Goal: Task Accomplishment & Management: Use online tool/utility

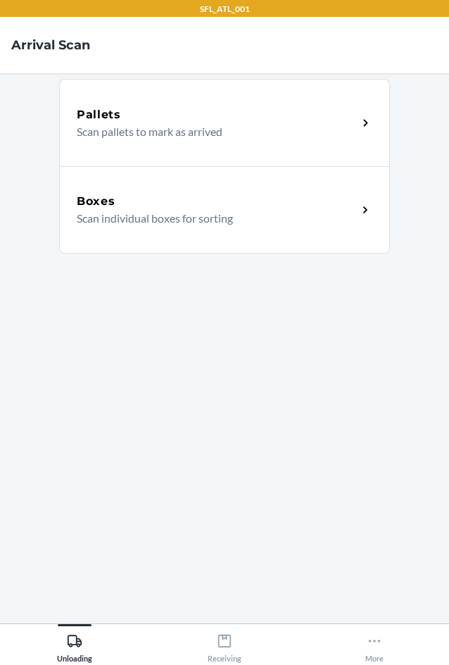
click at [185, 231] on div "Boxes Scan individual boxes for sorting" at bounding box center [224, 209] width 331 height 87
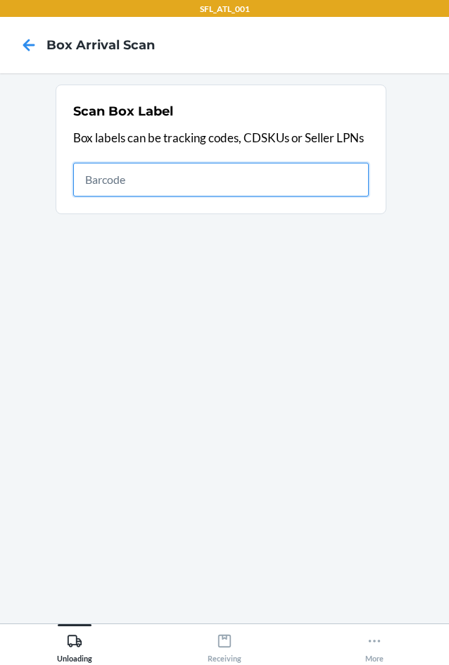
click at [256, 194] on input "text" at bounding box center [221, 180] width 296 height 34
type input "420302599434636106023304217233"
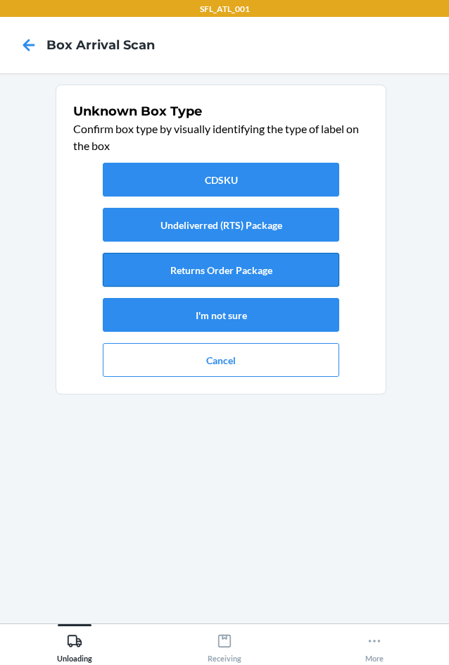
click at [268, 268] on button "Returns Order Package" at bounding box center [221, 270] width 237 height 34
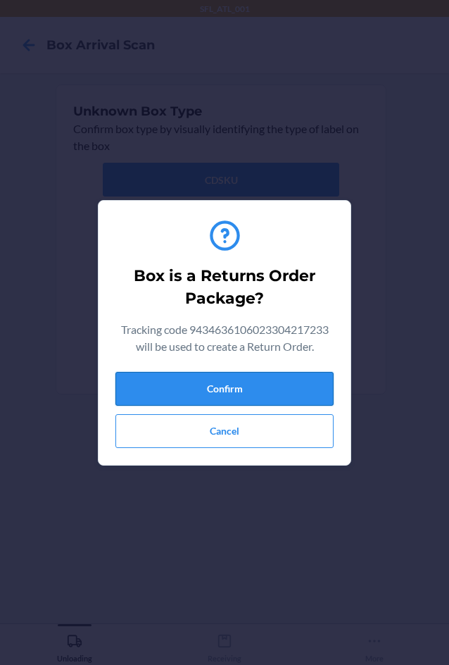
click at [275, 386] on button "Confirm" at bounding box center [224, 389] width 218 height 34
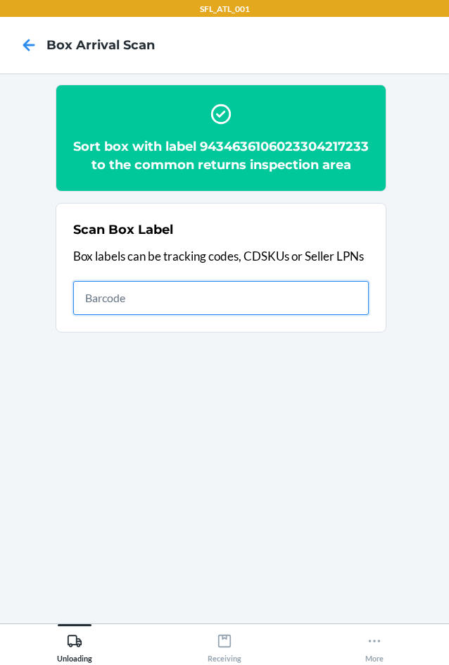
click at [112, 299] on input "text" at bounding box center [221, 298] width 296 height 34
drag, startPoint x: 113, startPoint y: 304, endPoint x: 120, endPoint y: 310, distance: 9.5
click at [113, 305] on input "text" at bounding box center [221, 298] width 296 height 34
type input "420302599434636106023304222787"
click at [311, 315] on input "420302599434636106023304222787" at bounding box center [221, 298] width 296 height 34
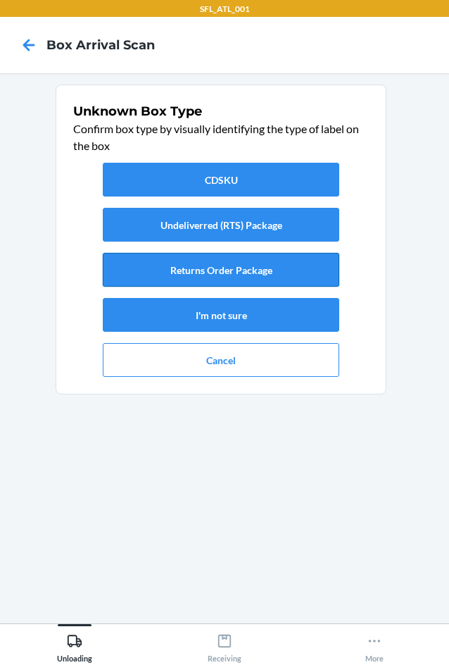
click at [184, 271] on button "Returns Order Package" at bounding box center [221, 270] width 237 height 34
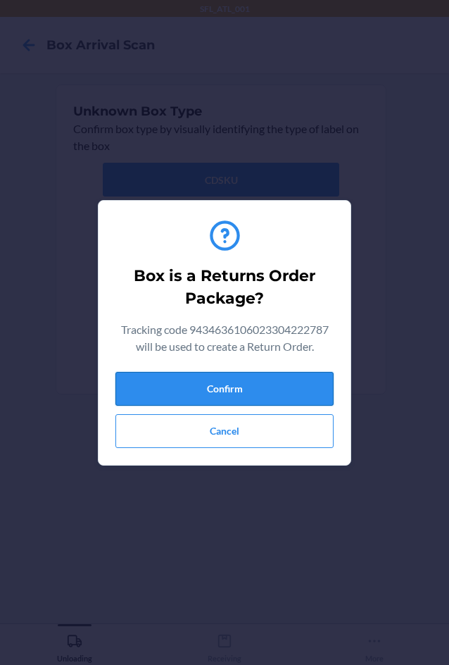
click at [194, 399] on button "Confirm" at bounding box center [224, 389] width 218 height 34
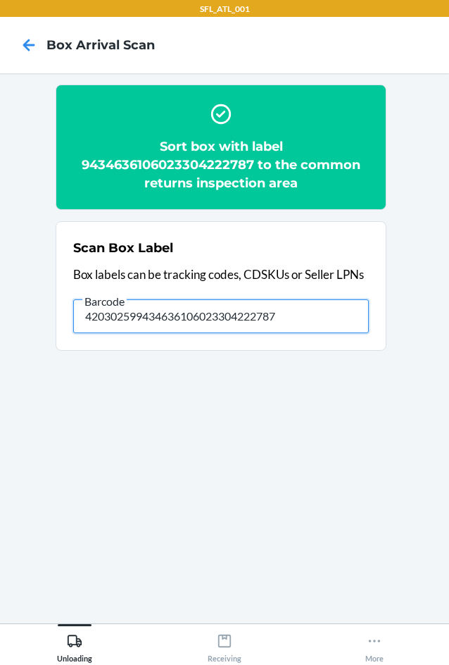
drag, startPoint x: 322, startPoint y: 318, endPoint x: -1, endPoint y: 304, distance: 322.8
click at [0, 304] on html "SFL_ATL_001 Box Arrival Scan Sort box with label 9434636106023304222787 to the …" at bounding box center [224, 332] width 449 height 665
type input "\"
drag, startPoint x: 367, startPoint y: 104, endPoint x: 148, endPoint y: 320, distance: 307.7
click at [148, 320] on input "\" at bounding box center [221, 316] width 296 height 34
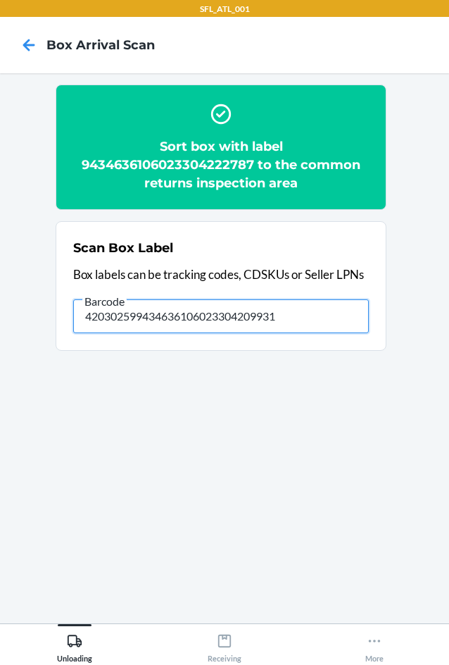
type input "420302599434636106023304209931"
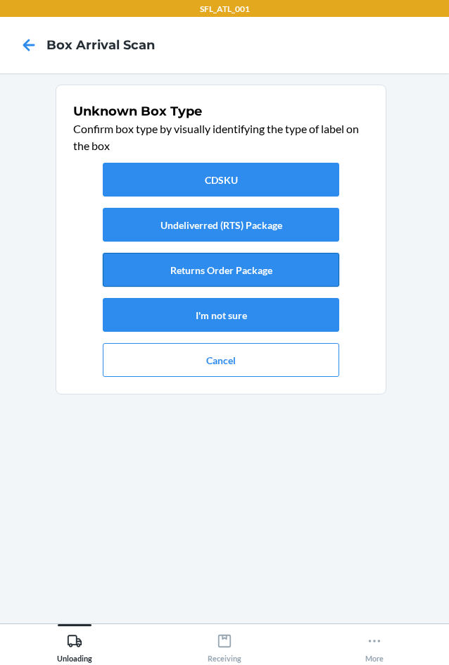
click at [296, 273] on button "Returns Order Package" at bounding box center [221, 270] width 237 height 34
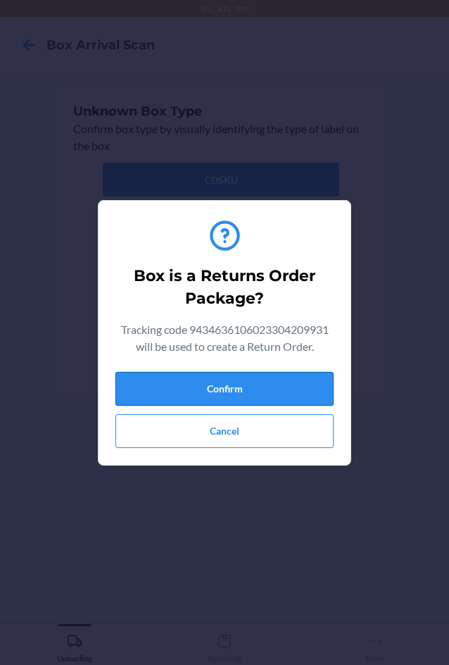
click at [217, 387] on button "Confirm" at bounding box center [224, 389] width 218 height 34
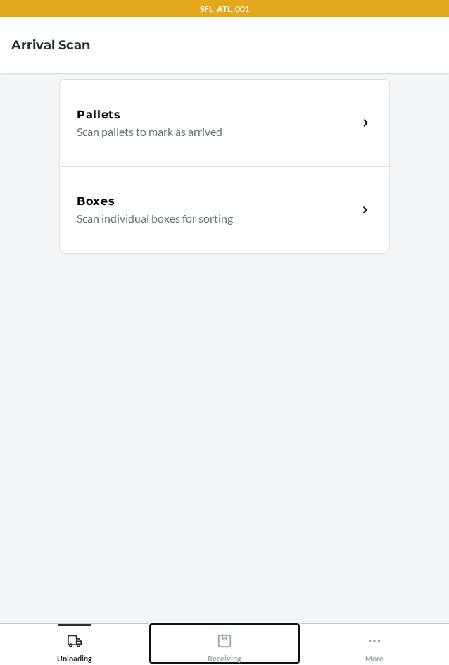
click at [218, 644] on icon at bounding box center [224, 640] width 15 height 15
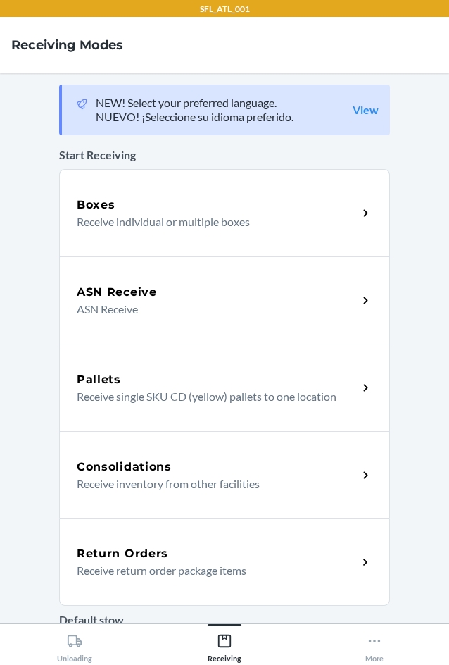
click at [178, 544] on div "Return Orders Receive return order package items" at bounding box center [224, 561] width 331 height 87
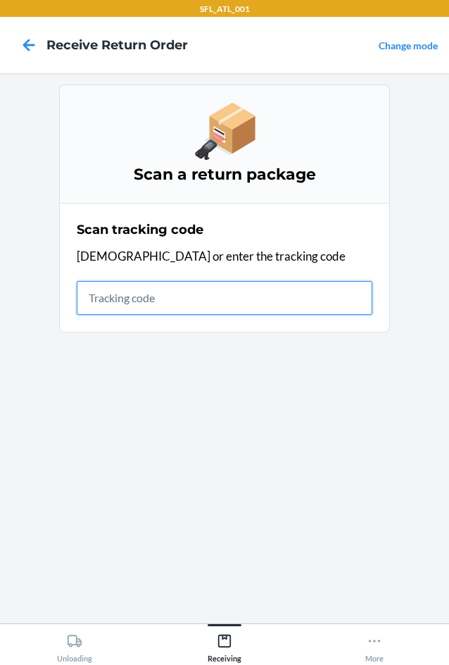
click at [180, 303] on input "text" at bounding box center [225, 298] width 296 height 34
type input "420302599434636106023304217233"
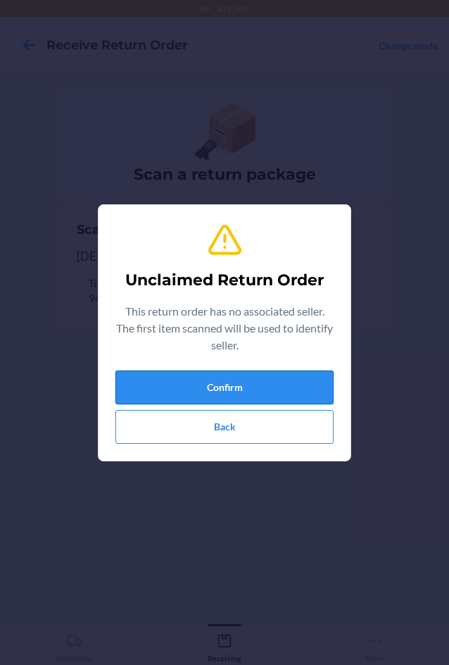
click at [244, 388] on button "Confirm" at bounding box center [224, 387] width 218 height 34
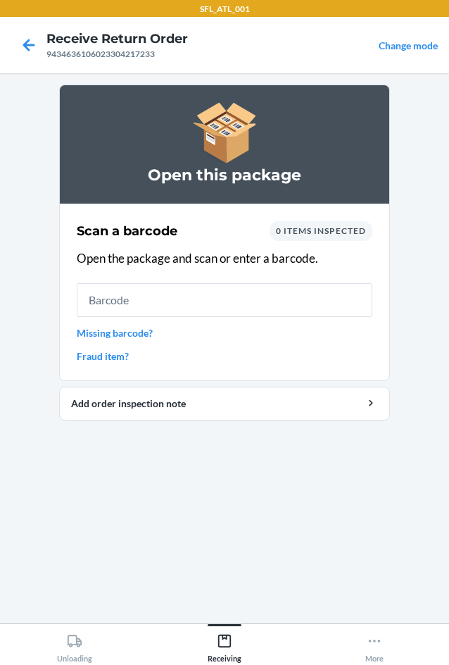
click at [147, 310] on input "text" at bounding box center [225, 300] width 296 height 34
click at [206, 301] on input "text" at bounding box center [225, 300] width 296 height 34
type input "610655950720"
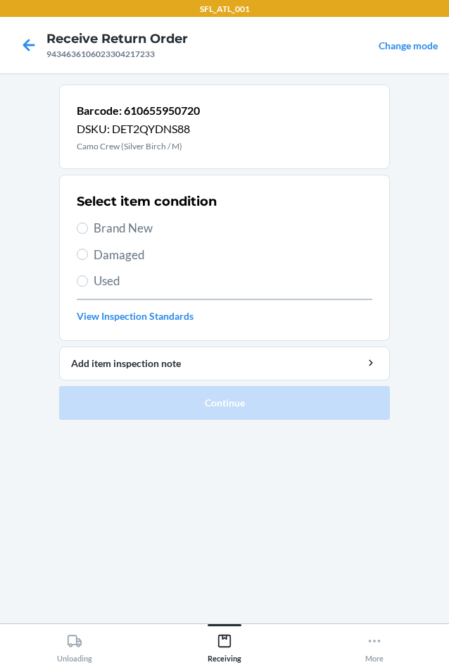
drag, startPoint x: 106, startPoint y: 226, endPoint x: 75, endPoint y: 231, distance: 30.7
click at [106, 226] on span "Brand New" at bounding box center [233, 228] width 279 height 18
click at [88, 226] on input "Brand New" at bounding box center [82, 228] width 11 height 11
radio input "true"
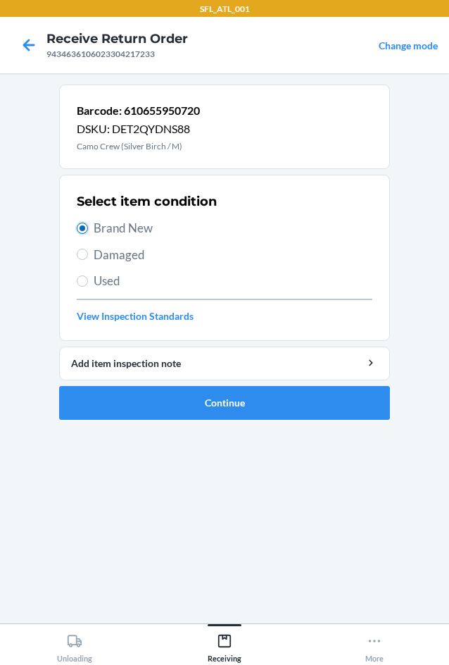
click at [81, 230] on input "Brand New" at bounding box center [82, 228] width 11 height 11
click at [282, 406] on button "Continue" at bounding box center [224, 403] width 331 height 34
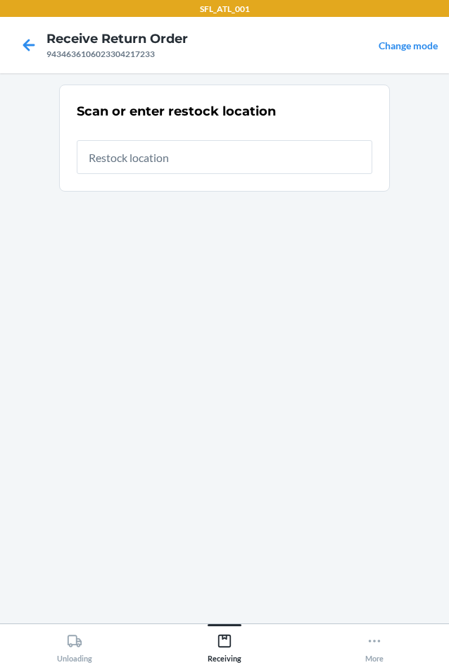
click at [149, 154] on input "text" at bounding box center [225, 157] width 296 height 34
type input "RTCart009"
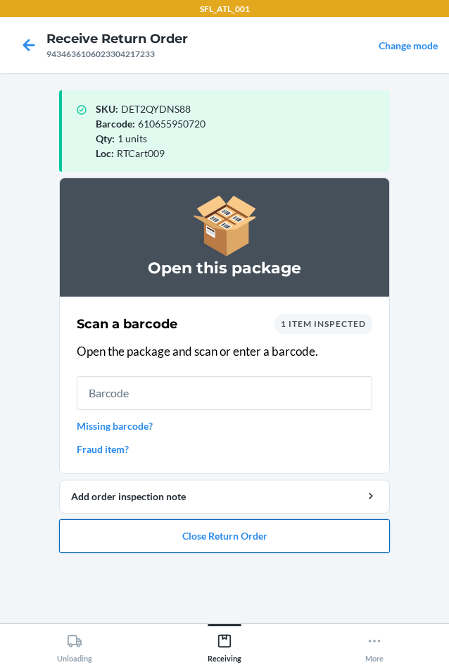
click at [245, 546] on button "Close Return Order" at bounding box center [224, 536] width 331 height 34
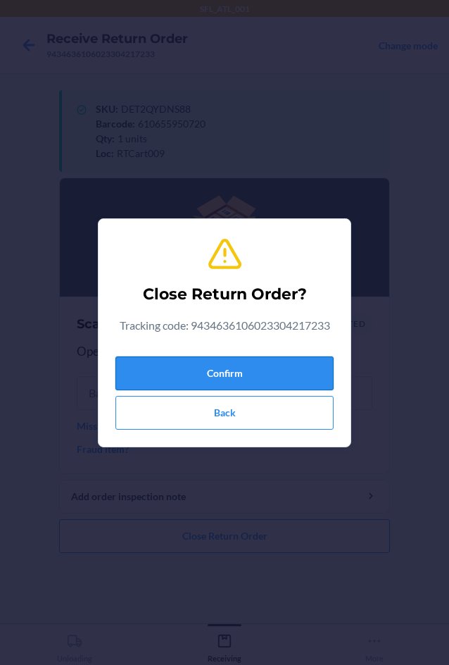
click at [251, 367] on button "Confirm" at bounding box center [224, 373] width 218 height 34
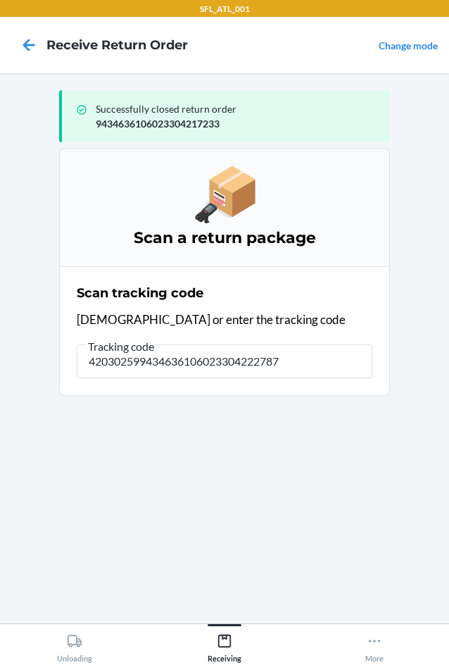
drag, startPoint x: 301, startPoint y: 377, endPoint x: 309, endPoint y: 368, distance: 12.5
click at [304, 374] on input "420302599434636106023304222787" at bounding box center [225, 361] width 296 height 34
drag, startPoint x: 309, startPoint y: 368, endPoint x: -451, endPoint y: 590, distance: 792.4
click at [0, 590] on html "SFL_ATL_001 Receive Return Order Change mode Successfully closed return order 9…" at bounding box center [224, 332] width 449 height 665
type input "\"
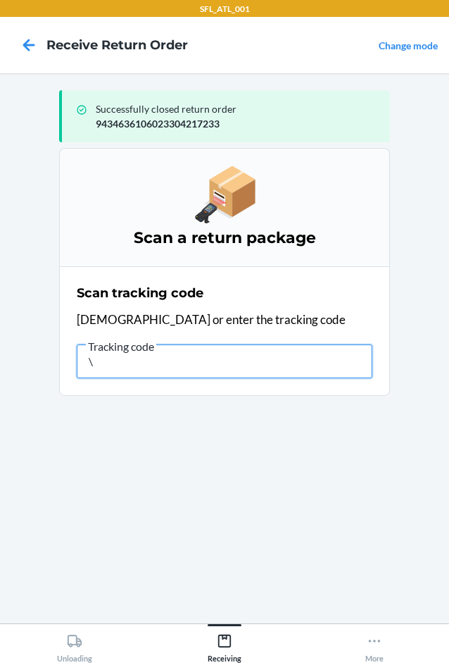
click at [144, 359] on input "\" at bounding box center [225, 361] width 296 height 34
drag, startPoint x: 208, startPoint y: 363, endPoint x: 232, endPoint y: 362, distance: 24.7
click at [227, 363] on input "text" at bounding box center [225, 361] width 296 height 34
type input "420302599434636106023304222787"
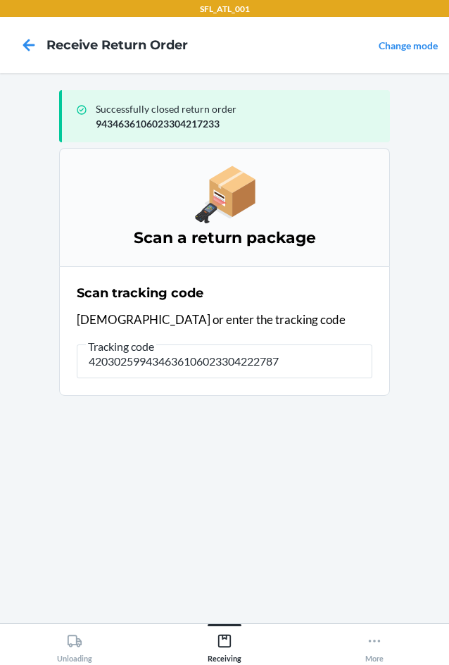
click at [327, 340] on div "Tracking code" at bounding box center [225, 340] width 296 height 7
click at [327, 344] on input "420302599434636106023304222787" at bounding box center [225, 361] width 296 height 34
click at [322, 344] on input "420302599434636106023304222787" at bounding box center [225, 361] width 296 height 34
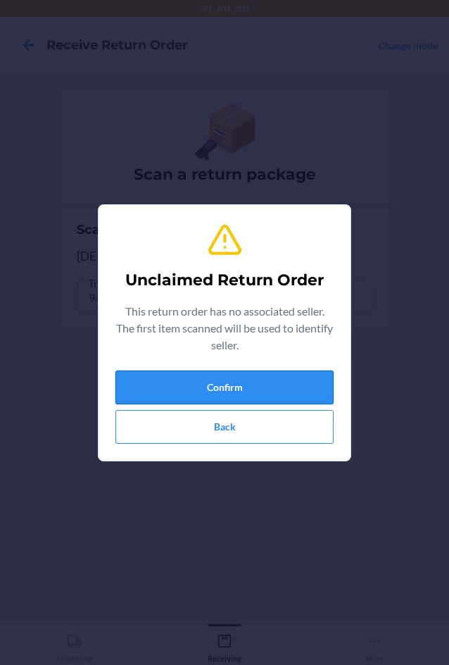
click at [268, 396] on button "Confirm" at bounding box center [224, 387] width 218 height 34
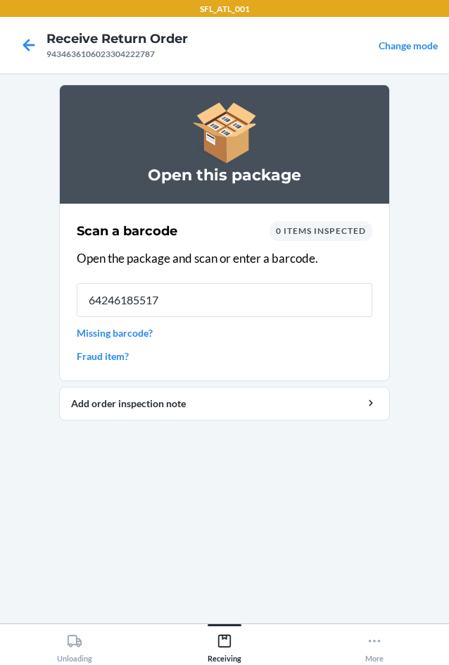
type input "642461855173"
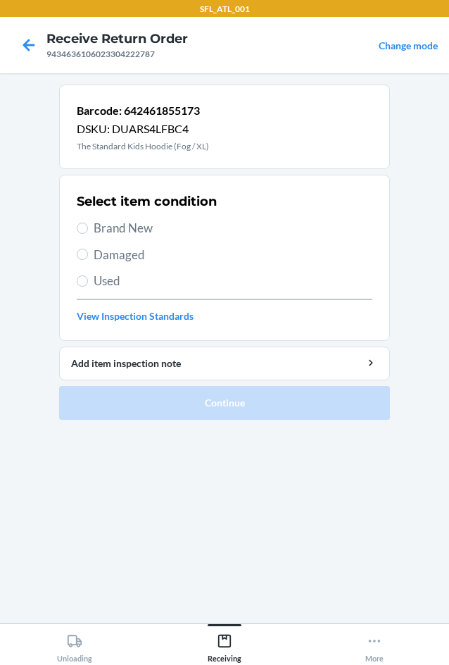
click at [104, 218] on div "Select item condition Brand New Damaged Used View Inspection Standards" at bounding box center [225, 257] width 296 height 139
click at [87, 225] on input "Brand New" at bounding box center [82, 228] width 11 height 11
radio input "true"
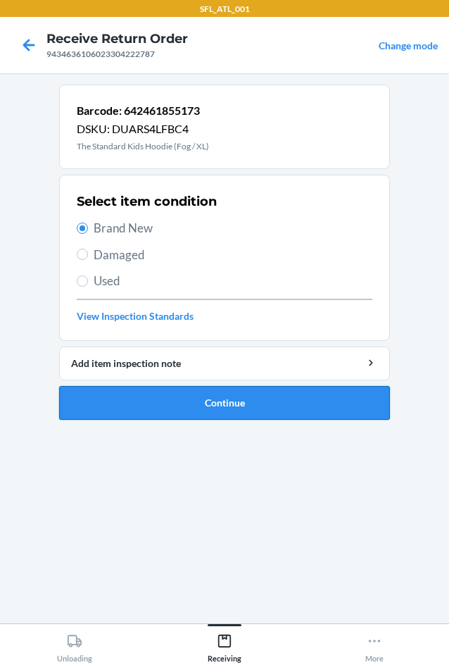
click at [223, 411] on button "Continue" at bounding box center [224, 403] width 331 height 34
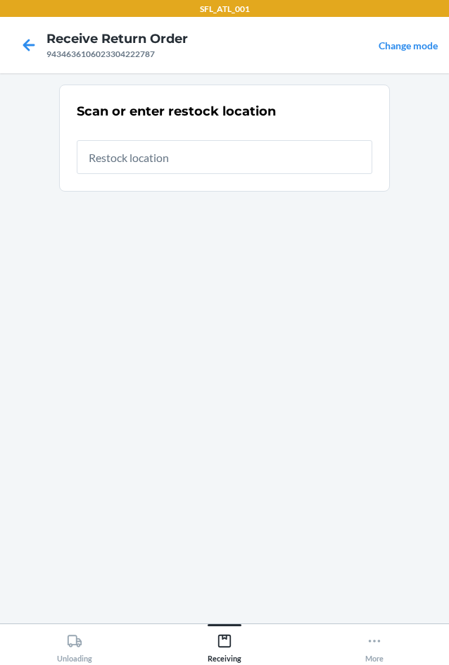
drag, startPoint x: 157, startPoint y: 163, endPoint x: 239, endPoint y: 94, distance: 107.4
click at [165, 163] on input "text" at bounding box center [225, 157] width 296 height 34
type input "R"
type input "6"
type input "RTCart009"
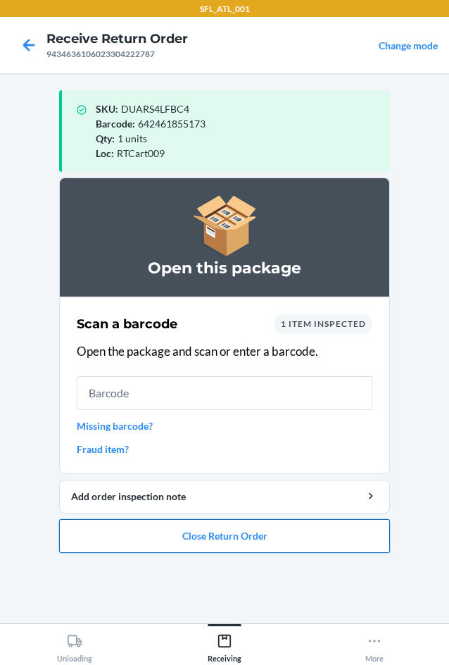
click at [200, 530] on button "Close Return Order" at bounding box center [224, 536] width 331 height 34
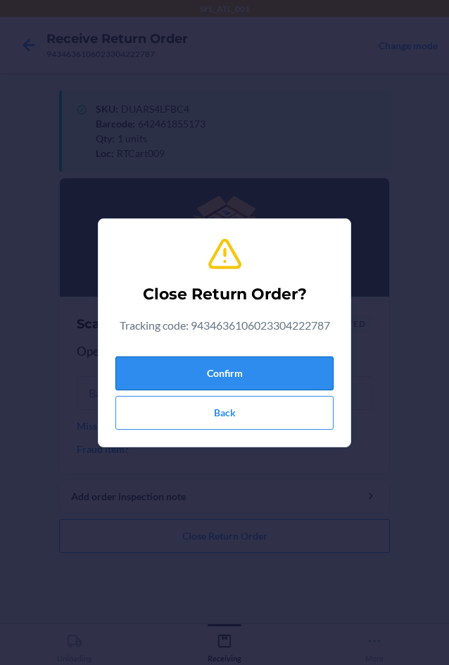
click at [154, 375] on button "Confirm" at bounding box center [224, 373] width 218 height 34
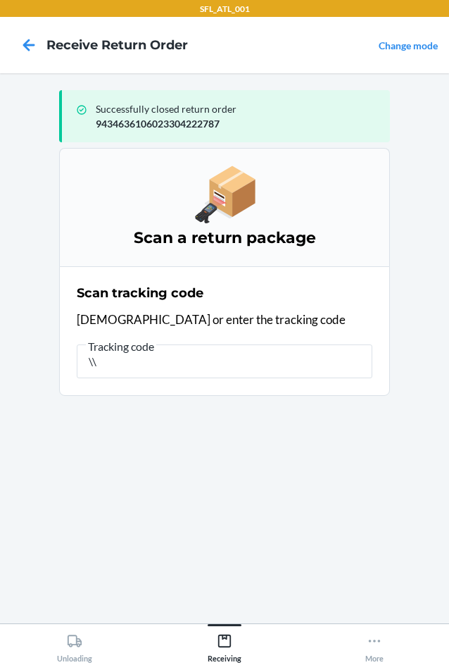
type input "\\"
click at [408, 232] on main "Successfully closed return order 9434636106023304222787 Scan a return package S…" at bounding box center [224, 348] width 449 height 550
click at [193, 361] on input "\\" at bounding box center [225, 361] width 296 height 34
drag, startPoint x: 192, startPoint y: 361, endPoint x: -100, endPoint y: 333, distance: 293.5
click at [0, 333] on html "SFL_ATL_001 Receive Return Order Change mode Successfully closed return order 9…" at bounding box center [224, 332] width 449 height 665
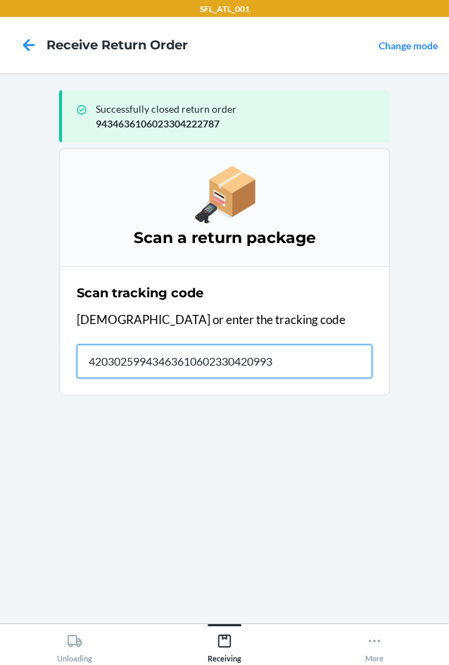
type input "420302599434636106023304209931"
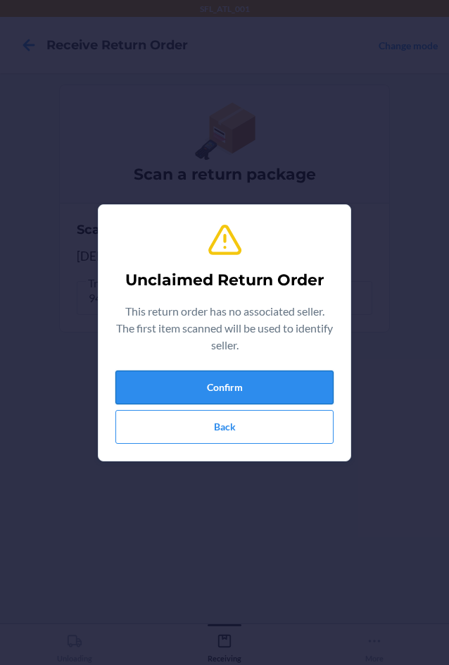
click at [263, 387] on button "Confirm" at bounding box center [224, 387] width 218 height 34
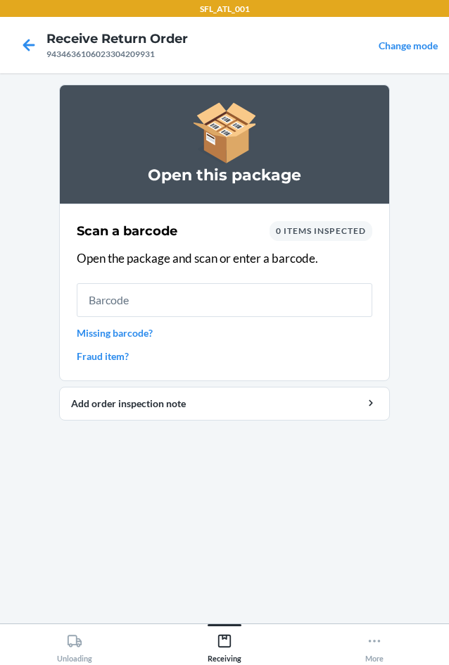
click at [125, 335] on link "Missing barcode?" at bounding box center [225, 332] width 296 height 15
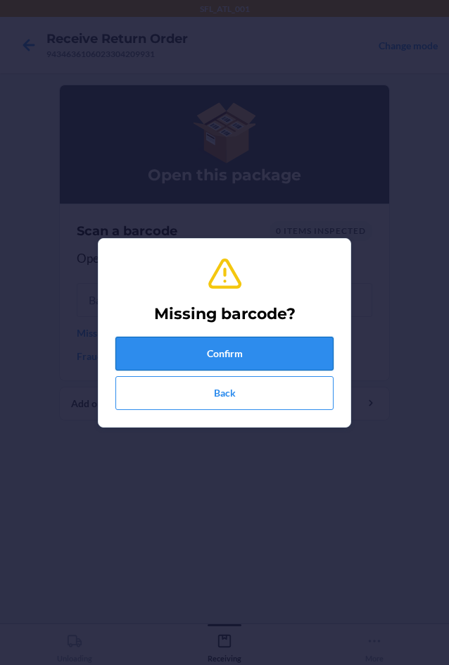
click at [151, 348] on button "Confirm" at bounding box center [224, 354] width 218 height 34
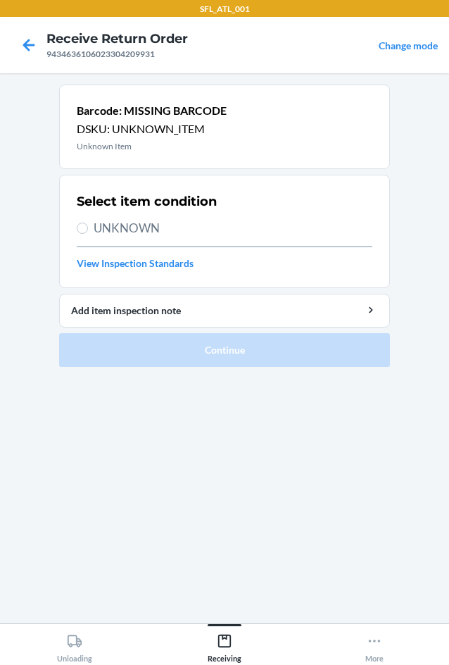
click at [93, 225] on label "UNKNOWN" at bounding box center [225, 228] width 296 height 18
click at [88, 225] on input "UNKNOWN" at bounding box center [82, 228] width 11 height 11
radio input "true"
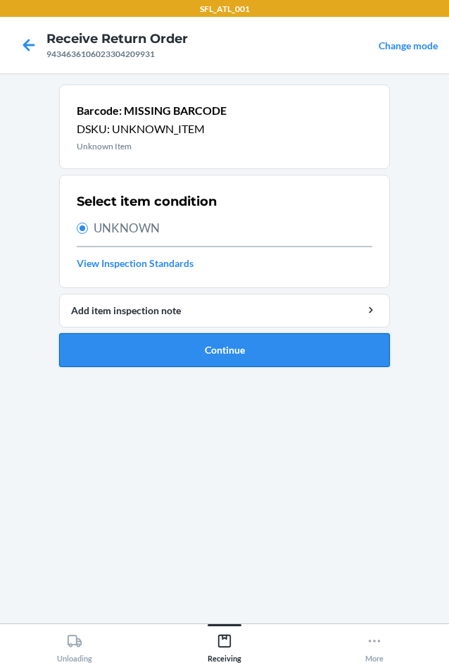
click at [127, 348] on button "Continue" at bounding box center [224, 350] width 331 height 34
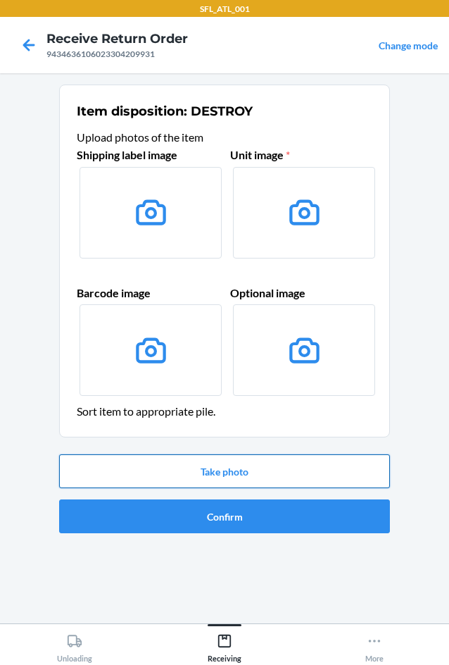
click at [229, 476] on button "Take photo" at bounding box center [224, 471] width 331 height 34
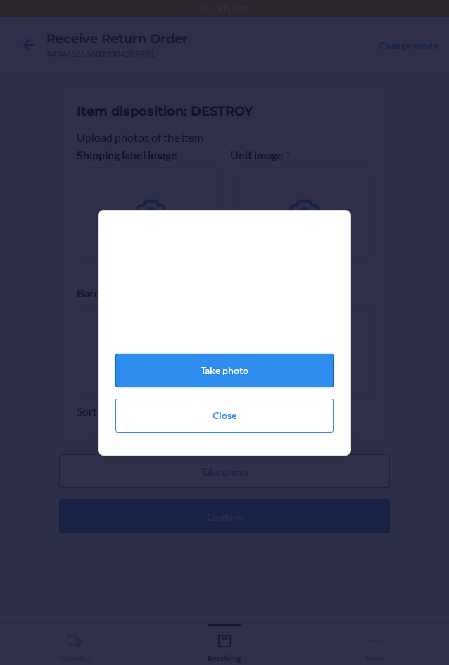
click at [239, 370] on button "Take photo" at bounding box center [224, 371] width 218 height 34
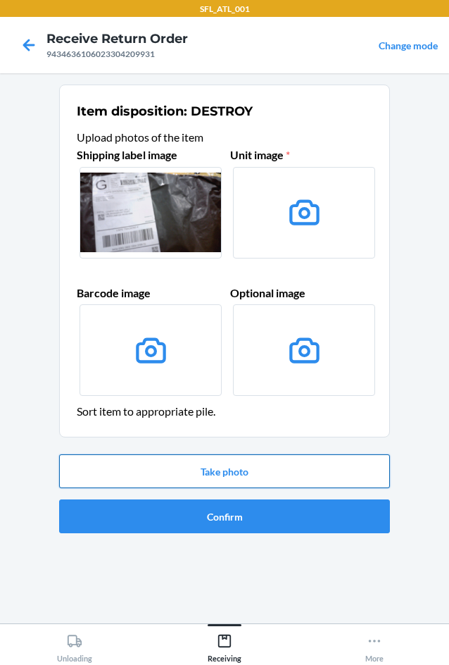
click at [235, 467] on button "Take photo" at bounding box center [224, 471] width 331 height 34
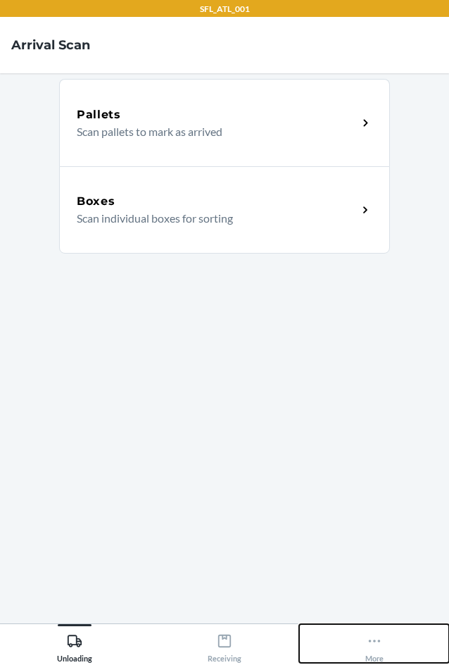
click at [373, 636] on icon at bounding box center [374, 640] width 15 height 15
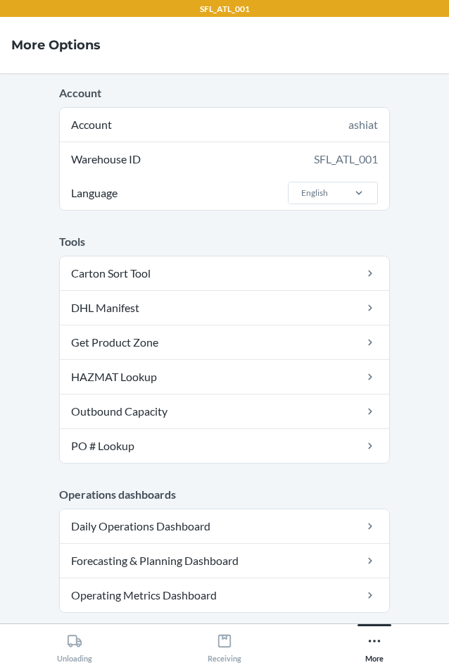
scroll to position [211, 0]
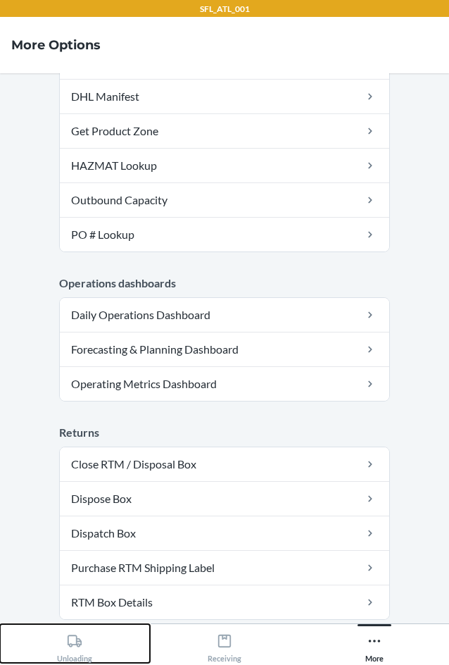
click at [66, 654] on div "Unloading" at bounding box center [74, 644] width 35 height 35
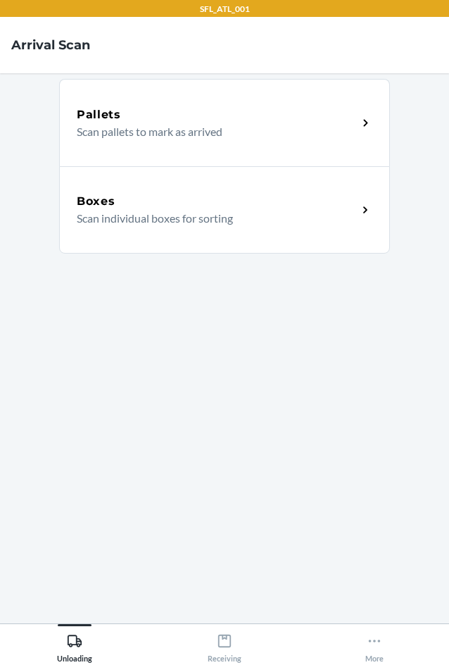
click at [270, 198] on div "Boxes" at bounding box center [217, 201] width 281 height 17
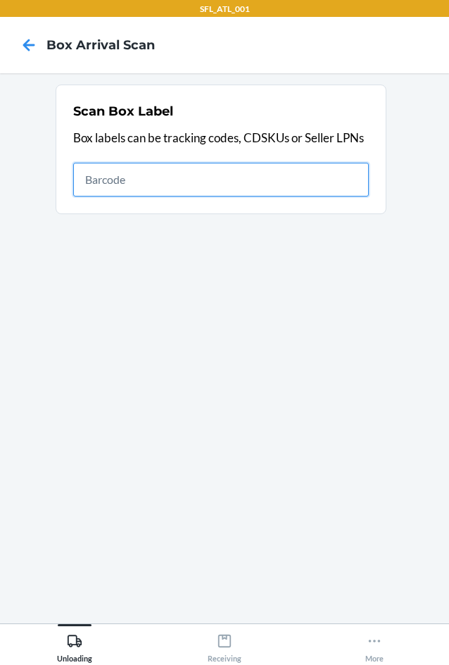
click at [180, 173] on input "text" at bounding box center [221, 180] width 296 height 34
click at [177, 174] on input "text" at bounding box center [221, 180] width 296 height 34
type input "420302599434636106023304069894"
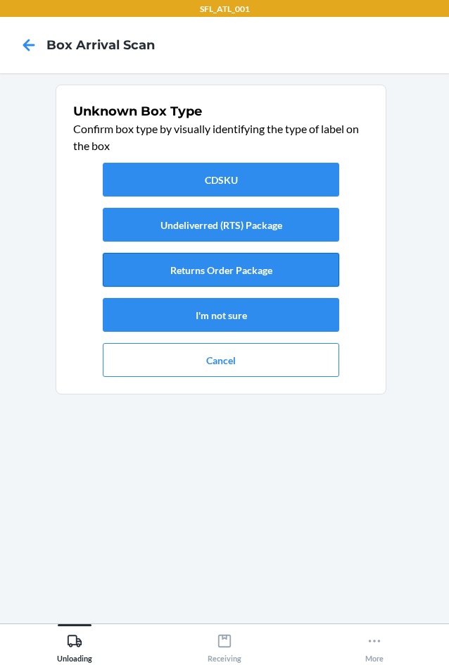
click at [179, 266] on button "Returns Order Package" at bounding box center [221, 270] width 237 height 34
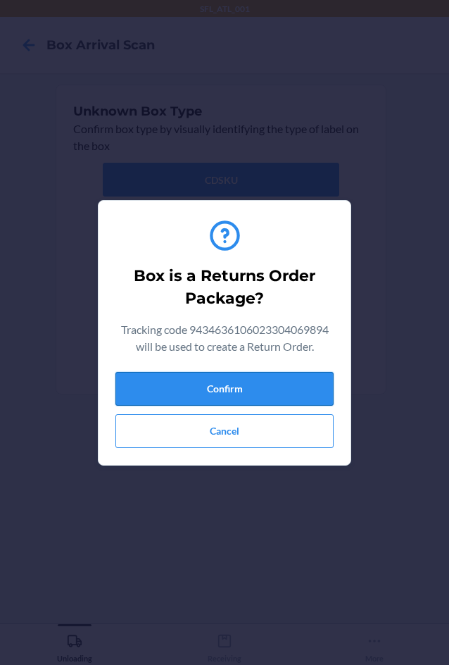
click at [173, 382] on button "Confirm" at bounding box center [224, 389] width 218 height 34
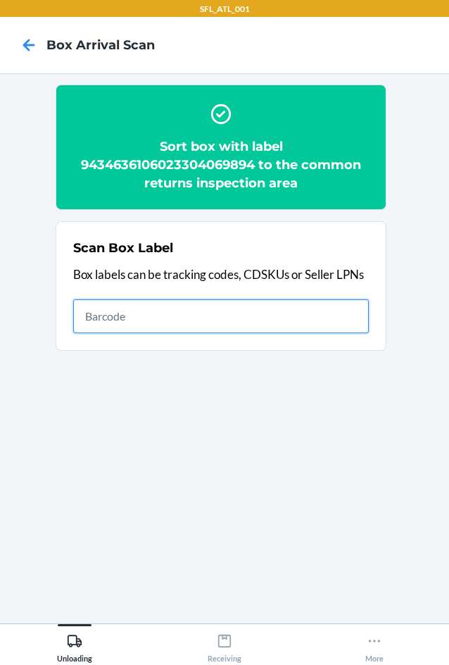
drag, startPoint x: 184, startPoint y: 325, endPoint x: 170, endPoint y: 320, distance: 14.0
click at [180, 321] on input "text" at bounding box center [221, 316] width 296 height 34
click at [170, 320] on input "text" at bounding box center [221, 316] width 296 height 34
type input "420302599434636106023304177544"
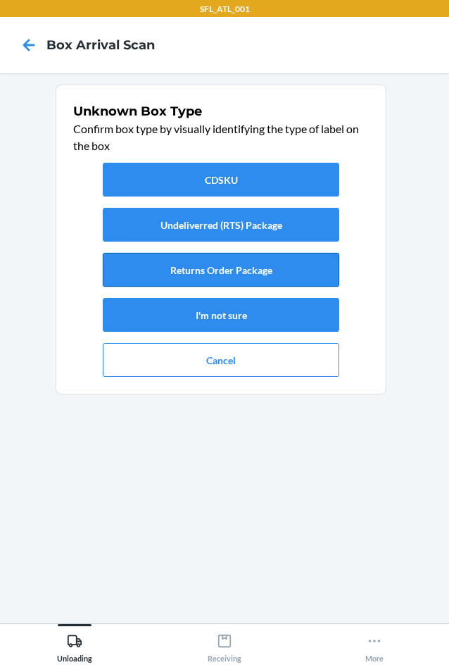
click at [199, 263] on button "Returns Order Package" at bounding box center [221, 270] width 237 height 34
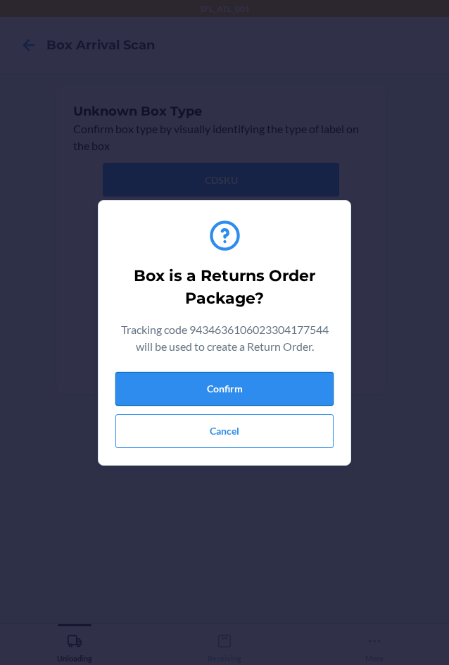
click at [228, 392] on button "Confirm" at bounding box center [224, 389] width 218 height 34
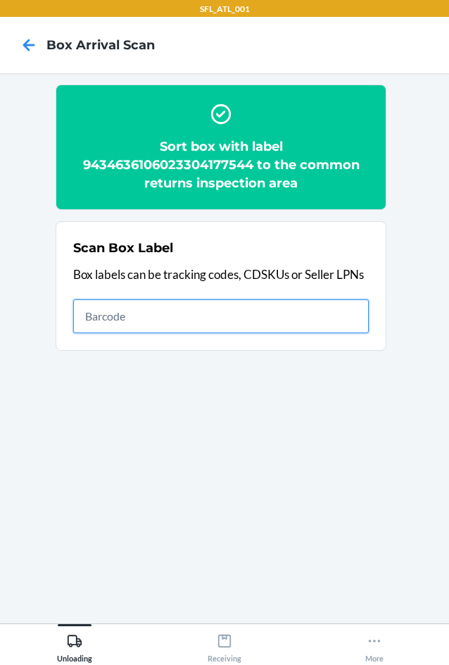
drag, startPoint x: 218, startPoint y: 302, endPoint x: 275, endPoint y: 325, distance: 60.9
click at [273, 325] on input "text" at bounding box center [221, 316] width 296 height 34
click at [173, 311] on input "text" at bounding box center [221, 316] width 296 height 34
type input "420302599434636106023302303723"
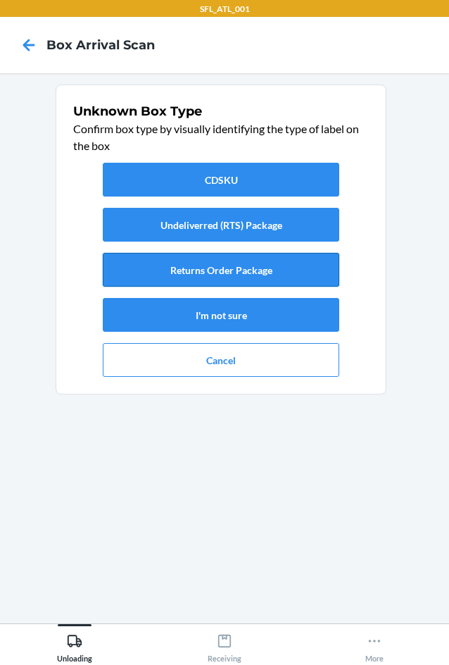
click at [215, 273] on button "Returns Order Package" at bounding box center [221, 270] width 237 height 34
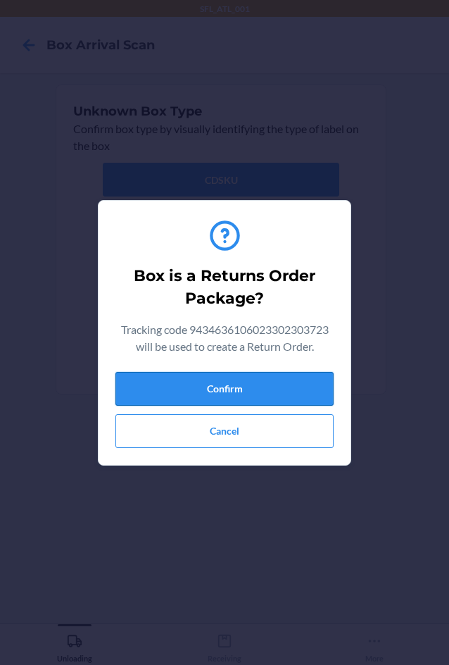
click at [263, 384] on button "Confirm" at bounding box center [224, 389] width 218 height 34
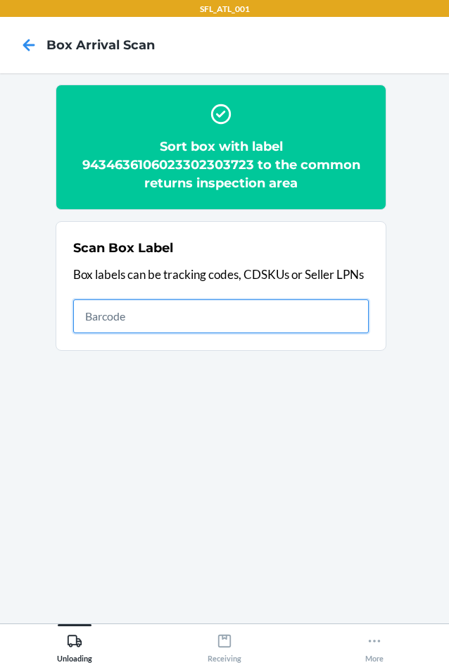
drag, startPoint x: 207, startPoint y: 324, endPoint x: 185, endPoint y: 310, distance: 26.0
click at [207, 323] on input "text" at bounding box center [221, 316] width 296 height 34
type input "420302599434636106023303867736"
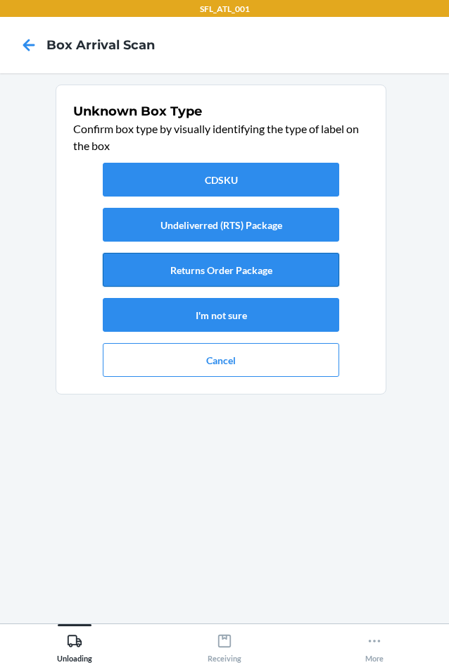
click at [208, 269] on button "Returns Order Package" at bounding box center [221, 270] width 237 height 34
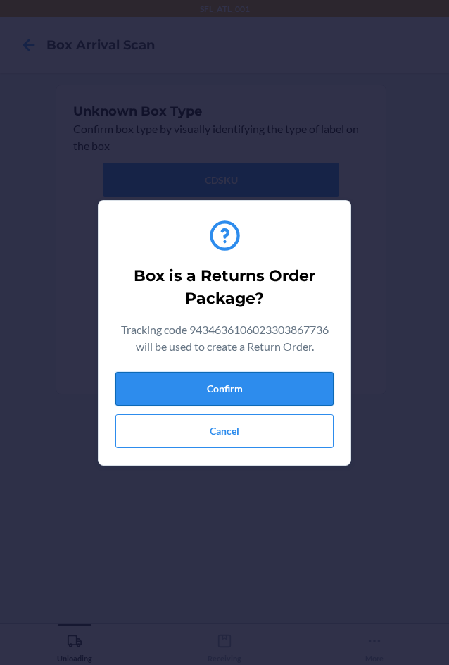
click at [170, 383] on button "Confirm" at bounding box center [224, 389] width 218 height 34
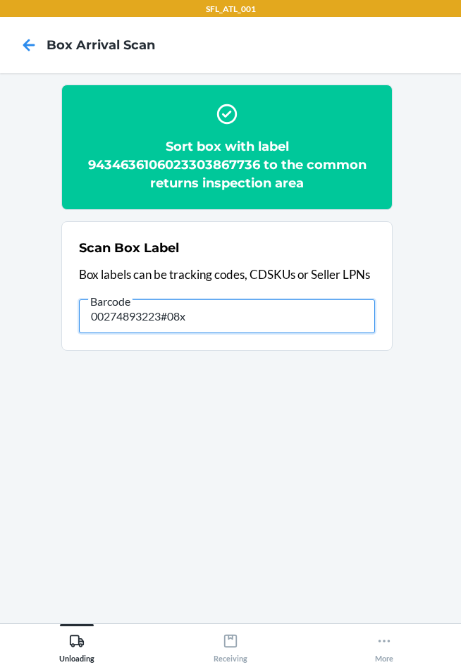
type input "00274893223#08x"
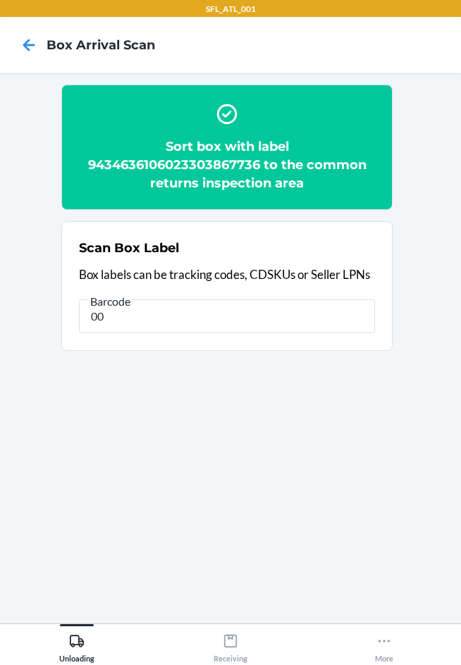
type input "0"
type input "420302599434636106023304308184"
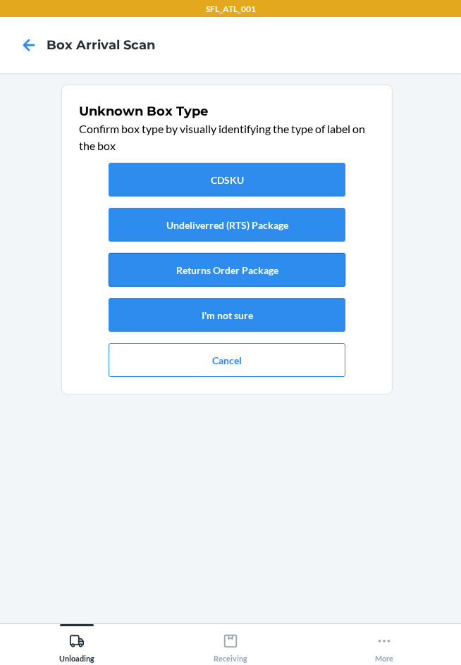
click at [239, 275] on button "Returns Order Package" at bounding box center [226, 270] width 237 height 34
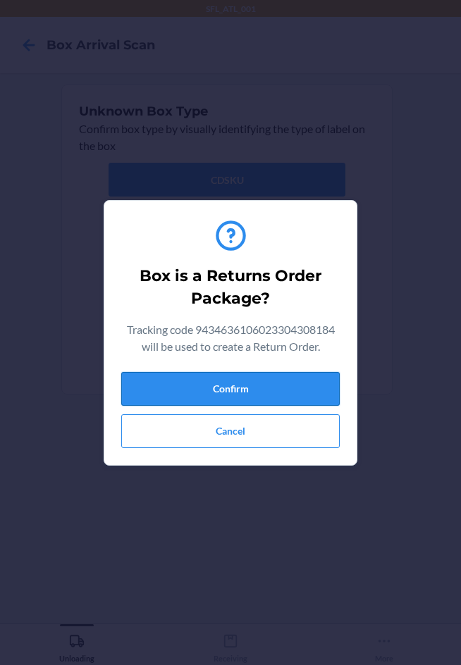
click at [214, 392] on button "Confirm" at bounding box center [230, 389] width 218 height 34
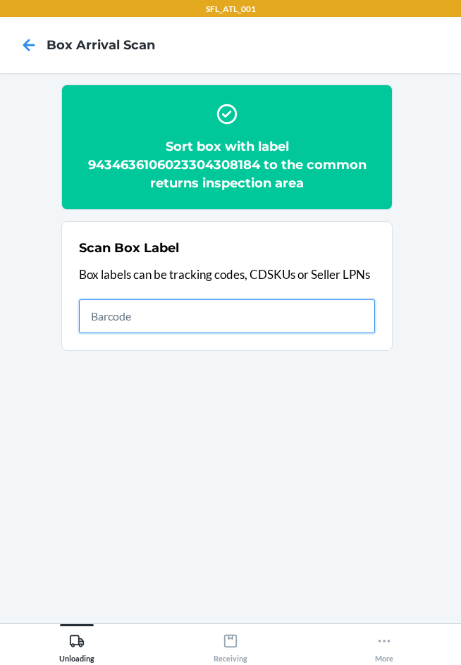
drag, startPoint x: 180, startPoint y: 321, endPoint x: 189, endPoint y: 311, distance: 13.5
click at [187, 315] on input "text" at bounding box center [227, 316] width 296 height 34
type input "420302599434636106023304242242"
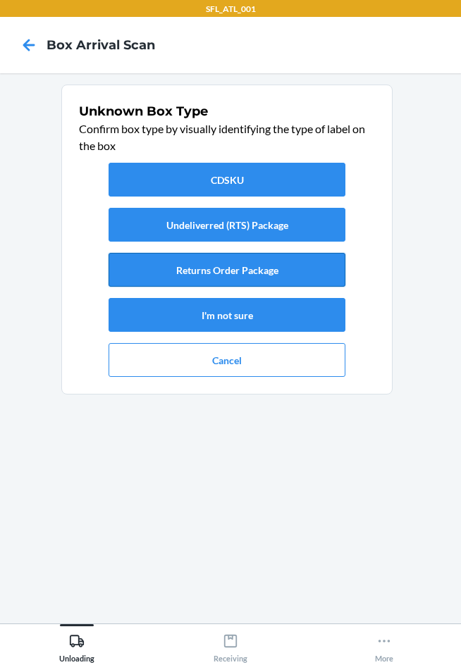
click at [256, 267] on button "Returns Order Package" at bounding box center [226, 270] width 237 height 34
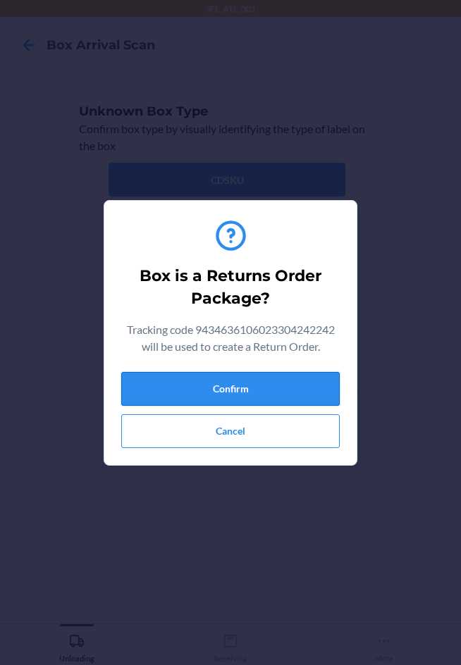
click at [241, 380] on button "Confirm" at bounding box center [230, 389] width 218 height 34
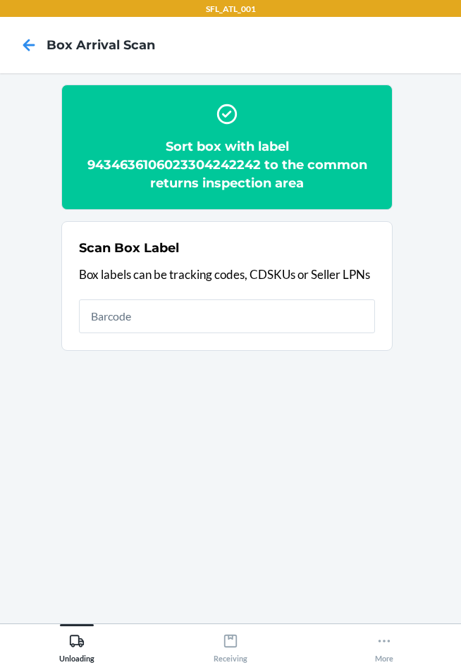
drag, startPoint x: 77, startPoint y: 322, endPoint x: 124, endPoint y: 311, distance: 48.4
click at [102, 315] on section "Scan Box Label Box labels can be tracking codes, CDSKUs or Seller LPNs" at bounding box center [226, 286] width 331 height 130
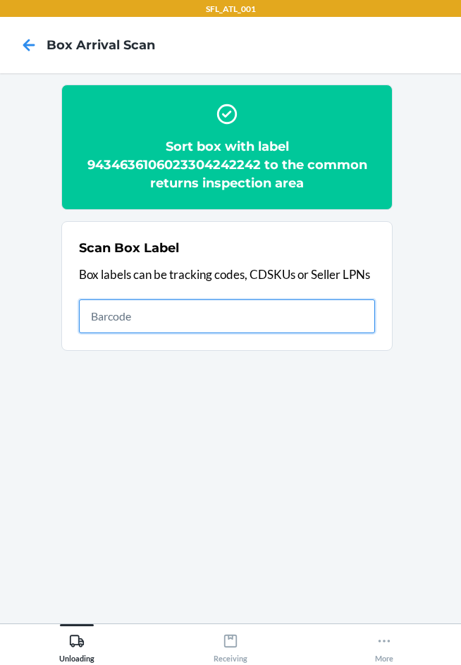
click at [125, 311] on input "text" at bounding box center [227, 316] width 296 height 34
type input "420302599434636106023303367595"
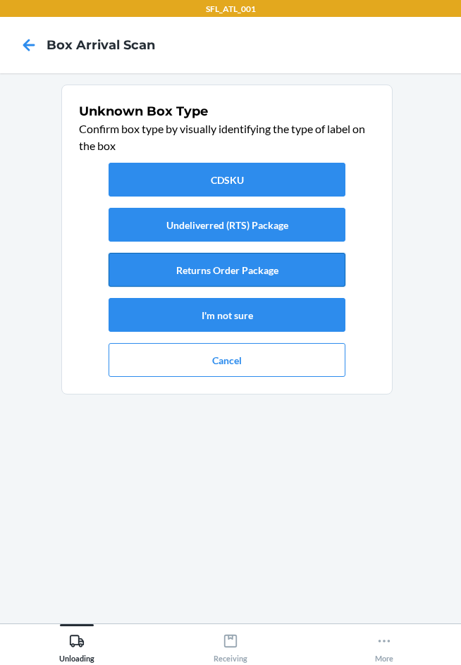
click at [156, 270] on button "Returns Order Package" at bounding box center [226, 270] width 237 height 34
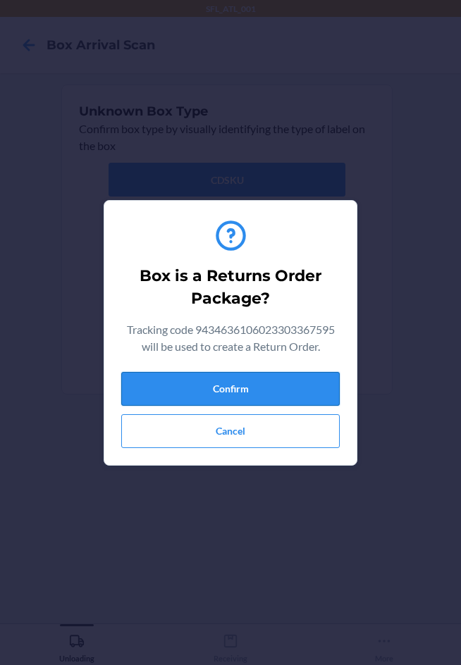
click at [167, 378] on button "Confirm" at bounding box center [230, 389] width 218 height 34
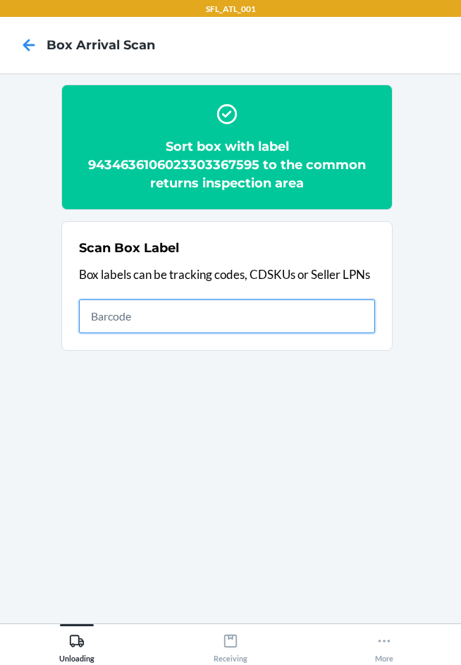
click at [157, 323] on input "text" at bounding box center [227, 316] width 296 height 34
click at [115, 317] on input "text" at bounding box center [227, 316] width 296 height 34
click at [98, 323] on input "text" at bounding box center [227, 316] width 296 height 34
drag, startPoint x: 213, startPoint y: 318, endPoint x: 249, endPoint y: 331, distance: 38.1
click at [211, 319] on input "text" at bounding box center [227, 316] width 296 height 34
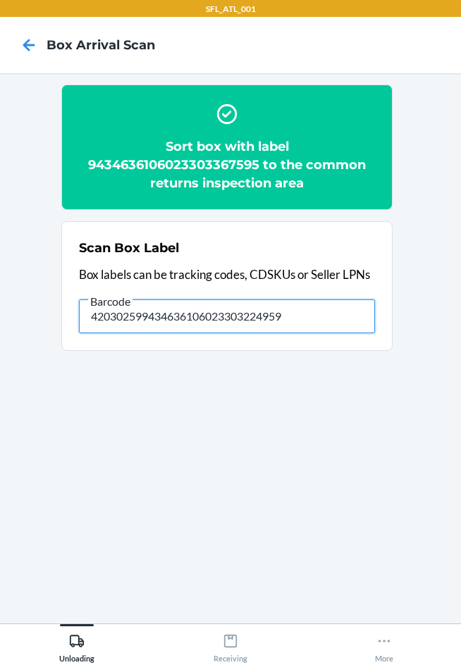
type input "420302599434636106023303224959"
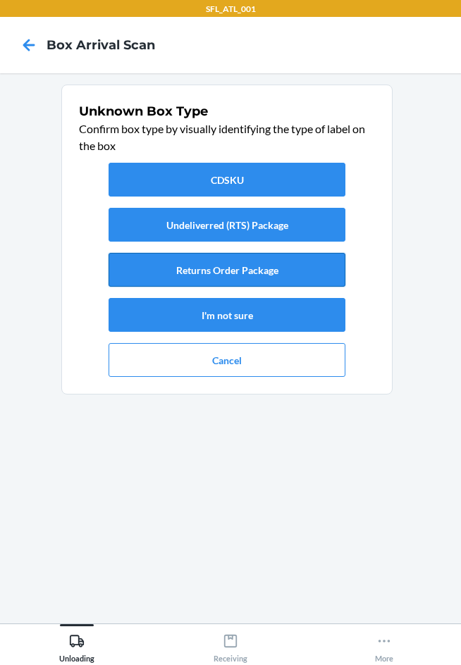
click at [254, 270] on button "Returns Order Package" at bounding box center [226, 270] width 237 height 34
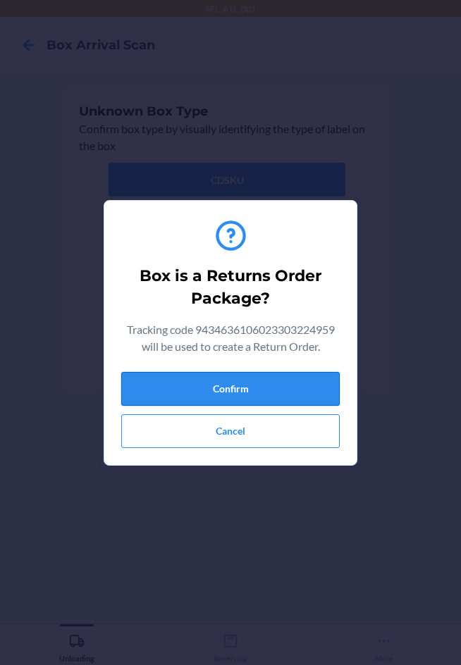
click at [272, 383] on button "Confirm" at bounding box center [230, 389] width 218 height 34
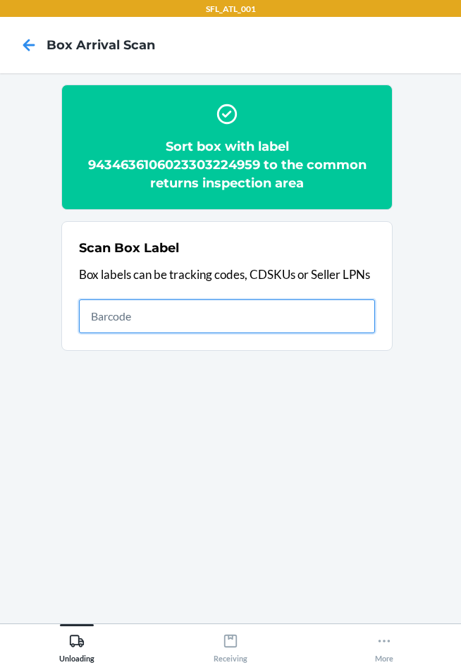
click at [144, 302] on input "text" at bounding box center [227, 316] width 296 height 34
type input "420302599434636106023303982934"
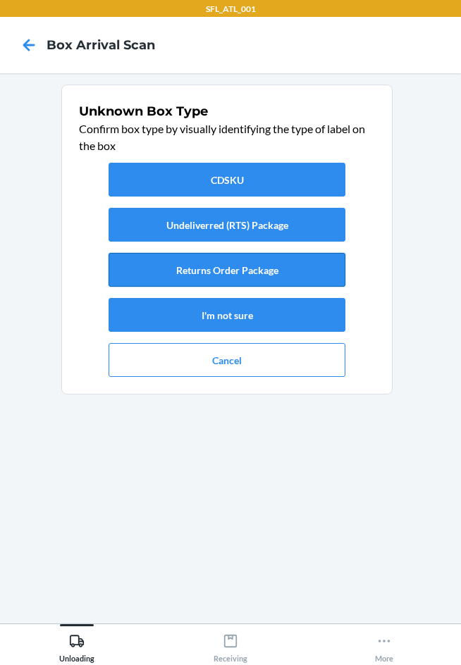
click at [230, 272] on button "Returns Order Package" at bounding box center [226, 270] width 237 height 34
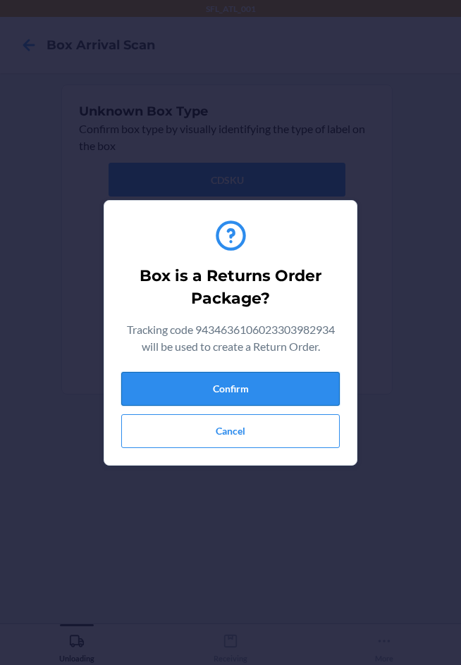
click at [187, 378] on button "Confirm" at bounding box center [230, 389] width 218 height 34
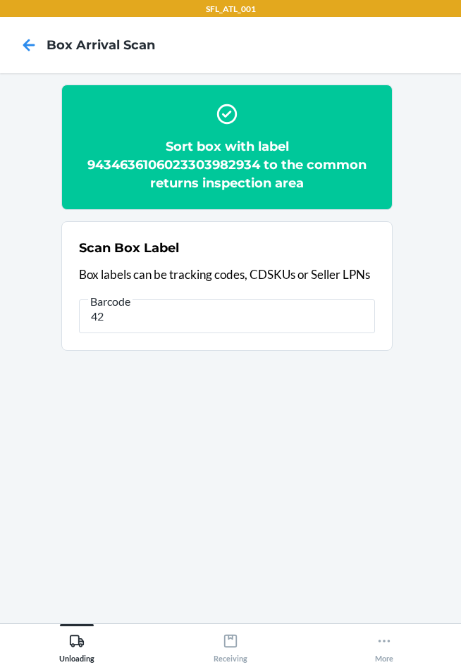
type input "4"
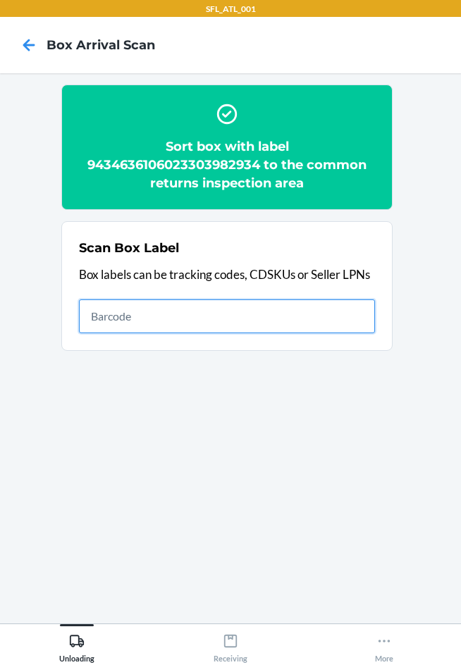
click at [126, 324] on input "text" at bounding box center [227, 316] width 296 height 34
type input "420302599434636106023303843716"
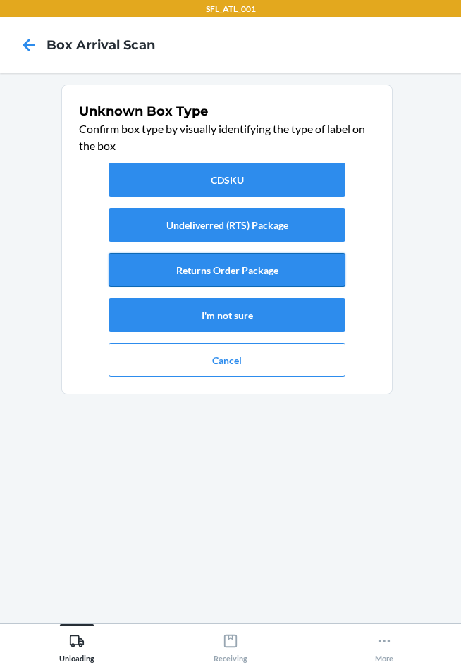
click at [287, 265] on button "Returns Order Package" at bounding box center [226, 270] width 237 height 34
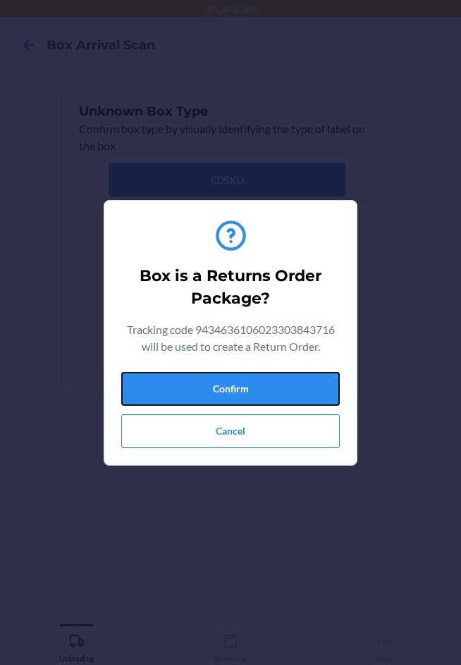
drag, startPoint x: 215, startPoint y: 392, endPoint x: 451, endPoint y: 361, distance: 237.9
click at [212, 388] on button "Confirm" at bounding box center [230, 389] width 218 height 34
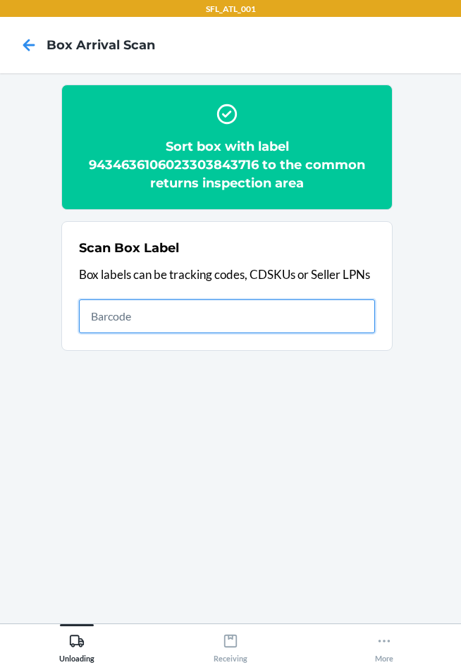
type input "0"
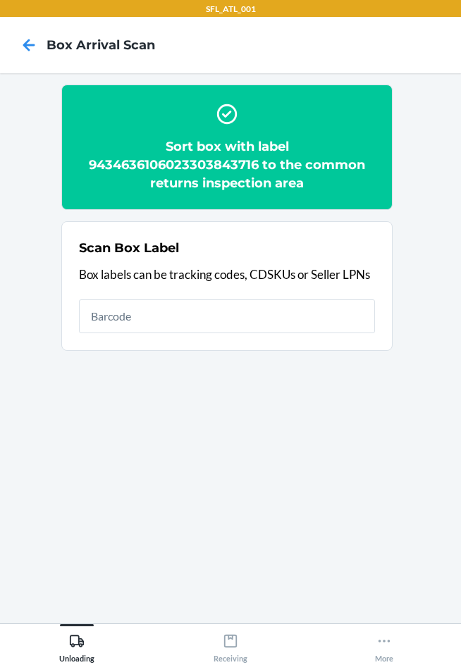
drag, startPoint x: 111, startPoint y: 298, endPoint x: 139, endPoint y: 314, distance: 33.1
click at [113, 300] on div "Scan Box Label Box labels can be tracking codes, CDSKUs or Seller LPNs" at bounding box center [227, 286] width 296 height 103
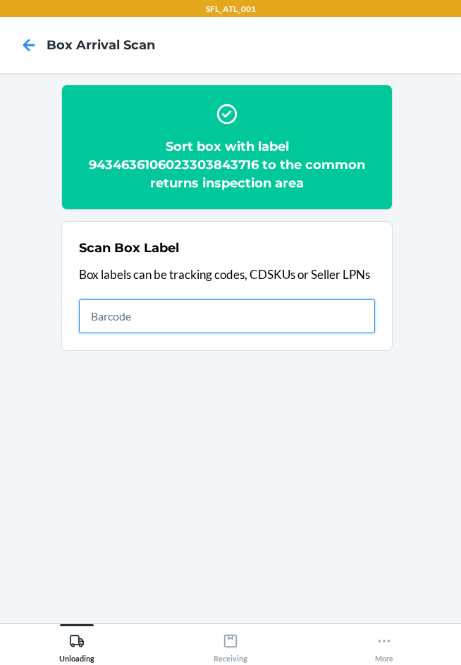
click at [194, 328] on input "text" at bounding box center [227, 316] width 296 height 34
click at [192, 313] on input "text" at bounding box center [227, 316] width 296 height 34
type input "420302599434636106023303569913"
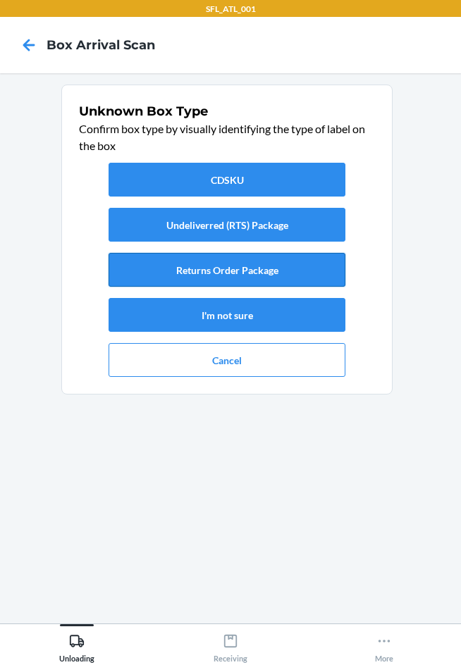
click at [185, 272] on button "Returns Order Package" at bounding box center [226, 270] width 237 height 34
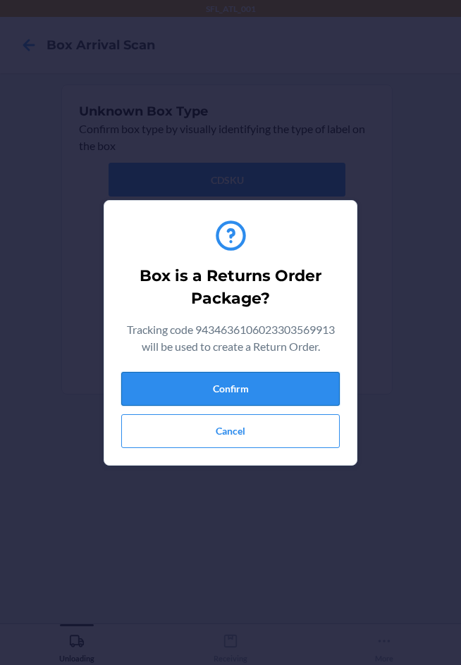
click at [218, 392] on button "Confirm" at bounding box center [230, 389] width 218 height 34
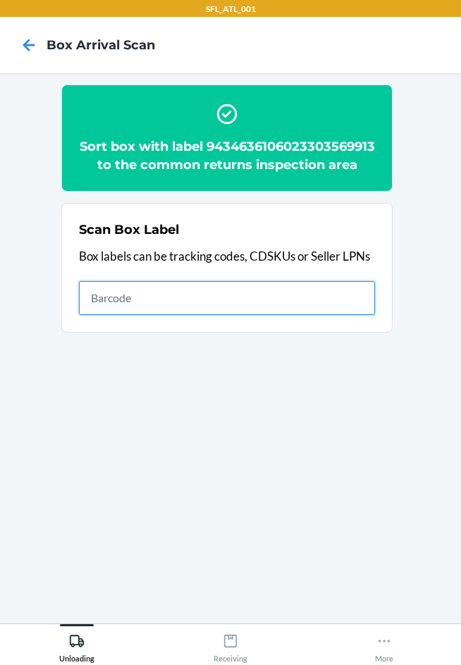
drag, startPoint x: 154, startPoint y: 332, endPoint x: 148, endPoint y: 326, distance: 8.5
click at [153, 315] on input "text" at bounding box center [227, 298] width 296 height 34
type input "420302599434636106023302753870"
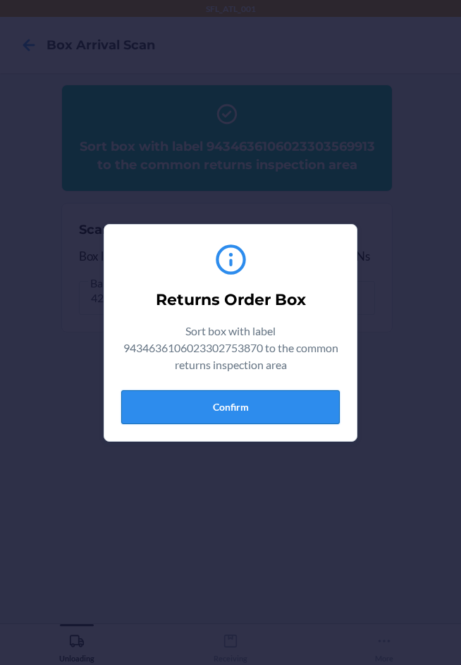
click at [213, 396] on button "Confirm" at bounding box center [230, 407] width 218 height 34
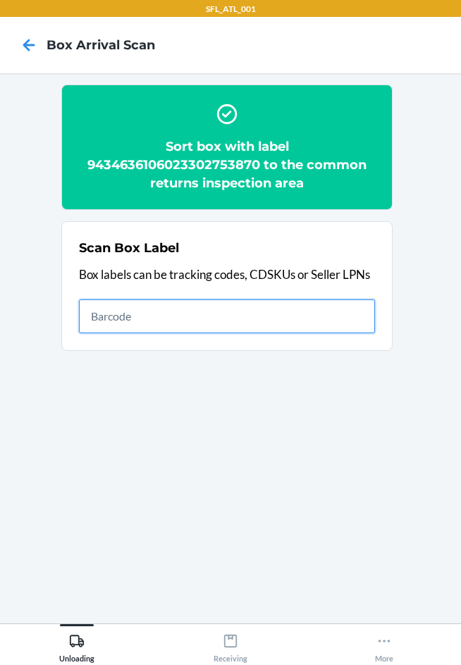
click at [139, 320] on input "text" at bounding box center [227, 316] width 296 height 34
type input "420302599434636106023302753870"
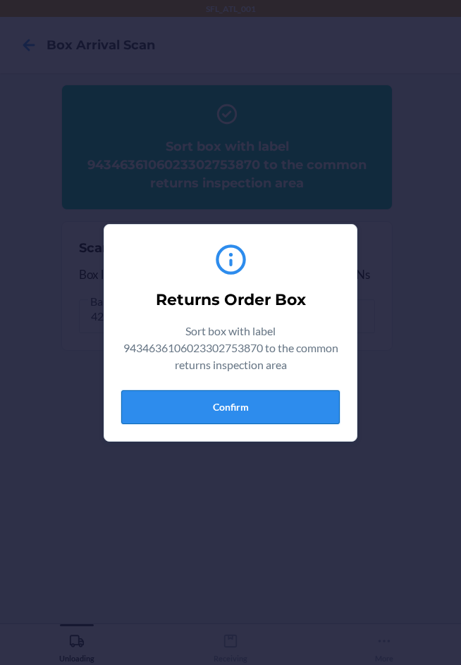
click at [225, 413] on button "Confirm" at bounding box center [230, 407] width 218 height 34
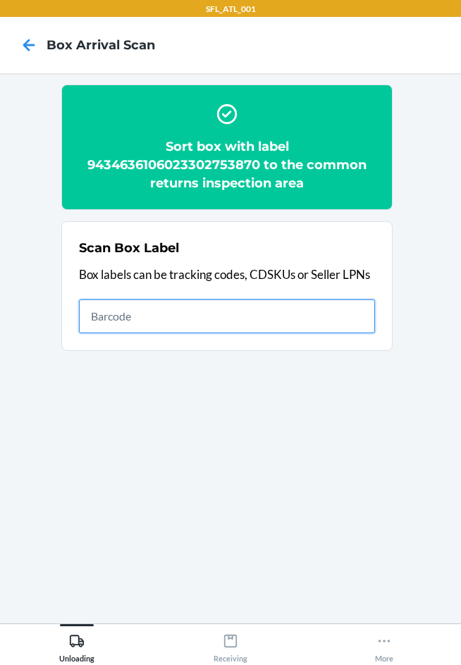
click at [220, 320] on input "text" at bounding box center [227, 316] width 296 height 34
type input "420302599434636106023304218247"
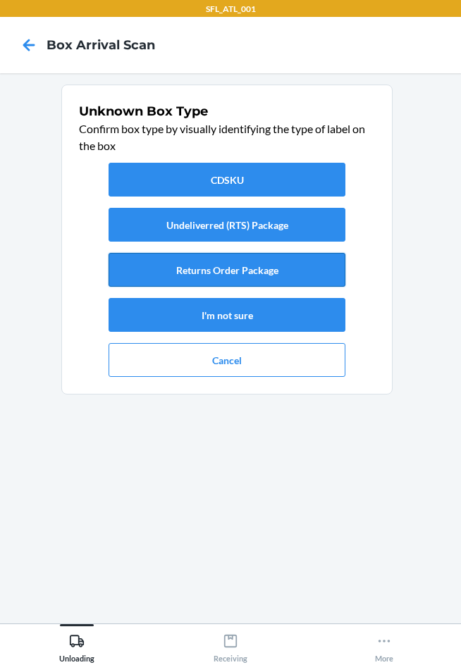
click at [272, 268] on button "Returns Order Package" at bounding box center [226, 270] width 237 height 34
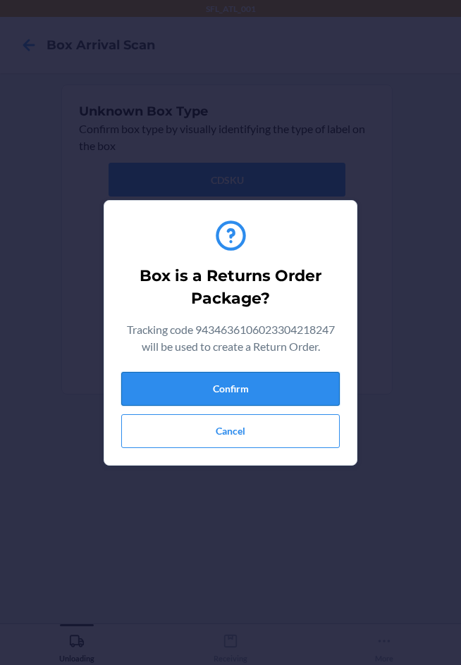
click at [253, 397] on button "Confirm" at bounding box center [230, 389] width 218 height 34
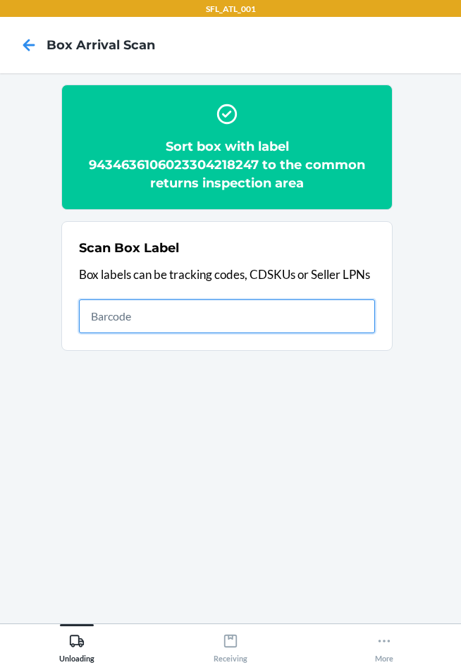
click at [163, 308] on input "text" at bounding box center [227, 316] width 296 height 34
type input "613527388850"
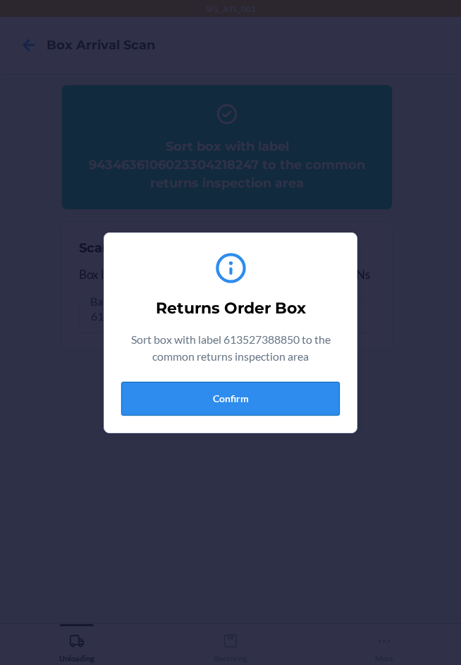
click at [190, 405] on button "Confirm" at bounding box center [230, 399] width 218 height 34
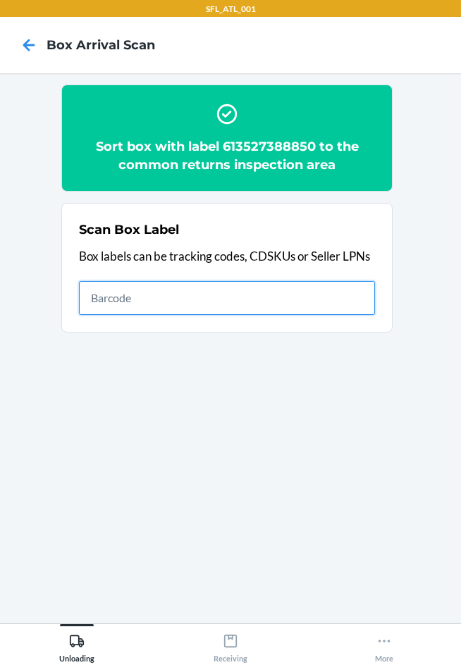
click at [125, 296] on input "text" at bounding box center [227, 298] width 296 height 34
type input "420302599434636106023304218247"
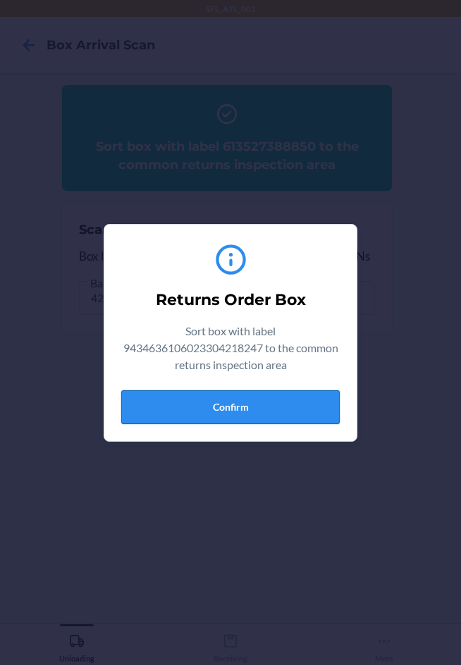
click at [191, 392] on button "Confirm" at bounding box center [230, 407] width 218 height 34
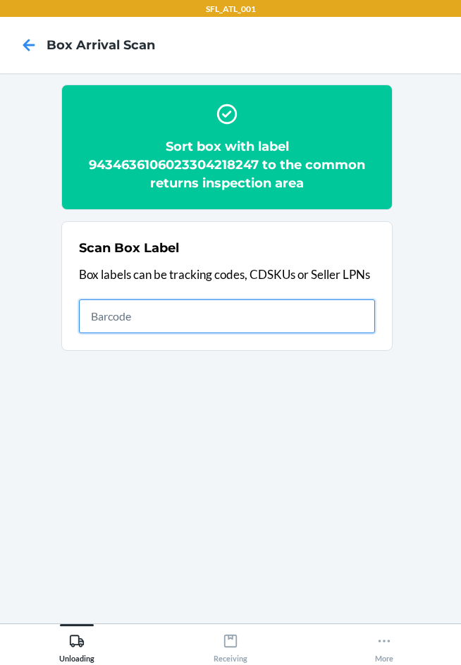
click at [196, 323] on input "text" at bounding box center [227, 316] width 296 height 34
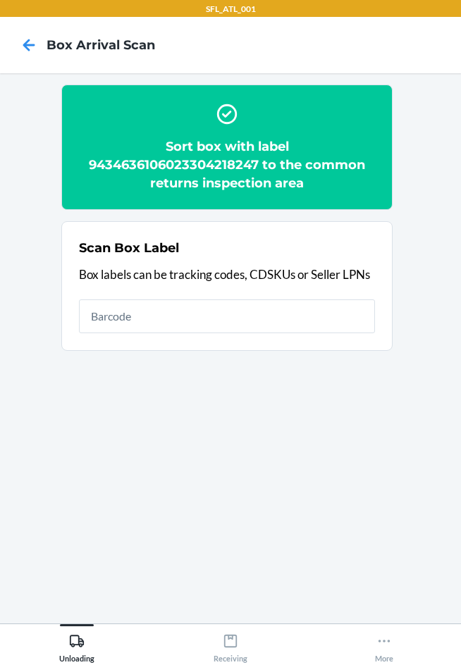
click at [139, 331] on div "Scan Box Label Box labels can be tracking codes, CDSKUs or Seller LPNs" at bounding box center [227, 286] width 296 height 103
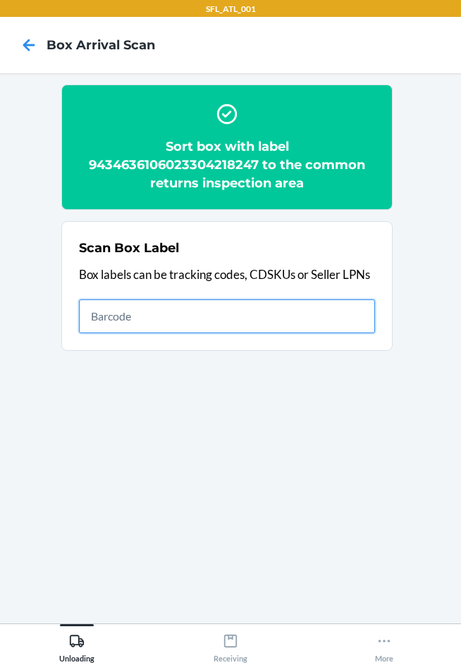
click at [138, 315] on input "text" at bounding box center [227, 316] width 296 height 34
click at [189, 313] on input "text" at bounding box center [227, 316] width 296 height 34
type input "420302599434636106023304193698"
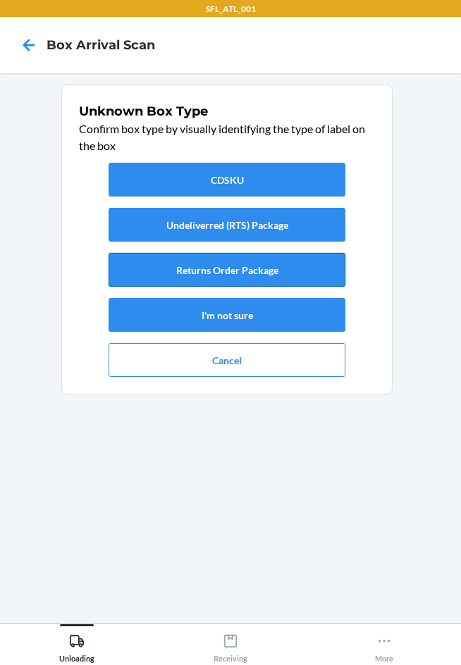
click at [180, 269] on button "Returns Order Package" at bounding box center [226, 270] width 237 height 34
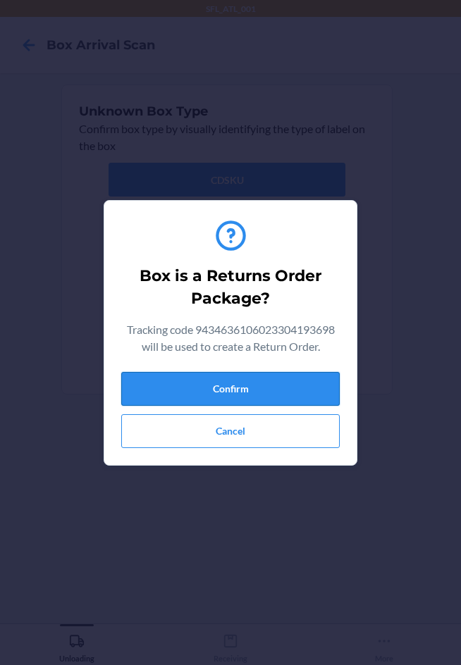
click at [164, 382] on button "Confirm" at bounding box center [230, 389] width 218 height 34
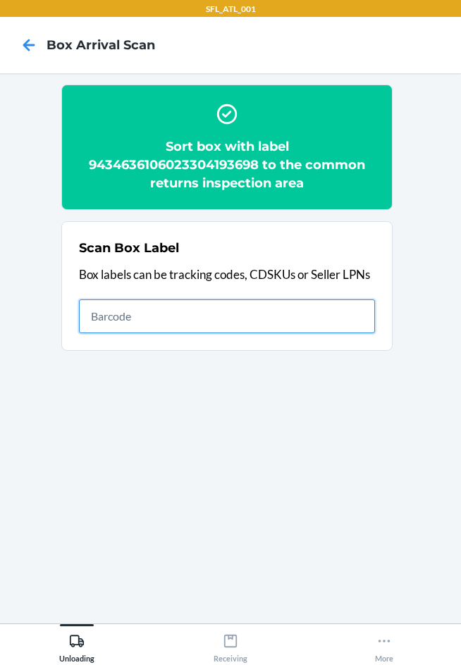
click at [148, 323] on input "text" at bounding box center [227, 316] width 296 height 34
type input "420302599434636106023304040503"
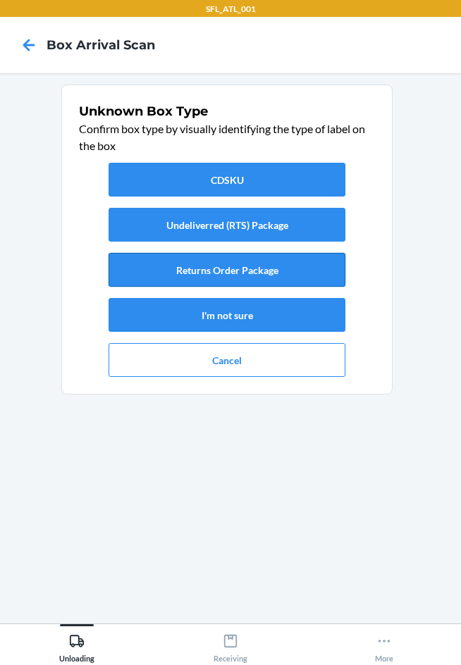
click at [215, 272] on button "Returns Order Package" at bounding box center [226, 270] width 237 height 34
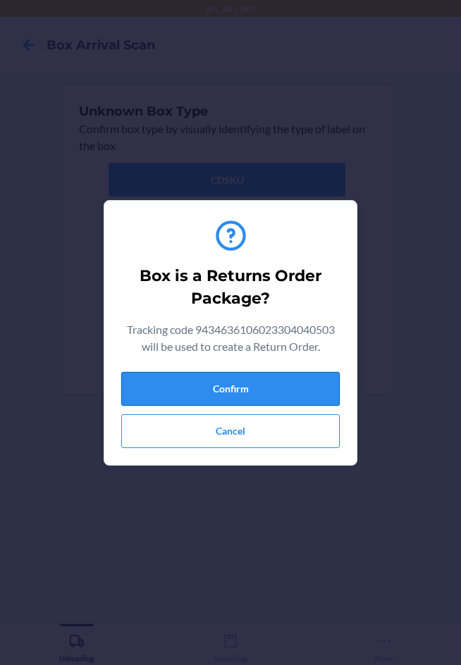
click at [279, 386] on button "Confirm" at bounding box center [230, 389] width 218 height 34
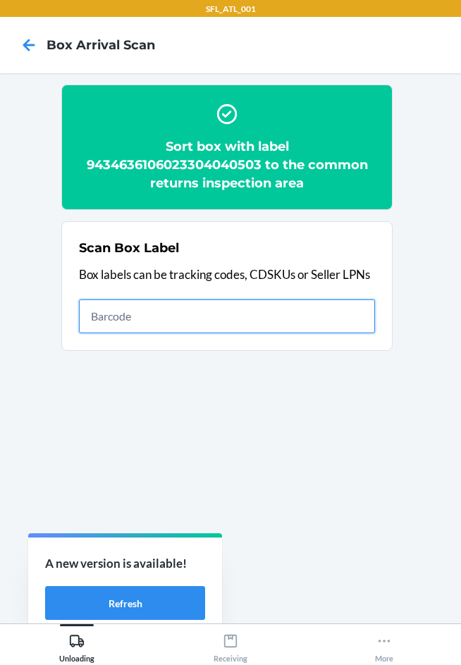
click at [153, 320] on input "text" at bounding box center [227, 316] width 296 height 34
type input "420302599434636106023302844882"
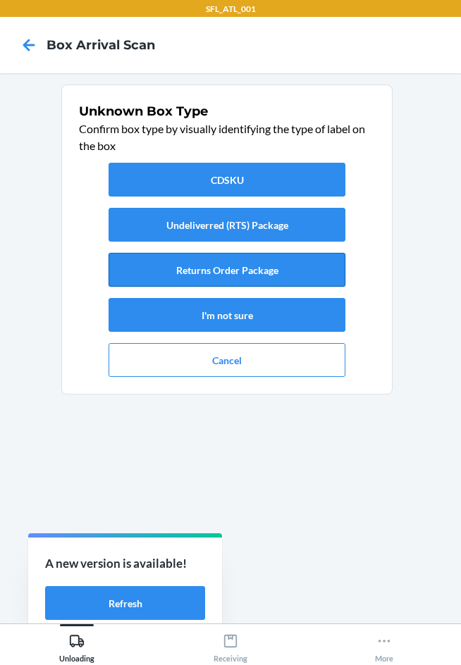
click at [213, 270] on button "Returns Order Package" at bounding box center [226, 270] width 237 height 34
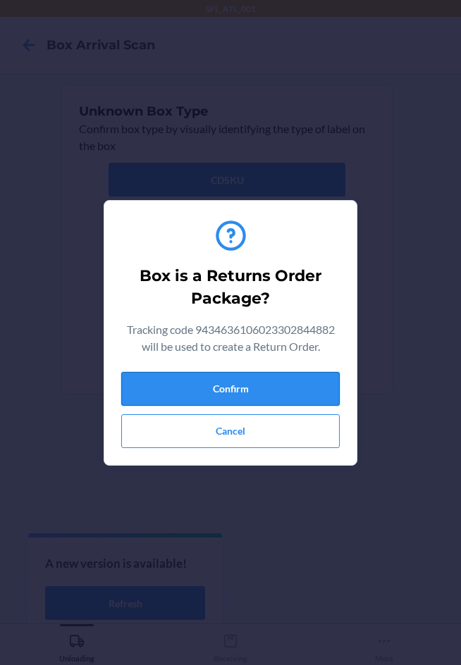
click at [247, 398] on button "Confirm" at bounding box center [230, 389] width 218 height 34
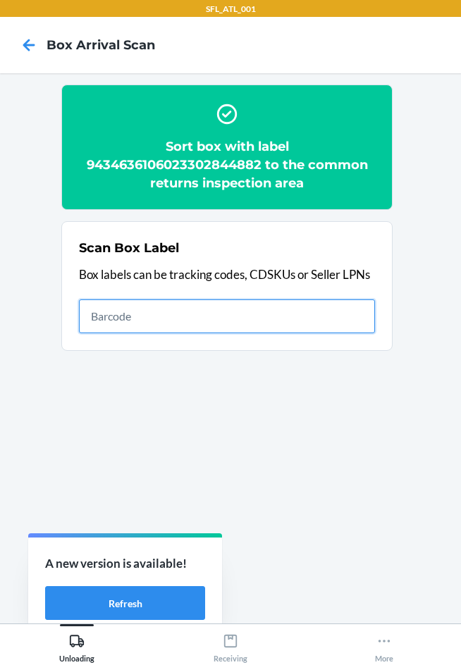
click at [241, 306] on input "text" at bounding box center [227, 316] width 296 height 34
type input "420302599434636106023303980268"
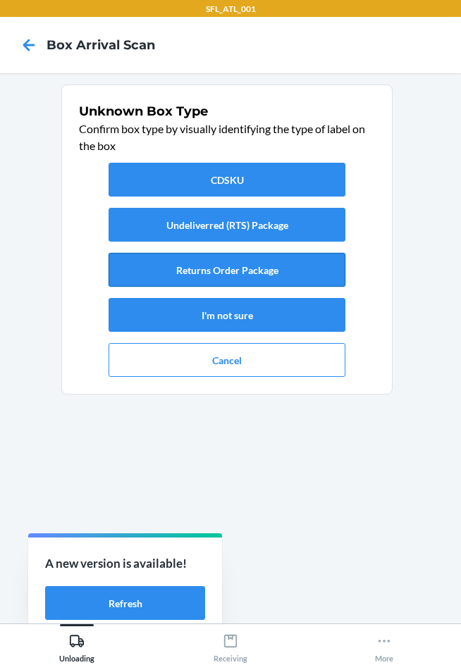
click at [201, 271] on button "Returns Order Package" at bounding box center [226, 270] width 237 height 34
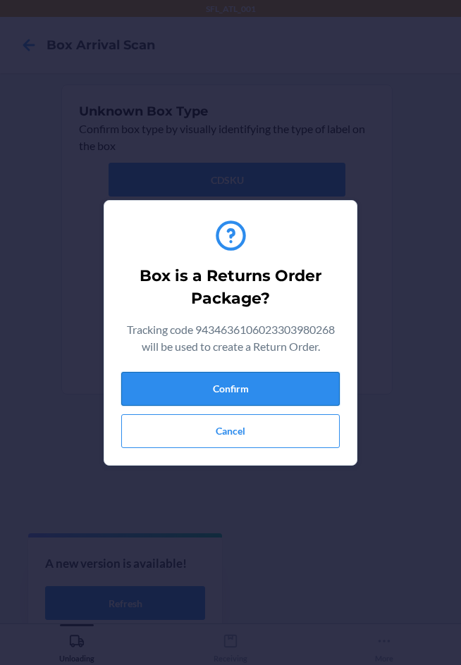
click at [258, 397] on button "Confirm" at bounding box center [230, 389] width 218 height 34
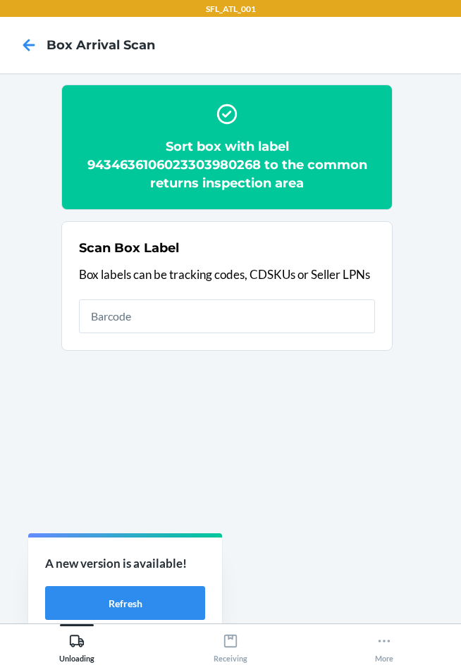
click at [143, 339] on section "Scan Box Label Box labels can be tracking codes, CDSKUs or Seller LPNs" at bounding box center [226, 286] width 331 height 130
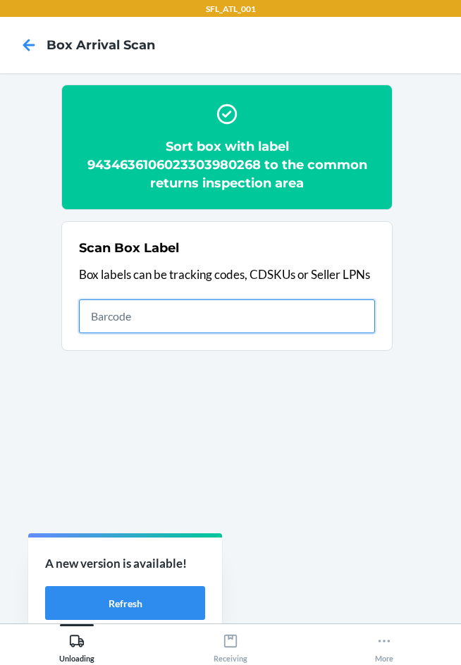
click at [144, 322] on input "text" at bounding box center [227, 316] width 296 height 34
type input "420302599500126554465248726555"
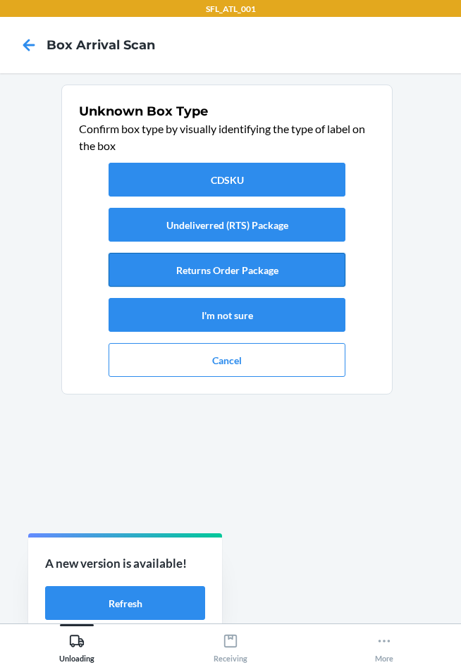
click at [242, 270] on button "Returns Order Package" at bounding box center [226, 270] width 237 height 34
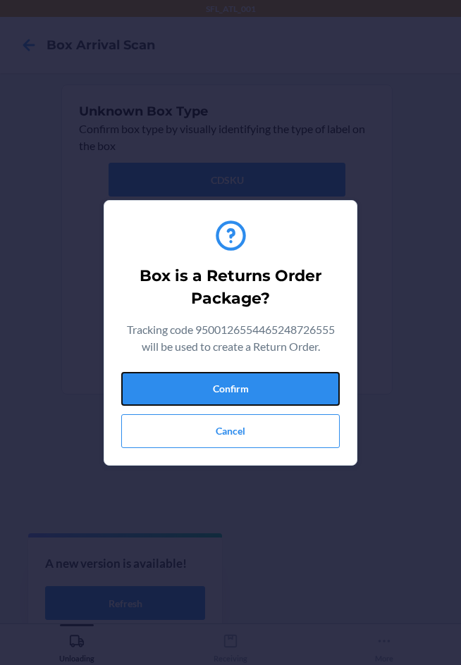
click at [220, 394] on button "Confirm" at bounding box center [230, 389] width 218 height 34
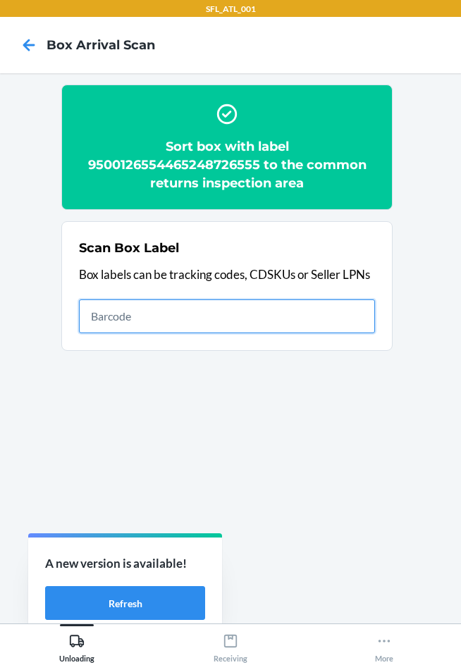
click at [147, 320] on input "text" at bounding box center [227, 316] width 296 height 34
type input "420302599434636106023302639921"
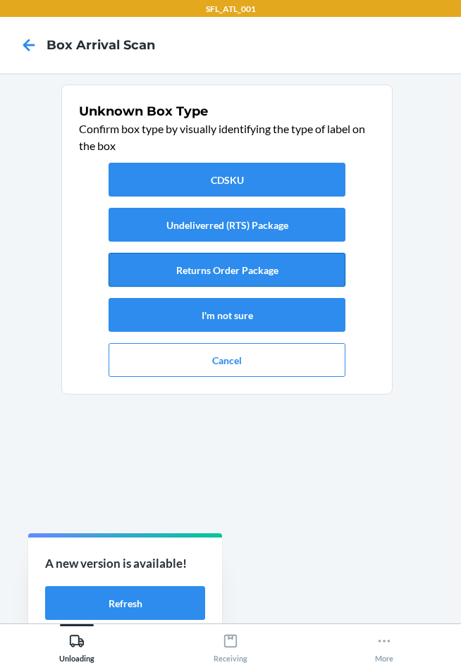
click at [275, 261] on button "Returns Order Package" at bounding box center [226, 270] width 237 height 34
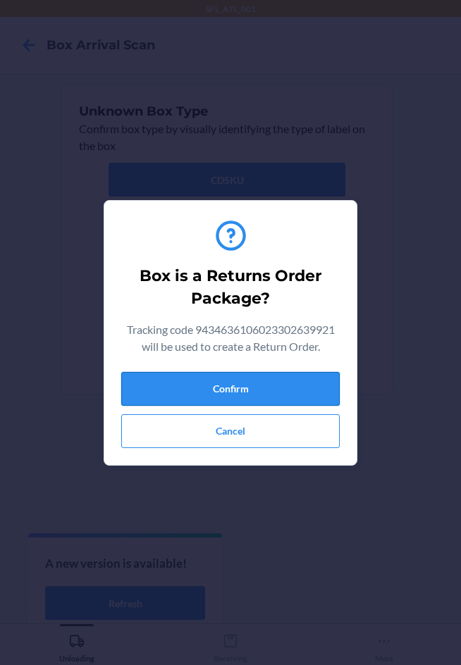
click at [315, 383] on button "Confirm" at bounding box center [230, 389] width 218 height 34
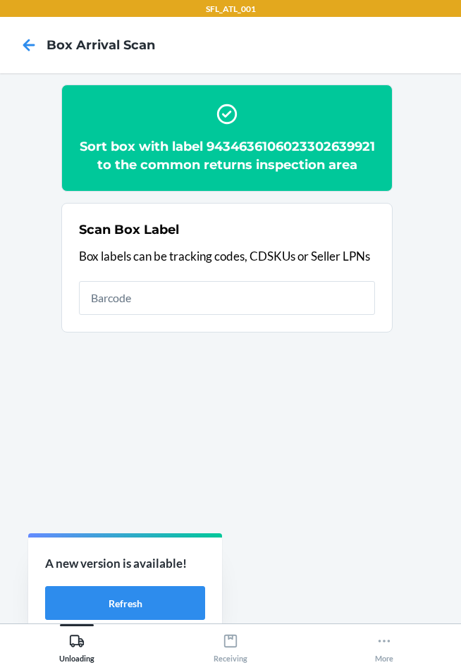
click at [197, 332] on section "Scan Box Label Box labels can be tracking codes, CDSKUs or Seller LPNs" at bounding box center [226, 268] width 331 height 130
click at [196, 315] on input "text" at bounding box center [227, 298] width 296 height 34
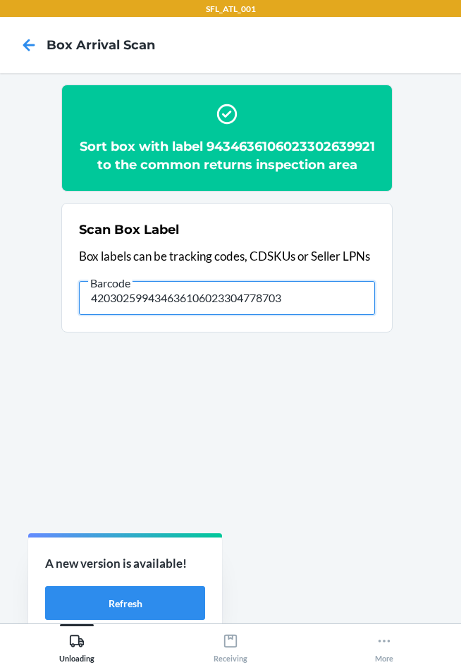
type input "420302599434636106023304778703"
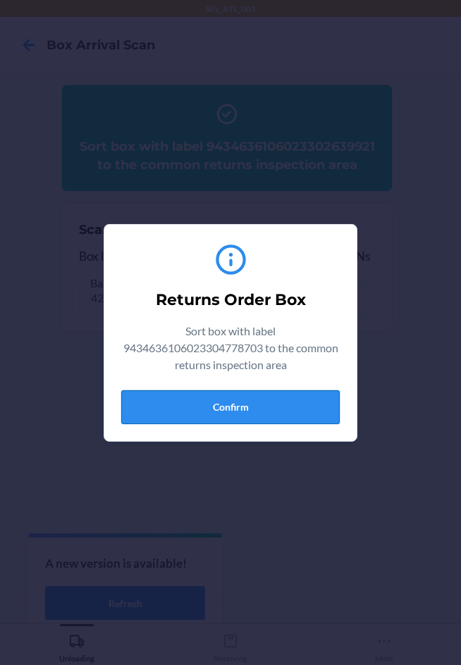
click at [238, 405] on button "Confirm" at bounding box center [230, 407] width 218 height 34
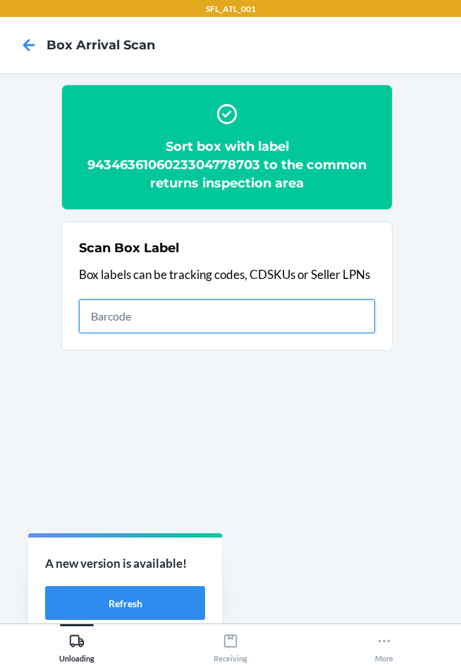
click at [265, 319] on input "text" at bounding box center [227, 316] width 296 height 34
type input "420302599434636106023304664846"
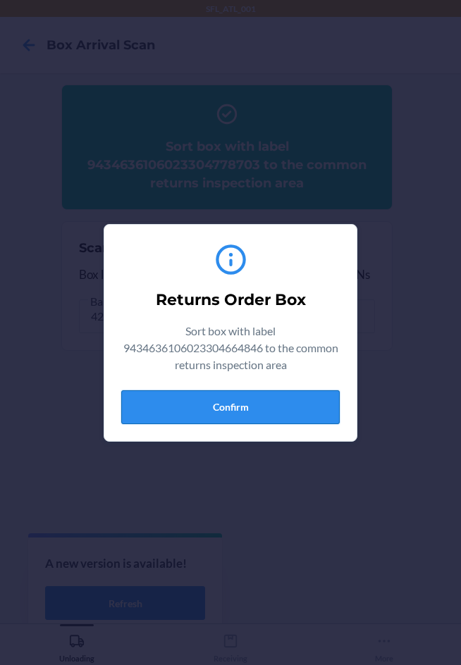
click at [264, 405] on button "Confirm" at bounding box center [230, 407] width 218 height 34
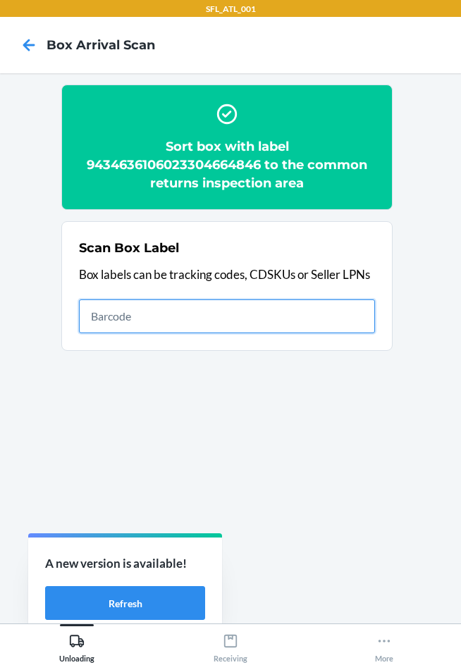
click at [246, 327] on input "text" at bounding box center [227, 316] width 296 height 34
type input "420302599434636106023302640781"
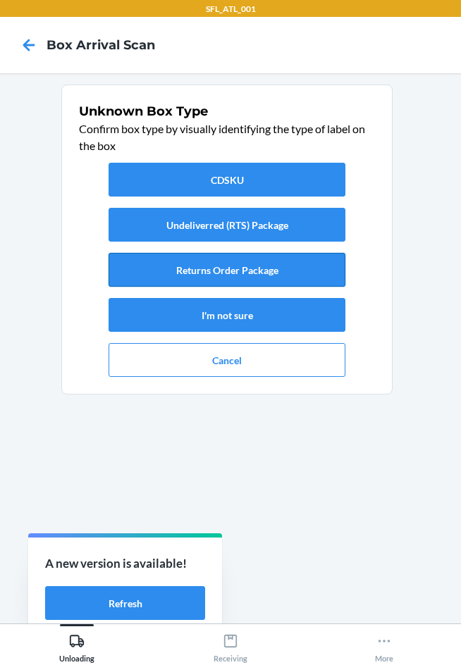
click at [174, 280] on button "Returns Order Package" at bounding box center [226, 270] width 237 height 34
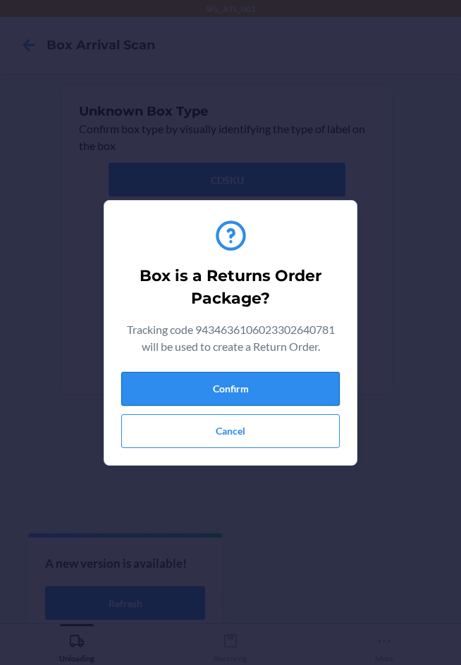
click at [311, 392] on button "Confirm" at bounding box center [230, 389] width 218 height 34
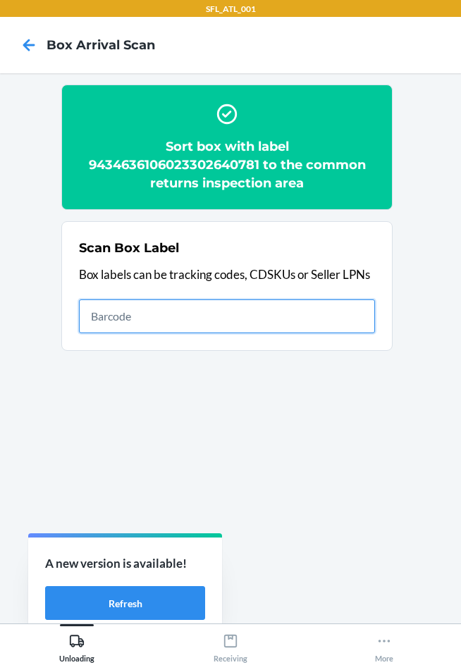
click at [151, 322] on input "text" at bounding box center [227, 316] width 296 height 34
click at [164, 313] on input "text" at bounding box center [227, 316] width 296 height 34
type input "420302599434636106023304410795"
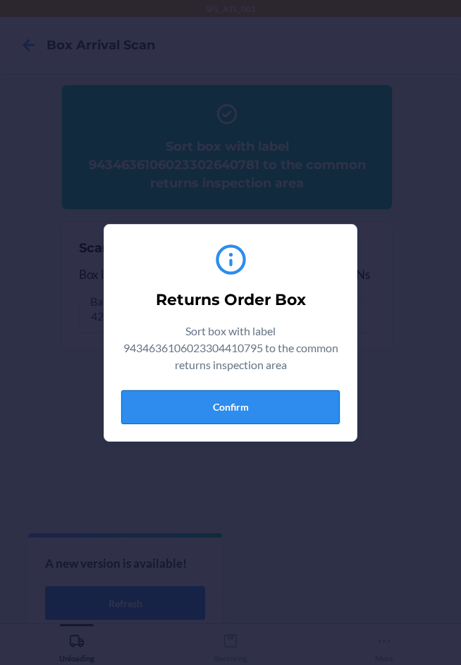
click at [210, 397] on button "Confirm" at bounding box center [230, 407] width 218 height 34
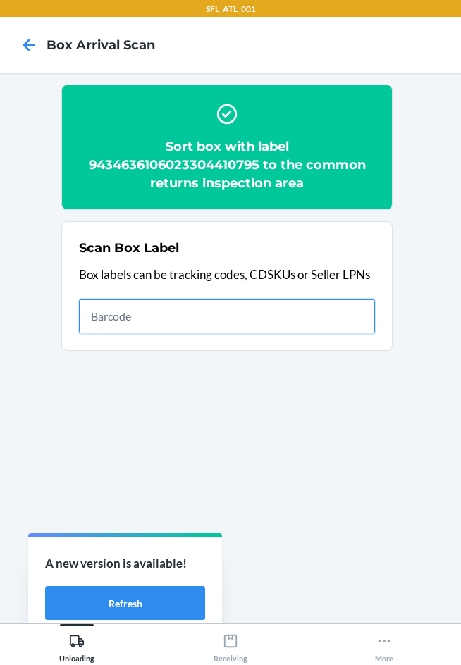
click at [160, 319] on input "text" at bounding box center [227, 316] width 296 height 34
type input "420302599434636106023304128393"
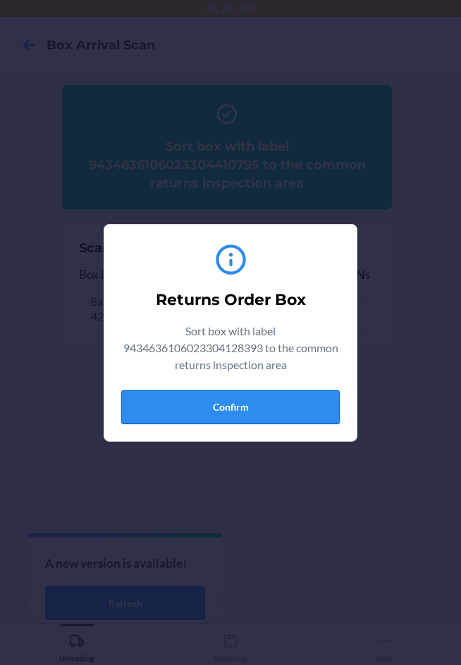
click at [289, 398] on button "Confirm" at bounding box center [230, 407] width 218 height 34
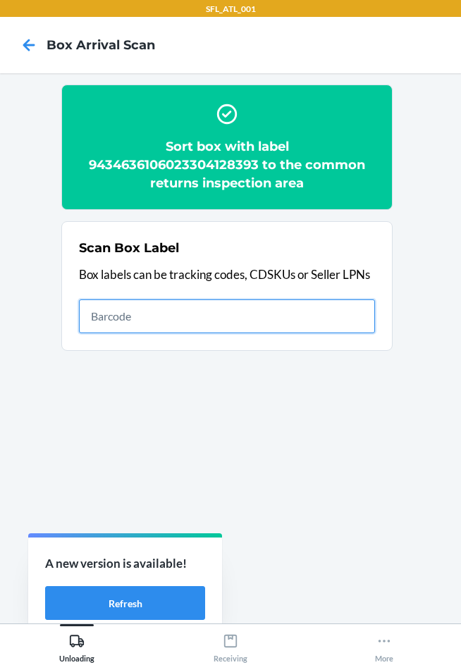
click at [216, 306] on input "text" at bounding box center [227, 316] width 296 height 34
type input "420302599434636106023304728340"
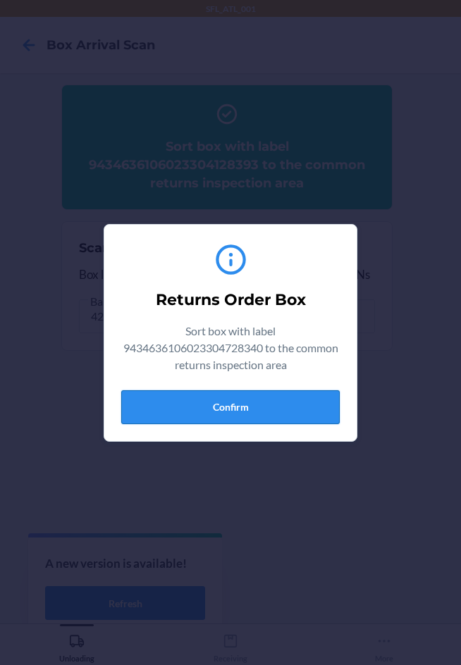
click at [268, 413] on button "Confirm" at bounding box center [230, 407] width 218 height 34
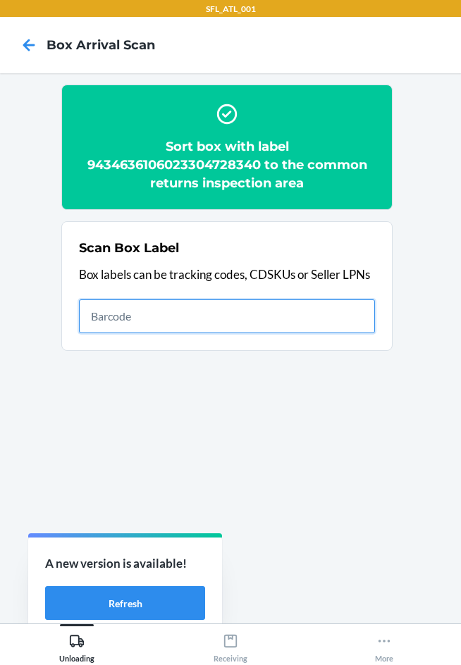
click at [191, 323] on input "text" at bounding box center [227, 316] width 296 height 34
drag, startPoint x: 282, startPoint y: 307, endPoint x: 275, endPoint y: 318, distance: 13.3
click at [275, 313] on input "text" at bounding box center [227, 316] width 296 height 34
click at [131, 317] on input "text" at bounding box center [227, 316] width 296 height 34
type input "420302599434636106023304814616"
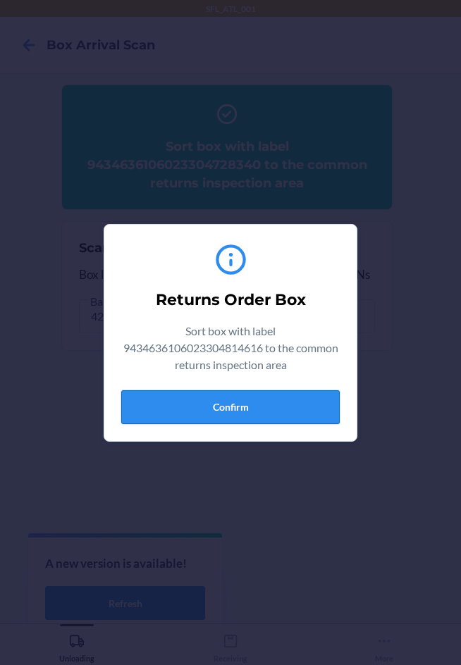
click at [172, 422] on button "Confirm" at bounding box center [230, 407] width 218 height 34
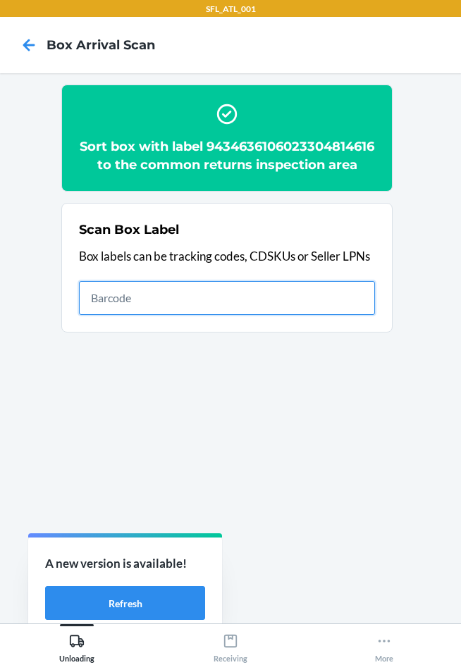
click at [253, 315] on input "text" at bounding box center [227, 298] width 296 height 34
type input "420302599434636106023304835871"
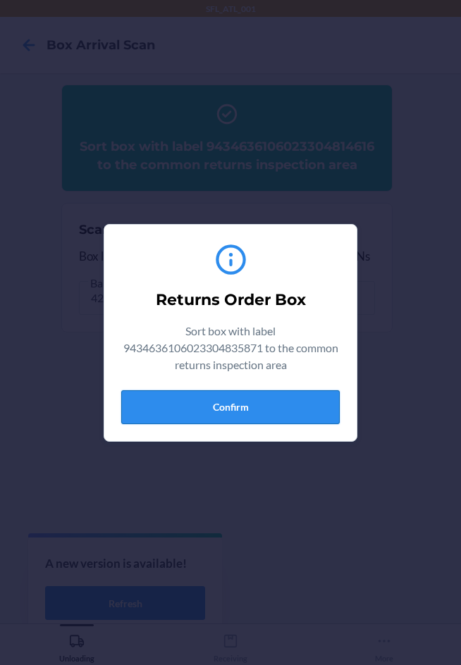
click at [159, 418] on button "Confirm" at bounding box center [230, 407] width 218 height 34
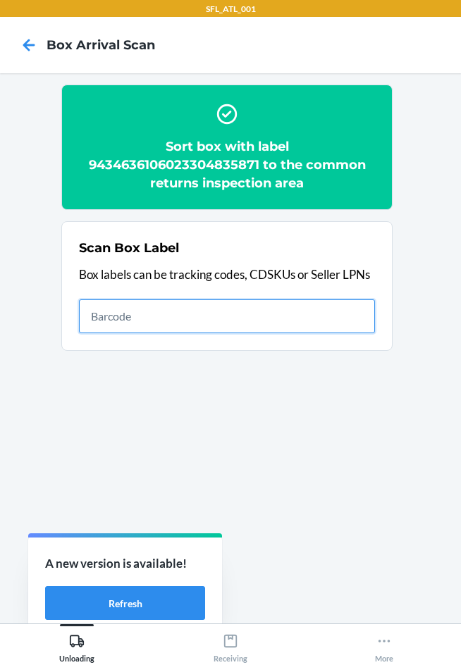
click at [179, 316] on input "text" at bounding box center [227, 316] width 296 height 34
type input "420302599434636106023303726101"
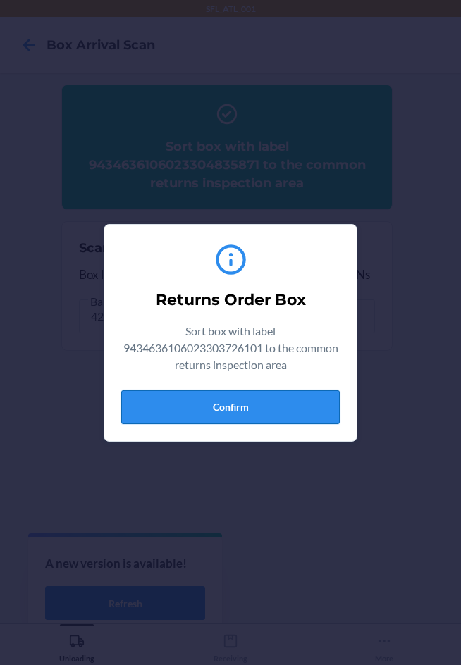
click at [228, 399] on button "Confirm" at bounding box center [230, 407] width 218 height 34
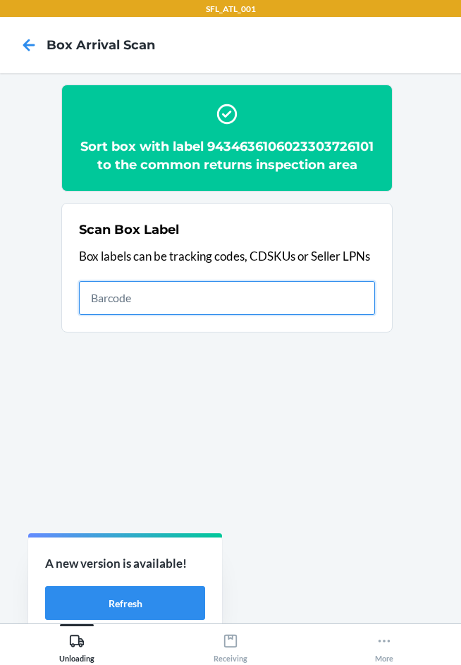
click at [165, 307] on input "text" at bounding box center [227, 298] width 296 height 34
type input "420302599434636106023304664440"
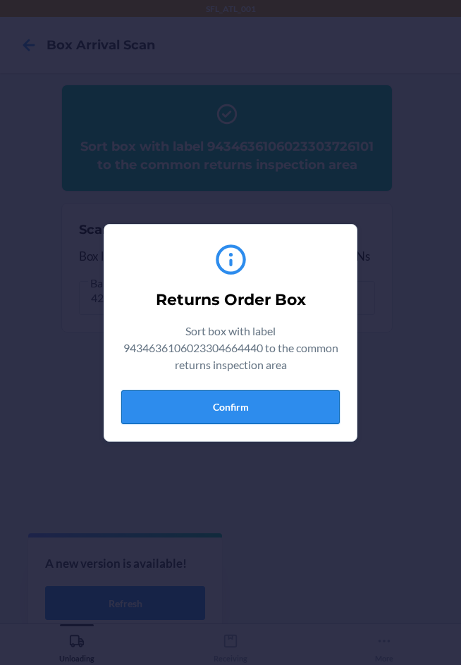
click at [287, 415] on button "Confirm" at bounding box center [230, 407] width 218 height 34
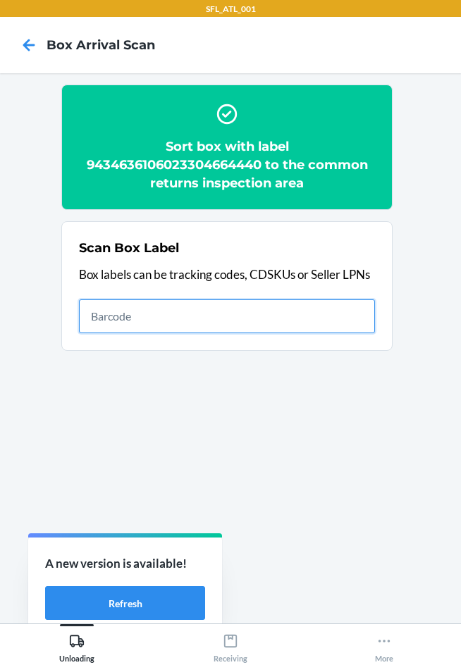
click at [162, 319] on input "text" at bounding box center [227, 316] width 296 height 34
type input "420302599434636106023304087614"
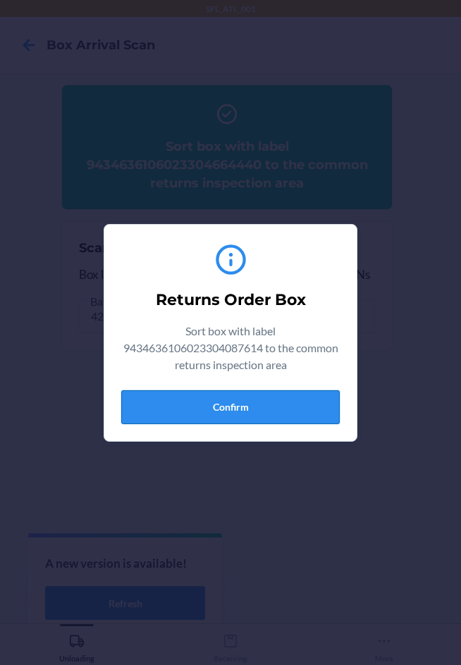
click at [161, 398] on button "Confirm" at bounding box center [230, 407] width 218 height 34
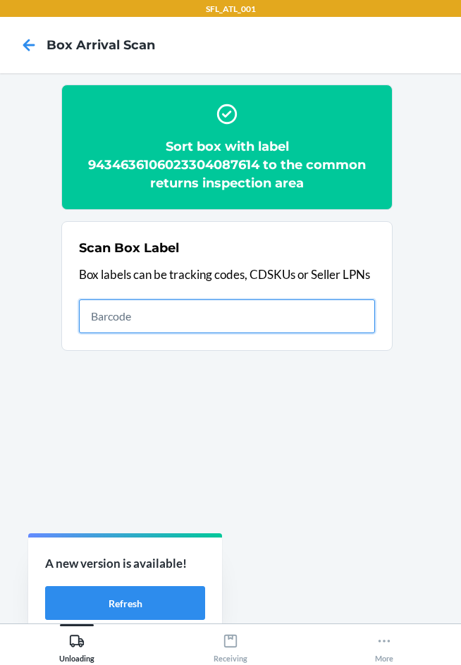
drag, startPoint x: 206, startPoint y: 324, endPoint x: 198, endPoint y: 313, distance: 14.1
click at [205, 322] on input "text" at bounding box center [227, 316] width 296 height 34
type input "420302599434636106023304344915"
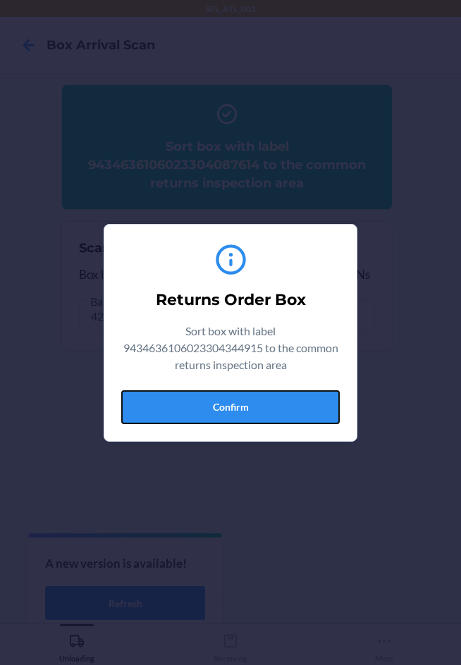
click at [237, 404] on button "Confirm" at bounding box center [230, 407] width 218 height 34
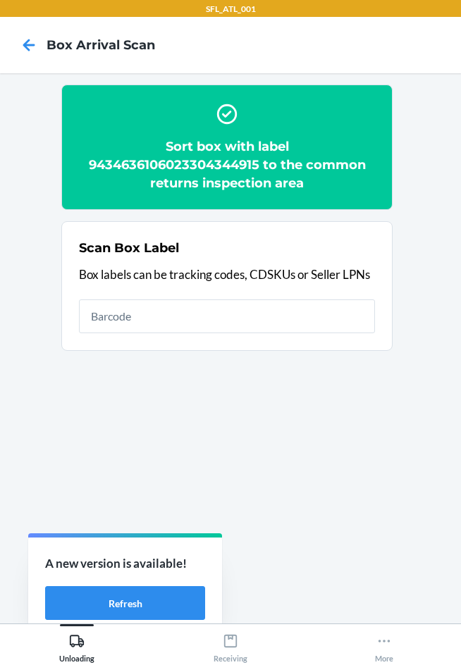
drag, startPoint x: 135, startPoint y: 345, endPoint x: 137, endPoint y: 324, distance: 21.2
click at [135, 345] on section "Scan Box Label Box labels can be tracking codes, CDSKUs or Seller LPNs" at bounding box center [226, 286] width 331 height 130
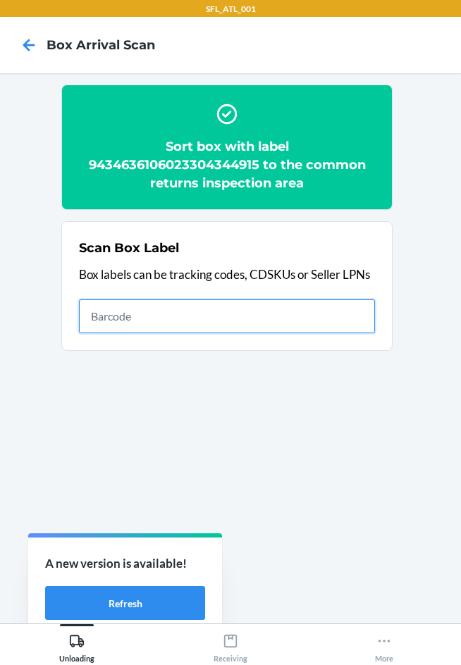
click at [137, 320] on input "text" at bounding box center [227, 316] width 296 height 34
type input "420302599434636106023304820570"
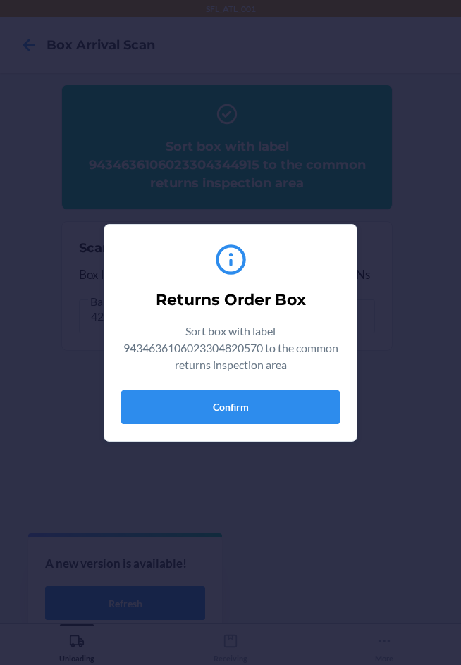
click at [223, 424] on div "Returns Order Box Sort box with label 9434636106023304820570 to the common retu…" at bounding box center [230, 333] width 218 height 194
click at [206, 410] on button "Confirm" at bounding box center [230, 407] width 218 height 34
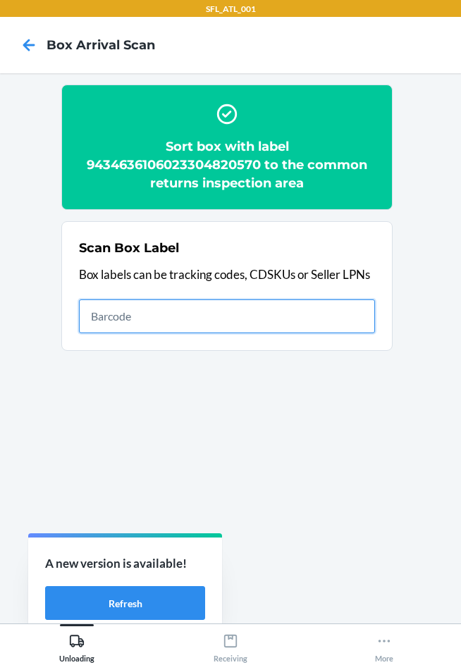
click at [132, 307] on input "text" at bounding box center [227, 316] width 296 height 34
click at [142, 320] on input "text" at bounding box center [227, 316] width 296 height 34
type input "420302599434636106023304276230"
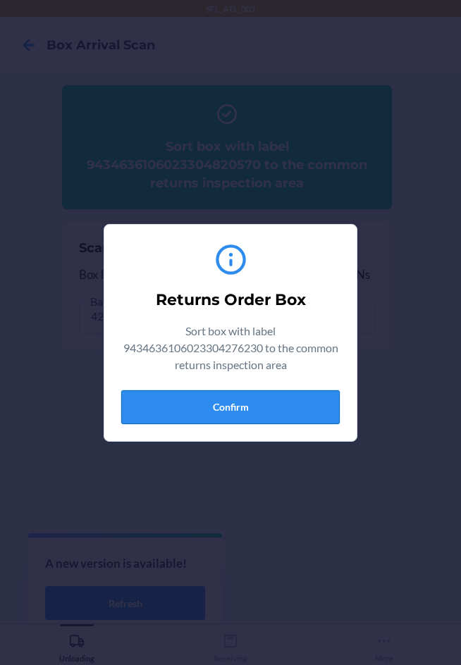
click at [199, 399] on button "Confirm" at bounding box center [230, 407] width 218 height 34
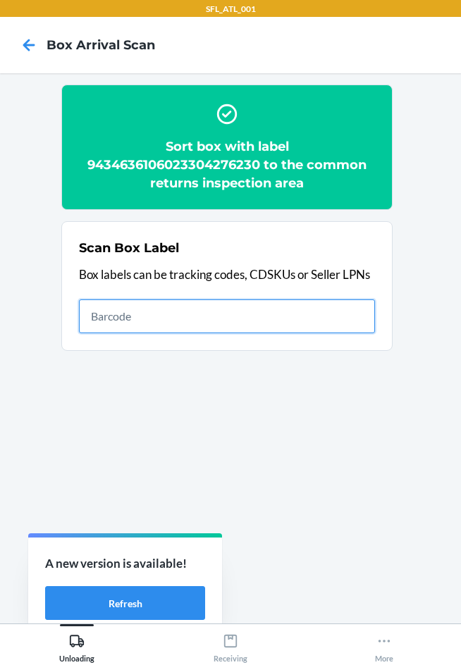
click at [148, 325] on input "text" at bounding box center [227, 316] width 296 height 34
type input "420302599434636106023303807770"
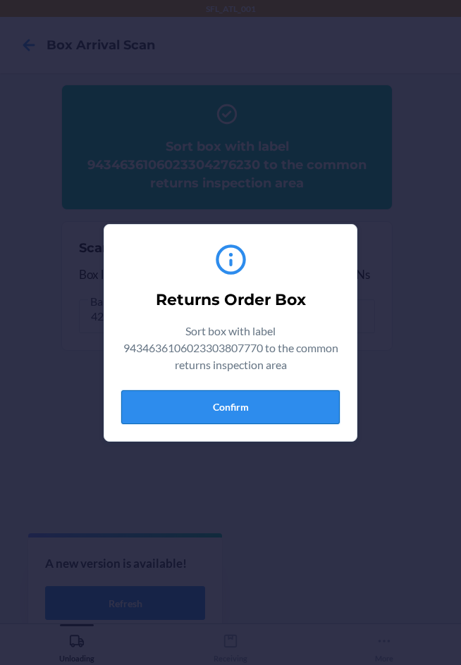
click at [252, 408] on button "Confirm" at bounding box center [230, 407] width 218 height 34
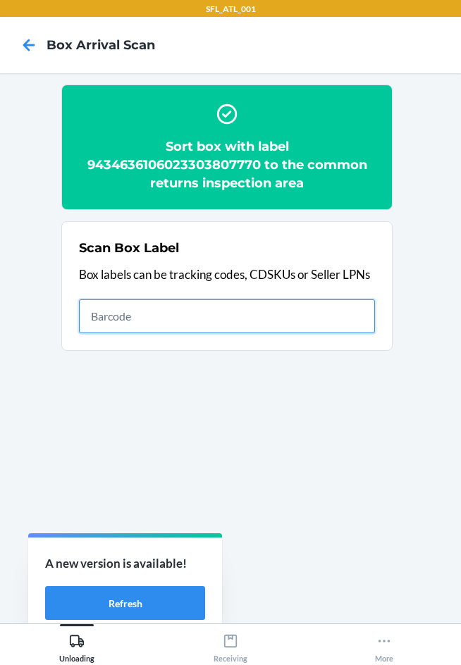
click at [222, 322] on input "text" at bounding box center [227, 316] width 296 height 34
type input "420302599434636106023304955272"
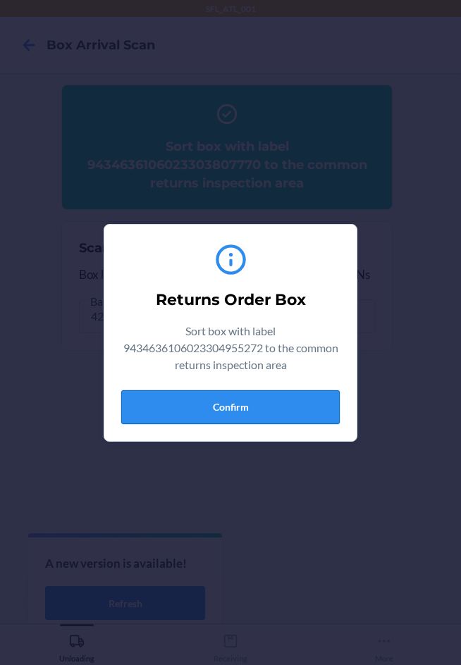
click at [191, 411] on button "Confirm" at bounding box center [230, 407] width 218 height 34
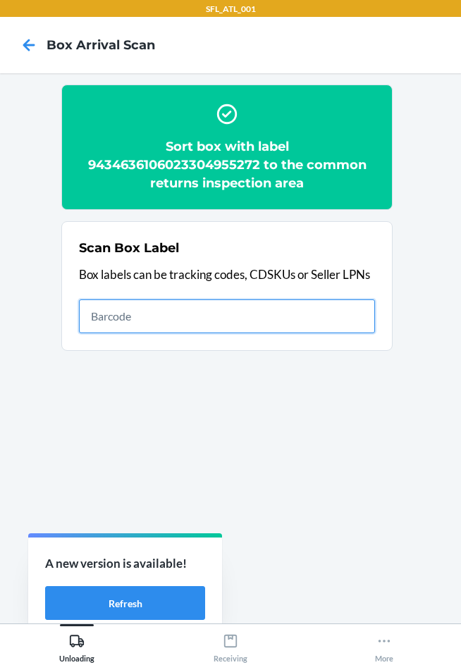
click at [201, 323] on input "text" at bounding box center [227, 316] width 296 height 34
type input "420302599434636106023304815224"
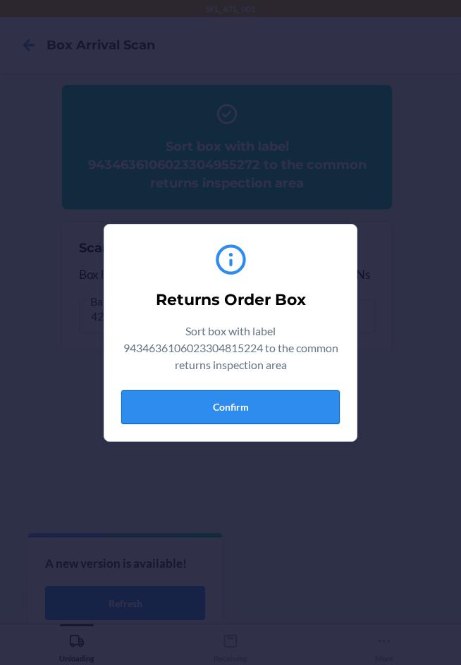
click at [173, 413] on button "Confirm" at bounding box center [230, 407] width 218 height 34
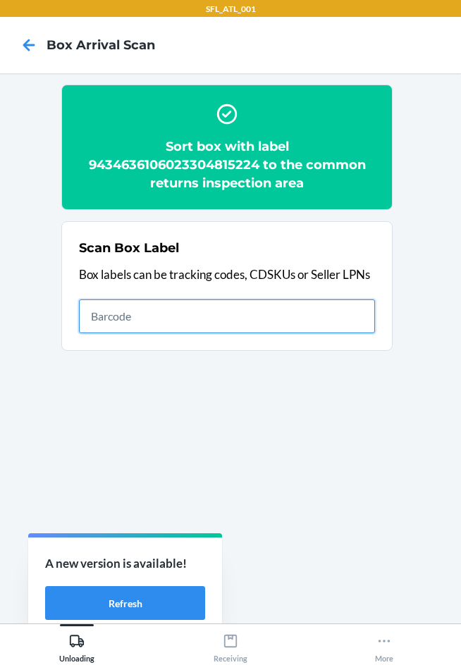
drag, startPoint x: 118, startPoint y: 318, endPoint x: 86, endPoint y: 325, distance: 33.2
click at [118, 319] on input "text" at bounding box center [227, 316] width 296 height 34
type input "420302599434636106023304662057"
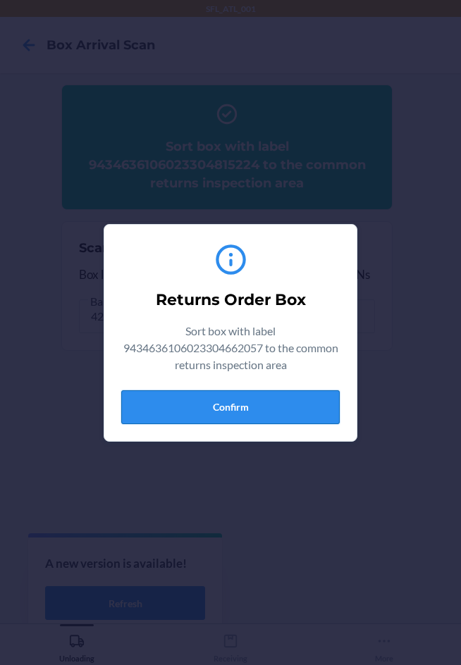
click at [244, 415] on button "Confirm" at bounding box center [230, 407] width 218 height 34
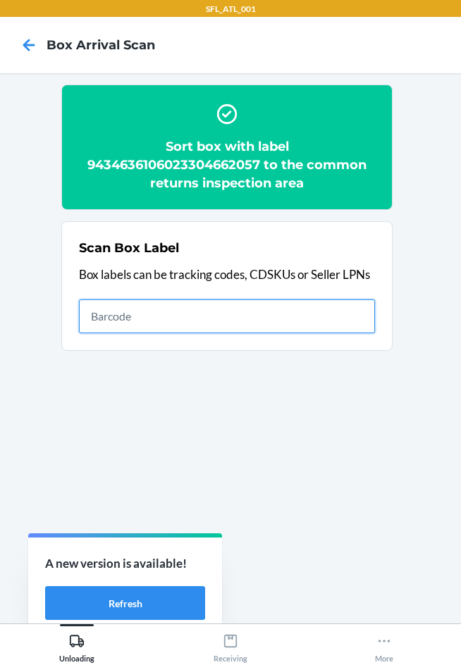
click at [144, 330] on input "text" at bounding box center [227, 316] width 296 height 34
type input "420302599434636106023304944894"
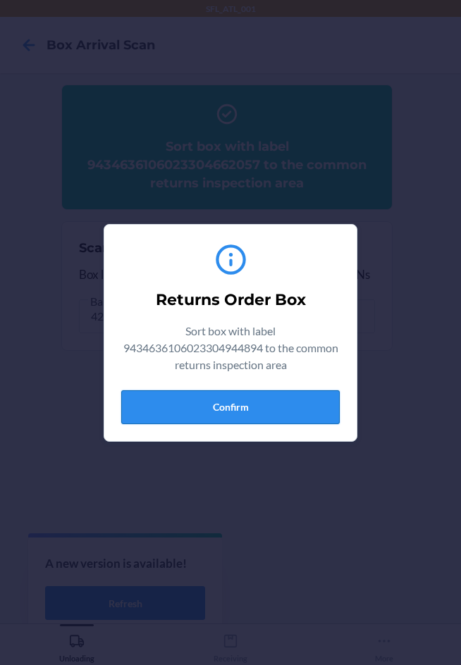
click at [244, 406] on button "Confirm" at bounding box center [230, 407] width 218 height 34
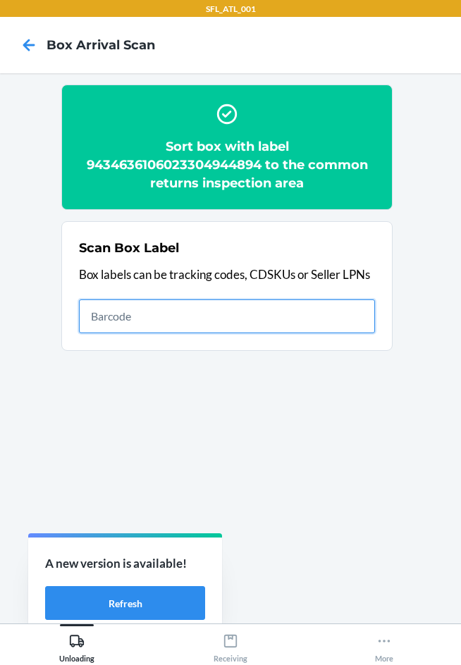
click at [215, 316] on input "text" at bounding box center [227, 316] width 296 height 34
type input "420302599434636106023304576361"
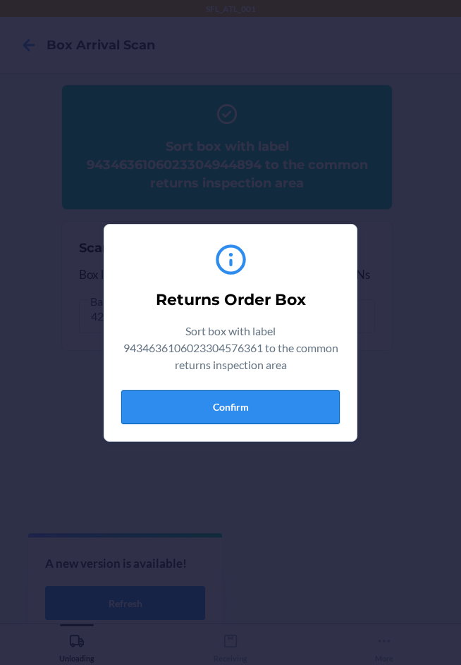
click at [244, 405] on button "Confirm" at bounding box center [230, 407] width 218 height 34
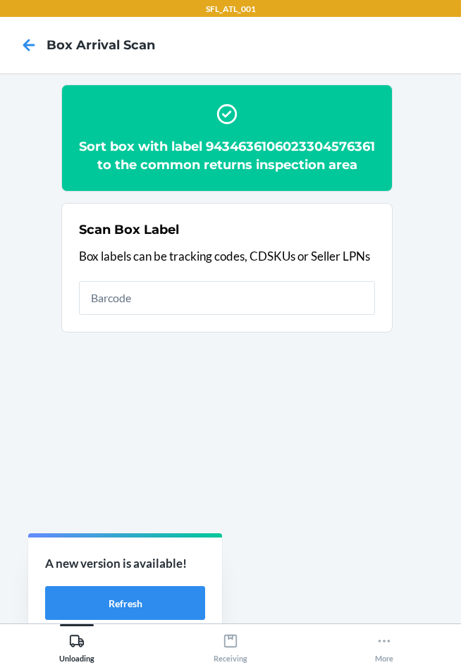
drag, startPoint x: 124, startPoint y: 337, endPoint x: 127, endPoint y: 325, distance: 12.3
click at [125, 332] on section "Scan Box Label Box labels can be tracking codes, CDSKUs or Seller LPNs" at bounding box center [226, 268] width 331 height 130
click at [127, 315] on input "text" at bounding box center [227, 298] width 296 height 34
drag, startPoint x: 131, startPoint y: 344, endPoint x: 136, endPoint y: 325, distance: 19.6
click at [131, 332] on section "Scan Box Label Box labels can be tracking codes, CDSKUs or Seller LPNs" at bounding box center [226, 268] width 331 height 130
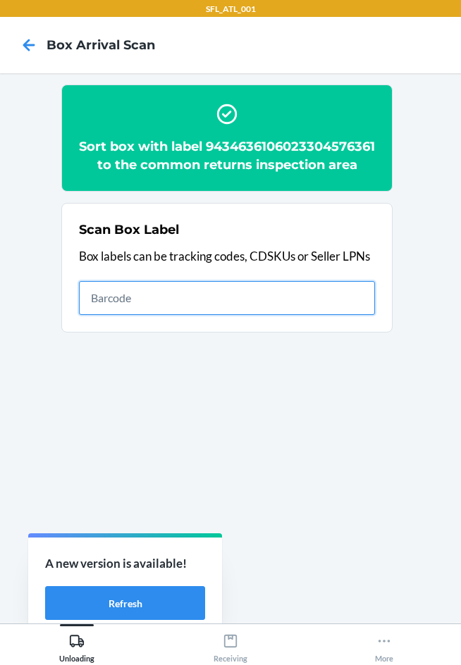
click at [133, 304] on input "text" at bounding box center [227, 298] width 296 height 34
type input "420302599434636106023304186997"
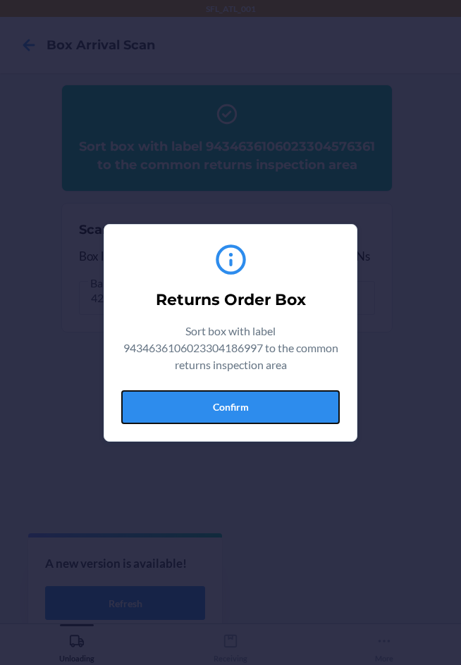
click at [295, 401] on button "Confirm" at bounding box center [230, 407] width 218 height 34
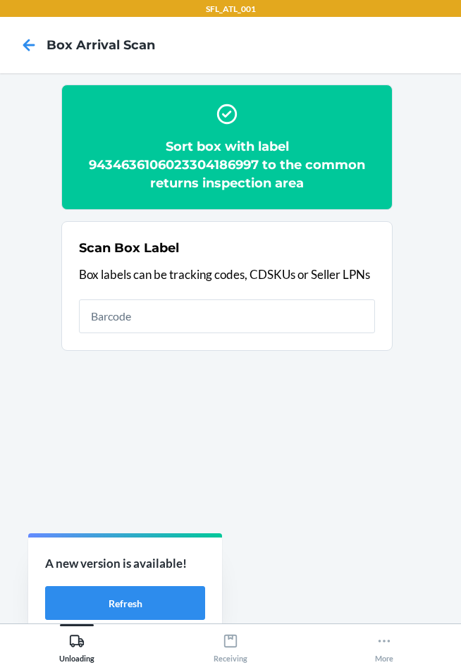
drag, startPoint x: 182, startPoint y: 339, endPoint x: 188, endPoint y: 335, distance: 7.5
click at [182, 339] on section "Scan Box Label Box labels can be tracking codes, CDSKUs or Seller LPNs" at bounding box center [226, 286] width 331 height 130
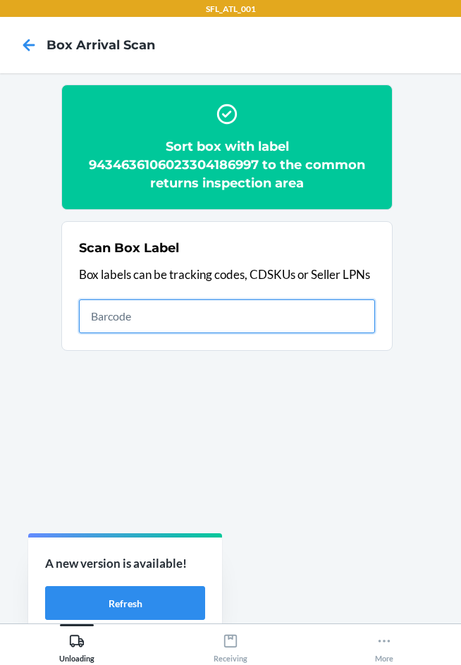
drag, startPoint x: 205, startPoint y: 323, endPoint x: 266, endPoint y: 301, distance: 64.8
click at [205, 321] on input "text" at bounding box center [227, 316] width 296 height 34
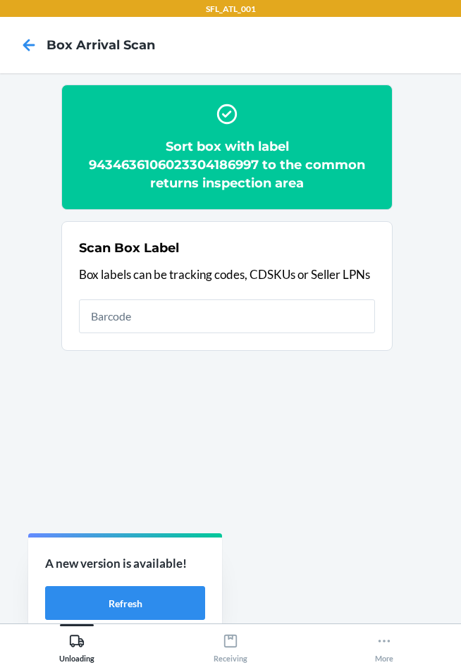
drag, startPoint x: 161, startPoint y: 333, endPoint x: 161, endPoint y: 311, distance: 21.8
click at [161, 333] on div "Scan Box Label Box labels can be tracking codes, CDSKUs or Seller LPNs" at bounding box center [227, 286] width 296 height 103
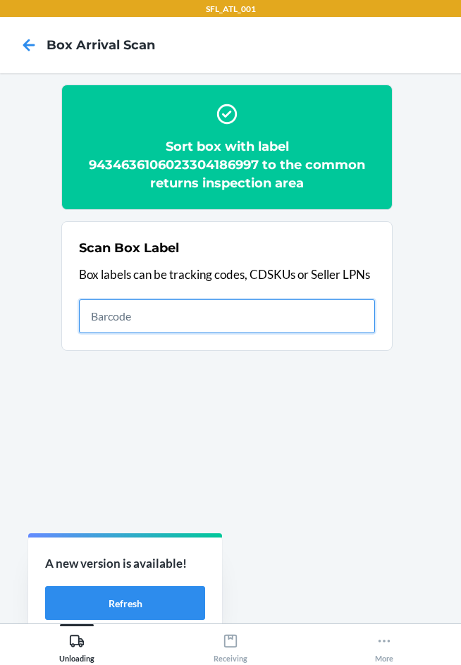
click at [161, 311] on input "text" at bounding box center [227, 316] width 296 height 34
type input "420302599434636106023302150327"
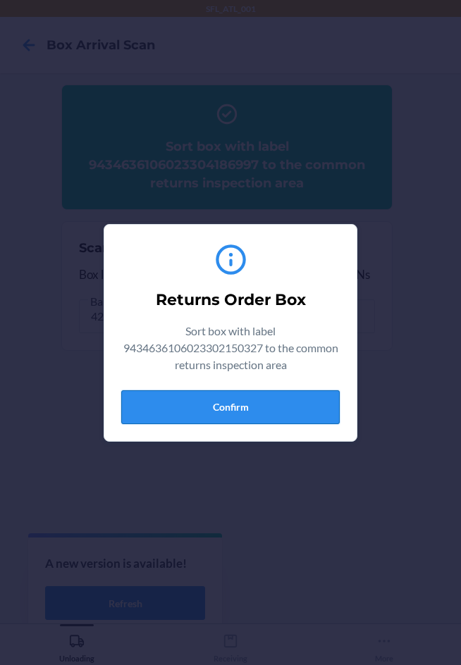
click at [185, 403] on button "Confirm" at bounding box center [230, 407] width 218 height 34
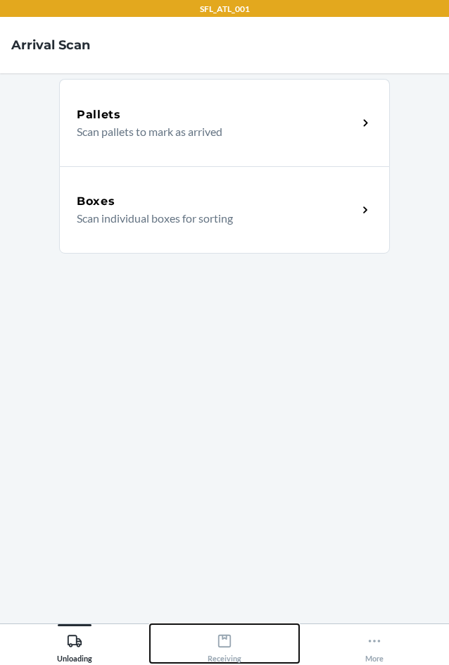
click at [221, 650] on div "Receiving" at bounding box center [225, 644] width 34 height 35
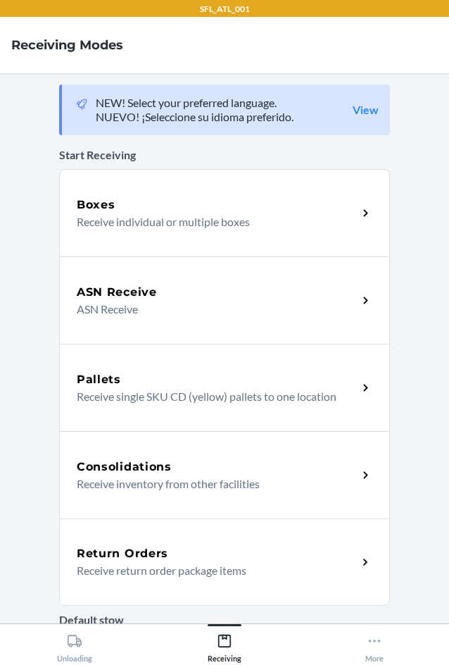
click at [130, 540] on div "Return Orders Receive return order package items" at bounding box center [224, 561] width 331 height 87
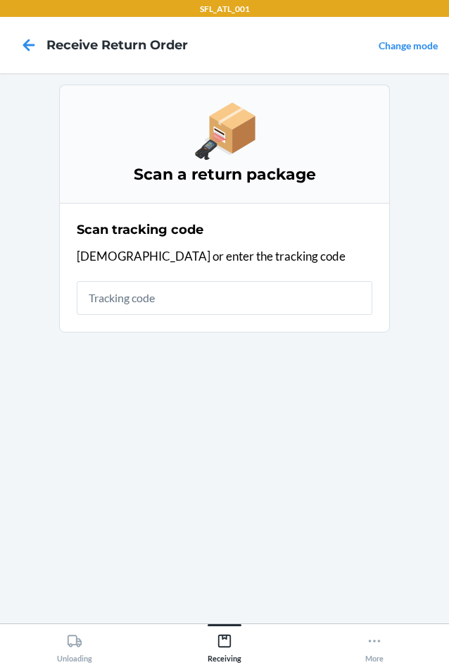
click at [260, 304] on input "text" at bounding box center [225, 298] width 296 height 34
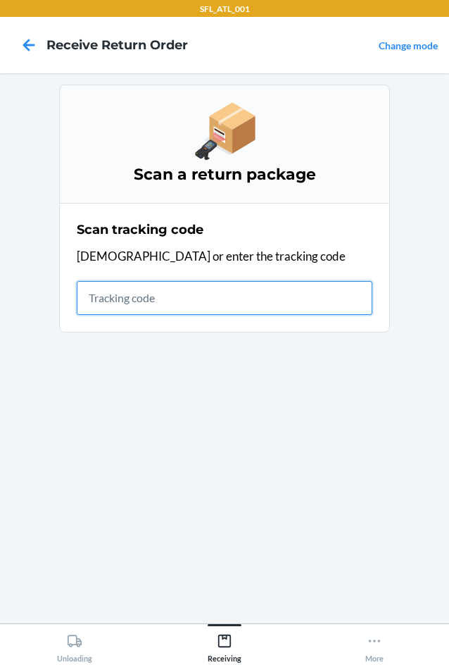
click at [158, 299] on input "text" at bounding box center [225, 298] width 296 height 34
type input "420302599434636106023304069894"
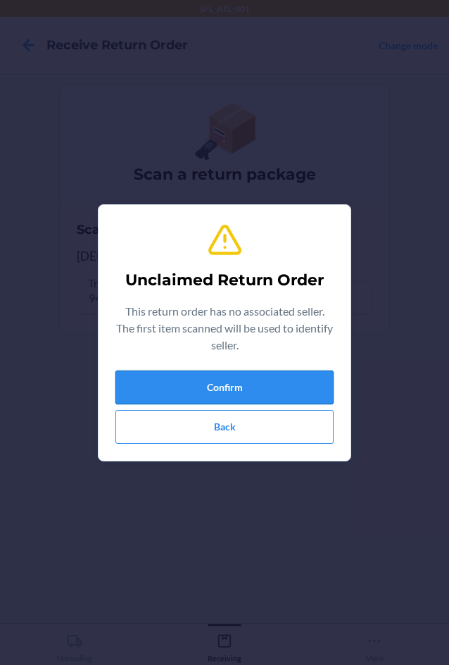
click at [250, 394] on button "Confirm" at bounding box center [224, 387] width 218 height 34
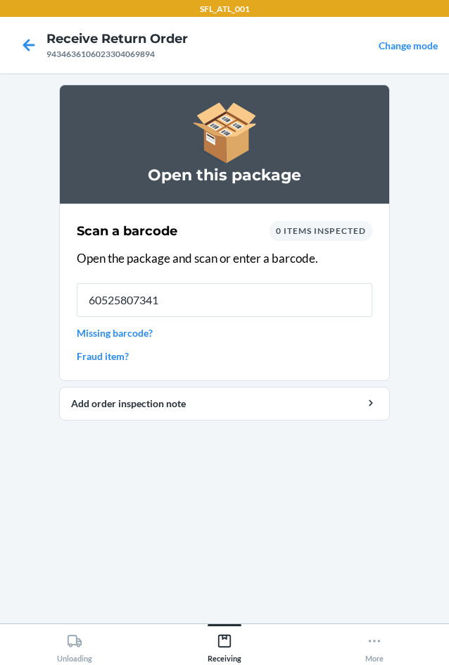
type input "605258073419"
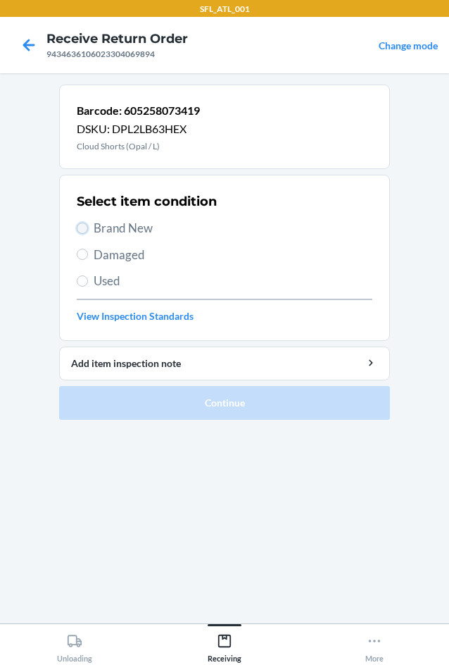
click at [79, 229] on input "Brand New" at bounding box center [82, 228] width 11 height 11
radio input "true"
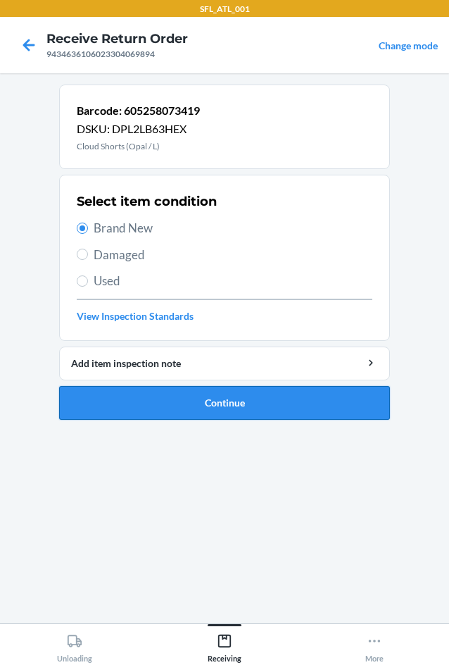
click at [142, 403] on button "Continue" at bounding box center [224, 403] width 331 height 34
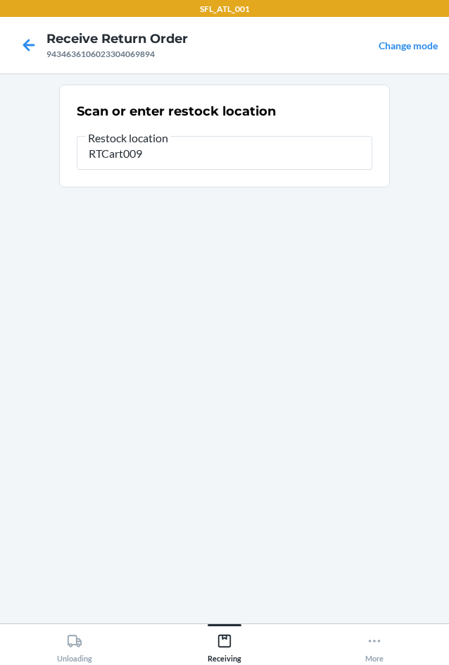
type input "RTCart009"
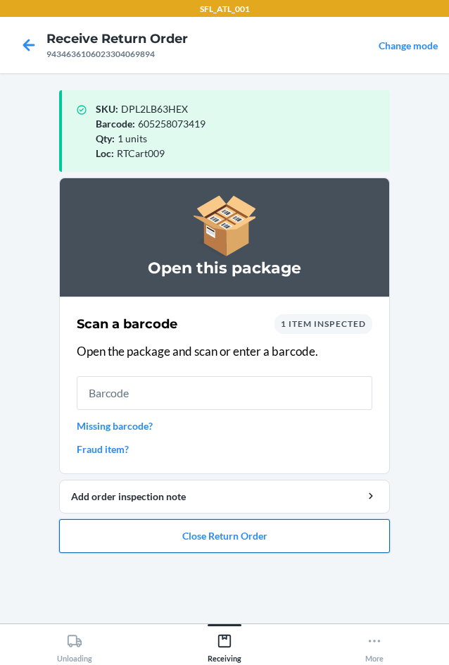
click at [175, 547] on button "Close Return Order" at bounding box center [224, 536] width 331 height 34
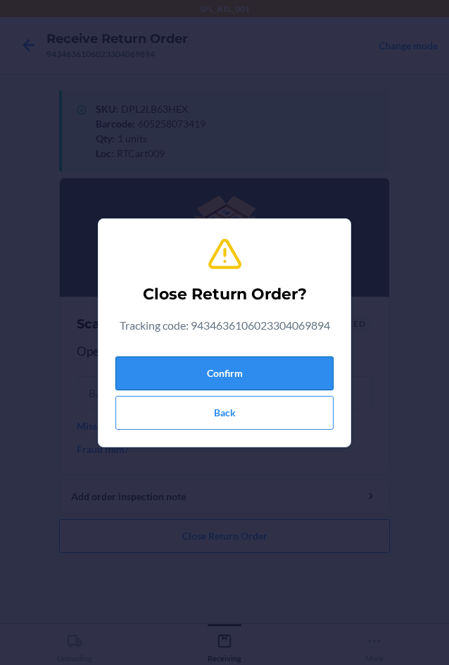
click at [179, 370] on button "Confirm" at bounding box center [224, 373] width 218 height 34
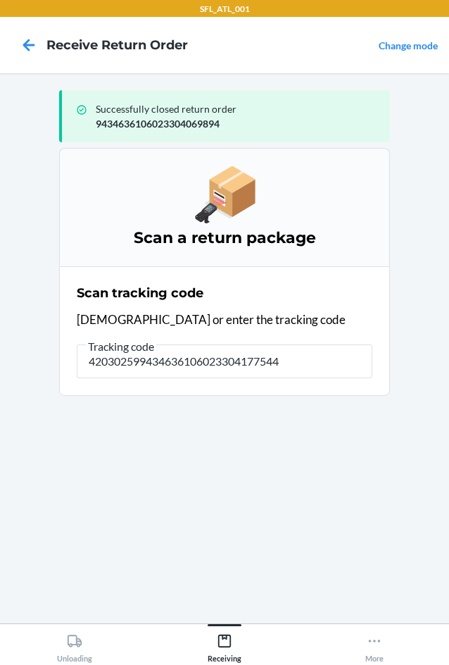
type input "420302599434636106023304177544"
drag, startPoint x: 285, startPoint y: 371, endPoint x: 315, endPoint y: 366, distance: 30.7
click at [290, 369] on input "420302599434636106023304177544" at bounding box center [225, 361] width 296 height 34
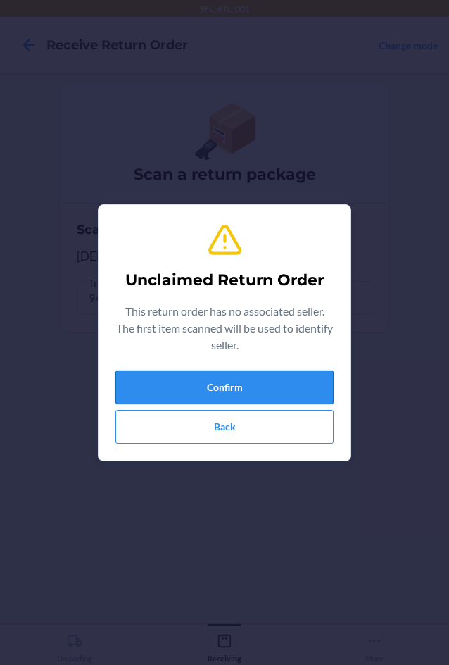
click at [231, 387] on button "Confirm" at bounding box center [224, 387] width 218 height 34
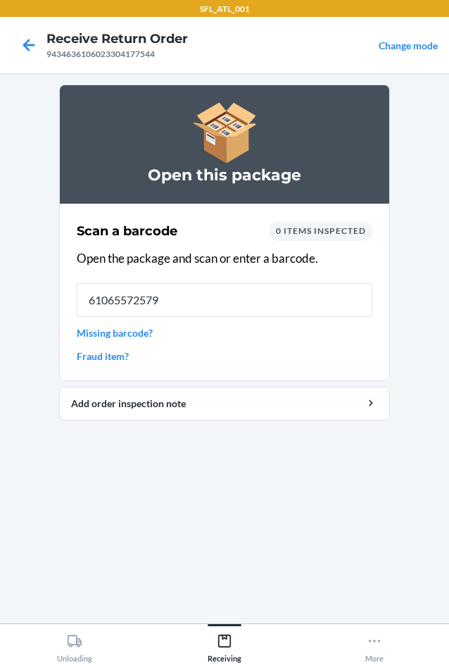
type input "610655725793"
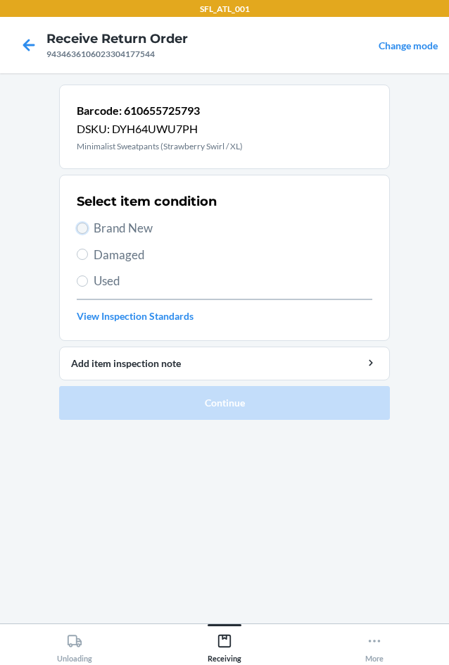
click at [87, 227] on input "Brand New" at bounding box center [82, 228] width 11 height 11
radio input "true"
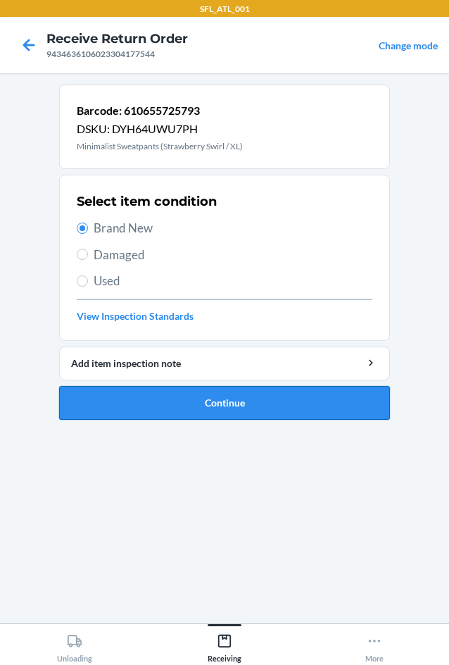
click at [229, 406] on button "Continue" at bounding box center [224, 403] width 331 height 34
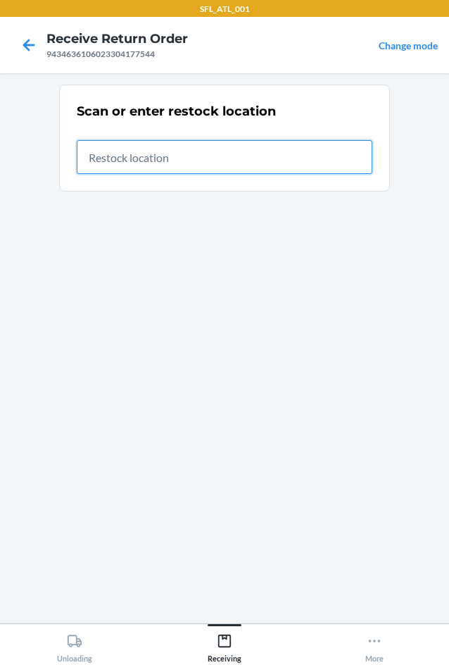
click at [145, 161] on input "text" at bounding box center [225, 157] width 296 height 34
click at [161, 149] on input "text" at bounding box center [225, 157] width 296 height 34
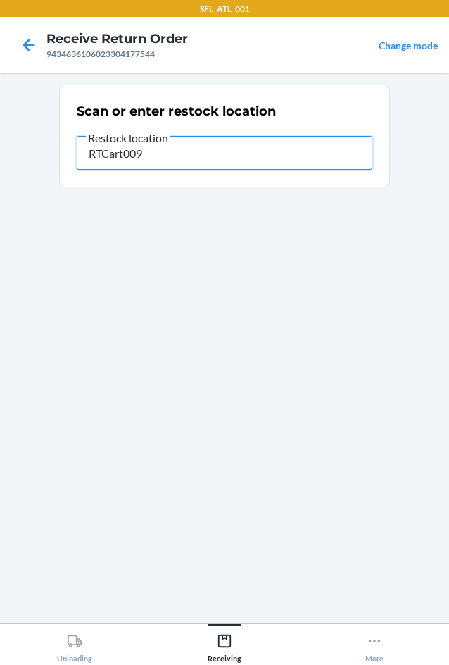
type input "RTCart009"
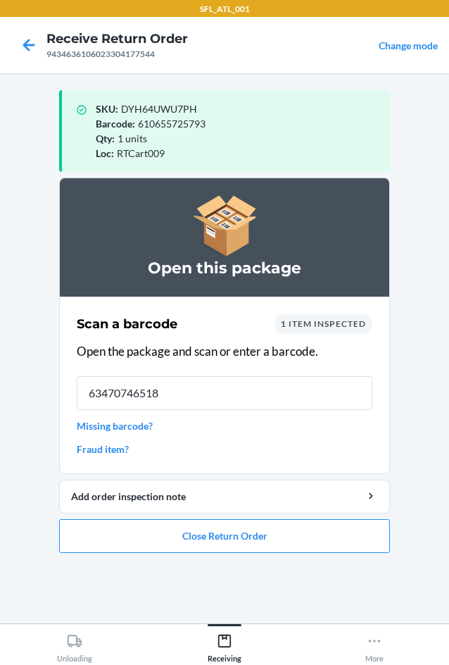
type input "634707465185"
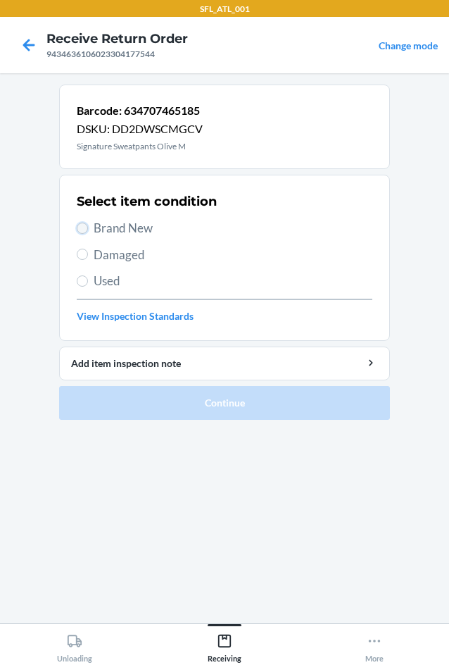
click at [80, 227] on input "Brand New" at bounding box center [82, 228] width 11 height 11
radio input "true"
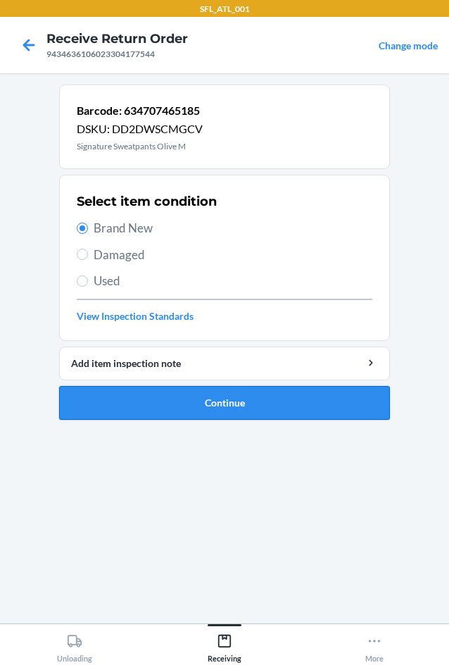
click at [261, 401] on button "Continue" at bounding box center [224, 403] width 331 height 34
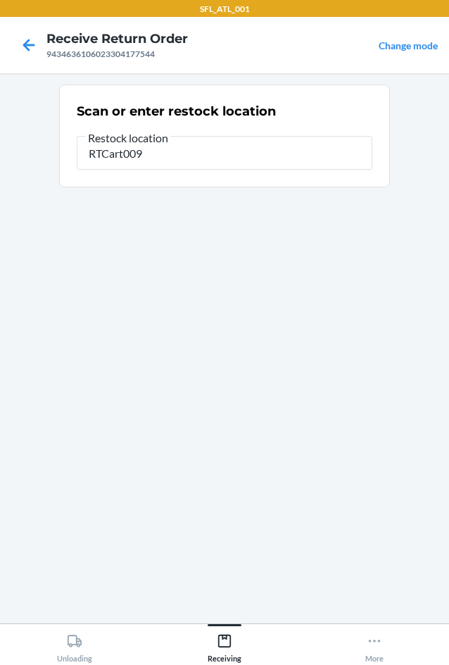
type input "RTCart009"
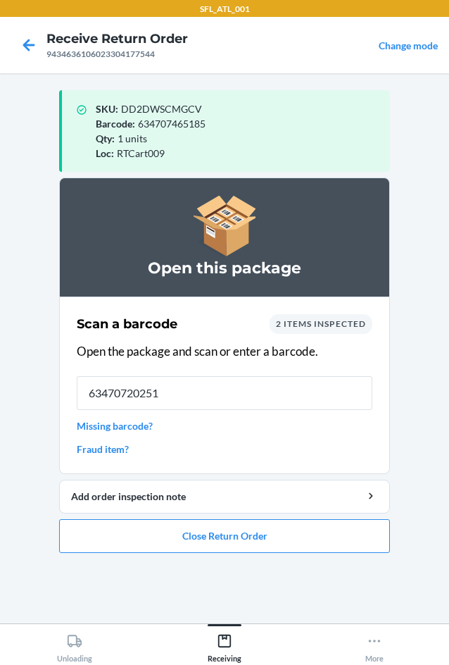
type input "634707202513"
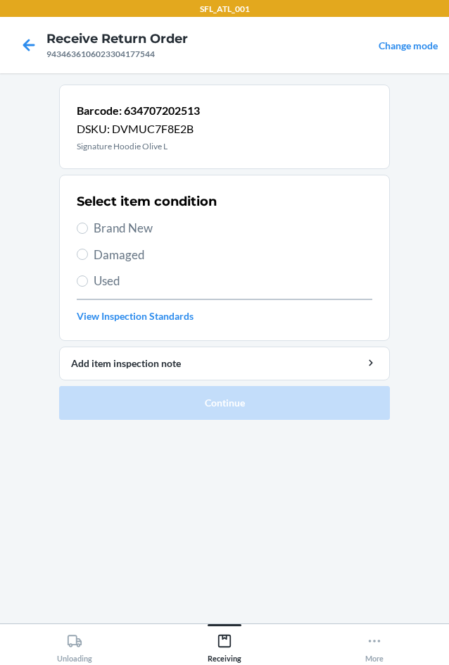
click at [77, 216] on div "Select item condition Brand New Damaged Used View Inspection Standards" at bounding box center [225, 257] width 296 height 139
click at [76, 230] on section "Select item condition Brand New Damaged Used View Inspection Standards" at bounding box center [224, 258] width 331 height 166
click at [85, 225] on input "Brand New" at bounding box center [82, 228] width 11 height 11
radio input "true"
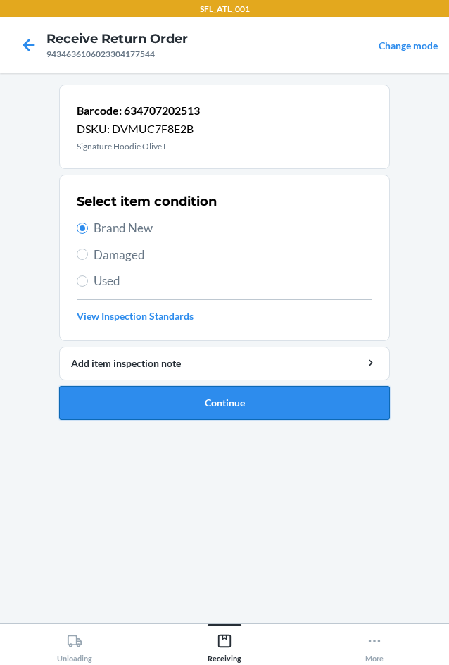
click at [223, 403] on button "Continue" at bounding box center [224, 403] width 331 height 34
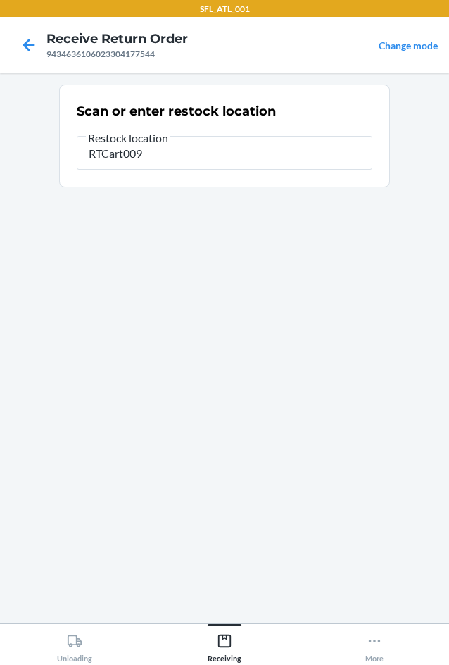
type input "RTCart009"
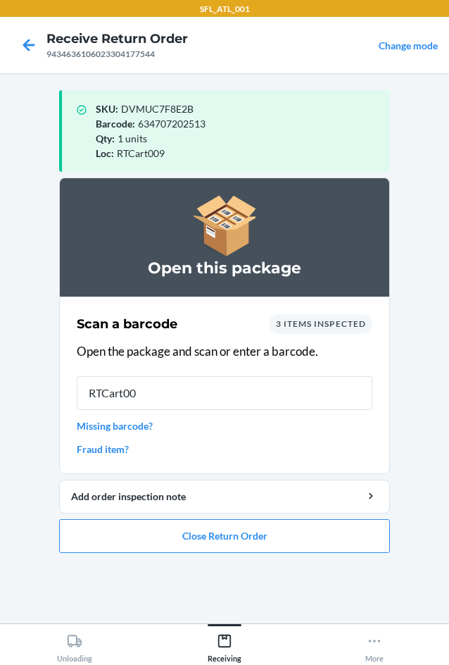
type input "RTCart009"
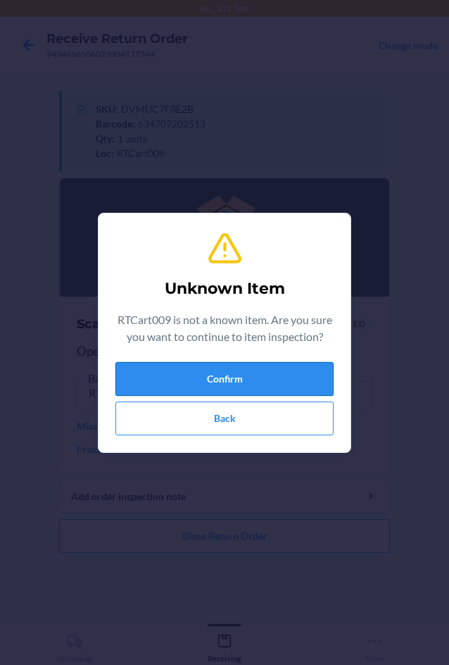
click at [192, 382] on button "Confirm" at bounding box center [224, 379] width 218 height 34
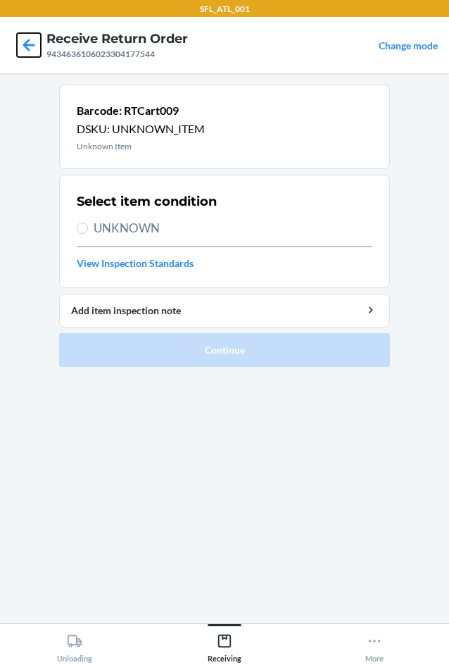
click at [35, 47] on icon at bounding box center [29, 45] width 24 height 24
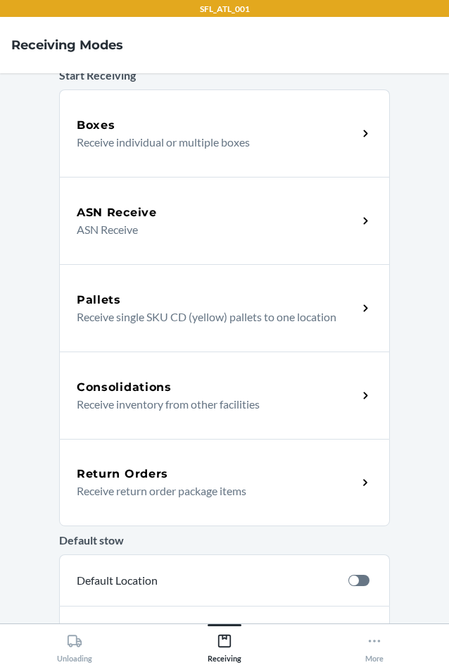
scroll to position [230, 0]
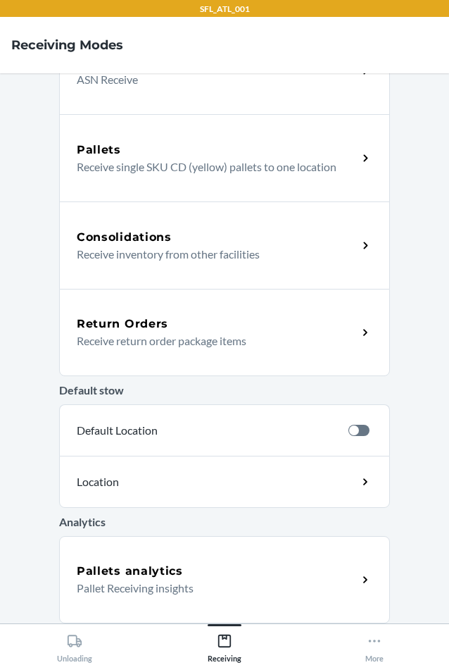
click at [141, 320] on h5 "Return Orders" at bounding box center [123, 323] width 92 height 17
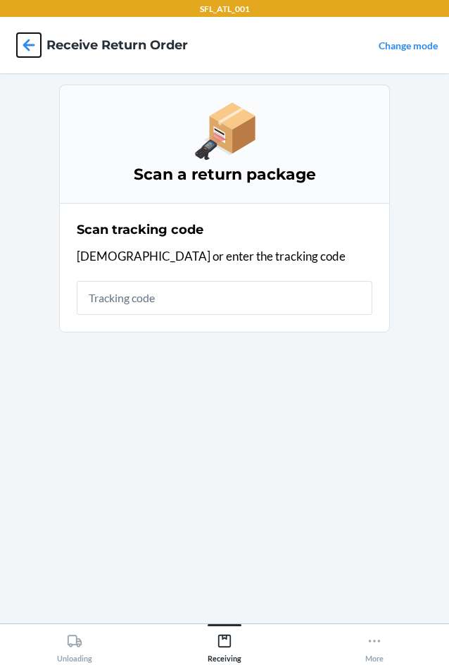
click at [30, 40] on icon at bounding box center [29, 45] width 24 height 24
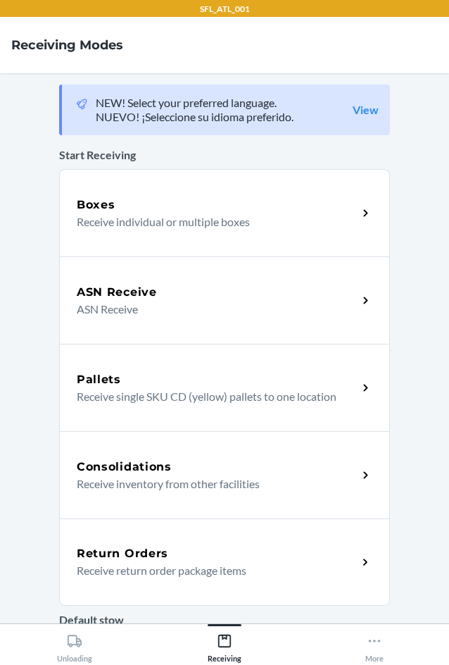
scroll to position [230, 0]
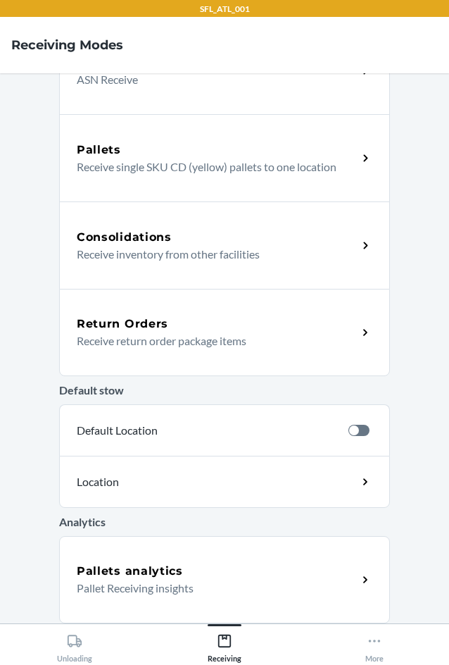
click at [169, 477] on p "Location" at bounding box center [160, 481] width 166 height 17
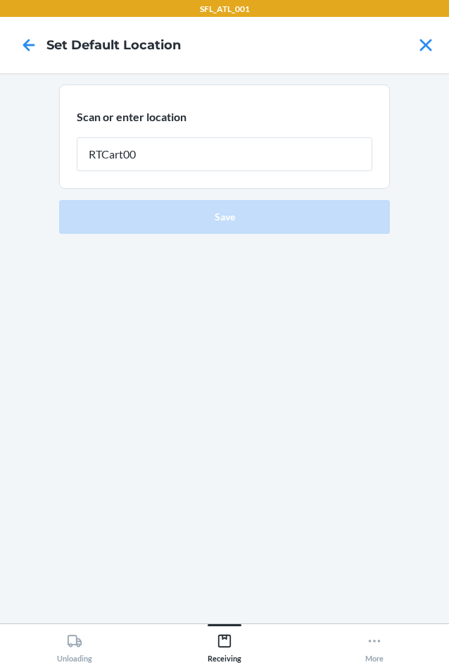
type input "RTCart009"
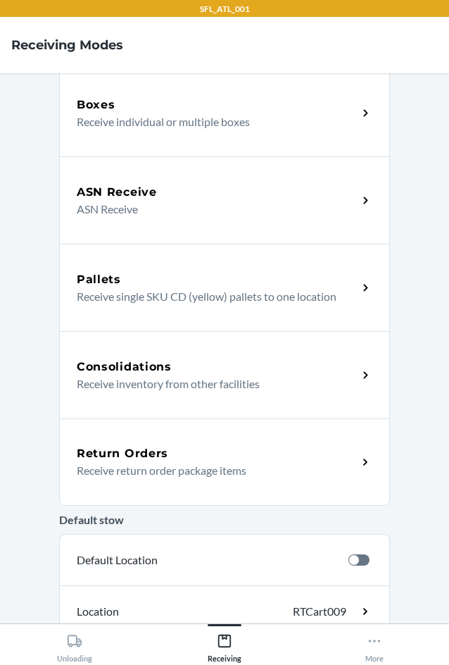
scroll to position [230, 0]
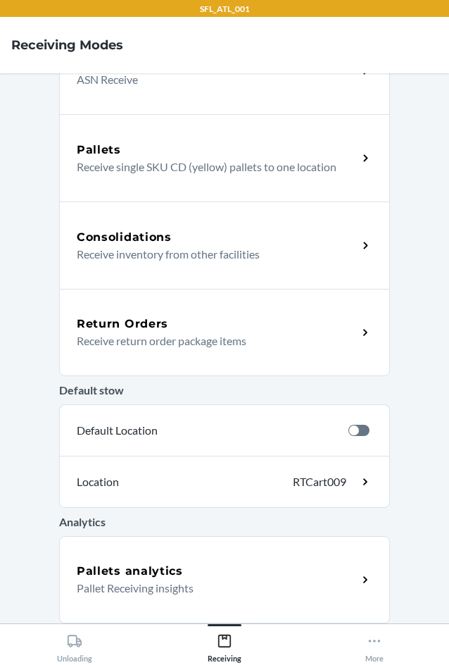
click at [104, 321] on h5 "Return Orders" at bounding box center [123, 323] width 92 height 17
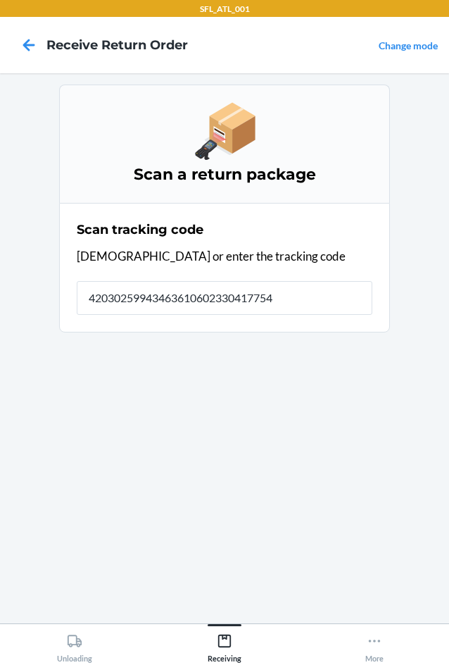
type input "420302599434636106023304177544"
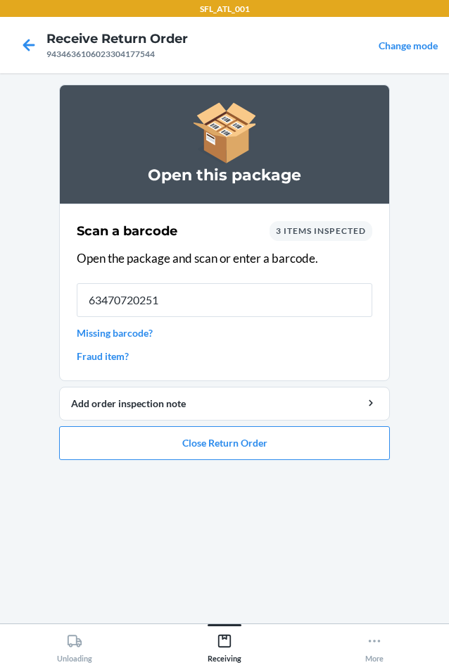
type input "634707202513"
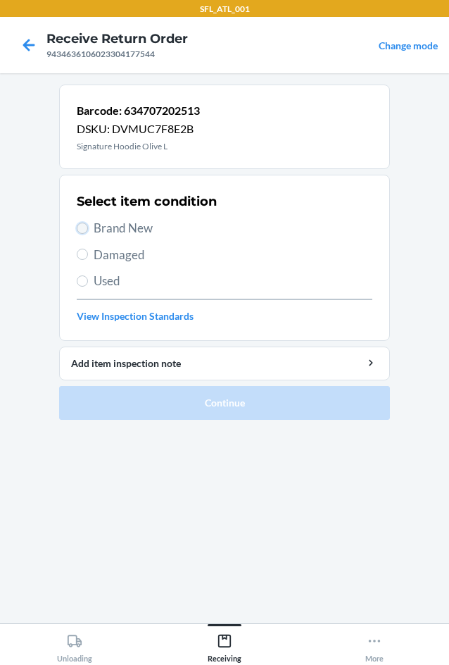
click at [82, 228] on input "Brand New" at bounding box center [82, 228] width 11 height 11
radio input "true"
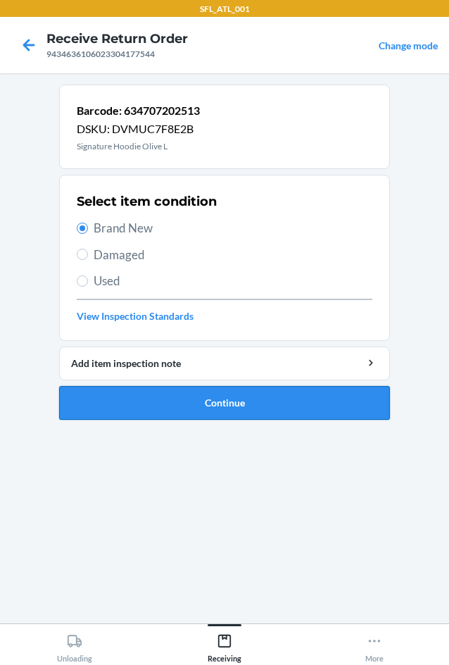
click at [251, 408] on button "Continue" at bounding box center [224, 403] width 331 height 34
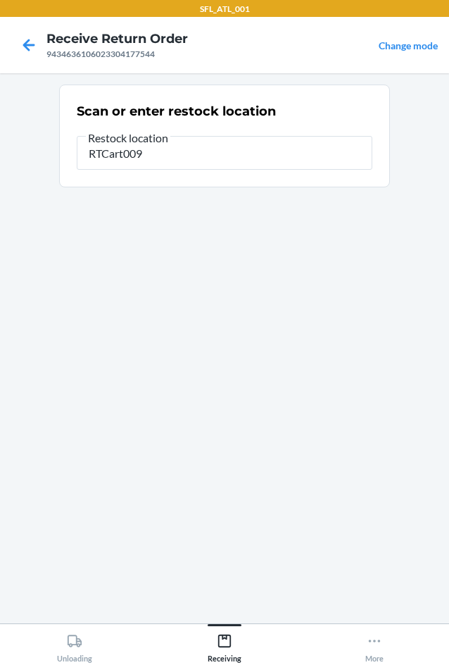
type input "RTCart009"
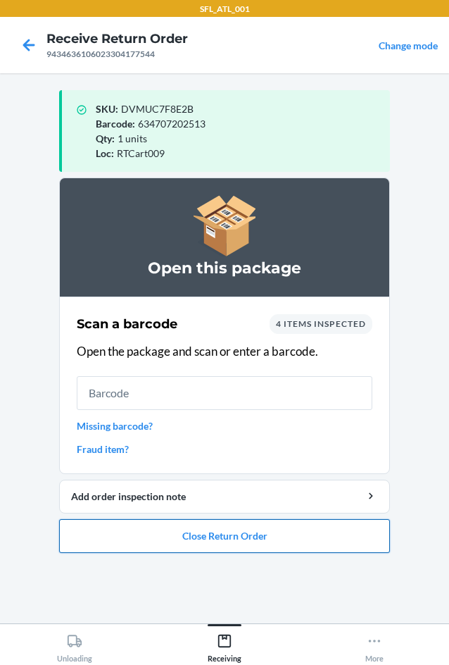
click at [196, 537] on button "Close Return Order" at bounding box center [224, 536] width 331 height 34
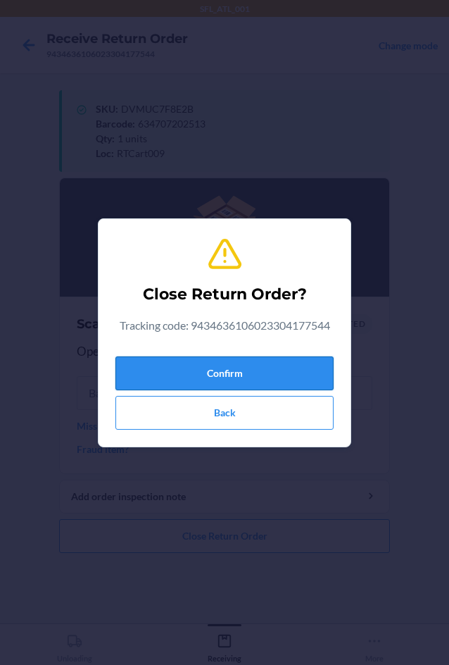
click at [225, 372] on button "Confirm" at bounding box center [224, 373] width 218 height 34
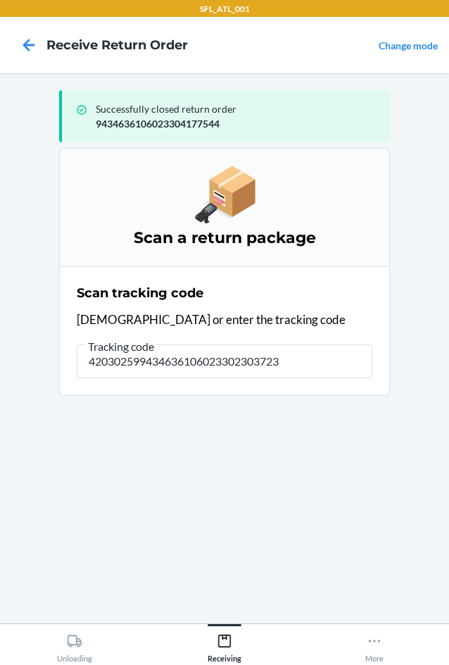
type input "420302599434636106023302303723"
drag, startPoint x: 280, startPoint y: 381, endPoint x: 308, endPoint y: 363, distance: 32.6
click at [309, 363] on div "Scan tracking code Scan or enter the tracking code Tracking code 42030259943463…" at bounding box center [225, 331] width 296 height 103
click at [306, 363] on input "420302599434636106023302303723" at bounding box center [225, 361] width 296 height 34
drag, startPoint x: 309, startPoint y: 363, endPoint x: -291, endPoint y: 293, distance: 604.0
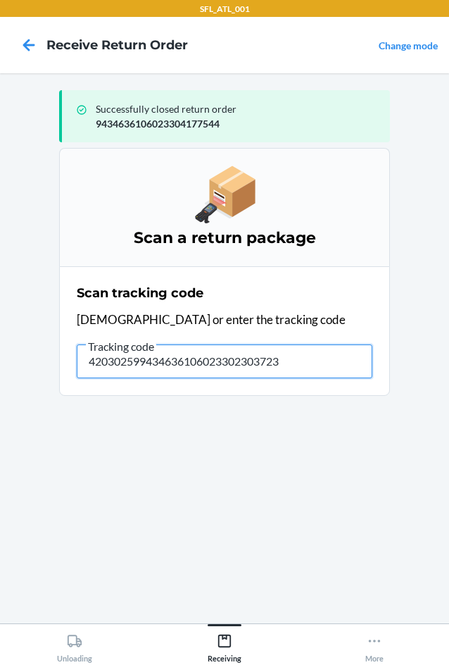
click at [0, 293] on html "SFL_ATL_001 Receive Return Order Change mode Successfully closed return order 9…" at bounding box center [224, 332] width 449 height 665
drag, startPoint x: 315, startPoint y: 482, endPoint x: 314, endPoint y: 448, distance: 33.8
click at [317, 475] on section "Scan a return package Scan tracking code Scan or enter the tracking code Tracki…" at bounding box center [224, 380] width 331 height 464
click at [304, 365] on input "420302599434636106023302303723" at bounding box center [225, 361] width 296 height 34
click at [305, 362] on input "420302599434636106023302303723" at bounding box center [225, 361] width 296 height 34
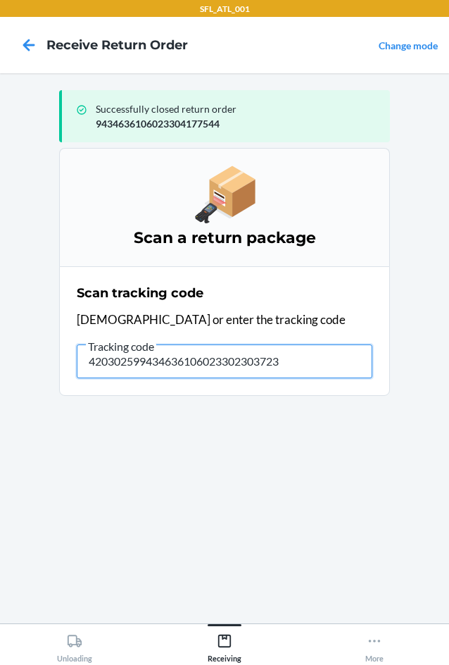
drag, startPoint x: 305, startPoint y: 362, endPoint x: -157, endPoint y: 358, distance: 462.0
click at [0, 358] on html "SFL_ATL_001 Receive Return Order Change mode Successfully closed return order 9…" at bounding box center [224, 332] width 449 height 665
click at [173, 367] on input "text" at bounding box center [225, 361] width 296 height 34
drag, startPoint x: 173, startPoint y: 365, endPoint x: 175, endPoint y: 354, distance: 12.1
click at [175, 354] on input "text" at bounding box center [225, 361] width 296 height 34
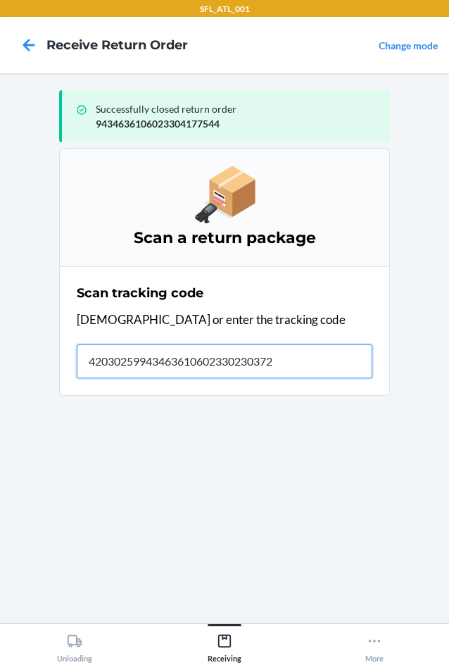
type input "420302599434636106023302303723"
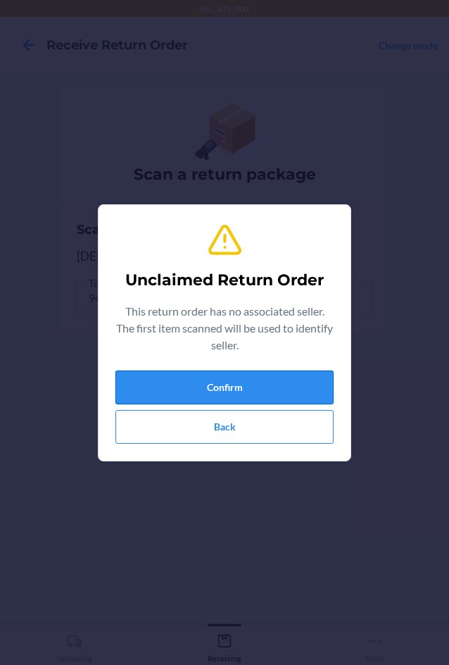
click at [192, 388] on button "Confirm" at bounding box center [224, 387] width 218 height 34
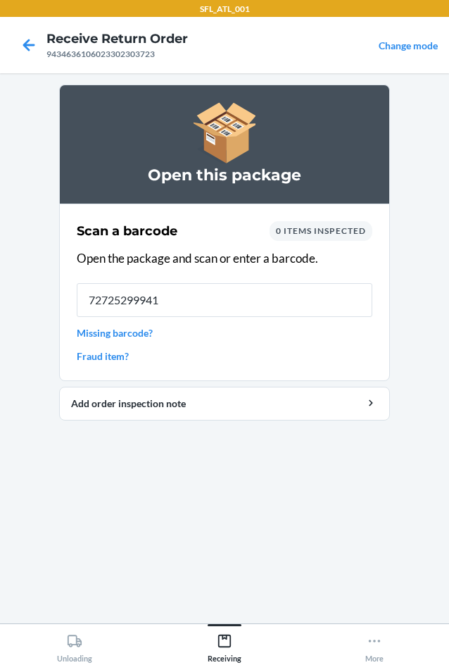
type input "727252999417"
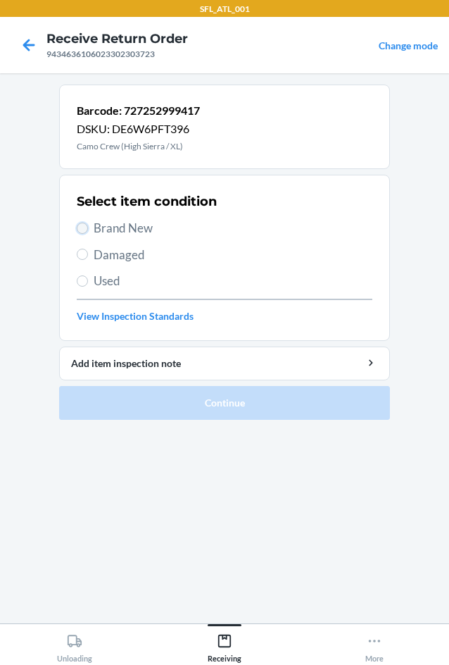
click at [80, 230] on input "Brand New" at bounding box center [82, 228] width 11 height 11
radio input "true"
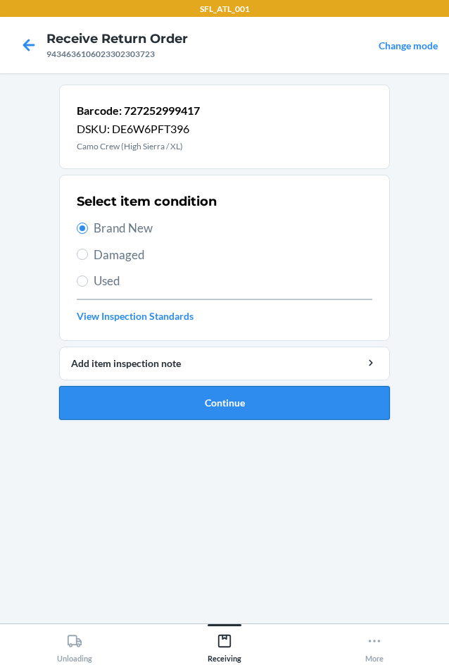
click at [189, 415] on button "Continue" at bounding box center [224, 403] width 331 height 34
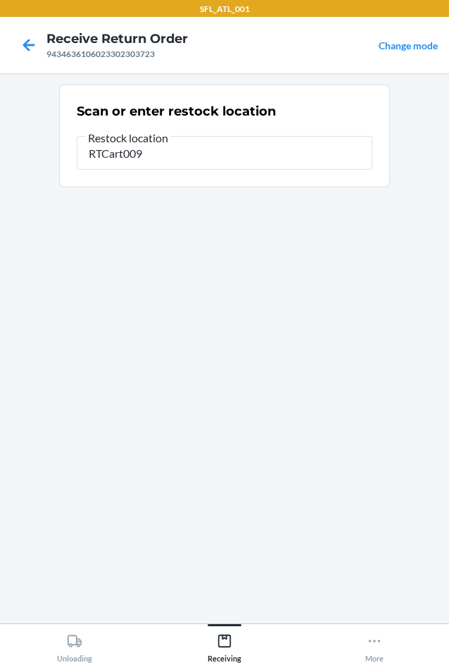
type input "RTCart009"
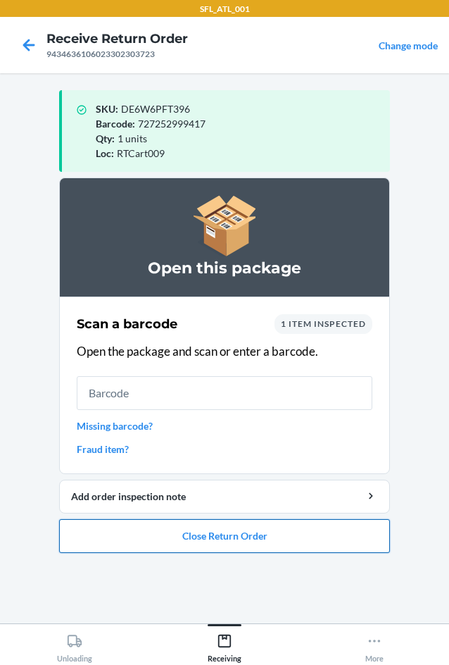
click at [175, 538] on button "Close Return Order" at bounding box center [224, 536] width 331 height 34
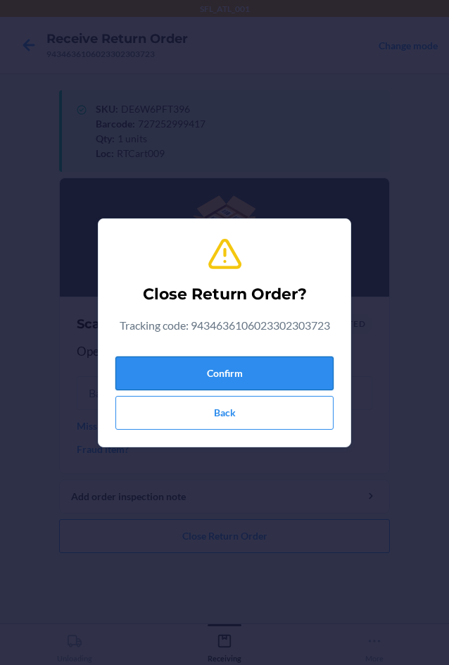
click at [206, 370] on button "Confirm" at bounding box center [224, 373] width 218 height 34
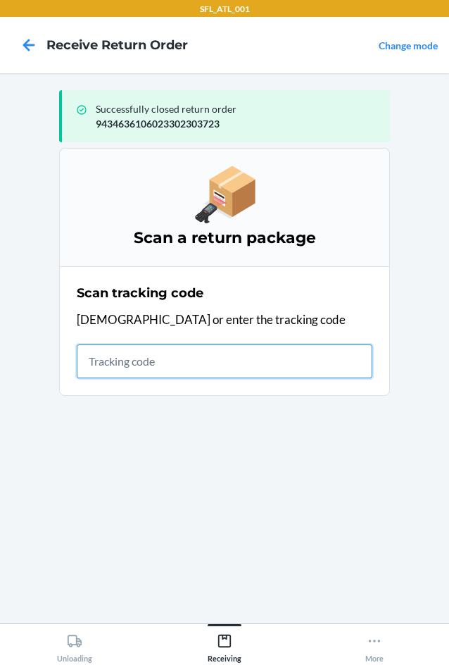
click at [133, 365] on input "text" at bounding box center [225, 361] width 296 height 34
type input "420302599434636106023303867736"
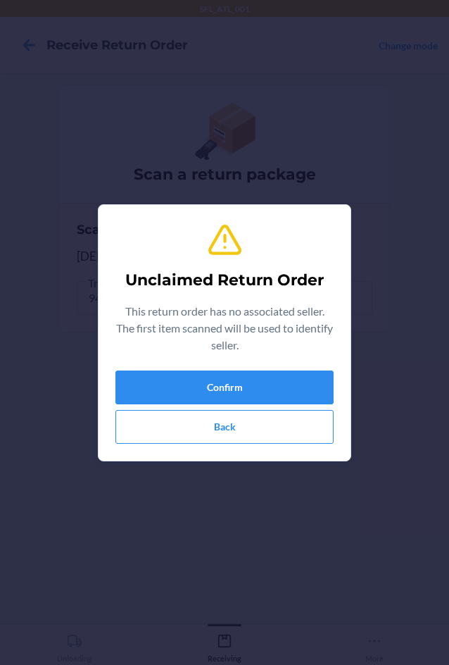
click at [155, 369] on div "Unclaimed Return Order This return order has no associated seller. The first it…" at bounding box center [224, 332] width 218 height 233
click at [165, 382] on button "Confirm" at bounding box center [224, 387] width 218 height 34
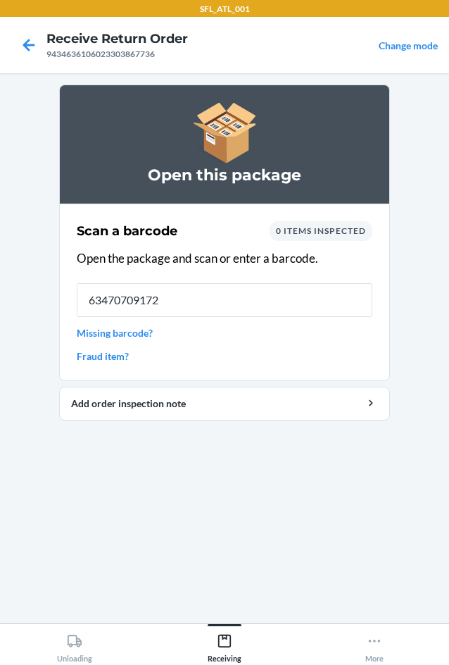
type input "634707091728"
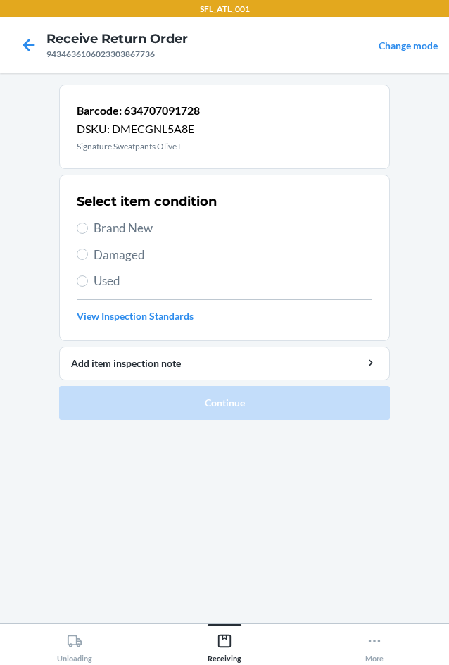
click at [94, 229] on span "Brand New" at bounding box center [233, 228] width 279 height 18
click at [88, 229] on input "Brand New" at bounding box center [82, 228] width 11 height 11
radio input "true"
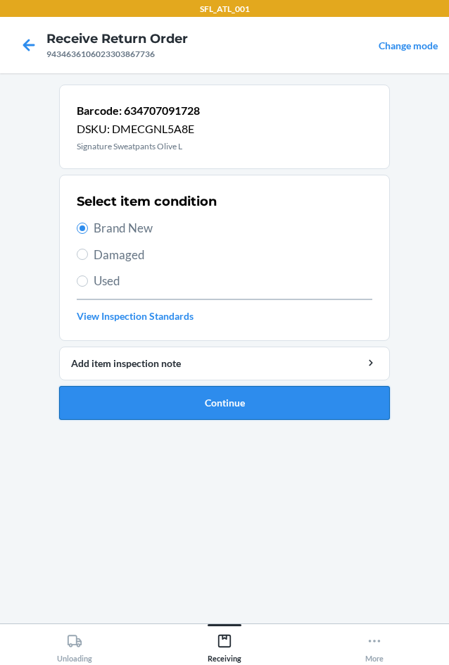
click at [242, 414] on button "Continue" at bounding box center [224, 403] width 331 height 34
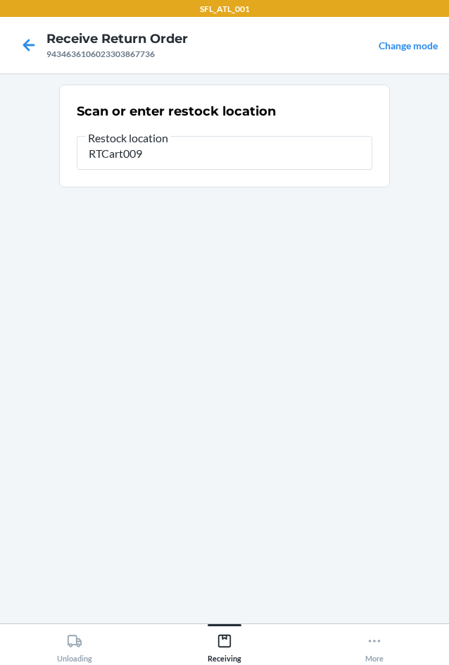
type input "RTCart009"
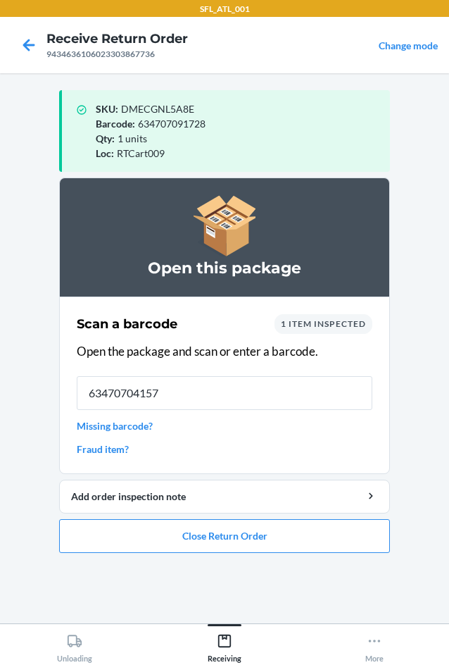
type input "634707041570"
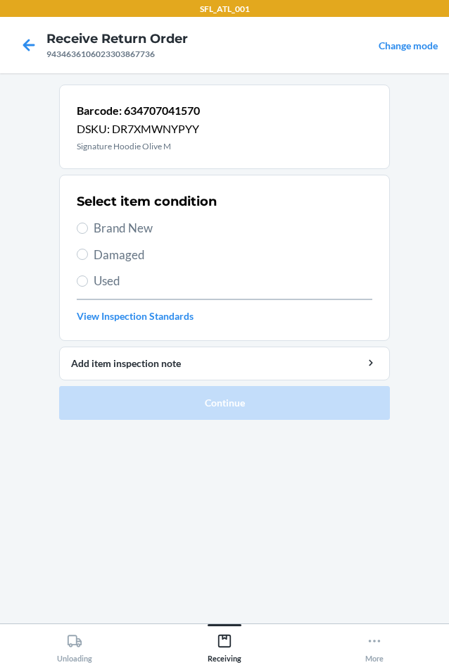
click at [96, 235] on span "Brand New" at bounding box center [233, 228] width 279 height 18
click at [88, 234] on input "Brand New" at bounding box center [82, 228] width 11 height 11
radio input "true"
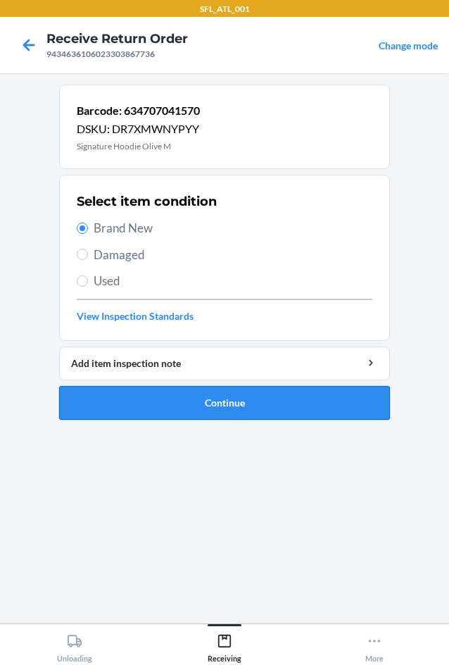
click at [185, 407] on button "Continue" at bounding box center [224, 403] width 331 height 34
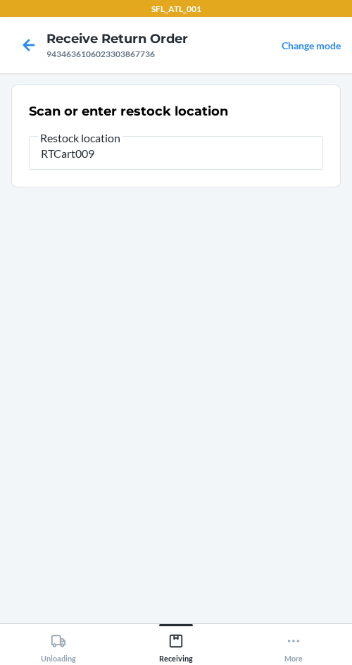
type input "RTCart009"
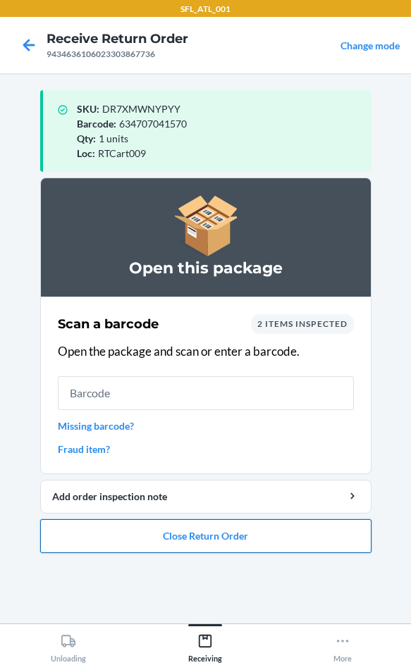
click at [194, 549] on button "Close Return Order" at bounding box center [205, 536] width 331 height 34
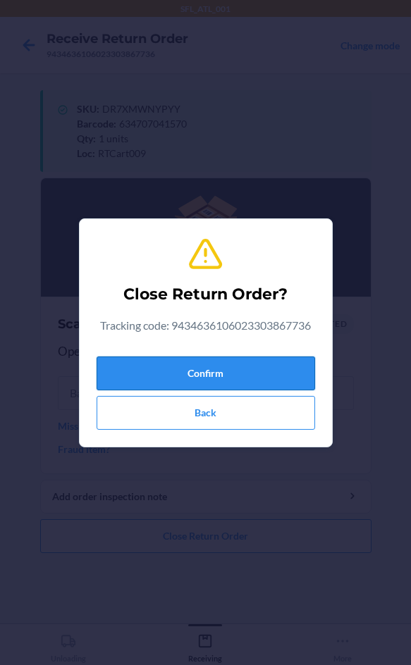
click at [181, 373] on button "Confirm" at bounding box center [205, 373] width 218 height 34
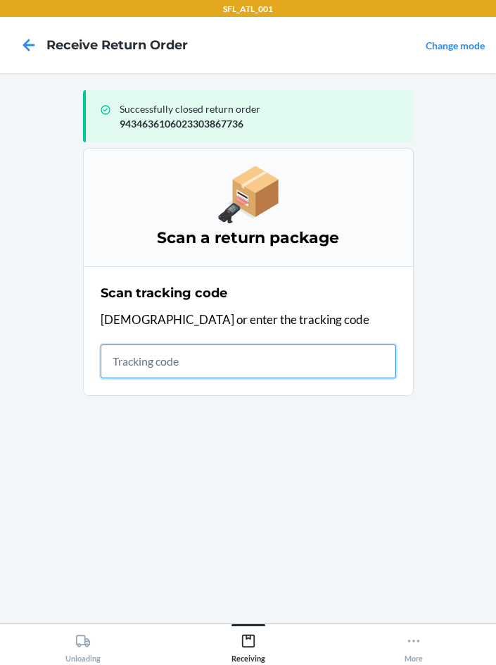
click at [172, 358] on input "text" at bounding box center [249, 361] width 296 height 34
type input "420302599434636106023304308184"
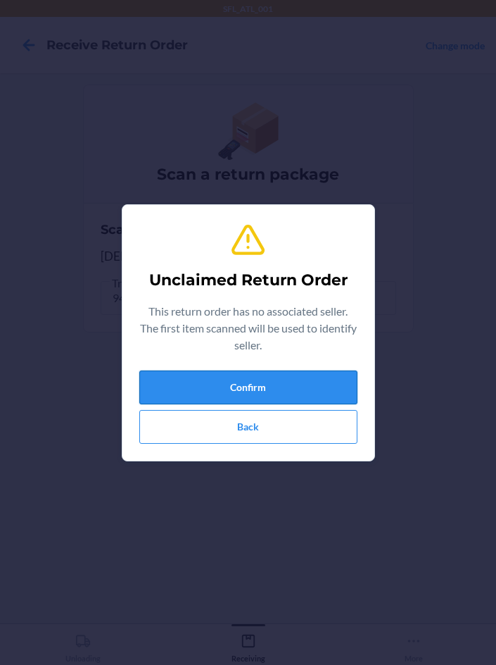
click at [269, 395] on button "Confirm" at bounding box center [248, 387] width 218 height 34
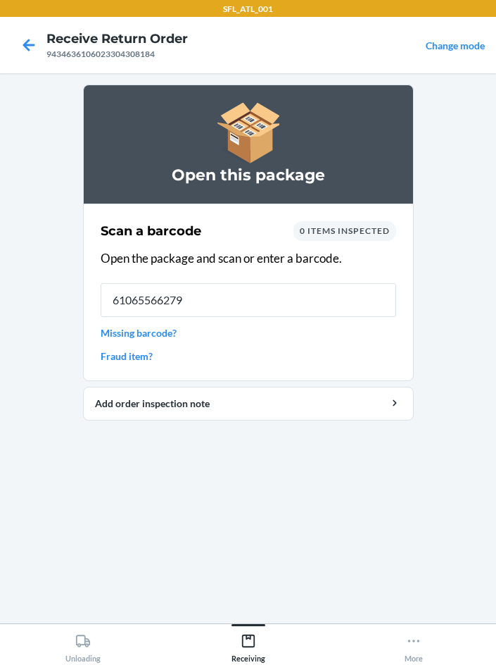
type input "610655662791"
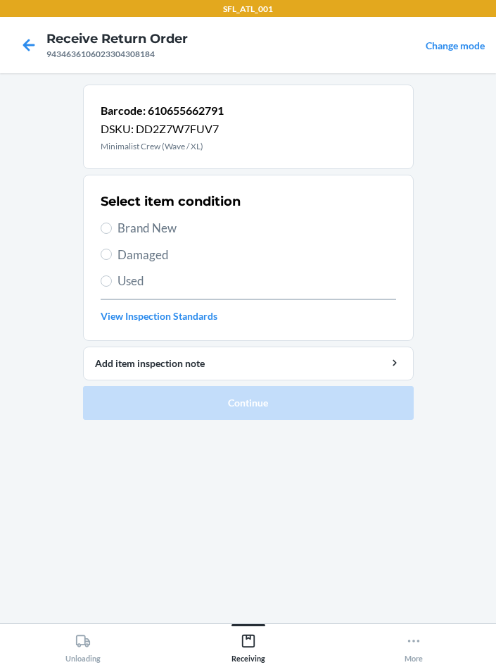
click at [137, 224] on span "Brand New" at bounding box center [257, 228] width 279 height 18
click at [112, 224] on input "Brand New" at bounding box center [106, 228] width 11 height 11
radio input "true"
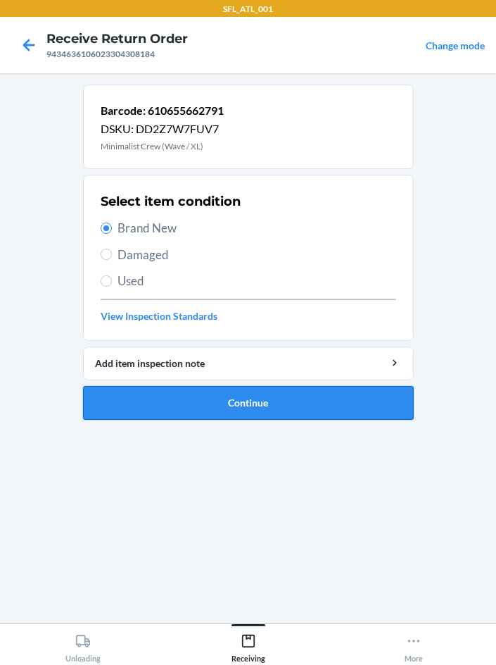
click at [194, 393] on button "Continue" at bounding box center [248, 403] width 331 height 34
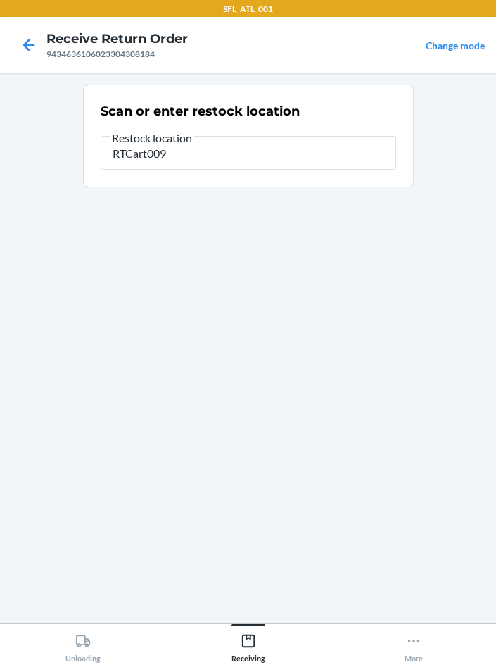
type input "RTCart009"
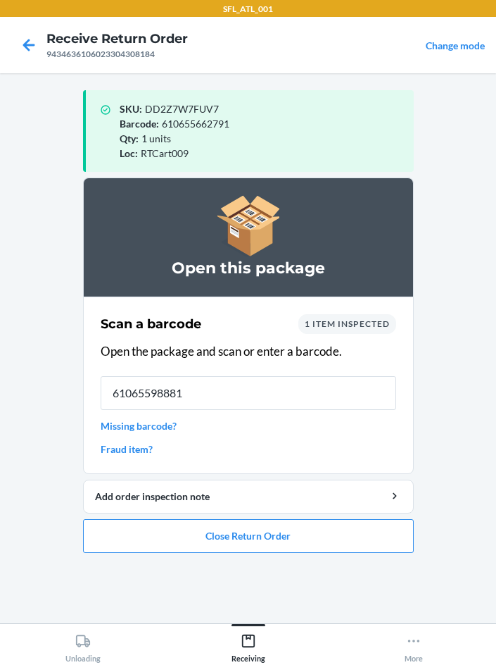
type input "610655988815"
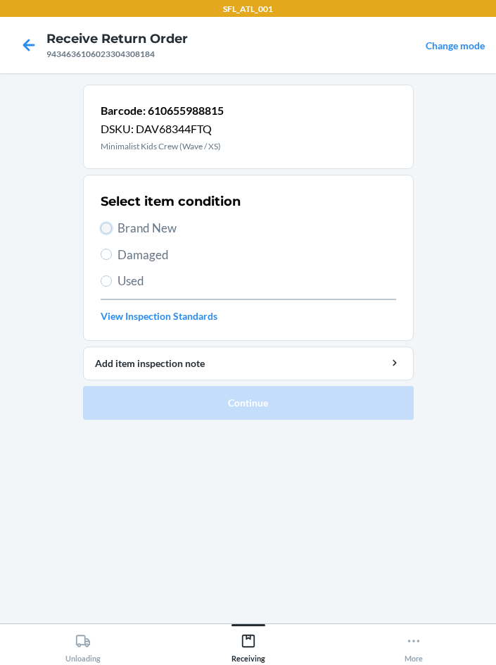
click at [111, 226] on input "Brand New" at bounding box center [106, 228] width 11 height 11
radio input "true"
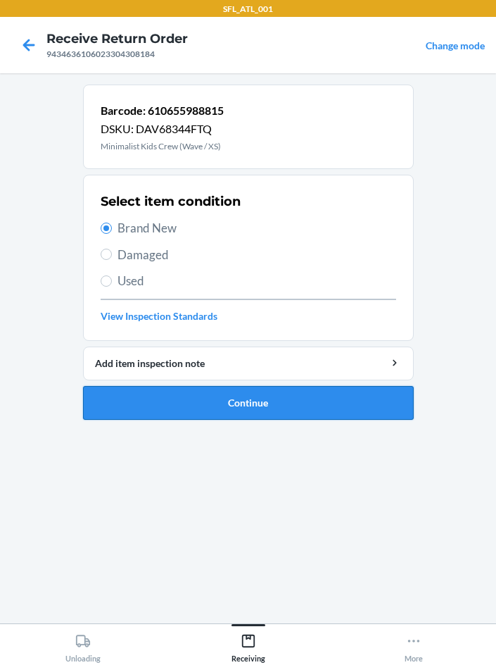
click at [291, 410] on button "Continue" at bounding box center [248, 403] width 331 height 34
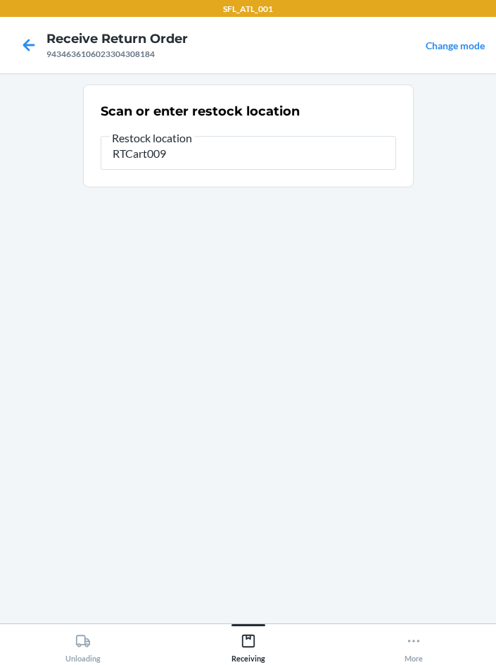
type input "RTCart009"
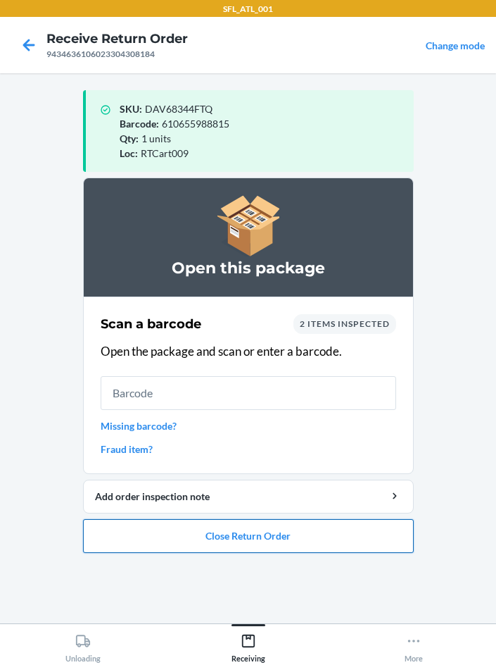
click at [194, 539] on button "Close Return Order" at bounding box center [248, 536] width 331 height 34
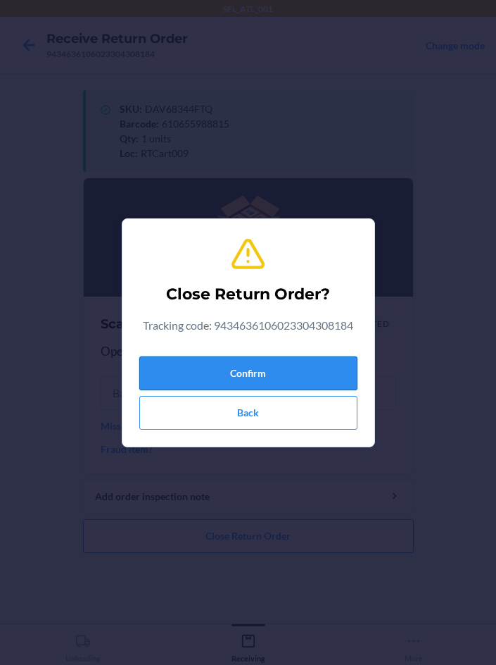
click at [292, 375] on button "Confirm" at bounding box center [248, 373] width 218 height 34
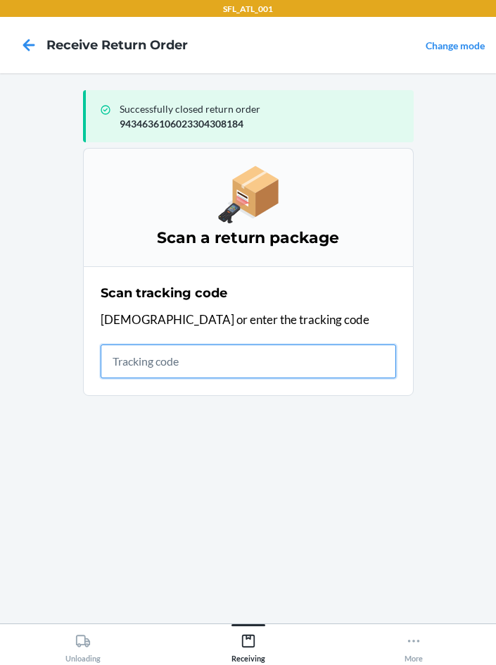
click at [183, 368] on input "text" at bounding box center [249, 361] width 296 height 34
type input "420302599434636106023304242242"
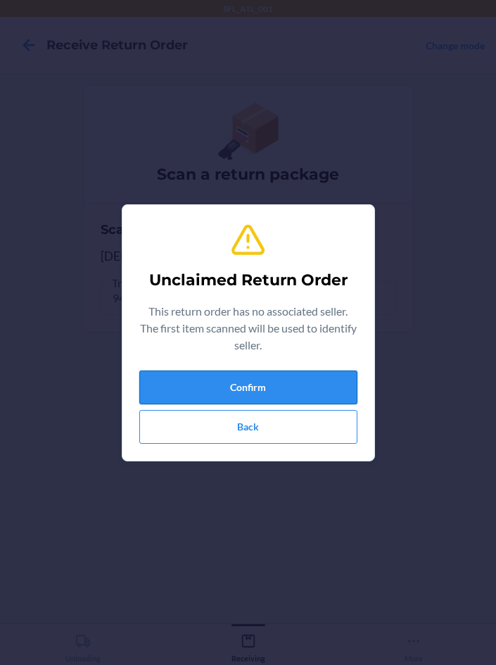
click at [306, 373] on button "Confirm" at bounding box center [248, 387] width 218 height 34
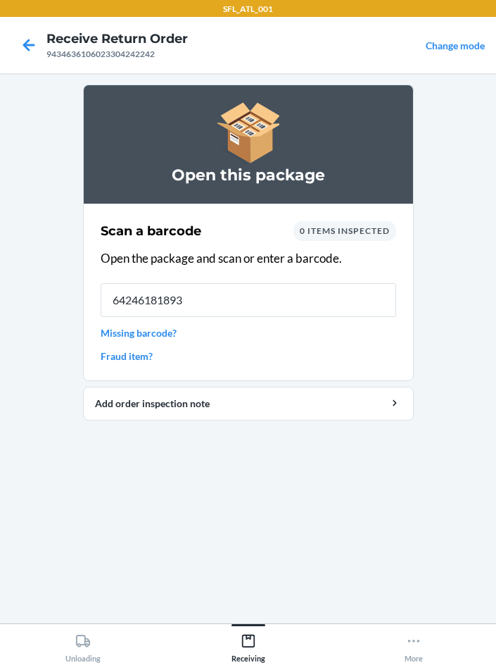
type input "642461818932"
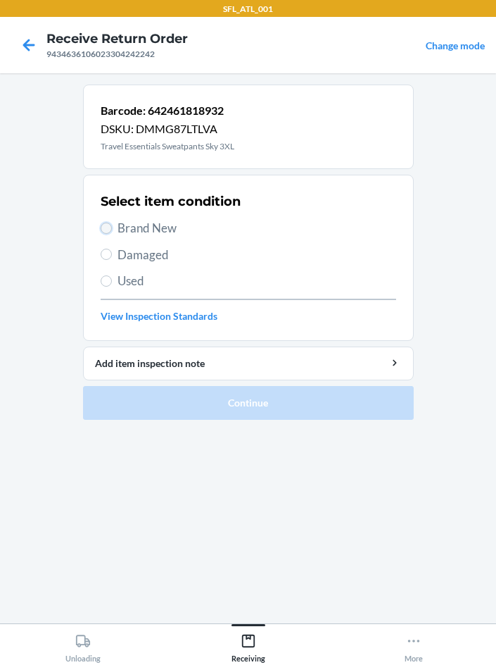
click at [106, 227] on input "Brand New" at bounding box center [106, 228] width 11 height 11
radio input "true"
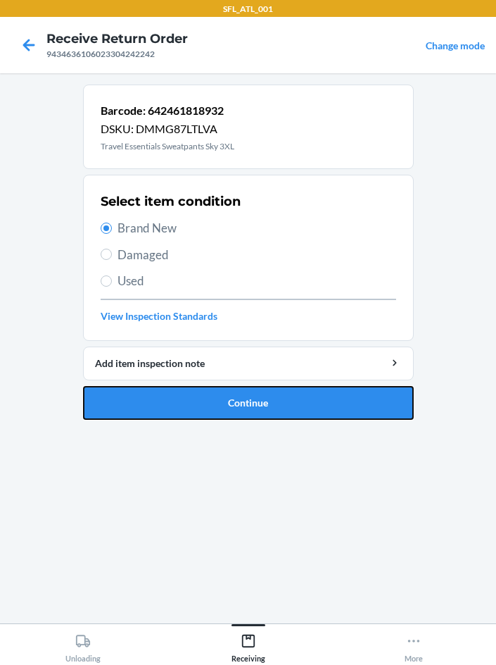
click at [268, 400] on button "Continue" at bounding box center [248, 403] width 331 height 34
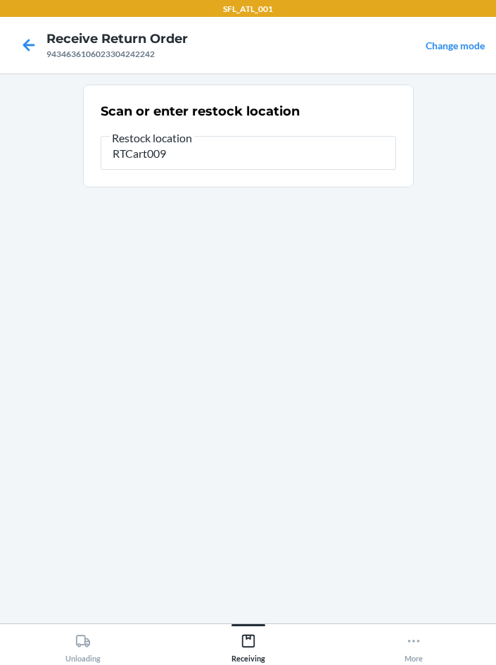
type input "RTCart009"
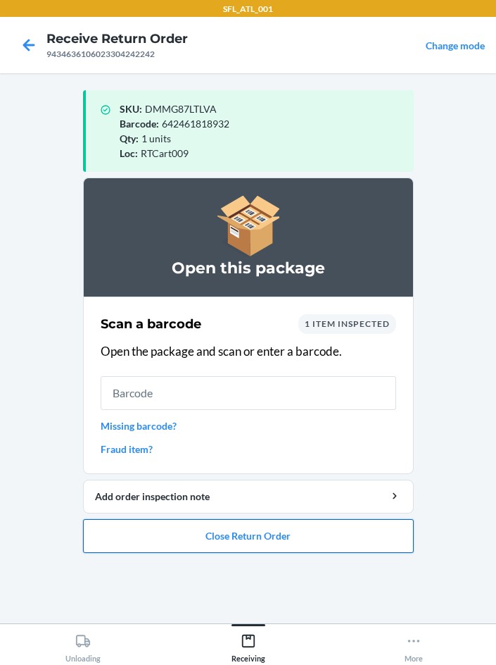
click at [197, 541] on button "Close Return Order" at bounding box center [248, 536] width 331 height 34
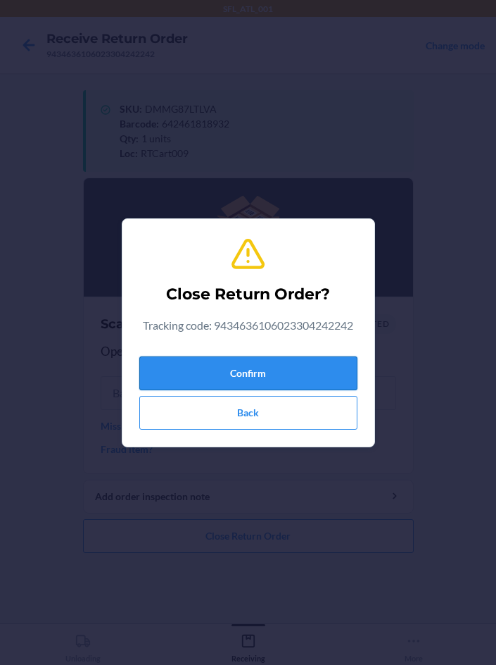
click at [191, 371] on button "Confirm" at bounding box center [248, 373] width 218 height 34
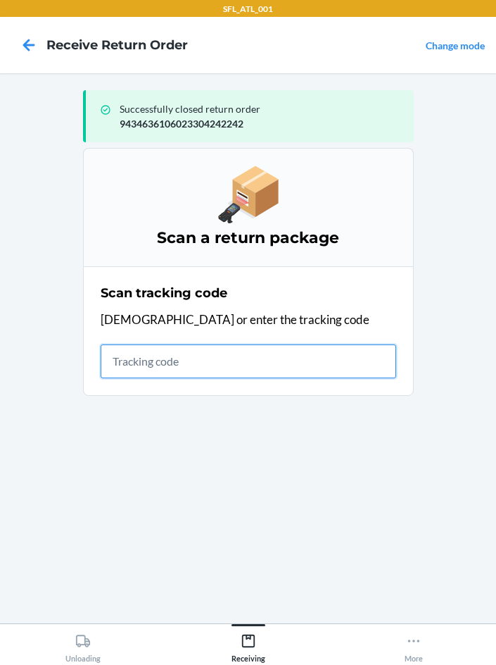
drag, startPoint x: 175, startPoint y: 368, endPoint x: 39, endPoint y: 335, distance: 139.2
click at [173, 368] on input "text" at bounding box center [249, 361] width 296 height 34
click at [253, 358] on input "text" at bounding box center [249, 361] width 296 height 34
click at [194, 353] on input "text" at bounding box center [249, 361] width 296 height 34
type input "420302599434636106023303367595"
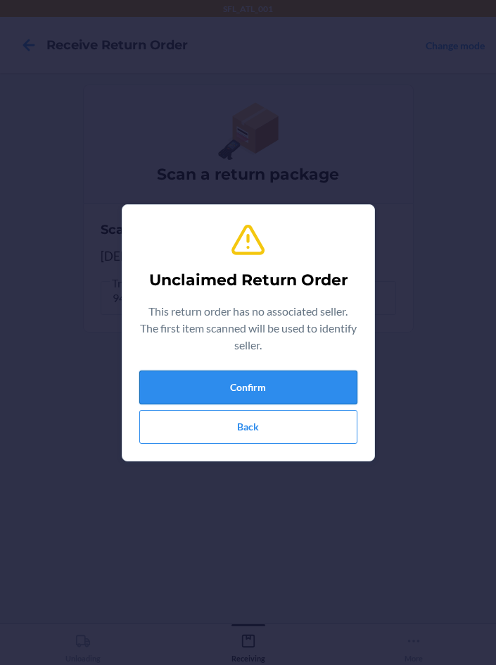
click at [210, 385] on button "Confirm" at bounding box center [248, 387] width 218 height 34
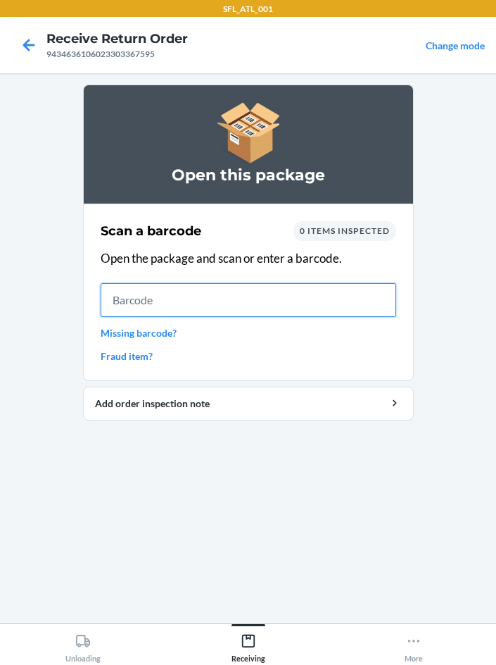
click at [127, 294] on input "text" at bounding box center [249, 300] width 296 height 34
type input "642461608700"
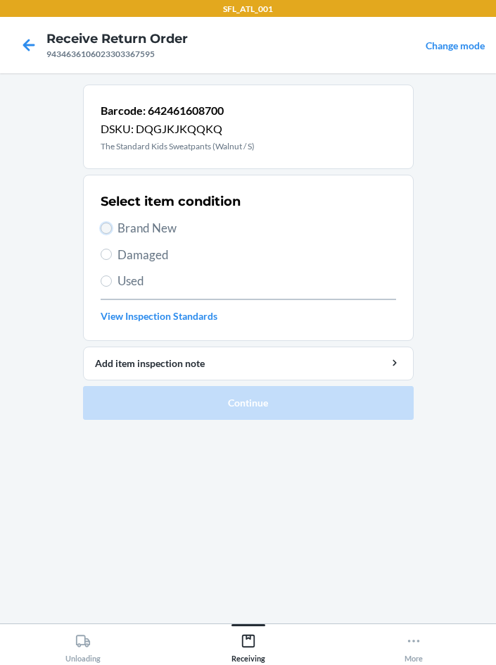
click at [109, 225] on input "Brand New" at bounding box center [106, 228] width 11 height 11
radio input "true"
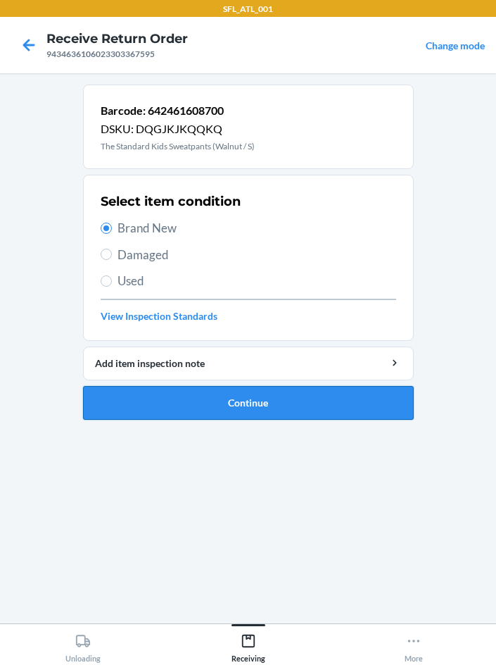
click at [220, 404] on button "Continue" at bounding box center [248, 403] width 331 height 34
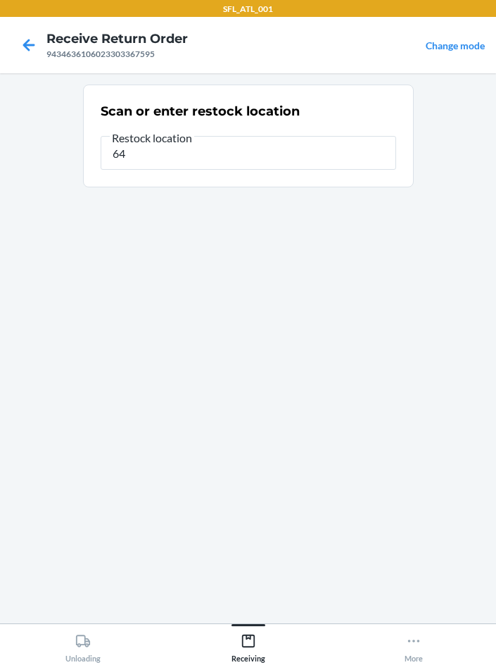
type input "6"
type input "RTCart009"
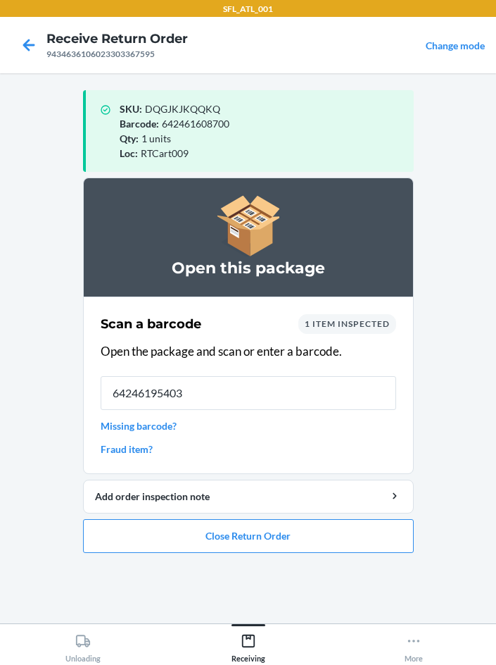
type input "642461954036"
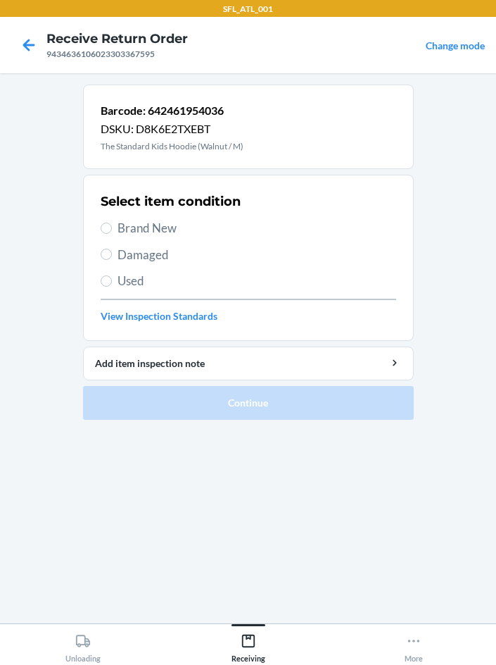
click at [120, 232] on span "Brand New" at bounding box center [257, 228] width 279 height 18
click at [112, 232] on input "Brand New" at bounding box center [106, 228] width 11 height 11
radio input "true"
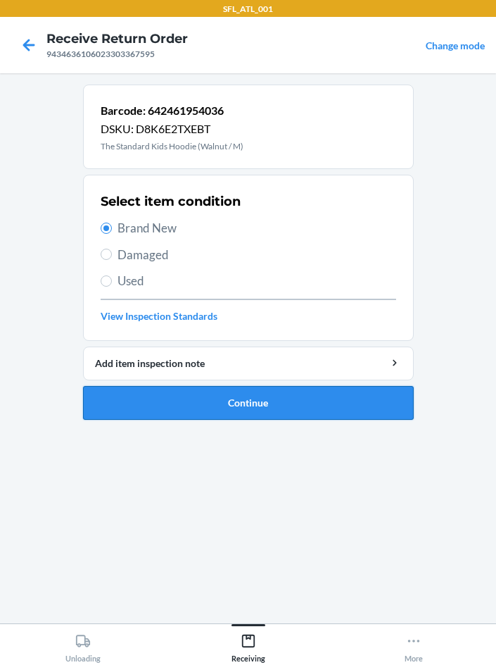
click at [245, 404] on button "Continue" at bounding box center [248, 403] width 331 height 34
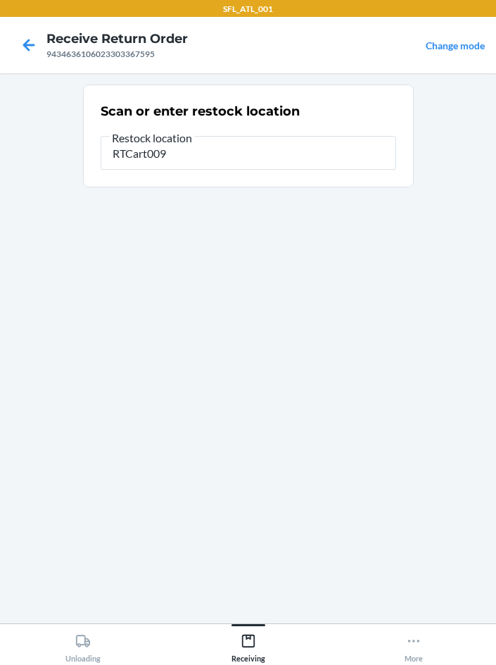
type input "RTCart009"
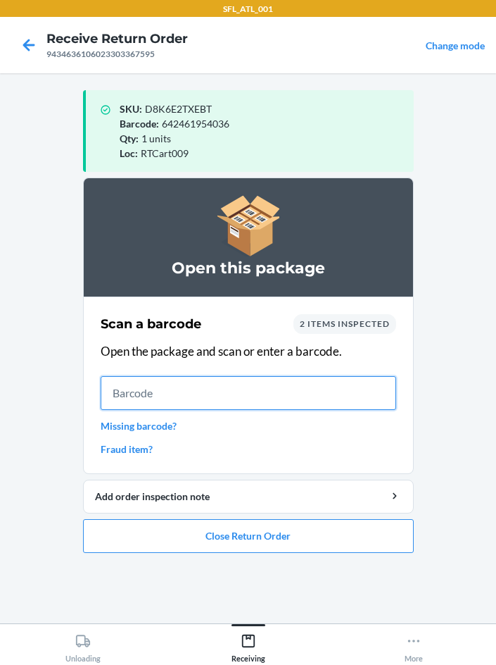
click at [151, 385] on input "text" at bounding box center [249, 393] width 296 height 34
click at [218, 394] on input "text" at bounding box center [249, 393] width 296 height 34
type input "642461839999"
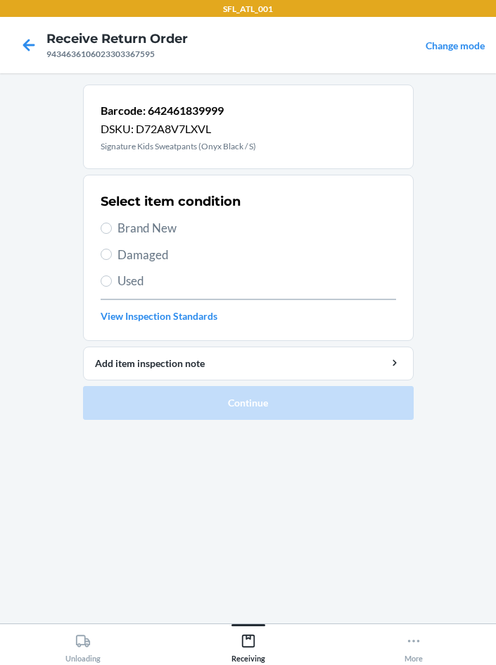
click at [99, 225] on section "Select item condition Brand New Damaged Used View Inspection Standards" at bounding box center [248, 258] width 331 height 166
click at [107, 229] on input "Brand New" at bounding box center [106, 228] width 11 height 11
radio input "true"
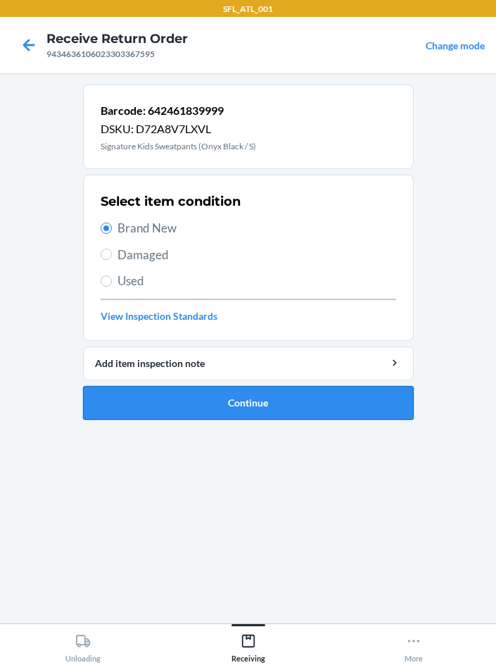
click at [211, 404] on button "Continue" at bounding box center [248, 403] width 331 height 34
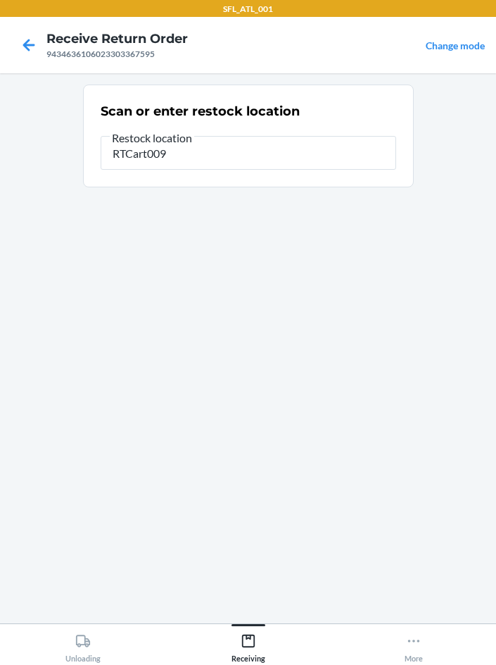
type input "RTCart009"
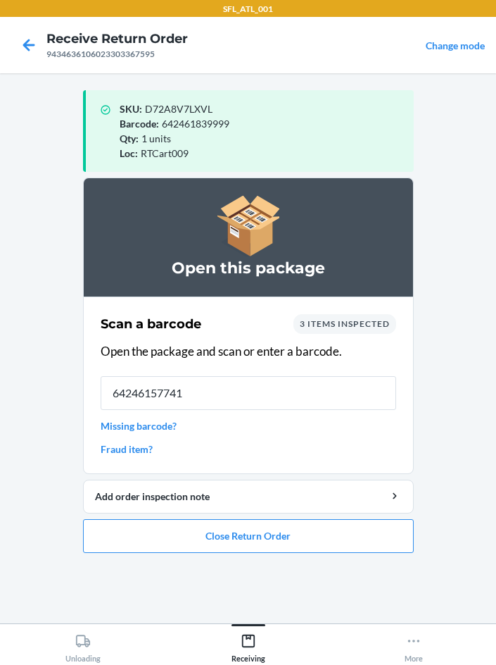
type input "642461577419"
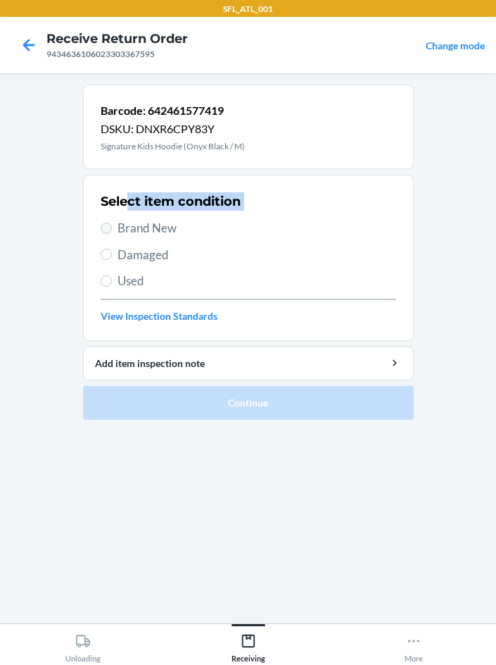
drag, startPoint x: 120, startPoint y: 214, endPoint x: 104, endPoint y: 229, distance: 21.9
click at [118, 216] on div "Select item condition Brand New Damaged Used View Inspection Standards" at bounding box center [249, 257] width 296 height 139
click at [102, 232] on input "Brand New" at bounding box center [106, 228] width 11 height 11
radio input "true"
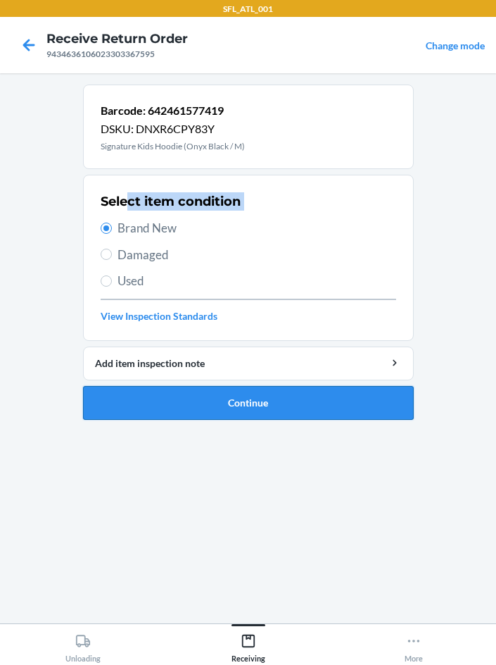
click at [206, 407] on button "Continue" at bounding box center [248, 403] width 331 height 34
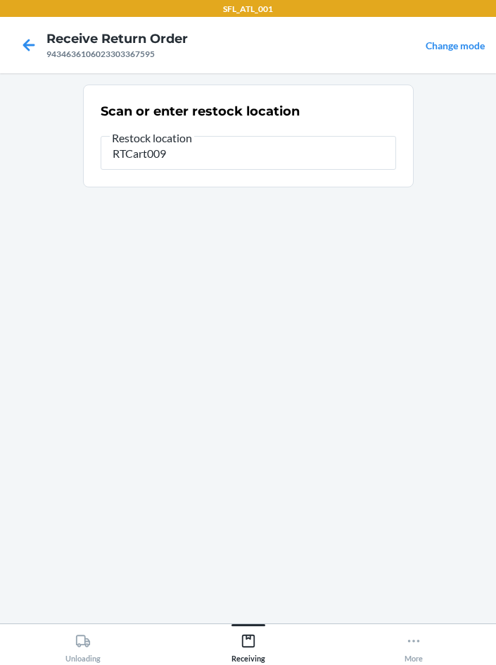
type input "RTCart009"
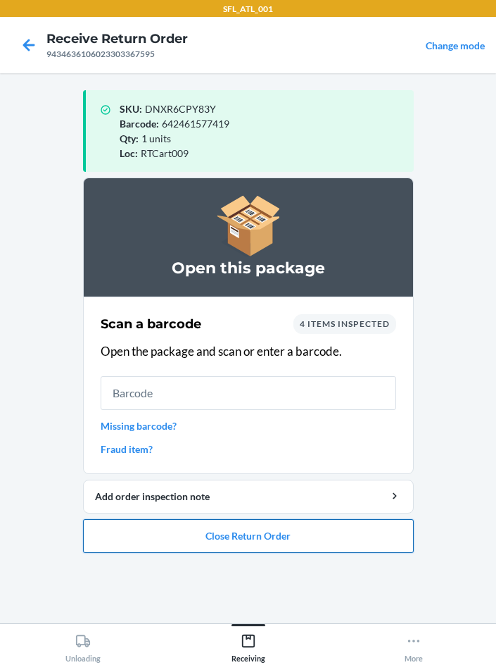
click at [273, 546] on button "Close Return Order" at bounding box center [248, 536] width 331 height 34
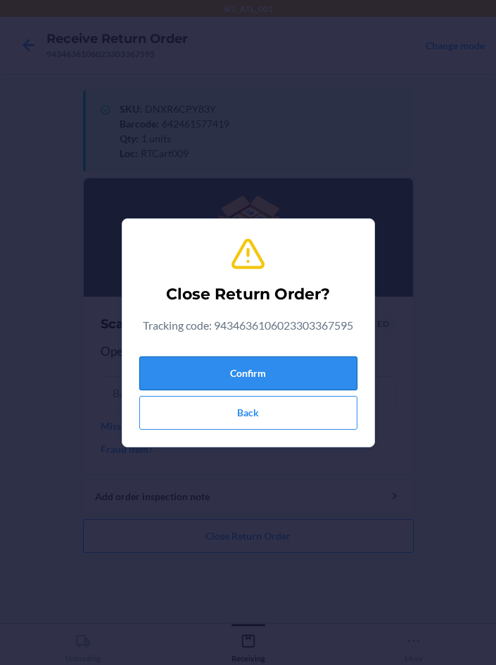
click at [220, 376] on button "Confirm" at bounding box center [248, 373] width 218 height 34
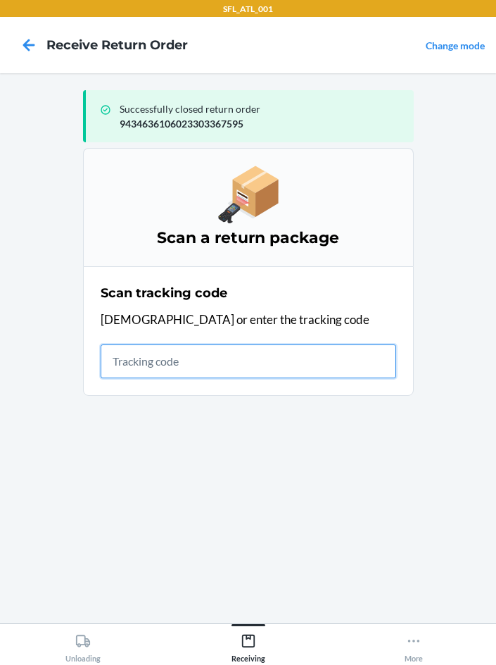
click at [204, 357] on input "text" at bounding box center [249, 361] width 296 height 34
type input "420302599434636106023303905902"
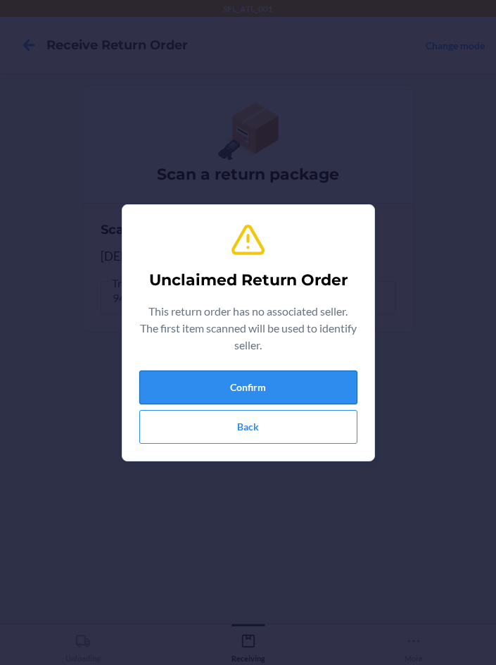
click at [222, 394] on button "Confirm" at bounding box center [248, 387] width 218 height 34
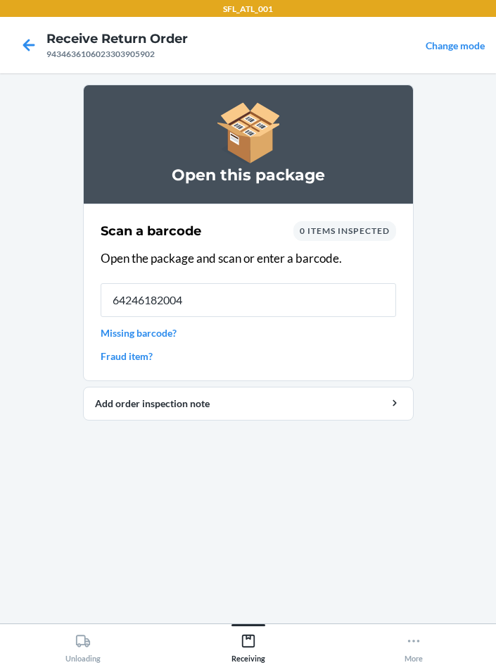
type input "642461820041"
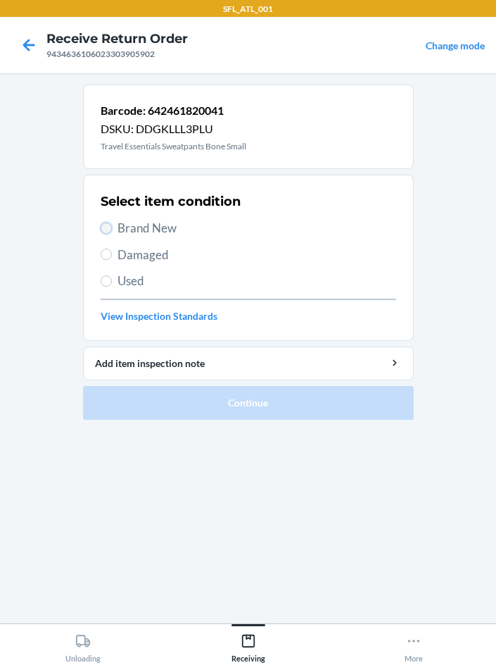
click at [108, 225] on input "Brand New" at bounding box center [106, 228] width 11 height 11
radio input "true"
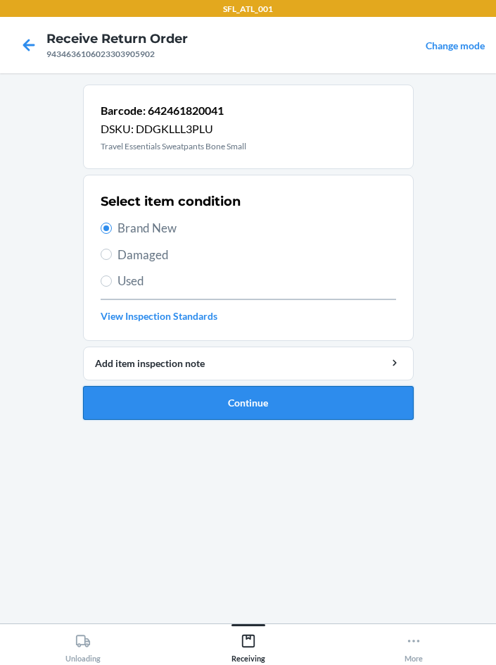
click at [338, 408] on button "Continue" at bounding box center [248, 403] width 331 height 34
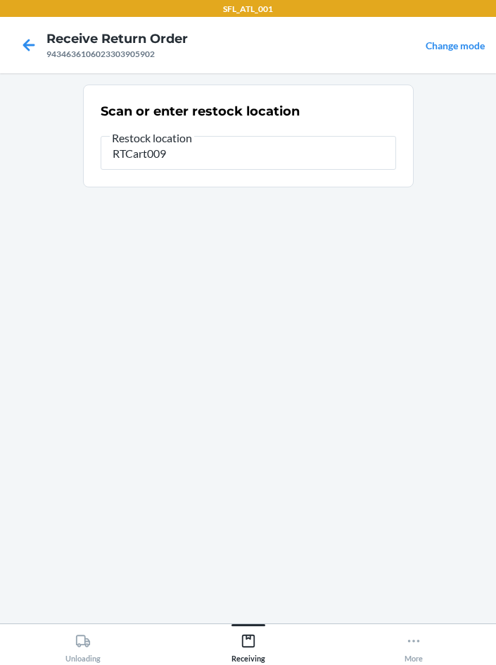
type input "RTCart009"
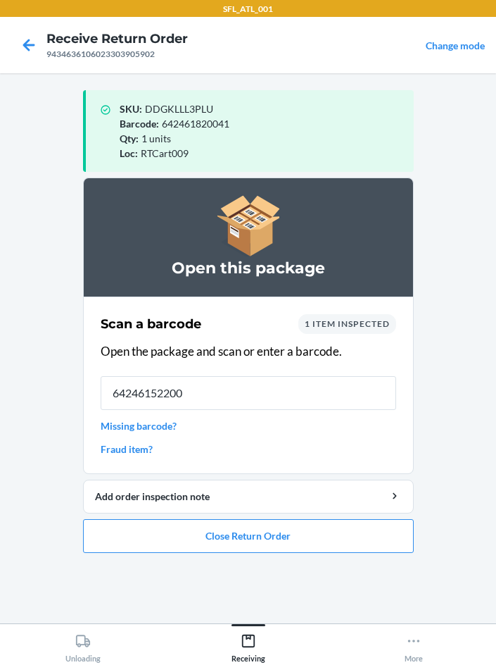
type input "642461522006"
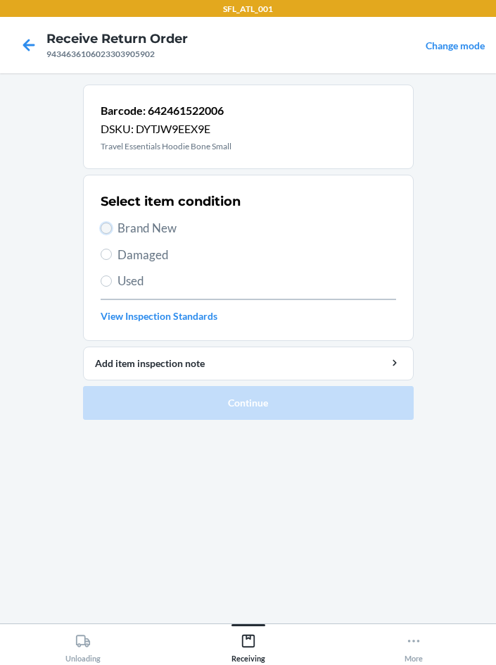
click at [107, 223] on input "Brand New" at bounding box center [106, 228] width 11 height 11
radio input "true"
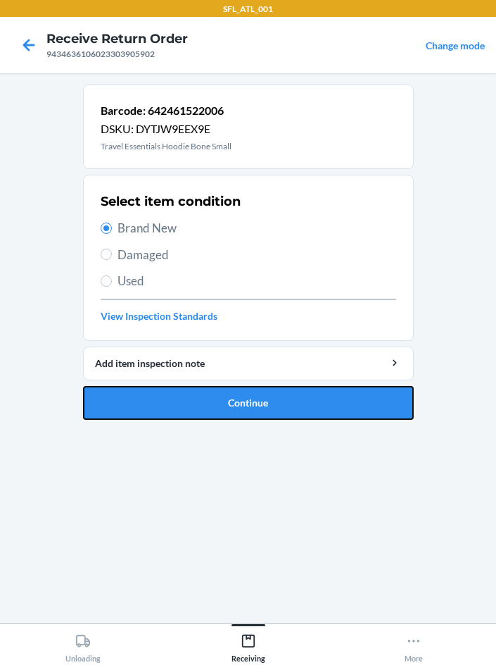
click at [231, 401] on button "Continue" at bounding box center [248, 403] width 331 height 34
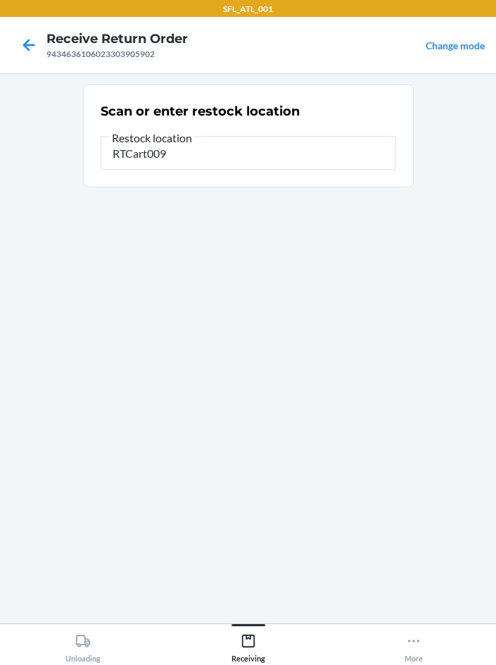
type input "RTCart009"
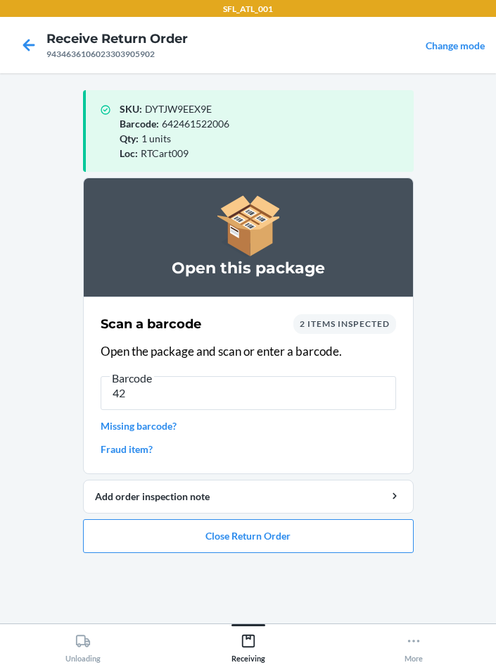
type input "4"
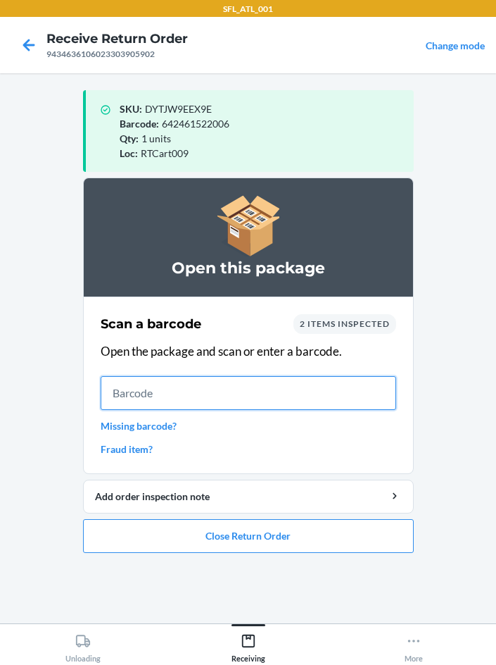
click at [157, 394] on input "text" at bounding box center [249, 393] width 296 height 34
type input "420302599434636106023303224959"
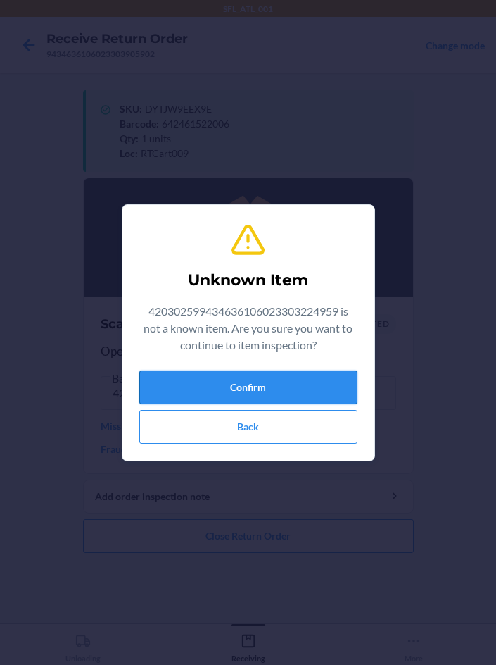
click at [170, 375] on button "Confirm" at bounding box center [248, 387] width 218 height 34
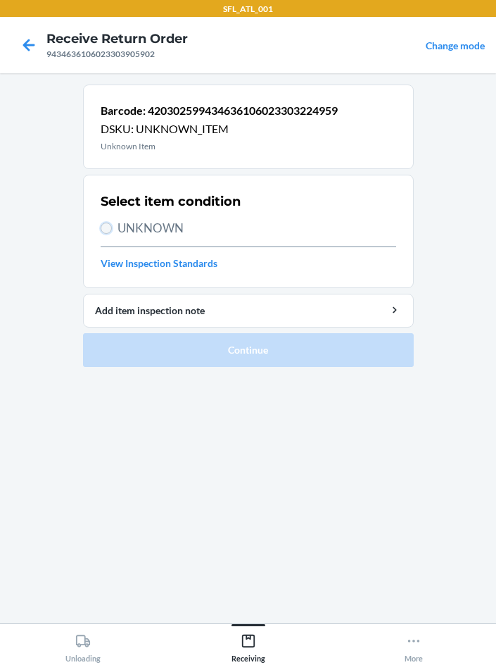
click at [106, 233] on input "UNKNOWN" at bounding box center [106, 228] width 11 height 11
radio input "true"
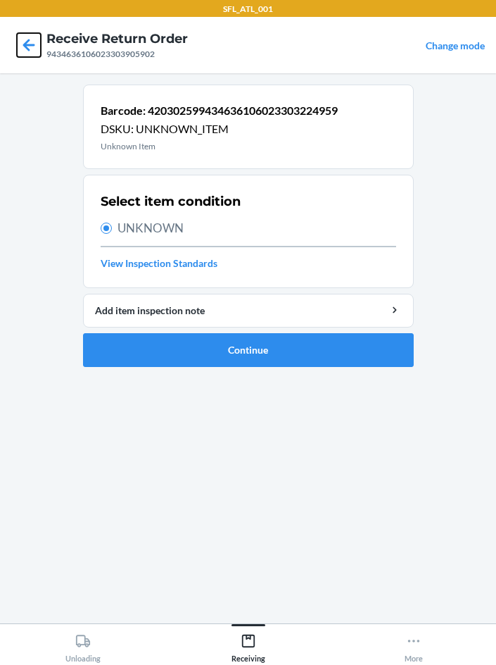
click at [30, 52] on icon at bounding box center [29, 45] width 24 height 24
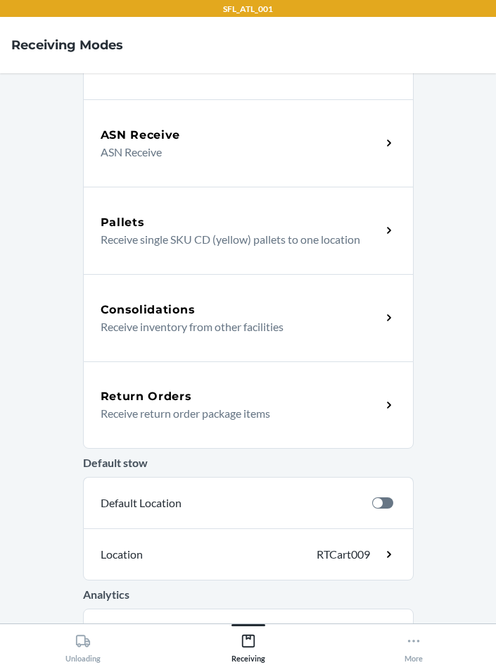
scroll to position [230, 0]
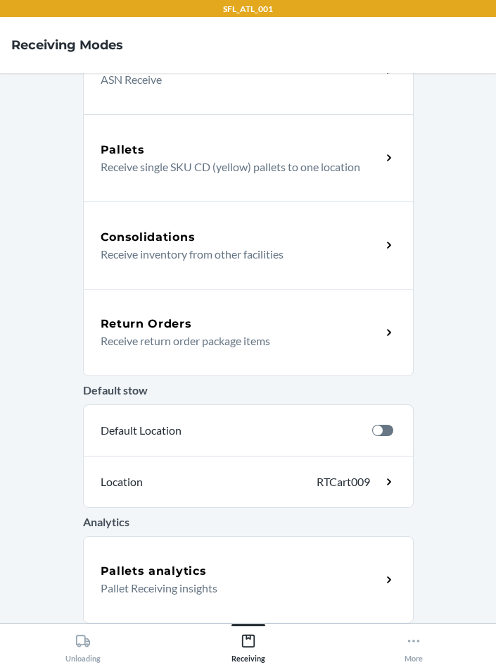
click at [201, 339] on p "Receive return order package items" at bounding box center [236, 340] width 270 height 17
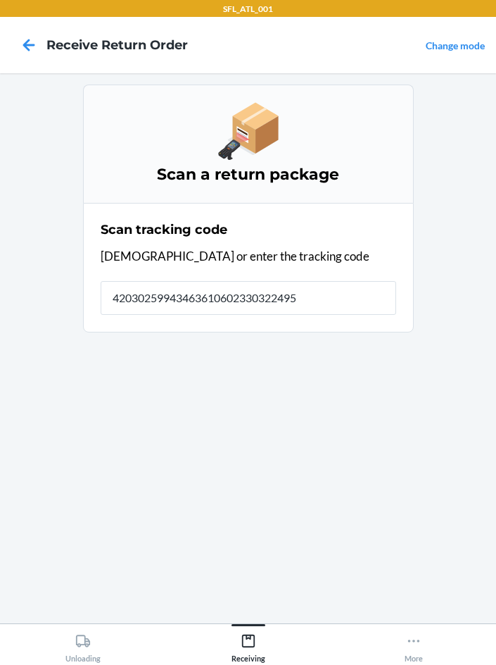
type input "420302599434636106023303224959"
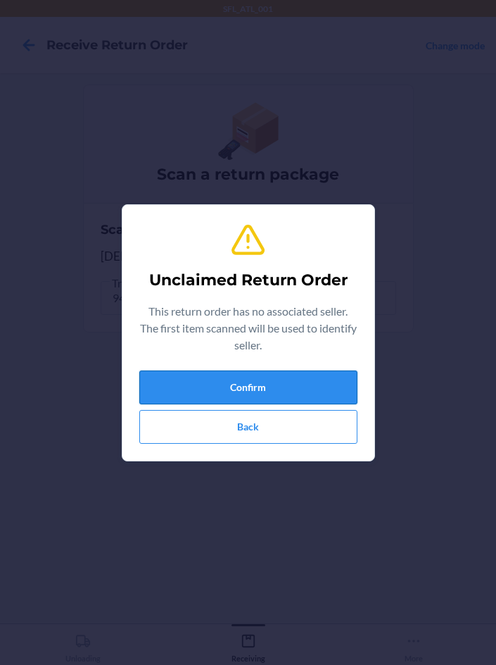
click at [223, 375] on button "Confirm" at bounding box center [248, 387] width 218 height 34
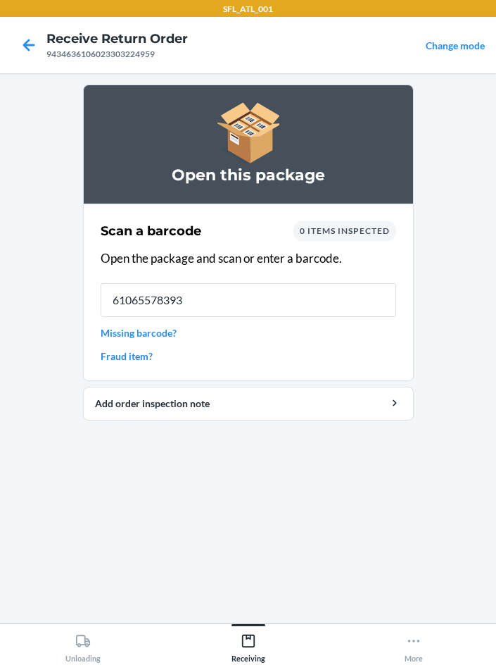
type input "610655783939"
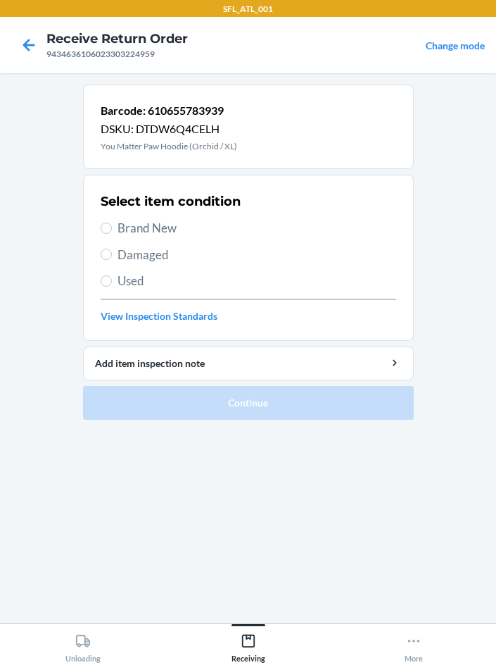
click at [126, 219] on span "Brand New" at bounding box center [257, 228] width 279 height 18
click at [112, 223] on input "Brand New" at bounding box center [106, 228] width 11 height 11
radio input "true"
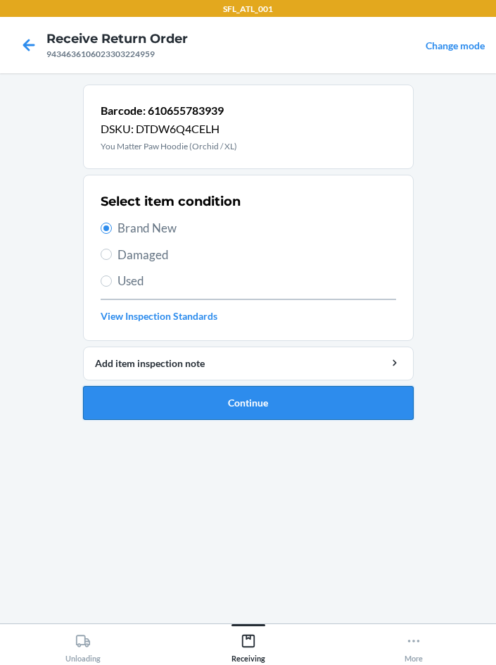
click at [239, 393] on button "Continue" at bounding box center [248, 403] width 331 height 34
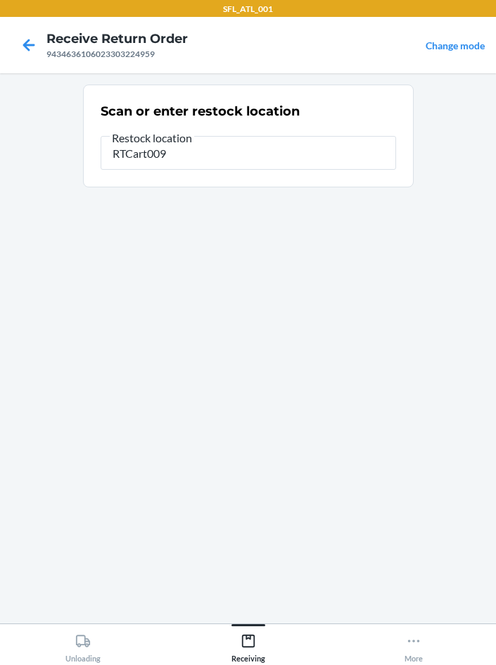
type input "RTCart009"
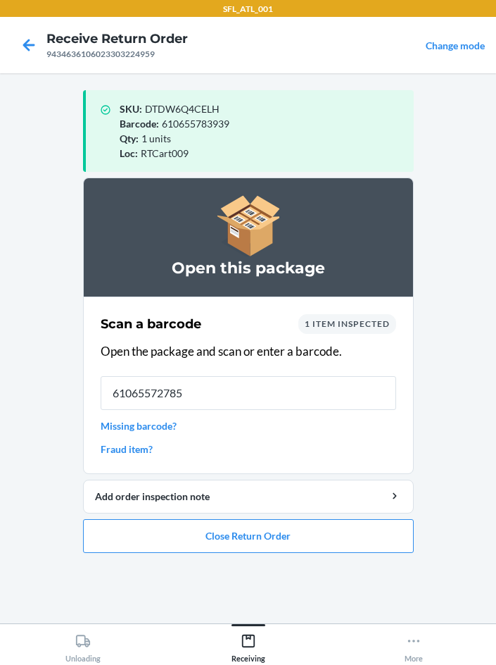
type input "610655727858"
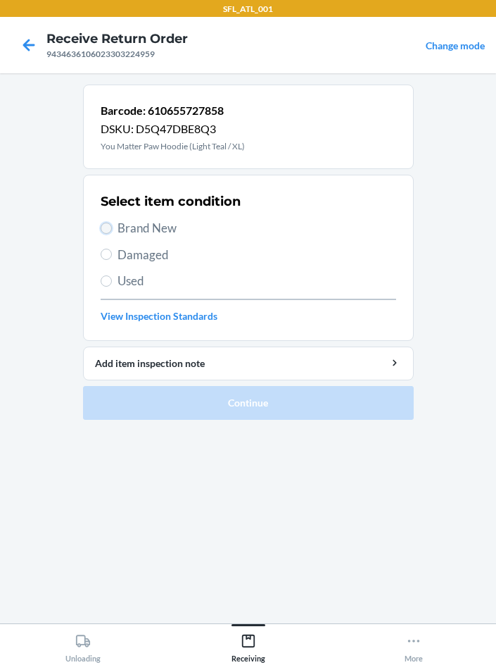
click at [106, 223] on input "Brand New" at bounding box center [106, 228] width 11 height 11
radio input "true"
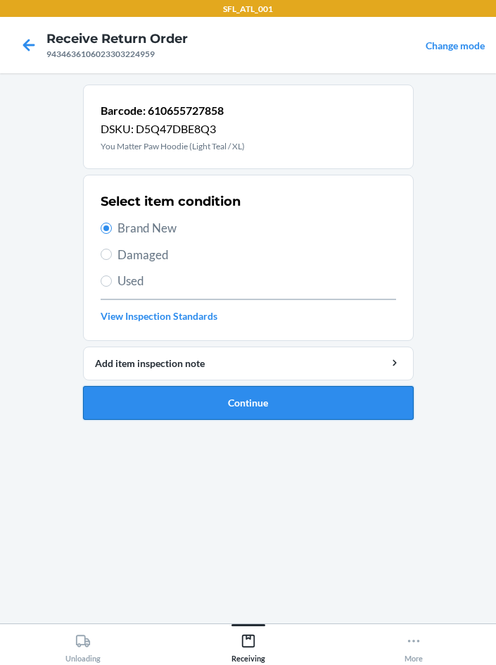
click at [255, 406] on button "Continue" at bounding box center [248, 403] width 331 height 34
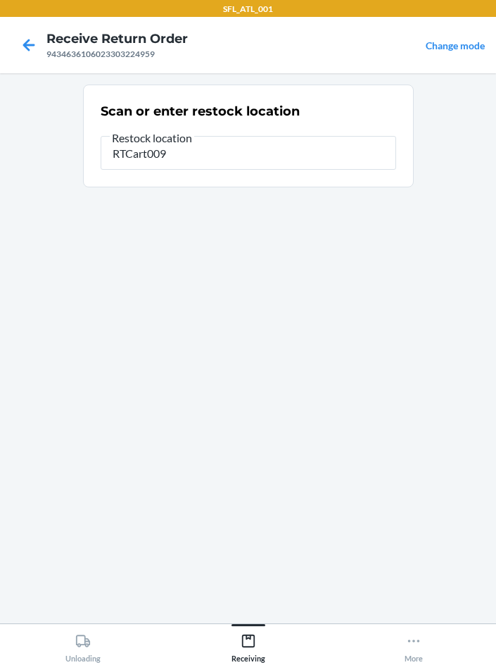
type input "RTCart009"
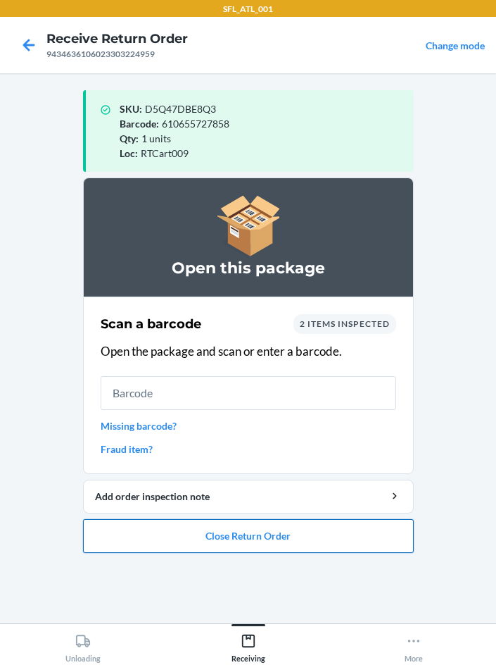
click at [247, 534] on button "Close Return Order" at bounding box center [248, 536] width 331 height 34
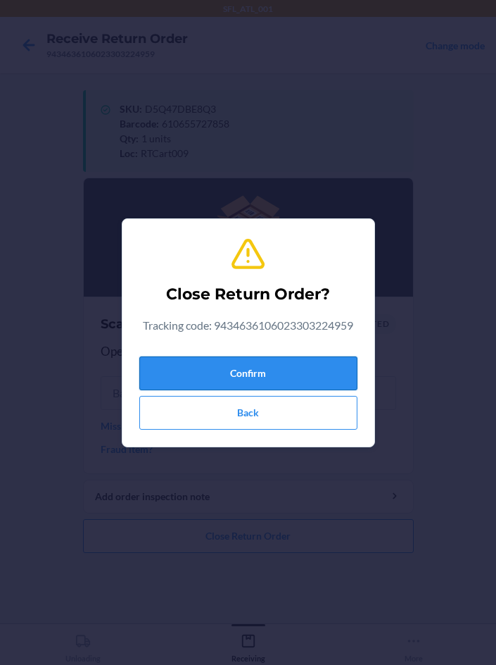
click at [239, 375] on button "Confirm" at bounding box center [248, 373] width 218 height 34
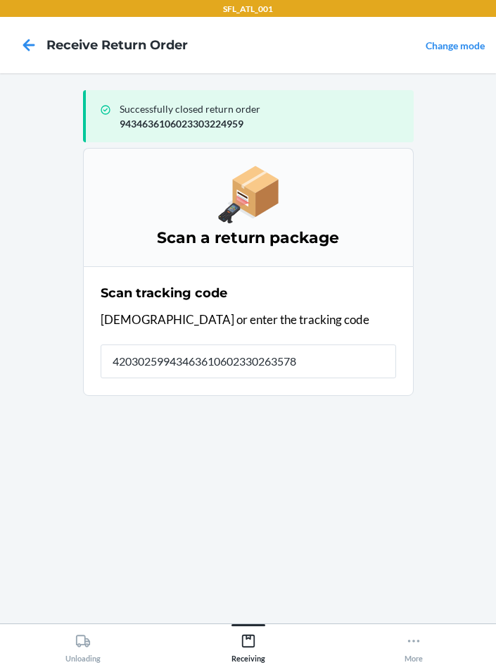
type input "420302599434636106023302635787"
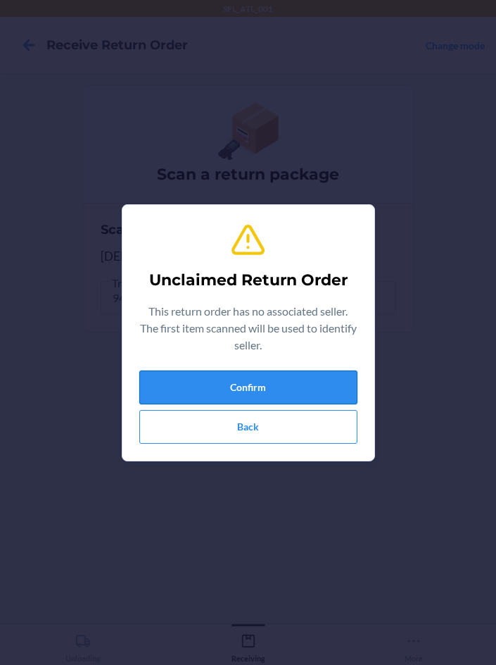
click at [180, 378] on button "Confirm" at bounding box center [248, 387] width 218 height 34
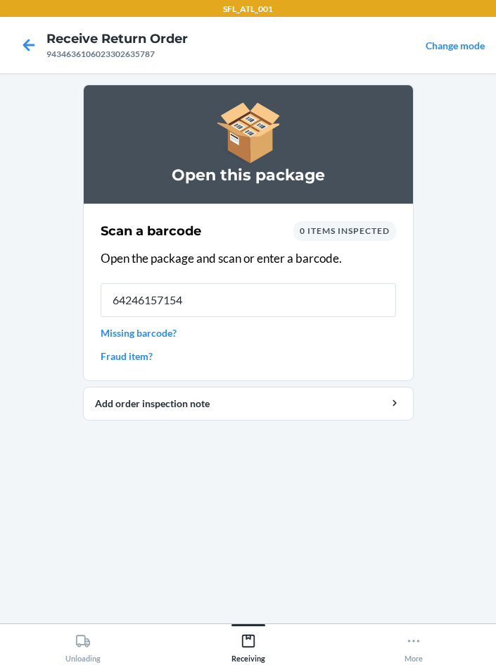
type input "642461571547"
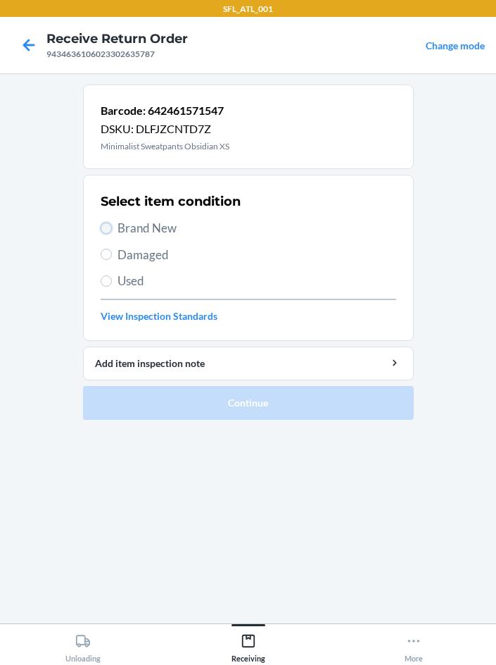
click at [106, 229] on input "Brand New" at bounding box center [106, 228] width 11 height 11
radio input "true"
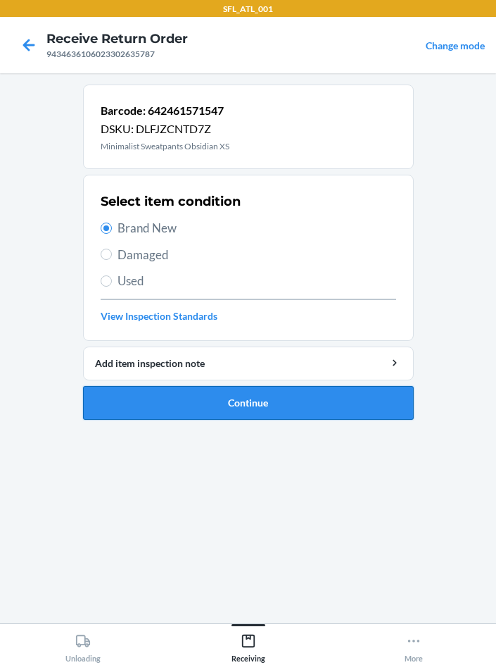
click at [263, 406] on button "Continue" at bounding box center [248, 403] width 331 height 34
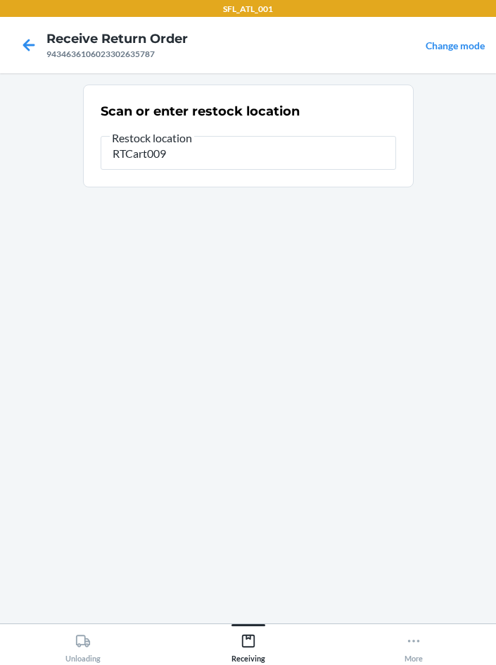
type input "RTCart009"
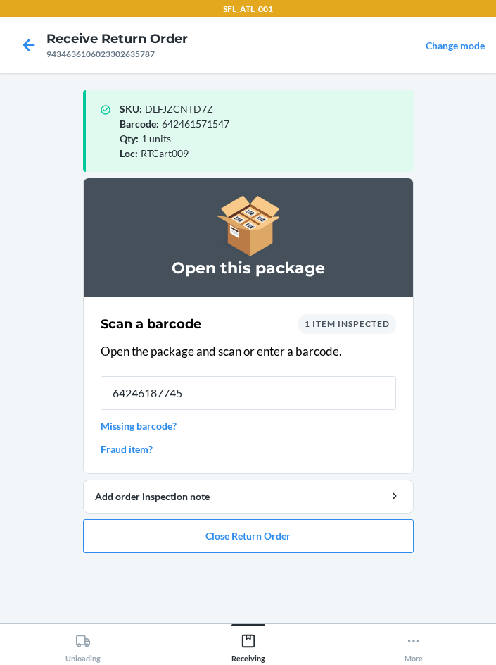
type input "642461877458"
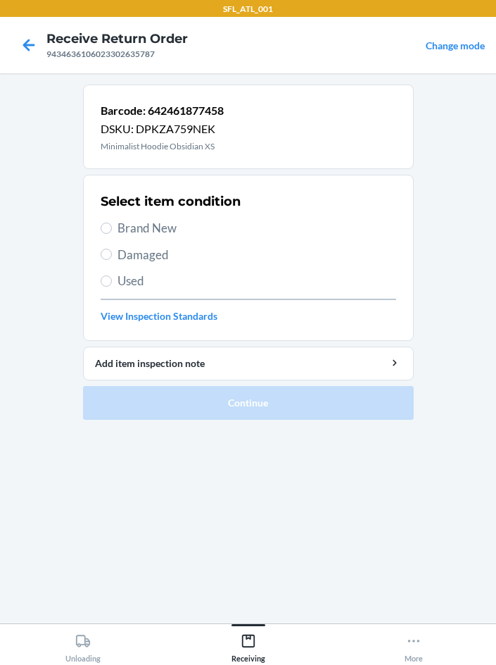
click at [117, 218] on div "Select item condition Brand New Damaged Used View Inspection Standards" at bounding box center [249, 257] width 296 height 139
click at [115, 233] on label "Brand New" at bounding box center [249, 228] width 296 height 18
click at [112, 233] on input "Brand New" at bounding box center [106, 228] width 11 height 11
radio input "true"
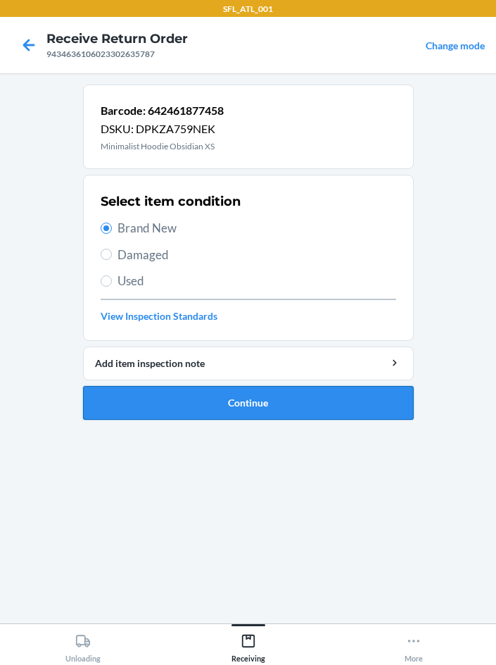
click at [301, 403] on button "Continue" at bounding box center [248, 403] width 331 height 34
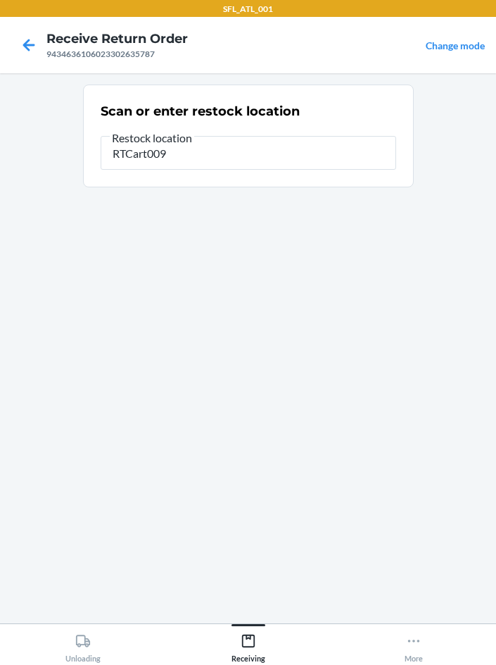
type input "RTCart009"
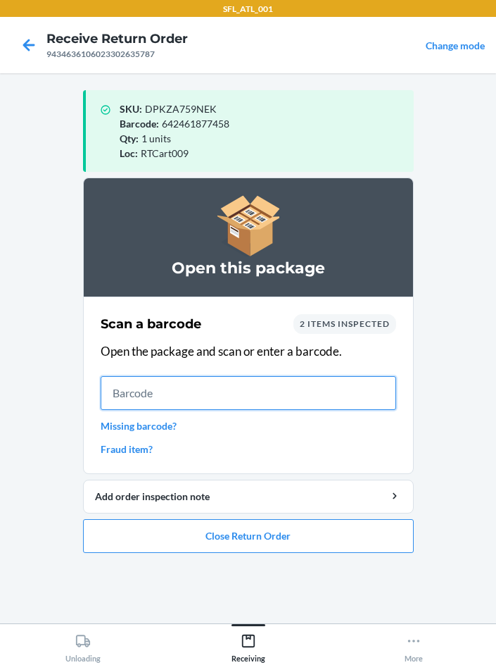
drag, startPoint x: 255, startPoint y: 403, endPoint x: 239, endPoint y: 382, distance: 26.6
click at [253, 400] on input "text" at bounding box center [249, 393] width 296 height 34
type input "420302599434636106023303982934"
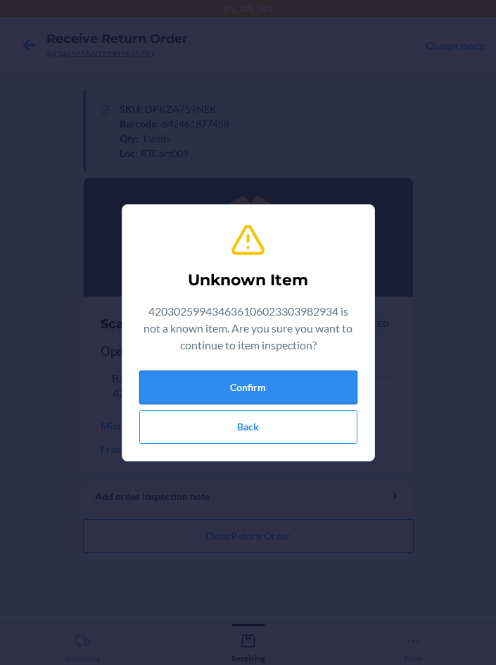
click at [246, 377] on button "Confirm" at bounding box center [248, 387] width 218 height 34
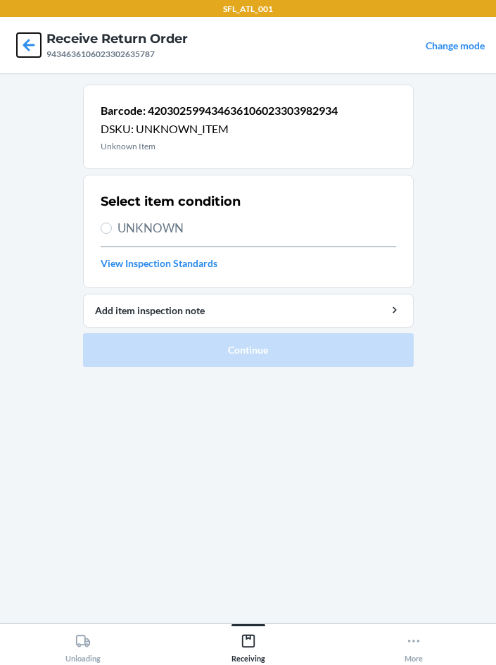
click at [24, 45] on icon at bounding box center [29, 45] width 12 height 12
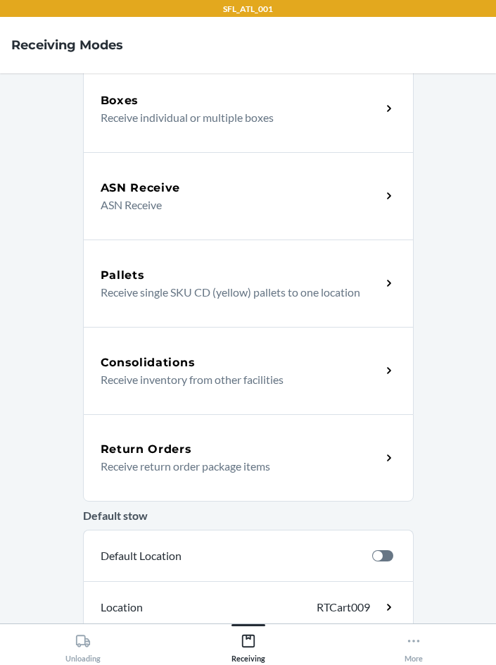
scroll to position [211, 0]
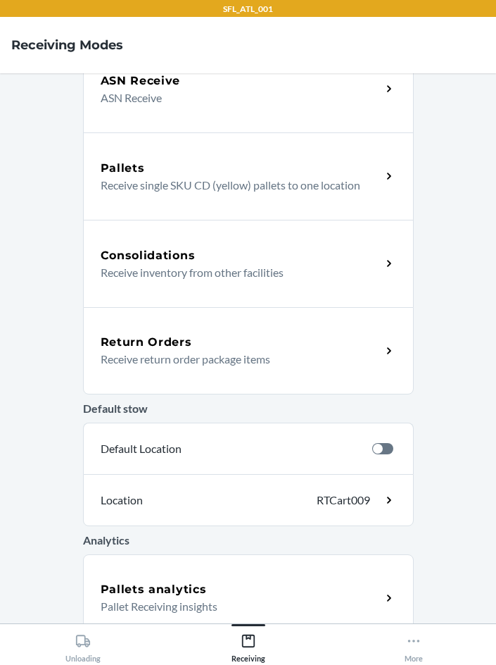
click at [155, 361] on p "Receive return order package items" at bounding box center [236, 359] width 270 height 17
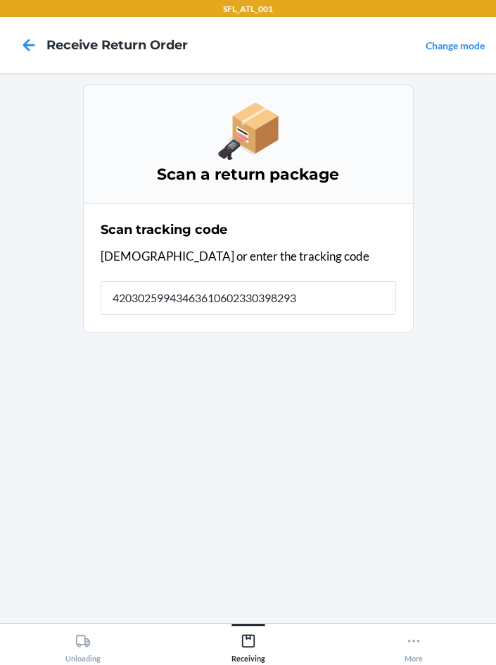
type input "420302599434636106023303982934"
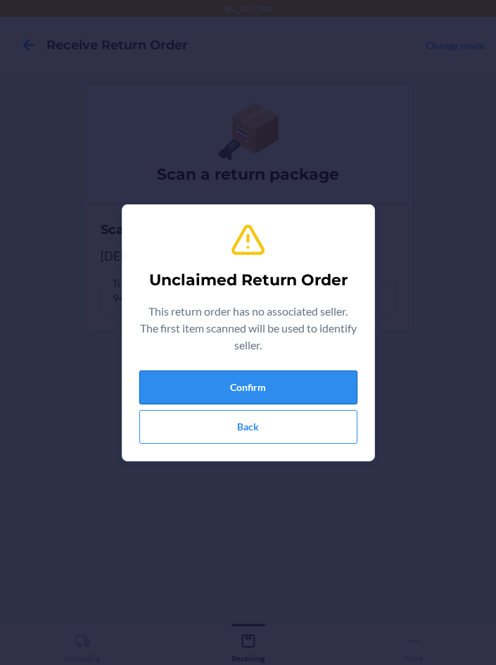
click at [271, 377] on button "Confirm" at bounding box center [248, 387] width 218 height 34
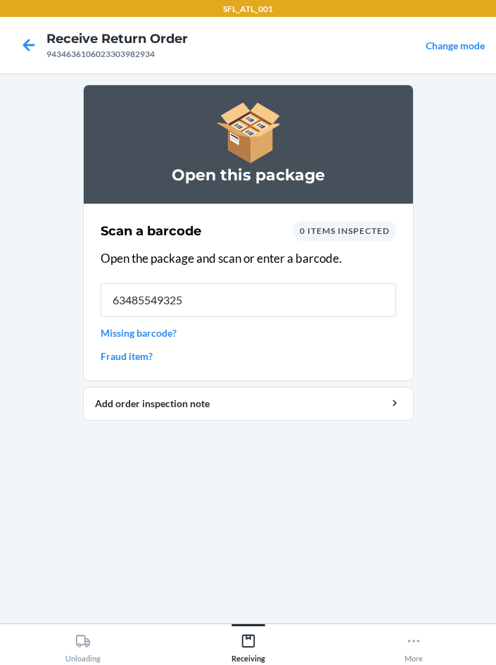
type input "634855493252"
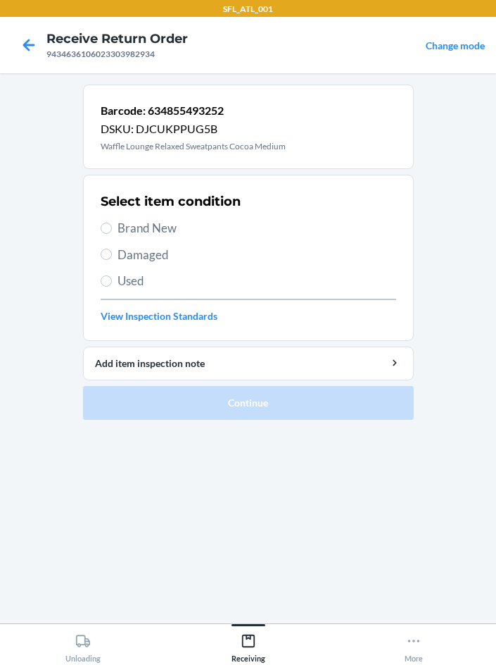
click at [120, 227] on span "Brand New" at bounding box center [257, 228] width 279 height 18
click at [112, 227] on input "Brand New" at bounding box center [106, 228] width 11 height 11
radio input "true"
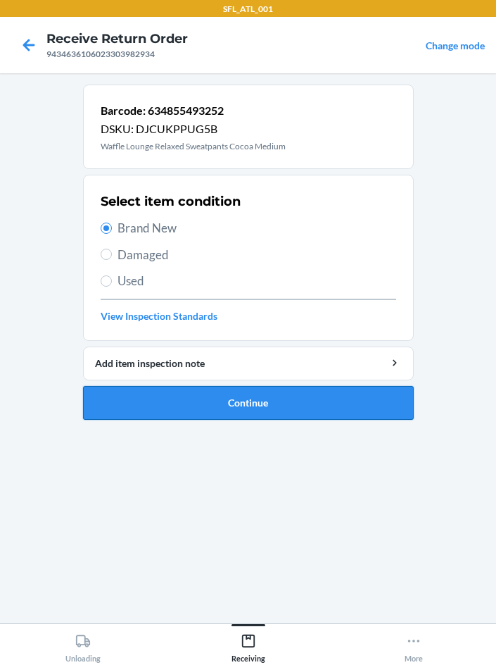
click at [246, 408] on button "Continue" at bounding box center [248, 403] width 331 height 34
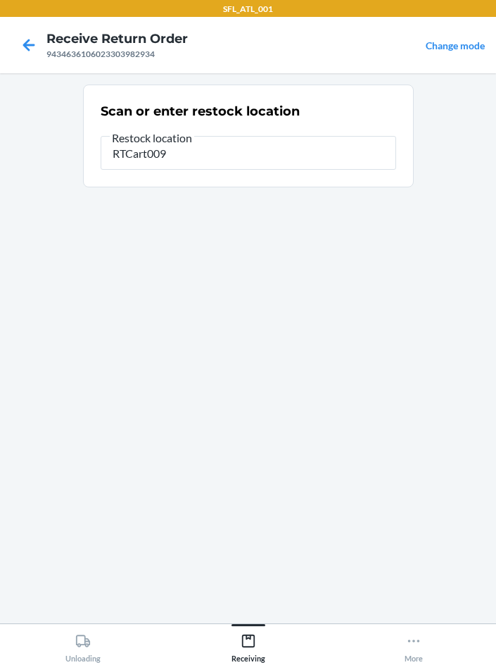
type input "RTCart009"
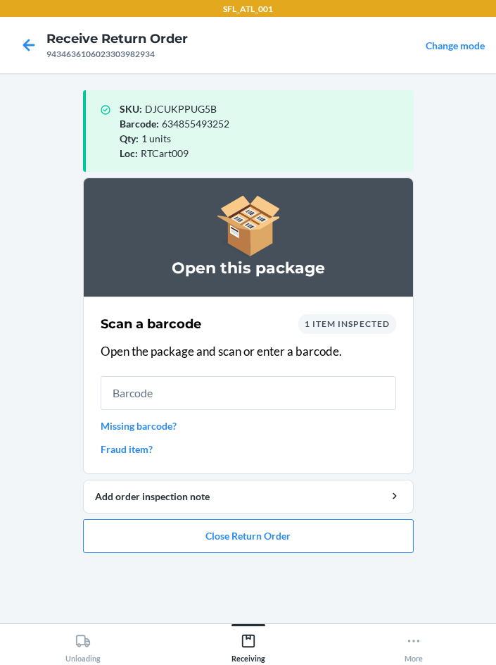
drag, startPoint x: 246, startPoint y: 408, endPoint x: 211, endPoint y: 427, distance: 40.4
drag, startPoint x: 211, startPoint y: 427, endPoint x: 340, endPoint y: 447, distance: 131.1
click at [449, 461] on main "SKU : DJCUKPPUG5B Barcode : 634855493252 Qty : 1 units Loc : RTCart009 Open thi…" at bounding box center [248, 348] width 496 height 550
click at [177, 389] on input "text" at bounding box center [249, 393] width 296 height 34
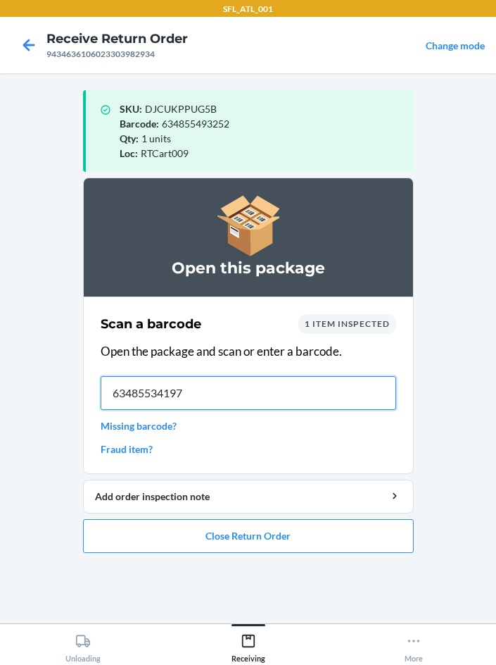
type input "634855341973"
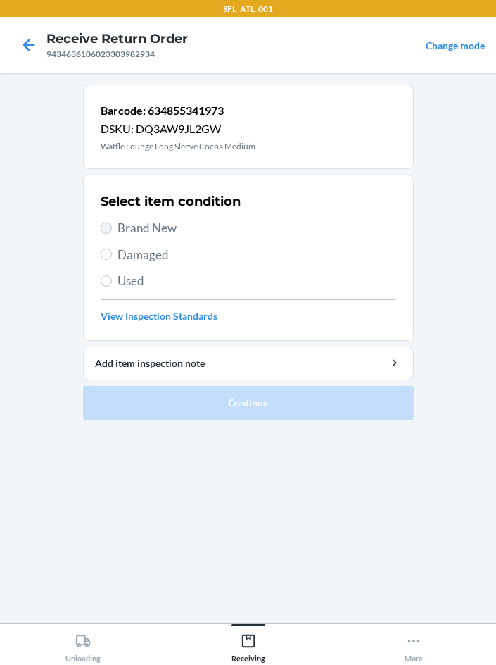
click at [102, 228] on section "Select item condition Brand New Damaged Used View Inspection Standards" at bounding box center [248, 258] width 331 height 166
click at [113, 227] on label "Brand New" at bounding box center [249, 228] width 296 height 18
click at [112, 227] on input "Brand New" at bounding box center [106, 228] width 11 height 11
radio input "true"
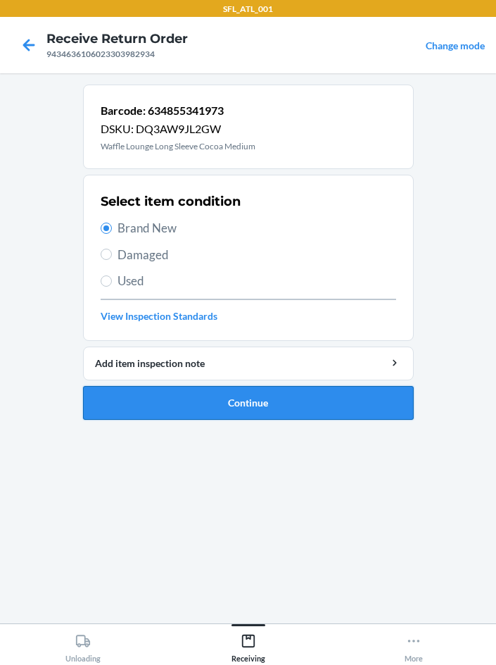
click at [229, 396] on button "Continue" at bounding box center [248, 403] width 331 height 34
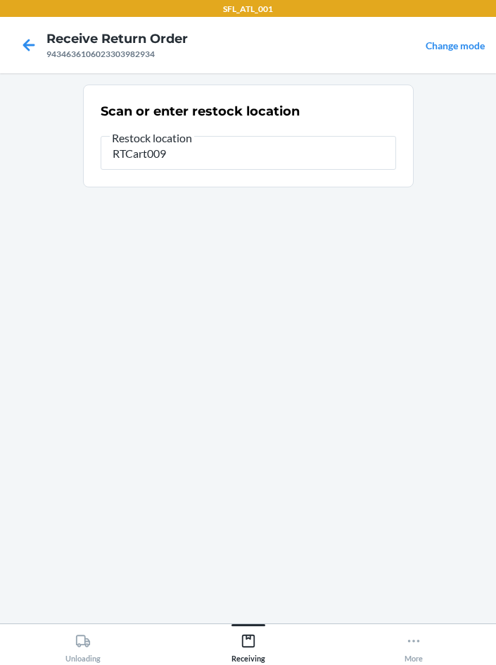
type input "RTCart009"
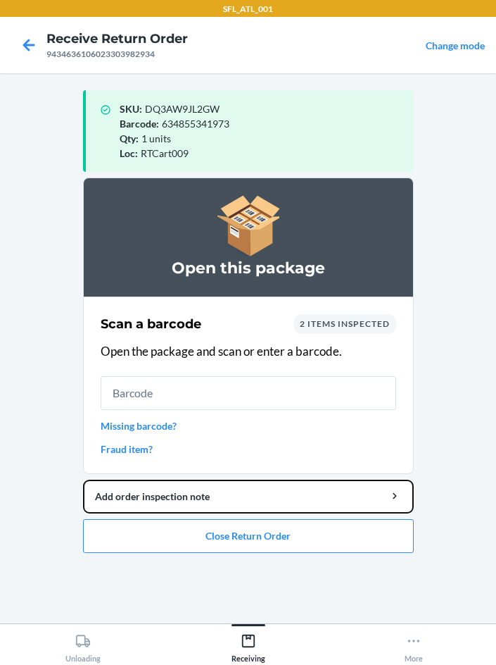
click at [323, 513] on li "Open this package Scan a barcode 2 items inspected Open the package and scan or…" at bounding box center [248, 364] width 331 height 375
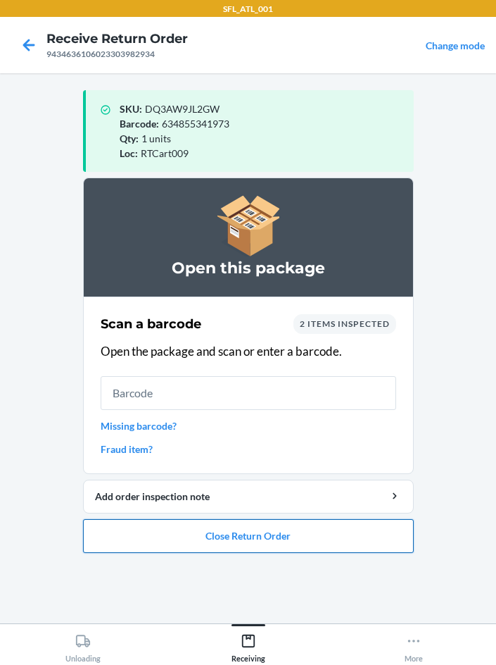
click at [311, 549] on button "Close Return Order" at bounding box center [248, 536] width 331 height 34
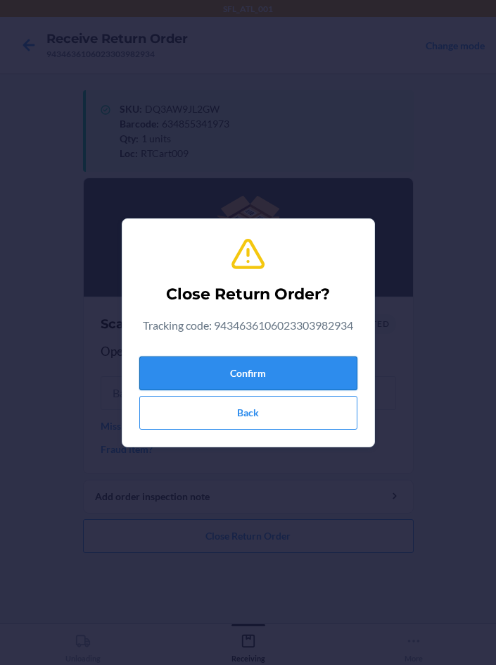
click at [218, 377] on button "Confirm" at bounding box center [248, 373] width 218 height 34
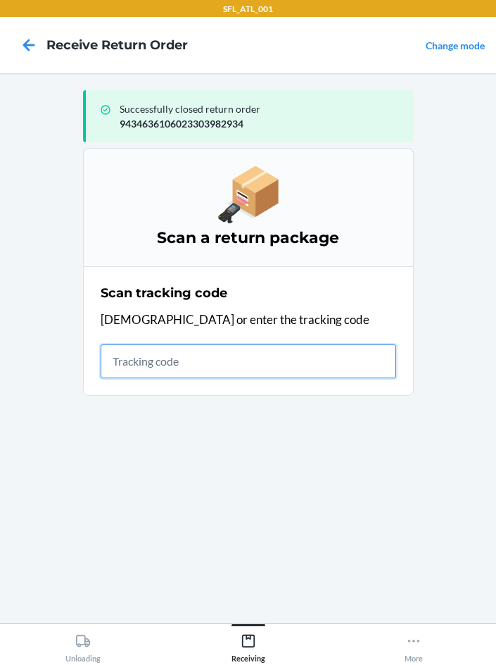
click at [261, 376] on input "text" at bounding box center [249, 361] width 296 height 34
type input "420302599434636106023303843716"
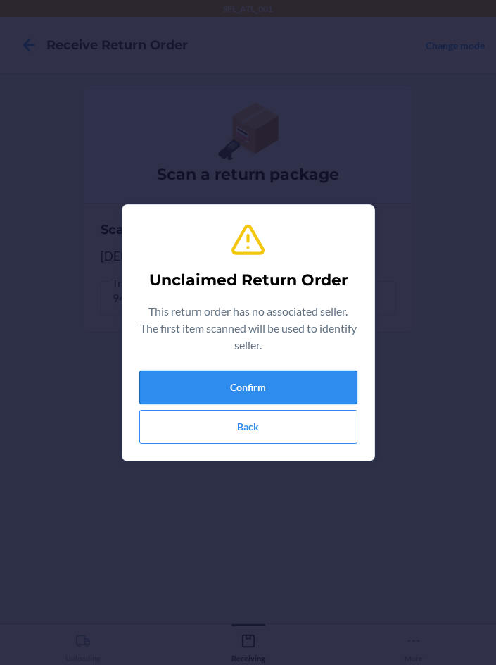
click at [207, 388] on button "Confirm" at bounding box center [248, 387] width 218 height 34
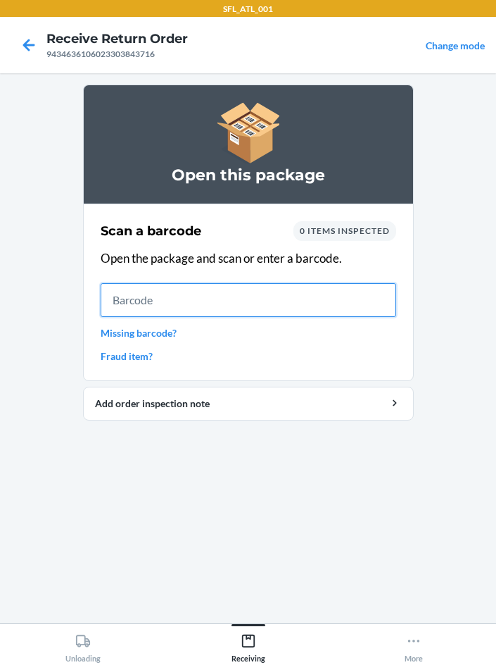
click at [142, 310] on input "text" at bounding box center [249, 300] width 296 height 34
type input "642461409321"
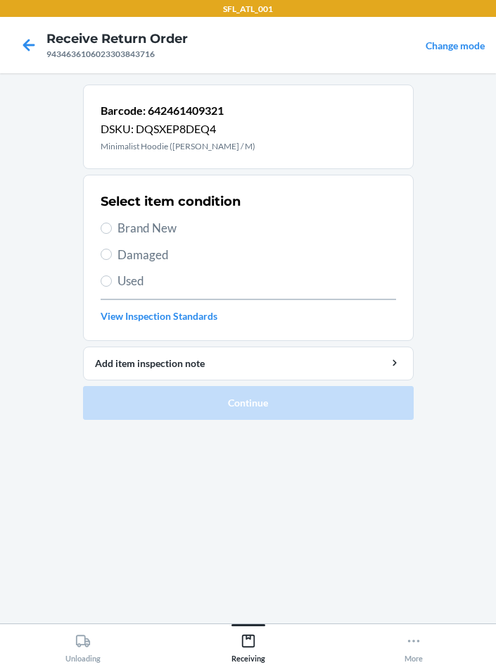
click at [104, 234] on label "Brand New" at bounding box center [249, 228] width 296 height 18
click at [104, 234] on input "Brand New" at bounding box center [106, 228] width 11 height 11
radio input "true"
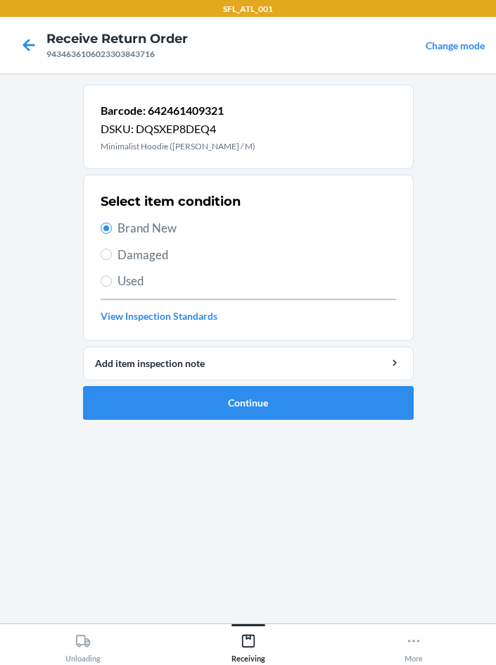
click at [265, 420] on ol "Barcode: 642461409321 DSKU: DQSXEP8DEQ4 Minimalist Hoodie (Berry / M) Select it…" at bounding box center [248, 258] width 331 height 346
click at [263, 418] on button "Continue" at bounding box center [248, 403] width 331 height 34
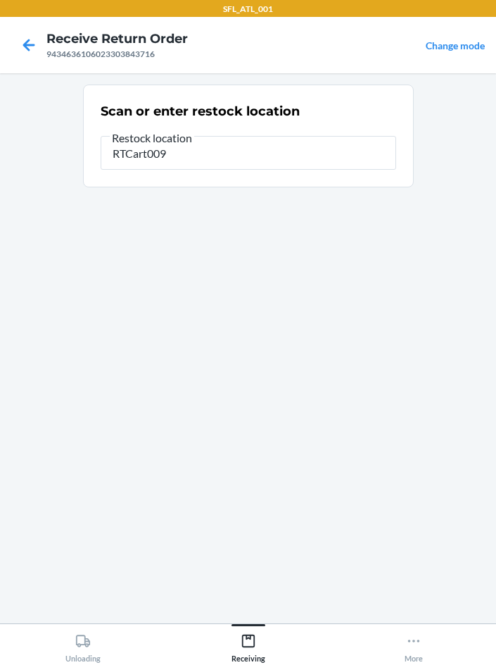
type input "RTCart009"
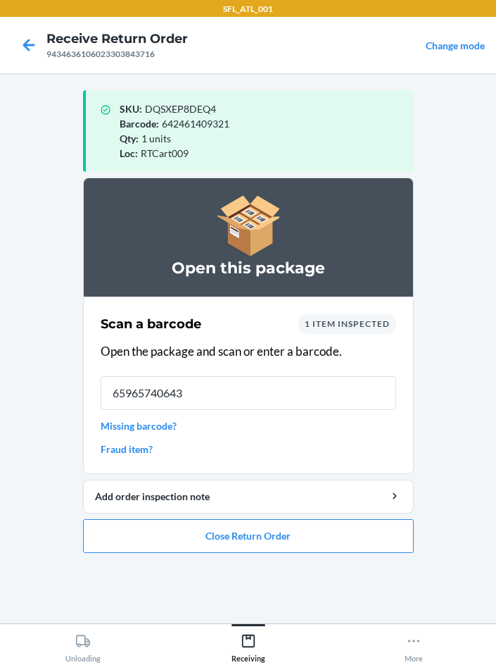
type input "659657406439"
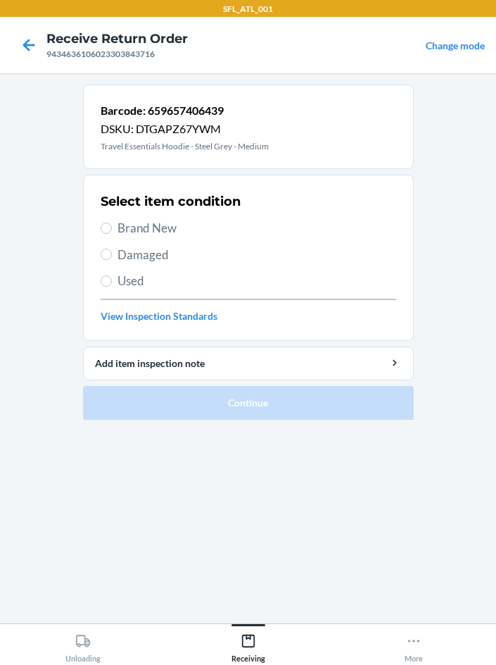
click at [115, 230] on label "Brand New" at bounding box center [249, 228] width 296 height 18
click at [112, 230] on input "Brand New" at bounding box center [106, 228] width 11 height 11
radio input "true"
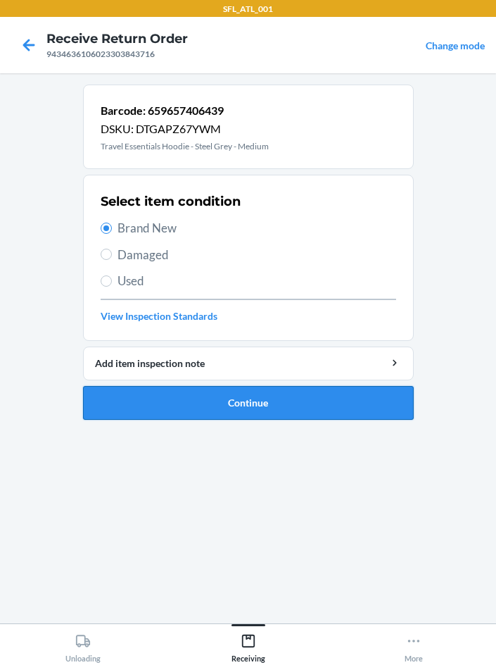
click at [218, 396] on button "Continue" at bounding box center [248, 403] width 331 height 34
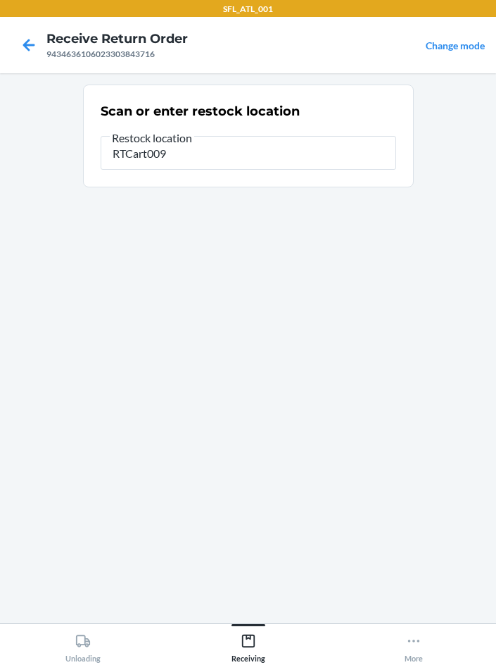
type input "RTCart009"
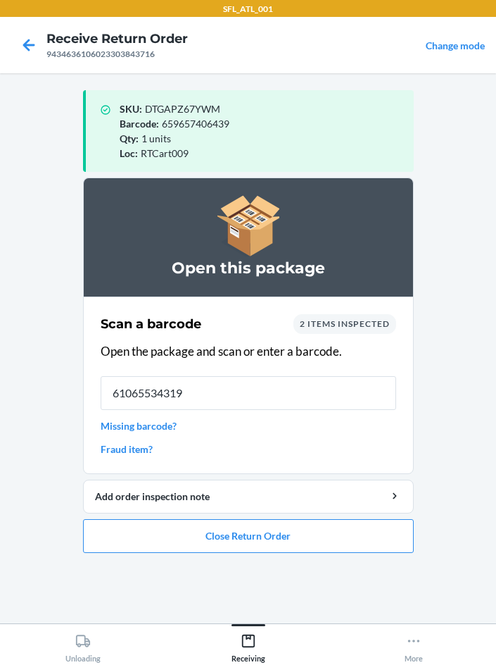
type input "610655343195"
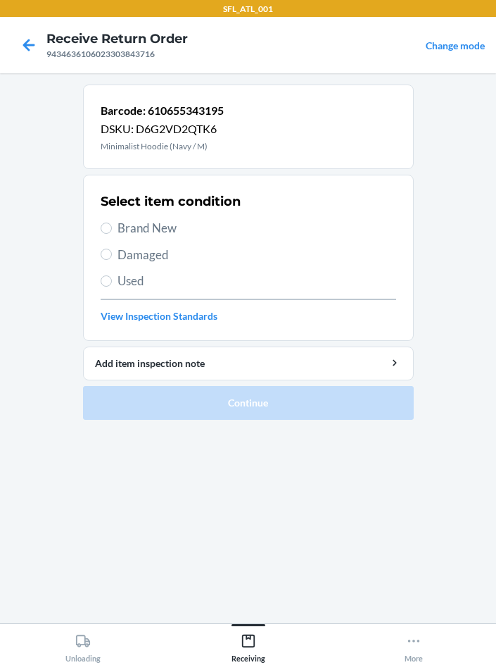
drag, startPoint x: 104, startPoint y: 222, endPoint x: 173, endPoint y: 257, distance: 77.5
click at [105, 222] on label "Brand New" at bounding box center [249, 228] width 296 height 18
click at [105, 223] on input "Brand New" at bounding box center [106, 228] width 11 height 11
radio input "true"
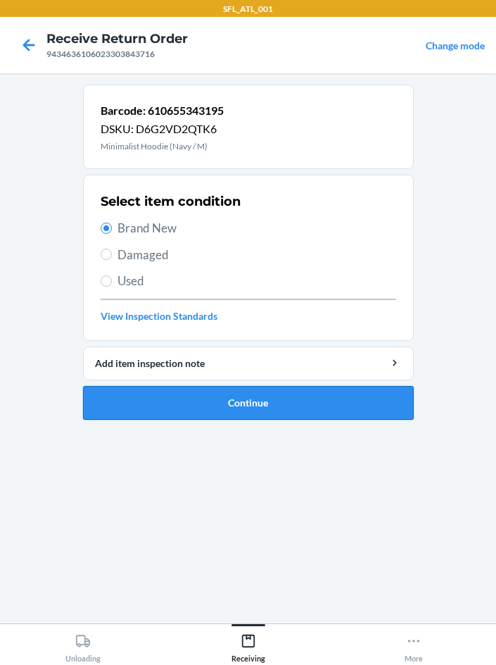
click at [235, 387] on button "Continue" at bounding box center [248, 403] width 331 height 34
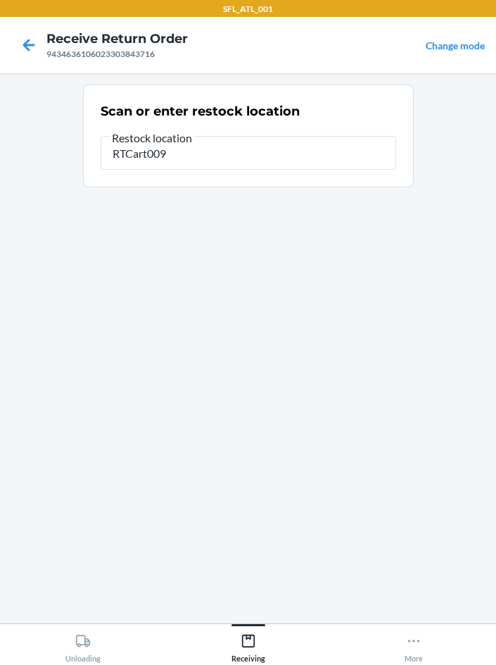
type input "RTCart009"
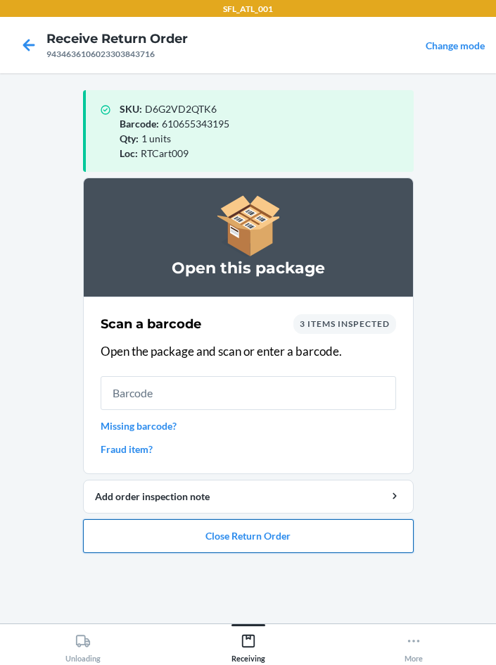
click at [308, 533] on button "Close Return Order" at bounding box center [248, 536] width 331 height 34
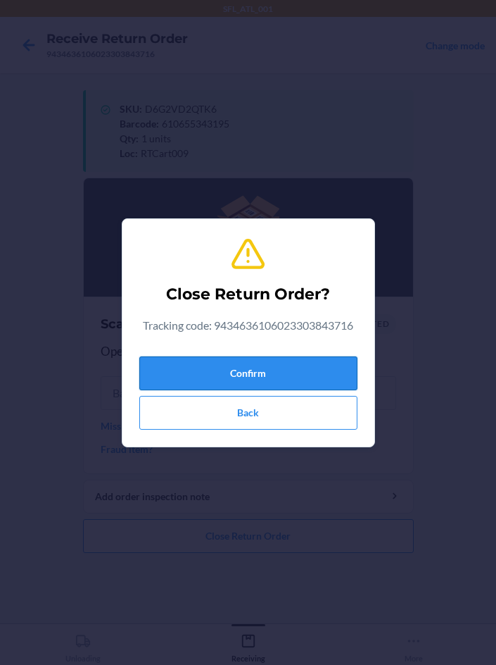
click at [237, 364] on button "Confirm" at bounding box center [248, 373] width 218 height 34
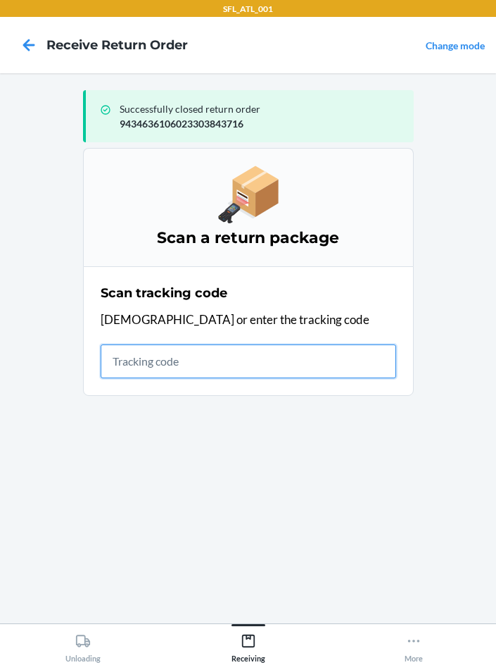
click at [235, 373] on input "text" at bounding box center [249, 361] width 296 height 34
type input "420302599434636106023303569913"
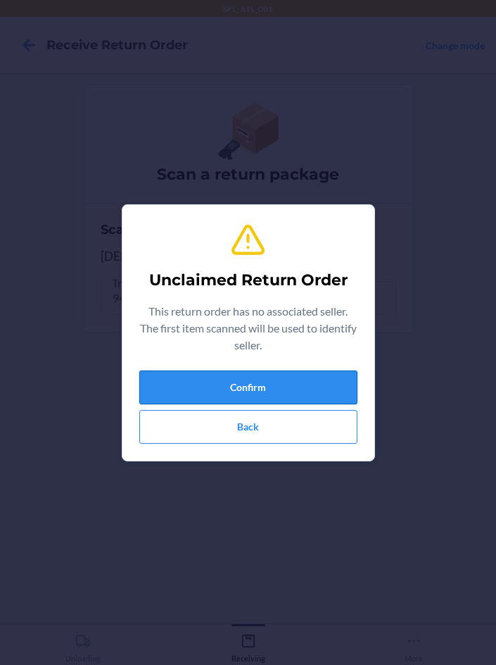
click at [232, 377] on button "Confirm" at bounding box center [248, 387] width 218 height 34
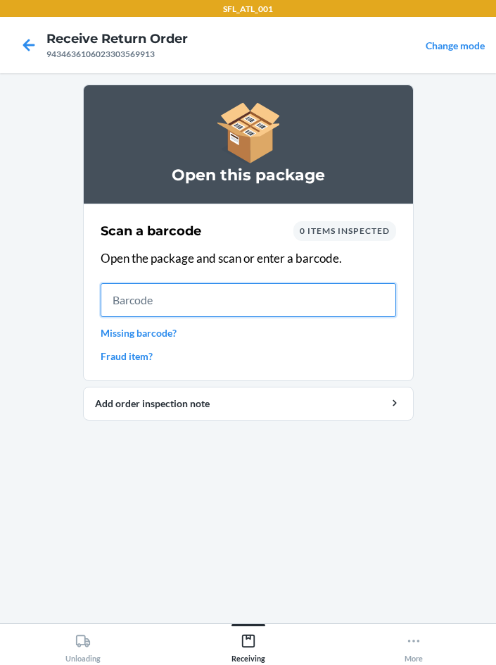
click at [177, 300] on input "text" at bounding box center [249, 300] width 296 height 34
type input "655466995300"
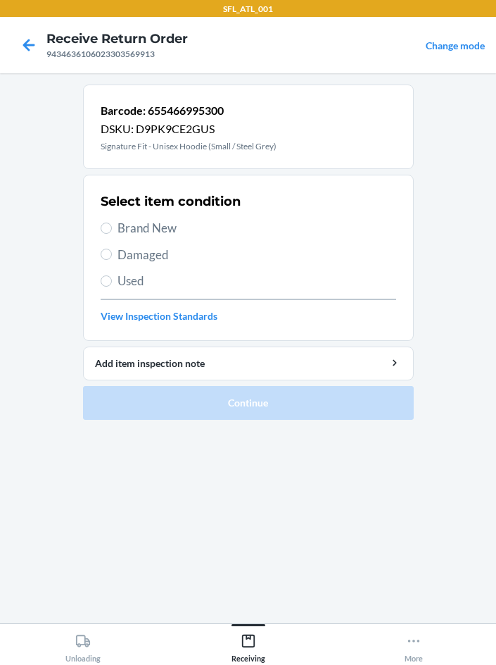
click at [92, 227] on section "Select item condition Brand New Damaged Used View Inspection Standards" at bounding box center [248, 258] width 331 height 166
click at [103, 226] on input "Brand New" at bounding box center [106, 228] width 11 height 11
radio input "true"
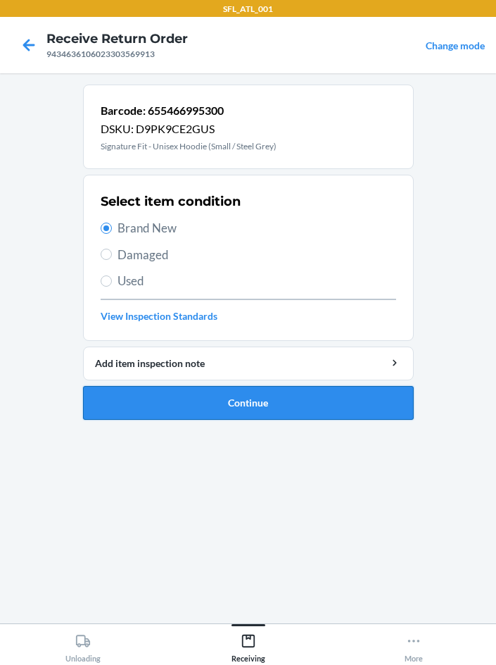
click at [265, 399] on button "Continue" at bounding box center [248, 403] width 331 height 34
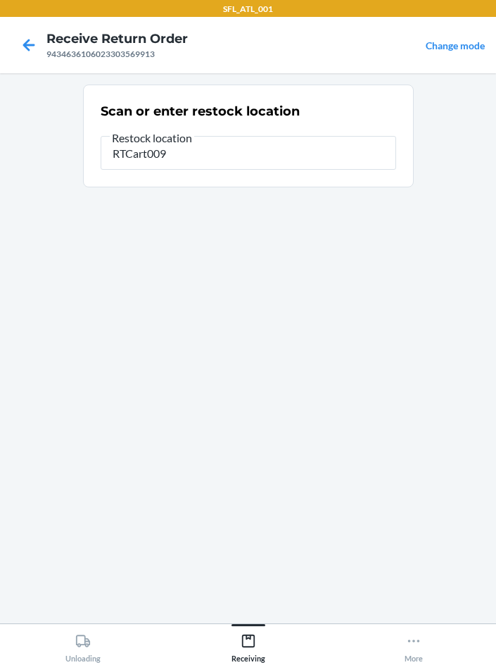
type input "RTCart009"
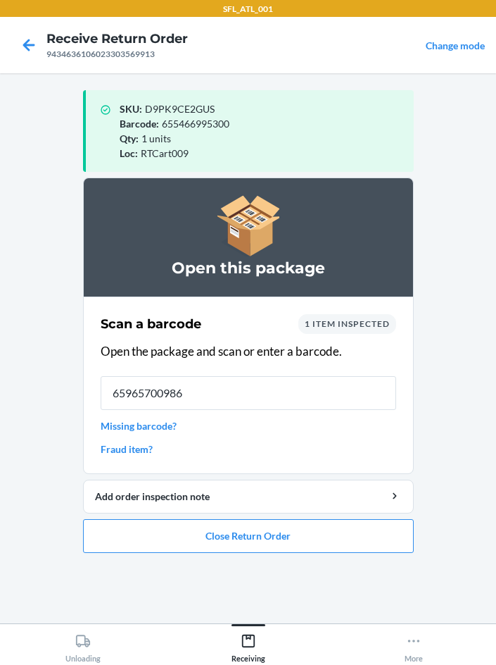
type input "659657009869"
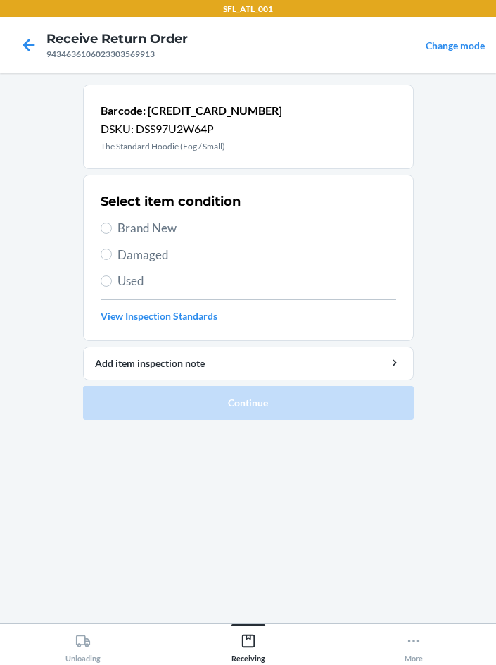
click at [132, 232] on span "Brand New" at bounding box center [257, 228] width 279 height 18
click at [112, 232] on input "Brand New" at bounding box center [106, 228] width 11 height 11
radio input "true"
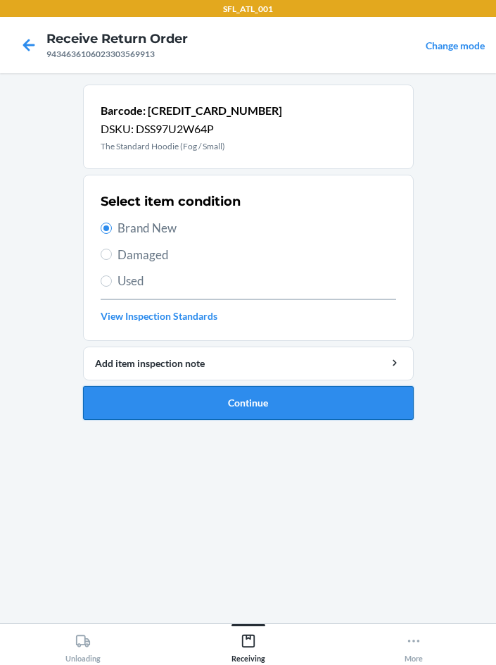
click at [230, 394] on button "Continue" at bounding box center [248, 403] width 331 height 34
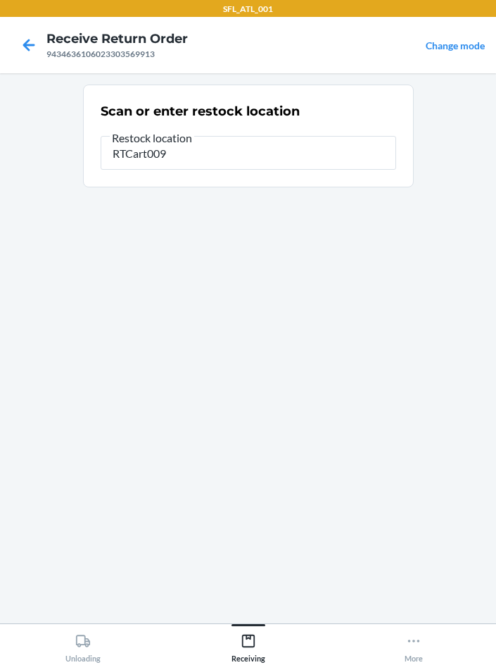
type input "RTCart009"
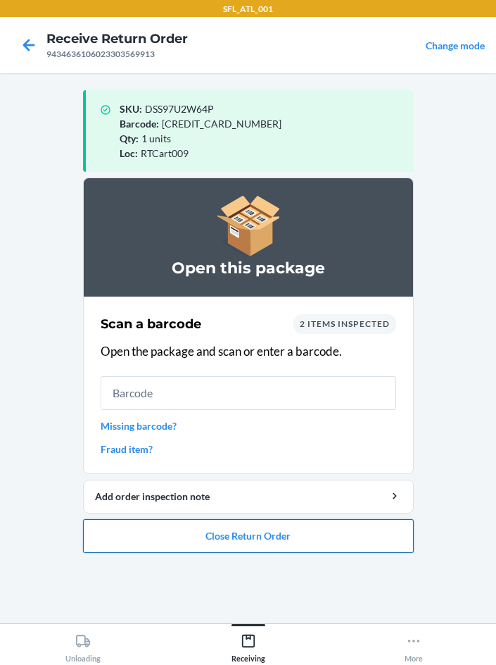
click at [263, 546] on button "Close Return Order" at bounding box center [248, 536] width 331 height 34
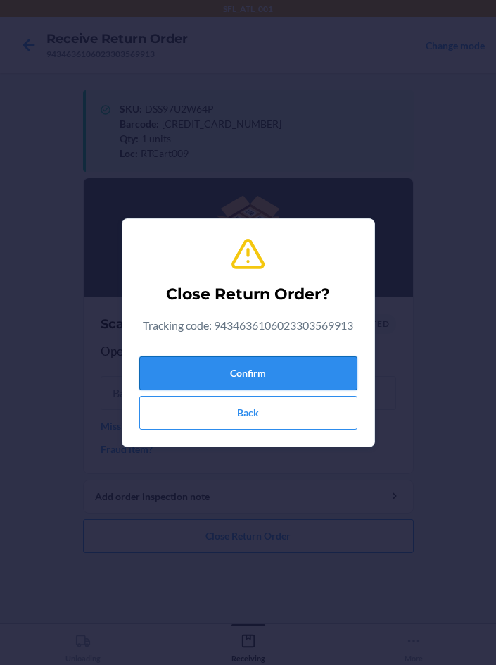
click at [309, 379] on button "Confirm" at bounding box center [248, 373] width 218 height 34
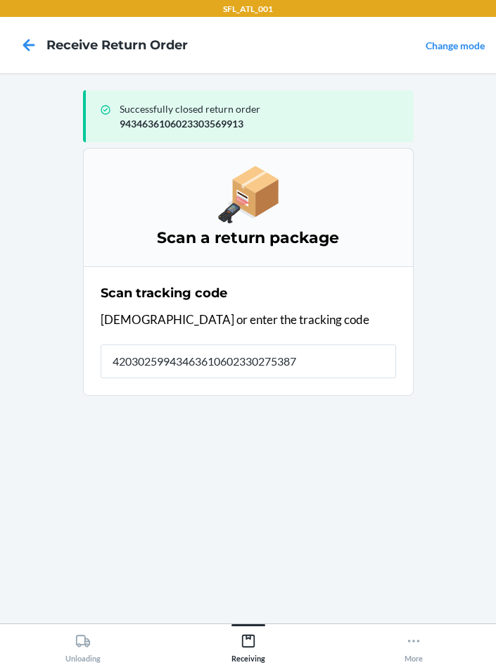
type input "420302599434636106023302753870"
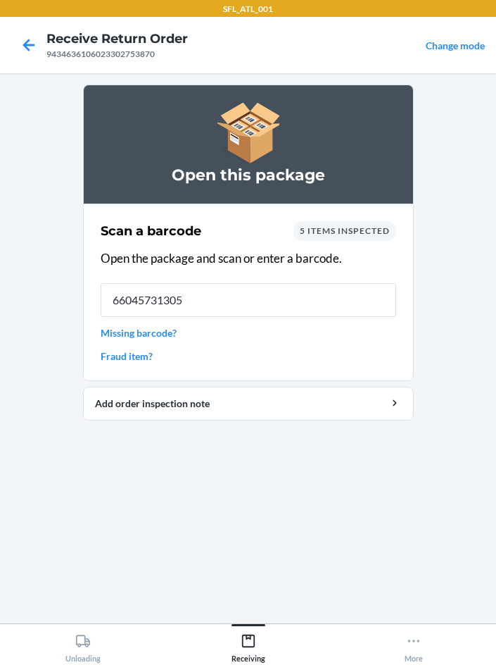
type input "660457313056"
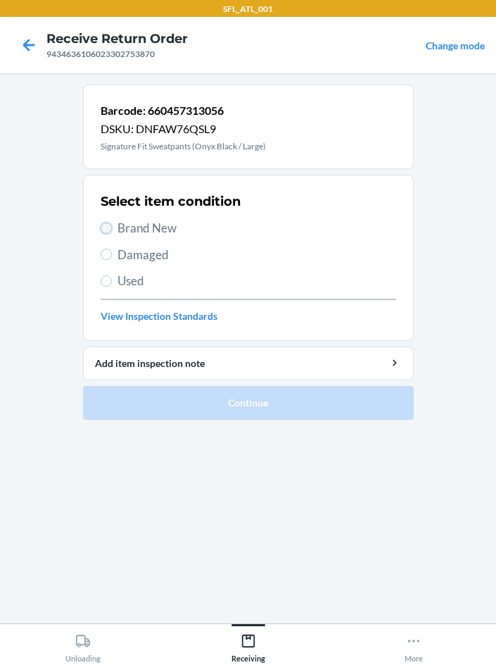
click at [106, 228] on input "Brand New" at bounding box center [106, 228] width 11 height 11
radio input "true"
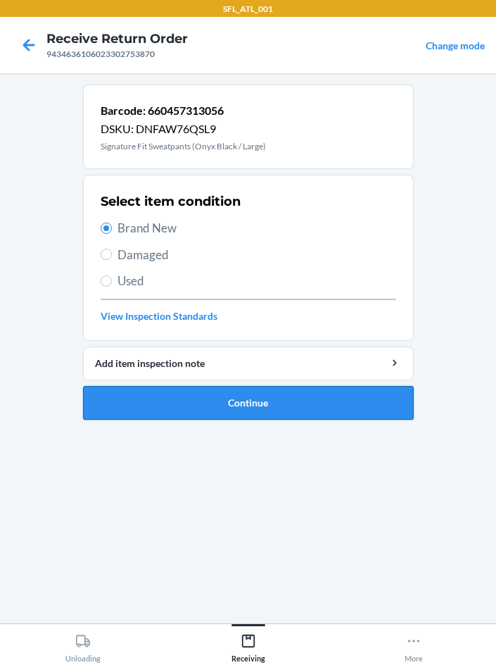
click at [261, 405] on button "Continue" at bounding box center [248, 403] width 331 height 34
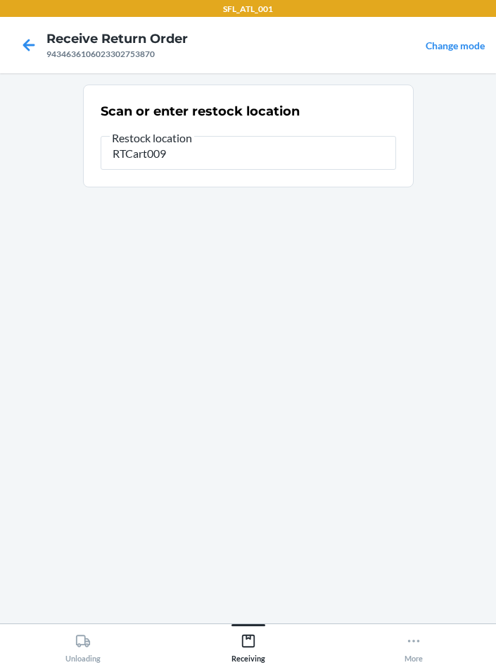
type input "RTCart009"
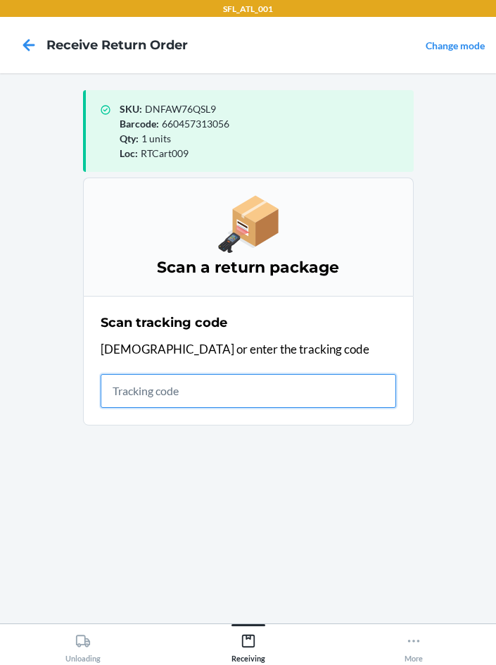
drag, startPoint x: 251, startPoint y: 387, endPoint x: 221, endPoint y: 389, distance: 30.3
click at [254, 387] on input "text" at bounding box center [249, 391] width 296 height 34
type input "420302599434636106023302753870"
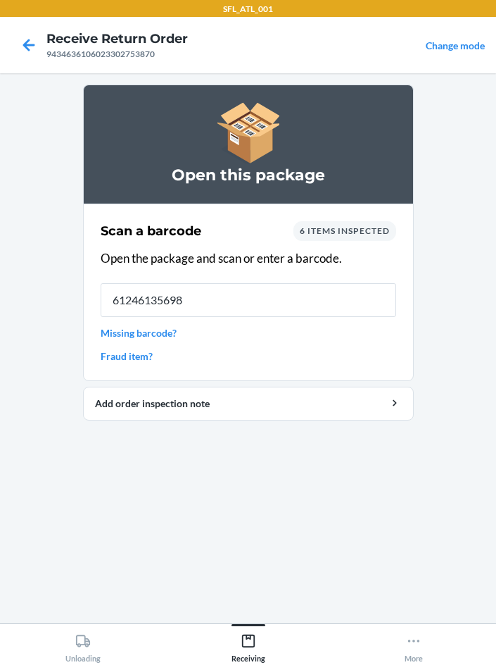
type input "612461356987"
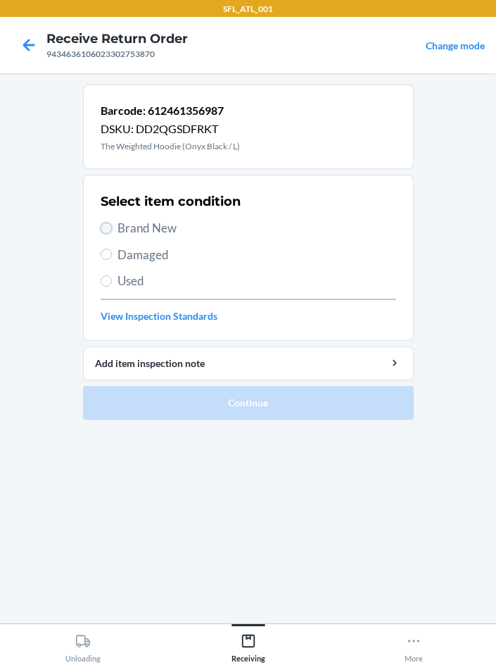
click at [111, 227] on input "Brand New" at bounding box center [106, 228] width 11 height 11
radio input "true"
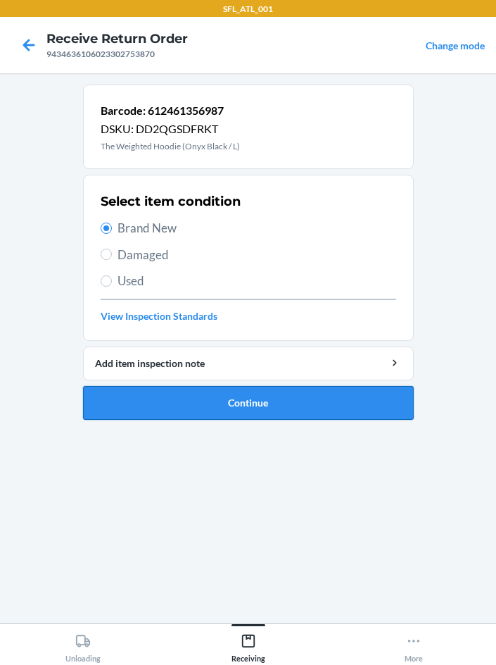
click at [206, 404] on button "Continue" at bounding box center [248, 403] width 331 height 34
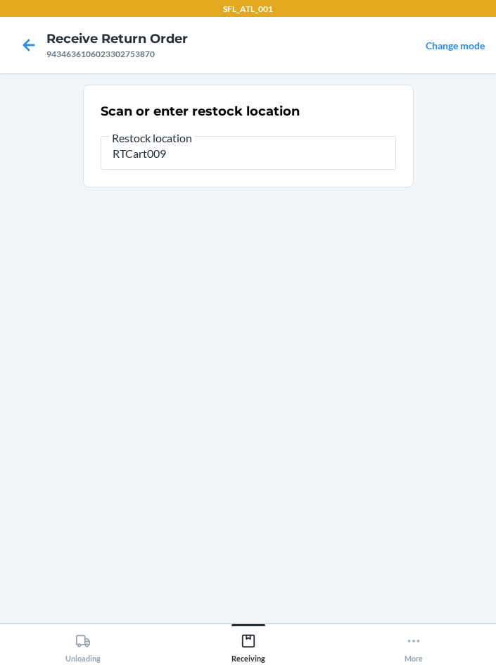
type input "RTCart009"
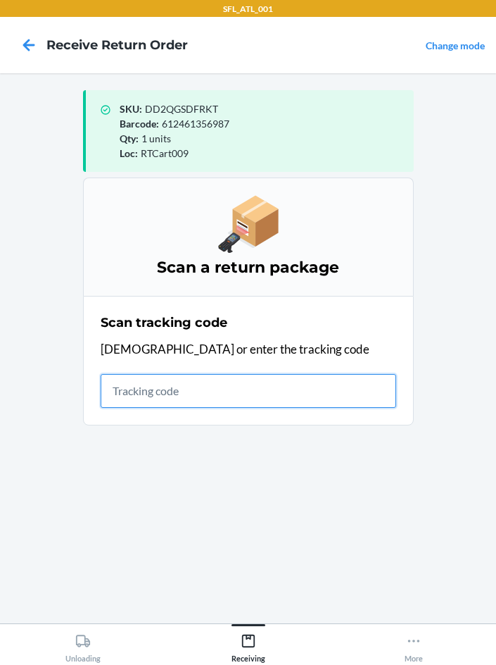
click at [163, 384] on input "text" at bounding box center [249, 391] width 296 height 34
type input "420302599434636106023304218247"
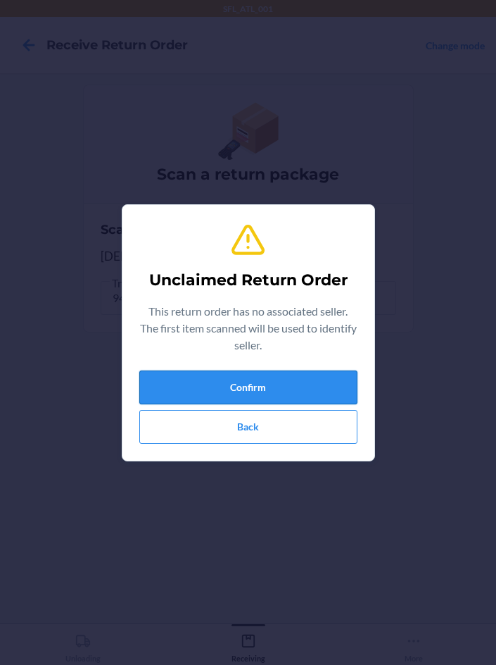
click at [246, 382] on button "Confirm" at bounding box center [248, 387] width 218 height 34
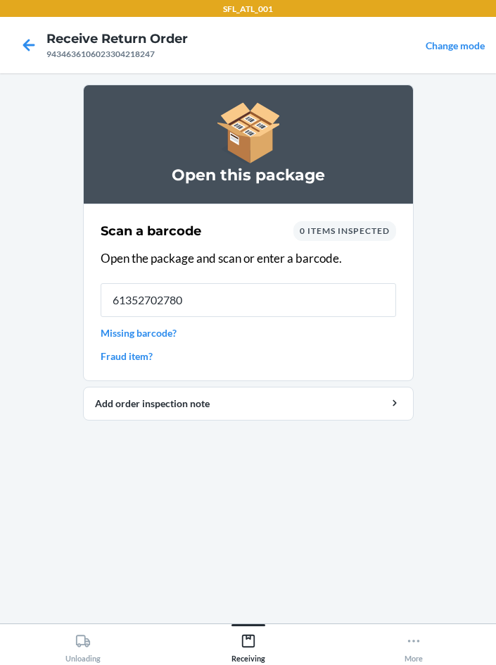
type input "613527027803"
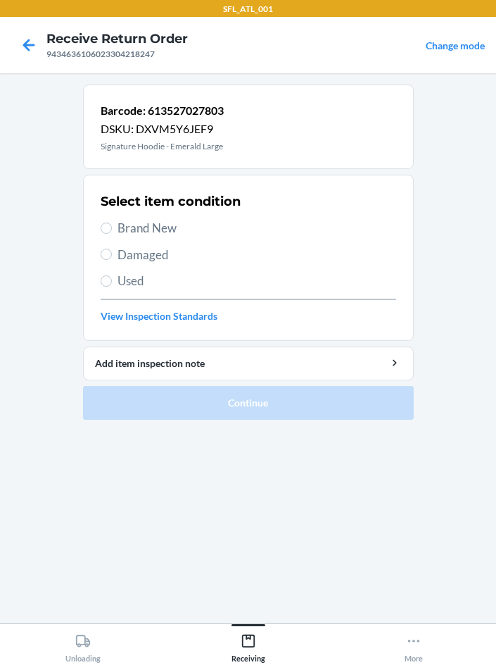
click at [113, 221] on label "Brand New" at bounding box center [249, 228] width 296 height 18
click at [112, 223] on input "Brand New" at bounding box center [106, 228] width 11 height 11
radio input "true"
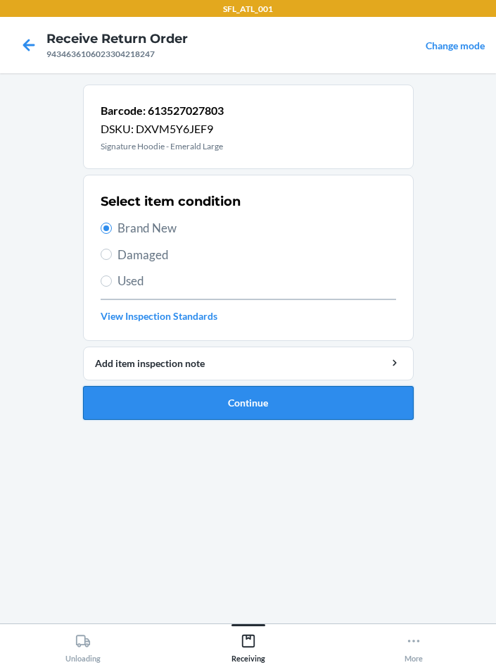
click at [278, 411] on button "Continue" at bounding box center [248, 403] width 331 height 34
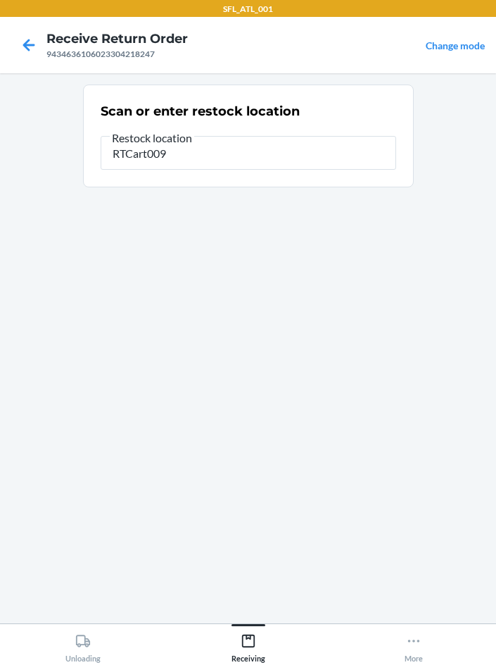
type input "RTCart009"
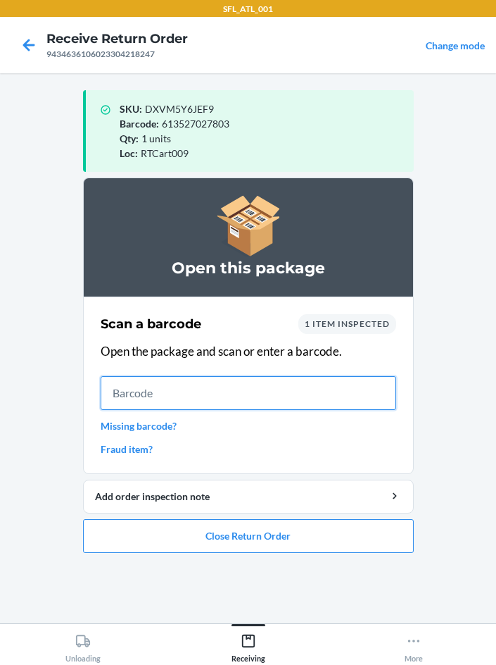
click at [175, 392] on input "text" at bounding box center [249, 393] width 296 height 34
type input "420302599434636106023304218247"
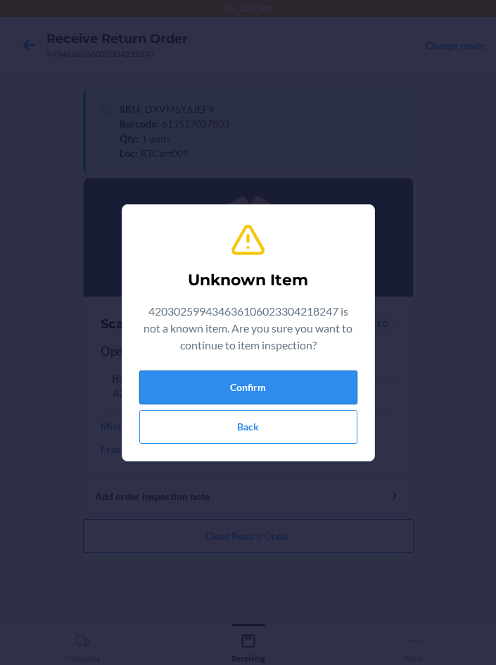
click at [204, 389] on button "Confirm" at bounding box center [248, 387] width 218 height 34
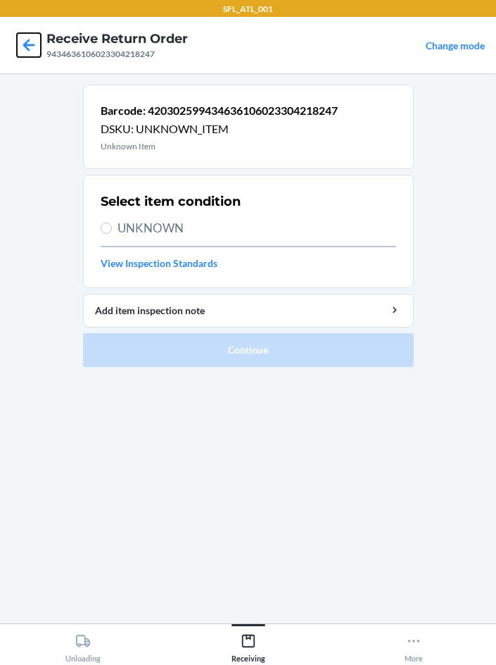
click at [34, 46] on icon at bounding box center [29, 45] width 12 height 12
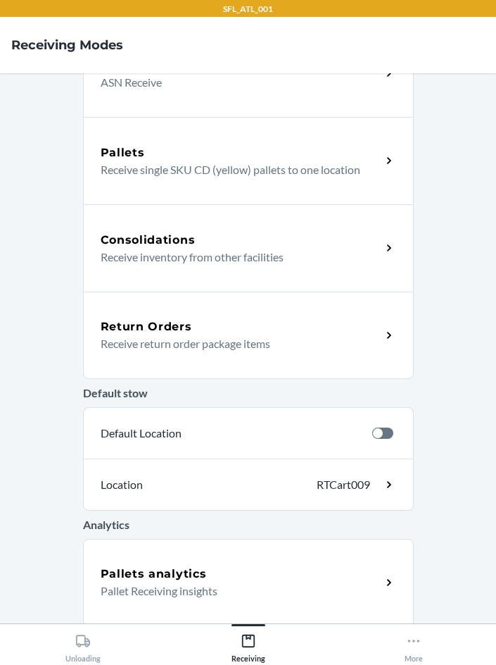
scroll to position [230, 0]
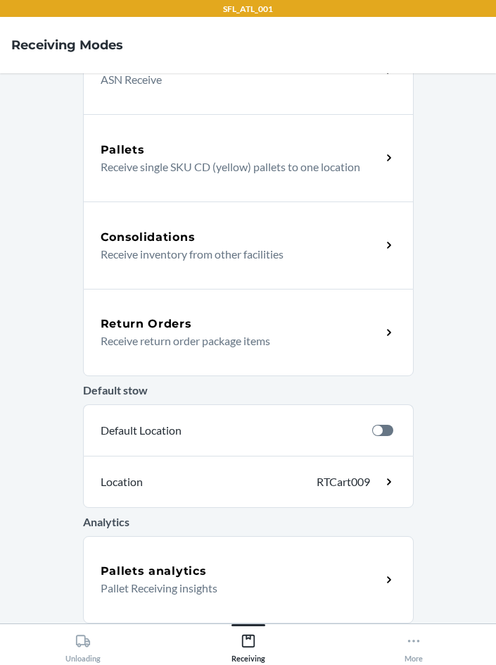
click at [192, 327] on div "Return Orders" at bounding box center [241, 323] width 281 height 17
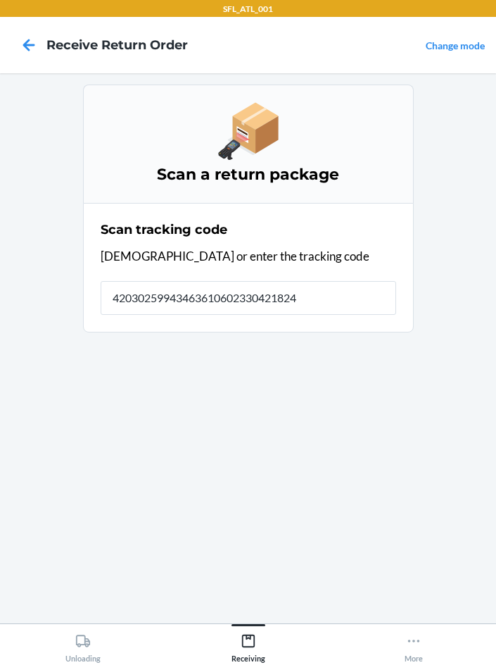
type input "420302599434636106023304218247"
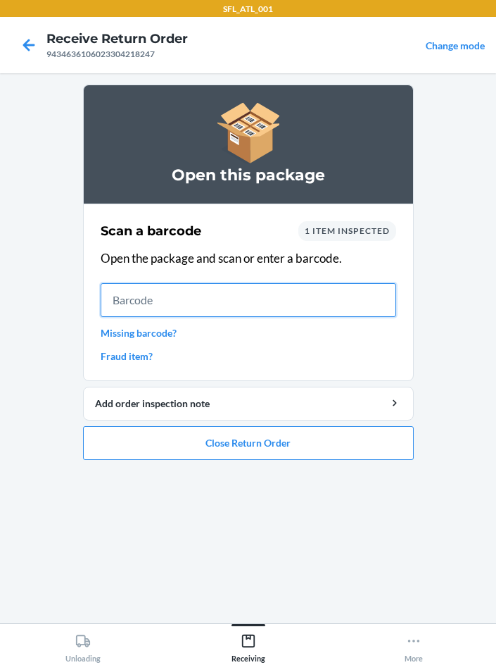
click at [155, 290] on input "text" at bounding box center [249, 300] width 296 height 34
type input "613527388850"
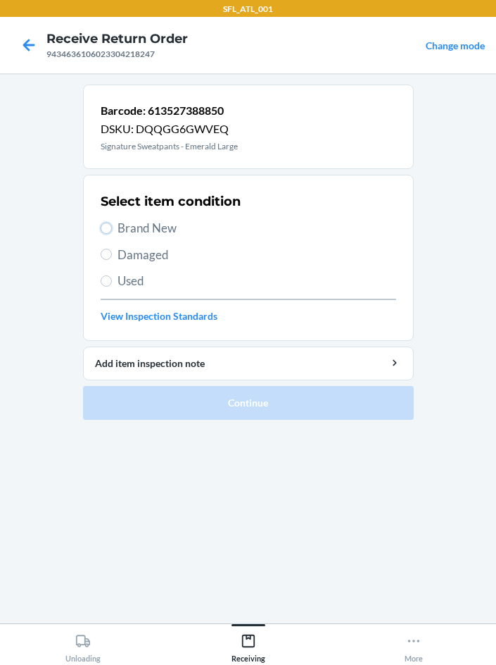
drag, startPoint x: 106, startPoint y: 229, endPoint x: 93, endPoint y: 226, distance: 13.0
click at [106, 228] on input "Brand New" at bounding box center [106, 228] width 11 height 11
radio input "true"
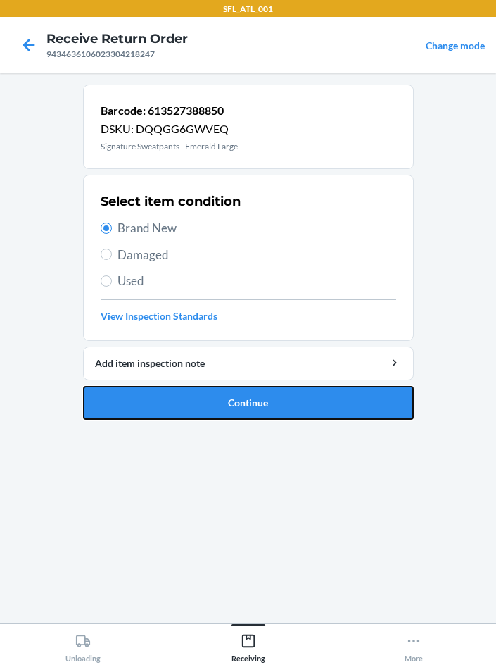
click at [222, 397] on button "Continue" at bounding box center [248, 403] width 331 height 34
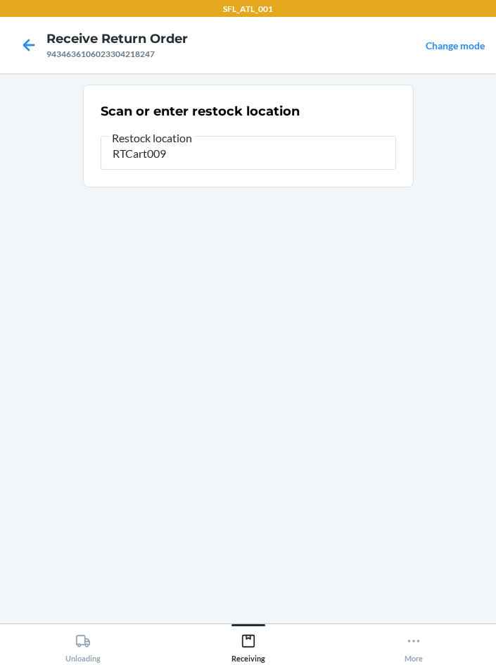
type input "RTCart009"
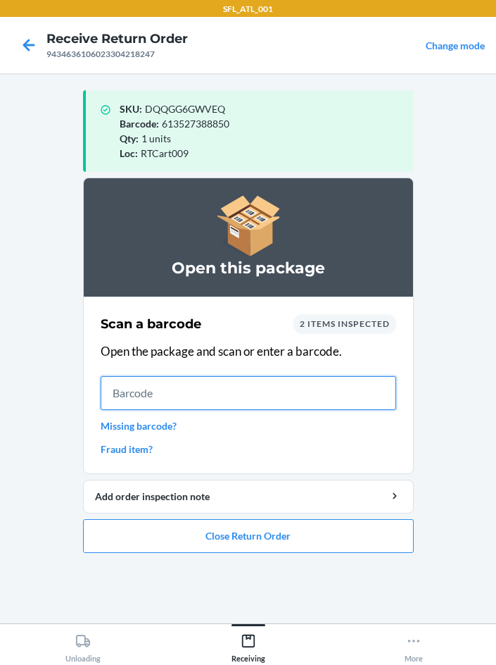
click at [192, 401] on input "text" at bounding box center [249, 393] width 296 height 34
type input "612461118202"
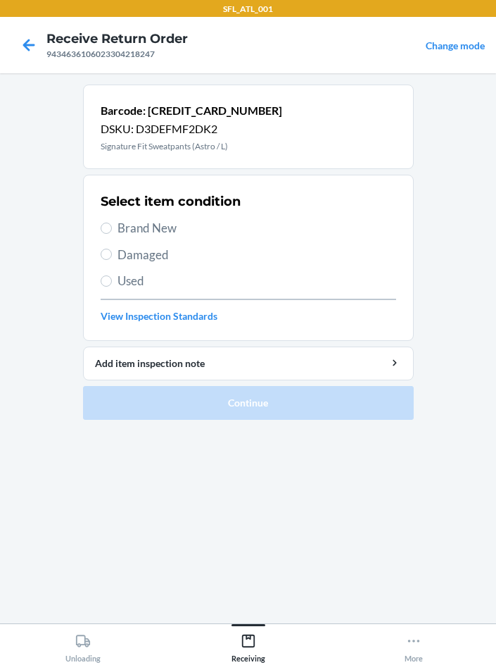
click at [119, 231] on span "Brand New" at bounding box center [257, 228] width 279 height 18
click at [112, 231] on input "Brand New" at bounding box center [106, 228] width 11 height 11
radio input "true"
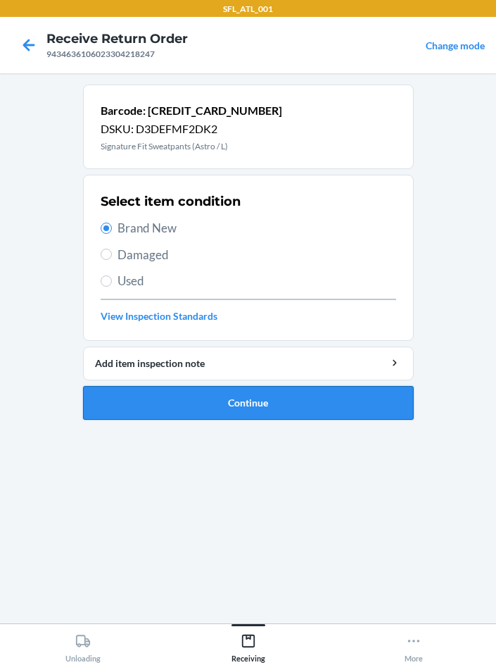
click at [184, 401] on button "Continue" at bounding box center [248, 403] width 331 height 34
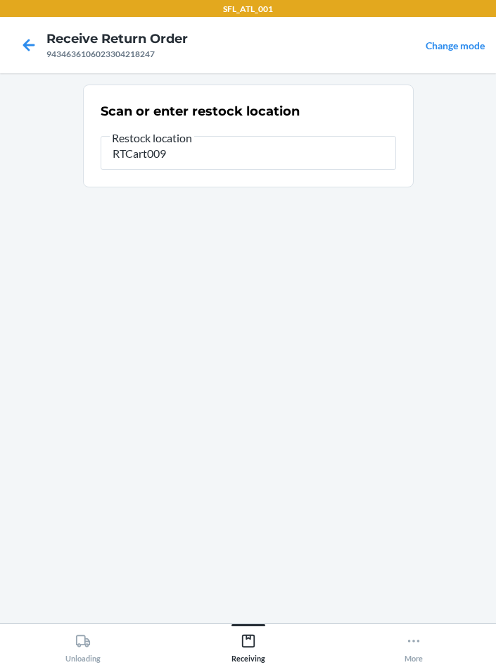
type input "RTCart009"
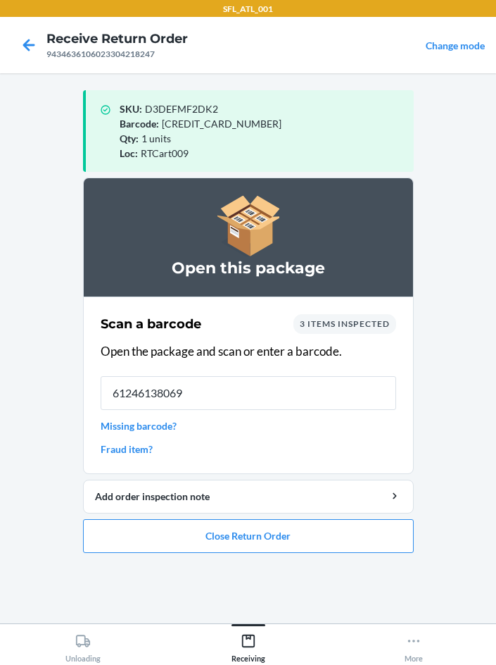
type input "612461380692"
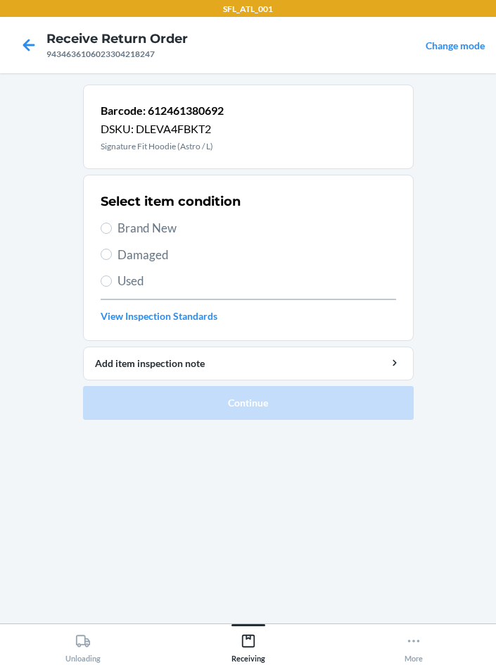
drag, startPoint x: 70, startPoint y: 223, endPoint x: 98, endPoint y: 222, distance: 27.5
click at [81, 222] on main "Barcode: 612461380692 DSKU: DLEVA4FBKT2 Signature Fit Hoodie (Astro / L) Select…" at bounding box center [248, 348] width 496 height 550
click at [98, 222] on section "Select item condition Brand New Damaged Used View Inspection Standards" at bounding box center [248, 258] width 331 height 166
click at [125, 227] on span "Brand New" at bounding box center [257, 228] width 279 height 18
click at [112, 227] on input "Brand New" at bounding box center [106, 228] width 11 height 11
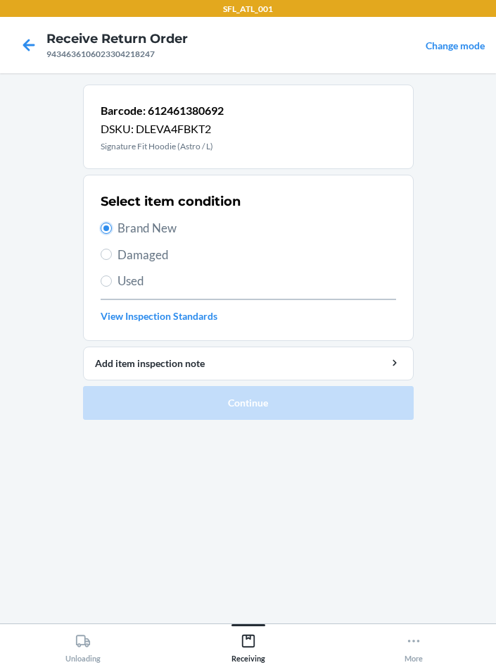
radio input "true"
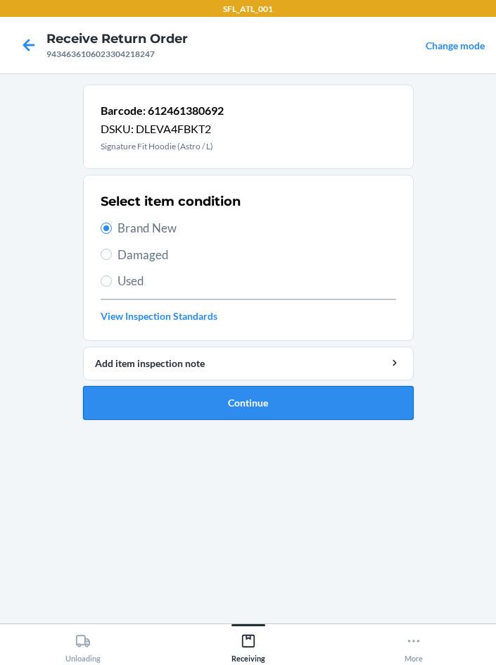
click at [252, 398] on button "Continue" at bounding box center [248, 403] width 331 height 34
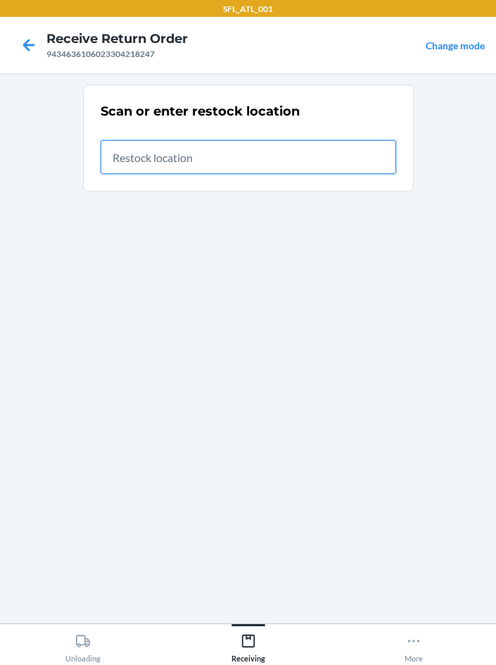
click at [295, 173] on input "text" at bounding box center [249, 157] width 296 height 34
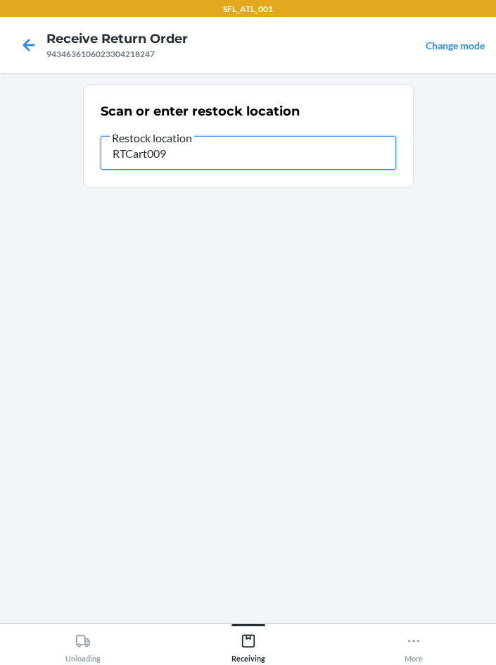
type input "RTCart009"
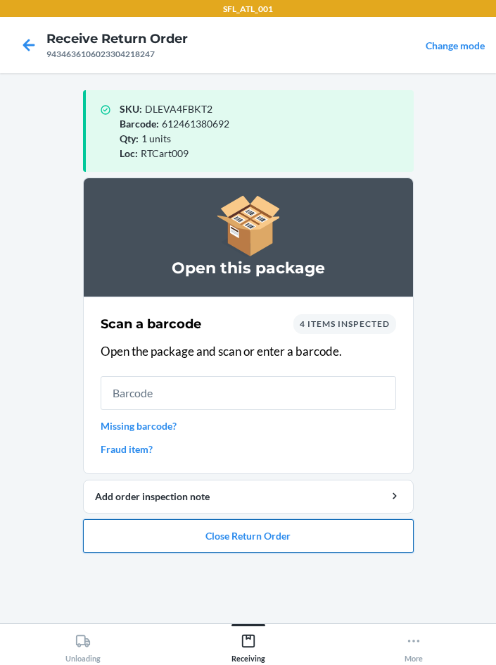
click at [238, 541] on button "Close Return Order" at bounding box center [248, 536] width 331 height 34
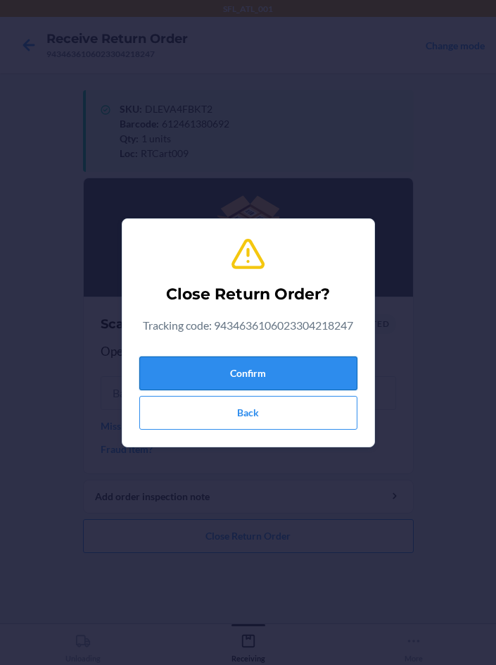
click at [245, 362] on button "Confirm" at bounding box center [248, 373] width 218 height 34
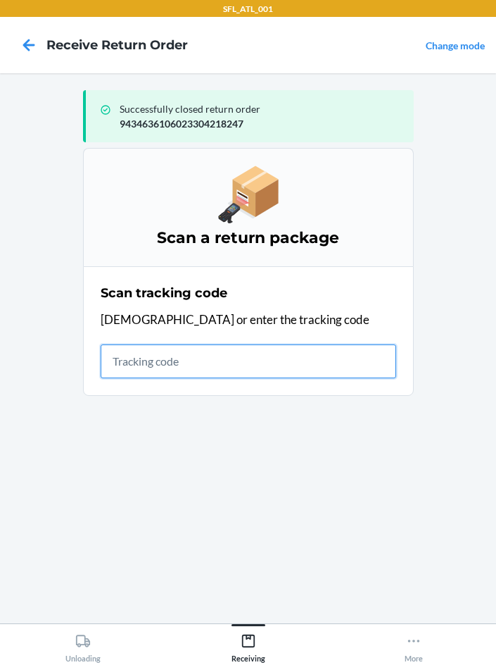
click at [233, 365] on input "text" at bounding box center [249, 361] width 296 height 34
click at [204, 378] on div "Scan tracking code Scan or enter the tracking code" at bounding box center [249, 331] width 296 height 103
click at [173, 363] on input "text" at bounding box center [249, 361] width 296 height 34
type input "420302599434636106023304193698"
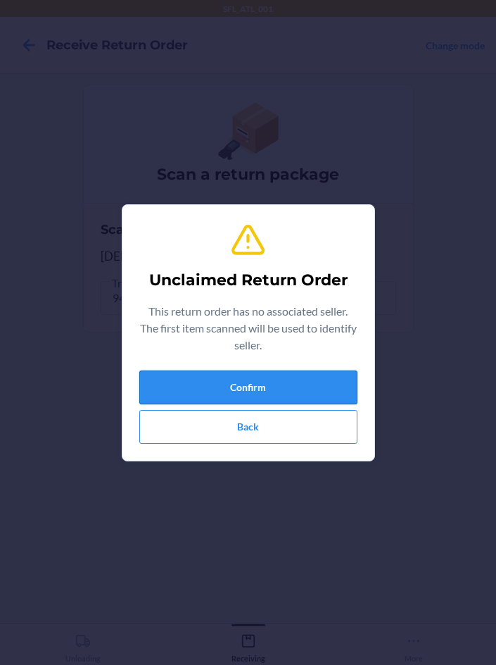
click at [235, 384] on button "Confirm" at bounding box center [248, 387] width 218 height 34
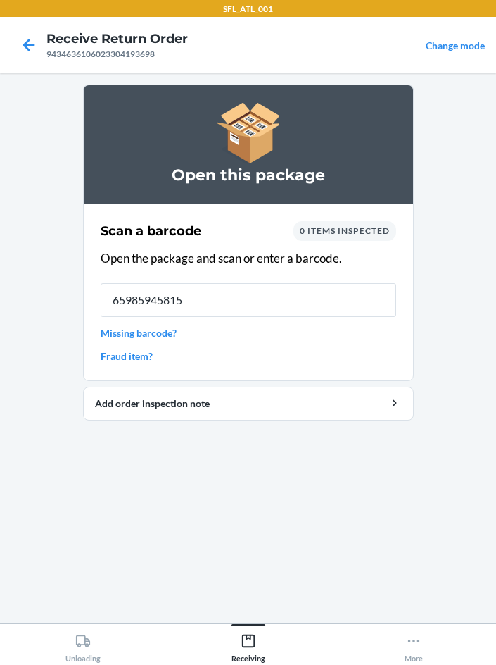
type input "659859458151"
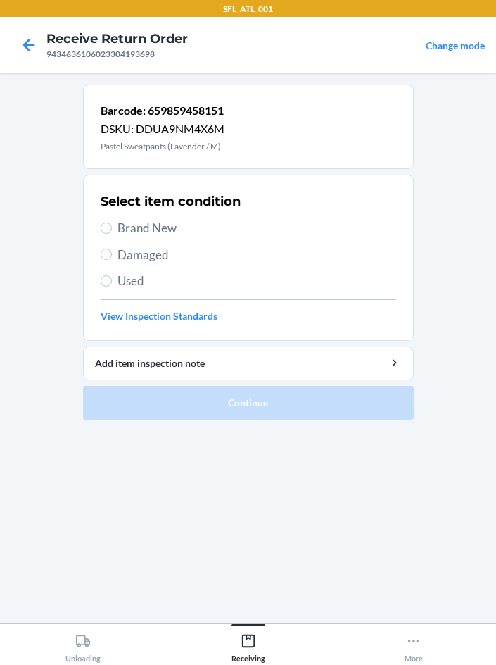
drag, startPoint x: 118, startPoint y: 226, endPoint x: 132, endPoint y: 228, distance: 14.2
click at [118, 226] on span "Brand New" at bounding box center [257, 228] width 279 height 18
click at [112, 226] on input "Brand New" at bounding box center [106, 228] width 11 height 11
radio input "true"
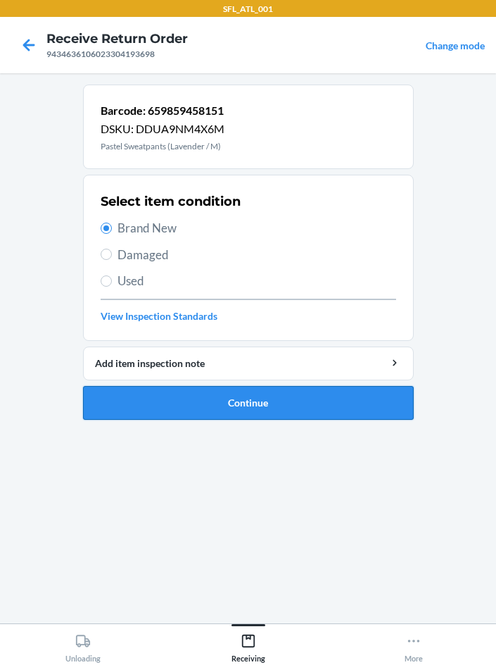
click at [282, 404] on button "Continue" at bounding box center [248, 403] width 331 height 34
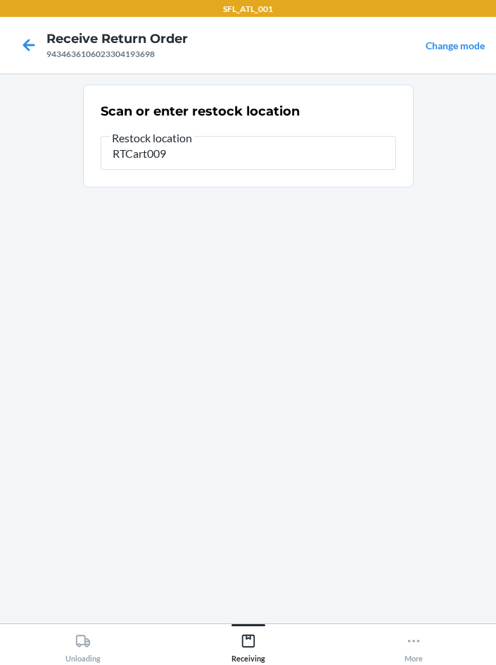
type input "RTCart009"
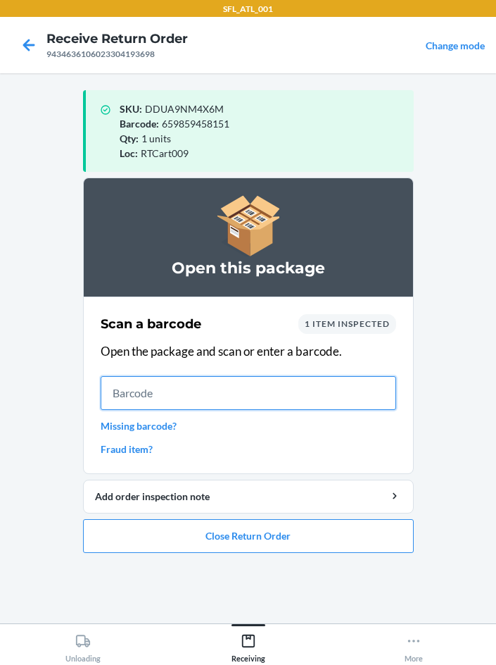
click at [219, 401] on input "text" at bounding box center [249, 393] width 296 height 34
type input "420302599434636106023304040503"
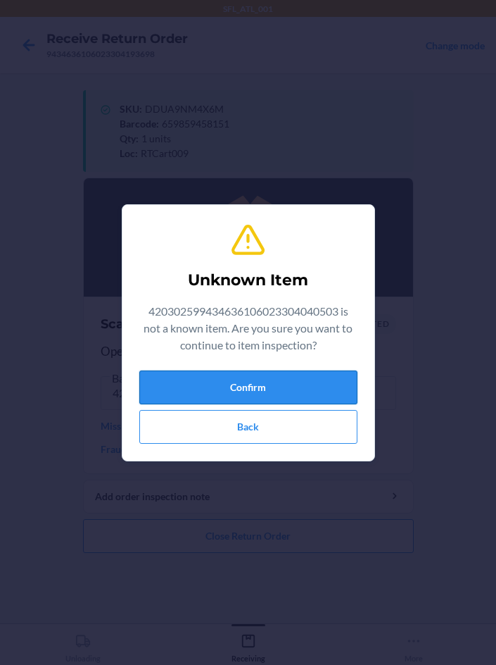
click at [241, 394] on button "Confirm" at bounding box center [248, 387] width 218 height 34
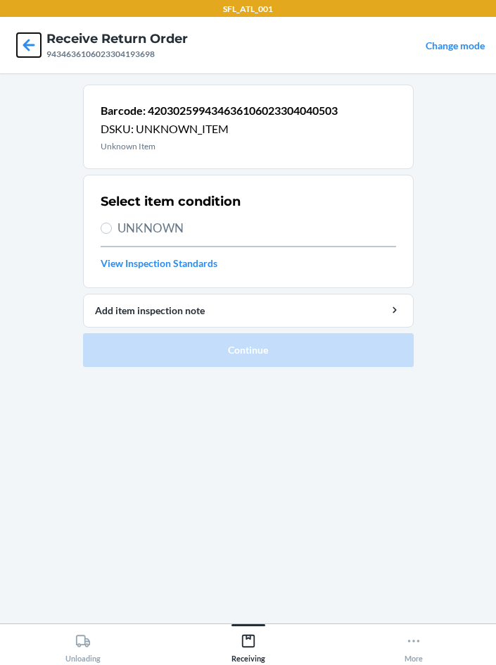
click at [30, 40] on icon at bounding box center [29, 45] width 12 height 12
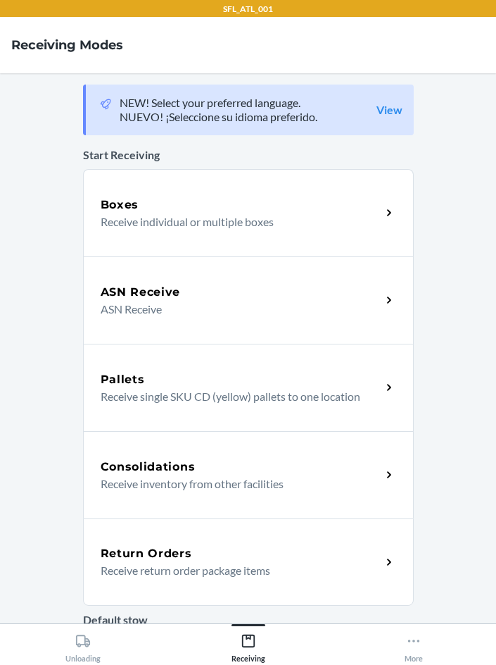
scroll to position [230, 0]
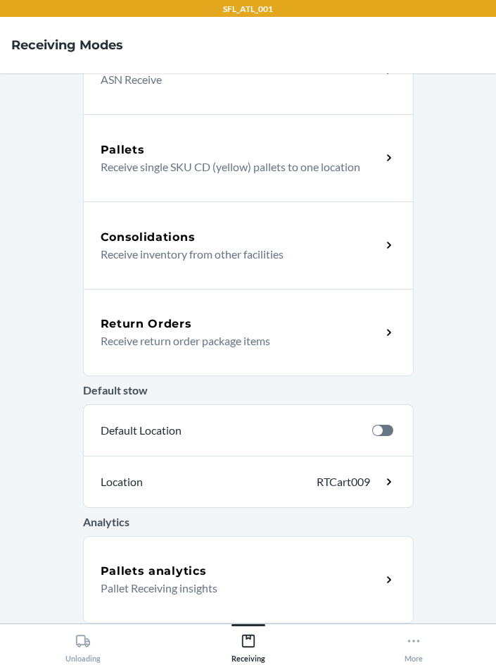
click at [146, 337] on p "Receive return order package items" at bounding box center [236, 340] width 270 height 17
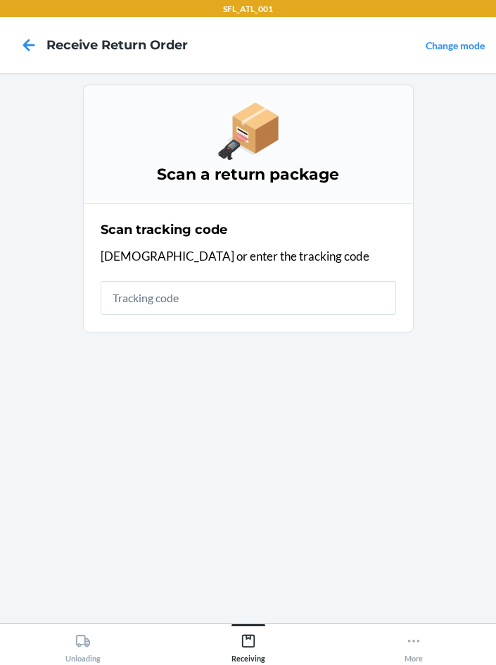
click at [151, 298] on input "text" at bounding box center [249, 298] width 296 height 34
type input "420302599434636106023304040503"
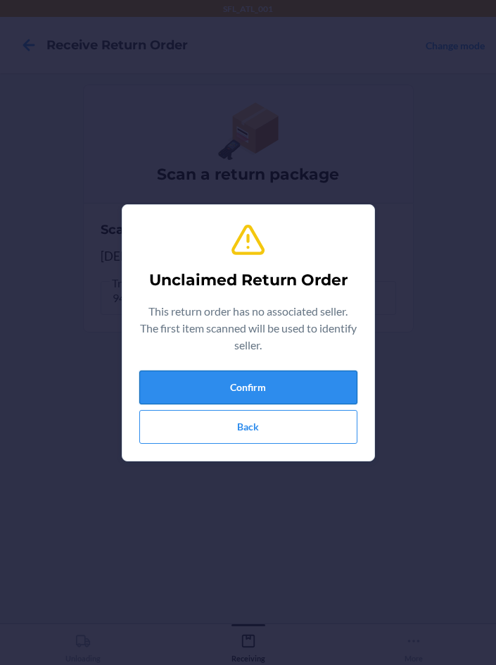
click at [177, 382] on button "Confirm" at bounding box center [248, 387] width 218 height 34
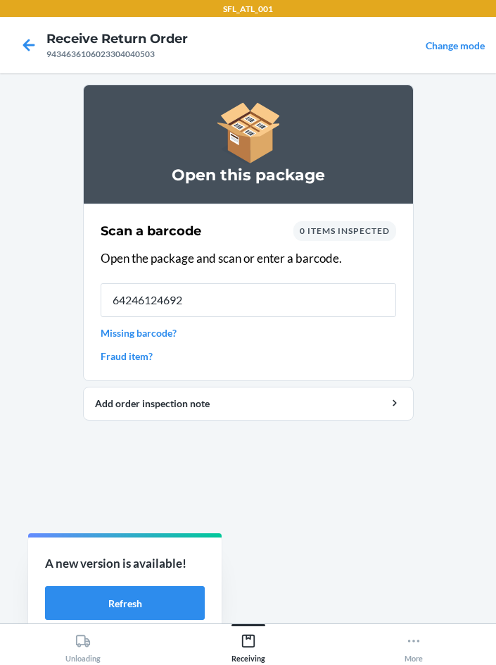
type input "642461246926"
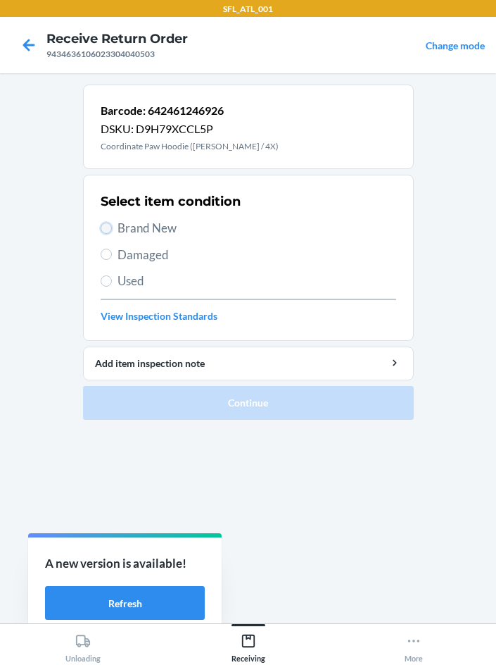
click at [107, 230] on input "Brand New" at bounding box center [106, 228] width 11 height 11
radio input "true"
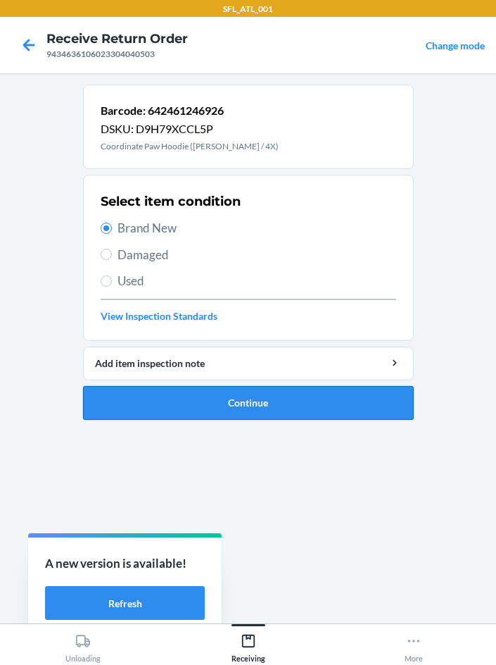
click at [220, 395] on button "Continue" at bounding box center [248, 403] width 331 height 34
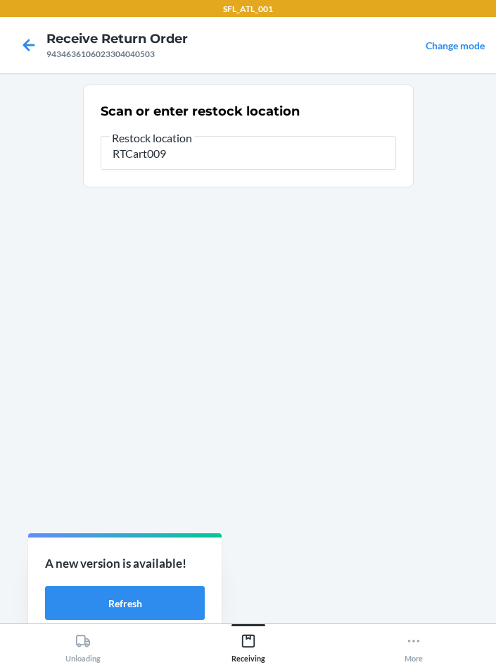
type input "RTCart009"
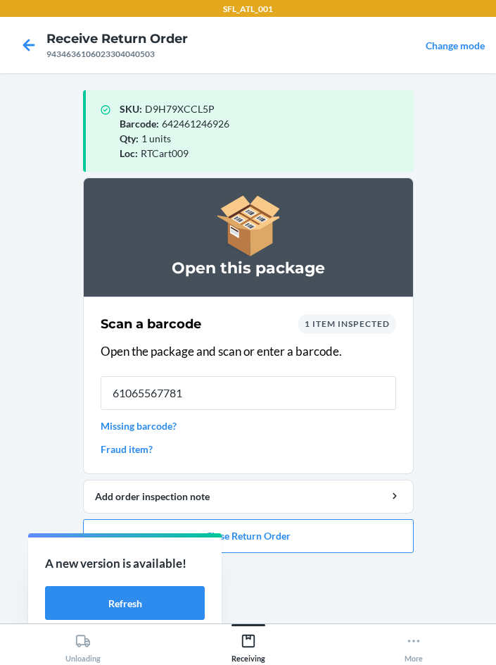
type input "610655677818"
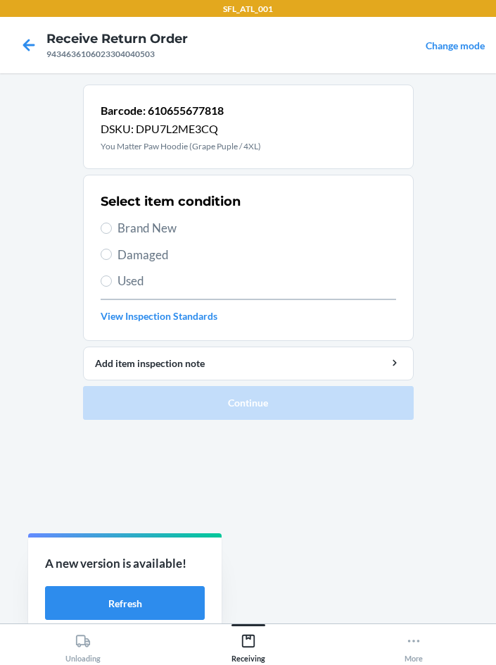
click at [115, 227] on label "Brand New" at bounding box center [249, 228] width 296 height 18
click at [112, 227] on input "Brand New" at bounding box center [106, 228] width 11 height 11
radio input "true"
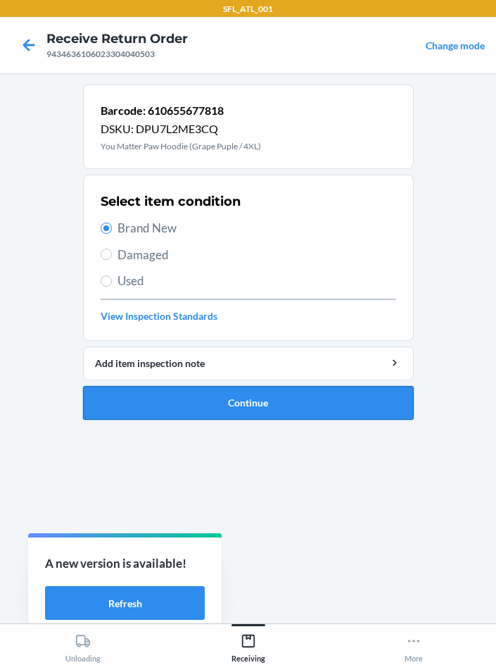
click at [354, 396] on button "Continue" at bounding box center [248, 403] width 331 height 34
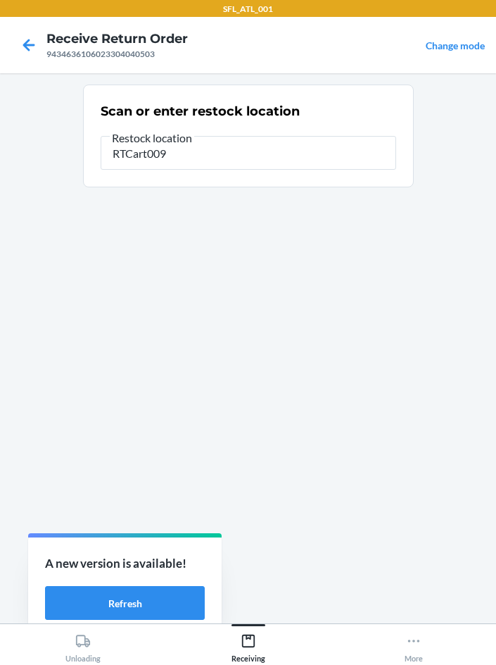
type input "RTCart009"
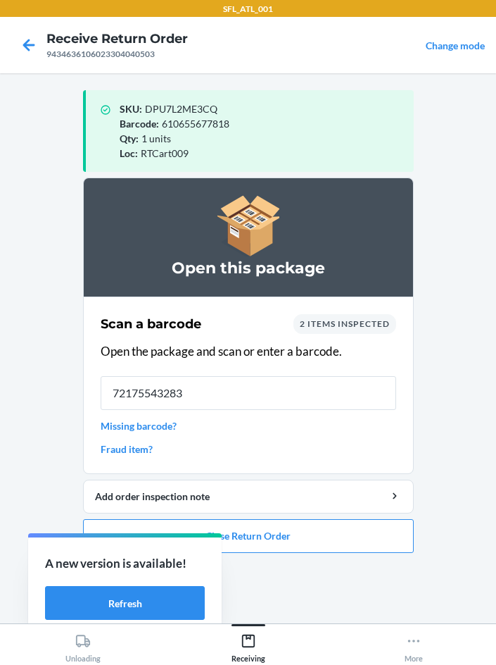
type input "721755432839"
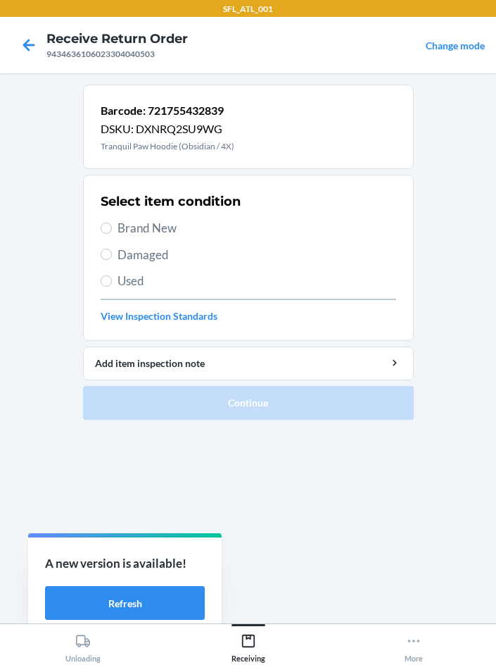
click at [99, 227] on section "Select item condition Brand New Damaged Used View Inspection Standards" at bounding box center [248, 258] width 331 height 166
click at [115, 225] on label "Brand New" at bounding box center [249, 228] width 296 height 18
click at [112, 225] on input "Brand New" at bounding box center [106, 228] width 11 height 11
radio input "true"
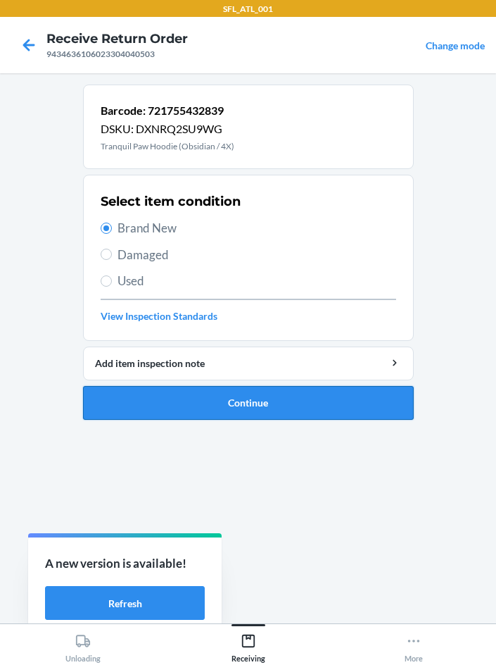
click at [225, 404] on button "Continue" at bounding box center [248, 403] width 331 height 34
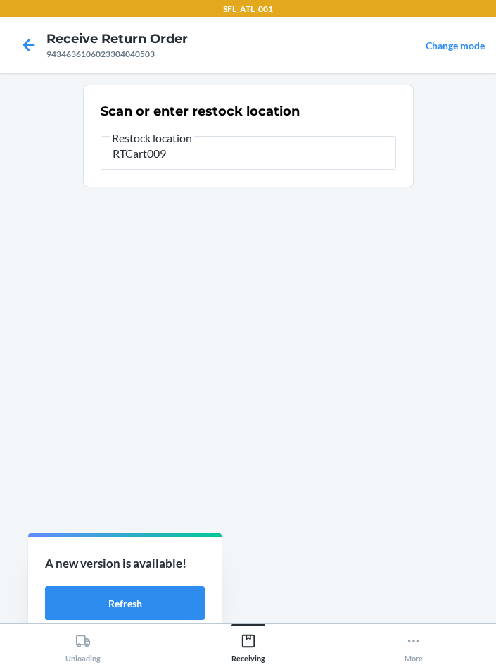
type input "RTCart009"
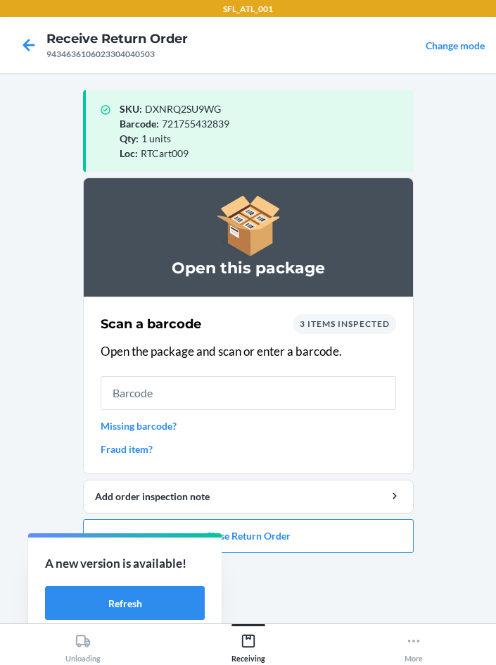
click at [263, 437] on div "Scan a barcode 3 items inspected Open the package and scan or enter a barcode. …" at bounding box center [249, 385] width 296 height 151
click at [189, 394] on input "text" at bounding box center [249, 393] width 296 height 34
click at [396, 120] on div "Barcode : 721755432839" at bounding box center [261, 123] width 283 height 15
drag, startPoint x: 158, startPoint y: 405, endPoint x: 158, endPoint y: 391, distance: 14.1
click at [158, 395] on input "text" at bounding box center [249, 393] width 296 height 34
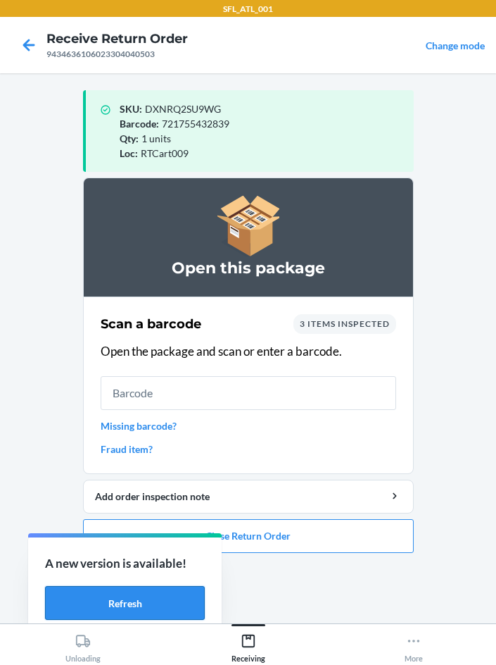
click at [129, 608] on button "Refresh" at bounding box center [125, 603] width 160 height 34
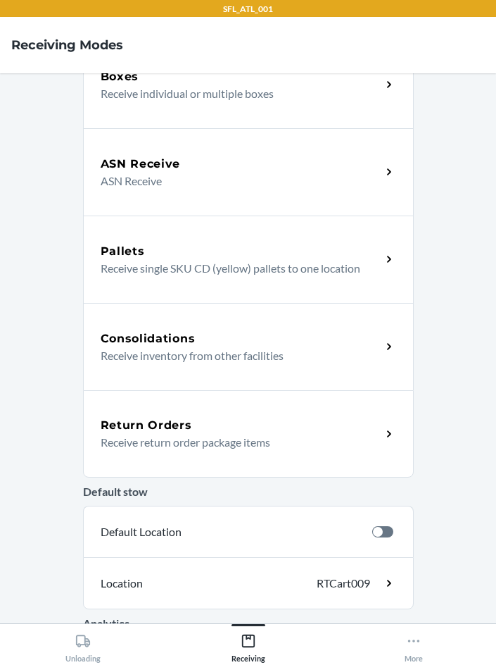
scroll to position [230, 0]
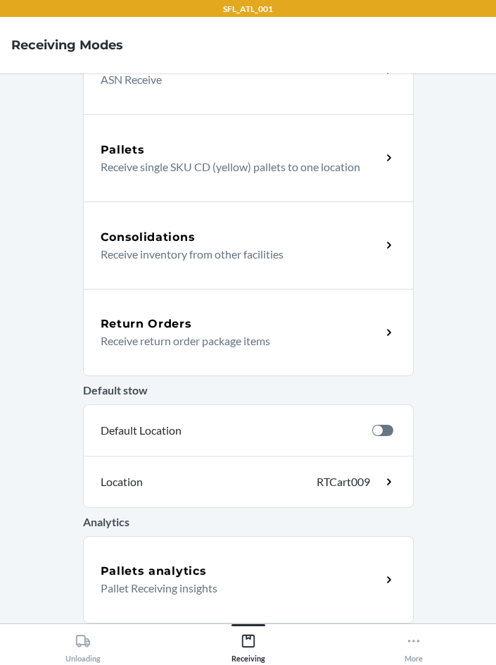
click at [198, 345] on p "Receive return order package items" at bounding box center [236, 340] width 270 height 17
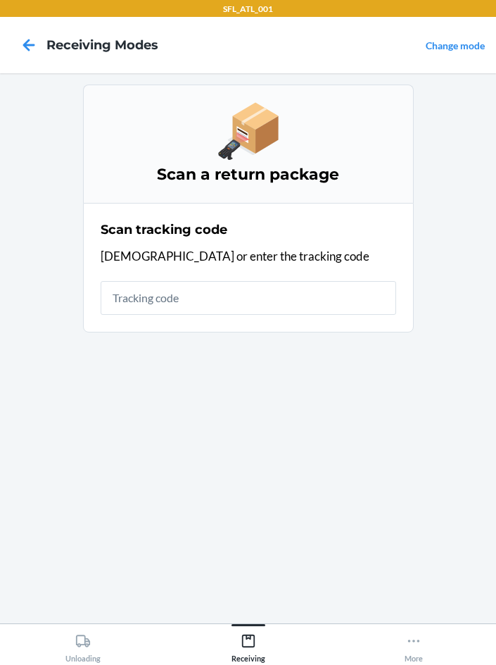
scroll to position [0, 0]
type input "3"
type input "943463606023304040503"
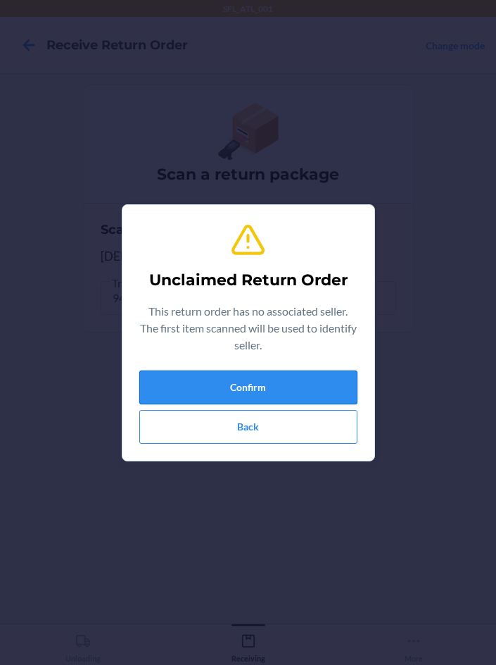
click at [298, 382] on button "Confirm" at bounding box center [248, 387] width 218 height 34
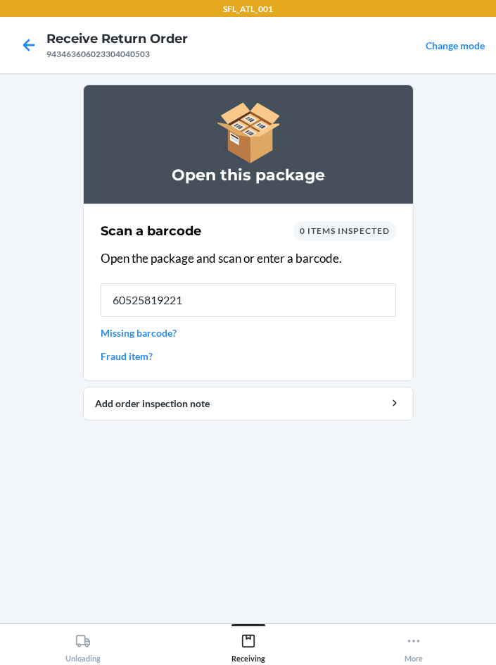
type input "605258192219"
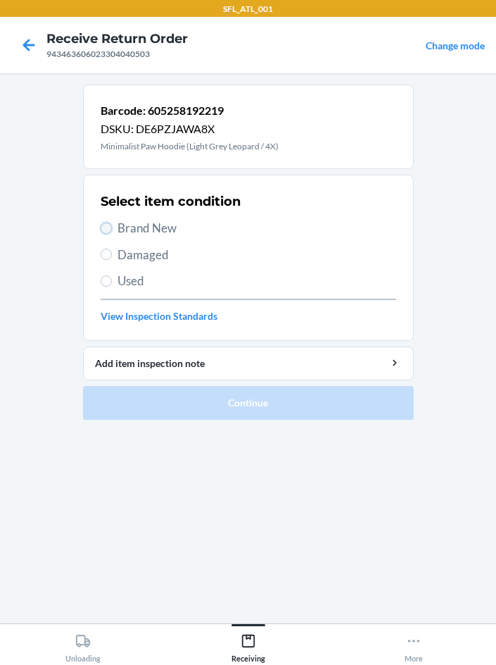
click at [106, 227] on input "Brand New" at bounding box center [106, 228] width 11 height 11
radio input "true"
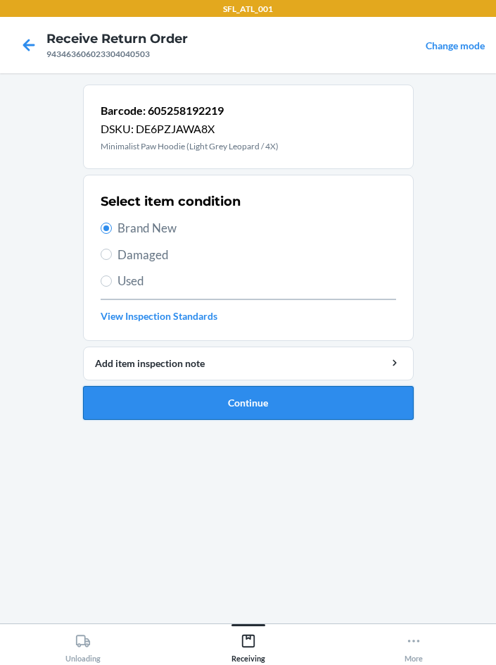
click at [244, 410] on button "Continue" at bounding box center [248, 403] width 331 height 34
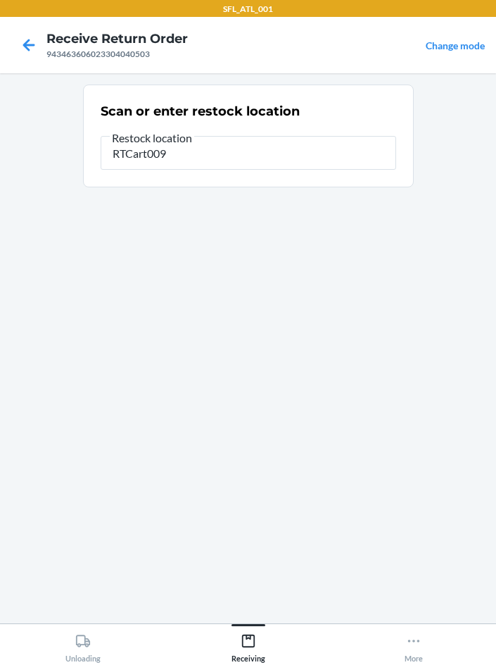
type input "RTCart009"
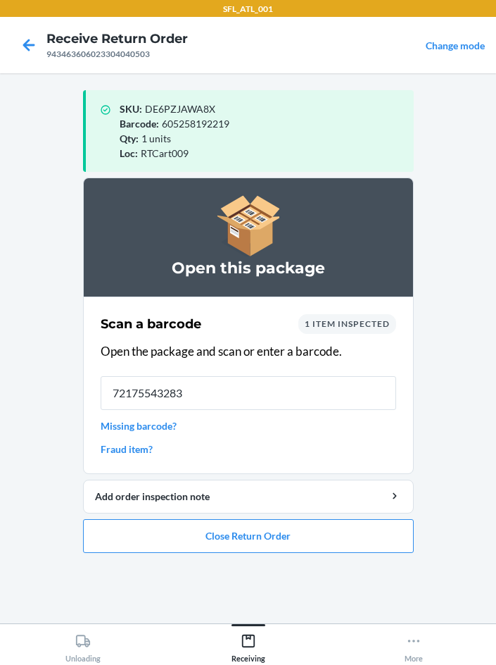
type input "721755432839"
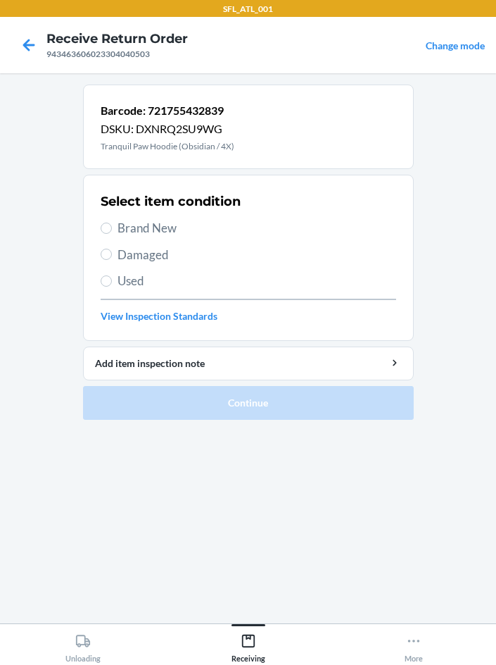
click at [112, 224] on label "Brand New" at bounding box center [249, 228] width 296 height 18
click at [105, 227] on input "Brand New" at bounding box center [106, 228] width 11 height 11
radio input "true"
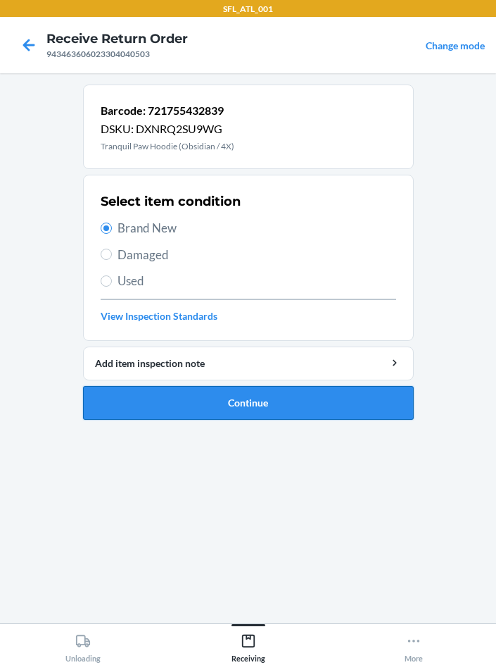
click at [252, 390] on button "Continue" at bounding box center [248, 403] width 331 height 34
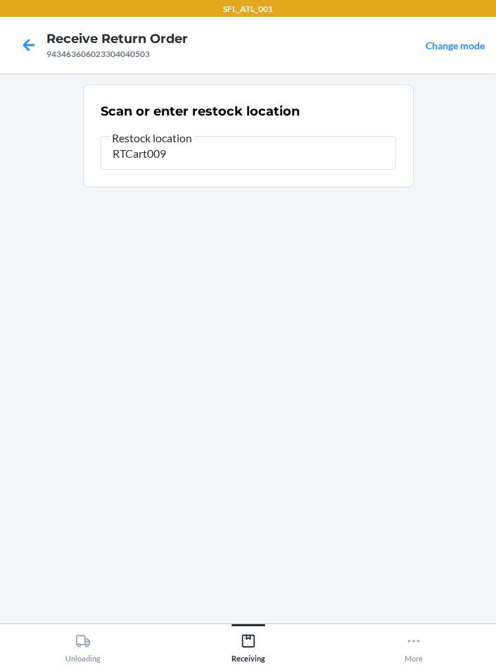
type input "RTCart009"
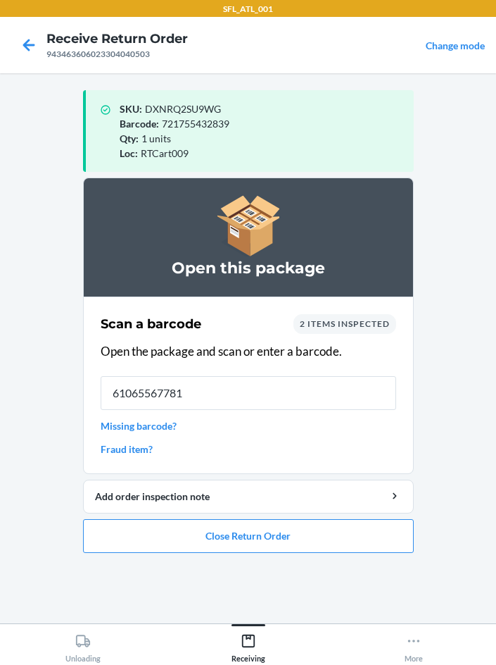
type input "610655677818"
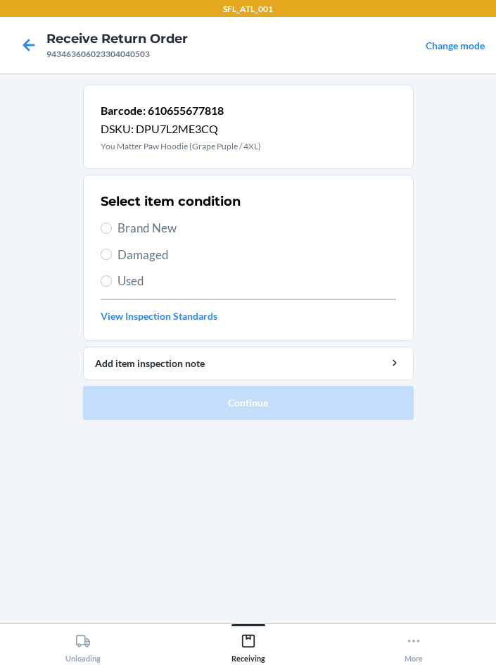
click at [104, 234] on label "Brand New" at bounding box center [249, 228] width 296 height 18
click at [104, 234] on input "Brand New" at bounding box center [106, 228] width 11 height 11
radio input "true"
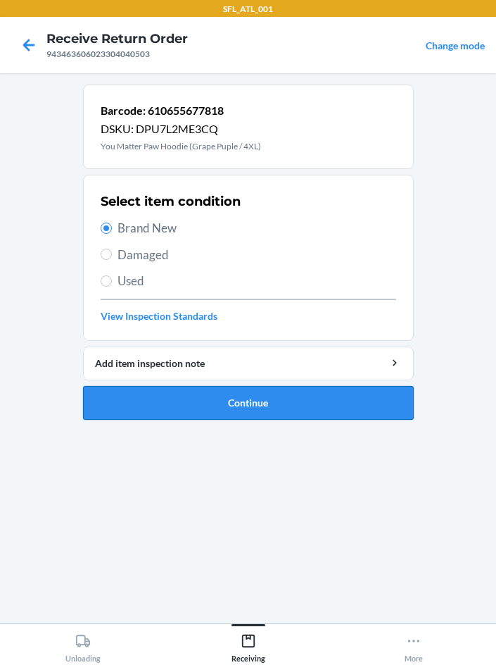
click at [223, 404] on button "Continue" at bounding box center [248, 403] width 331 height 34
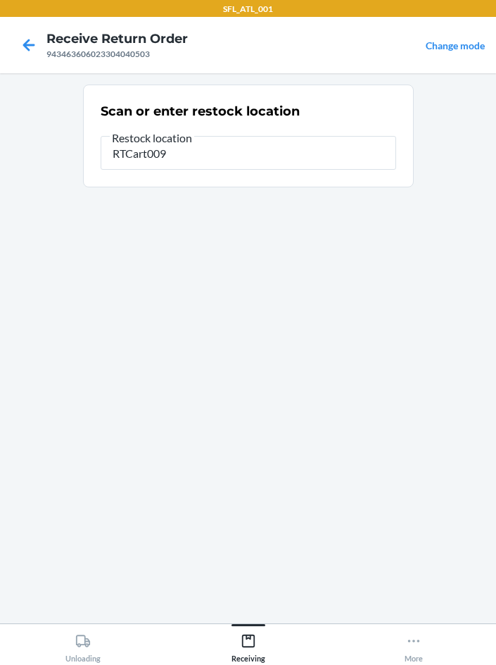
type input "RTCart009"
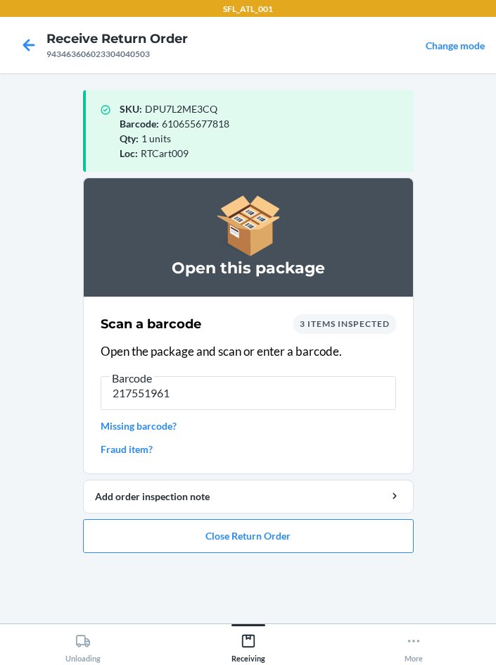
type input "2175519616"
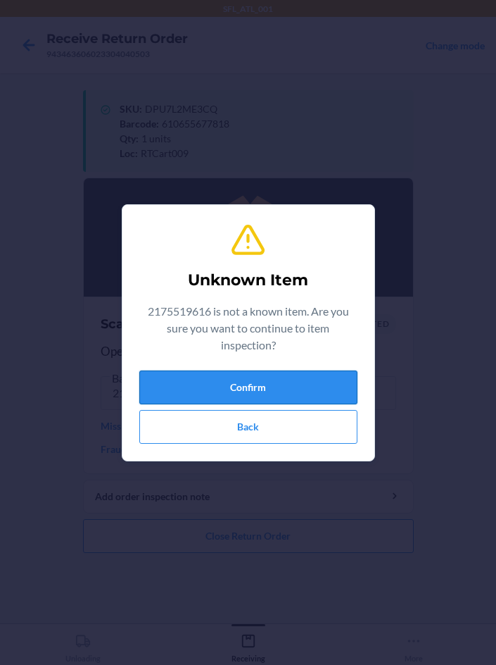
click at [237, 383] on button "Confirm" at bounding box center [248, 387] width 218 height 34
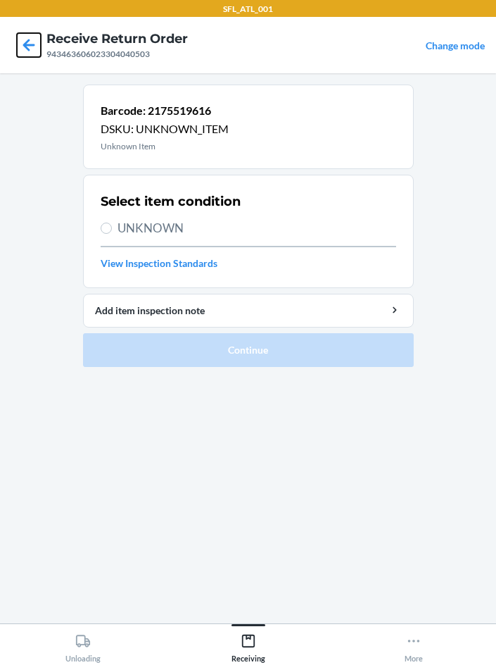
click at [32, 46] on icon at bounding box center [29, 45] width 24 height 24
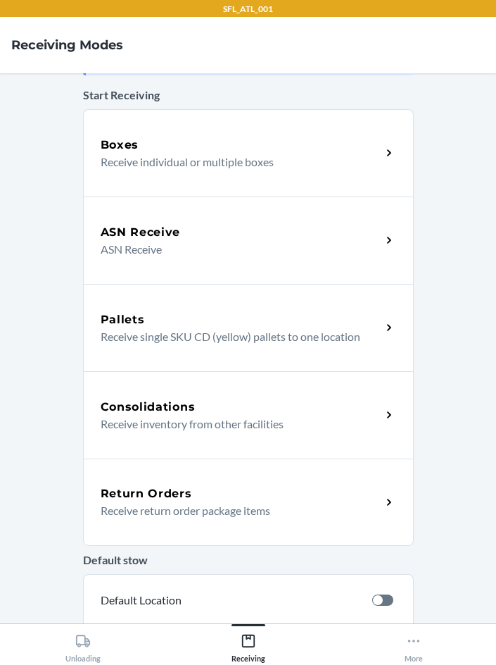
scroll to position [230, 0]
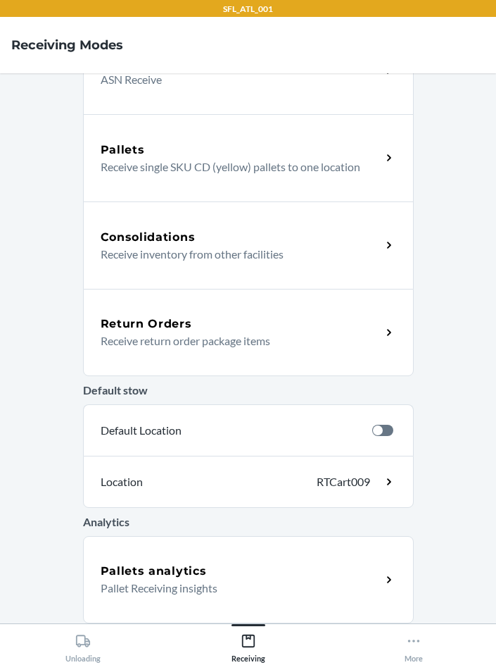
click at [193, 347] on p "Receive return order package items" at bounding box center [236, 340] width 270 height 17
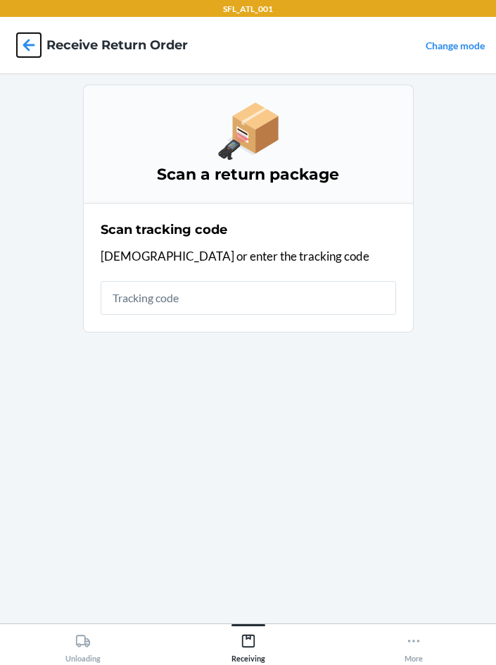
click at [27, 46] on icon at bounding box center [29, 45] width 12 height 12
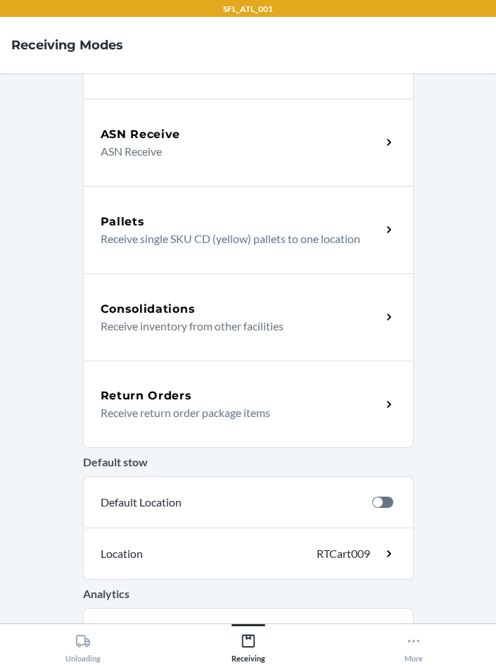
scroll to position [230, 0]
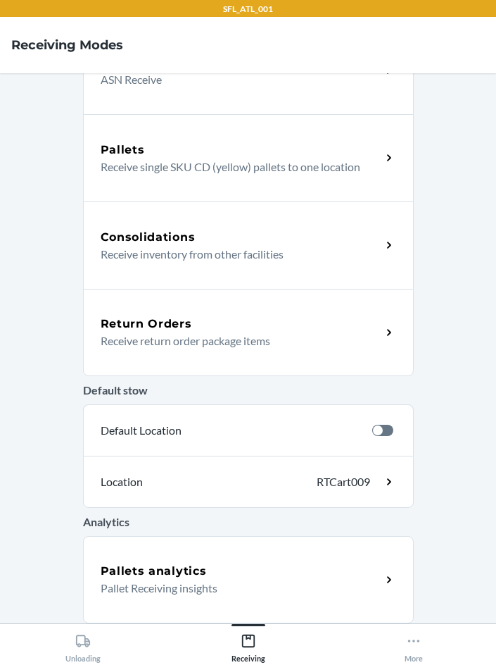
click at [226, 482] on p "Location" at bounding box center [184, 481] width 166 height 17
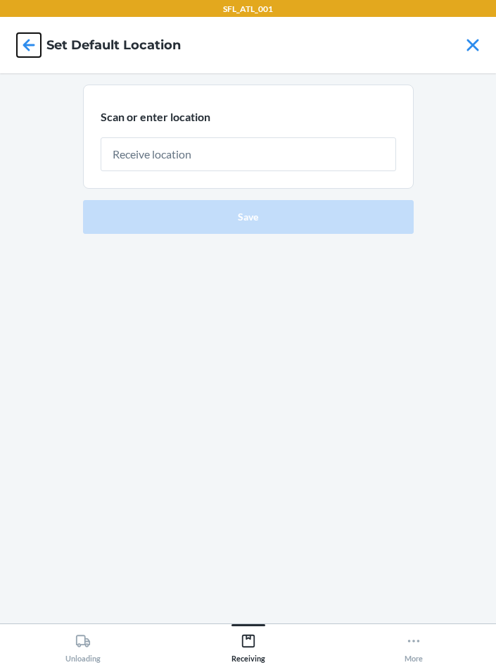
click at [30, 40] on icon at bounding box center [29, 45] width 12 height 12
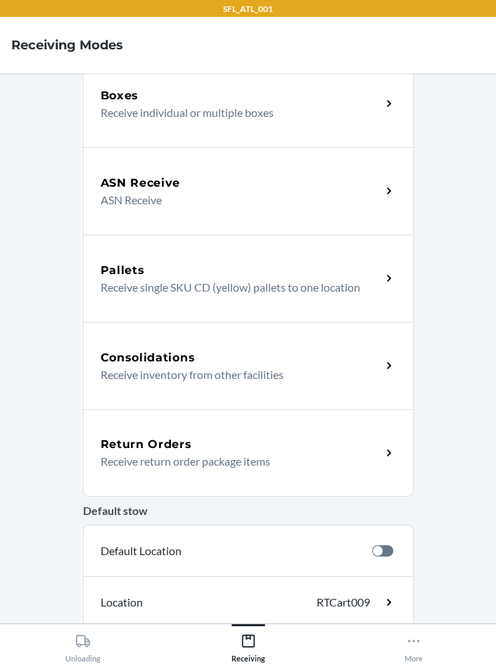
scroll to position [230, 0]
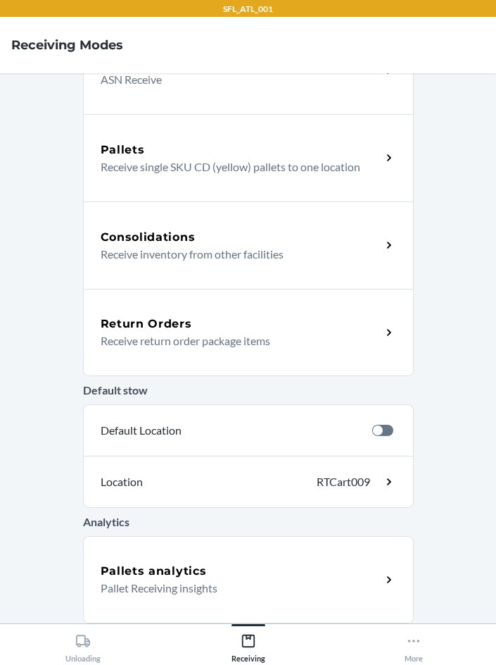
click at [246, 344] on p "Receive return order package items" at bounding box center [236, 340] width 270 height 17
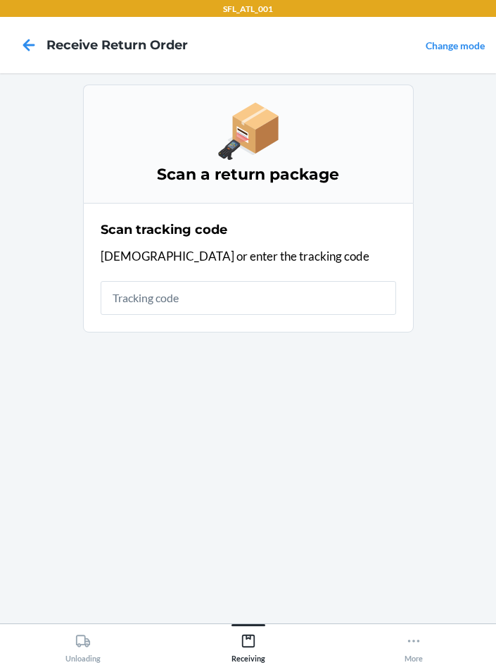
click at [496, 451] on html "SFL_ATL_001 Receive Return Order Change mode Scan a return package Scan trackin…" at bounding box center [248, 332] width 496 height 665
drag, startPoint x: 161, startPoint y: 297, endPoint x: 169, endPoint y: 298, distance: 8.5
click at [163, 297] on input "text" at bounding box center [249, 298] width 296 height 34
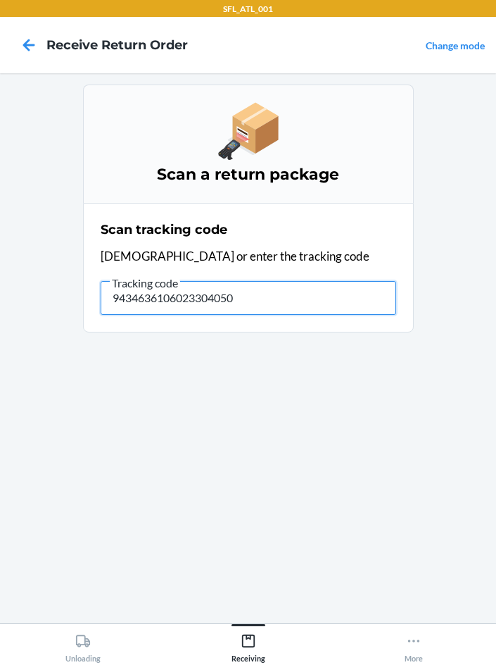
type input "94346361060233040503"
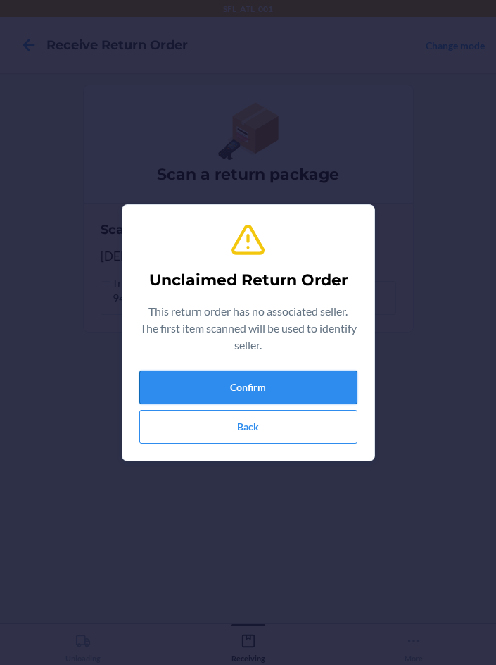
click at [199, 387] on button "Confirm" at bounding box center [248, 387] width 218 height 34
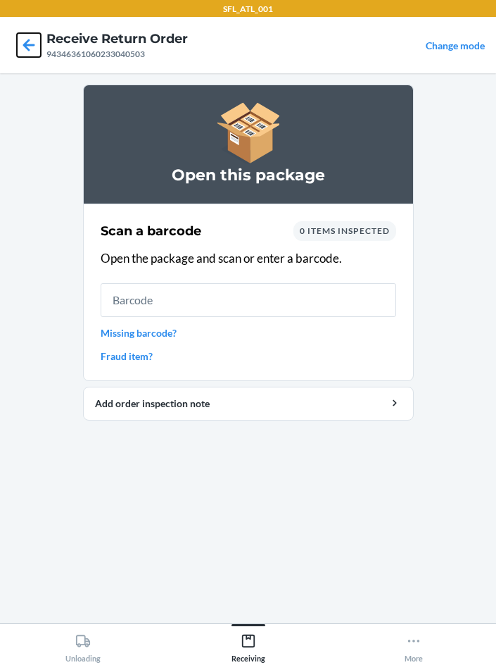
click at [27, 48] on icon at bounding box center [29, 45] width 24 height 24
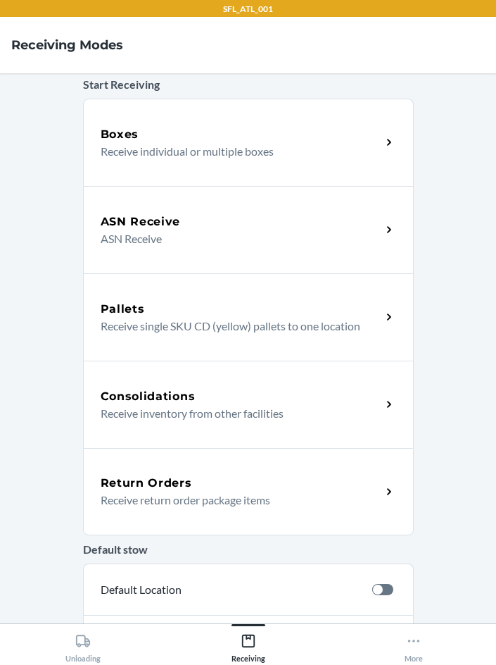
scroll to position [230, 0]
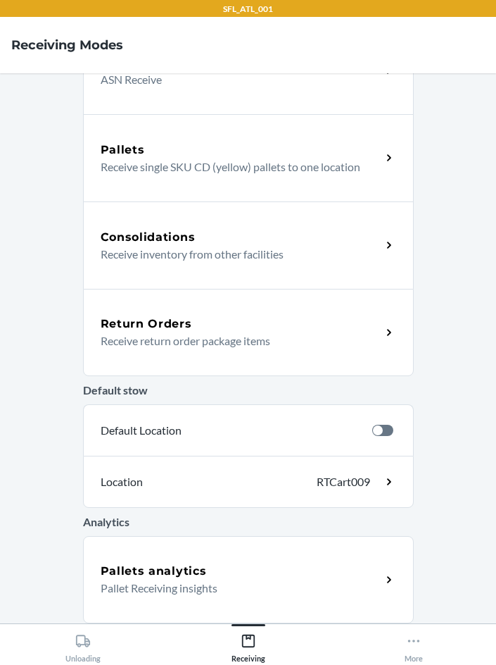
click at [184, 335] on p "Receive return order package items" at bounding box center [236, 340] width 270 height 17
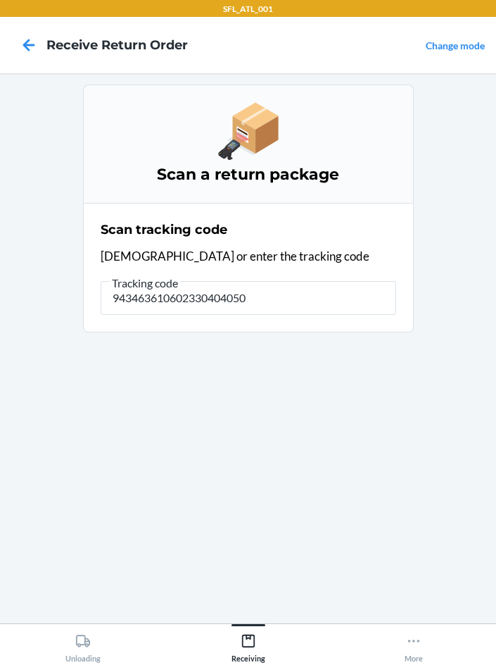
type input "9434636106023304040503"
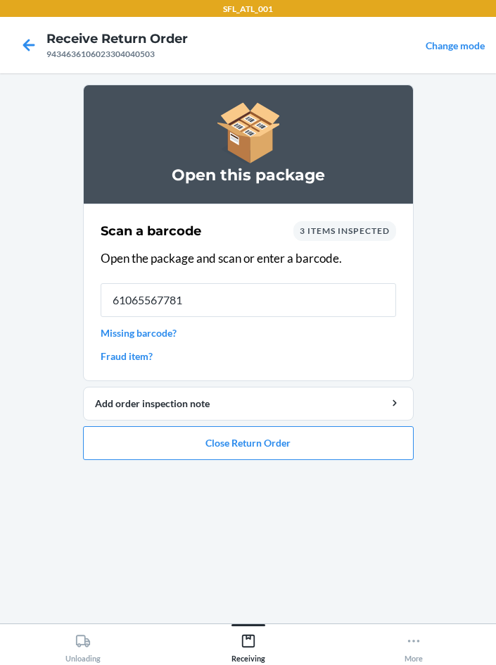
type input "610655677818"
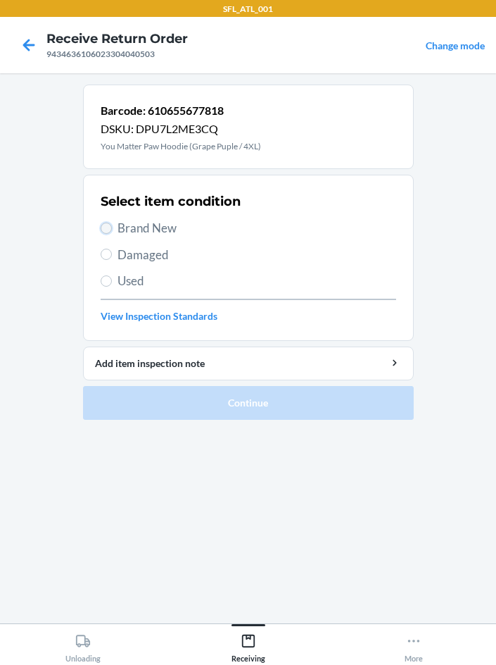
click at [110, 224] on input "Brand New" at bounding box center [106, 228] width 11 height 11
radio input "true"
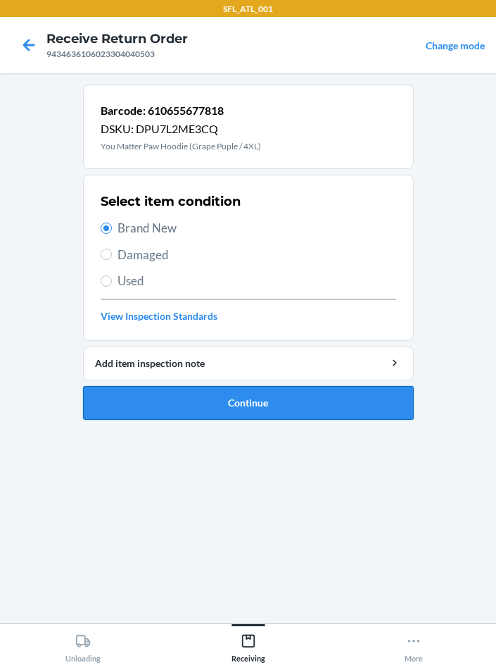
click at [237, 401] on button "Continue" at bounding box center [248, 403] width 331 height 34
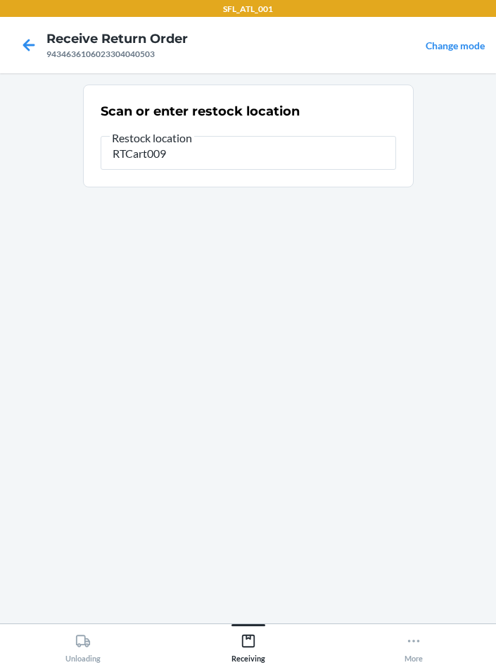
type input "RTCart009"
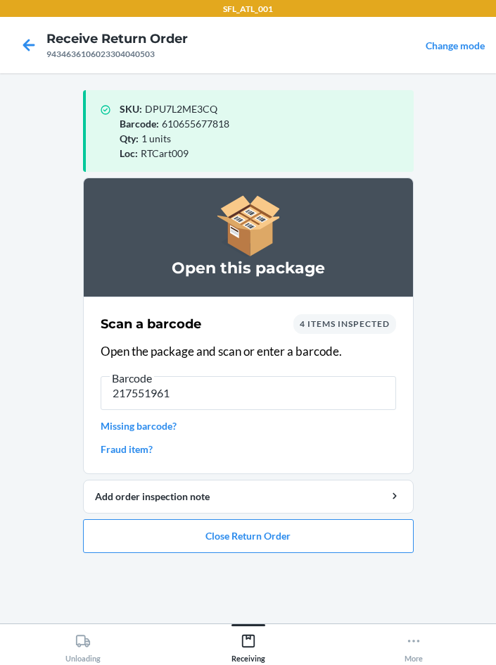
type input "2175519616"
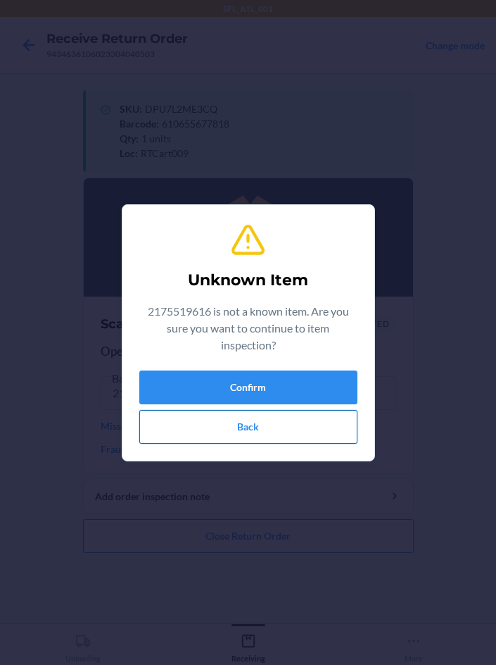
click at [279, 434] on button "Back" at bounding box center [248, 427] width 218 height 34
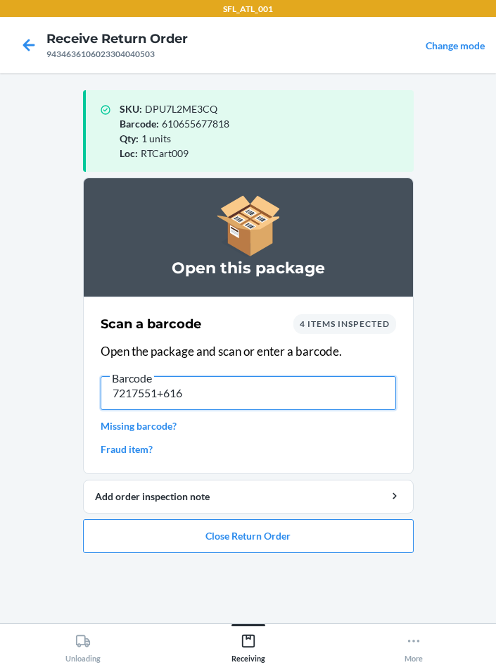
type input "7217551616"
click at [220, 399] on input "7217551616" at bounding box center [249, 393] width 296 height 34
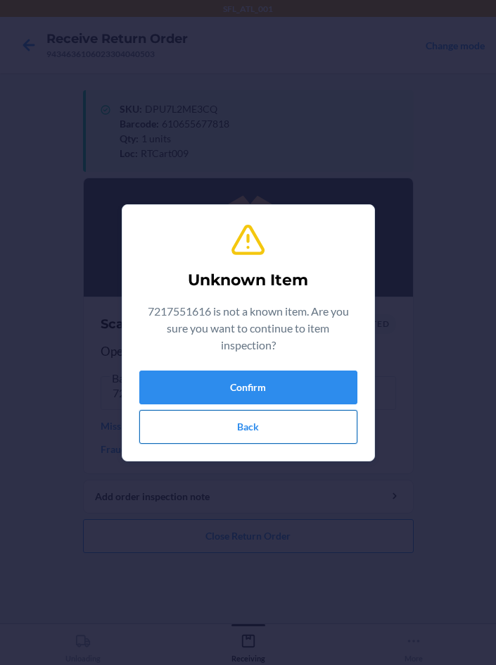
click at [260, 429] on button "Back" at bounding box center [248, 427] width 218 height 34
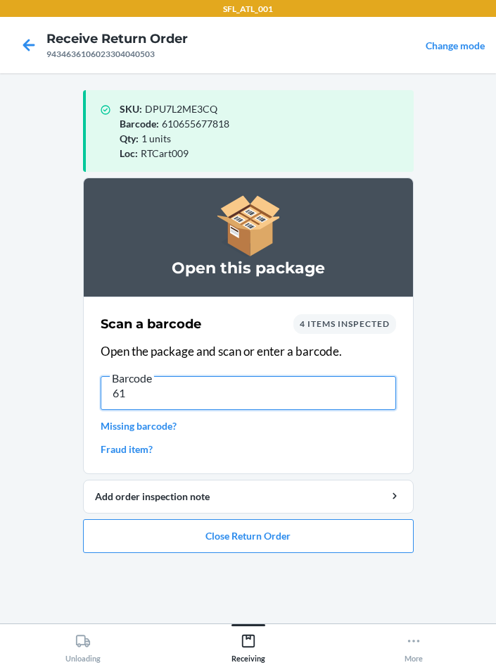
type input "6"
type input "72175519616"
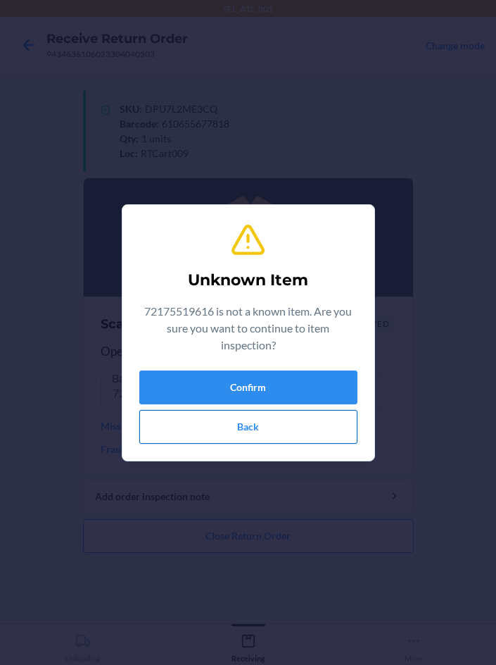
click at [280, 423] on button "Back" at bounding box center [248, 427] width 218 height 34
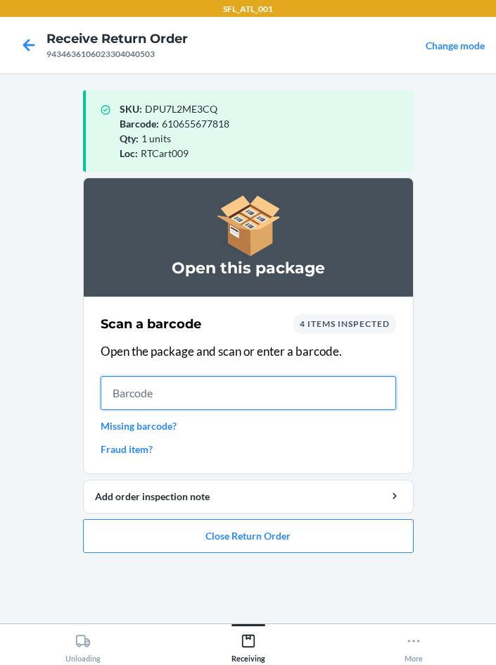
drag, startPoint x: 486, startPoint y: 489, endPoint x: 260, endPoint y: 389, distance: 247.2
click at [260, 389] on input "text" at bounding box center [249, 393] width 296 height 34
type input "721755196168"
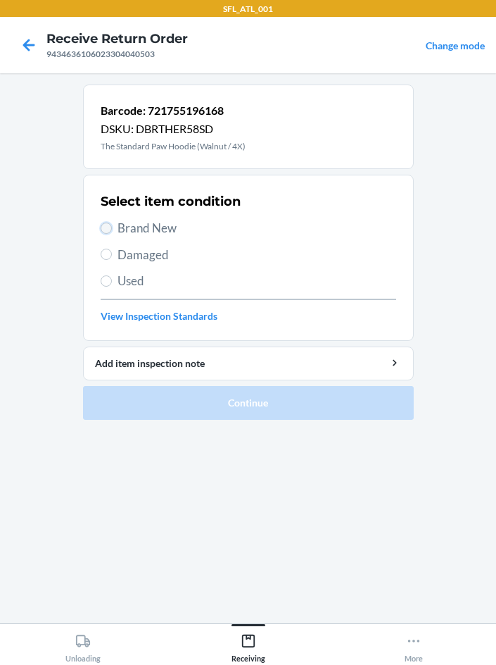
click at [109, 232] on input "Brand New" at bounding box center [106, 228] width 11 height 11
radio input "true"
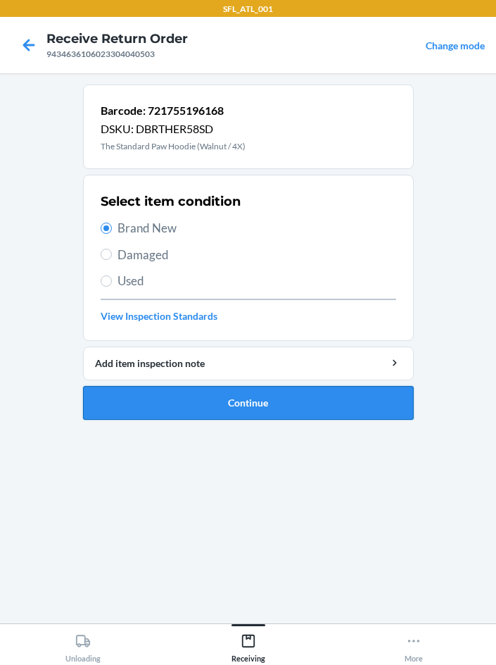
click at [231, 399] on button "Continue" at bounding box center [248, 403] width 331 height 34
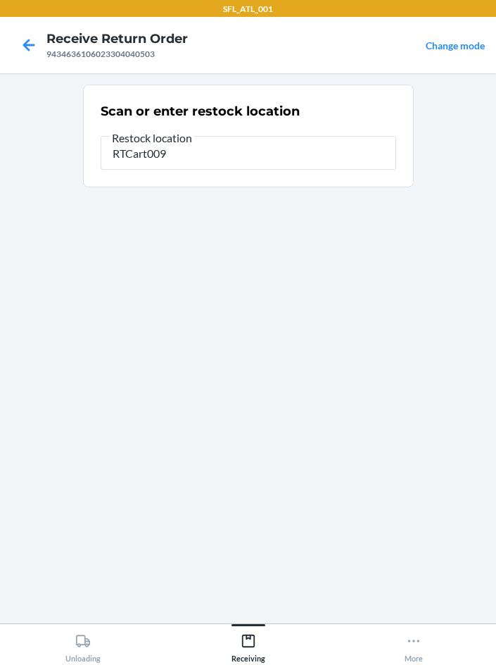
type input "RTCart009"
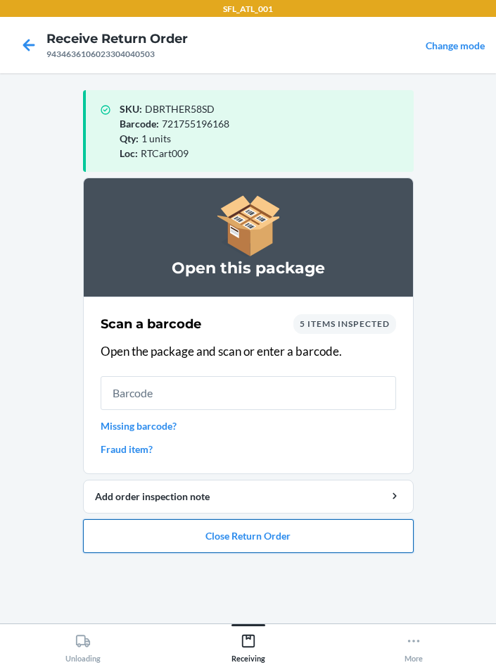
click at [214, 539] on button "Close Return Order" at bounding box center [248, 536] width 331 height 34
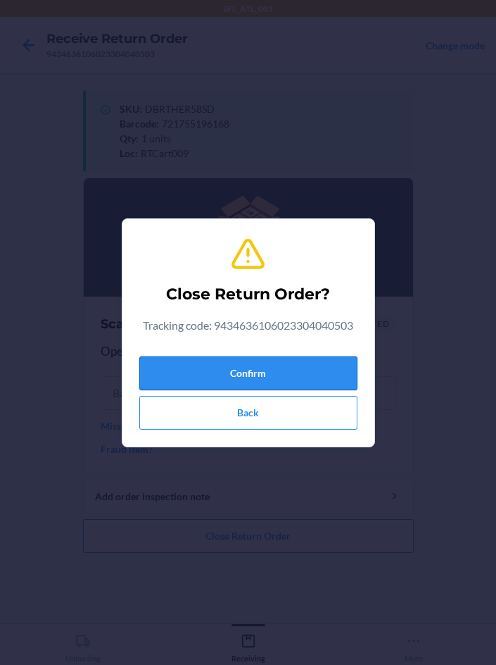
click at [226, 380] on button "Confirm" at bounding box center [248, 373] width 218 height 34
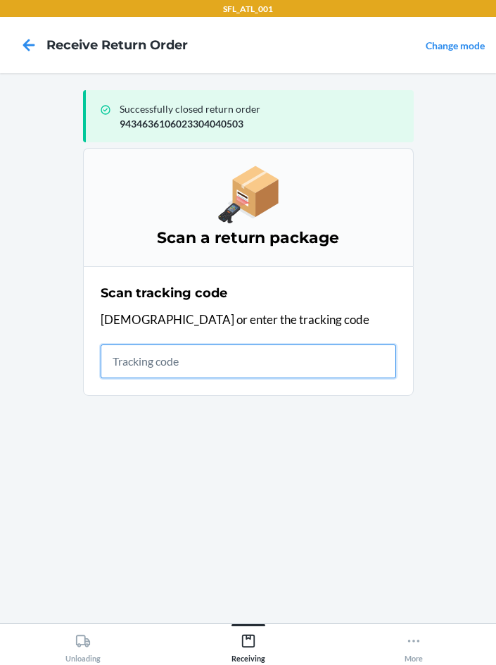
click at [151, 356] on input "text" at bounding box center [249, 361] width 296 height 34
click at [203, 363] on input "text" at bounding box center [249, 361] width 296 height 34
type input "420302599434636106023302844882"
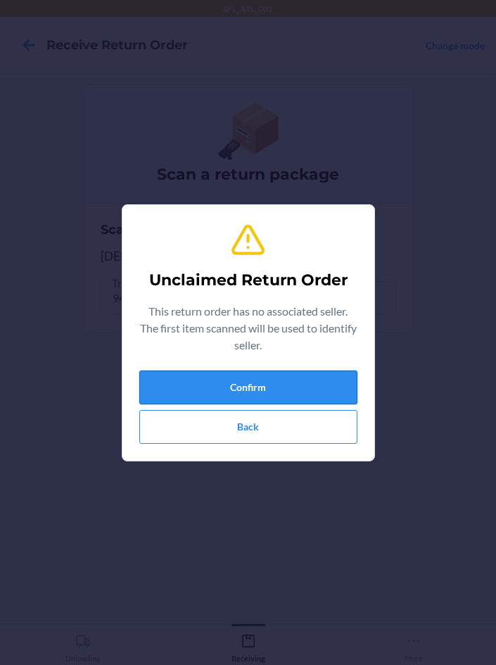
click at [246, 377] on button "Confirm" at bounding box center [248, 387] width 218 height 34
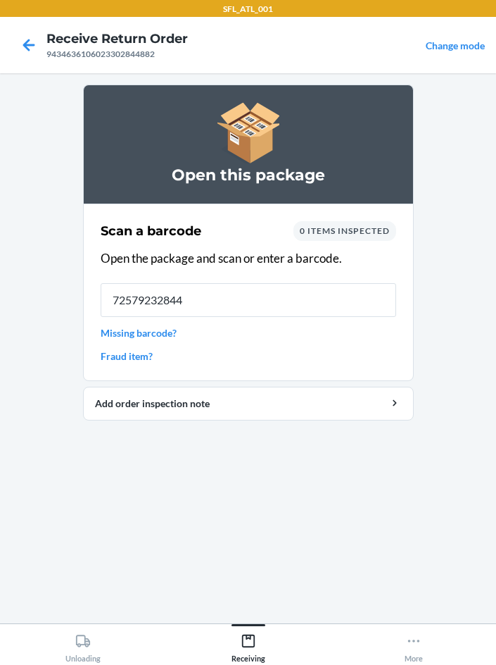
type input "725792328445"
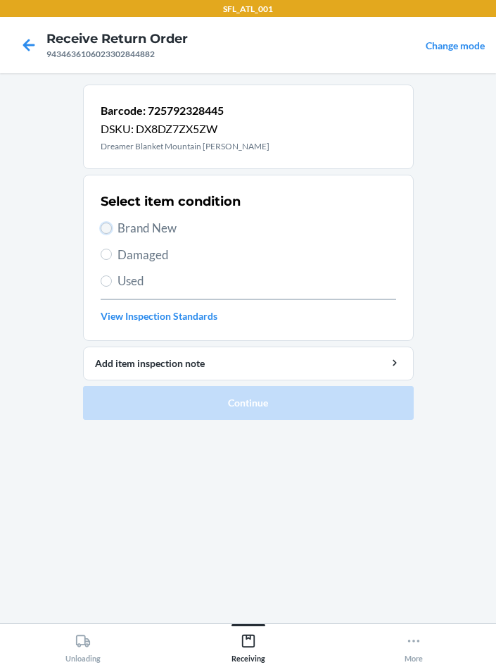
click at [104, 230] on input "Brand New" at bounding box center [106, 228] width 11 height 11
radio input "true"
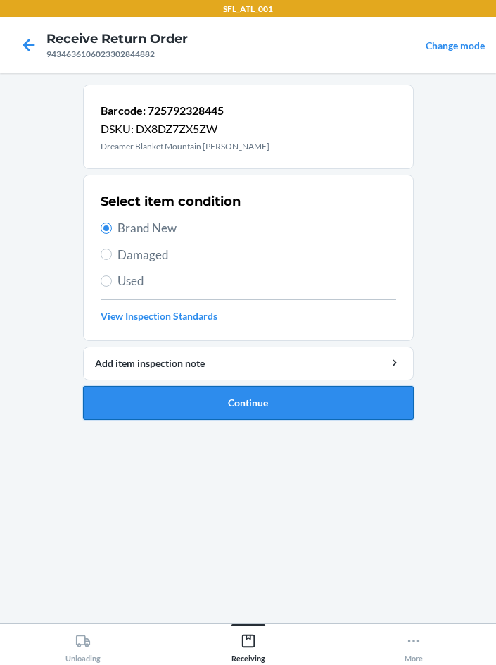
click at [319, 411] on button "Continue" at bounding box center [248, 403] width 331 height 34
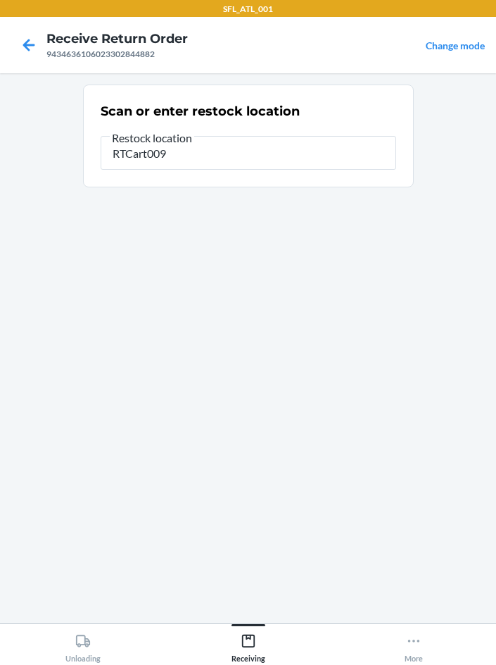
type input "RTCart009"
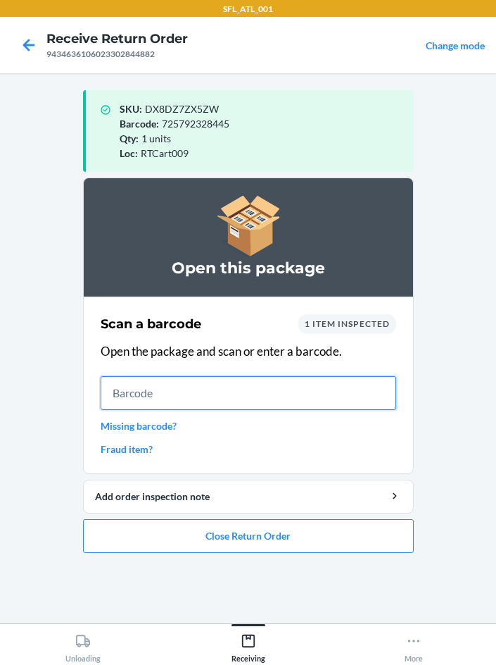
click at [201, 398] on input "text" at bounding box center [249, 393] width 296 height 34
type input "420302599434636106023303980268"
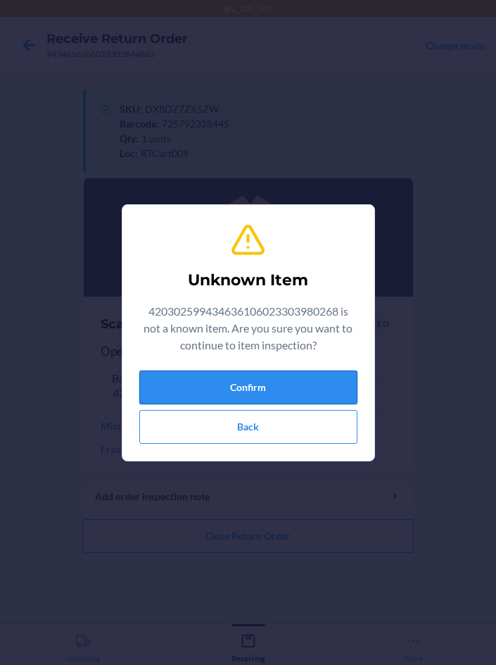
click at [180, 387] on button "Confirm" at bounding box center [248, 387] width 218 height 34
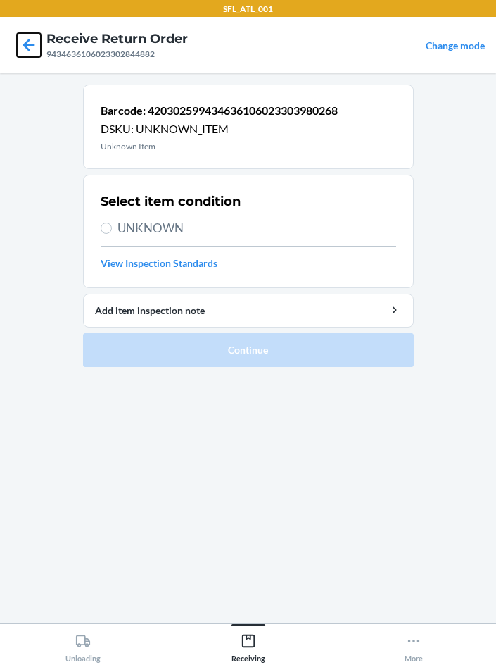
click at [23, 49] on icon at bounding box center [29, 45] width 24 height 24
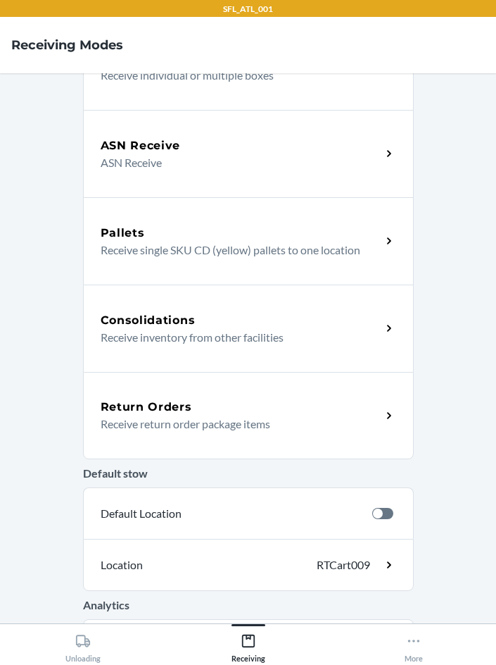
scroll to position [230, 0]
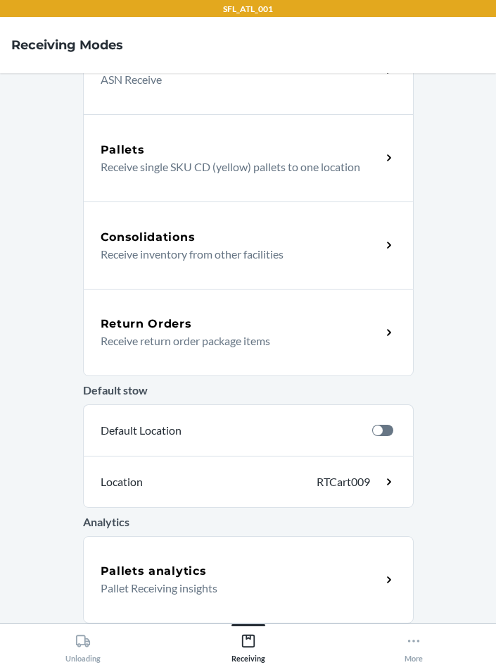
click at [217, 336] on p "Receive return order package items" at bounding box center [236, 340] width 270 height 17
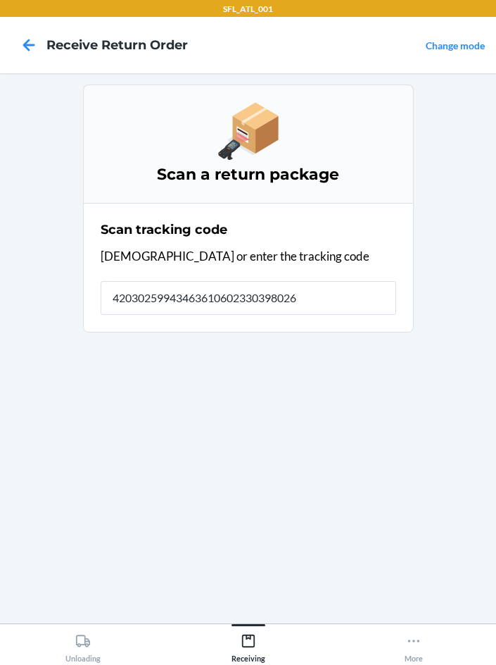
type input "420302599434636106023303980268"
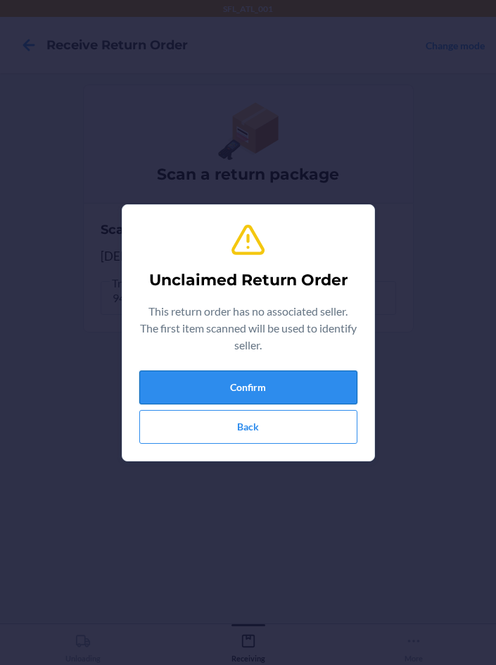
click at [301, 386] on button "Confirm" at bounding box center [248, 387] width 218 height 34
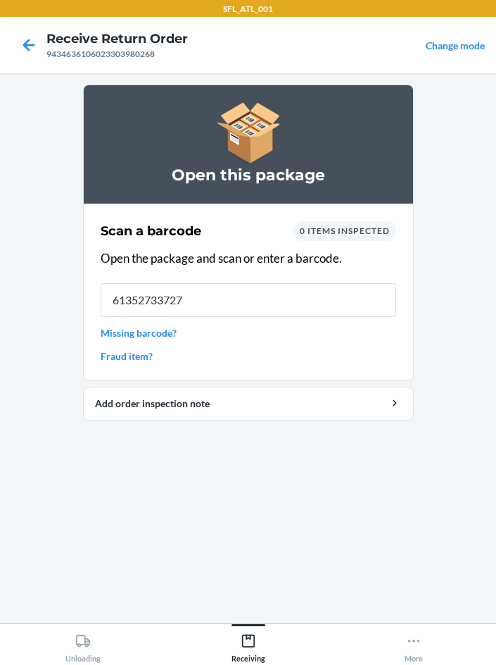
type input "613527337278"
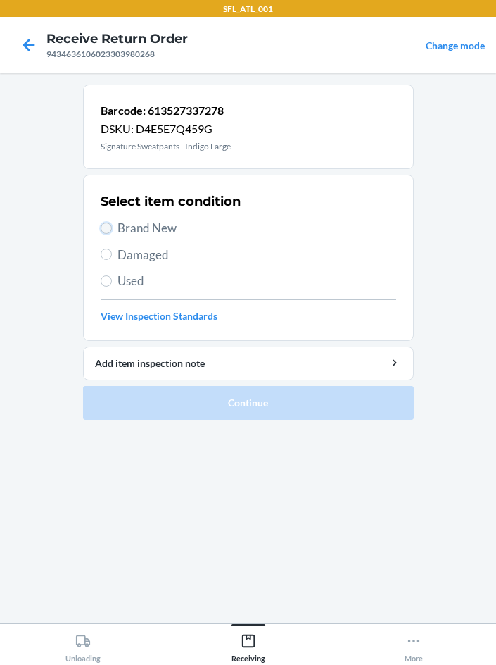
click at [108, 228] on input "Brand New" at bounding box center [106, 228] width 11 height 11
radio input "true"
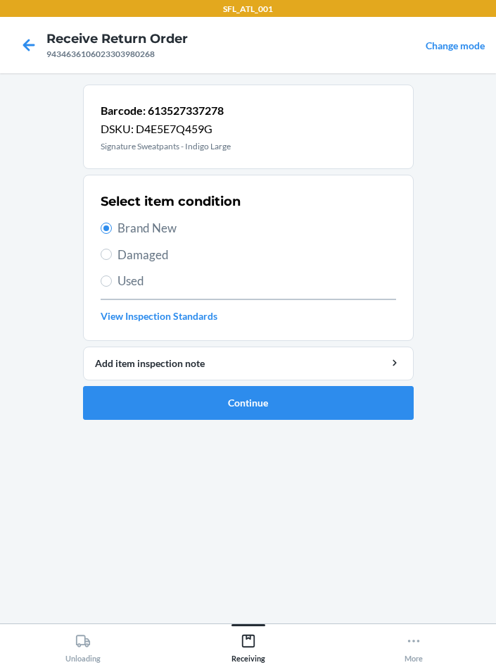
click at [300, 420] on ol "Barcode: 613527337278 DSKU: D4E5E7Q459G Signature Sweatpants - Indigo Large Sel…" at bounding box center [248, 258] width 331 height 346
click at [273, 404] on button "Continue" at bounding box center [248, 403] width 331 height 34
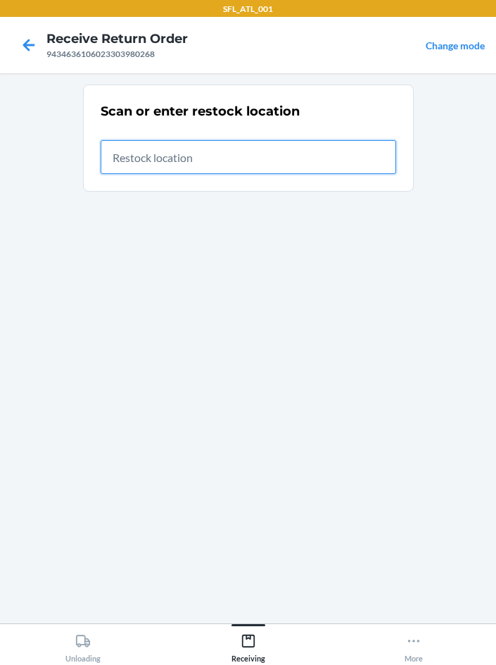
click at [308, 165] on input "text" at bounding box center [249, 157] width 296 height 34
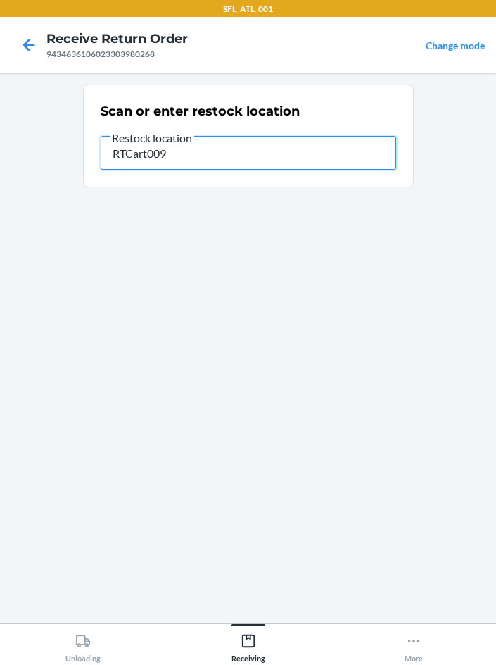
type input "RTCart009"
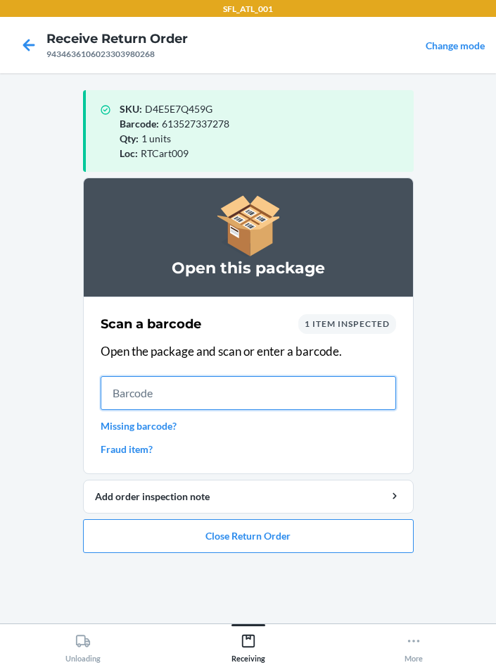
click at [173, 400] on input "text" at bounding box center [249, 393] width 296 height 34
type input "420302599500126554465248726555"
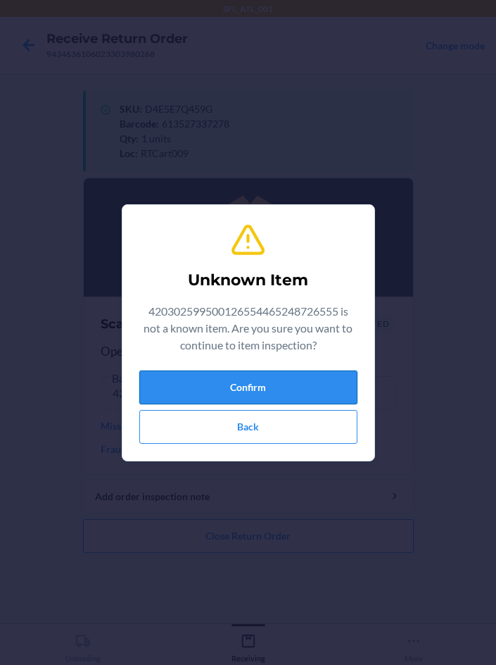
click at [238, 370] on button "Confirm" at bounding box center [248, 387] width 218 height 34
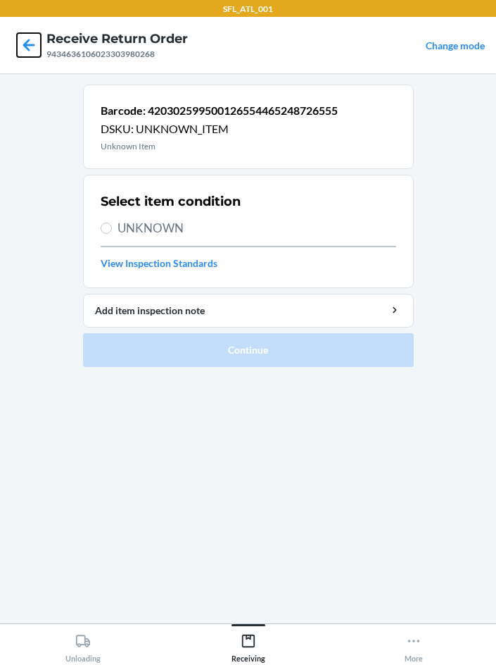
click at [30, 50] on icon at bounding box center [29, 45] width 12 height 12
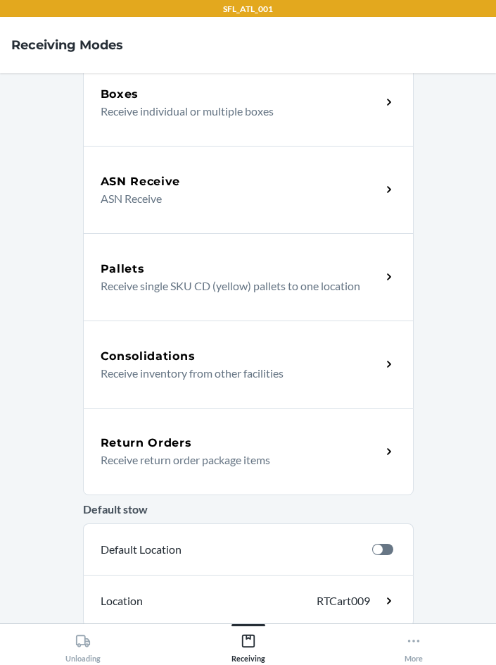
scroll to position [230, 0]
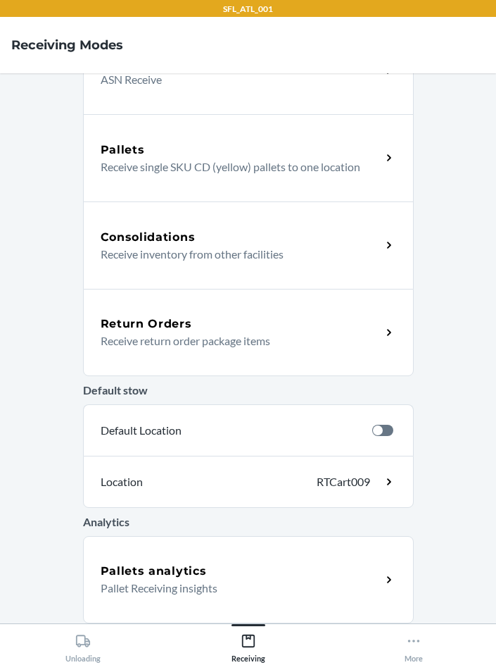
click at [161, 339] on p "Receive return order package items" at bounding box center [236, 340] width 270 height 17
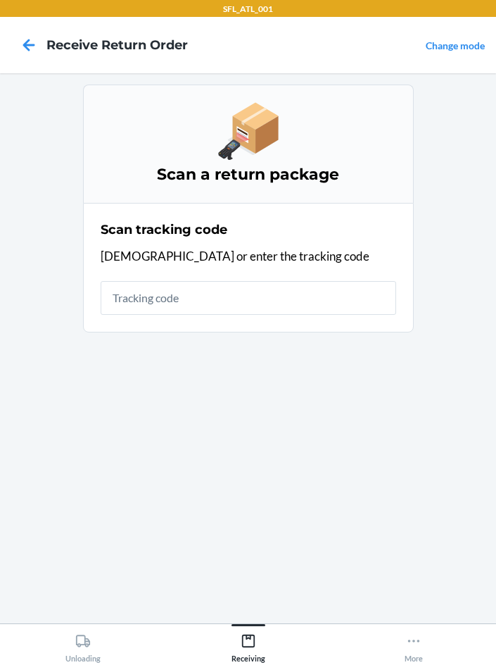
click at [175, 292] on input "text" at bounding box center [249, 298] width 296 height 34
type input "420302599500126554465248726555"
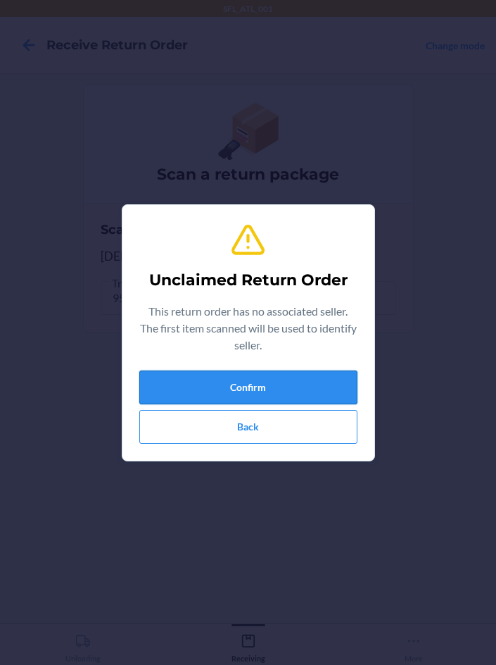
click at [289, 385] on button "Confirm" at bounding box center [248, 387] width 218 height 34
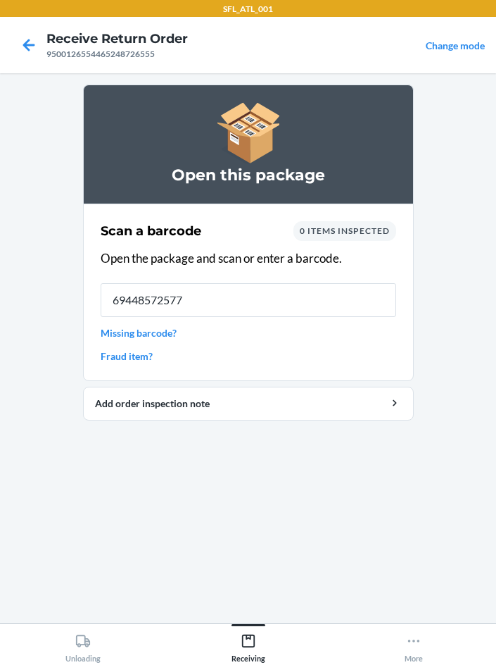
type input "694485725772"
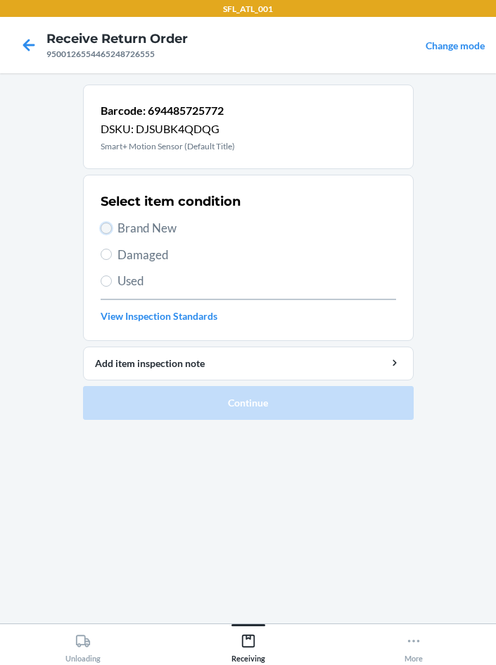
click at [108, 227] on input "Brand New" at bounding box center [106, 228] width 11 height 11
radio input "true"
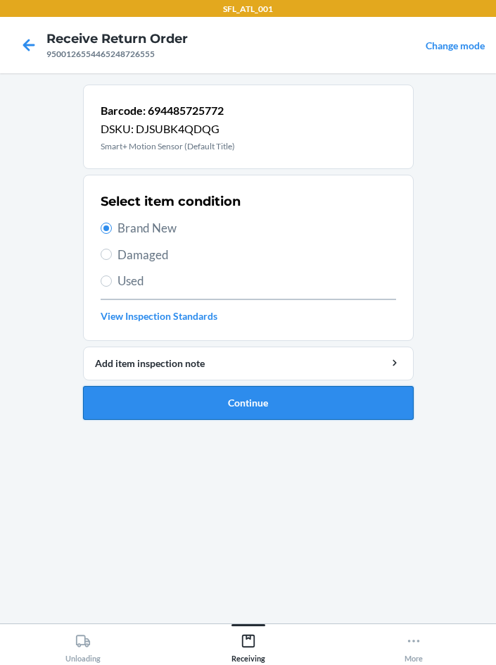
click at [241, 408] on button "Continue" at bounding box center [248, 403] width 331 height 34
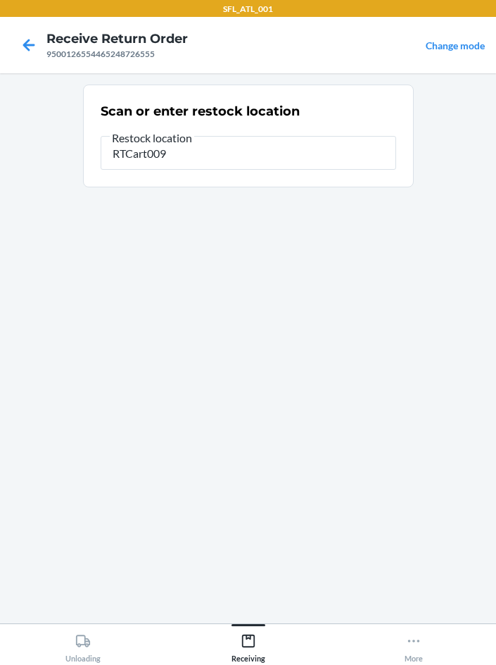
type input "RTCart009"
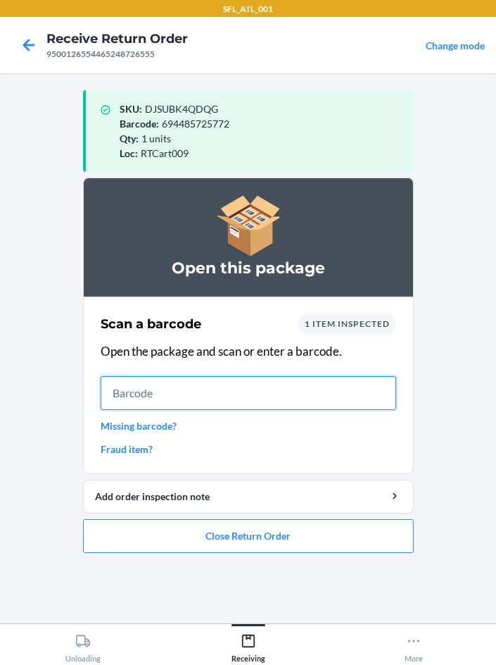
click at [279, 380] on input "text" at bounding box center [249, 393] width 296 height 34
type input "420302599434636106023302639921"
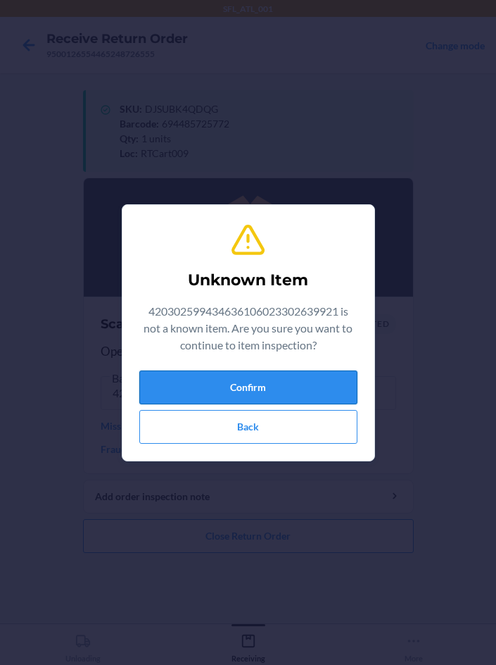
click at [292, 389] on button "Confirm" at bounding box center [248, 387] width 218 height 34
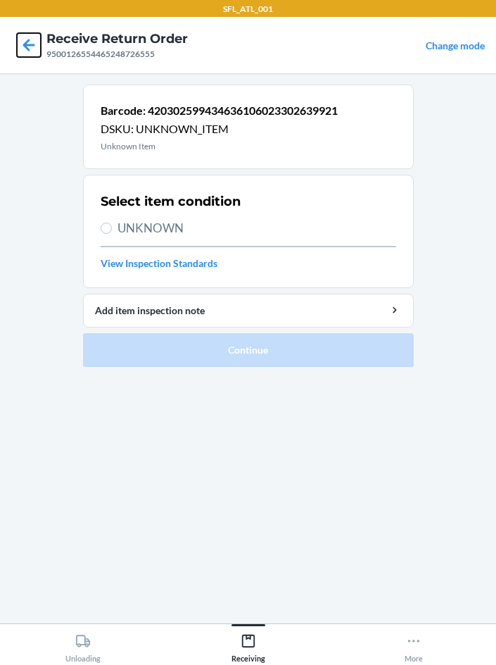
click at [19, 54] on icon at bounding box center [29, 45] width 24 height 24
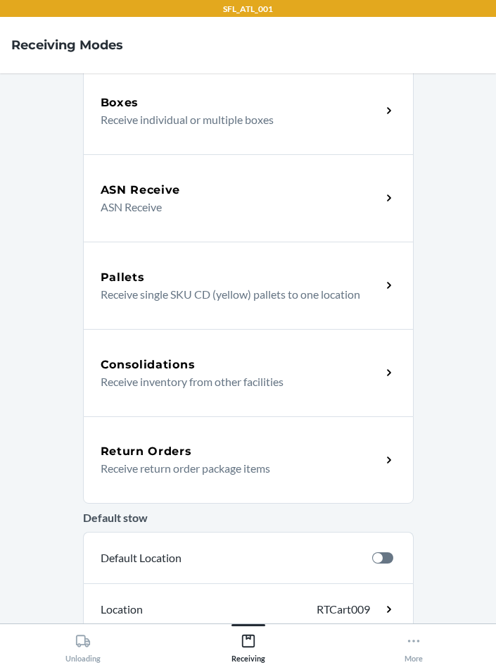
scroll to position [211, 0]
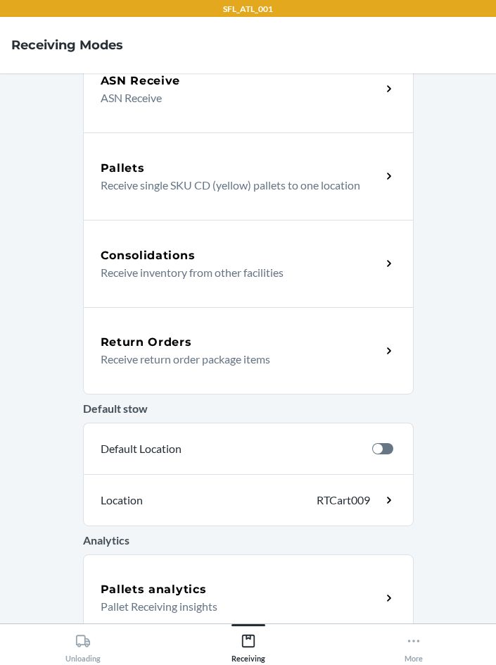
click at [120, 375] on div "Return Orders Receive return order package items" at bounding box center [248, 350] width 331 height 87
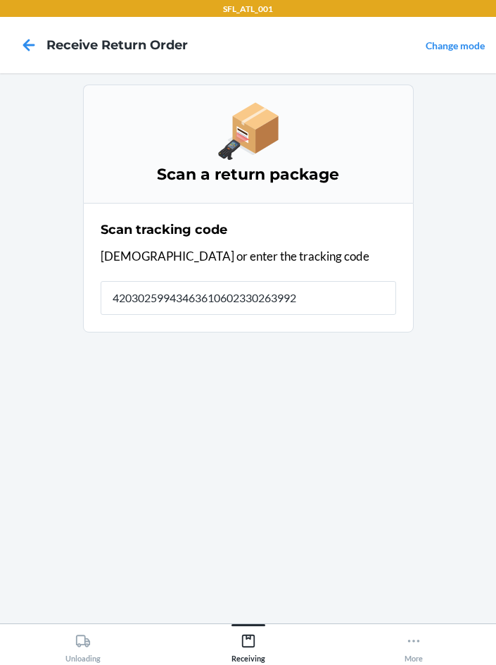
type input "420302599434636106023302639921"
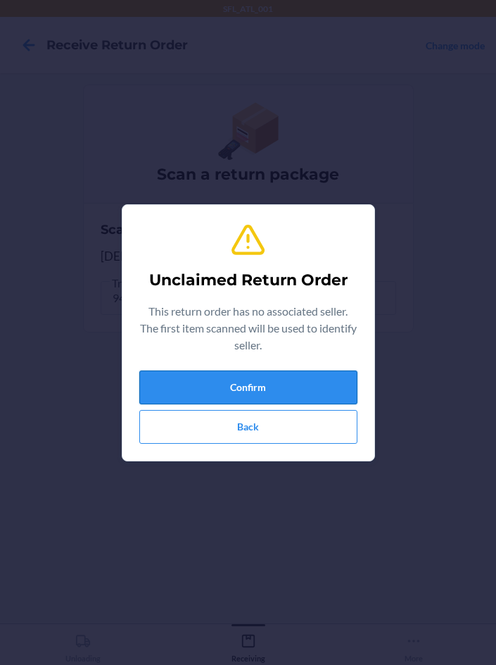
click at [231, 375] on button "Confirm" at bounding box center [248, 387] width 218 height 34
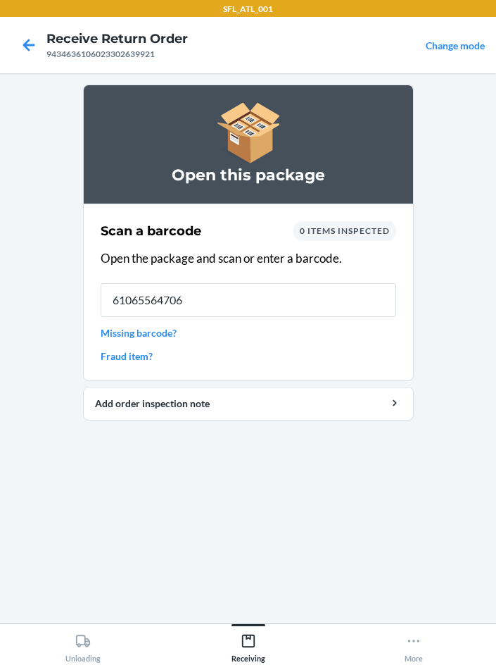
type input "610655647064"
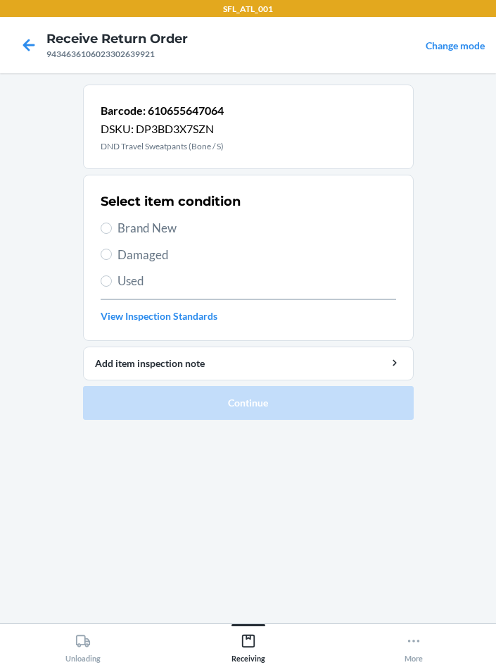
click at [125, 230] on span "Brand New" at bounding box center [257, 228] width 279 height 18
click at [112, 230] on input "Brand New" at bounding box center [106, 228] width 11 height 11
radio input "true"
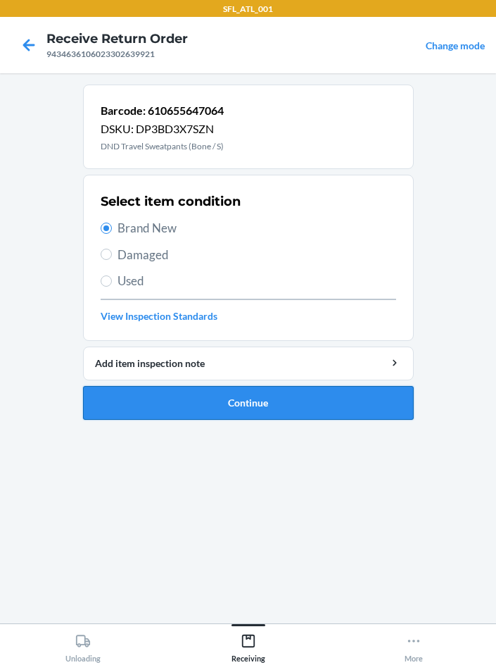
click at [309, 407] on button "Continue" at bounding box center [248, 403] width 331 height 34
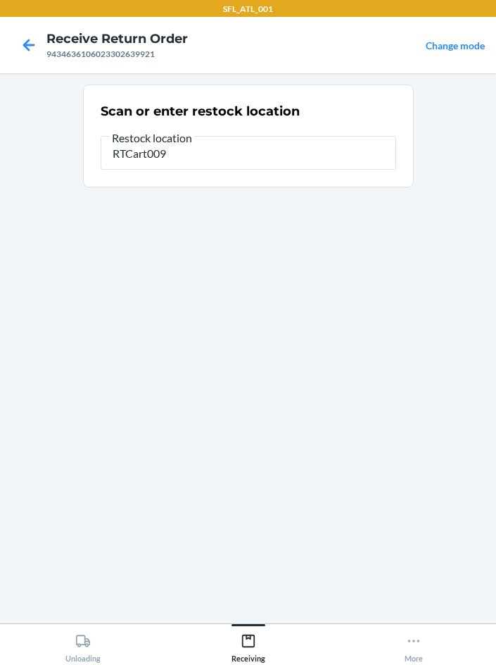
type input "RTCart009"
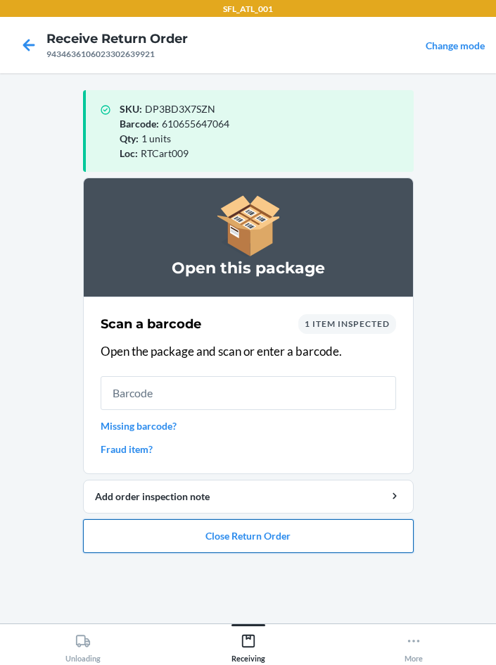
click at [320, 545] on button "Close Return Order" at bounding box center [248, 536] width 331 height 34
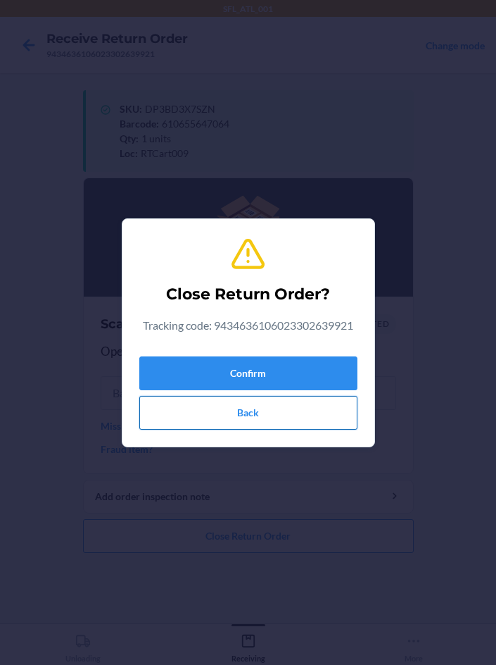
click at [220, 417] on button "Back" at bounding box center [248, 413] width 218 height 34
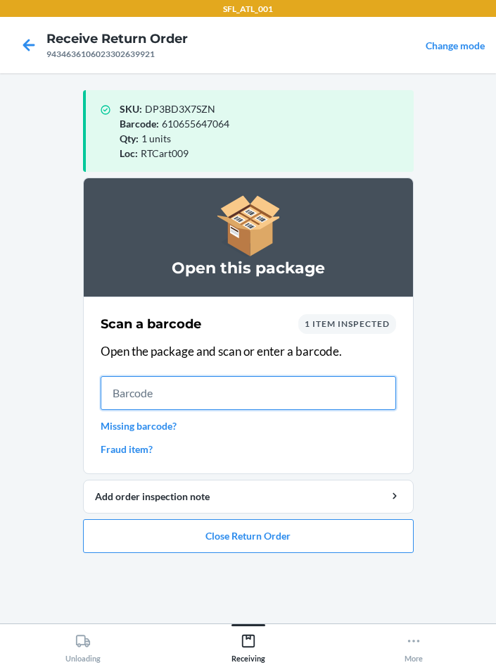
click at [146, 394] on input "text" at bounding box center [249, 393] width 296 height 34
type input "610655909094"
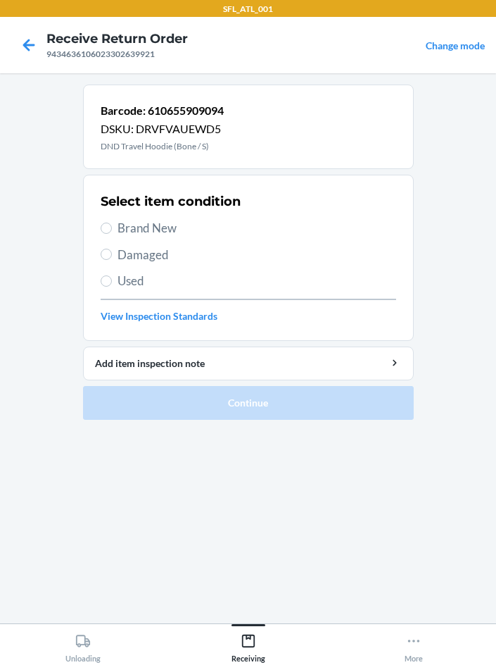
click at [96, 227] on section "Select item condition Brand New Damaged Used View Inspection Standards" at bounding box center [248, 258] width 331 height 166
click at [99, 227] on section "Select item condition Brand New Damaged Used View Inspection Standards" at bounding box center [248, 258] width 331 height 166
click at [119, 232] on span "Brand New" at bounding box center [257, 228] width 279 height 18
click at [112, 232] on input "Brand New" at bounding box center [106, 228] width 11 height 11
radio input "true"
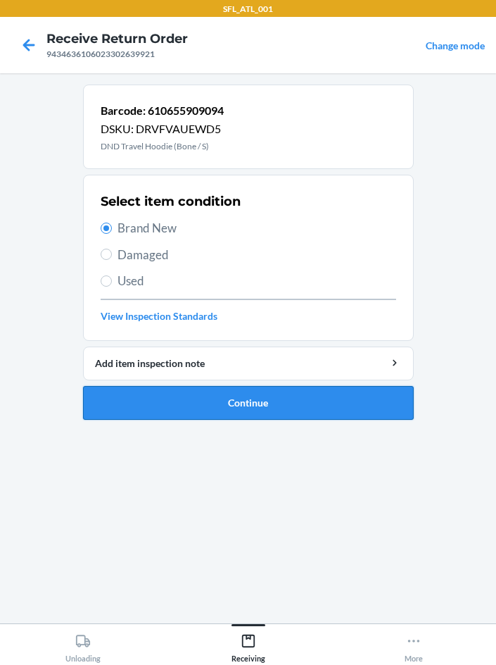
click at [307, 399] on button "Continue" at bounding box center [248, 403] width 331 height 34
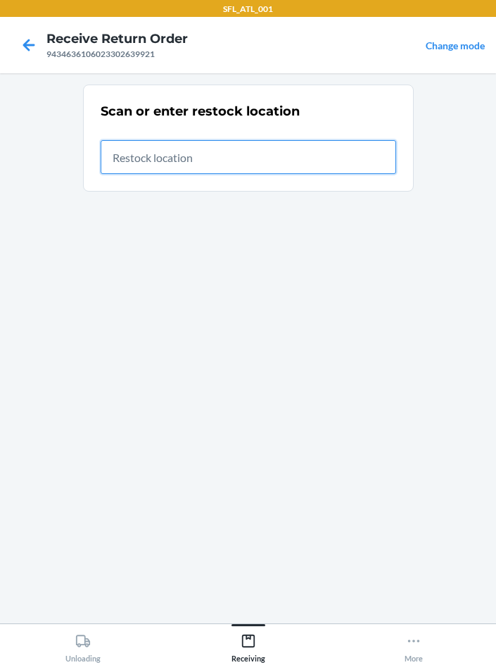
click at [173, 164] on input "text" at bounding box center [249, 157] width 296 height 34
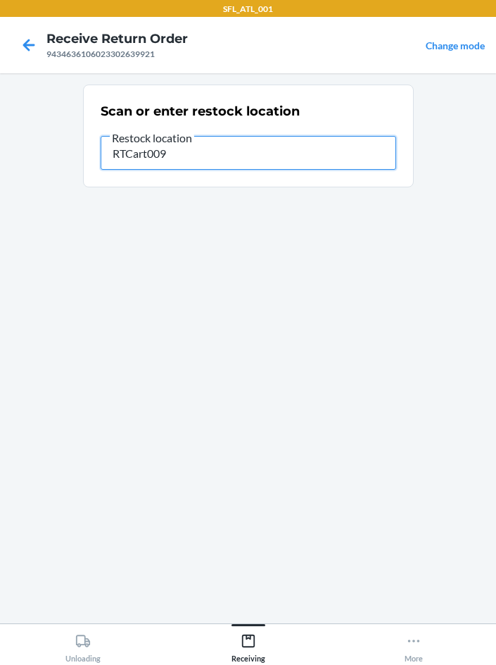
type input "RTCart009"
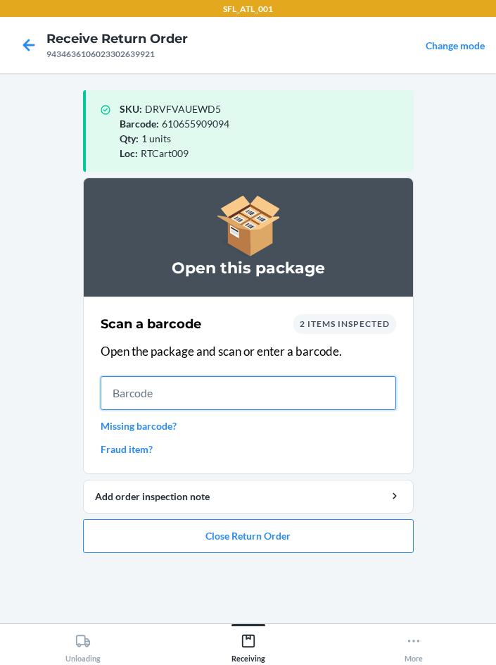
click at [142, 394] on input "text" at bounding box center [249, 393] width 296 height 34
type input "420302599434636106023304778703"
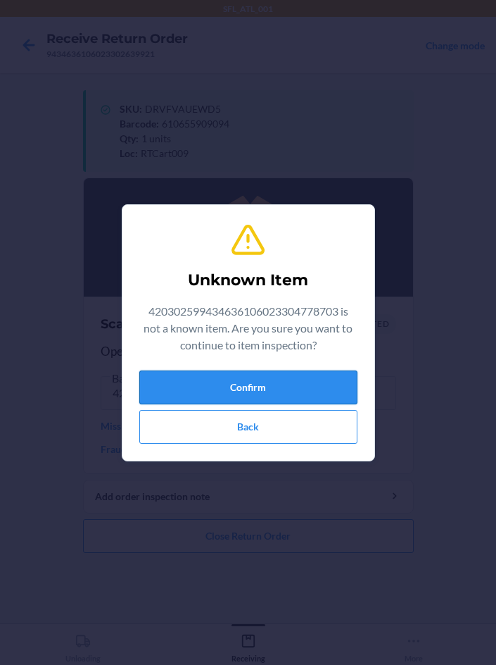
click at [204, 375] on button "Confirm" at bounding box center [248, 387] width 218 height 34
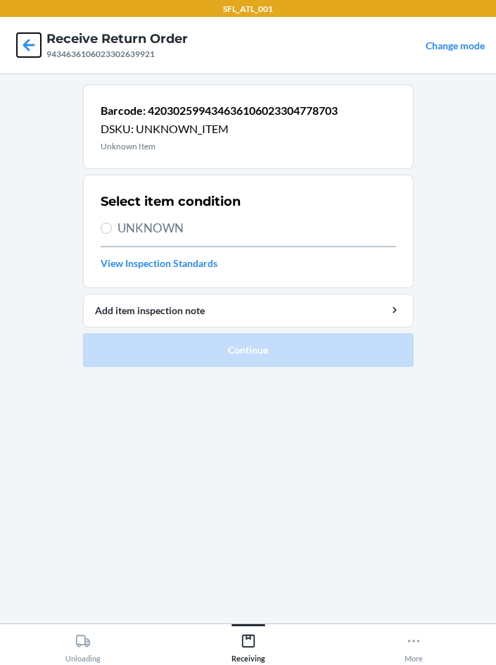
click at [24, 42] on icon at bounding box center [29, 45] width 24 height 24
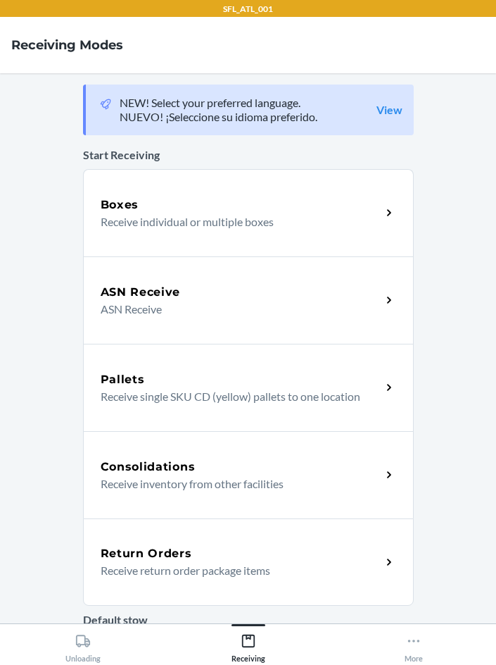
click at [262, 540] on div "Return Orders Receive return order package items" at bounding box center [248, 561] width 331 height 87
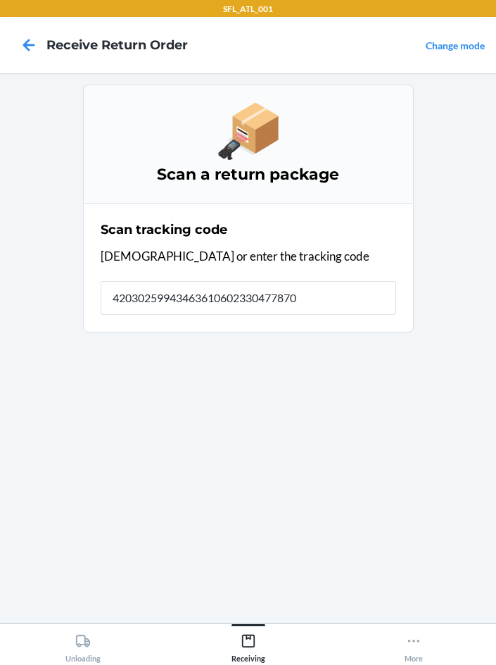
type input "420302599434636106023304778703"
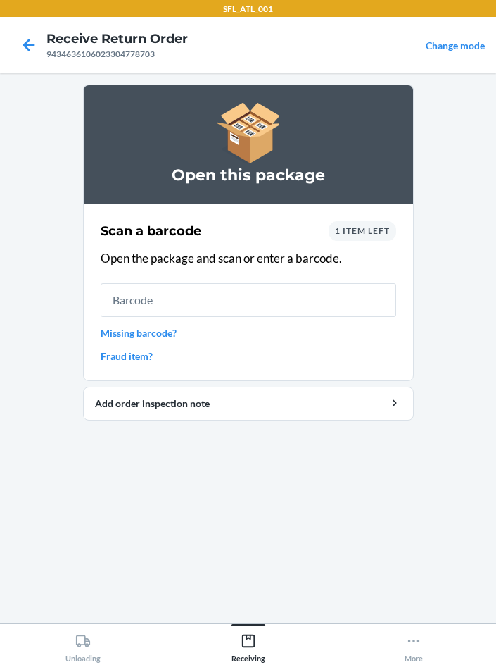
click at [354, 227] on span "1 item left" at bounding box center [362, 230] width 55 height 11
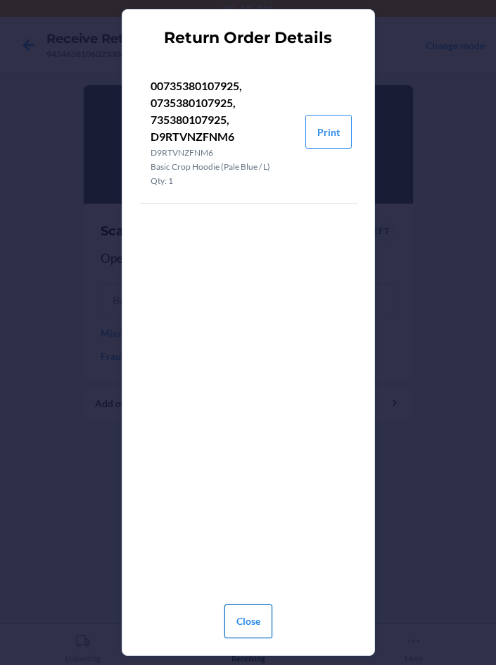
click at [242, 637] on button "Close" at bounding box center [249, 621] width 48 height 34
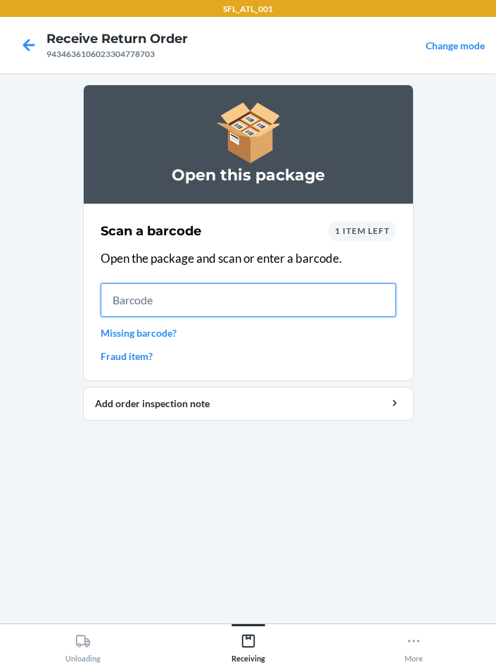
click at [135, 294] on input "text" at bounding box center [249, 300] width 296 height 34
type input "735380107925"
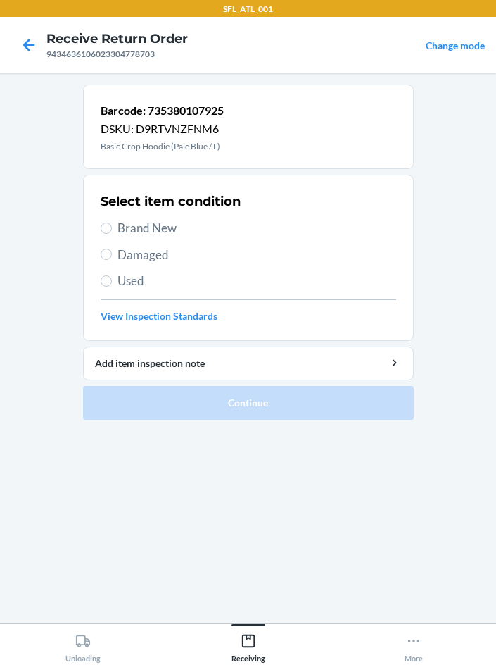
drag, startPoint x: 135, startPoint y: 227, endPoint x: 132, endPoint y: 239, distance: 13.0
click at [133, 227] on span "Brand New" at bounding box center [257, 228] width 279 height 18
click at [112, 227] on input "Brand New" at bounding box center [106, 228] width 11 height 11
radio input "true"
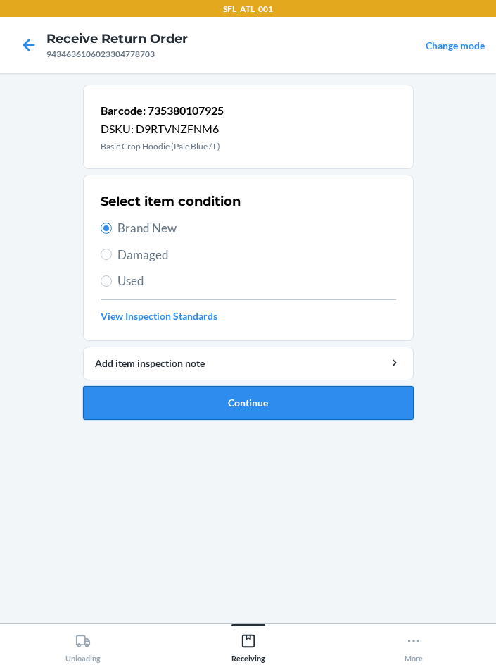
click at [269, 395] on button "Continue" at bounding box center [248, 403] width 331 height 34
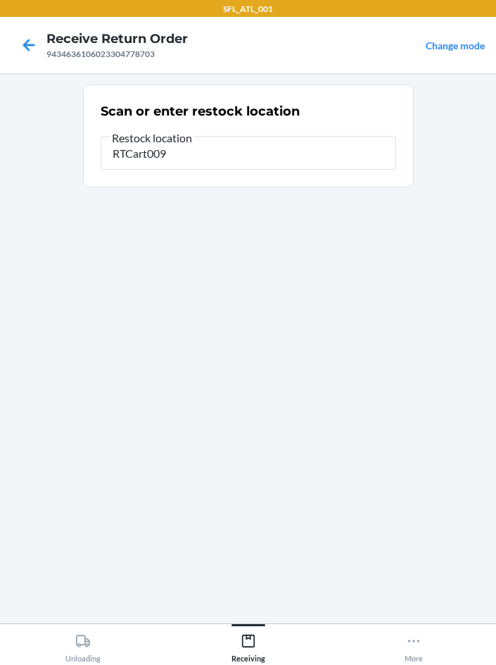
type input "RTCart009"
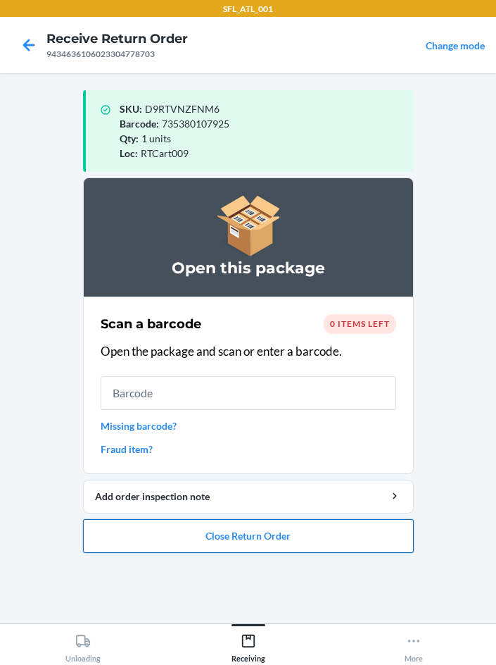
click at [279, 531] on button "Close Return Order" at bounding box center [248, 536] width 331 height 34
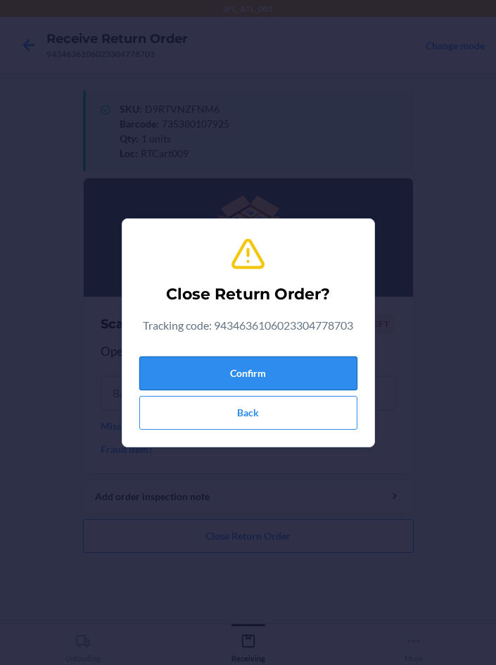
click at [199, 369] on button "Confirm" at bounding box center [248, 373] width 218 height 34
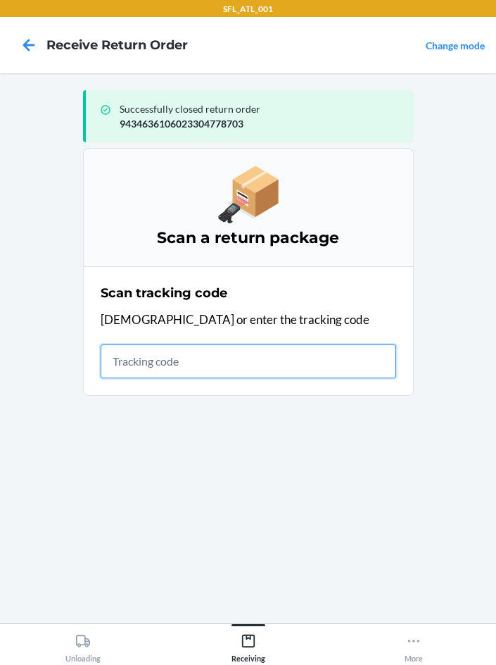
click at [180, 369] on input "text" at bounding box center [249, 361] width 296 height 34
click at [200, 357] on input "text" at bounding box center [249, 361] width 296 height 34
type input "420302599434636106023304664846"
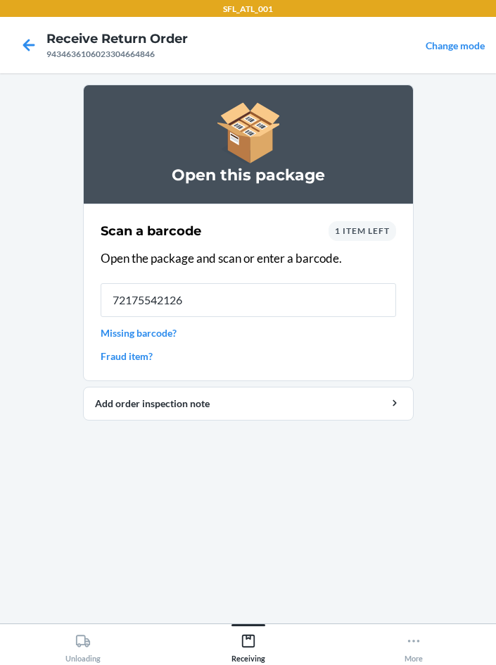
type input "721755421260"
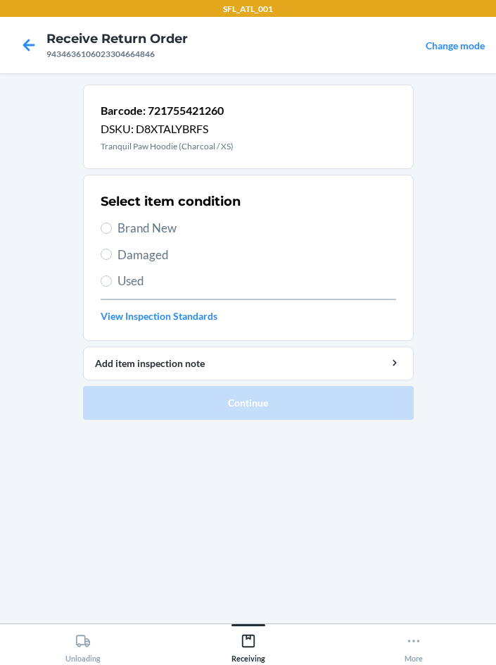
drag, startPoint x: 99, startPoint y: 229, endPoint x: 232, endPoint y: 313, distance: 156.7
click at [103, 230] on section "Select item condition Brand New Damaged Used View Inspection Standards" at bounding box center [248, 258] width 331 height 166
click at [113, 223] on label "Brand New" at bounding box center [249, 228] width 296 height 18
click at [112, 223] on input "Brand New" at bounding box center [106, 228] width 11 height 11
radio input "true"
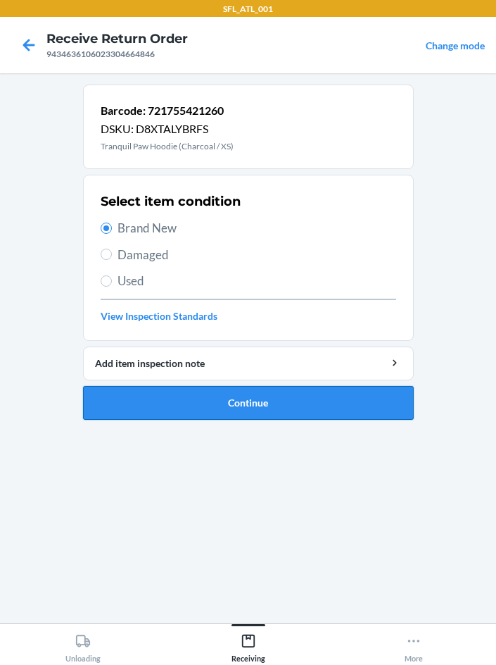
click at [311, 397] on button "Continue" at bounding box center [248, 403] width 331 height 34
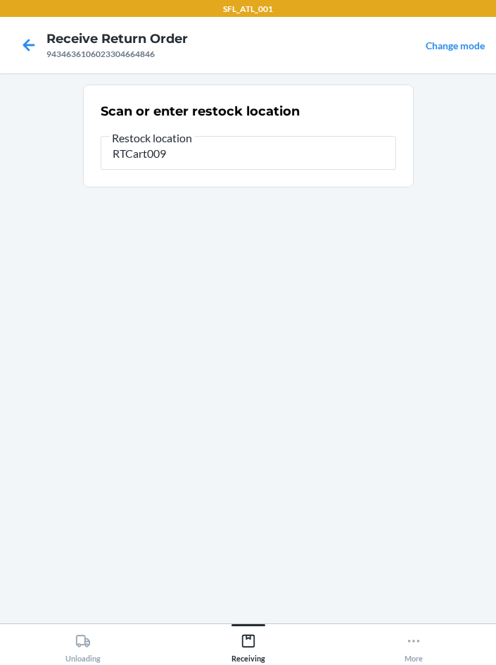
type input "RTCart009"
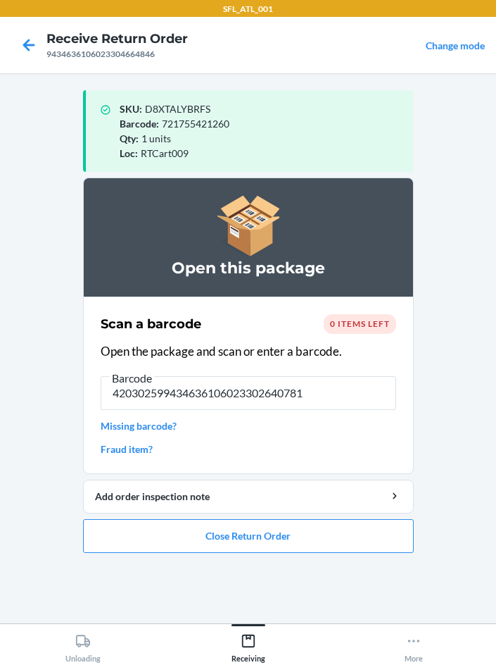
type input "420302599434636106023302640781"
click at [322, 387] on input "420302599434636106023302640781" at bounding box center [249, 393] width 296 height 34
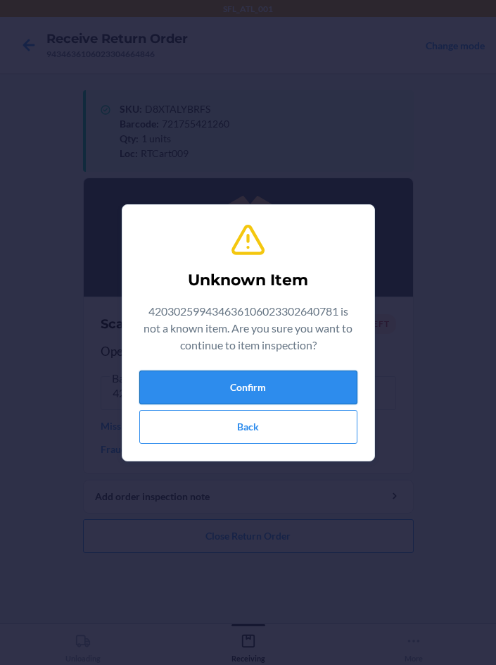
click at [170, 375] on button "Confirm" at bounding box center [248, 387] width 218 height 34
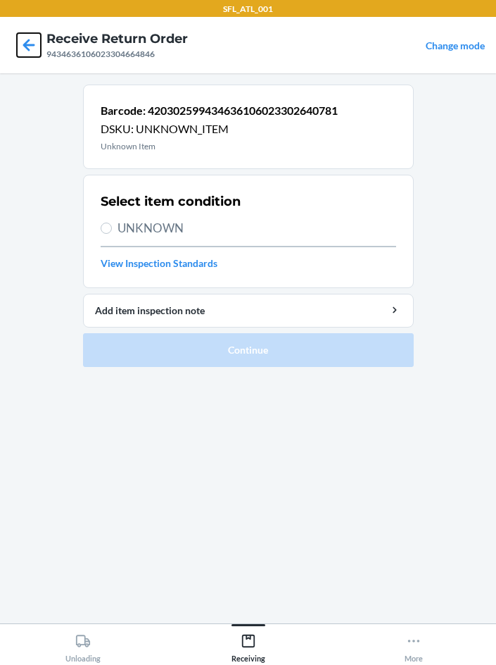
drag, startPoint x: 32, startPoint y: 56, endPoint x: 30, endPoint y: 46, distance: 9.6
click at [30, 50] on icon at bounding box center [29, 45] width 24 height 24
click at [46, 46] on h4 "Receive Return Order" at bounding box center [117, 39] width 142 height 18
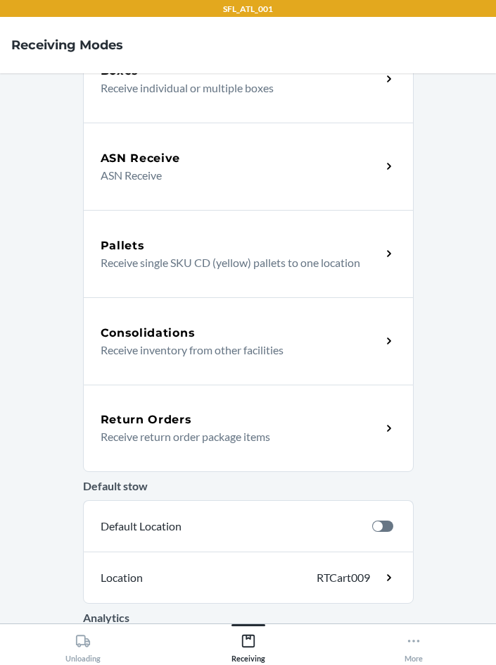
scroll to position [230, 0]
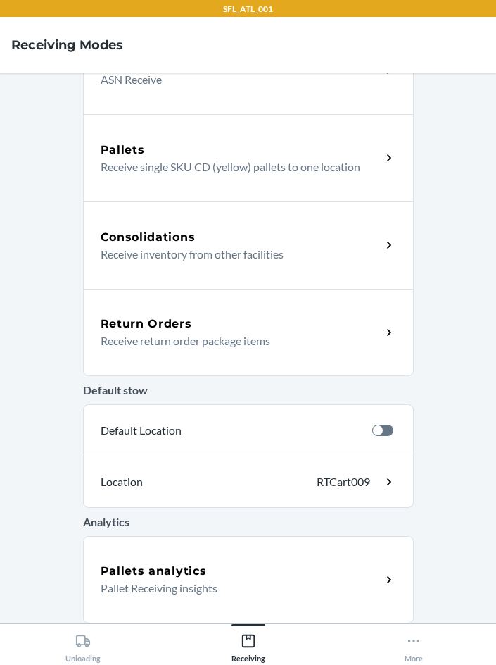
click at [201, 327] on div "Return Orders" at bounding box center [241, 323] width 281 height 17
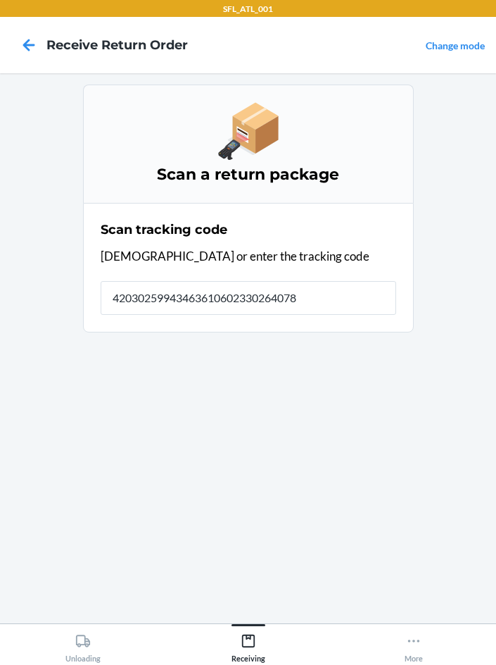
type input "420302599434636106023302640781"
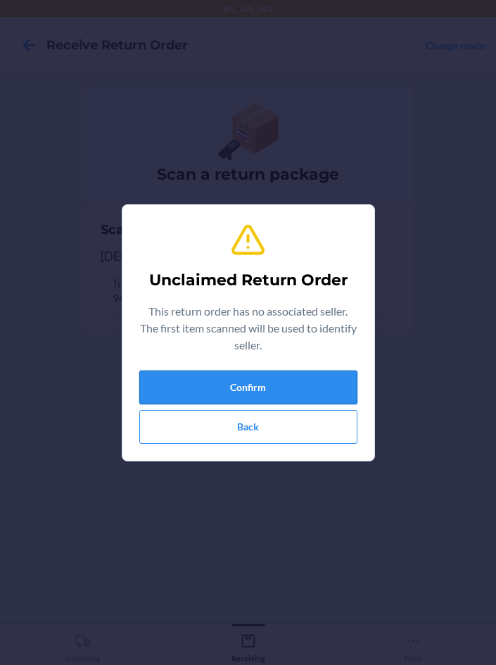
click at [187, 384] on button "Confirm" at bounding box center [248, 387] width 218 height 34
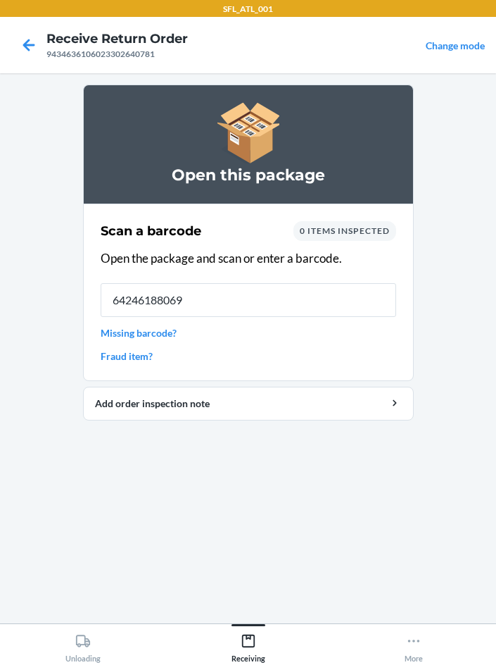
type input "642461880694"
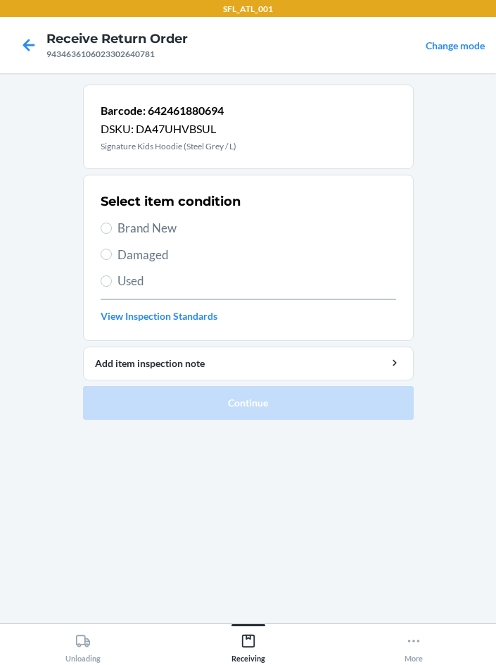
click at [113, 231] on label "Brand New" at bounding box center [249, 228] width 296 height 18
click at [112, 231] on input "Brand New" at bounding box center [106, 228] width 11 height 11
radio input "true"
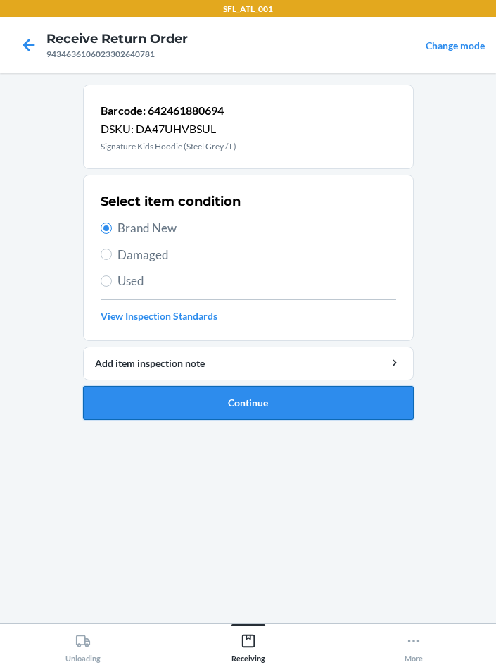
click at [293, 401] on button "Continue" at bounding box center [248, 403] width 331 height 34
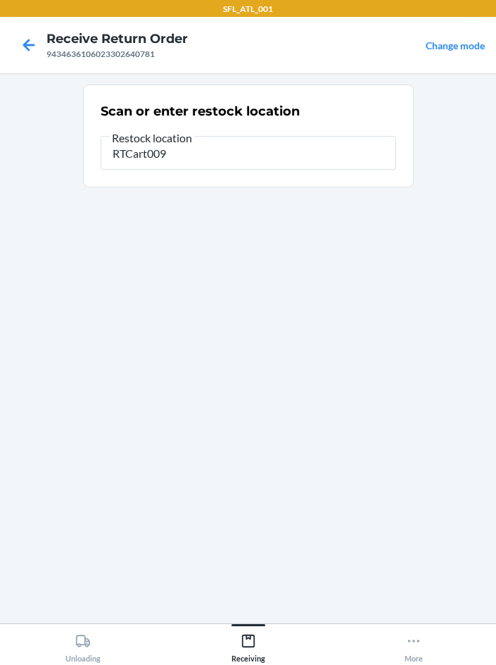
type input "RTCart009"
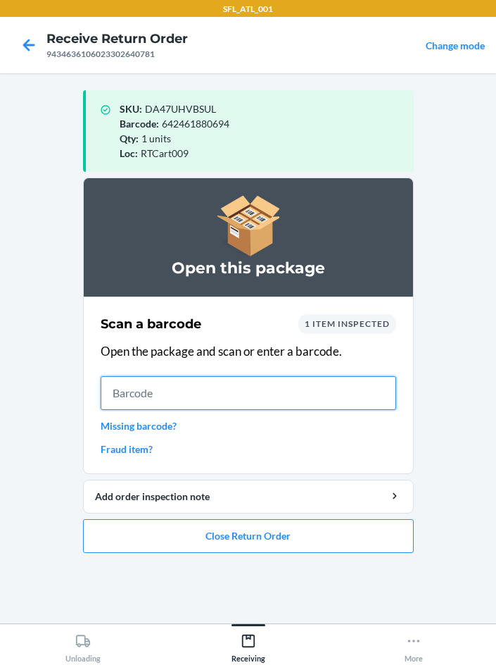
click at [281, 406] on input "text" at bounding box center [249, 393] width 296 height 34
type input "642461651638"
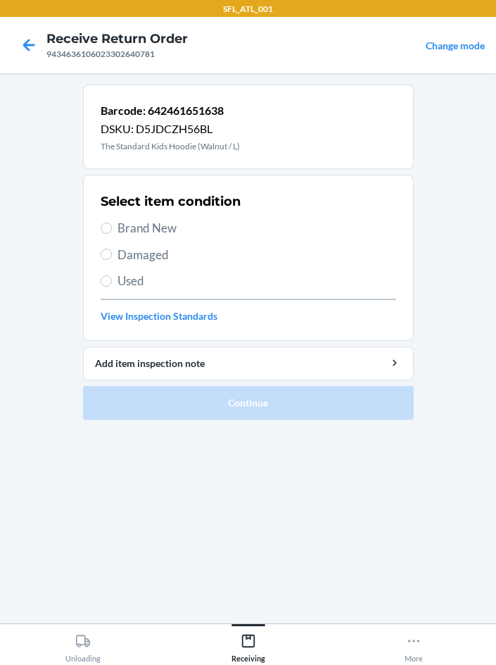
click at [122, 233] on span "Brand New" at bounding box center [257, 228] width 279 height 18
click at [112, 233] on input "Brand New" at bounding box center [106, 228] width 11 height 11
radio input "true"
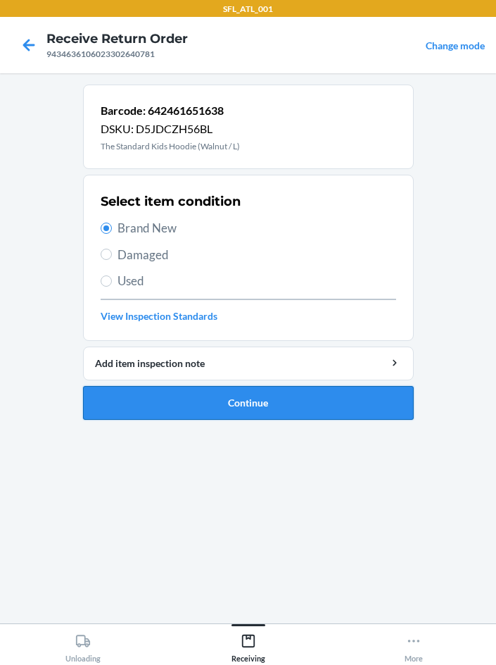
click at [169, 409] on button "Continue" at bounding box center [248, 403] width 331 height 34
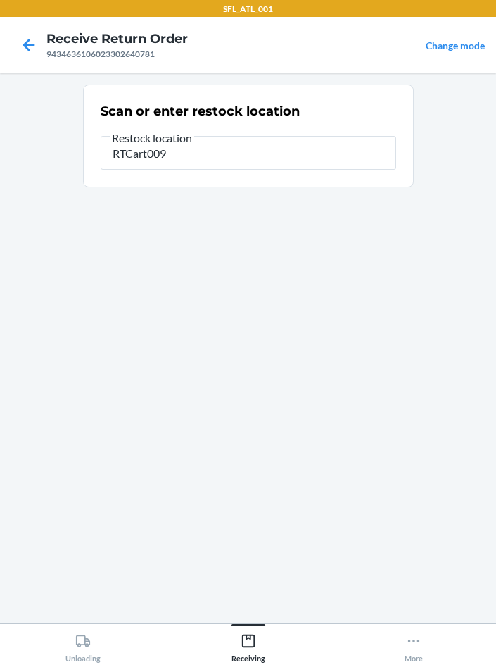
type input "RTCart009"
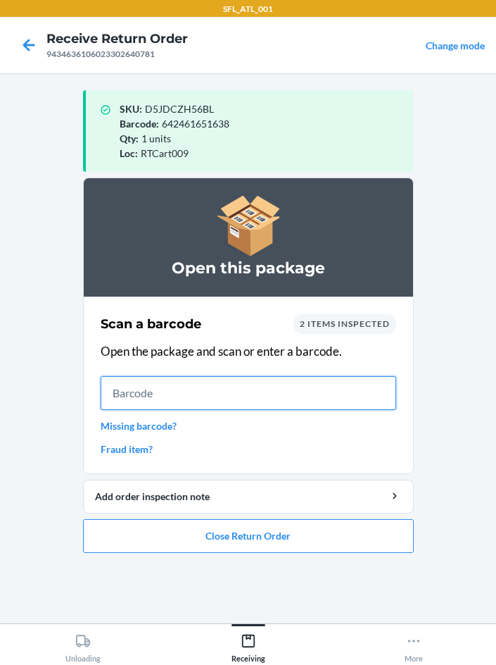
click at [327, 376] on input "text" at bounding box center [249, 393] width 296 height 34
type input "420302599434636106023304410795"
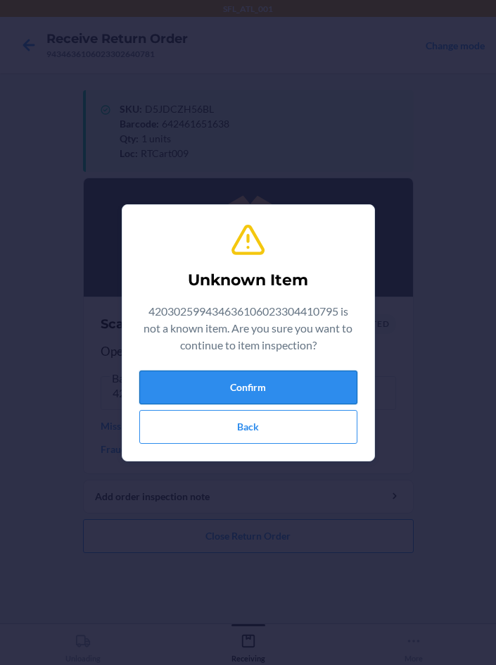
click at [270, 392] on button "Confirm" at bounding box center [248, 387] width 218 height 34
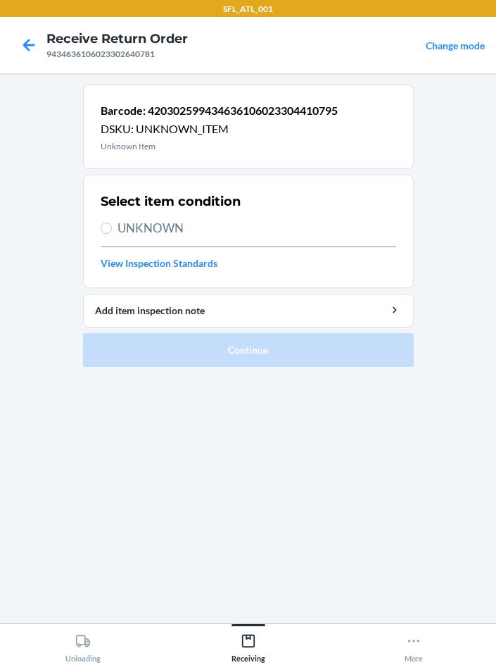
click at [98, 226] on section "Select item condition UNKNOWN View Inspection Standards" at bounding box center [248, 231] width 331 height 113
click at [101, 226] on label "UNKNOWN" at bounding box center [249, 228] width 296 height 18
click at [101, 226] on input "UNKNOWN" at bounding box center [106, 228] width 11 height 11
radio input "true"
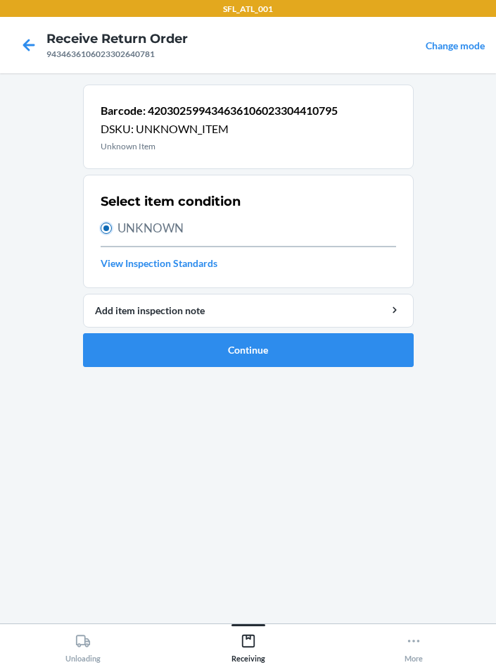
click at [107, 227] on input "UNKNOWN" at bounding box center [106, 228] width 11 height 11
drag, startPoint x: 306, startPoint y: 281, endPoint x: 182, endPoint y: 211, distance: 141.9
click at [304, 276] on section "Select item condition UNKNOWN View Inspection Standards" at bounding box center [248, 231] width 331 height 113
click at [182, 211] on div "Select item condition UNKNOWN View Inspection Standards" at bounding box center [249, 231] width 296 height 87
click at [268, 285] on section "Select item condition UNKNOWN View Inspection Standards" at bounding box center [248, 231] width 331 height 113
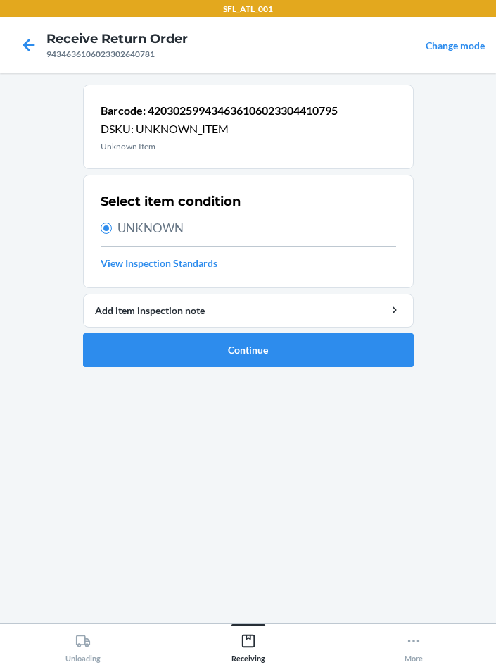
click at [222, 235] on div "Select item condition UNKNOWN View Inspection Standards" at bounding box center [249, 231] width 296 height 87
click at [30, 45] on icon at bounding box center [29, 45] width 12 height 12
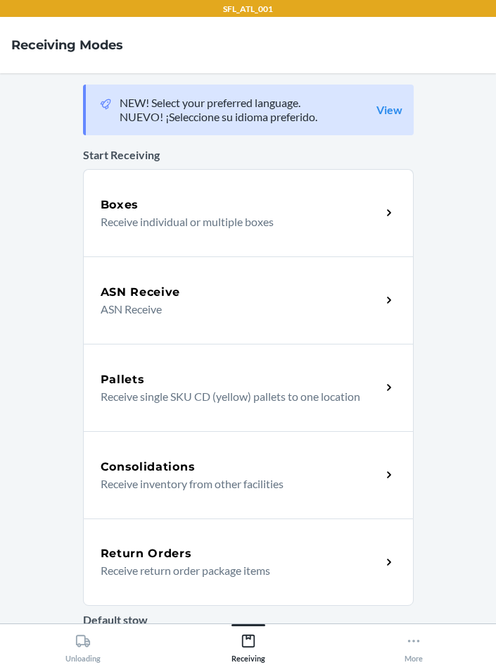
click at [163, 562] on p "Receive return order package items" at bounding box center [236, 570] width 270 height 17
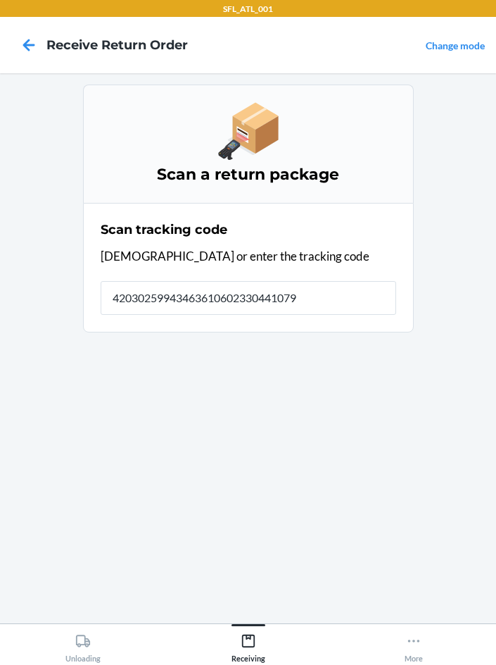
type input "420302599434636106023304410795"
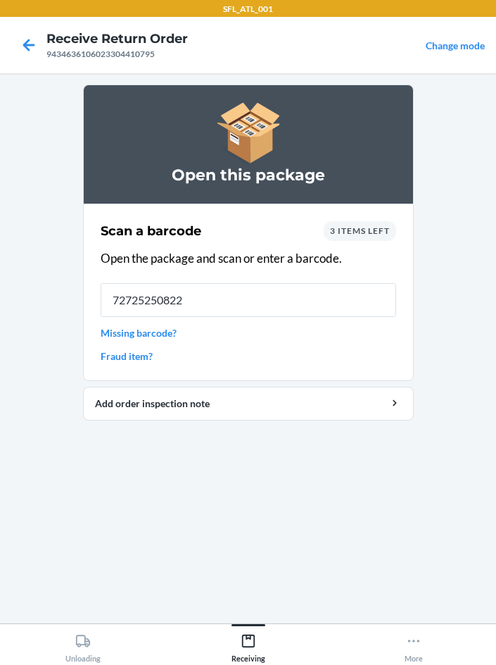
type input "727252508220"
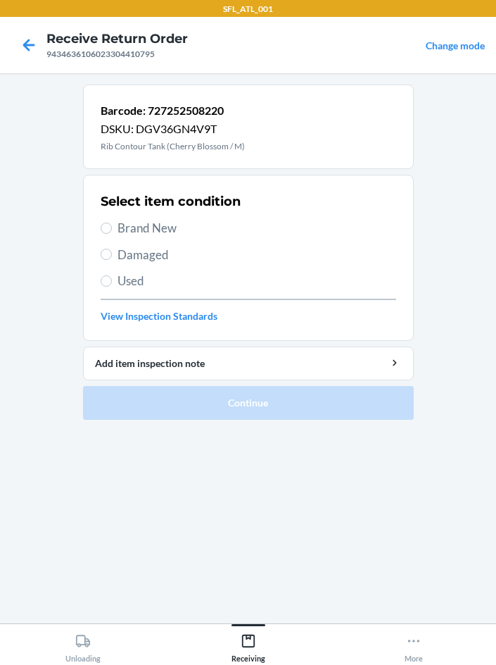
click at [118, 226] on span "Brand New" at bounding box center [257, 228] width 279 height 18
click at [112, 226] on input "Brand New" at bounding box center [106, 228] width 11 height 11
radio input "true"
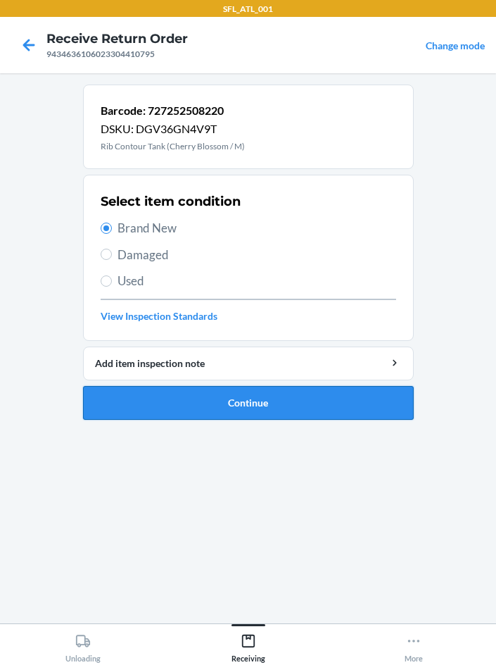
click at [272, 394] on button "Continue" at bounding box center [248, 403] width 331 height 34
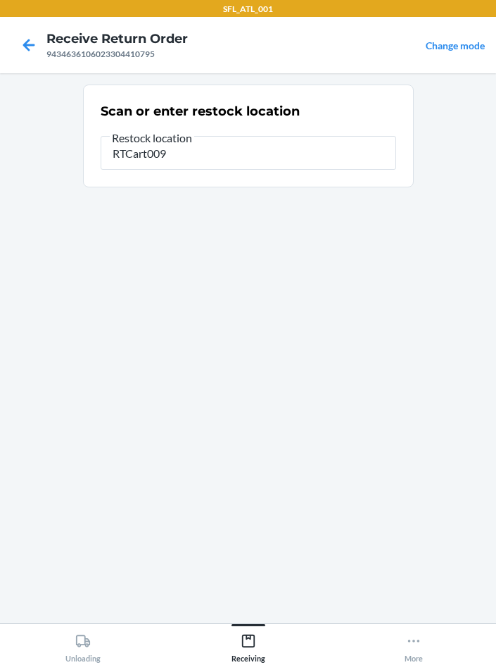
type input "RTCart009"
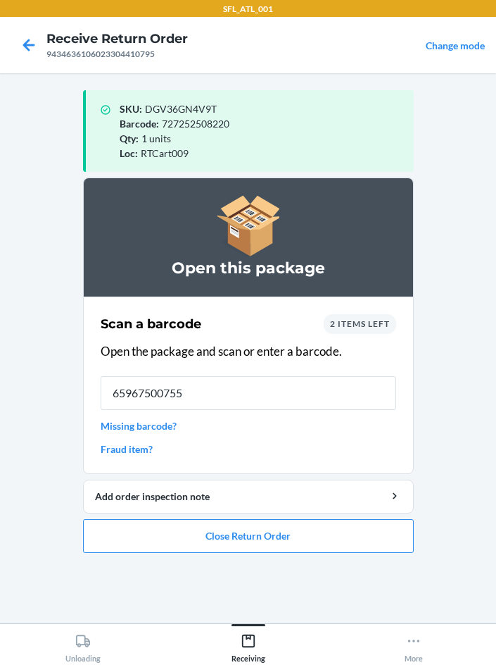
type input "659675007557"
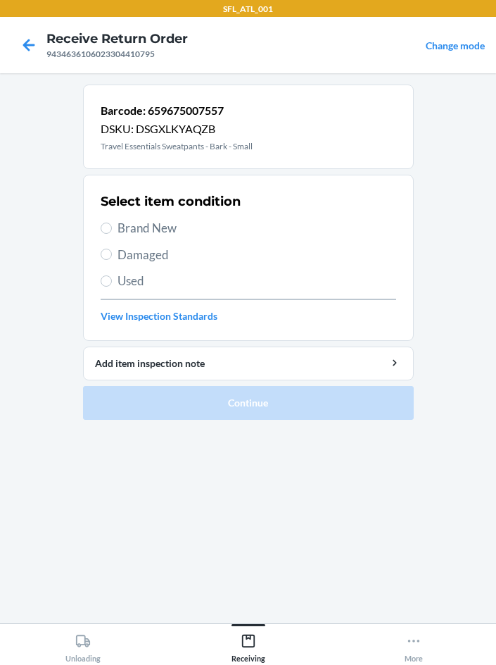
click at [113, 226] on label "Brand New" at bounding box center [249, 228] width 296 height 18
click at [108, 227] on input "Brand New" at bounding box center [106, 228] width 11 height 11
radio input "true"
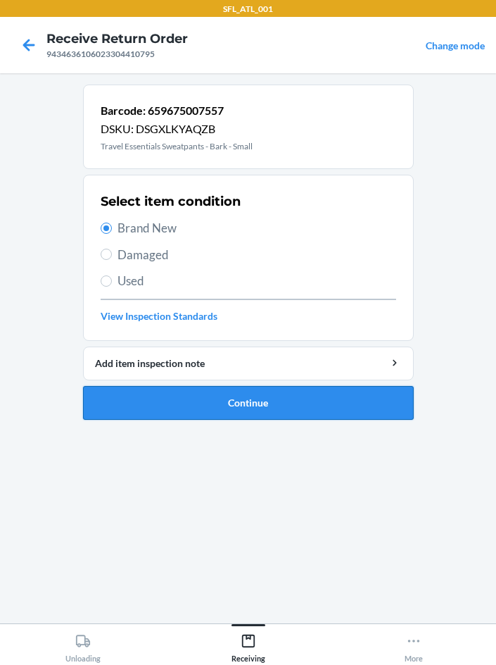
click at [285, 405] on button "Continue" at bounding box center [248, 403] width 331 height 34
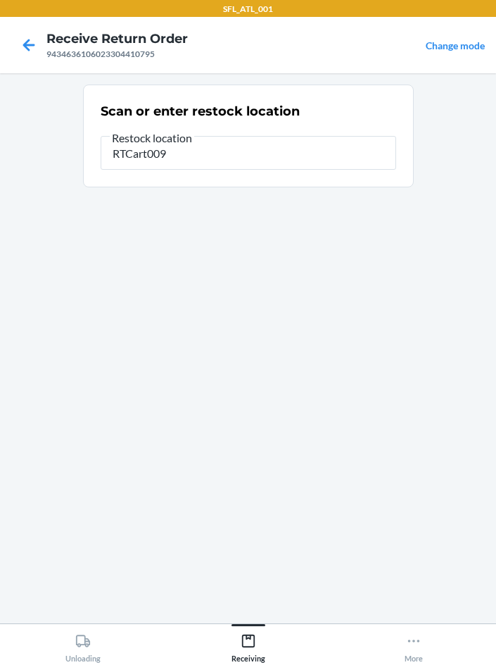
type input "RTCart009"
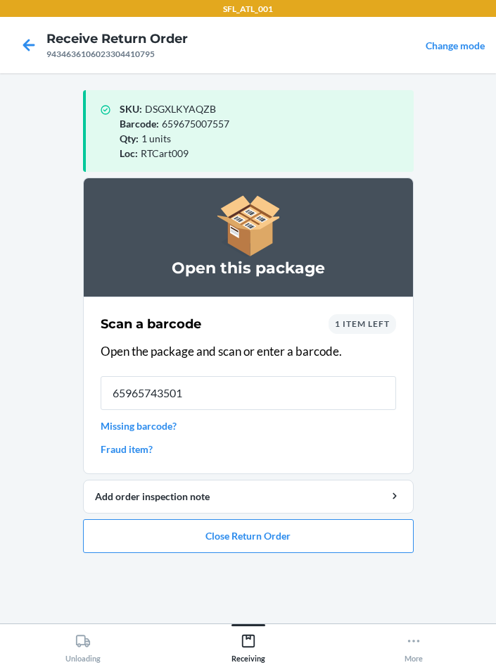
type input "659657435019"
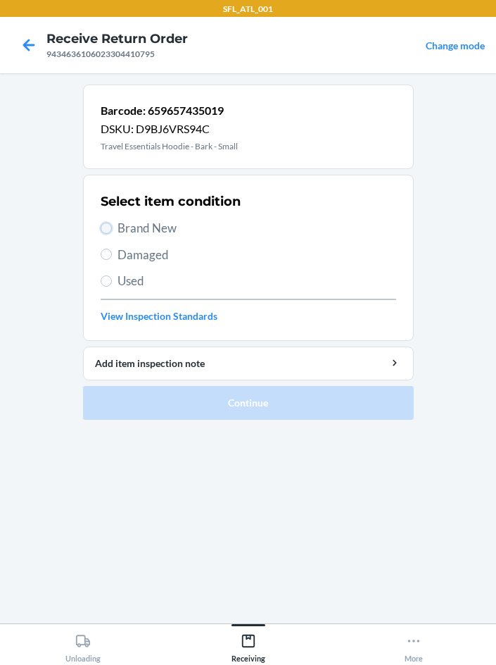
click at [103, 225] on input "Brand New" at bounding box center [106, 228] width 11 height 11
radio input "true"
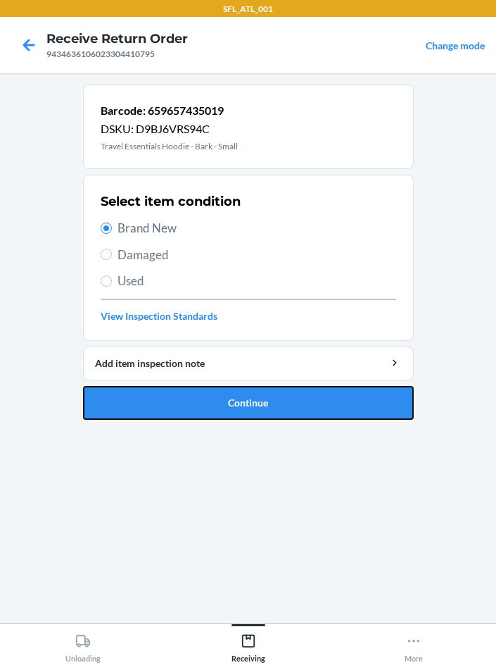
drag, startPoint x: 254, startPoint y: 407, endPoint x: 258, endPoint y: 400, distance: 7.9
click at [254, 406] on button "Continue" at bounding box center [248, 403] width 331 height 34
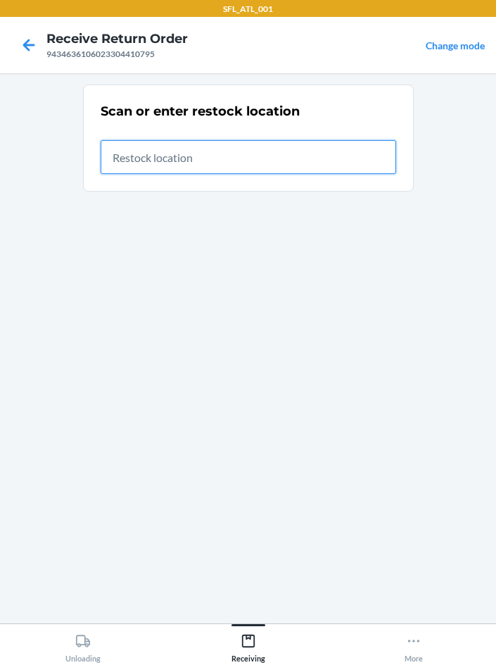
click at [219, 151] on input "text" at bounding box center [249, 157] width 296 height 34
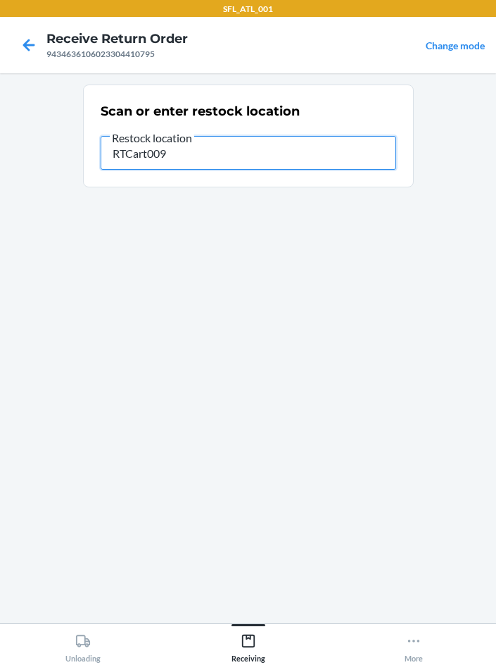
type input "RTCart009"
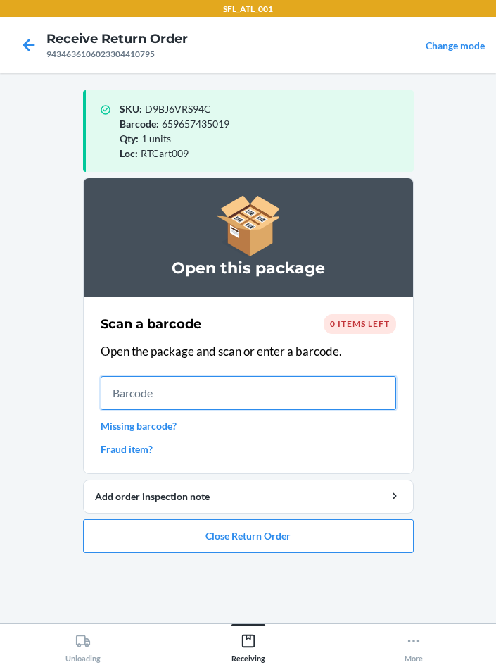
drag, startPoint x: 143, startPoint y: 408, endPoint x: 169, endPoint y: 408, distance: 26.1
click at [143, 408] on input "text" at bounding box center [249, 393] width 296 height 34
click at [171, 405] on input "text" at bounding box center [249, 393] width 296 height 34
type input "420302599434636106023304128393"
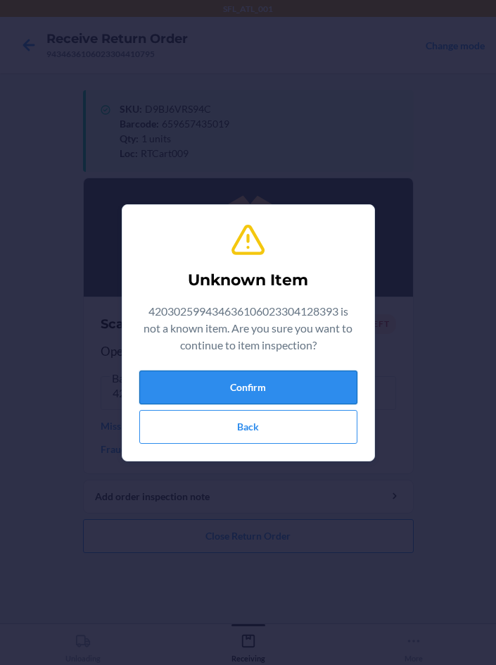
click at [230, 380] on button "Confirm" at bounding box center [248, 387] width 218 height 34
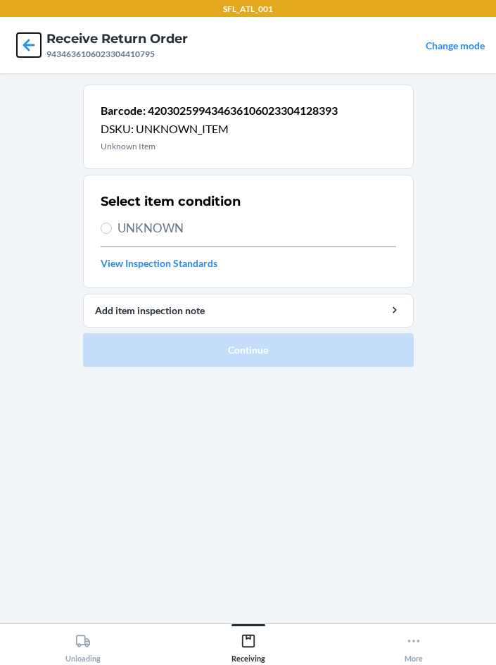
click at [24, 44] on icon at bounding box center [29, 45] width 24 height 24
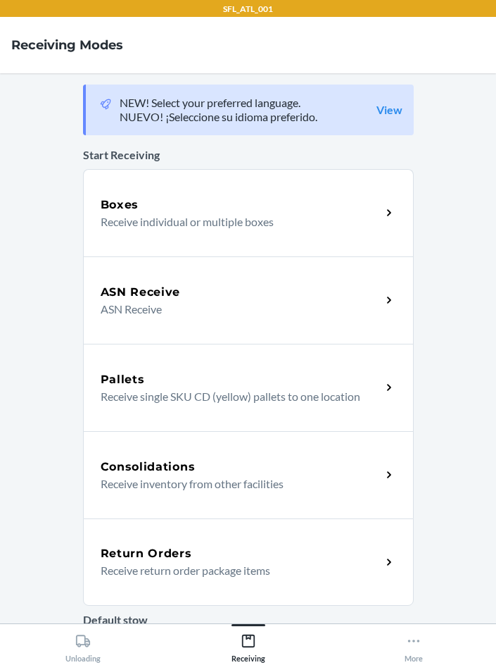
click at [184, 579] on div "Return Orders Receive return order package items" at bounding box center [248, 561] width 331 height 87
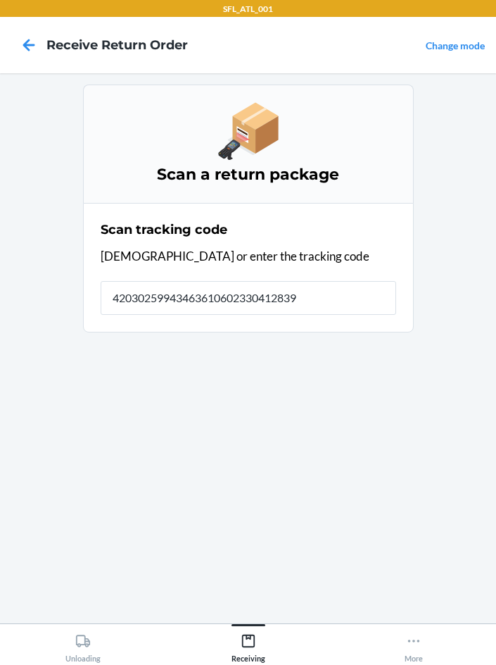
type input "420302599434636106023304128393"
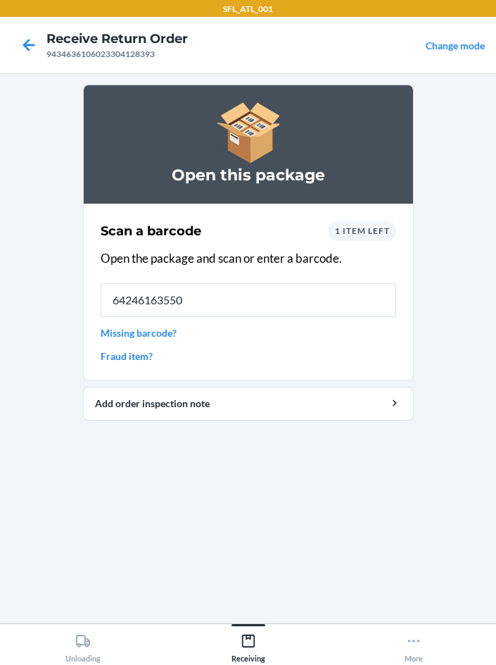
type input "642461635508"
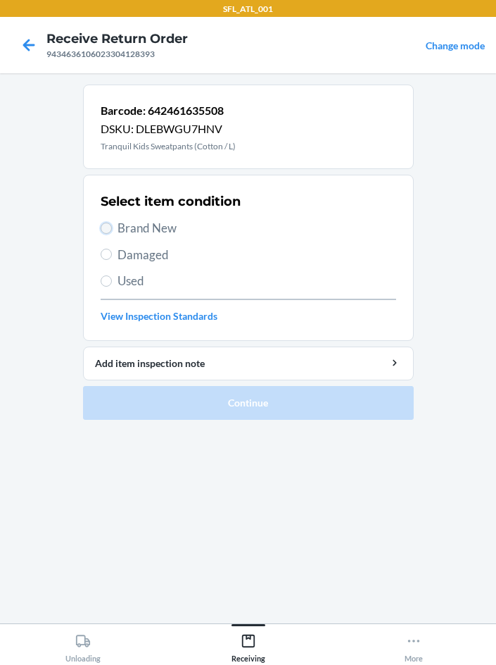
drag, startPoint x: 109, startPoint y: 227, endPoint x: 120, endPoint y: 251, distance: 26.5
click at [108, 227] on input "Brand New" at bounding box center [106, 228] width 11 height 11
radio input "true"
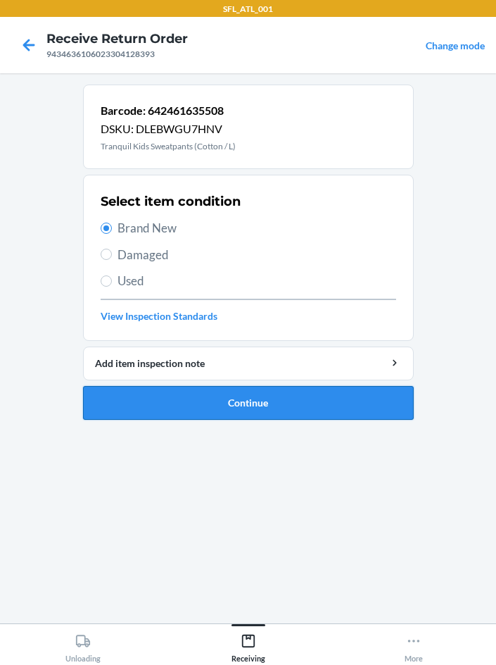
click at [264, 406] on button "Continue" at bounding box center [248, 403] width 331 height 34
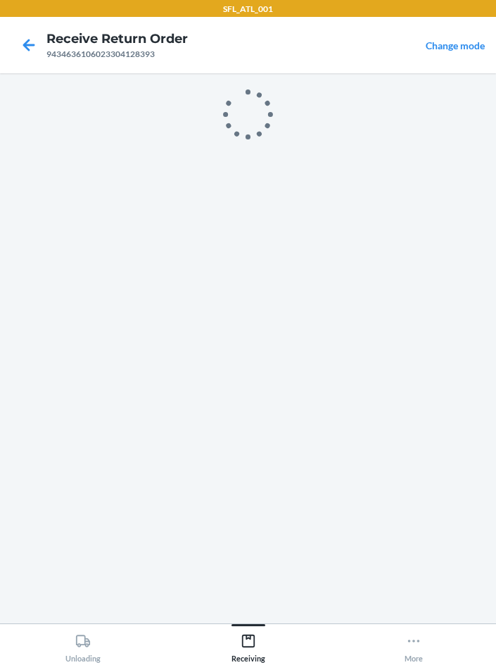
click at [251, 289] on section at bounding box center [248, 348] width 331 height 527
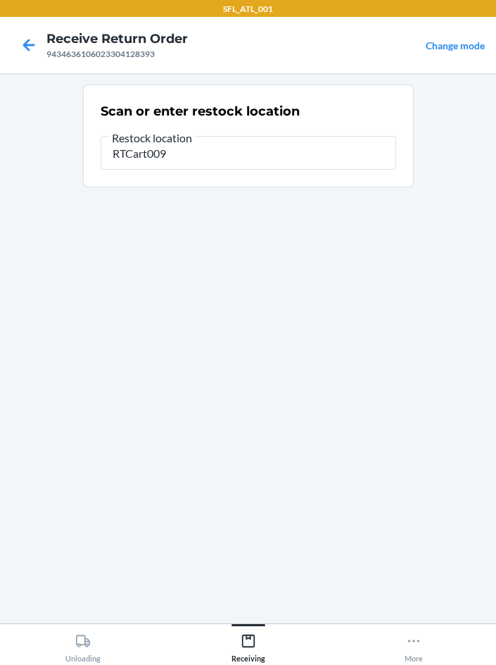
type input "RTCart009"
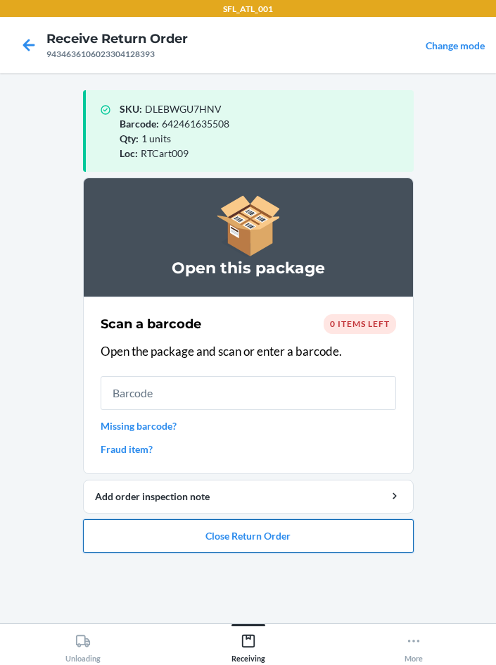
click at [270, 525] on button "Close Return Order" at bounding box center [248, 536] width 331 height 34
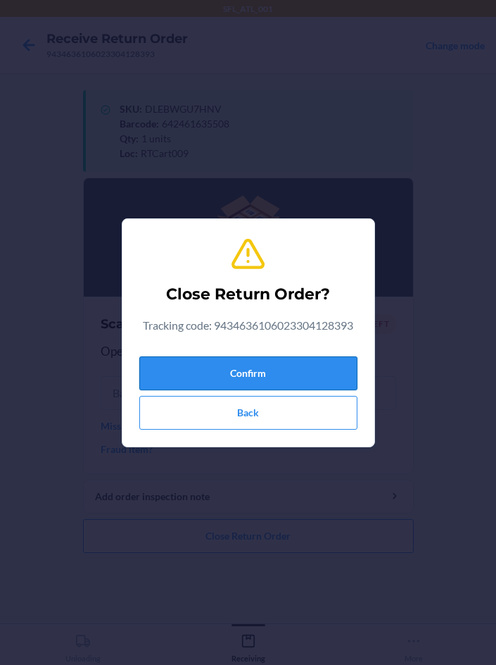
click at [230, 373] on button "Confirm" at bounding box center [248, 373] width 218 height 34
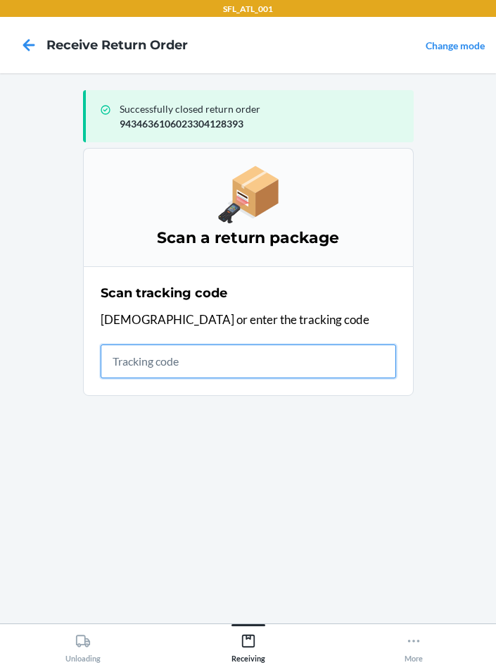
click at [201, 365] on input "text" at bounding box center [249, 361] width 296 height 34
click at [202, 365] on input "text" at bounding box center [249, 361] width 296 height 34
type input "420302599434636106023304728340"
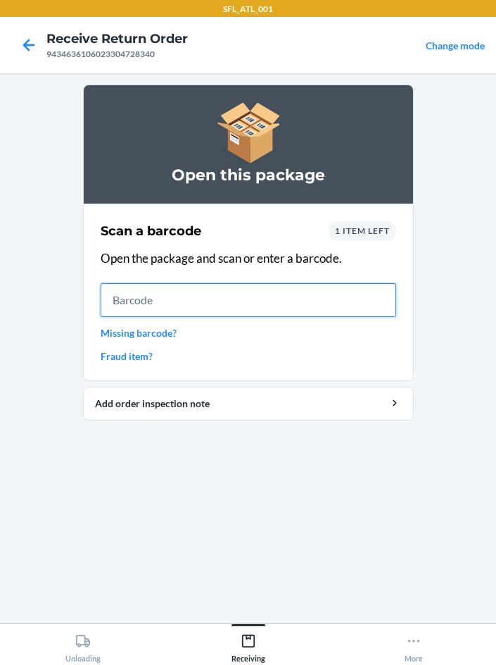
click at [323, 311] on input "text" at bounding box center [249, 300] width 296 height 34
type input "610655707805"
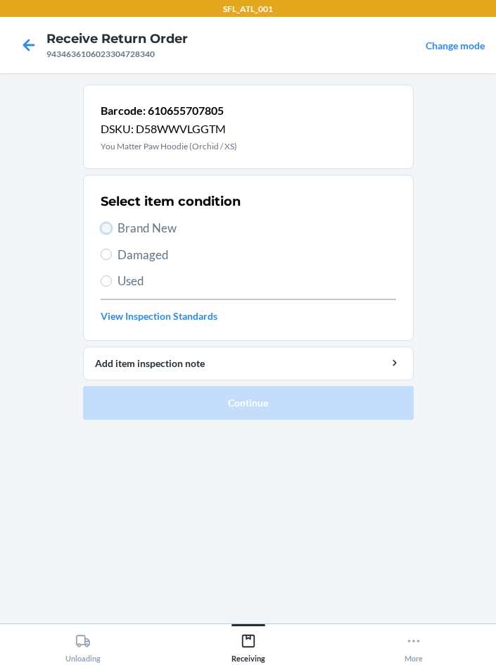
click at [109, 227] on input "Brand New" at bounding box center [106, 228] width 11 height 11
radio input "true"
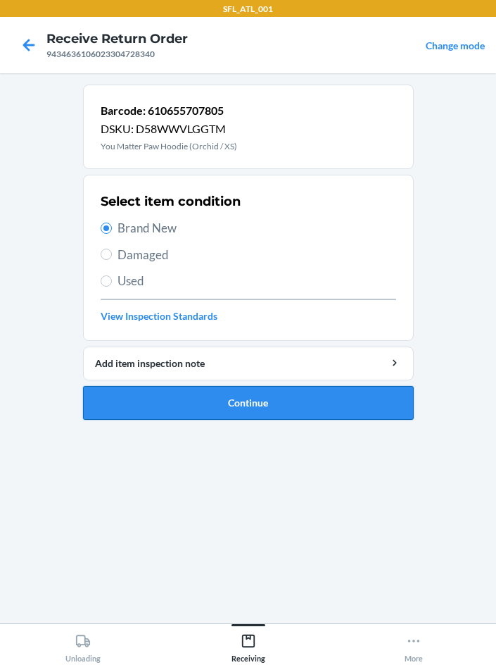
click at [230, 407] on button "Continue" at bounding box center [248, 403] width 331 height 34
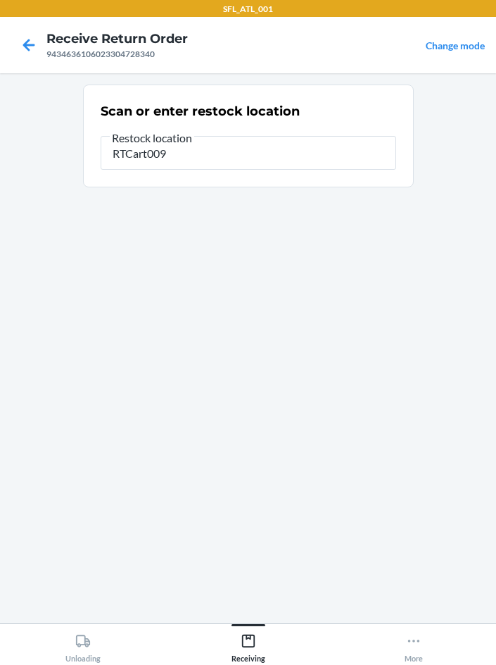
type input "RTCart009"
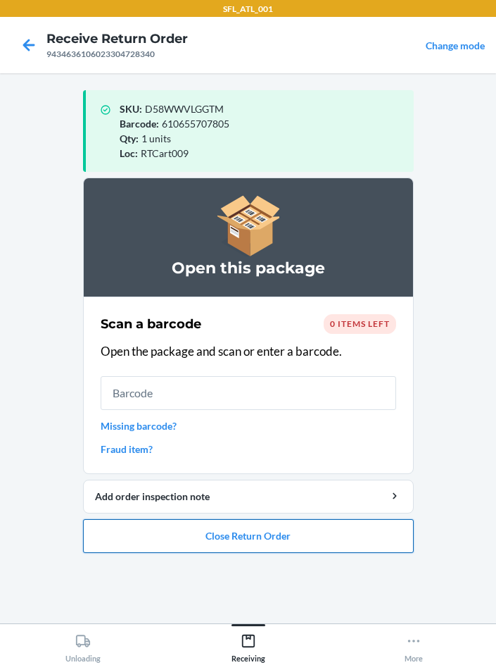
click at [234, 540] on button "Close Return Order" at bounding box center [248, 536] width 331 height 34
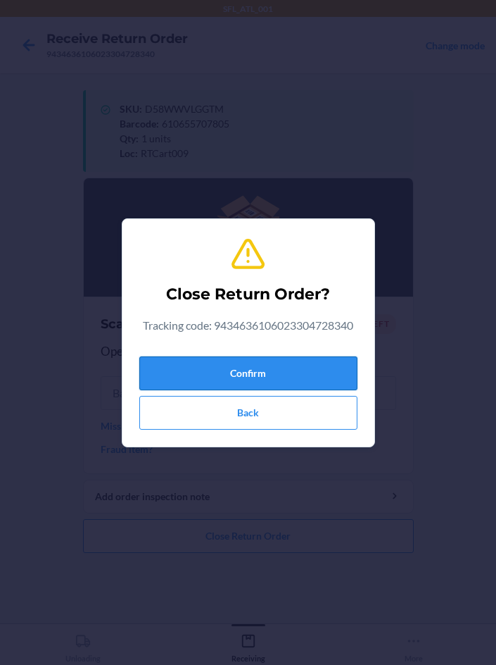
click at [220, 363] on button "Confirm" at bounding box center [248, 373] width 218 height 34
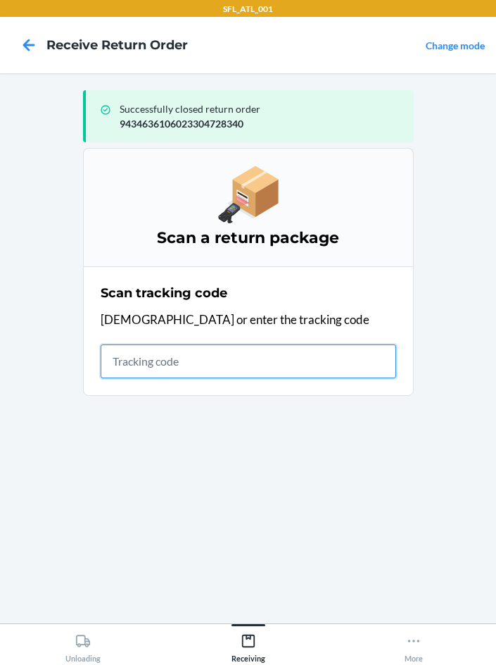
click at [160, 347] on input "text" at bounding box center [249, 361] width 296 height 34
type input "420302599434636106023304814616"
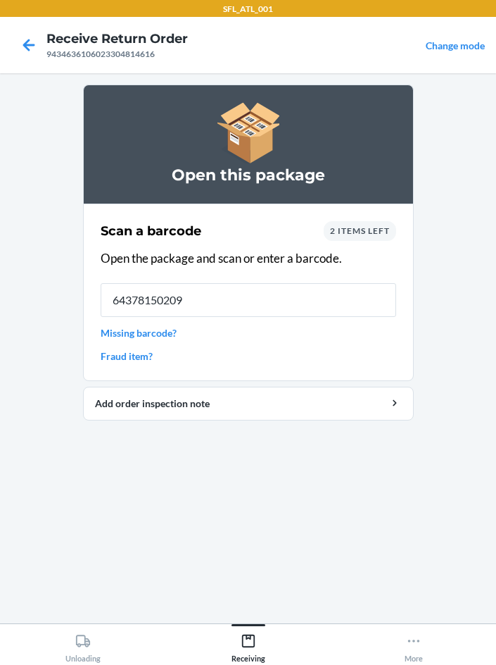
type input "643781502099"
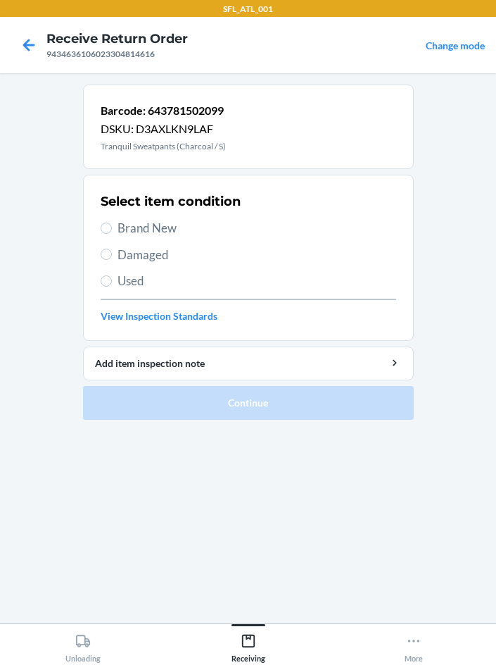
click at [117, 236] on div "Select item condition Brand New Damaged Used View Inspection Standards" at bounding box center [249, 257] width 296 height 139
click at [115, 228] on label "Brand New" at bounding box center [249, 228] width 296 height 18
click at [112, 228] on input "Brand New" at bounding box center [106, 228] width 11 height 11
radio input "true"
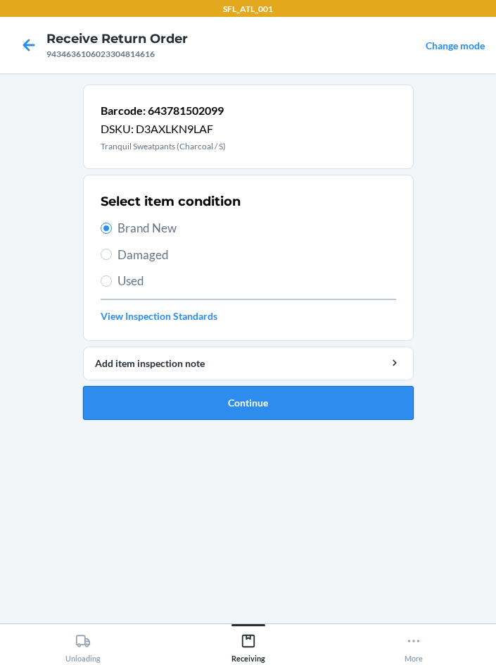
click at [192, 415] on button "Continue" at bounding box center [248, 403] width 331 height 34
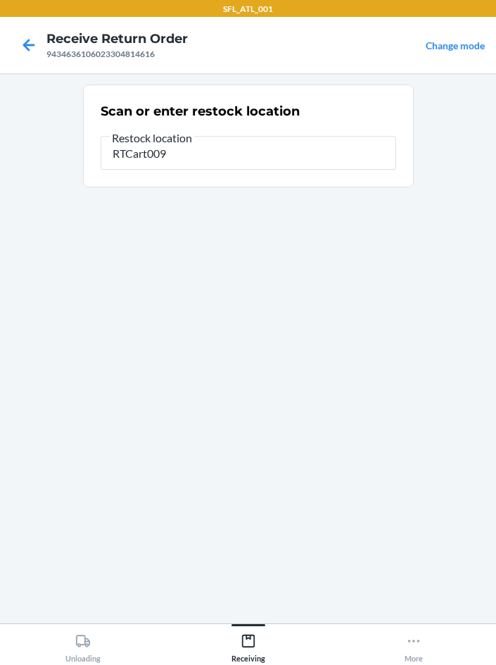
type input "RTCart009"
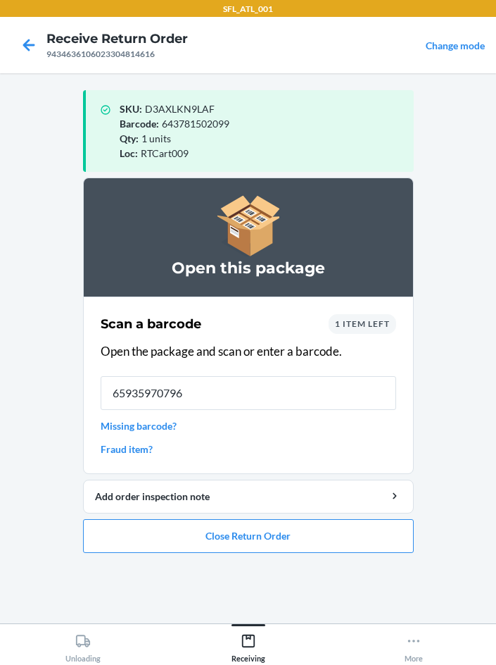
type input "659359707964"
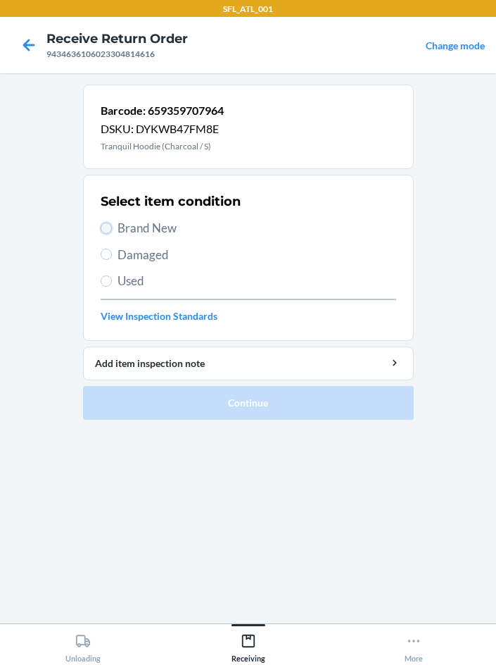
click at [106, 227] on input "Brand New" at bounding box center [106, 228] width 11 height 11
radio input "true"
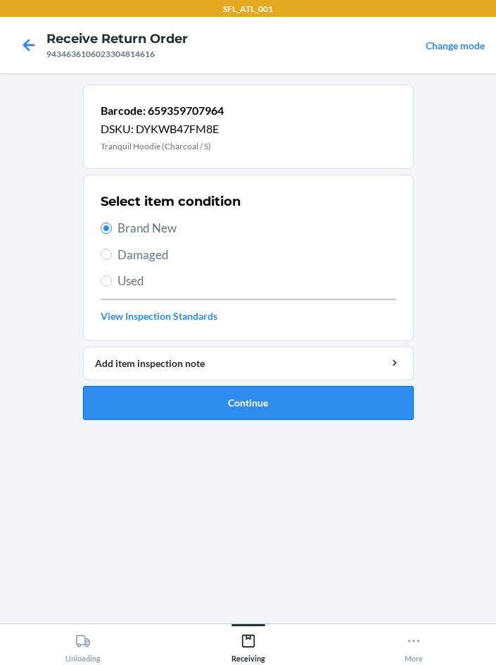
click at [280, 407] on button "Continue" at bounding box center [248, 403] width 331 height 34
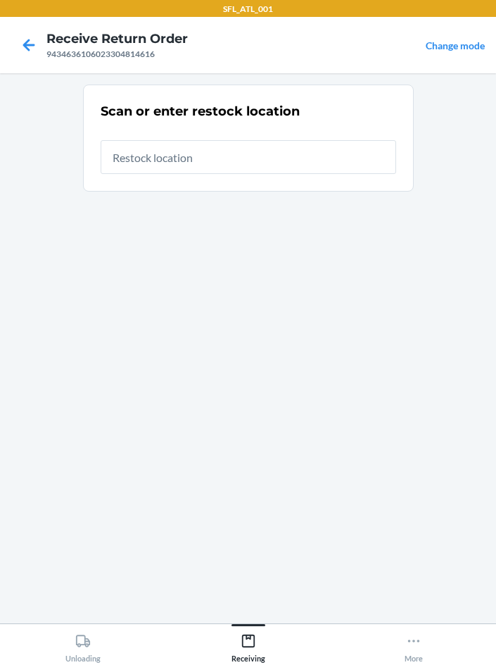
click at [174, 164] on input "text" at bounding box center [249, 157] width 296 height 34
type input "RTCart009"
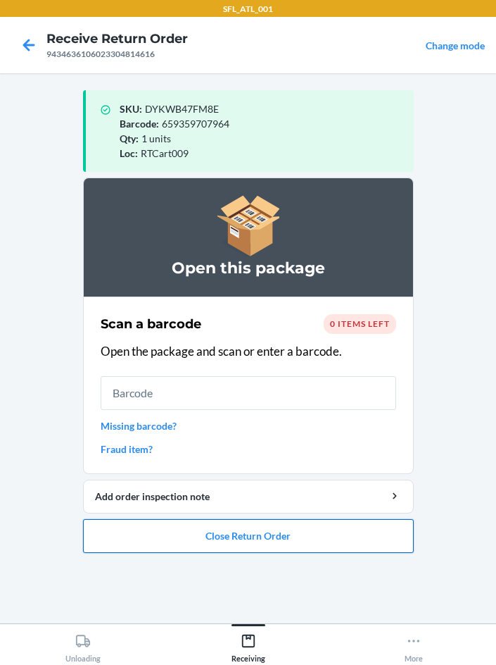
click at [262, 532] on button "Close Return Order" at bounding box center [248, 536] width 331 height 34
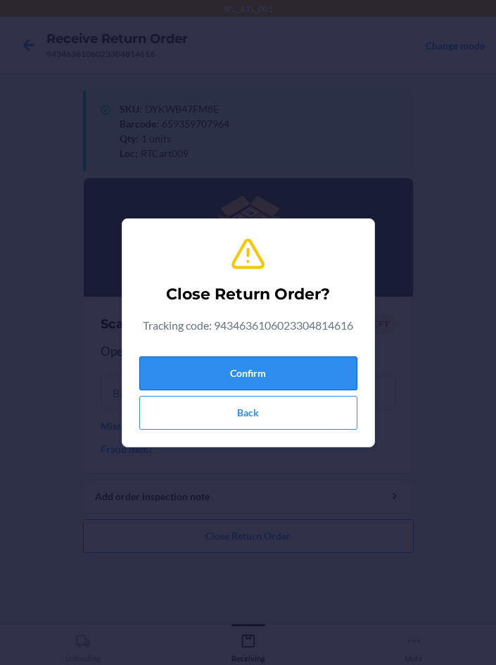
click at [222, 373] on button "Confirm" at bounding box center [248, 373] width 218 height 34
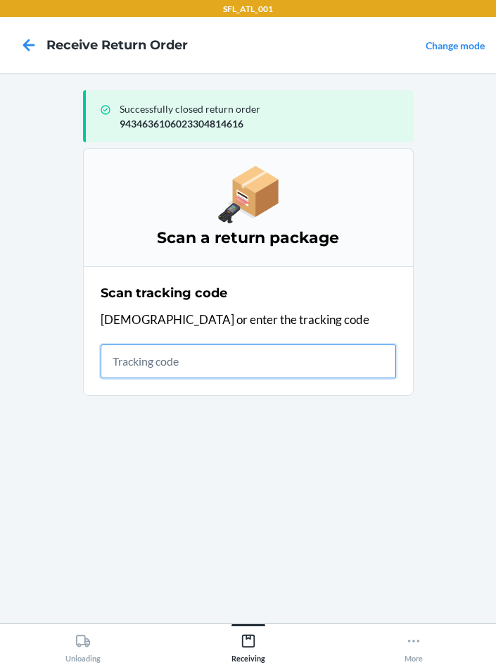
click at [237, 364] on input "text" at bounding box center [249, 361] width 296 height 34
type input "420302599434636106023304835871"
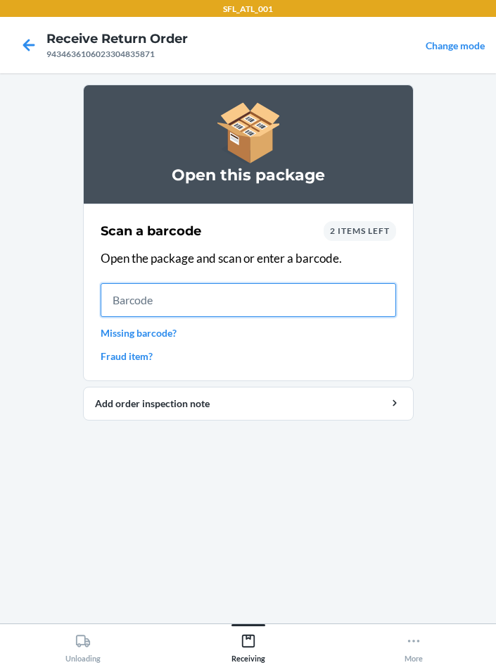
click at [153, 311] on input "text" at bounding box center [249, 300] width 296 height 34
type input "612461462404"
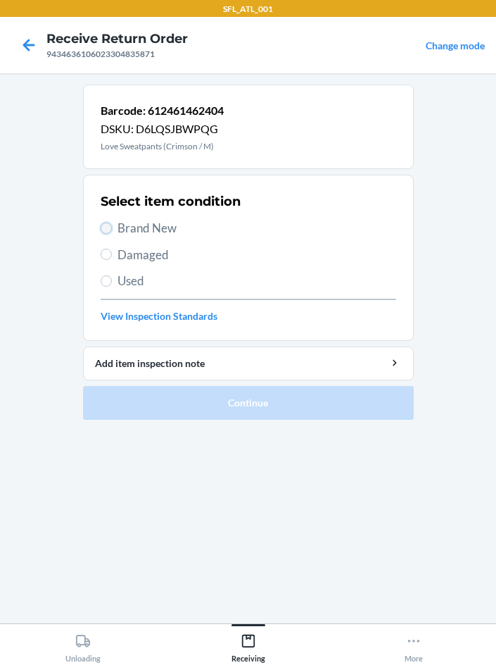
click at [109, 228] on input "Brand New" at bounding box center [106, 228] width 11 height 11
radio input "true"
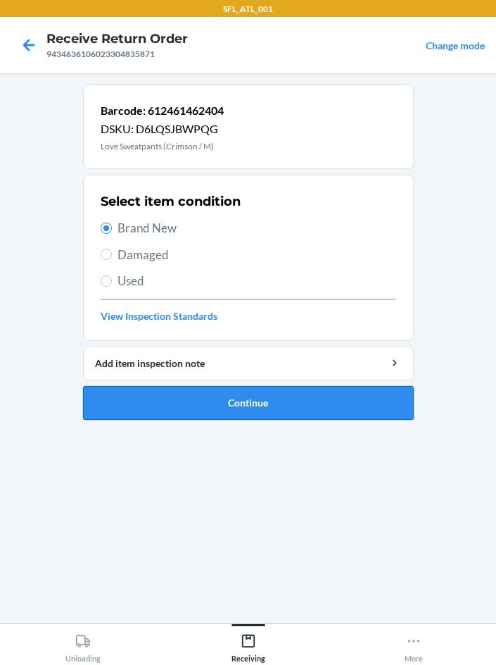
click at [280, 416] on button "Continue" at bounding box center [248, 403] width 331 height 34
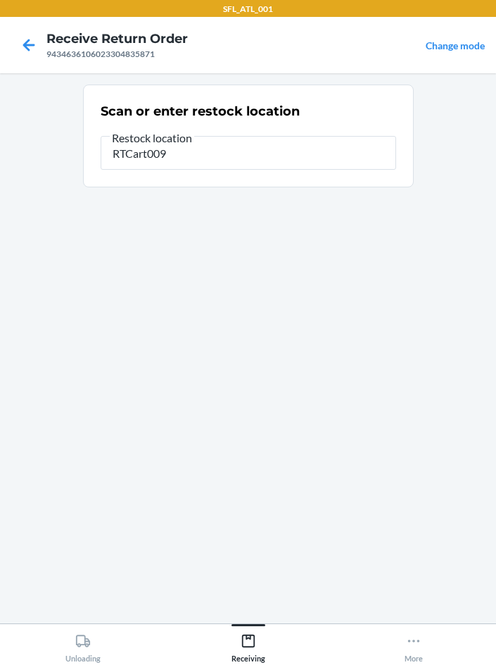
type input "RTCart009"
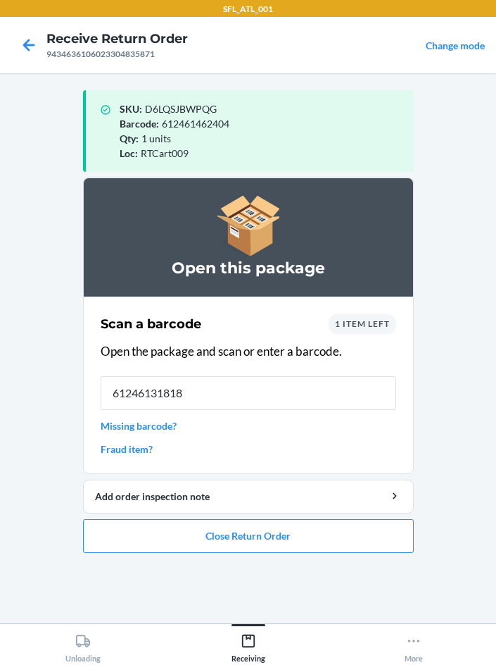
type input "612461318183"
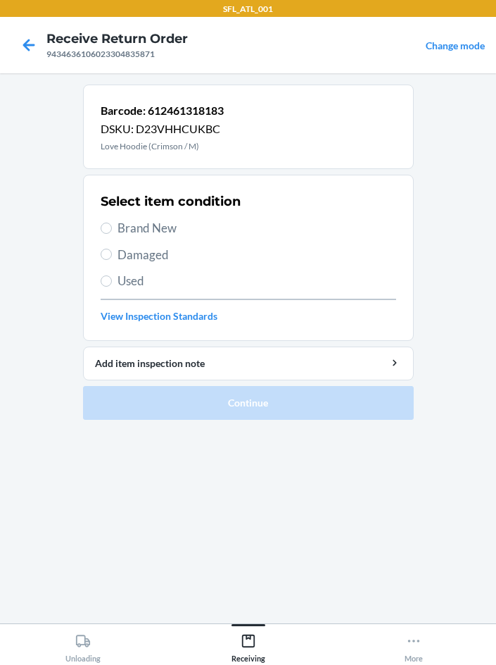
click at [104, 221] on label "Brand New" at bounding box center [249, 228] width 296 height 18
click at [104, 223] on input "Brand New" at bounding box center [106, 228] width 11 height 11
radio input "true"
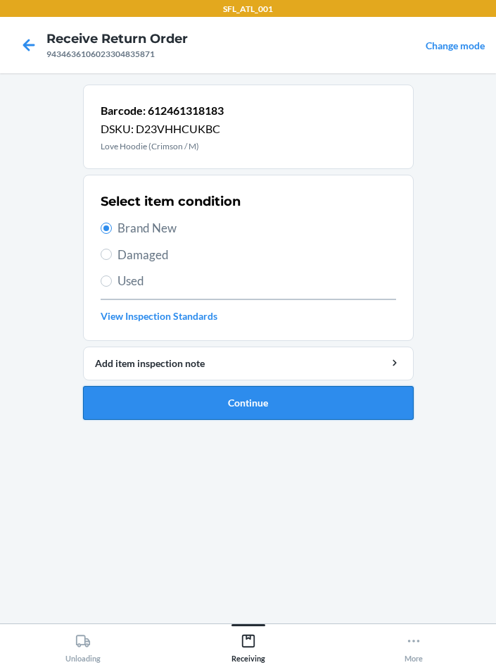
click at [184, 408] on button "Continue" at bounding box center [248, 403] width 331 height 34
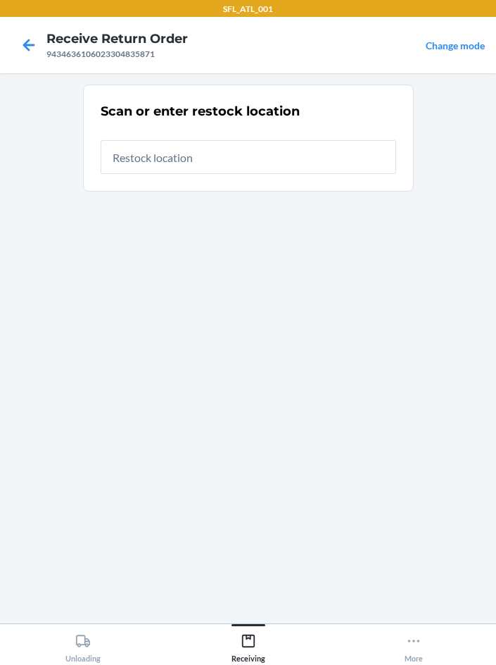
click at [130, 158] on input "text" at bounding box center [249, 157] width 296 height 34
type input "RTCart009"
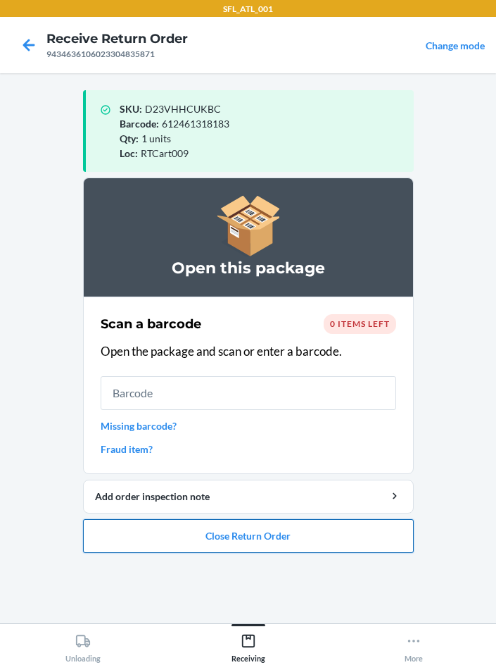
click at [143, 541] on button "Close Return Order" at bounding box center [248, 536] width 331 height 34
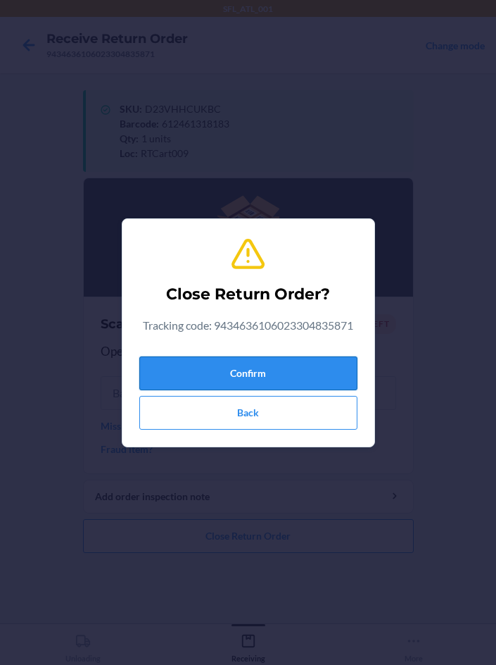
click at [180, 384] on button "Confirm" at bounding box center [248, 373] width 218 height 34
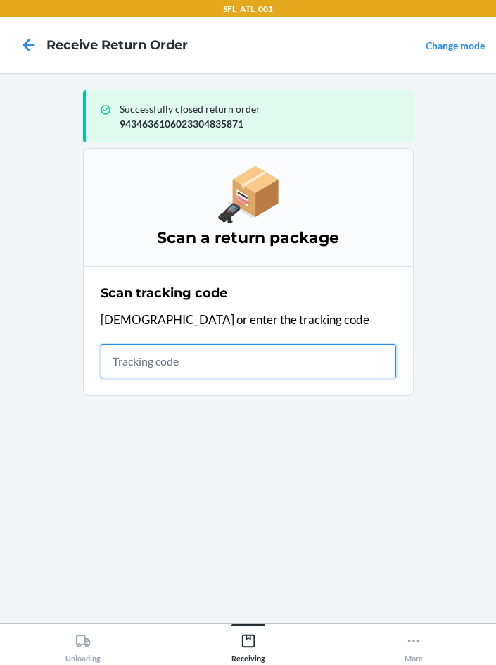
click at [204, 368] on input "text" at bounding box center [249, 361] width 296 height 34
type input "420302599434636106023303726101"
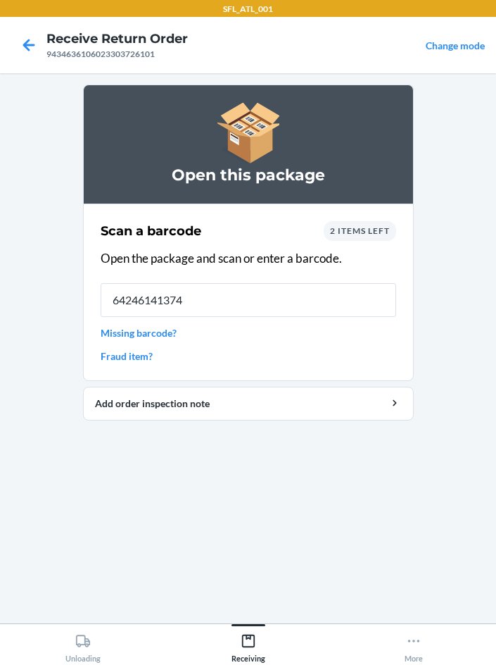
type input "642461413748"
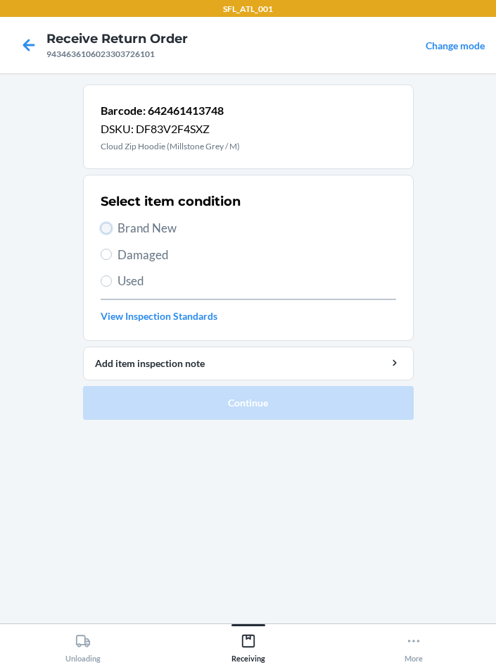
click at [111, 232] on input "Brand New" at bounding box center [106, 228] width 11 height 11
radio input "true"
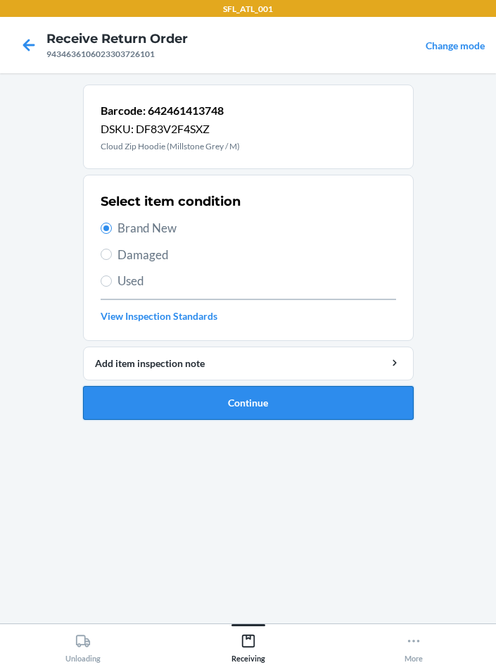
click at [289, 408] on button "Continue" at bounding box center [248, 403] width 331 height 34
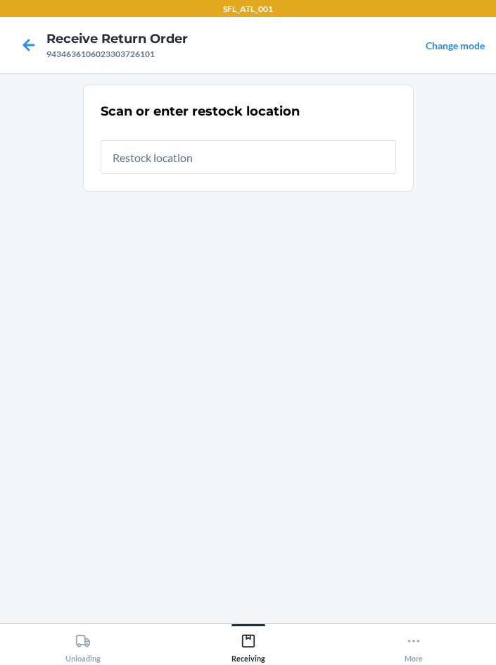
click at [165, 153] on input "text" at bounding box center [249, 157] width 296 height 34
type input "RTCart009"
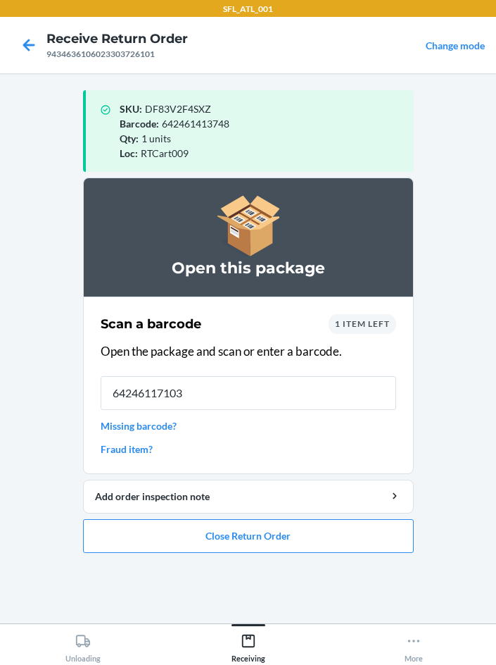
type input "642461171037"
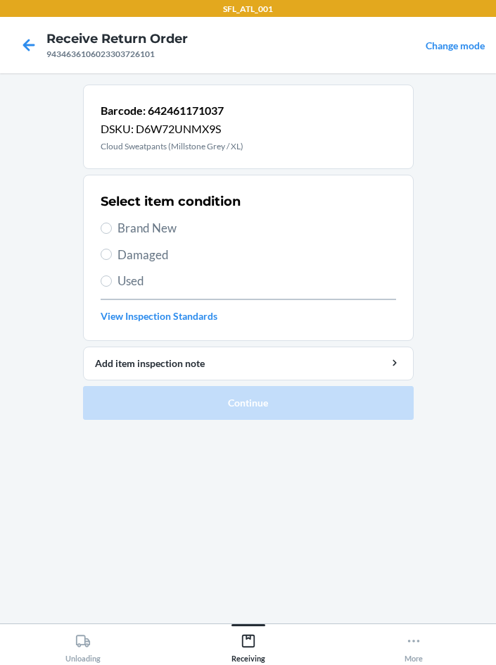
click at [129, 227] on span "Brand New" at bounding box center [257, 228] width 279 height 18
click at [112, 227] on input "Brand New" at bounding box center [106, 228] width 11 height 11
radio input "true"
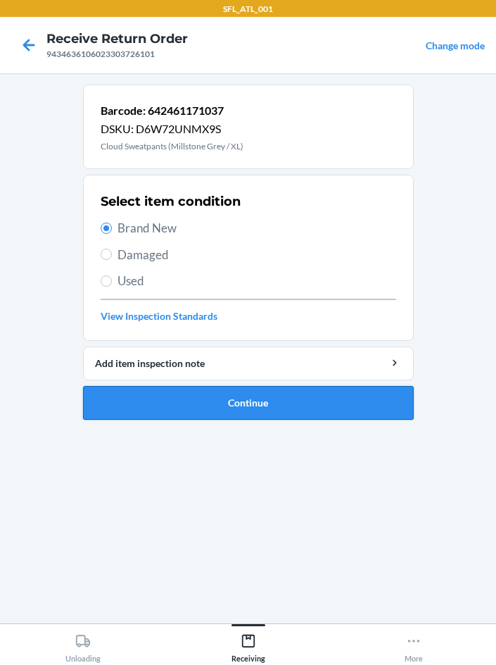
click at [296, 408] on button "Continue" at bounding box center [248, 403] width 331 height 34
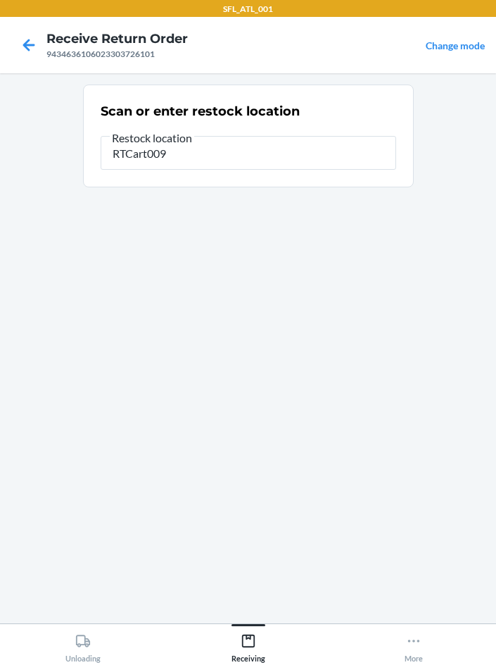
type input "RTCart009"
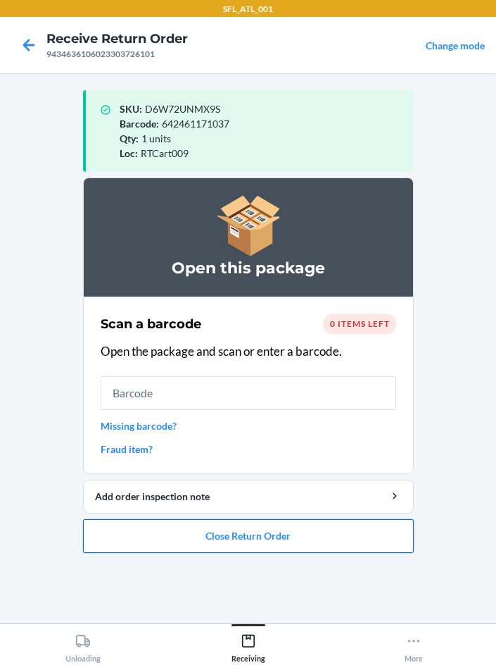
click at [168, 542] on button "Close Return Order" at bounding box center [248, 536] width 331 height 34
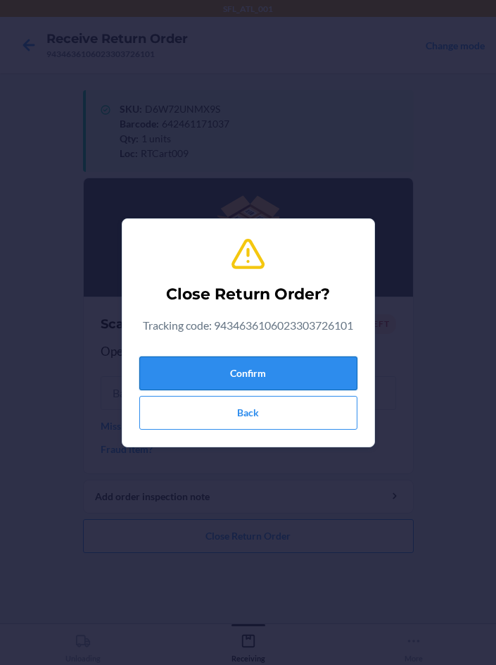
click at [243, 362] on button "Confirm" at bounding box center [248, 373] width 218 height 34
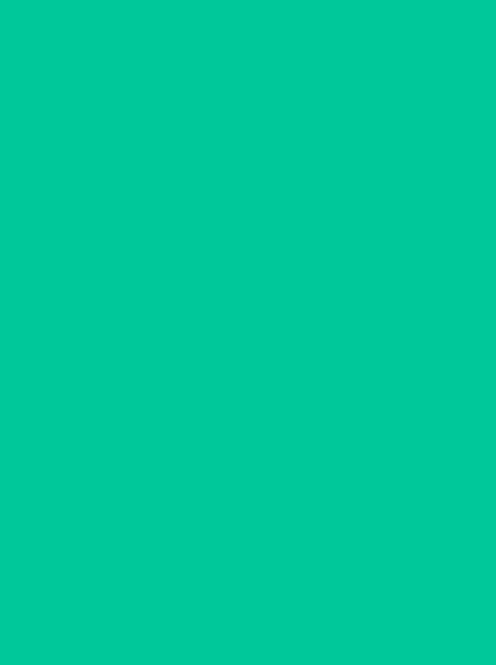
click at [244, 377] on input "text" at bounding box center [249, 361] width 296 height 34
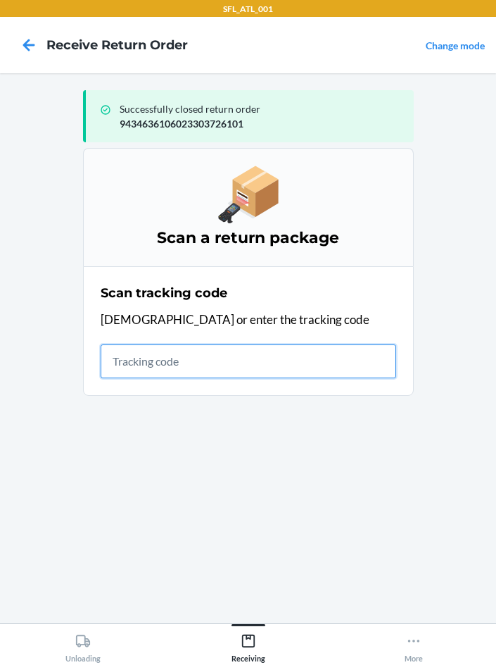
click at [157, 372] on input "text" at bounding box center [249, 361] width 296 height 34
type input "420302599434636106023304664440"
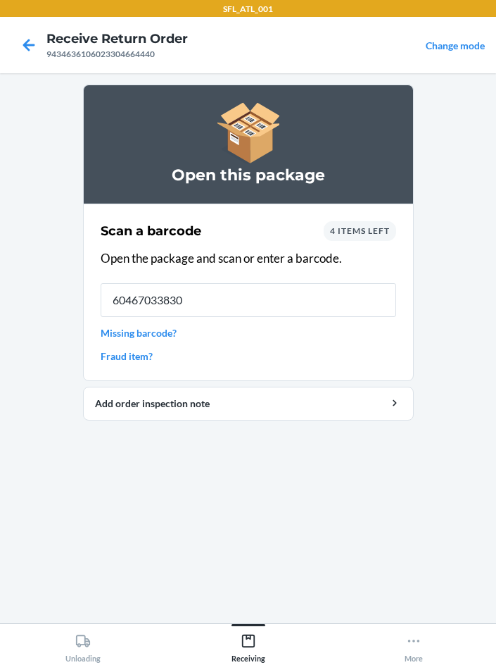
type input "604670338304"
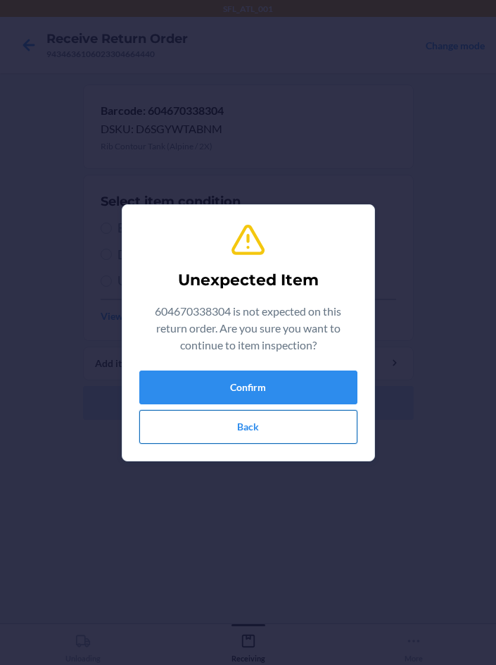
click at [246, 431] on button "Back" at bounding box center [248, 427] width 218 height 34
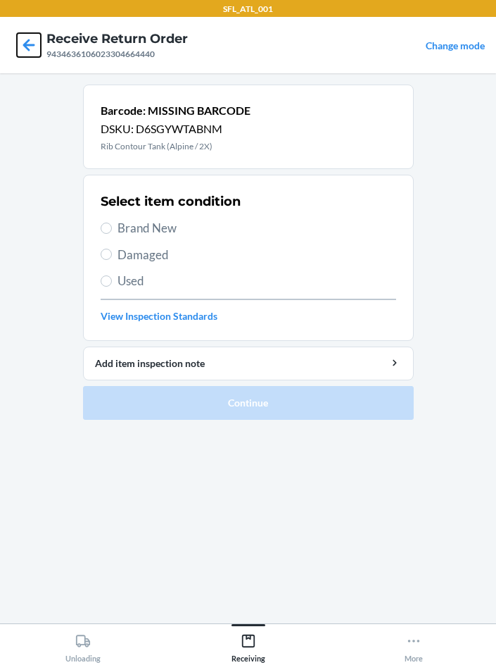
click at [36, 42] on icon at bounding box center [29, 45] width 24 height 24
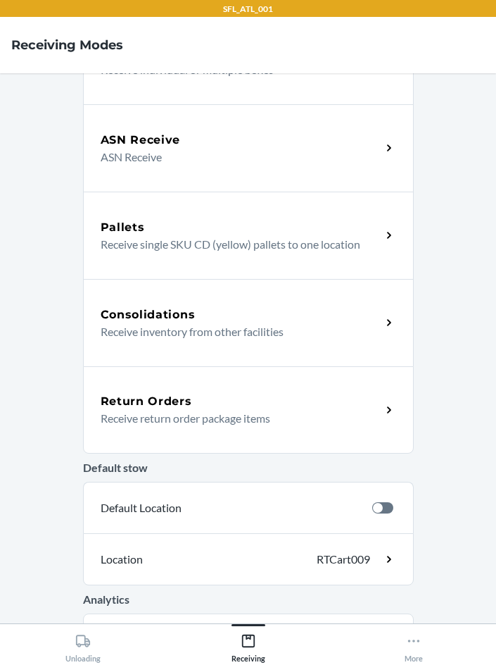
scroll to position [230, 0]
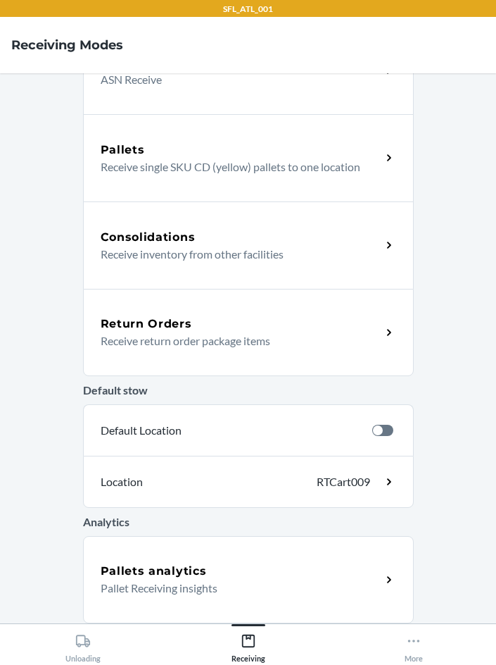
click at [151, 334] on p "Receive return order package items" at bounding box center [236, 340] width 270 height 17
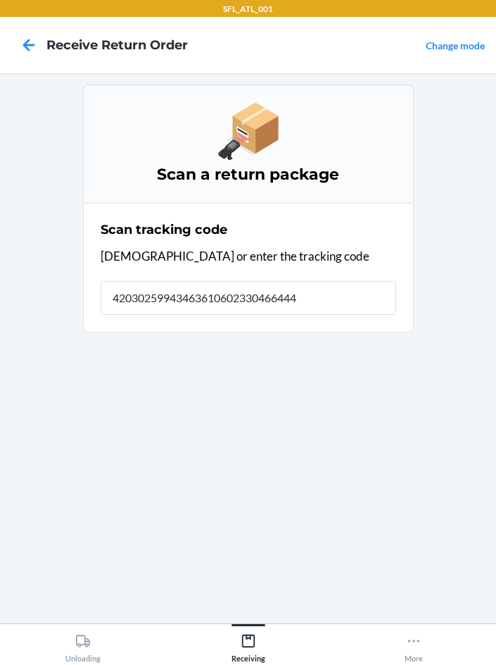
type input "420302599434636106023304664440"
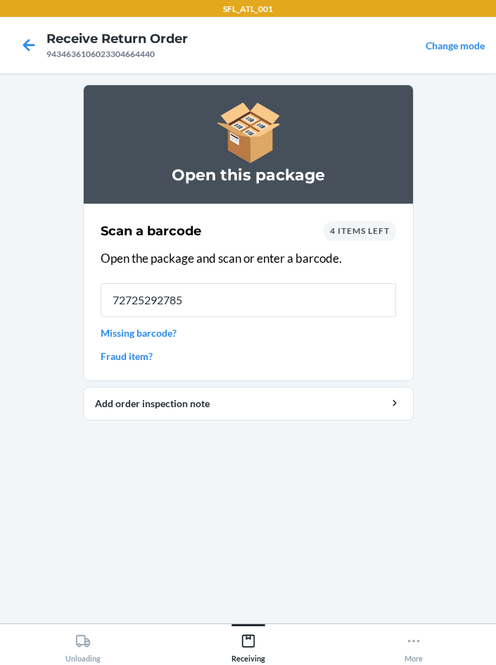
type input "727252927854"
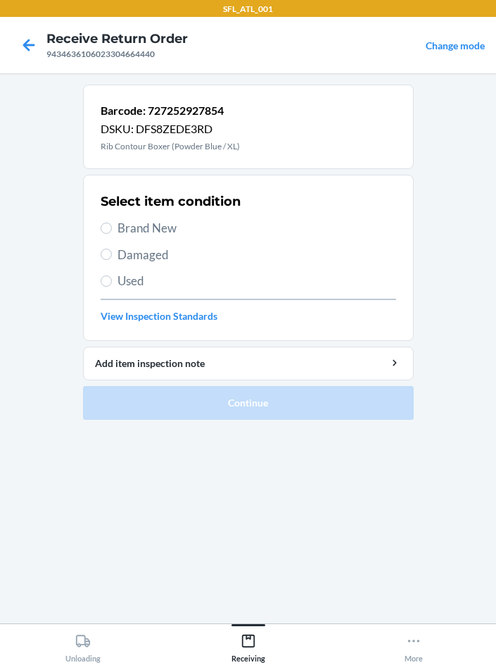
click at [139, 228] on span "Brand New" at bounding box center [257, 228] width 279 height 18
click at [112, 228] on input "Brand New" at bounding box center [106, 228] width 11 height 11
radio input "true"
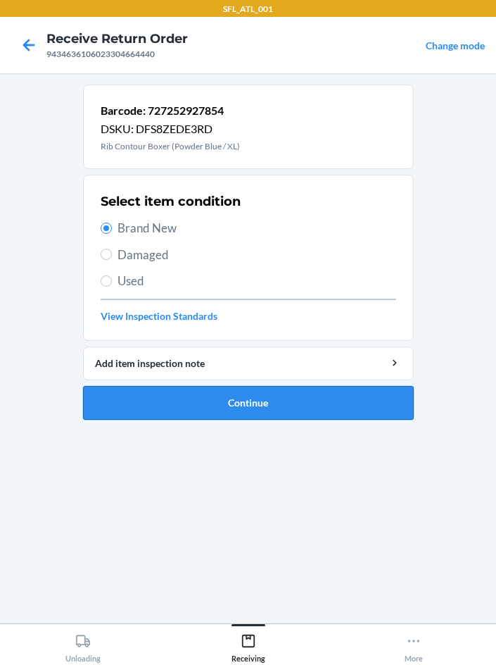
click at [273, 413] on button "Continue" at bounding box center [248, 403] width 331 height 34
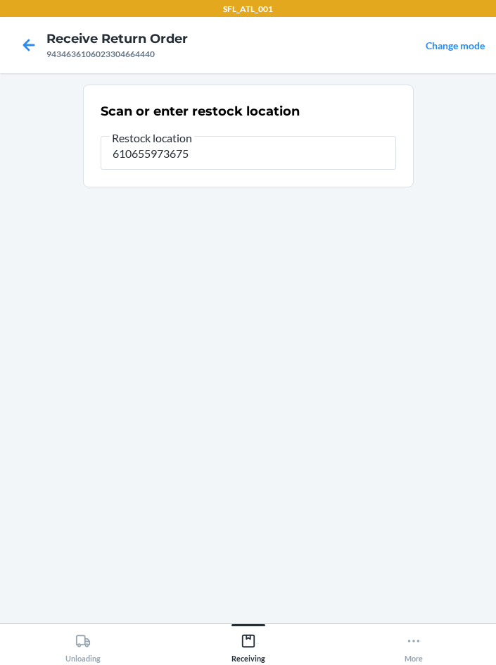
type input "610655973675"
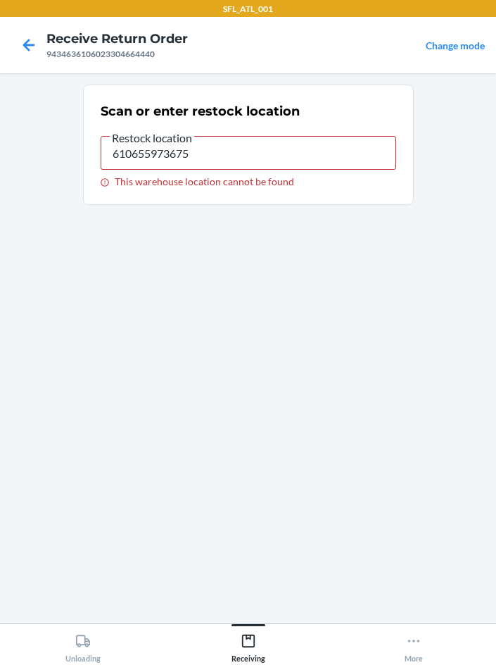
drag, startPoint x: 199, startPoint y: 171, endPoint x: 203, endPoint y: 161, distance: 10.5
click at [201, 168] on label "Restock location 610655973675 This warehouse location cannot be found" at bounding box center [249, 158] width 296 height 58
click at [204, 160] on input "610655973675" at bounding box center [249, 153] width 296 height 34
drag, startPoint x: 204, startPoint y: 160, endPoint x: 15, endPoint y: 159, distance: 188.0
click at [15, 159] on main "Scan or enter restock location Restock location 610655973675 This warehouse loc…" at bounding box center [248, 348] width 496 height 550
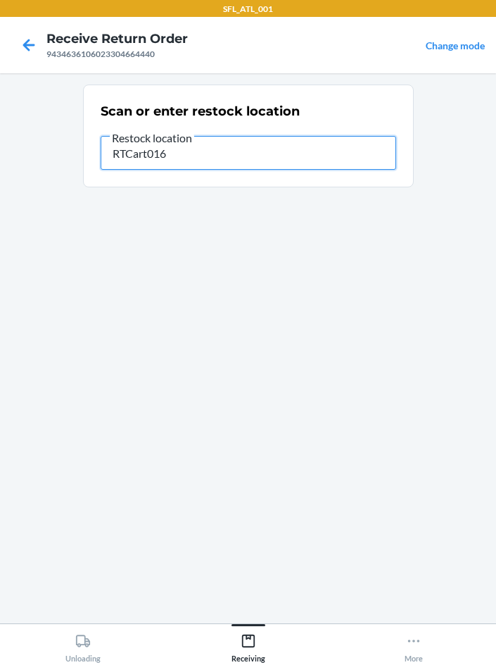
type input "RTCart016"
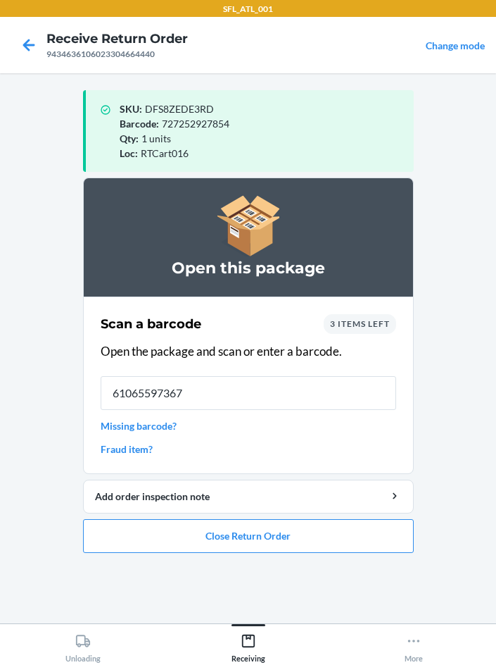
type input "610655973675"
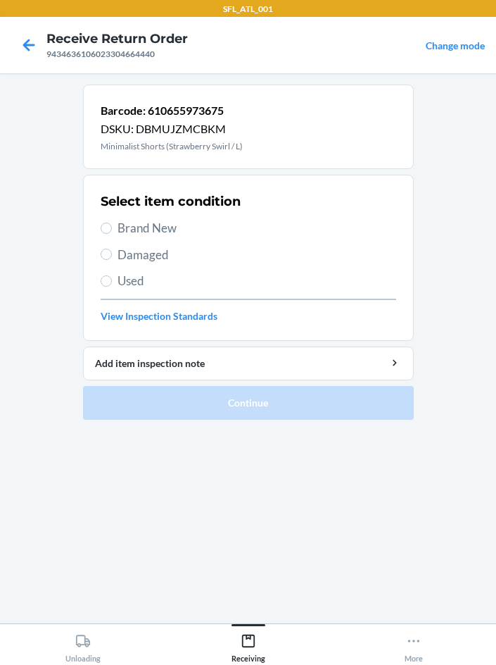
click at [120, 232] on span "Brand New" at bounding box center [257, 228] width 279 height 18
click at [112, 232] on input "Brand New" at bounding box center [106, 228] width 11 height 11
radio input "true"
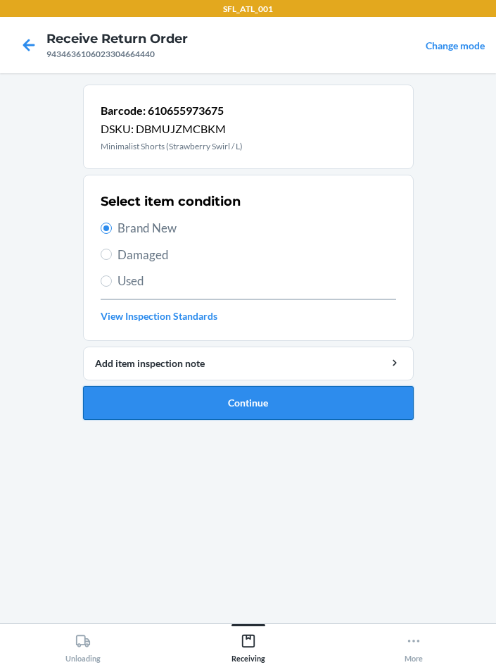
click at [119, 405] on button "Continue" at bounding box center [248, 403] width 331 height 34
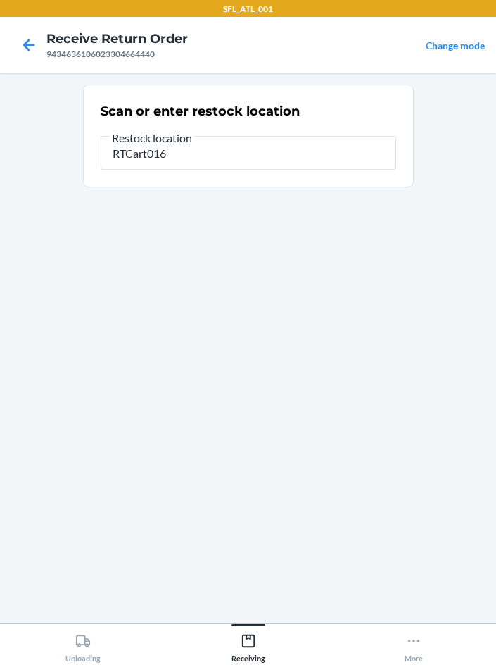
type input "RTCart016"
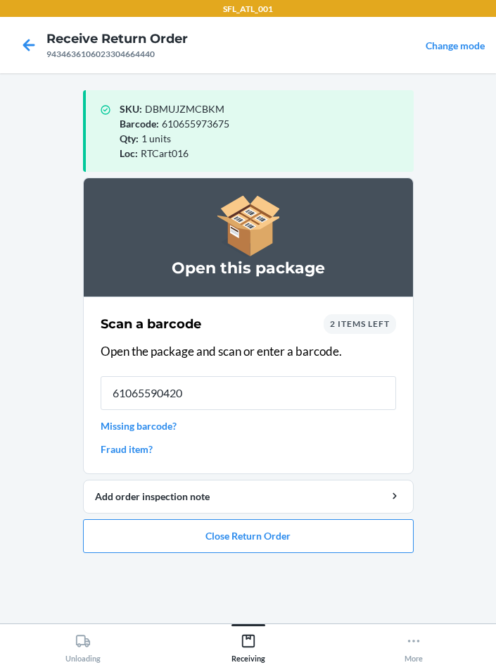
type input "610655904204"
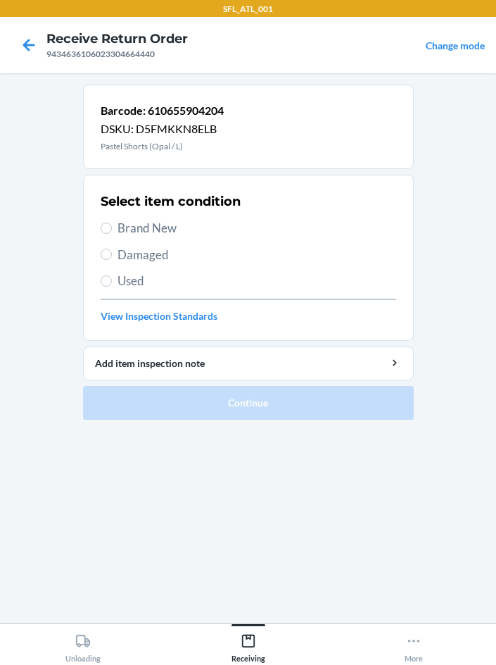
click at [134, 238] on div "Select item condition Brand New Damaged Used View Inspection Standards" at bounding box center [249, 257] width 296 height 139
click at [125, 232] on span "Brand New" at bounding box center [257, 228] width 279 height 18
click at [112, 232] on input "Brand New" at bounding box center [106, 228] width 11 height 11
radio input "true"
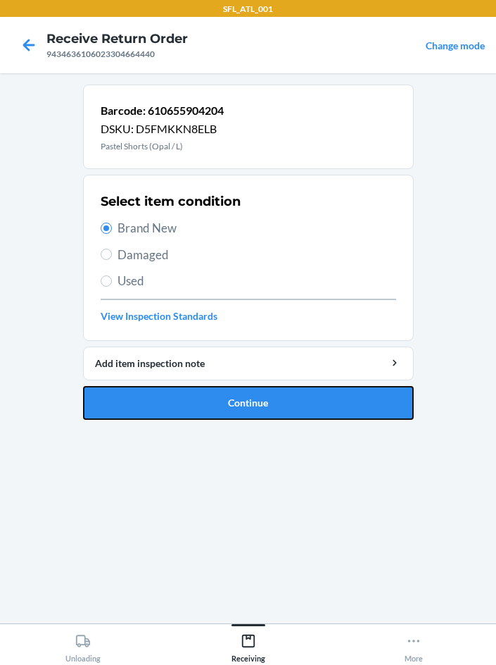
drag, startPoint x: 170, startPoint y: 400, endPoint x: 146, endPoint y: 400, distance: 23.9
click at [168, 400] on button "Continue" at bounding box center [248, 403] width 331 height 34
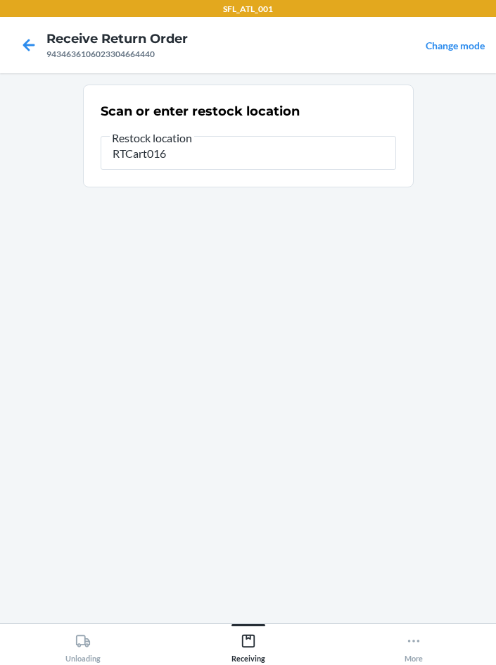
type input "RTCart016"
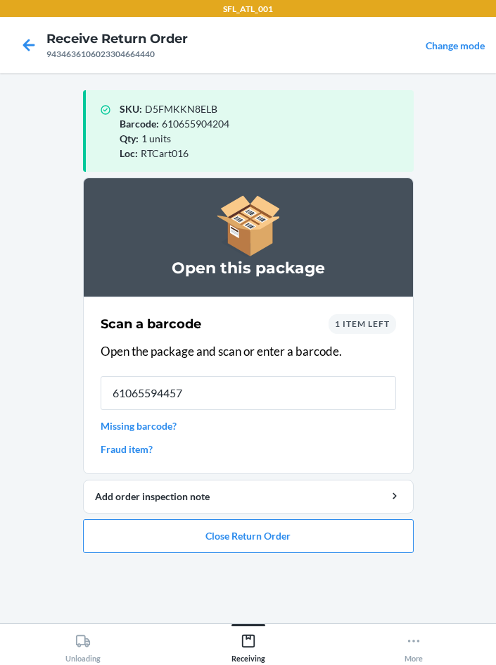
type input "610655944576"
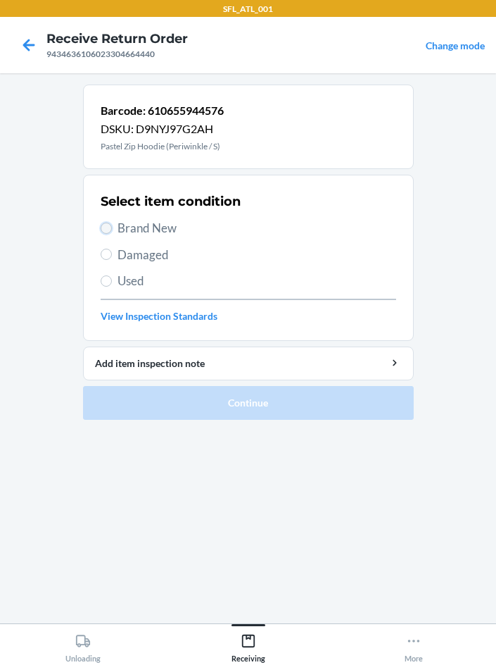
click at [105, 230] on input "Brand New" at bounding box center [106, 228] width 11 height 11
radio input "true"
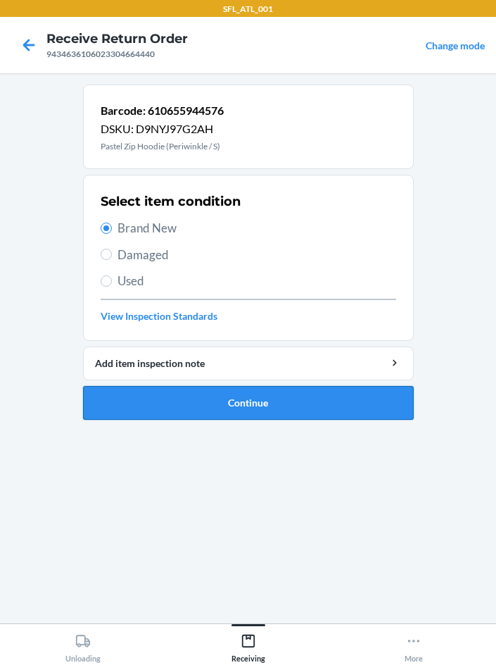
click at [221, 403] on button "Continue" at bounding box center [248, 403] width 331 height 34
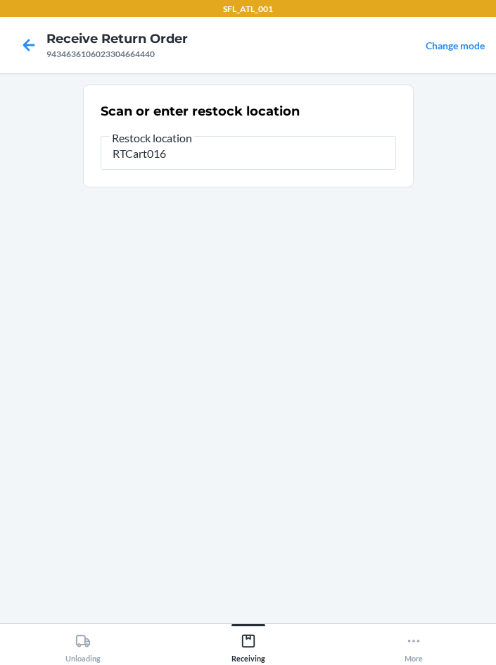
type input "RTCart016"
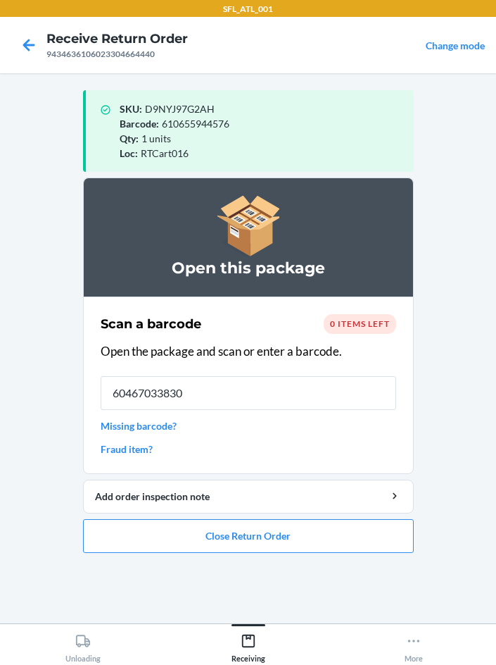
type input "604670338304"
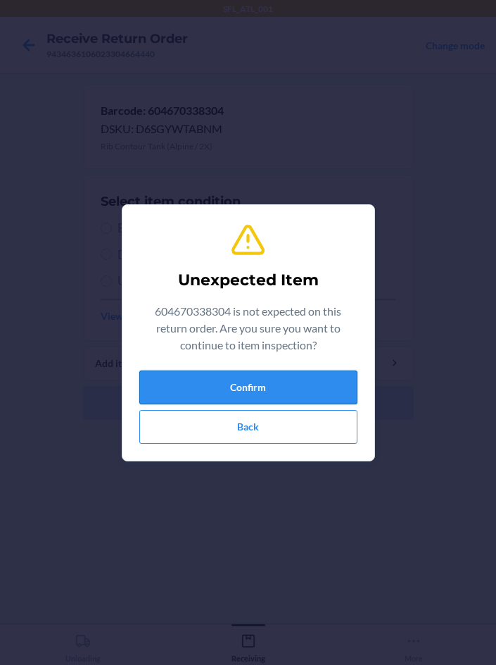
click at [238, 383] on button "Confirm" at bounding box center [248, 387] width 218 height 34
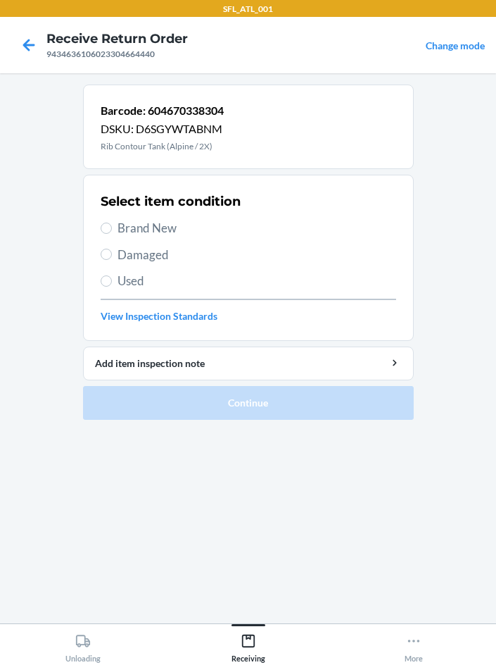
click at [113, 232] on label "Brand New" at bounding box center [249, 228] width 296 height 18
click at [112, 232] on input "Brand New" at bounding box center [106, 228] width 11 height 11
radio input "true"
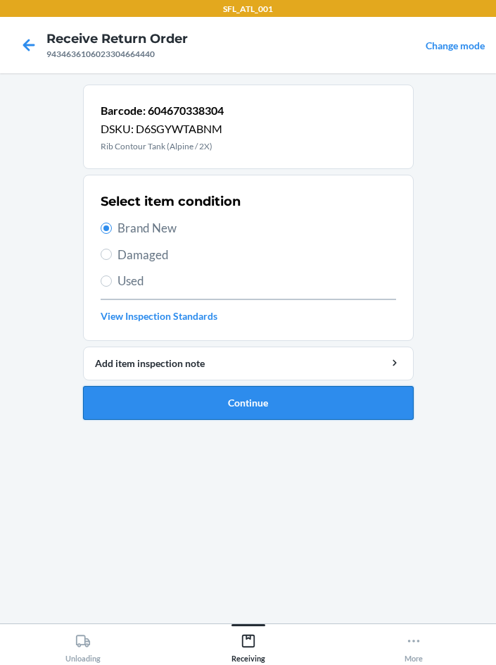
click at [234, 410] on button "Continue" at bounding box center [248, 403] width 331 height 34
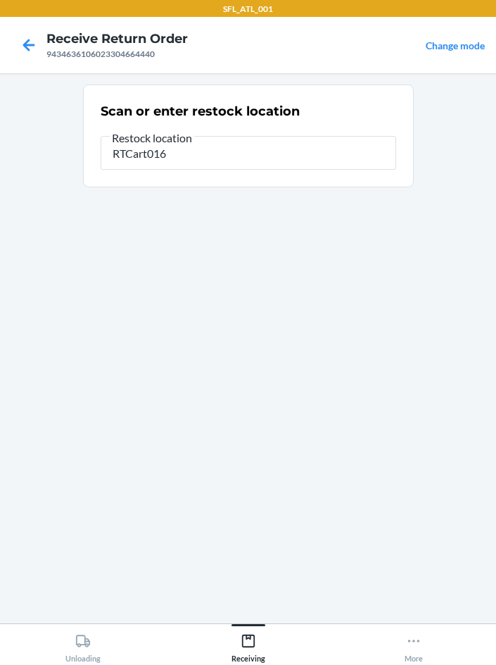
type input "RTCart016"
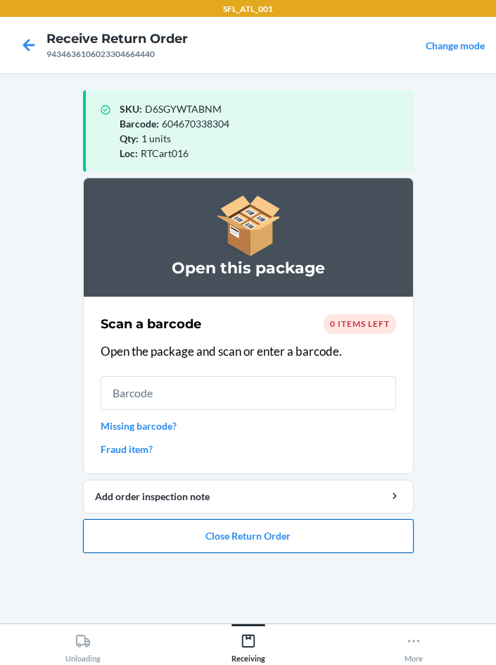
click at [278, 547] on button "Close Return Order" at bounding box center [248, 536] width 331 height 34
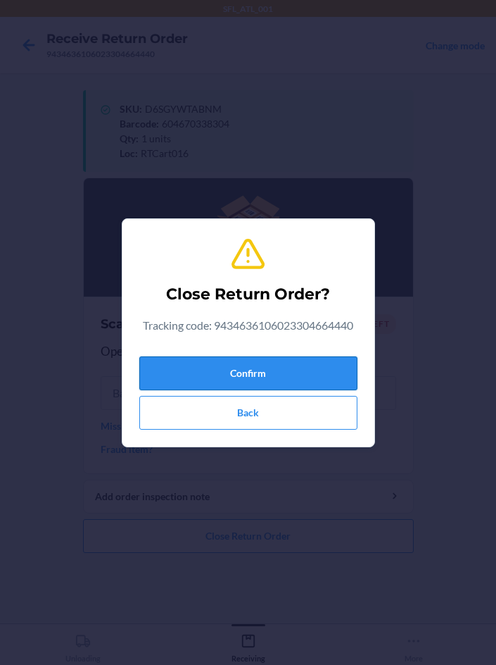
click at [219, 377] on button "Confirm" at bounding box center [248, 373] width 218 height 34
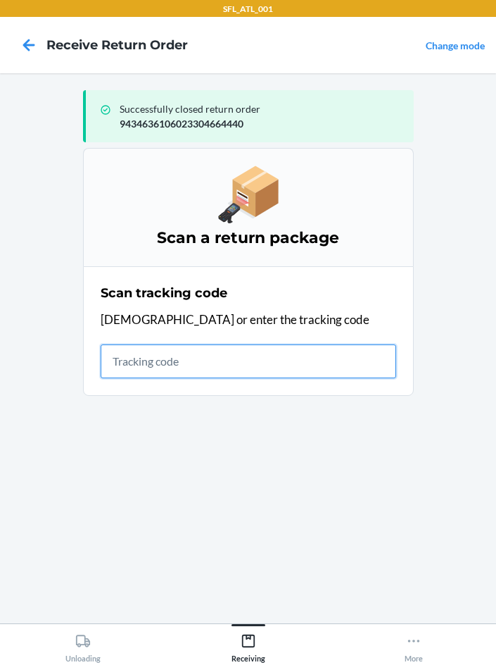
click at [195, 375] on input "text" at bounding box center [249, 361] width 296 height 34
type input "420302599434636106023304087614"
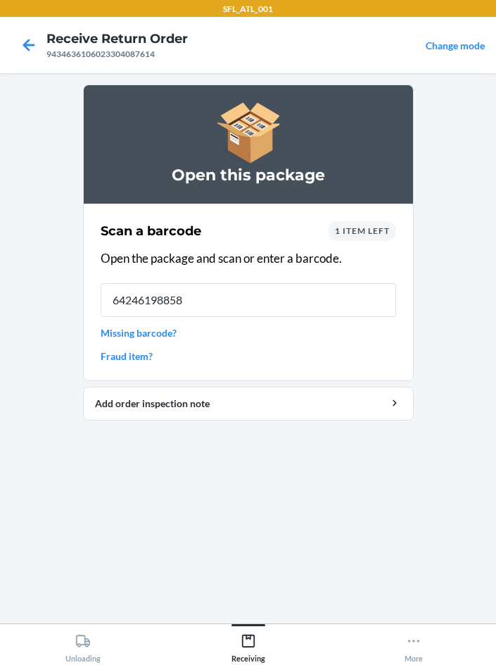
type input "642461988581"
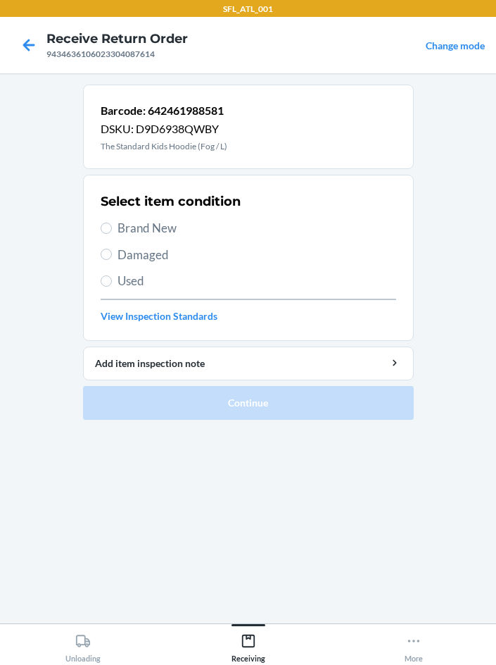
click at [146, 231] on span "Brand New" at bounding box center [257, 228] width 279 height 18
click at [96, 224] on section "Select item condition Brand New Damaged Used View Inspection Standards" at bounding box center [248, 258] width 331 height 166
click at [106, 230] on input "Brand New" at bounding box center [106, 228] width 11 height 11
radio input "true"
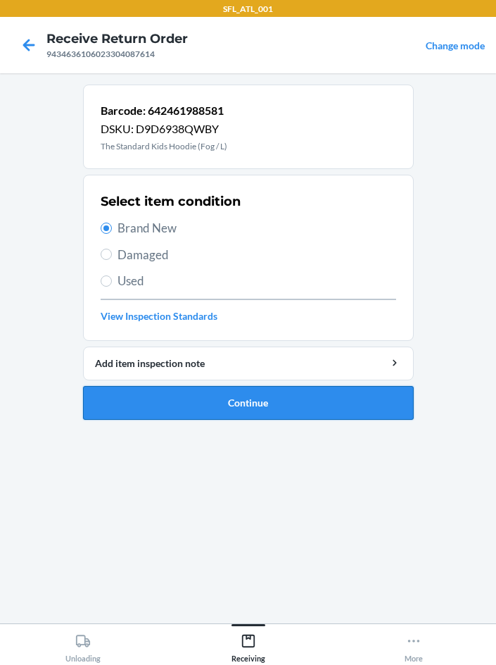
click at [254, 413] on button "Continue" at bounding box center [248, 403] width 331 height 34
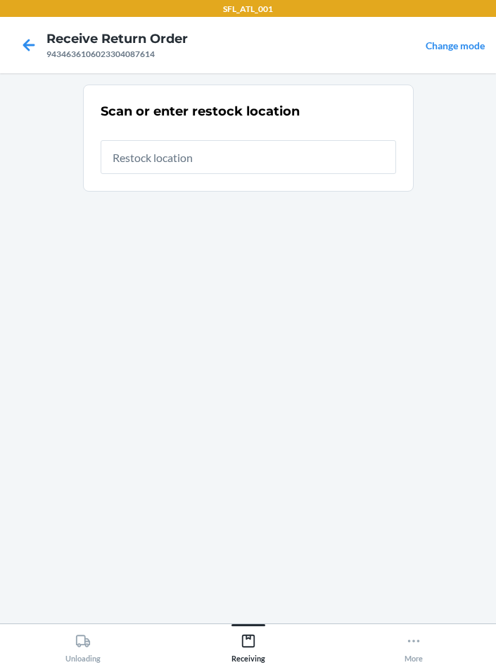
click at [163, 165] on input "text" at bounding box center [249, 157] width 296 height 34
type input "RTCart016"
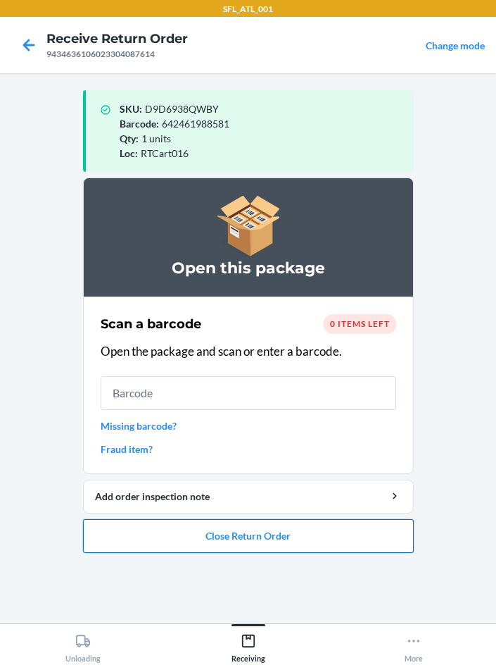
click at [257, 534] on button "Close Return Order" at bounding box center [248, 536] width 331 height 34
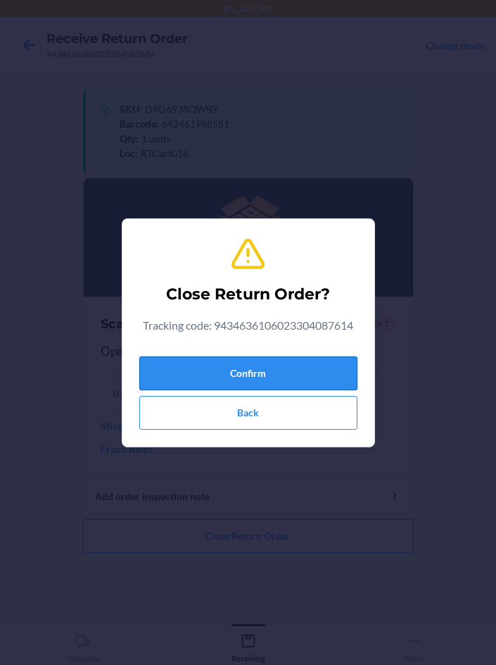
click at [255, 380] on button "Confirm" at bounding box center [248, 373] width 218 height 34
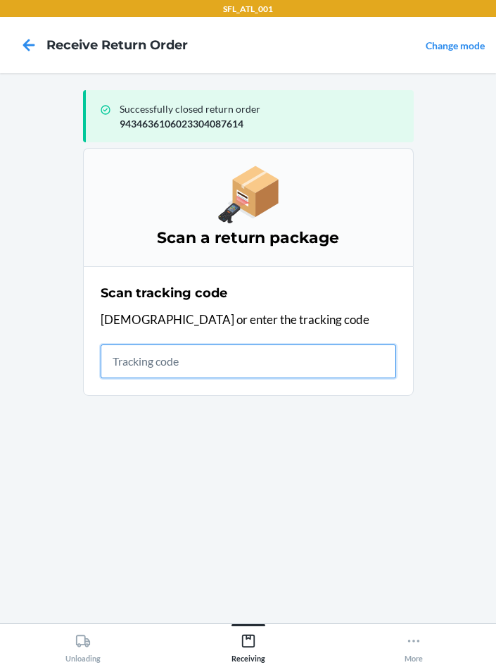
click at [184, 372] on input "text" at bounding box center [249, 361] width 296 height 34
type input "420302599434636106023304344915"
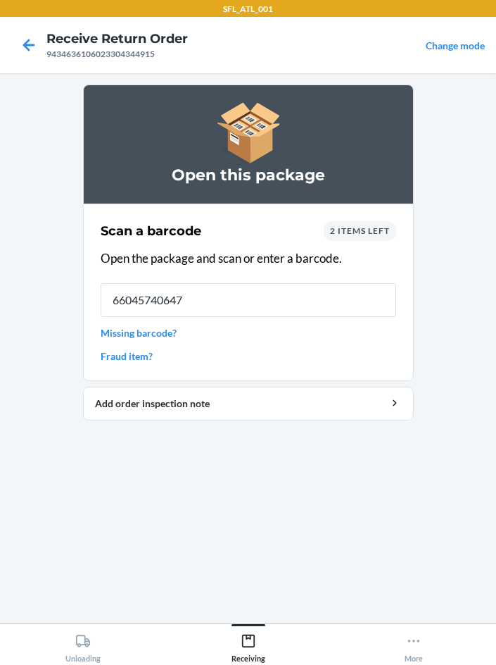
type input "660457406475"
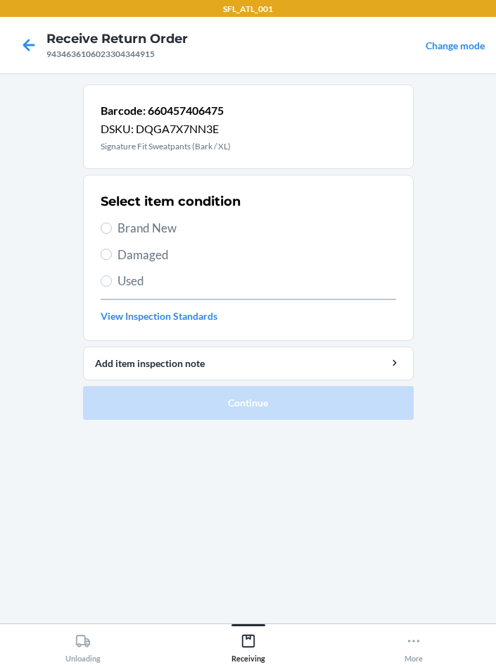
click at [165, 226] on span "Brand New" at bounding box center [257, 228] width 279 height 18
click at [112, 226] on input "Brand New" at bounding box center [106, 228] width 11 height 11
radio input "true"
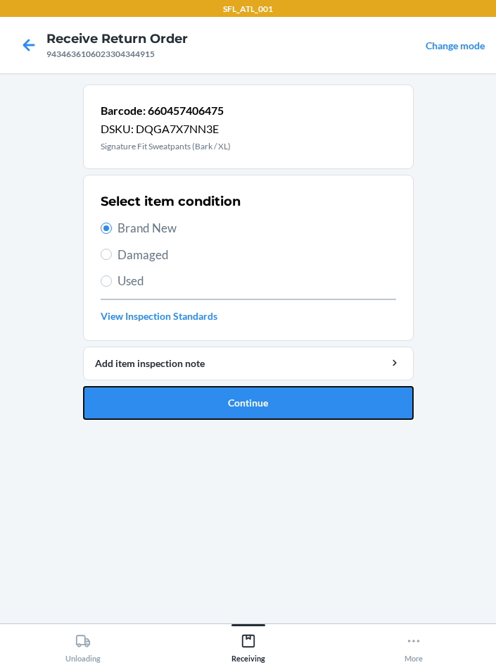
click at [213, 410] on button "Continue" at bounding box center [248, 403] width 331 height 34
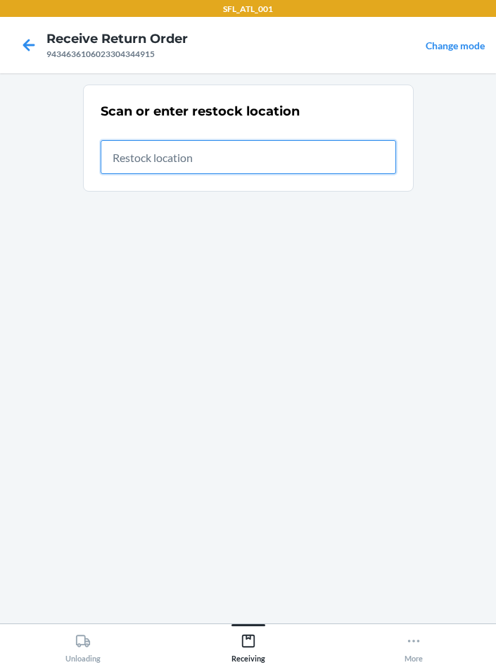
click at [289, 168] on input "text" at bounding box center [249, 157] width 296 height 34
click at [218, 170] on input "text" at bounding box center [249, 157] width 296 height 34
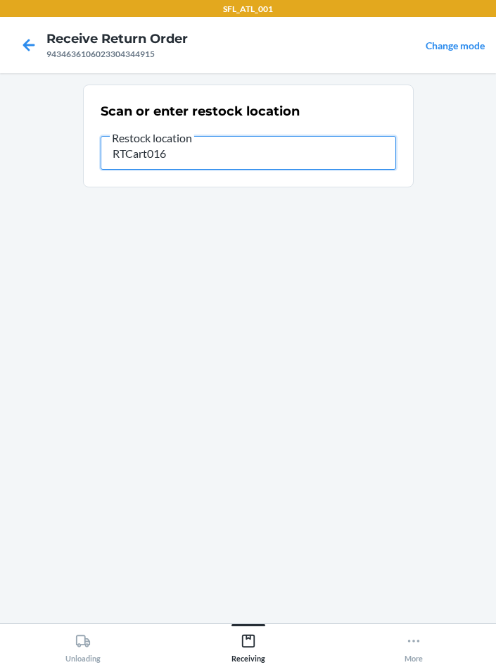
type input "RTCart016"
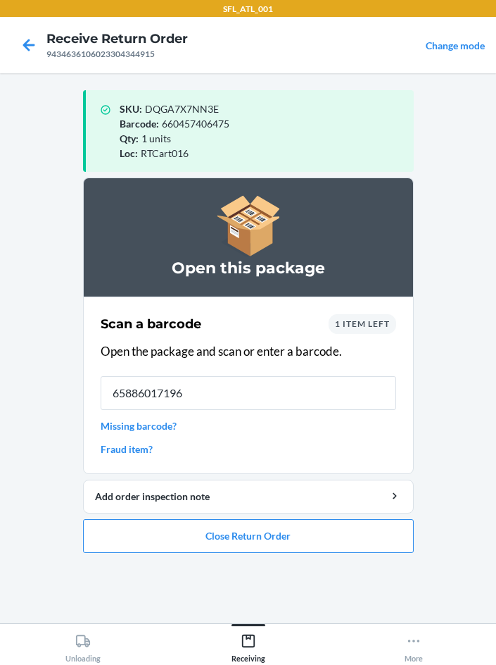
type input "658860171967"
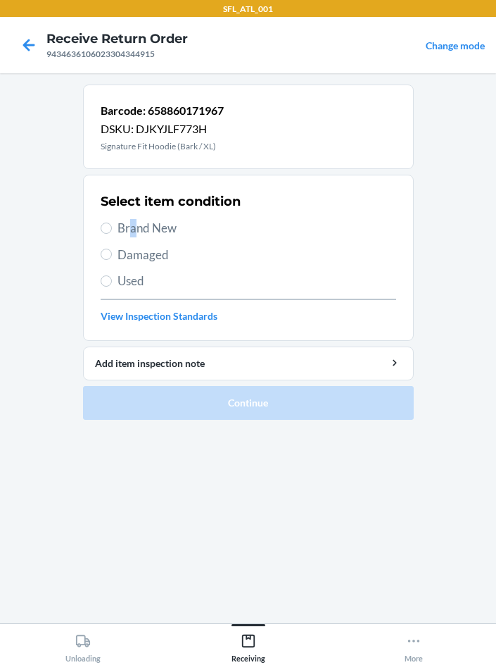
click at [132, 232] on span "Brand New" at bounding box center [257, 228] width 279 height 18
click at [108, 225] on input "Brand New" at bounding box center [106, 228] width 11 height 11
radio input "true"
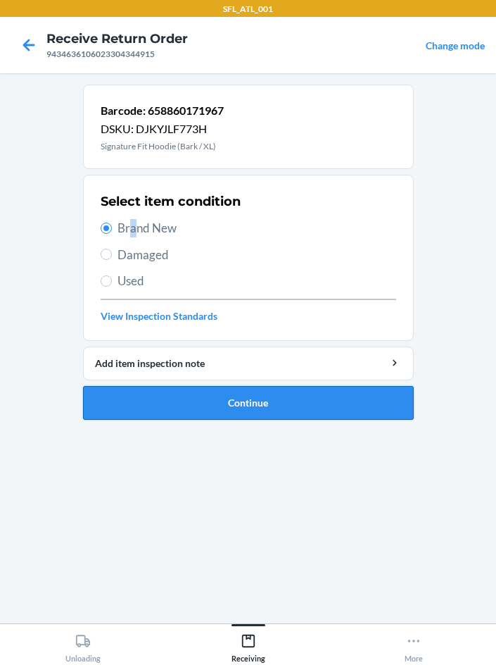
click at [271, 406] on button "Continue" at bounding box center [248, 403] width 331 height 34
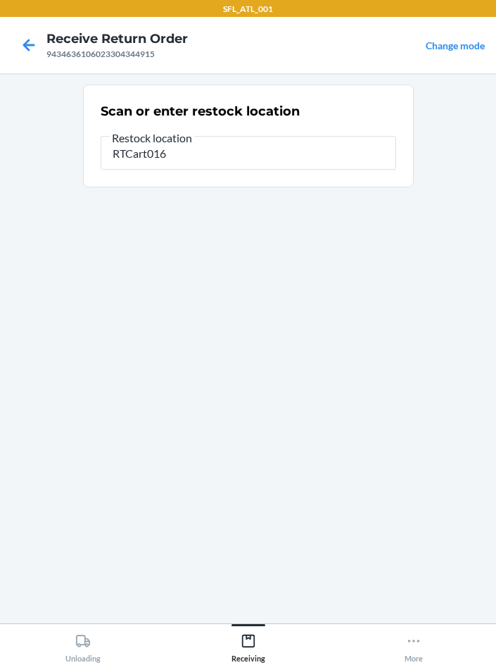
type input "RTCart016"
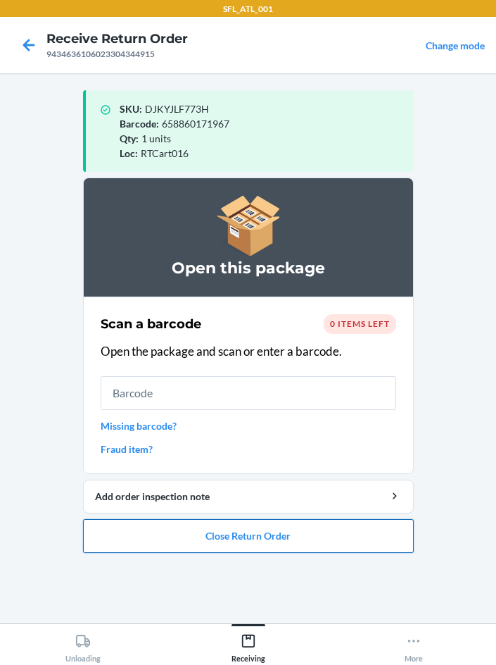
click at [191, 532] on button "Close Return Order" at bounding box center [248, 536] width 331 height 34
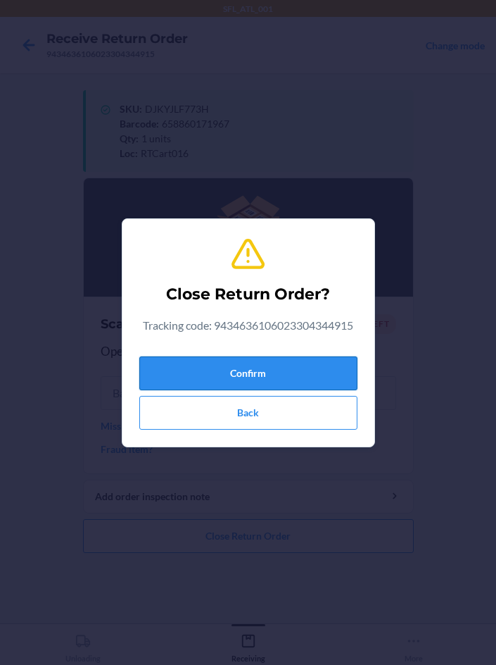
click at [240, 380] on button "Confirm" at bounding box center [248, 373] width 218 height 34
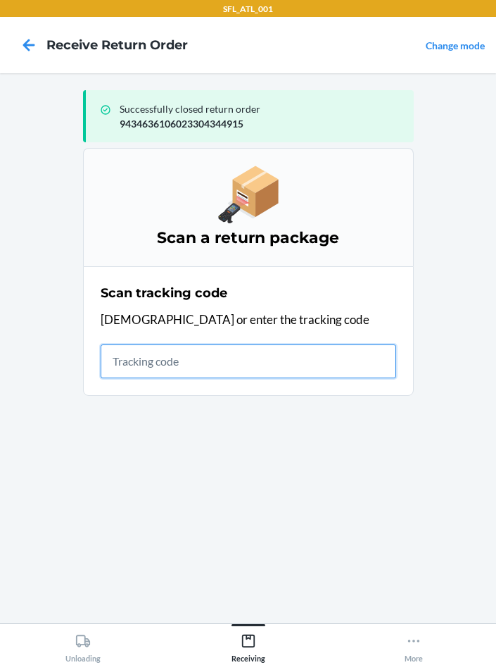
click at [144, 356] on input "text" at bounding box center [249, 361] width 296 height 34
type input "420302599434636106023304820570"
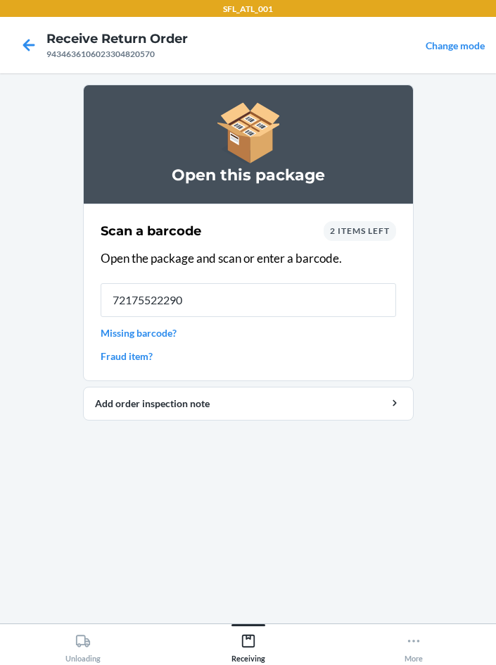
type input "721755222904"
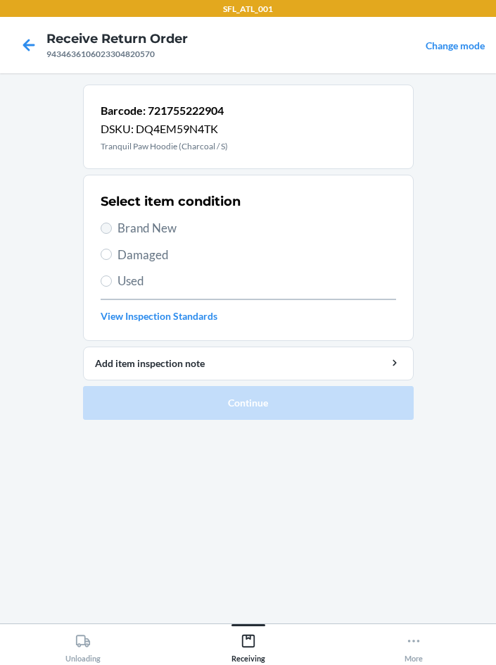
drag, startPoint x: 103, startPoint y: 219, endPoint x: 106, endPoint y: 230, distance: 11.1
click at [104, 227] on div "Select item condition Brand New Damaged Used View Inspection Standards" at bounding box center [249, 257] width 296 height 139
click at [113, 227] on label "Brand New" at bounding box center [249, 228] width 296 height 18
click at [112, 227] on input "Brand New" at bounding box center [106, 228] width 11 height 11
radio input "true"
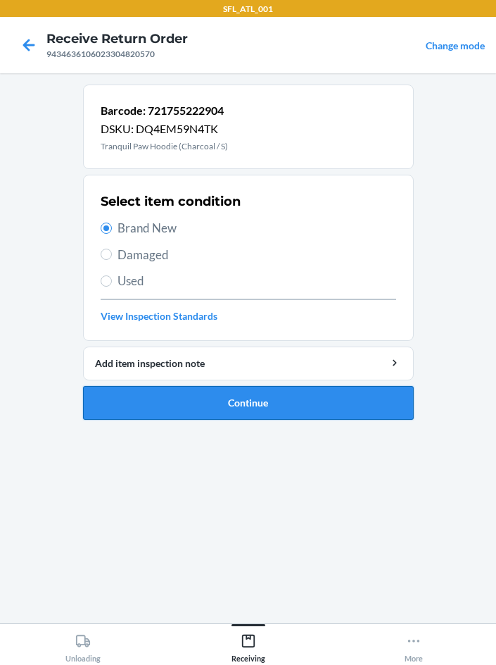
click at [311, 409] on button "Continue" at bounding box center [248, 403] width 331 height 34
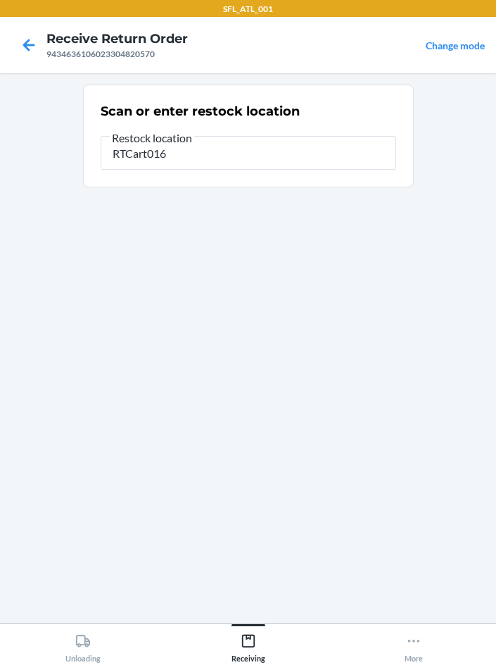
type input "RTCart016"
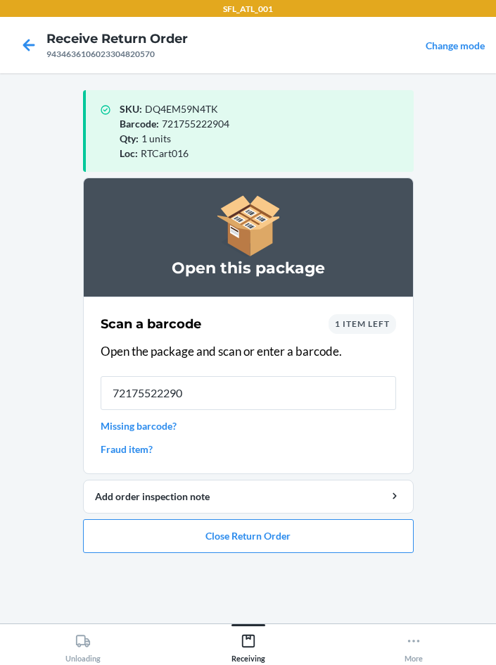
type input "721755222904"
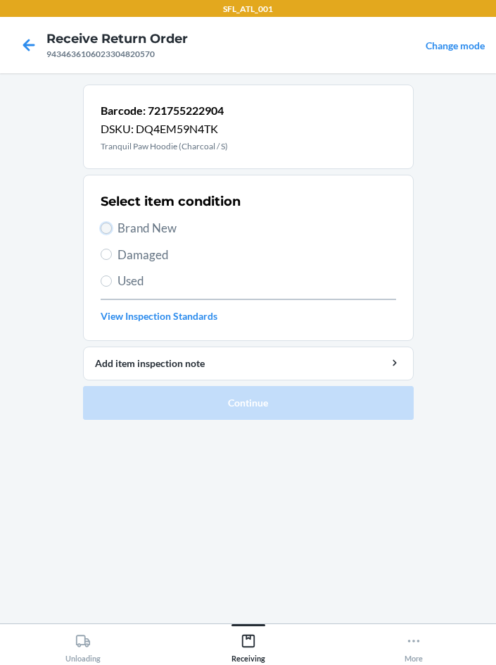
click at [111, 230] on input "Brand New" at bounding box center [106, 228] width 11 height 11
radio input "true"
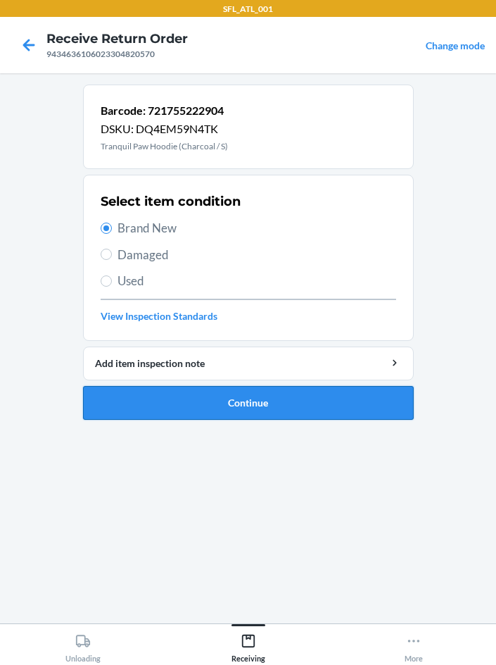
click at [268, 408] on button "Continue" at bounding box center [248, 403] width 331 height 34
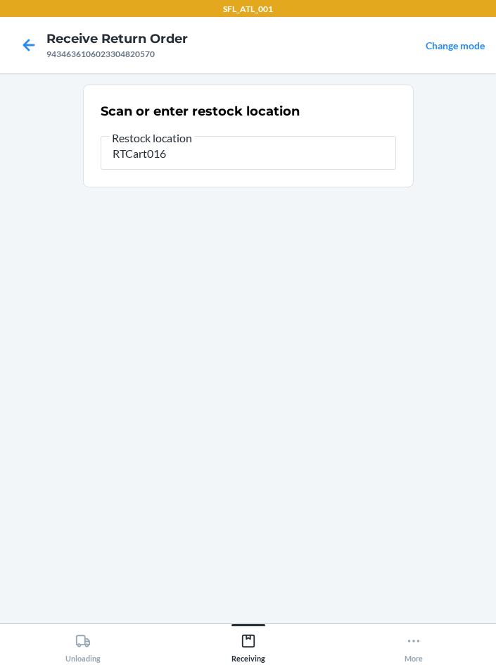
type input "RTCart016"
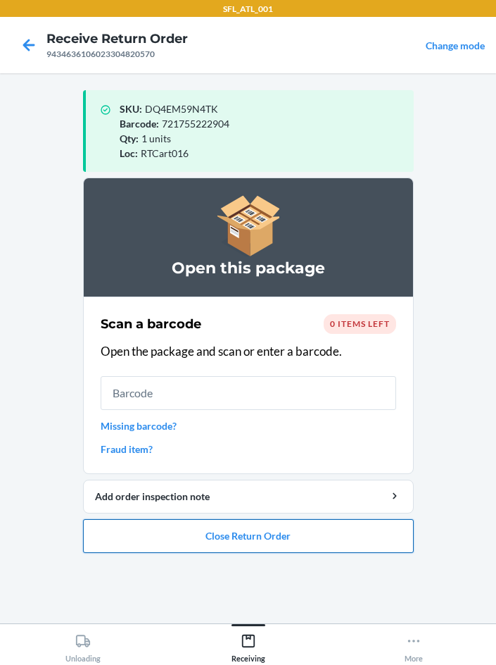
click at [179, 530] on button "Close Return Order" at bounding box center [248, 536] width 331 height 34
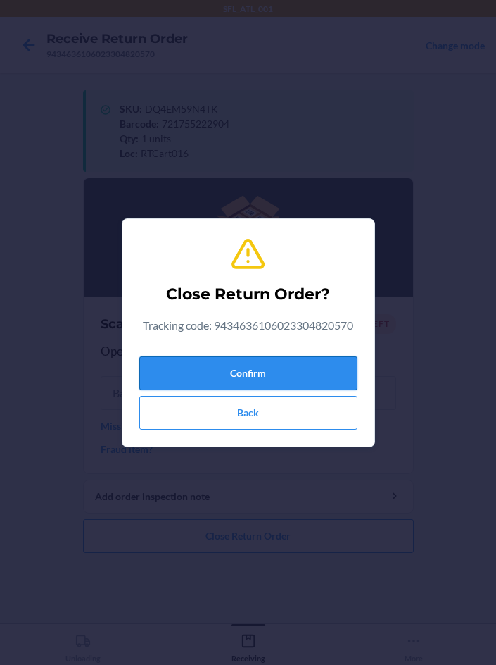
click at [205, 378] on button "Confirm" at bounding box center [248, 373] width 218 height 34
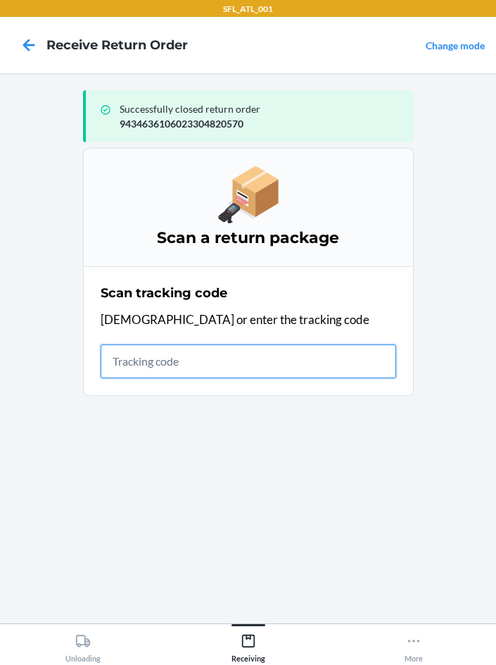
click at [377, 360] on input "text" at bounding box center [249, 361] width 296 height 34
type input "420302599434636106023304276230"
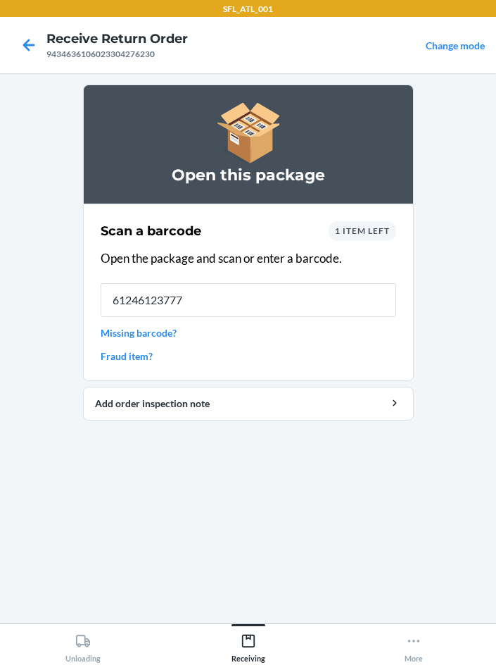
type input "612461237774"
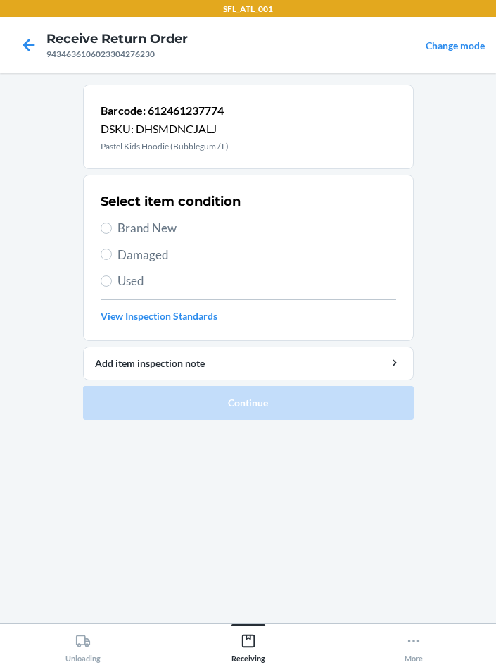
click at [112, 227] on label "Brand New" at bounding box center [249, 228] width 296 height 18
click at [112, 227] on input "Brand New" at bounding box center [106, 228] width 11 height 11
radio input "true"
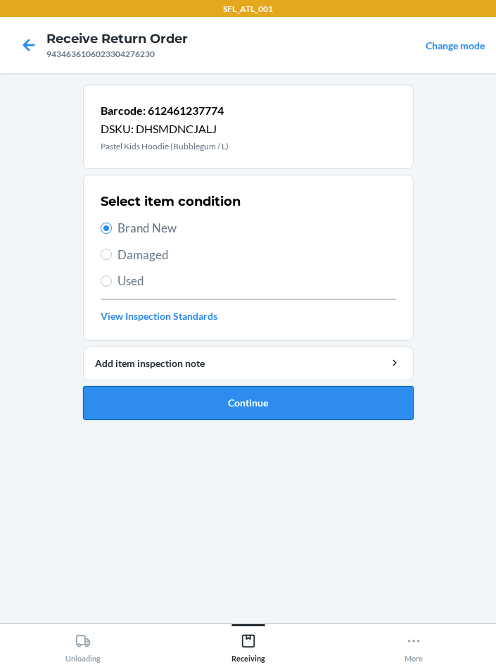
click at [266, 401] on button "Continue" at bounding box center [248, 403] width 331 height 34
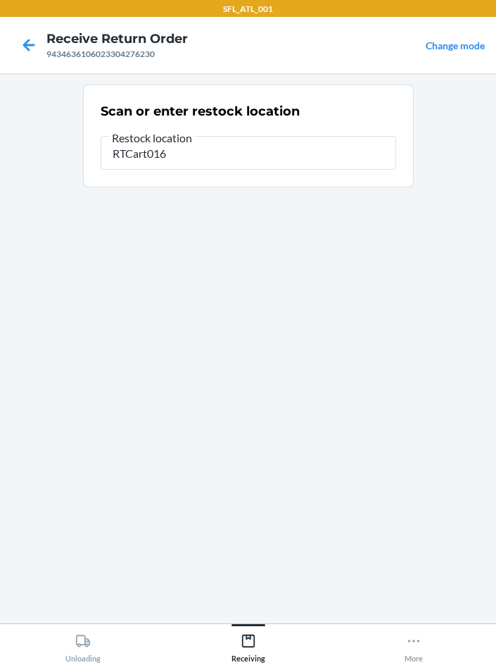
type input "RTCart016"
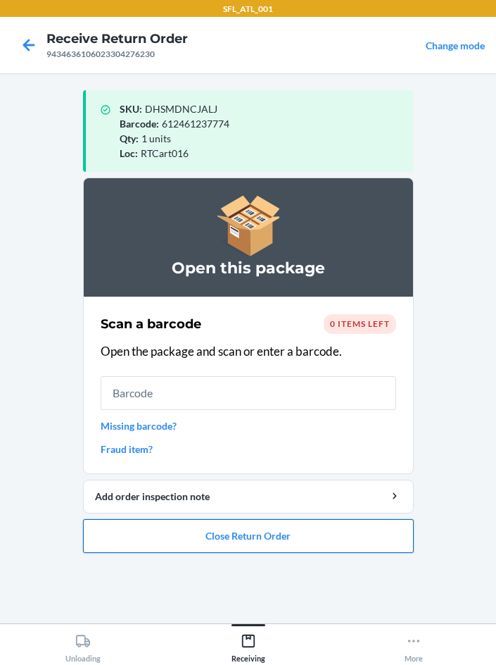
click at [139, 519] on button "Close Return Order" at bounding box center [248, 536] width 331 height 34
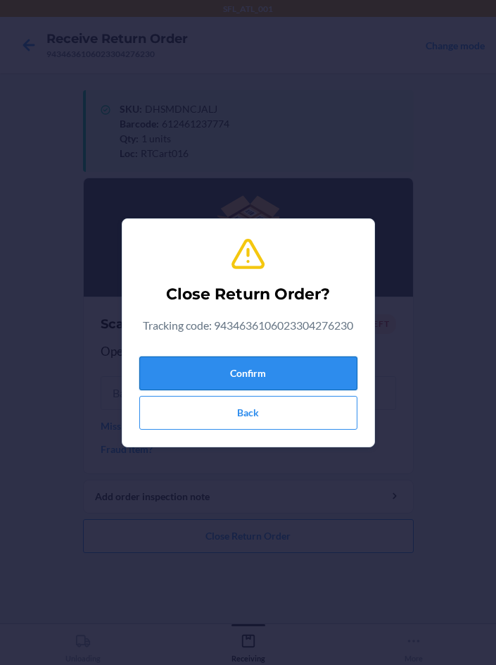
click at [250, 373] on button "Confirm" at bounding box center [248, 373] width 218 height 34
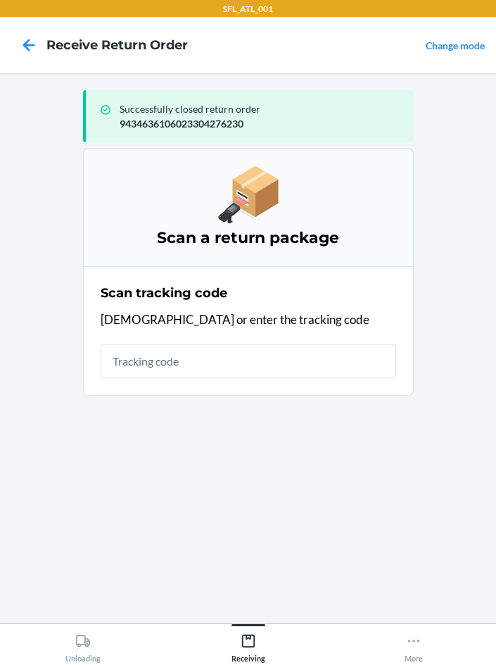
click at [369, 336] on div "Scan tracking code Scan or enter the tracking code" at bounding box center [249, 331] width 296 height 103
click at [346, 355] on input "text" at bounding box center [249, 361] width 296 height 34
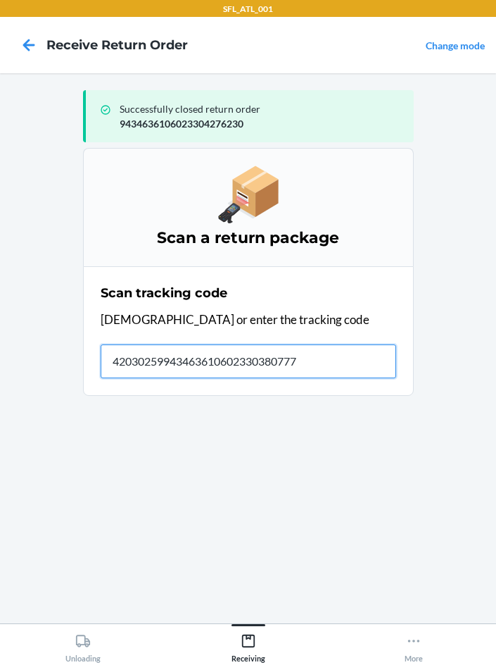
type input "420302599434636106023303807770"
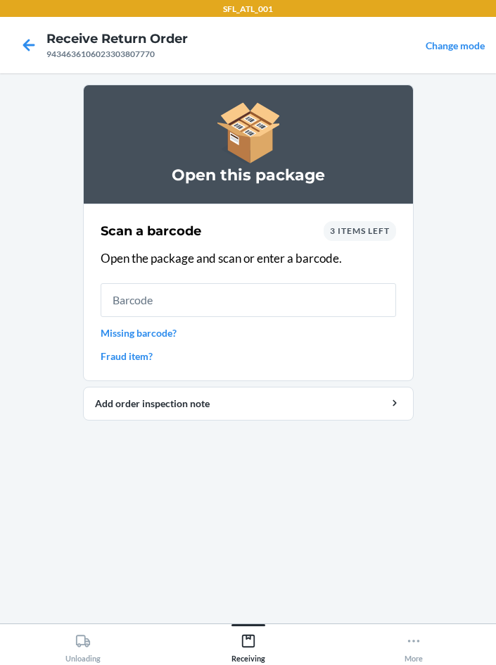
click at [155, 279] on div "Scan a barcode 3 items left Open the package and scan or enter a barcode. Missi…" at bounding box center [249, 292] width 296 height 151
drag, startPoint x: 107, startPoint y: 251, endPoint x: 116, endPoint y: 264, distance: 16.2
click at [116, 264] on p "Open the package and scan or enter a barcode." at bounding box center [249, 258] width 296 height 18
drag, startPoint x: 124, startPoint y: 270, endPoint x: 118, endPoint y: 327, distance: 57.3
click at [124, 271] on div "Scan a barcode 3 items left Open the package and scan or enter a barcode. Missi…" at bounding box center [249, 292] width 296 height 151
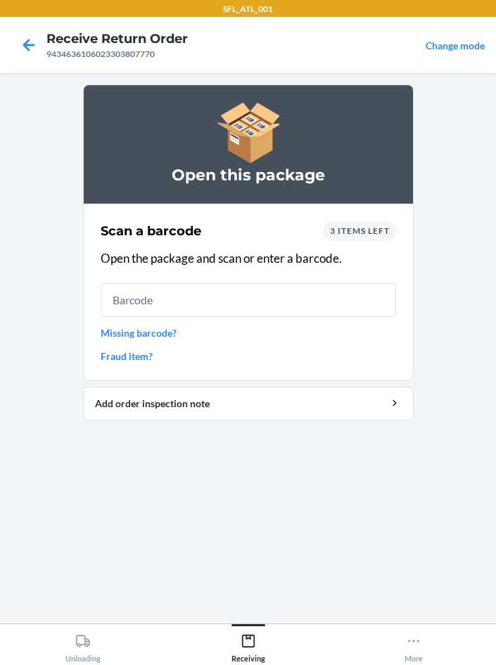
drag, startPoint x: 224, startPoint y: 277, endPoint x: 217, endPoint y: 281, distance: 8.2
click at [220, 280] on div "Scan a barcode 3 items left Open the package and scan or enter a barcode. Missi…" at bounding box center [249, 292] width 296 height 151
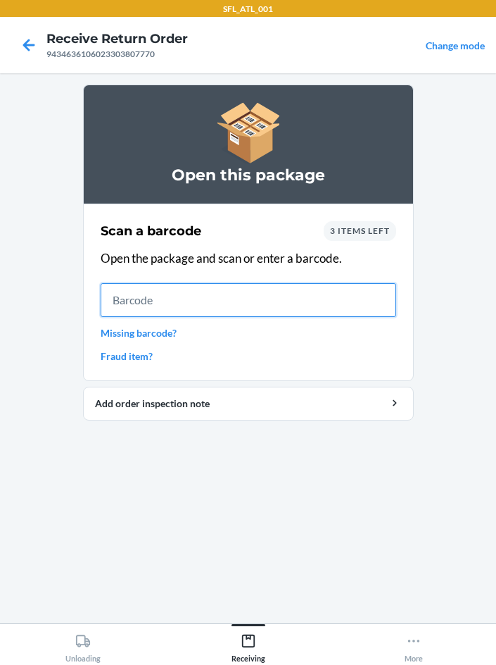
click at [189, 299] on input "text" at bounding box center [249, 300] width 296 height 34
type input "605258244864"
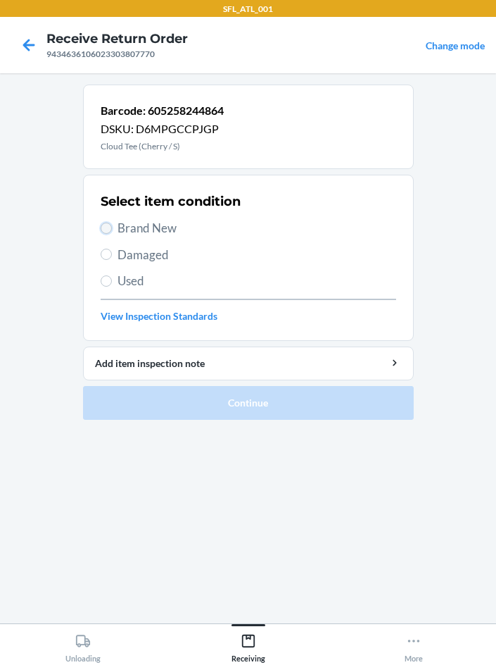
click at [109, 232] on input "Brand New" at bounding box center [106, 228] width 11 height 11
radio input "true"
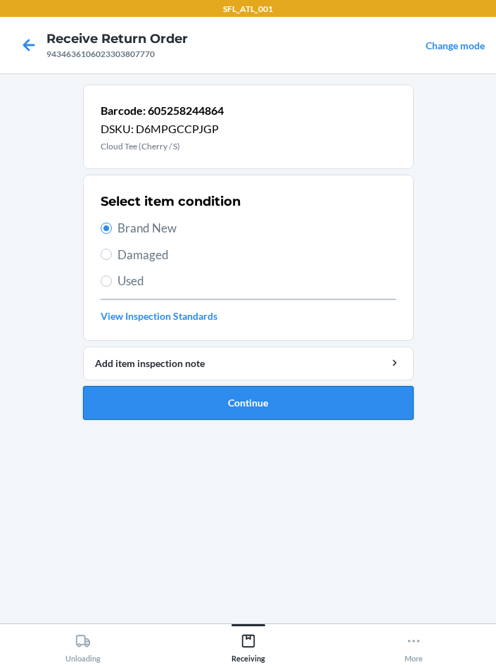
click at [208, 394] on button "Continue" at bounding box center [248, 403] width 331 height 34
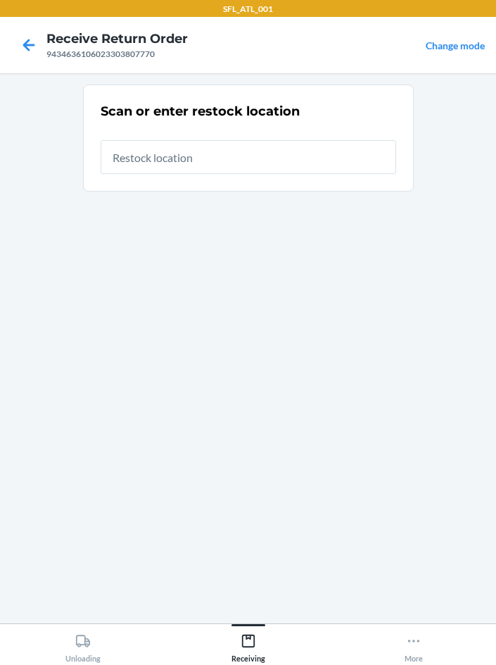
click at [344, 157] on input "text" at bounding box center [249, 157] width 296 height 34
type input "RTCart016"
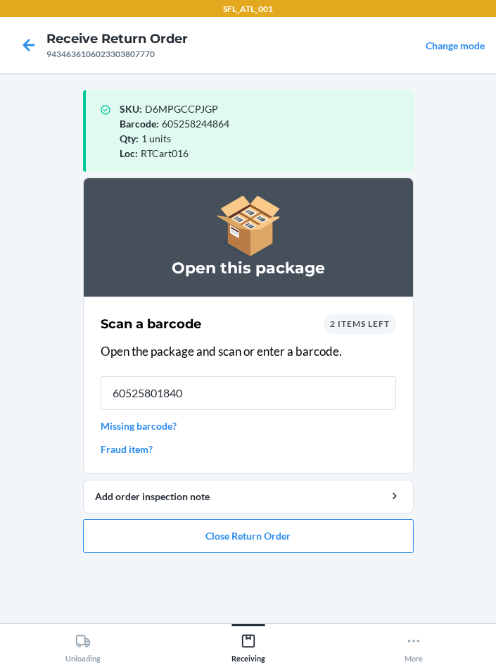
type input "[CREDIT_CARD_NUMBER]"
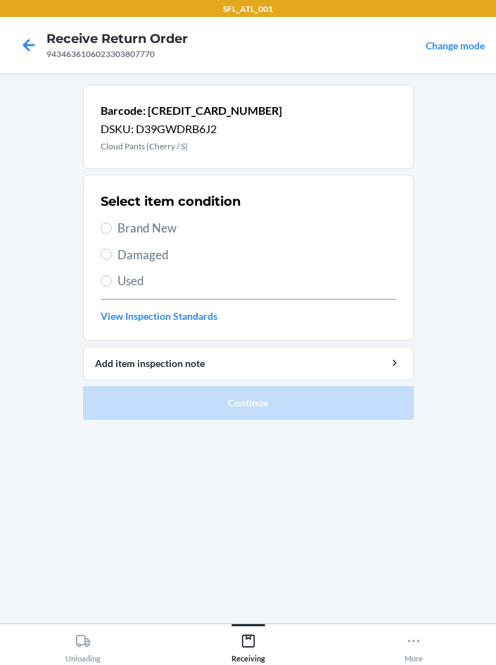
click at [205, 223] on span "Brand New" at bounding box center [257, 228] width 279 height 18
click at [112, 223] on input "Brand New" at bounding box center [106, 228] width 11 height 11
radio input "true"
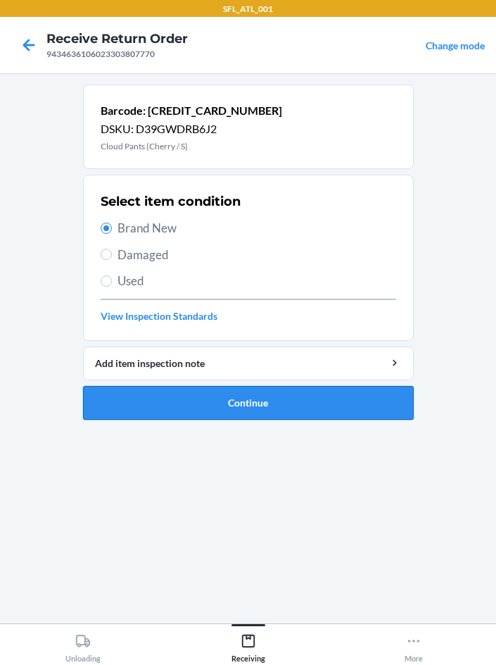
click at [172, 404] on button "Continue" at bounding box center [248, 403] width 331 height 34
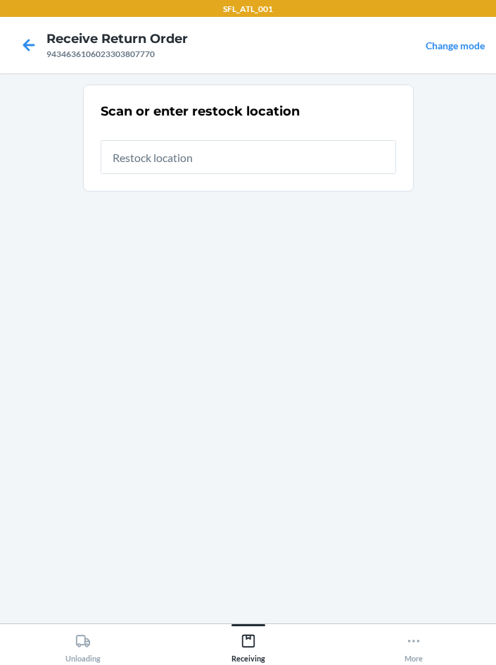
click at [186, 158] on input "text" at bounding box center [249, 157] width 296 height 34
type input "RTCart016"
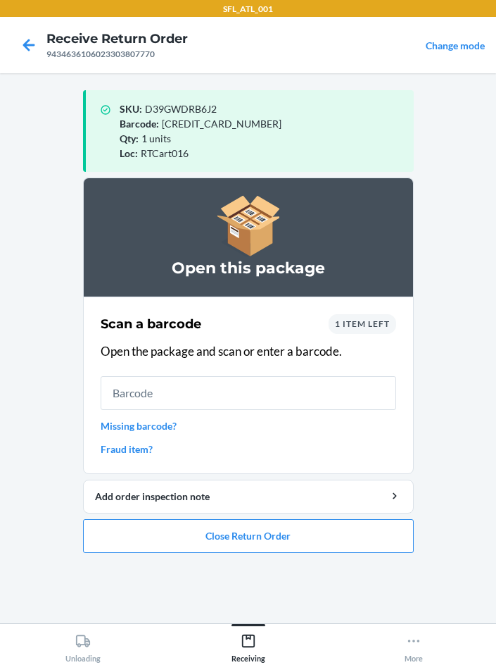
click at [137, 427] on link "Missing barcode?" at bounding box center [249, 425] width 296 height 15
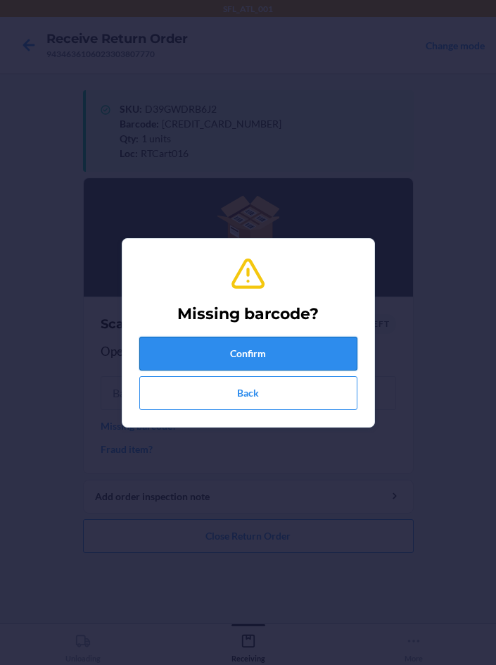
click at [230, 350] on button "Confirm" at bounding box center [248, 354] width 218 height 34
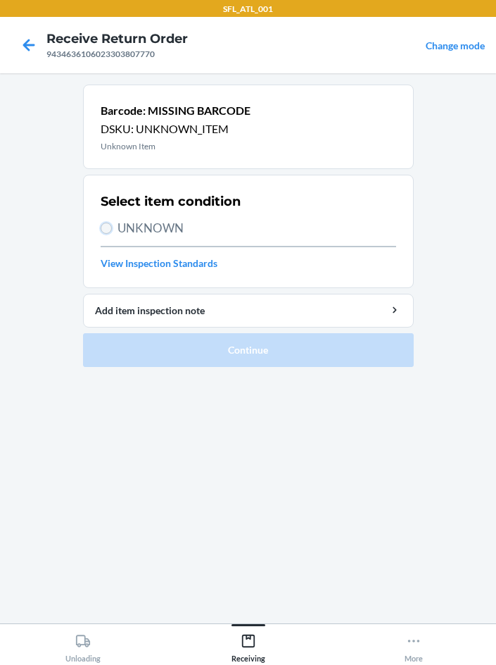
click at [105, 230] on input "UNKNOWN" at bounding box center [106, 228] width 11 height 11
radio input "true"
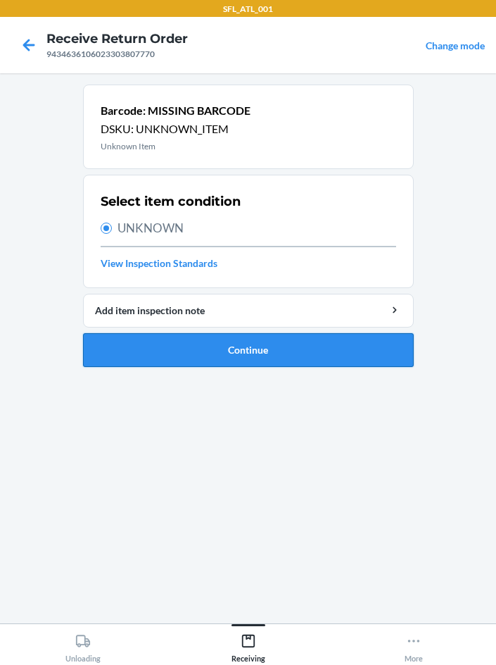
click at [194, 358] on button "Continue" at bounding box center [248, 350] width 331 height 34
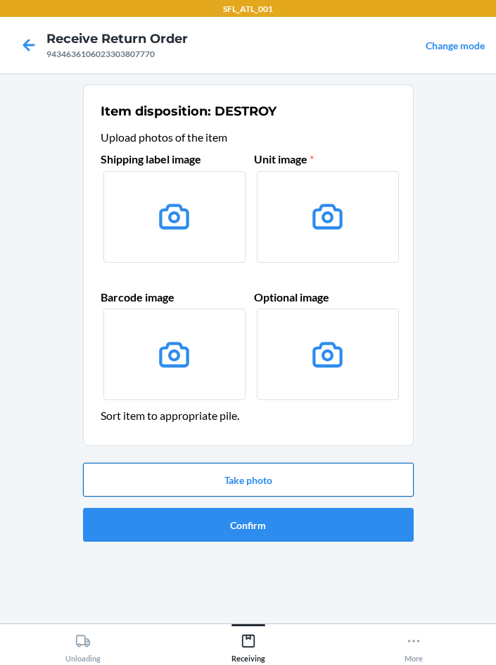
click at [320, 489] on button "Take photo" at bounding box center [248, 480] width 331 height 34
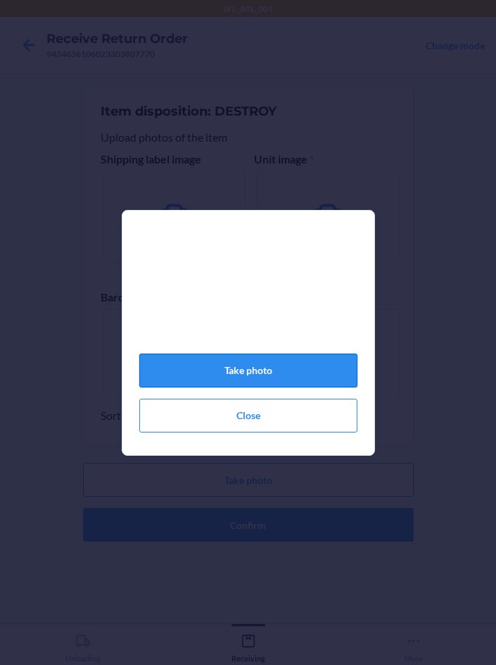
click at [246, 376] on button "Take photo" at bounding box center [248, 371] width 218 height 34
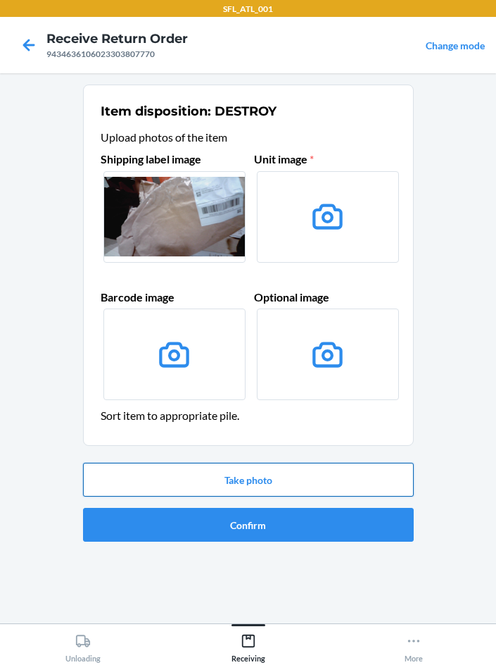
click at [210, 473] on button "Take photo" at bounding box center [248, 480] width 331 height 34
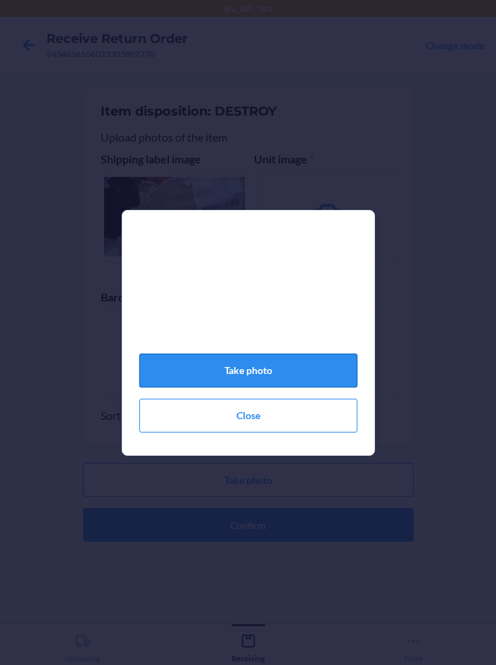
drag, startPoint x: 294, startPoint y: 377, endPoint x: 284, endPoint y: 377, distance: 9.9
click at [294, 377] on button "Take photo" at bounding box center [248, 371] width 218 height 34
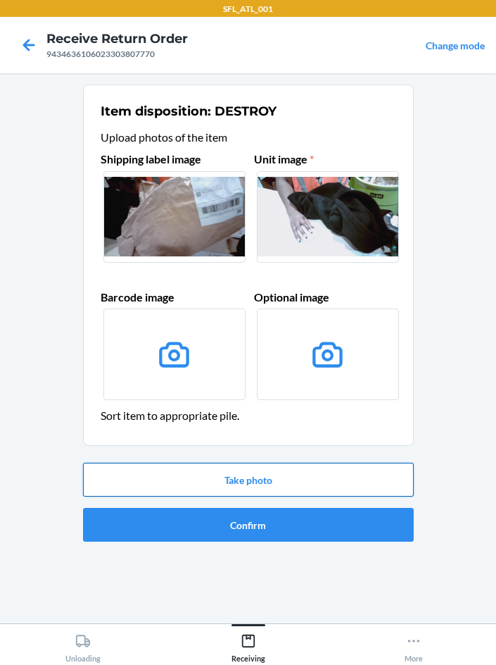
click at [231, 493] on button "Take photo" at bounding box center [248, 480] width 331 height 34
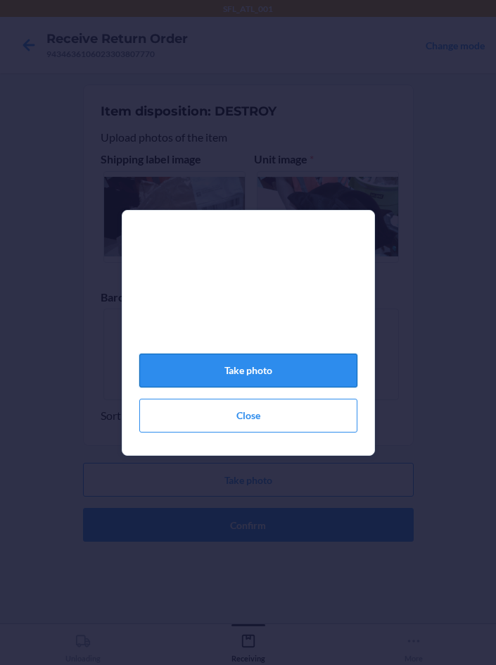
click at [294, 382] on button "Take photo" at bounding box center [248, 371] width 218 height 34
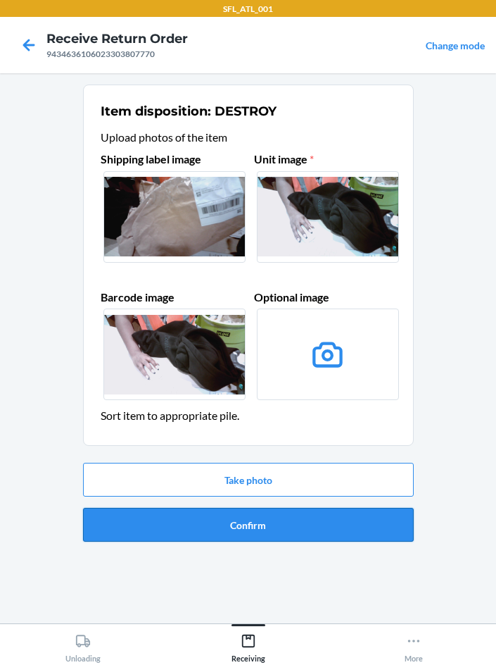
click at [266, 526] on button "Confirm" at bounding box center [248, 525] width 331 height 34
click at [266, 526] on section "Item disposition: DESTROY Upload photos of the item Shipping label image Unit i…" at bounding box center [248, 348] width 331 height 527
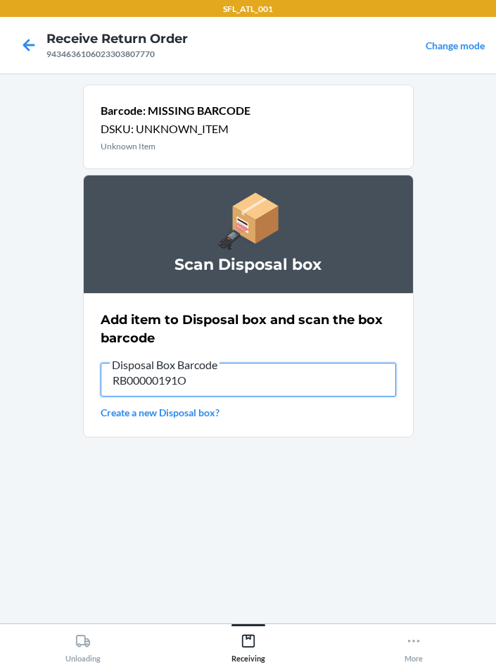
type input "RB00000191O"
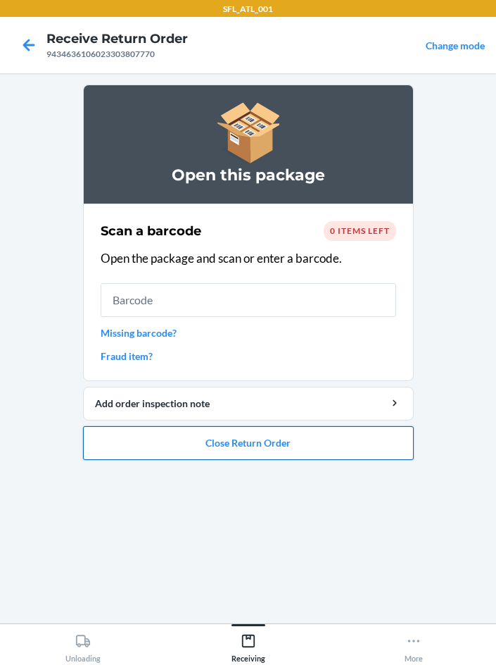
click at [216, 442] on button "Close Return Order" at bounding box center [248, 443] width 331 height 34
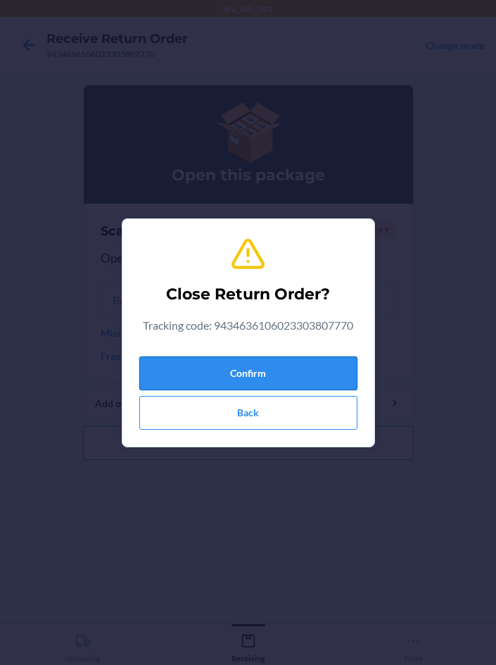
click at [199, 365] on button "Confirm" at bounding box center [248, 373] width 218 height 34
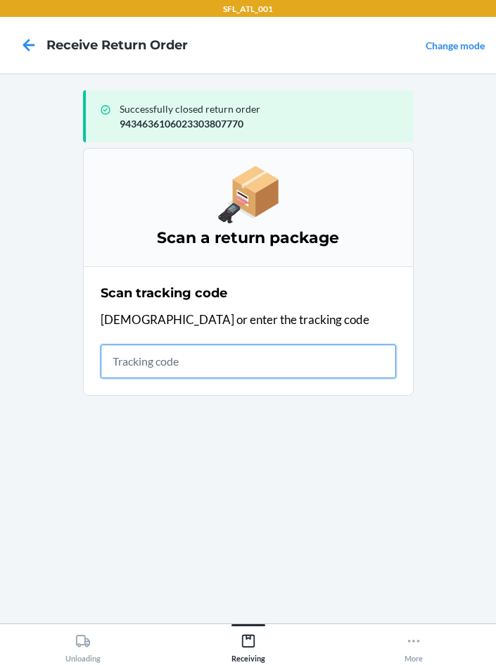
click at [144, 355] on input "text" at bounding box center [249, 361] width 296 height 34
type input "420302599434636106023304955272"
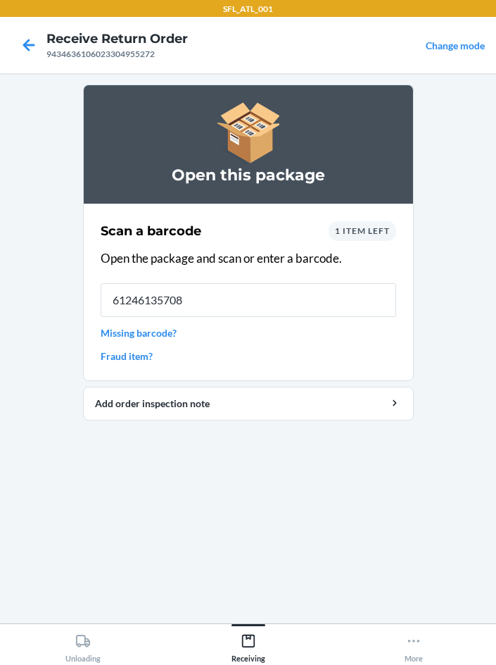
type input "612461357083"
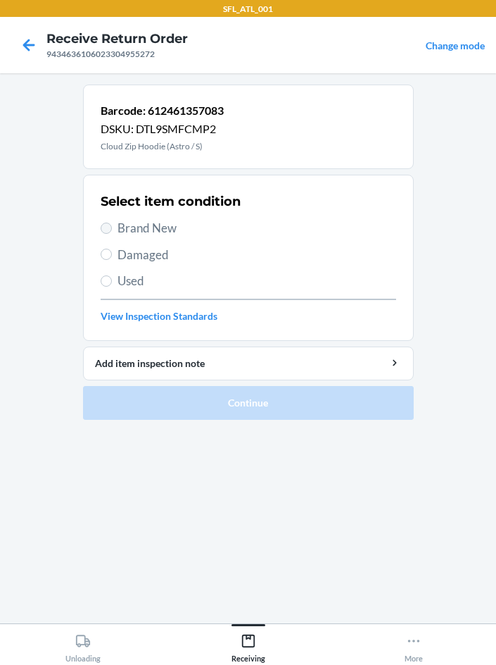
click at [111, 228] on label "Brand New" at bounding box center [249, 228] width 296 height 18
click at [111, 228] on input "Brand New" at bounding box center [106, 228] width 11 height 11
radio input "true"
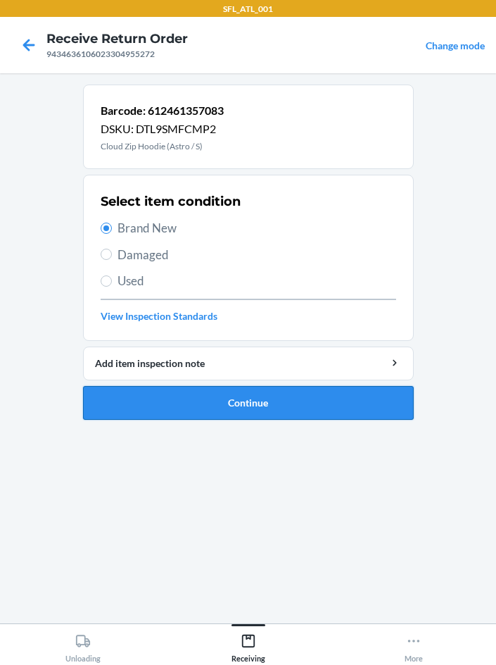
click at [171, 405] on button "Continue" at bounding box center [248, 403] width 331 height 34
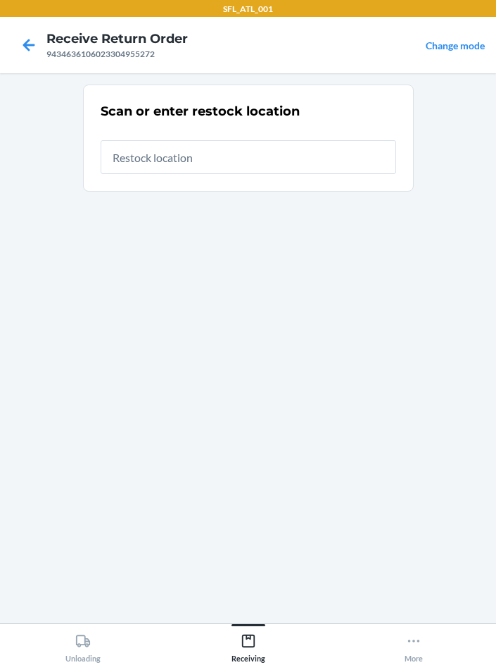
click at [133, 169] on input "text" at bounding box center [249, 157] width 296 height 34
type input "RTCart016"
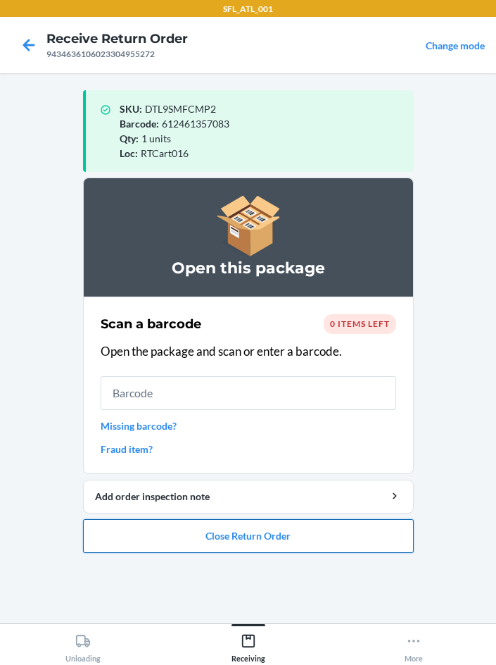
click at [166, 540] on button "Close Return Order" at bounding box center [248, 536] width 331 height 34
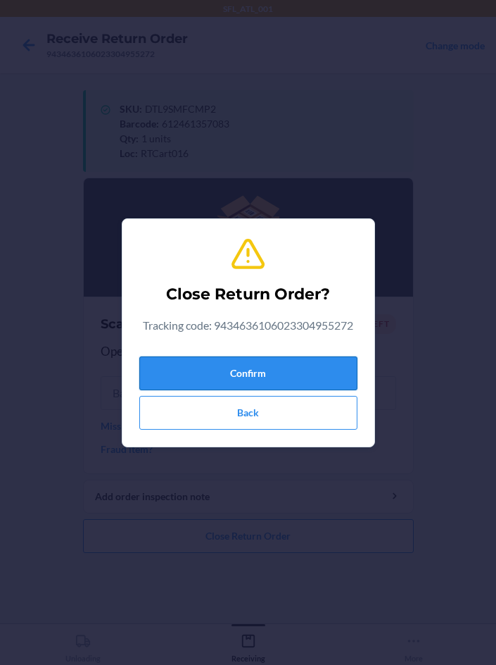
click at [233, 373] on button "Confirm" at bounding box center [248, 373] width 218 height 34
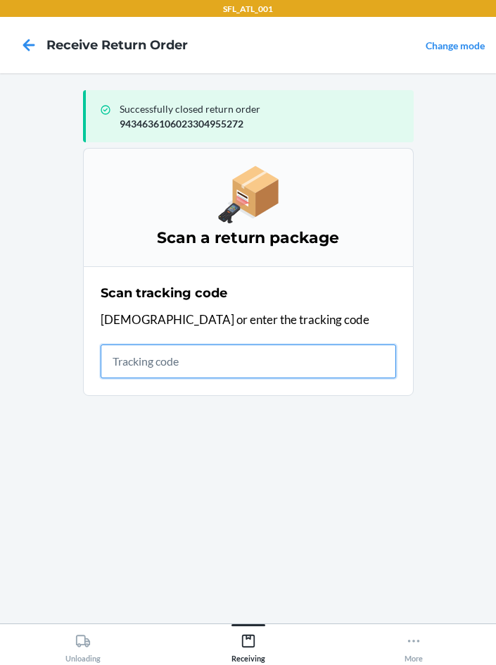
click at [192, 367] on input "text" at bounding box center [249, 361] width 296 height 34
type input "420302599434636106023304815224"
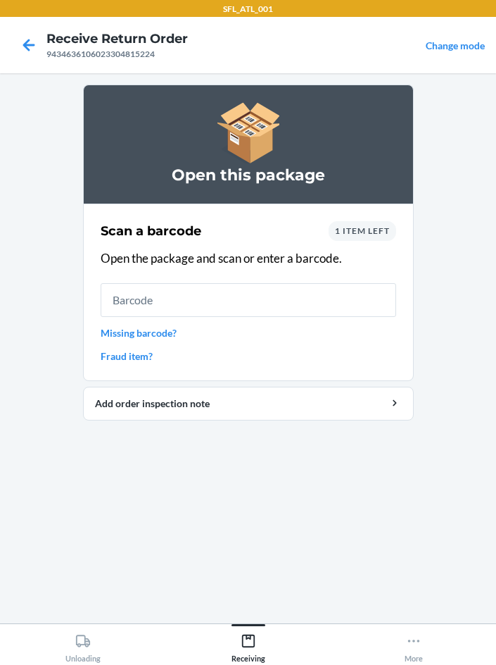
click at [142, 304] on input "text" at bounding box center [249, 300] width 296 height 34
type input "65965701176"
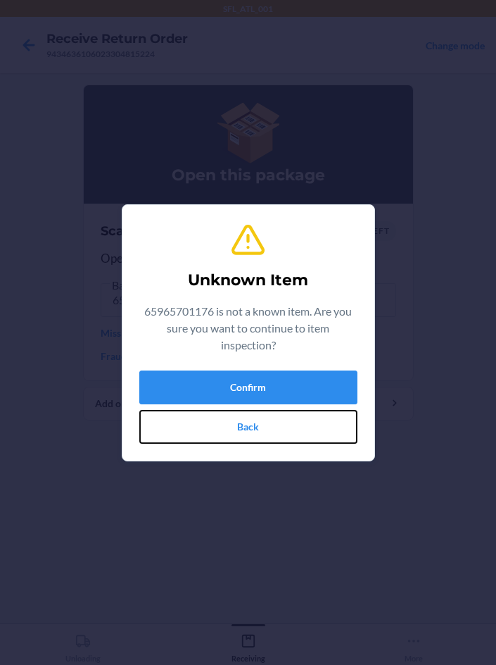
click at [217, 431] on button "Back" at bounding box center [248, 427] width 218 height 34
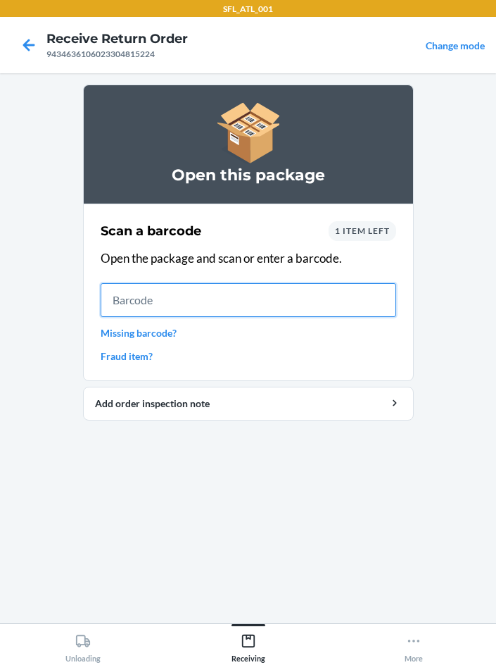
click at [163, 308] on input "text" at bounding box center [249, 300] width 296 height 34
type input "659657011763"
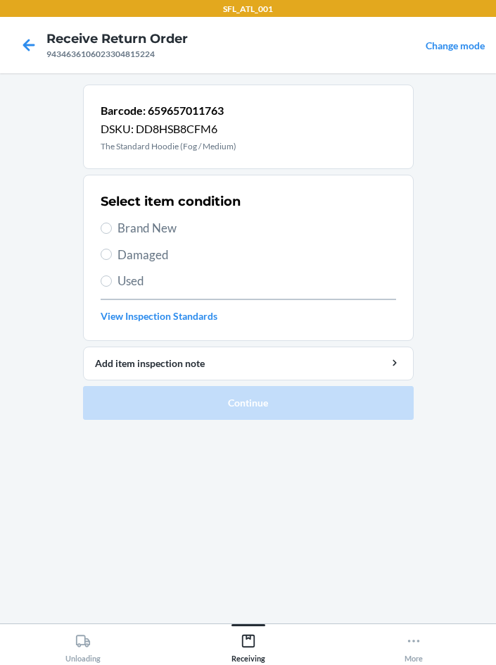
click at [112, 229] on label "Brand New" at bounding box center [249, 228] width 296 height 18
click at [112, 229] on input "Brand New" at bounding box center [106, 228] width 11 height 11
radio input "true"
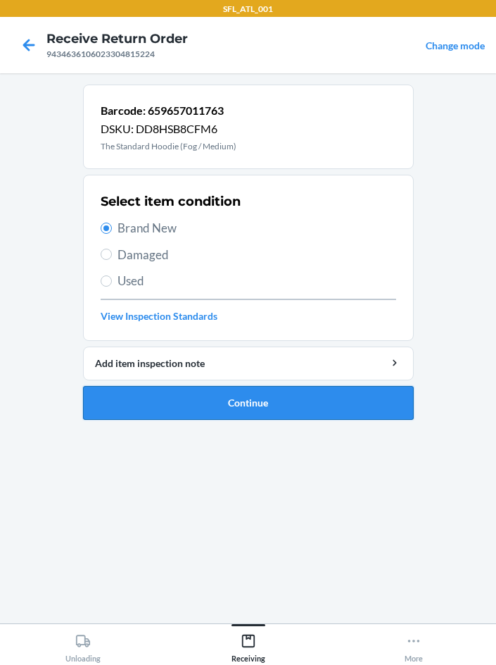
click at [317, 404] on button "Continue" at bounding box center [248, 403] width 331 height 34
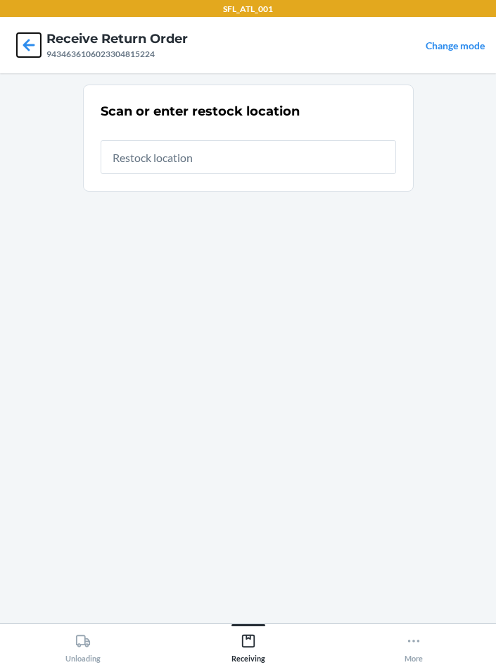
click at [27, 49] on icon at bounding box center [29, 45] width 12 height 12
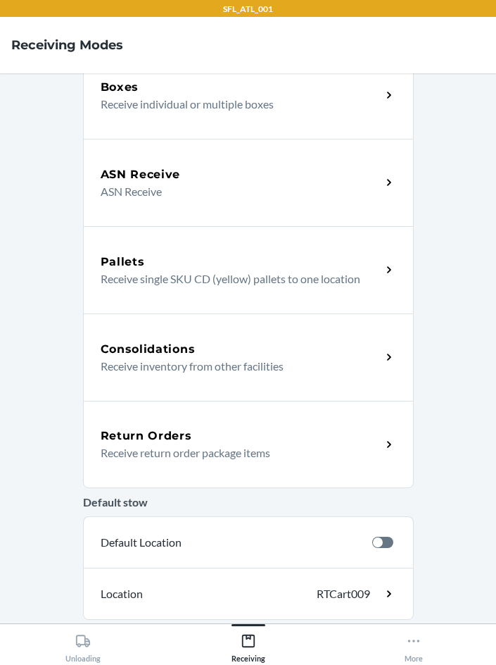
scroll to position [230, 0]
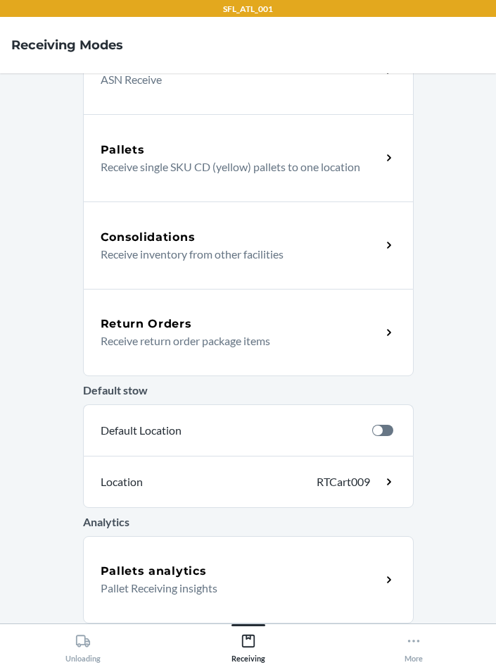
click at [146, 335] on p "Receive return order package items" at bounding box center [236, 340] width 270 height 17
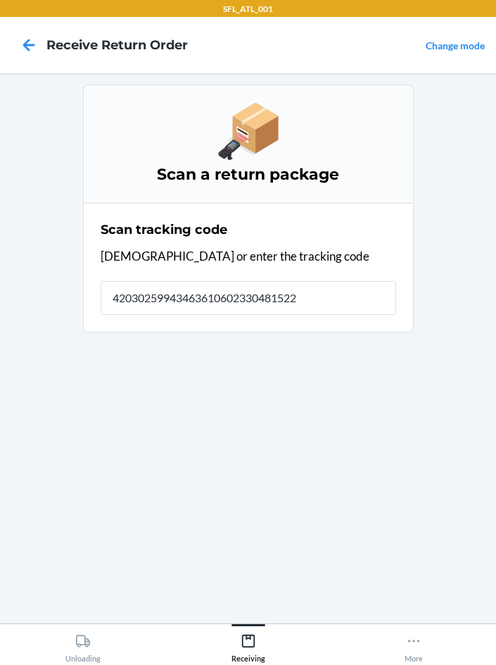
type input "420302599434636106023304815224"
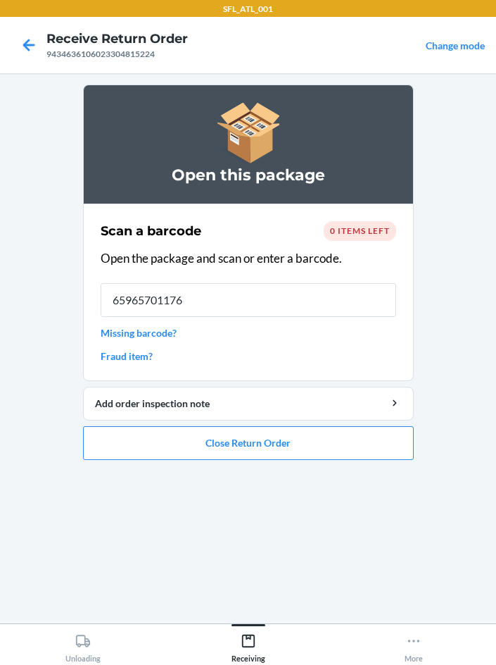
type input "659657011763"
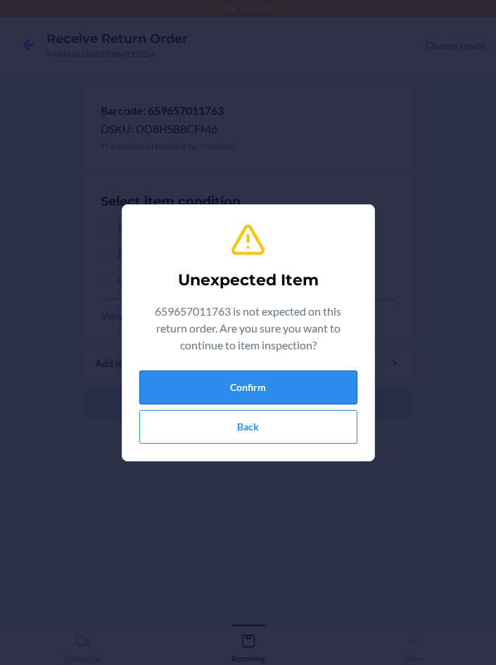
click at [246, 392] on button "Confirm" at bounding box center [248, 387] width 218 height 34
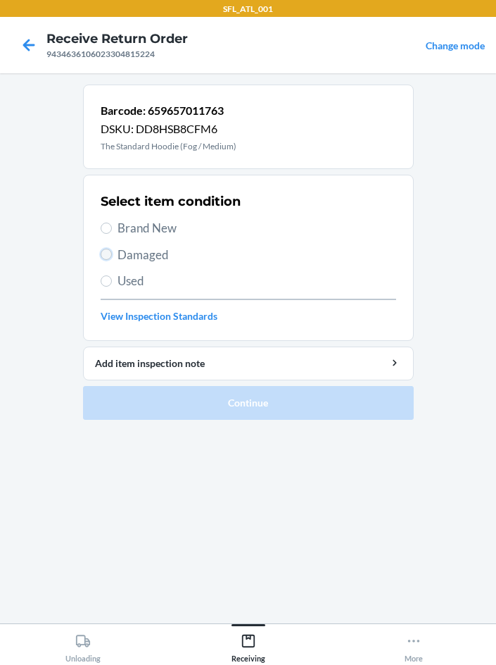
click at [109, 257] on input "Damaged" at bounding box center [106, 254] width 11 height 11
radio input "true"
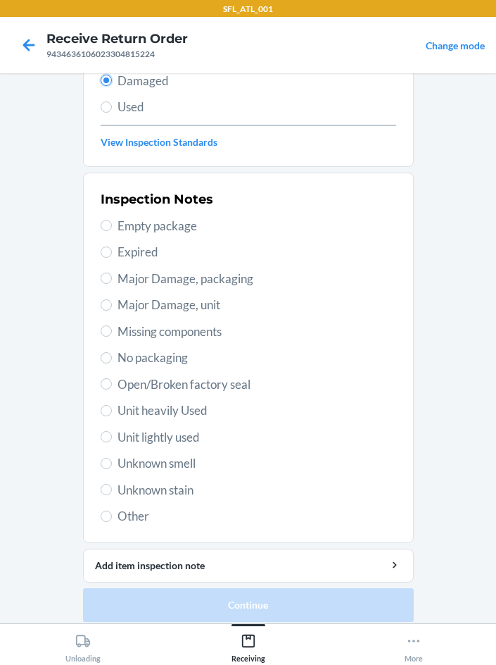
scroll to position [184, 0]
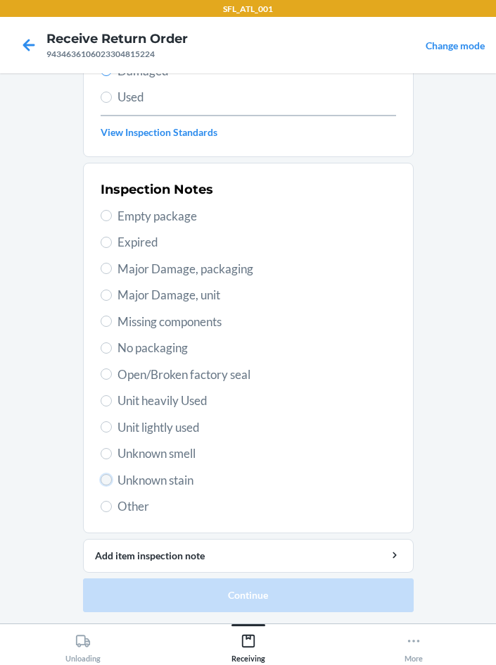
click at [101, 477] on input "Unknown stain" at bounding box center [106, 479] width 11 height 11
radio input "true"
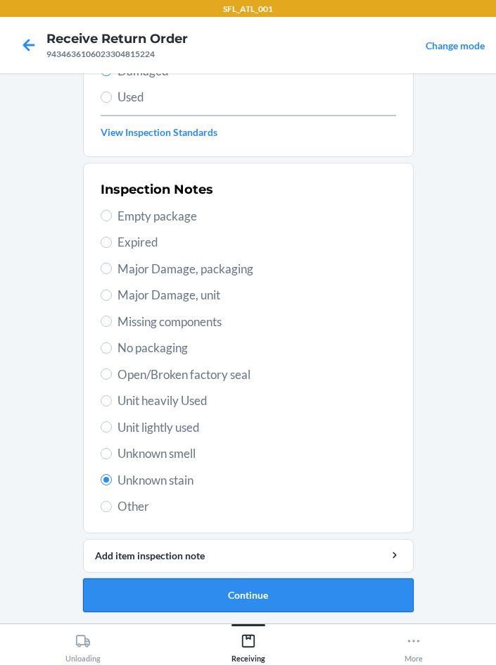
click at [260, 603] on button "Continue" at bounding box center [248, 595] width 331 height 34
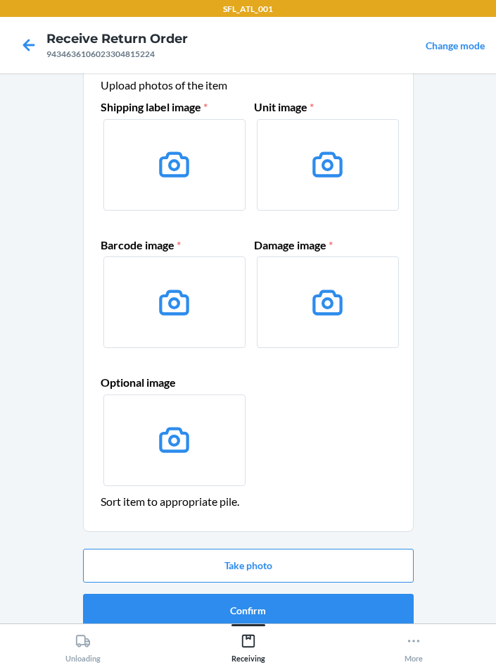
scroll to position [68, 0]
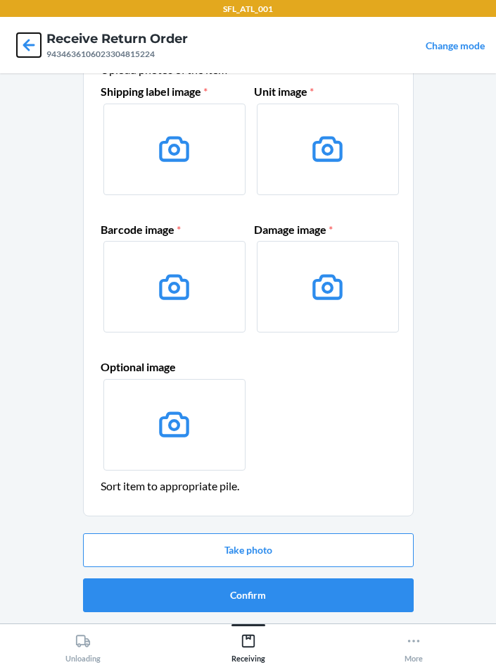
click at [19, 40] on icon at bounding box center [29, 45] width 24 height 24
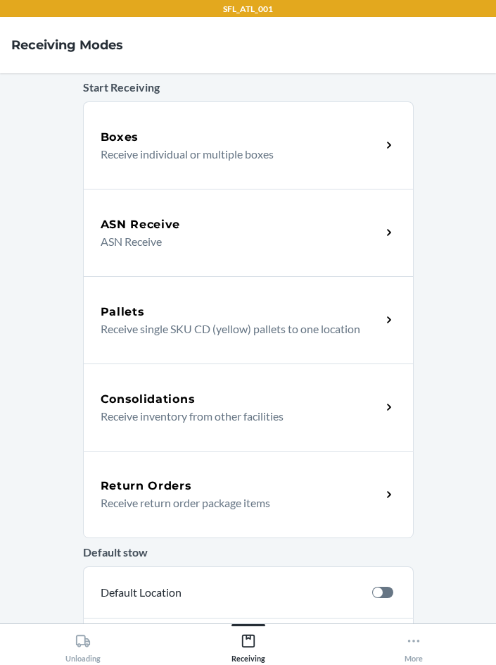
click at [188, 485] on div "Return Orders" at bounding box center [241, 485] width 281 height 17
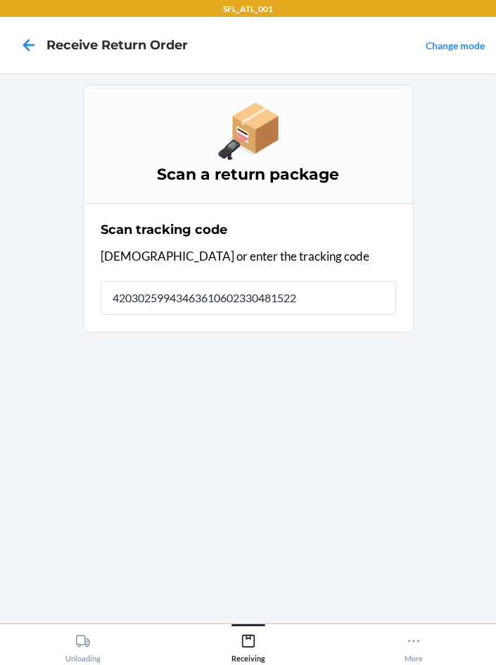
type input "420302599434636106023304815224"
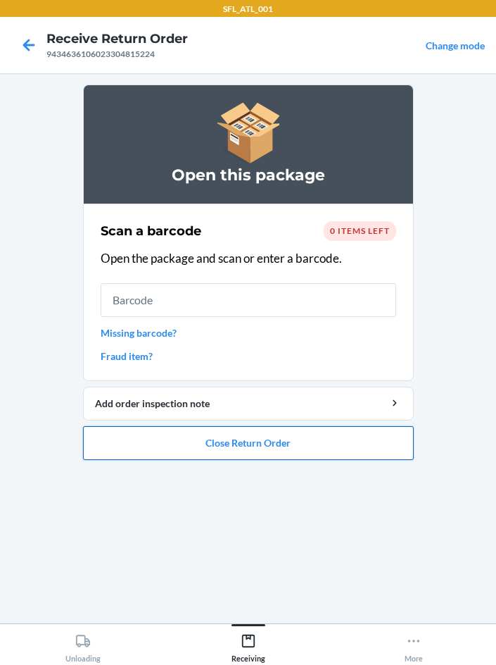
click at [207, 442] on button "Close Return Order" at bounding box center [248, 443] width 331 height 34
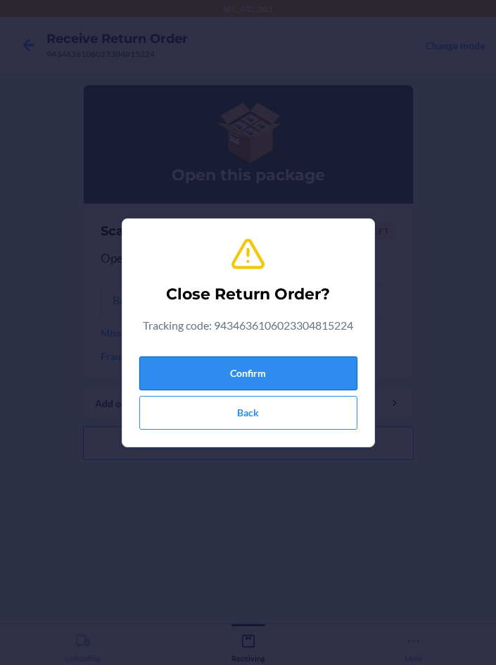
click at [264, 365] on button "Confirm" at bounding box center [248, 373] width 218 height 34
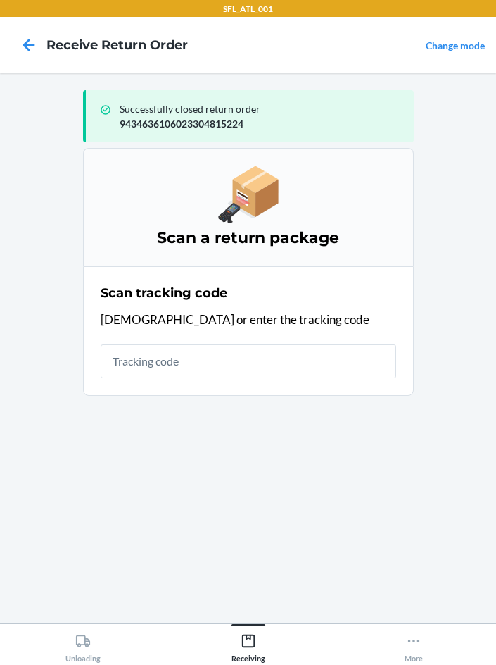
drag, startPoint x: 68, startPoint y: 225, endPoint x: 70, endPoint y: 218, distance: 7.2
click at [68, 224] on main "Successfully closed return order 9434636106023304815224 Scan a return package S…" at bounding box center [248, 348] width 496 height 550
click at [225, 389] on section "Scan tracking code Scan or enter the tracking code" at bounding box center [248, 331] width 331 height 130
click at [229, 378] on div "Scan tracking code Scan or enter the tracking code" at bounding box center [249, 331] width 296 height 103
click at [256, 377] on input "text" at bounding box center [249, 361] width 296 height 34
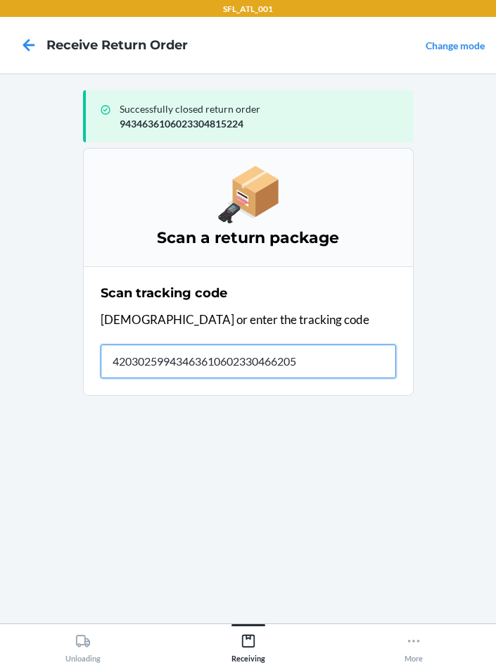
type input "420302599434636106023304662057"
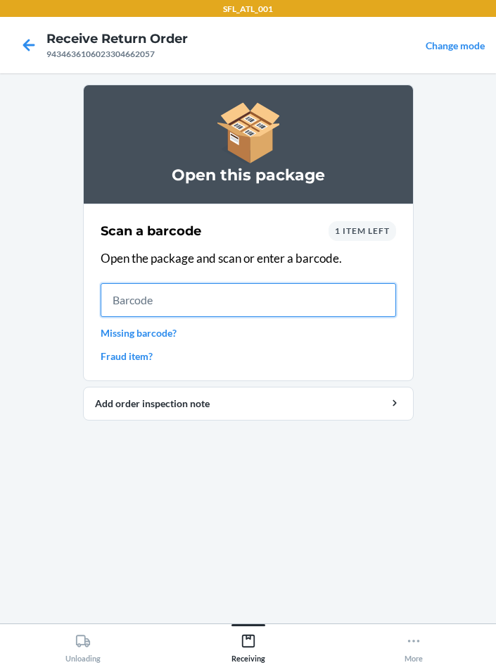
click at [228, 311] on input "text" at bounding box center [249, 300] width 296 height 34
type input "610655527205"
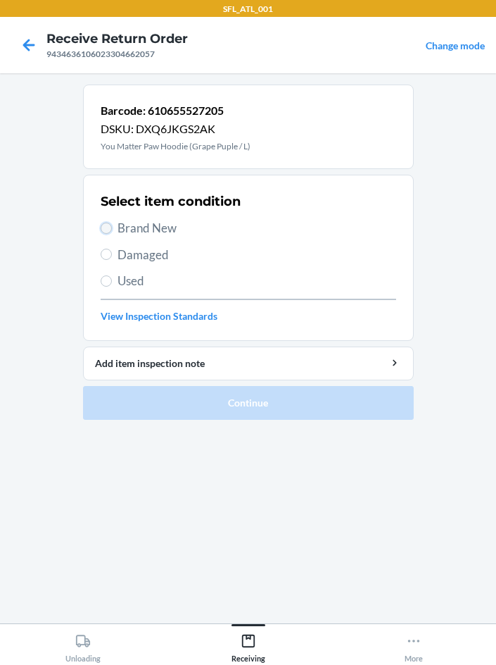
click at [106, 227] on input "Brand New" at bounding box center [106, 228] width 11 height 11
radio input "true"
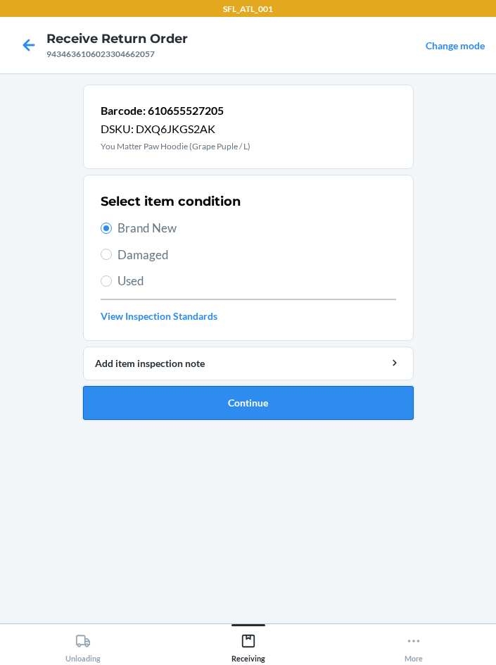
click at [254, 408] on button "Continue" at bounding box center [248, 403] width 331 height 34
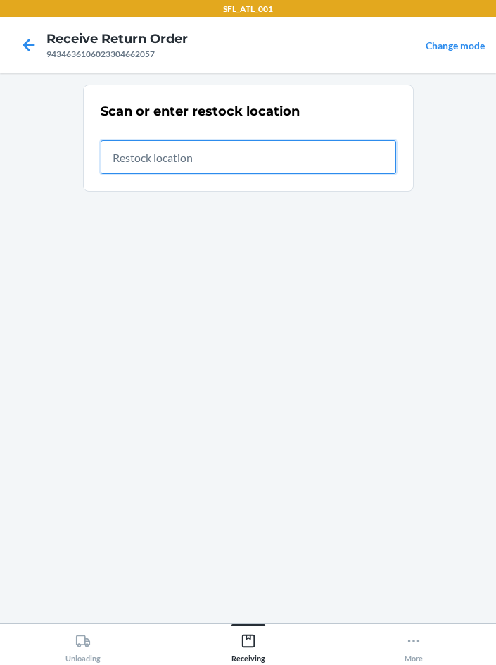
click at [182, 150] on input "text" at bounding box center [249, 157] width 296 height 34
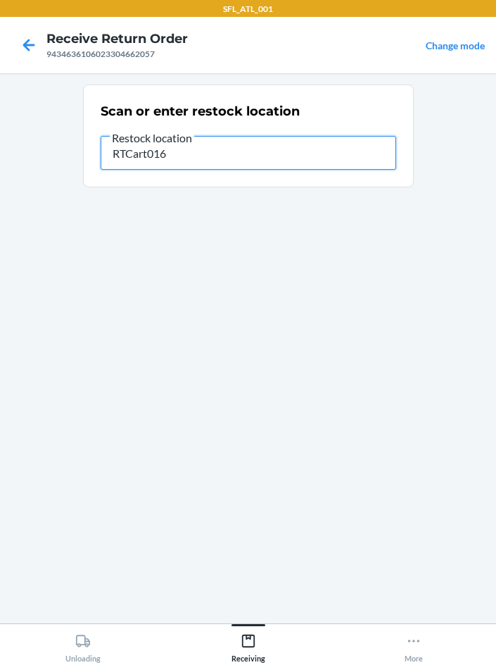
type input "RTCart016"
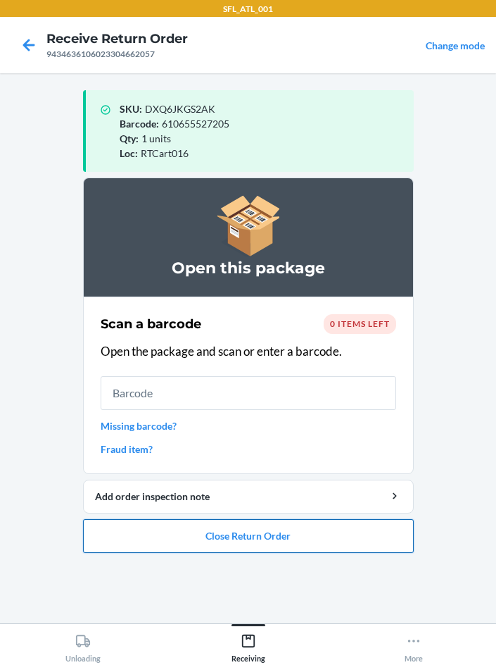
click at [217, 535] on button "Close Return Order" at bounding box center [248, 536] width 331 height 34
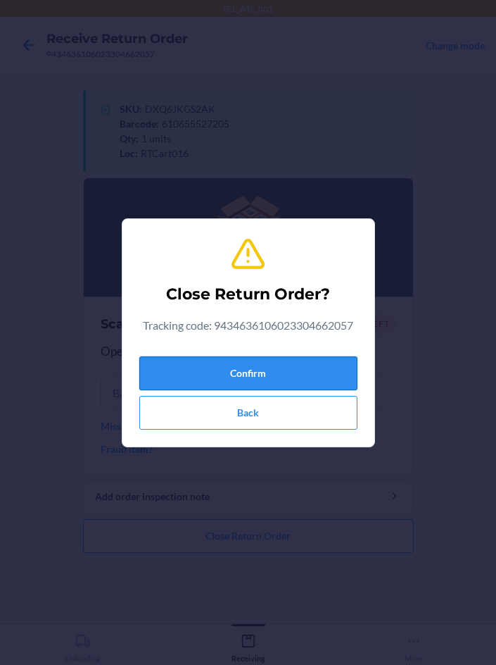
click at [211, 375] on button "Confirm" at bounding box center [248, 373] width 218 height 34
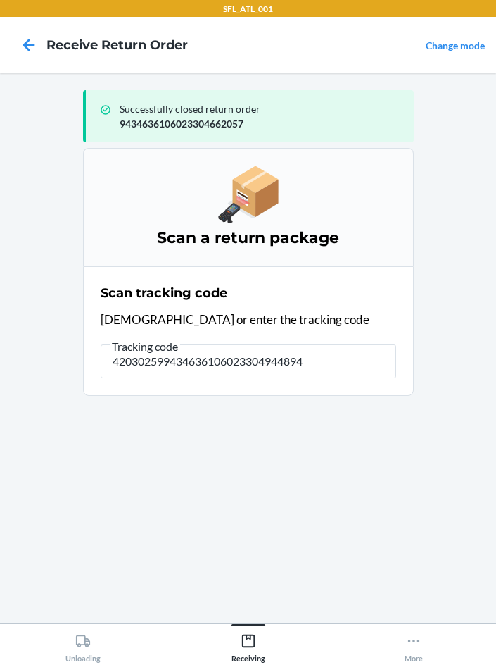
type input "420302599434636106023304944894"
click at [308, 358] on input "420302599434636106023304944894" at bounding box center [249, 361] width 296 height 34
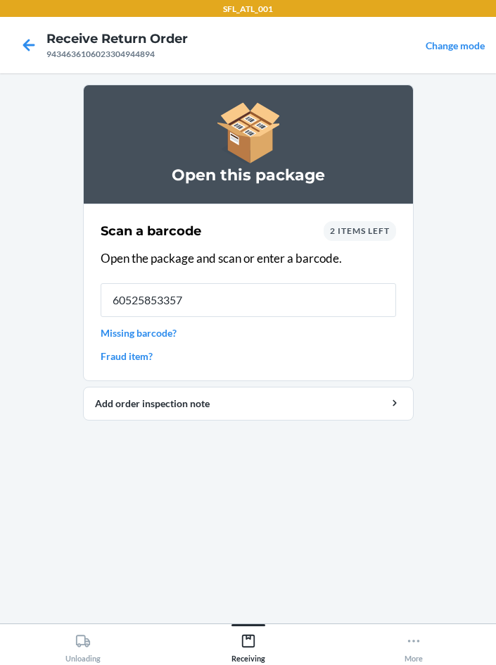
type input "605258533579"
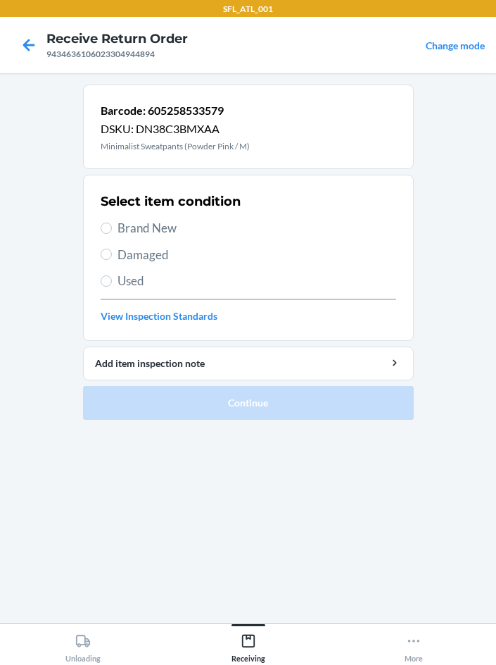
click at [103, 237] on label "Brand New" at bounding box center [249, 228] width 296 height 18
click at [103, 234] on input "Brand New" at bounding box center [106, 228] width 11 height 11
radio input "true"
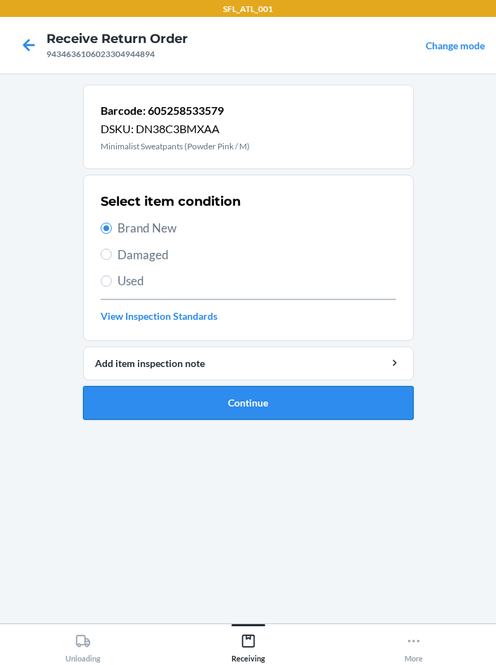
click at [298, 403] on button "Continue" at bounding box center [248, 403] width 331 height 34
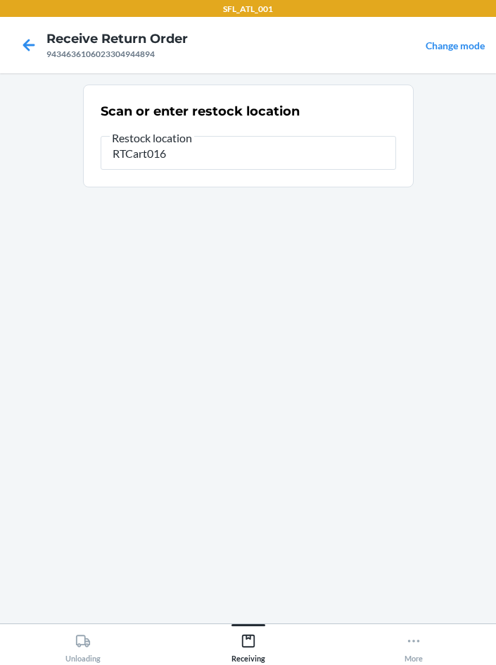
type input "RTCart016"
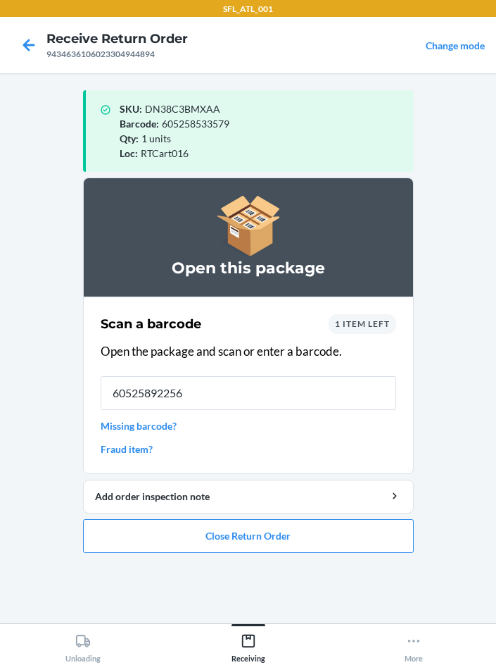
type input "605258922564"
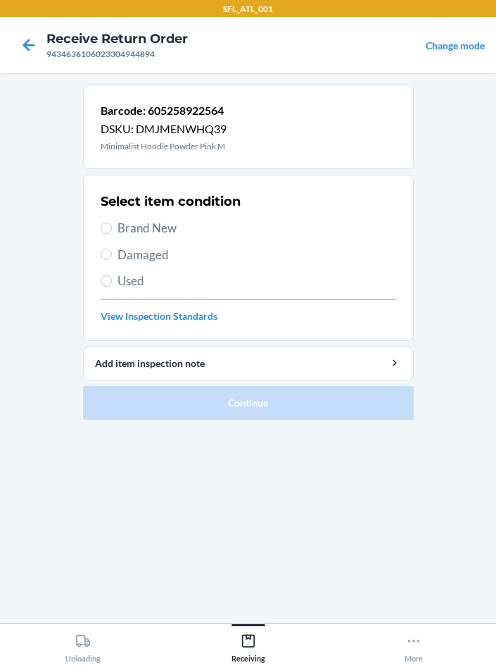
click at [83, 221] on section "Select item condition Brand New Damaged Used View Inspection Standards" at bounding box center [248, 258] width 331 height 166
click at [120, 230] on span "Brand New" at bounding box center [257, 228] width 279 height 18
click at [112, 230] on input "Brand New" at bounding box center [106, 228] width 11 height 11
radio input "true"
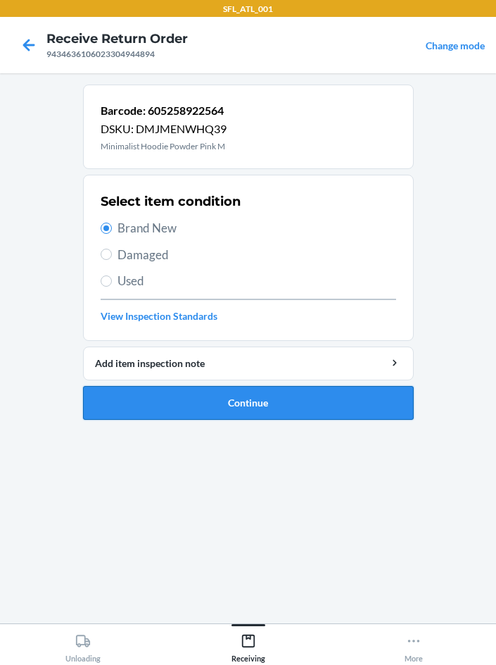
click at [180, 401] on button "Continue" at bounding box center [248, 403] width 331 height 34
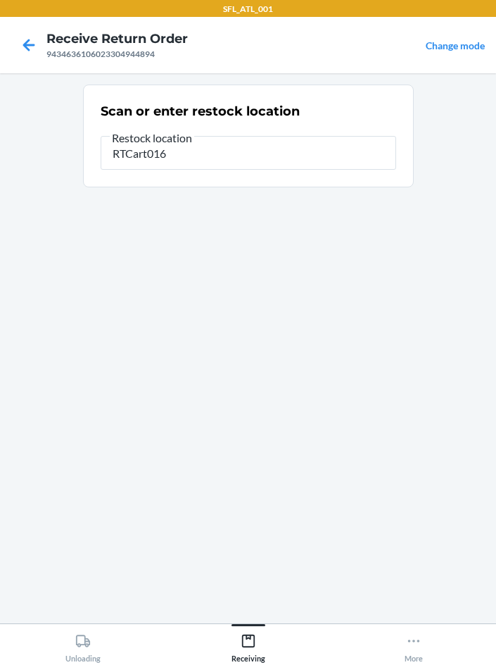
type input "RTCart016"
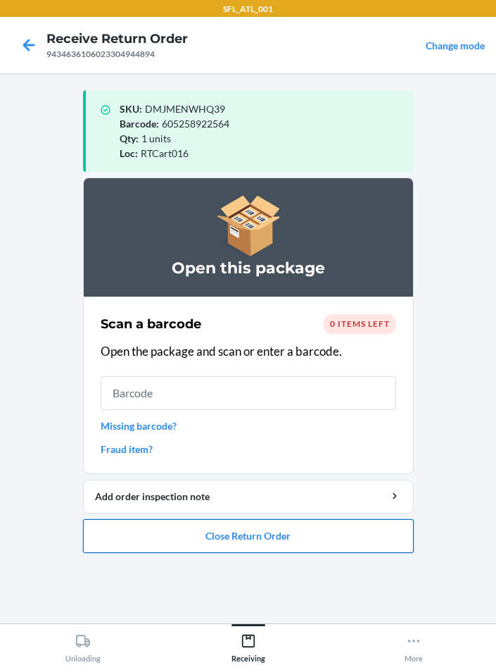
click at [242, 533] on button "Close Return Order" at bounding box center [248, 536] width 331 height 34
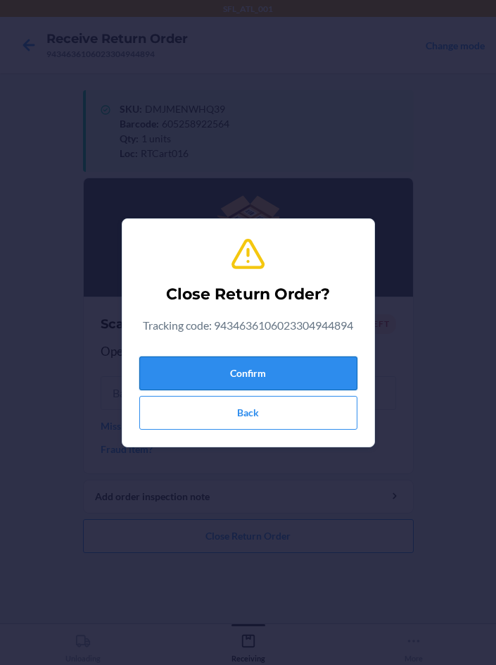
click at [227, 373] on button "Confirm" at bounding box center [248, 373] width 218 height 34
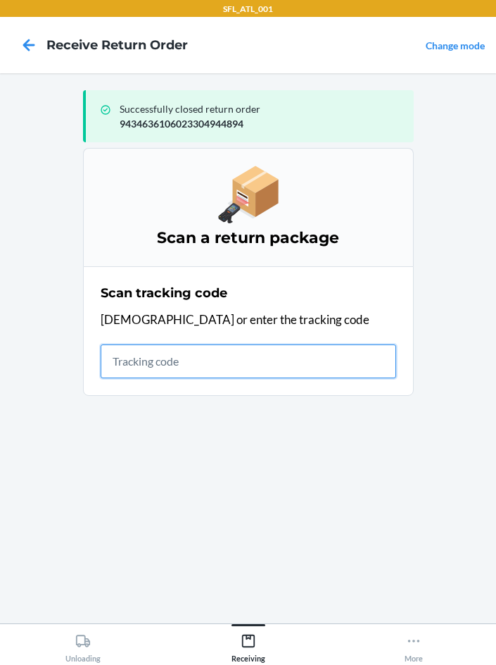
click at [199, 354] on input "text" at bounding box center [249, 361] width 296 height 34
type input "420302599434636106023304576361"
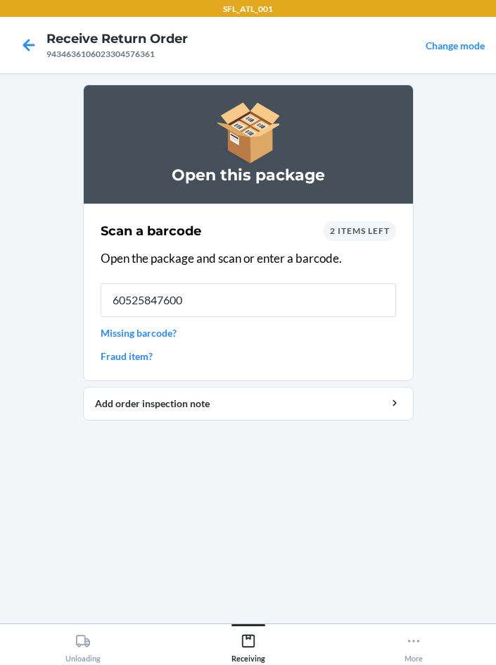
type input "605258476005"
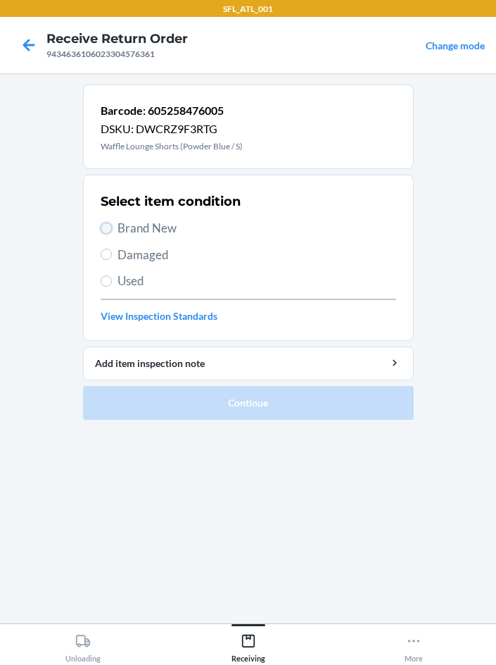
click at [111, 225] on input "Brand New" at bounding box center [106, 228] width 11 height 11
radio input "true"
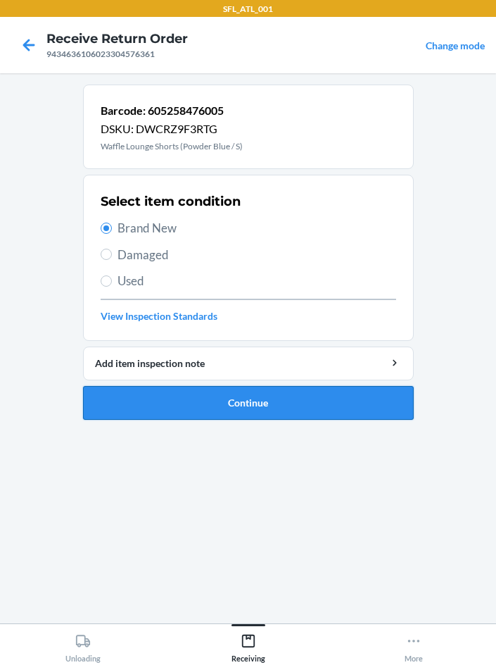
click at [285, 402] on button "Continue" at bounding box center [248, 403] width 331 height 34
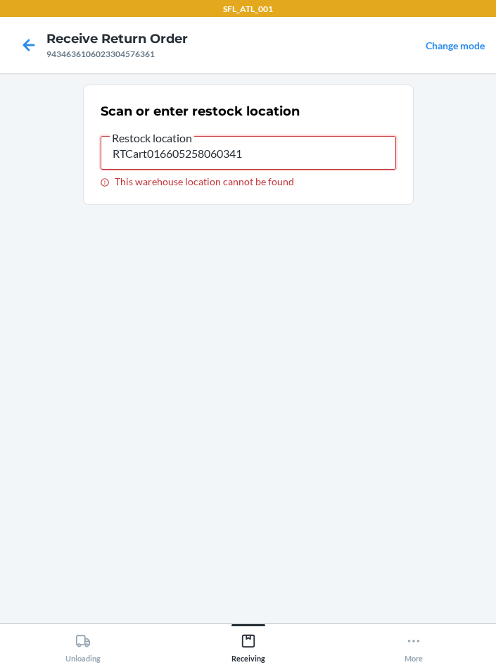
click at [311, 154] on input "RTCart016605258060341" at bounding box center [249, 153] width 296 height 34
drag, startPoint x: 245, startPoint y: 151, endPoint x: -96, endPoint y: 208, distance: 346.4
click at [0, 208] on html "SFL_ATL_001 Receive Return Order 9434636106023304576361 Change mode Scan or ent…" at bounding box center [248, 332] width 496 height 665
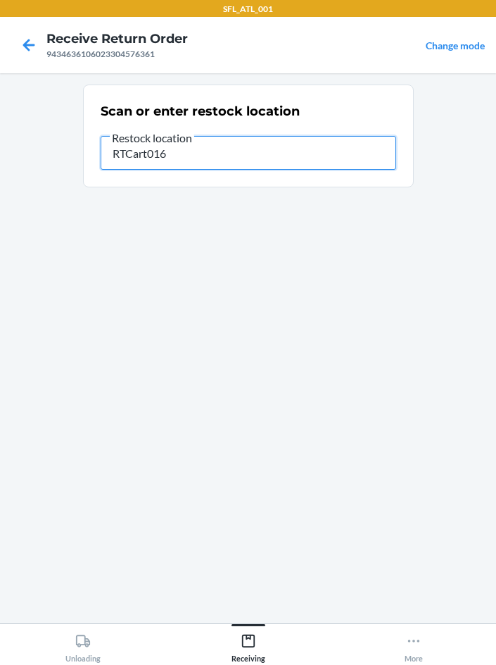
type input "RTCart016"
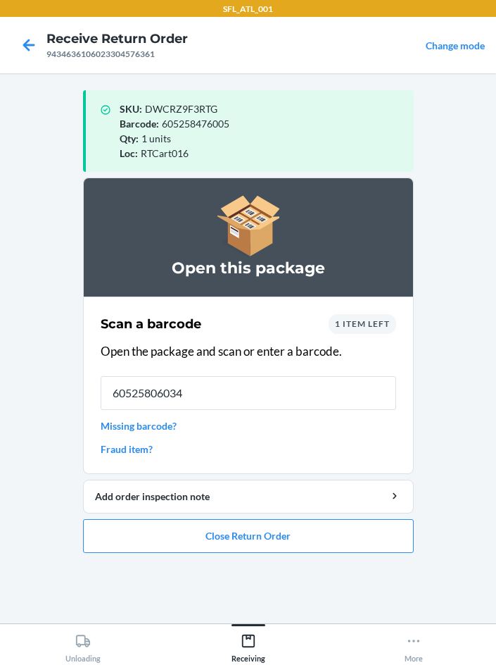
type input "605258060341"
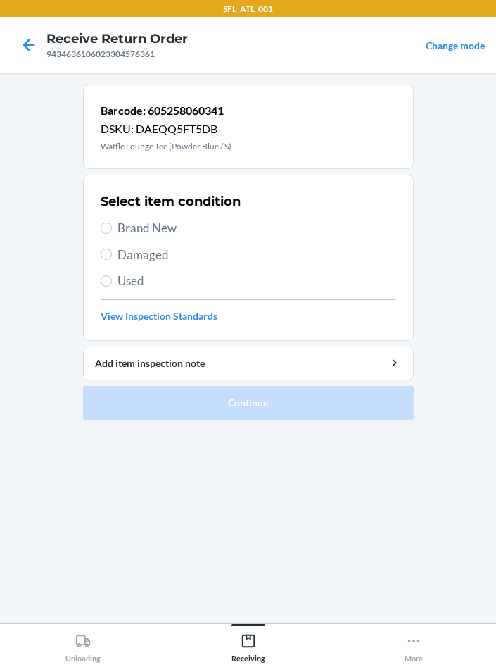
click at [97, 225] on section "Select item condition Brand New Damaged Used View Inspection Standards" at bounding box center [248, 258] width 331 height 166
click at [132, 226] on span "Brand New" at bounding box center [257, 228] width 279 height 18
click at [112, 226] on input "Brand New" at bounding box center [106, 228] width 11 height 11
radio input "true"
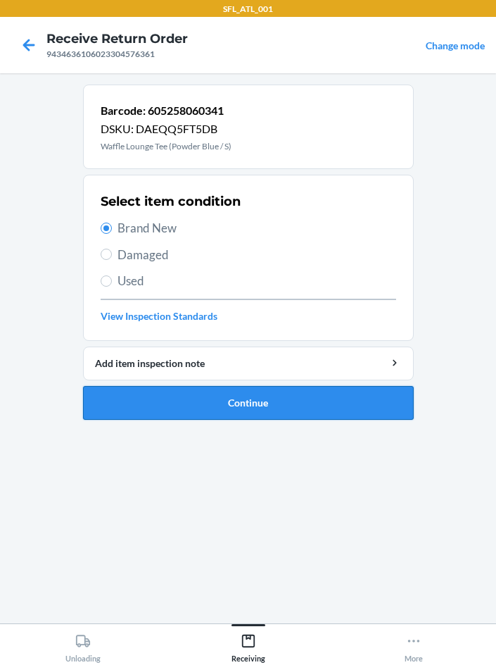
click at [315, 409] on button "Continue" at bounding box center [248, 403] width 331 height 34
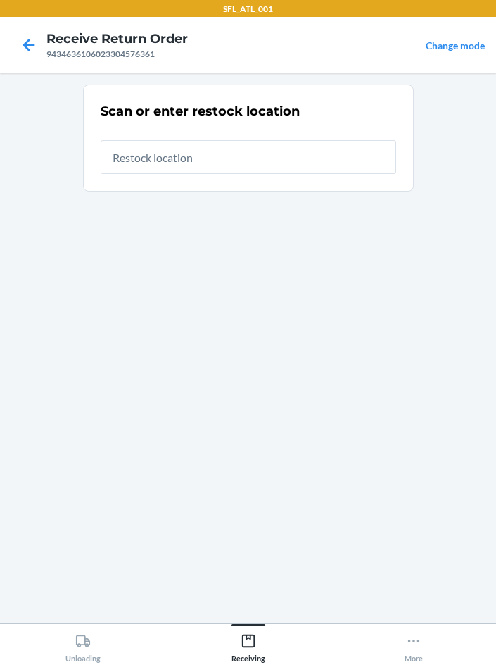
click at [185, 156] on input "text" at bounding box center [249, 157] width 296 height 34
type input "RTCart016"
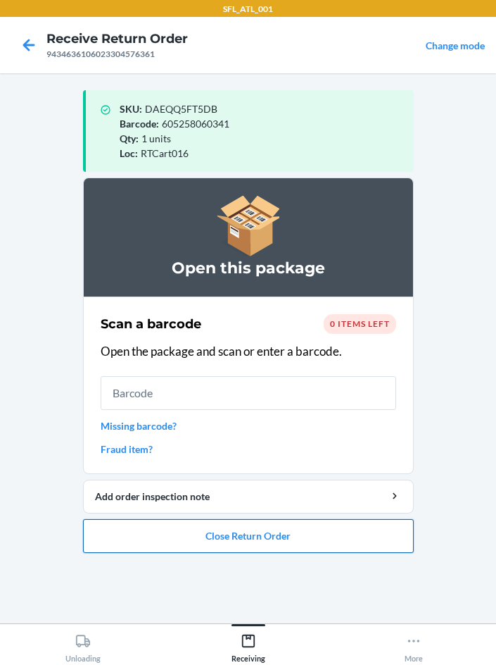
click at [189, 546] on button "Close Return Order" at bounding box center [248, 536] width 331 height 34
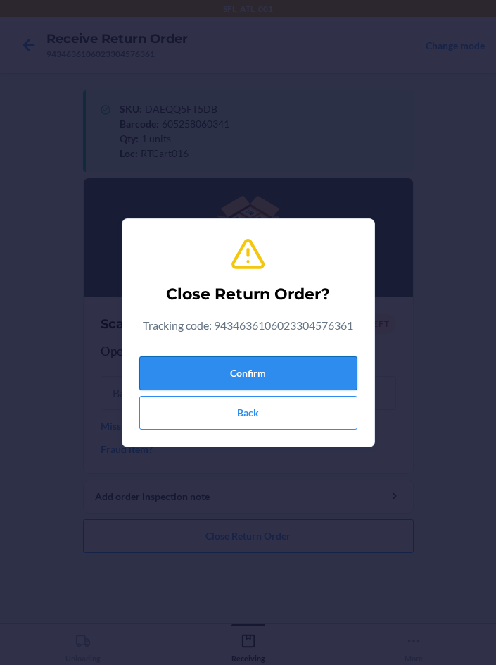
click at [206, 384] on button "Confirm" at bounding box center [248, 373] width 218 height 34
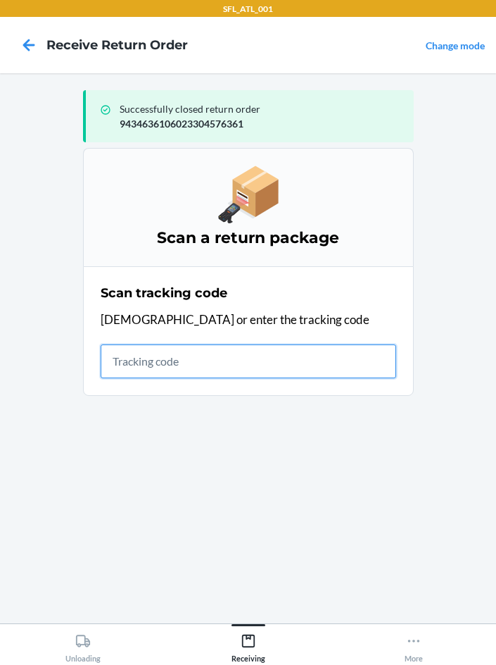
click at [159, 365] on input "text" at bounding box center [249, 361] width 296 height 34
type input "420302599434636106023304186997"
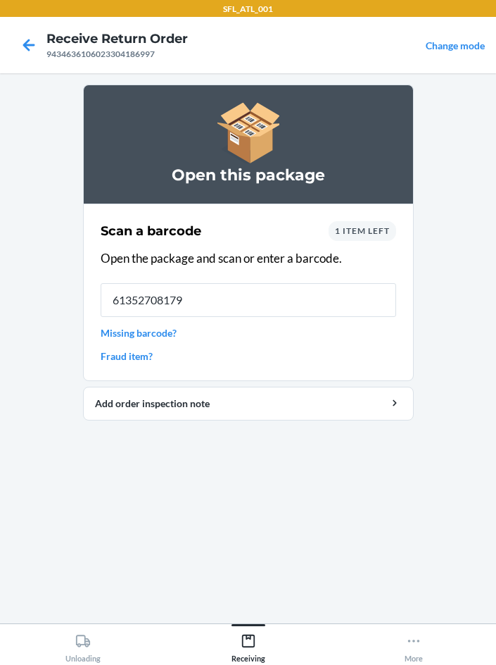
type input "613527081799"
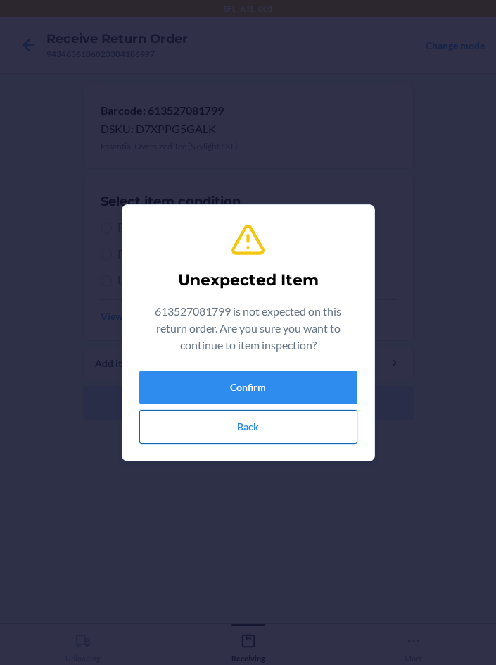
click at [252, 440] on button "Back" at bounding box center [248, 427] width 218 height 34
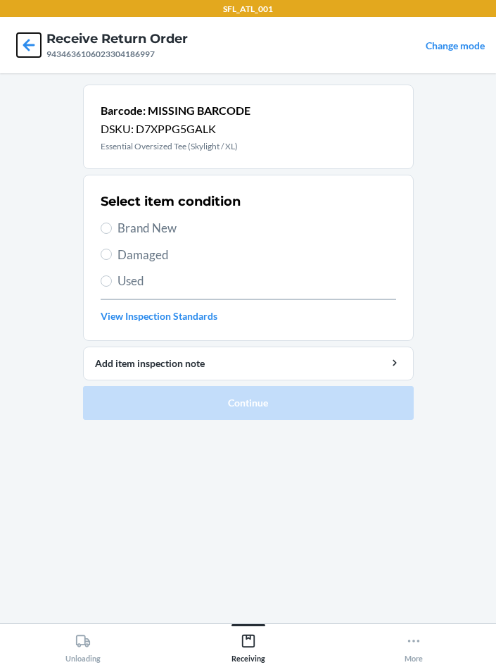
click at [38, 40] on icon at bounding box center [29, 45] width 24 height 24
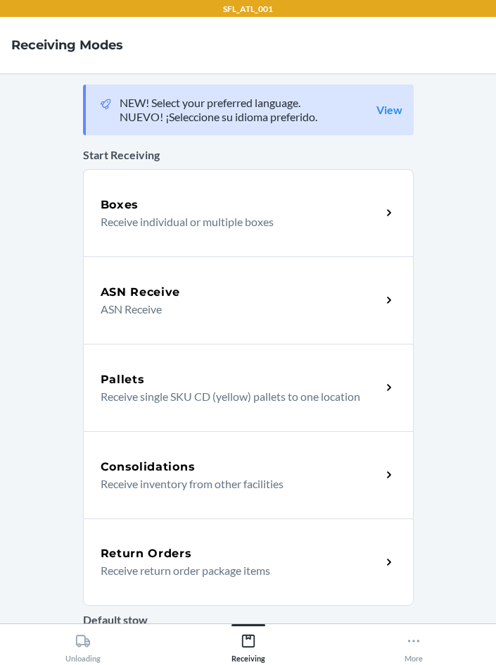
click at [192, 548] on div "Return Orders" at bounding box center [241, 553] width 281 height 17
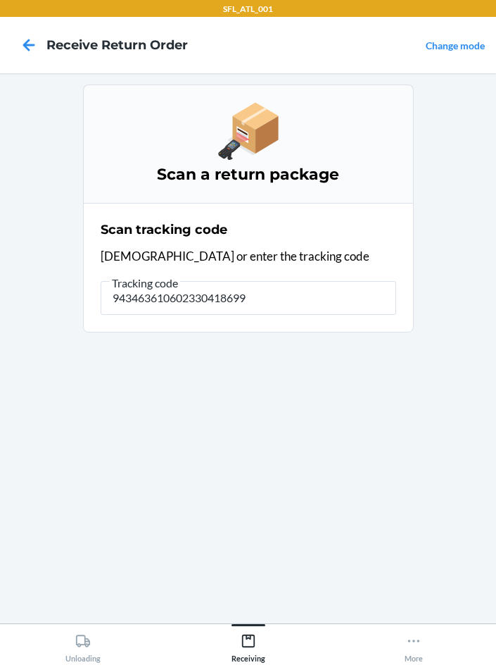
type input "9434636106023304186997"
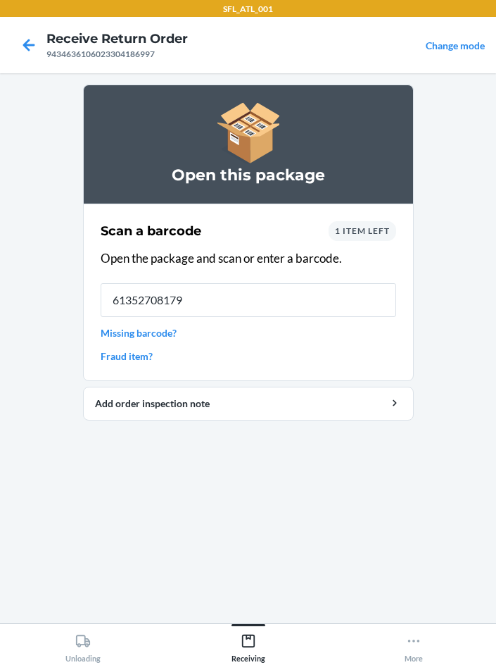
type input "613527081799"
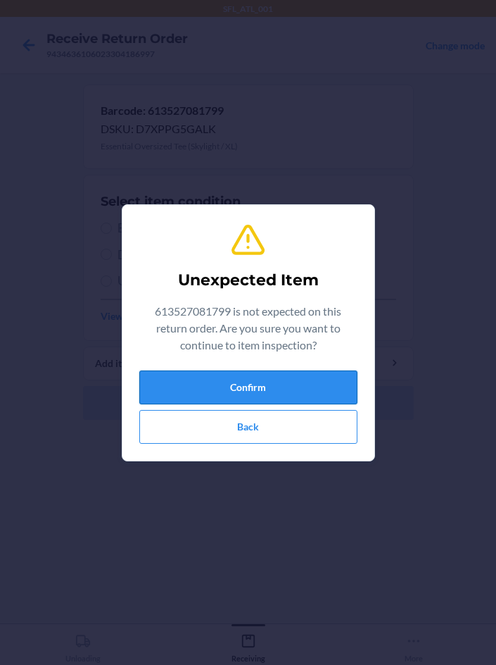
drag, startPoint x: 186, startPoint y: 387, endPoint x: 180, endPoint y: 392, distance: 8.0
click at [180, 392] on button "Confirm" at bounding box center [248, 387] width 218 height 34
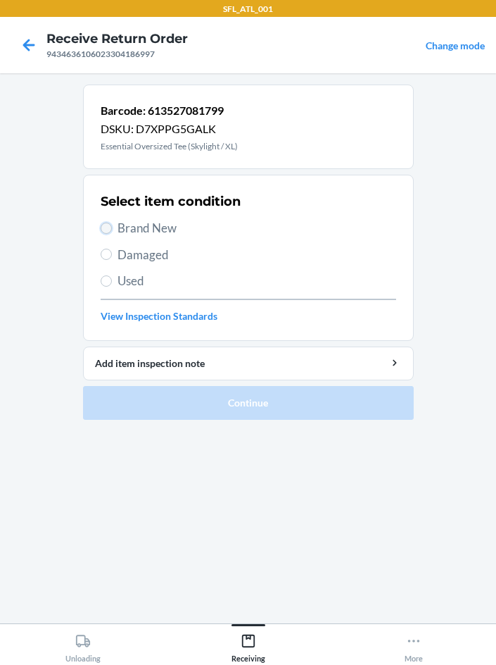
click at [103, 231] on input "Brand New" at bounding box center [106, 228] width 11 height 11
radio input "true"
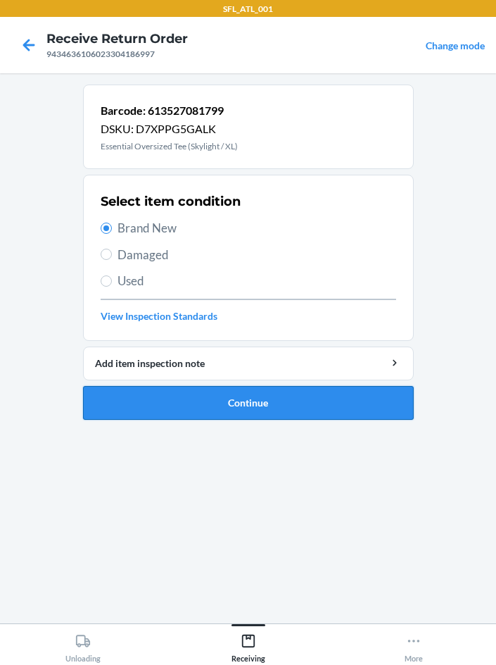
click at [214, 415] on button "Continue" at bounding box center [248, 403] width 331 height 34
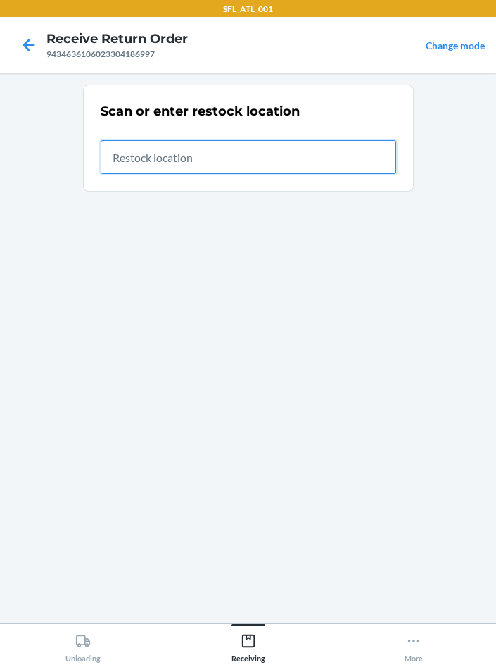
click at [235, 163] on input "text" at bounding box center [249, 157] width 296 height 34
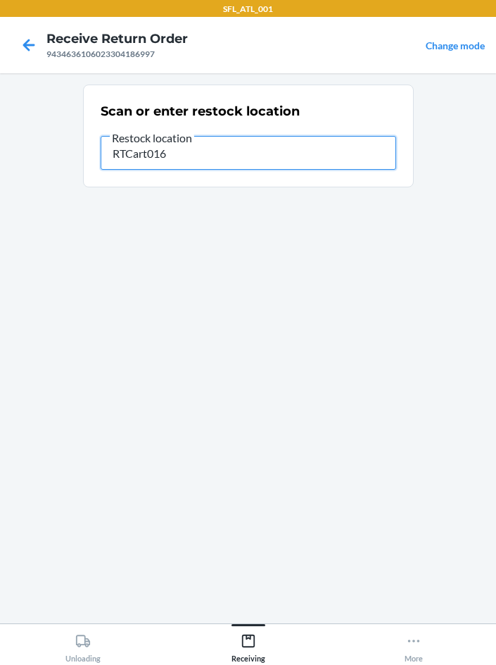
type input "RTCart016"
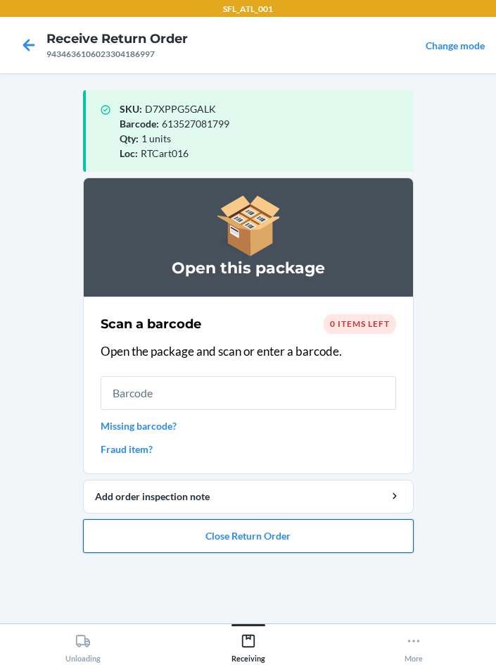
click at [276, 532] on button "Close Return Order" at bounding box center [248, 536] width 331 height 34
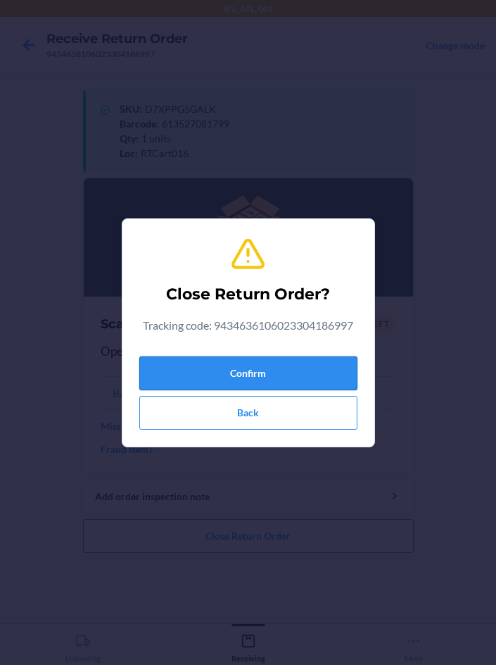
click at [331, 368] on button "Confirm" at bounding box center [248, 373] width 218 height 34
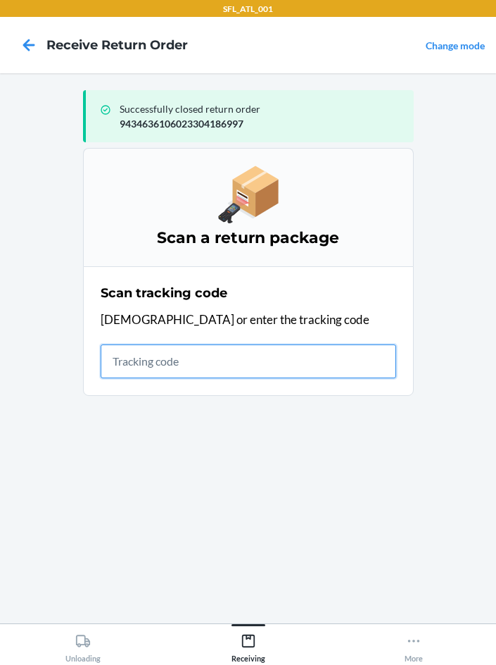
drag, startPoint x: 351, startPoint y: 345, endPoint x: 354, endPoint y: 353, distance: 8.0
click at [354, 353] on input "text" at bounding box center [249, 361] width 296 height 34
type input "420302599434636106023302150327"
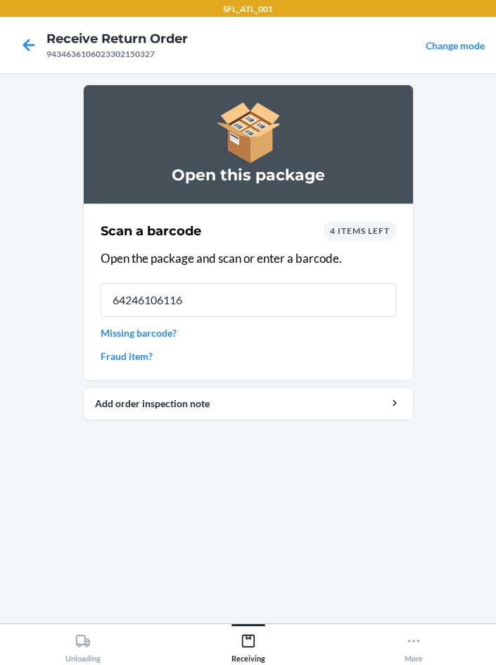
type input "642461061161"
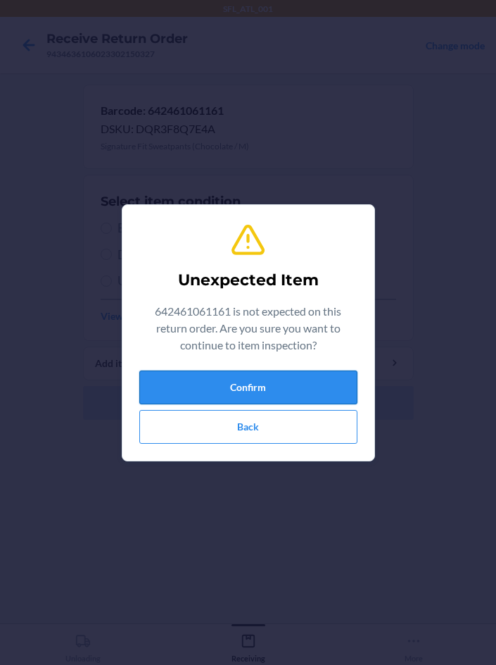
click at [171, 380] on button "Confirm" at bounding box center [248, 387] width 218 height 34
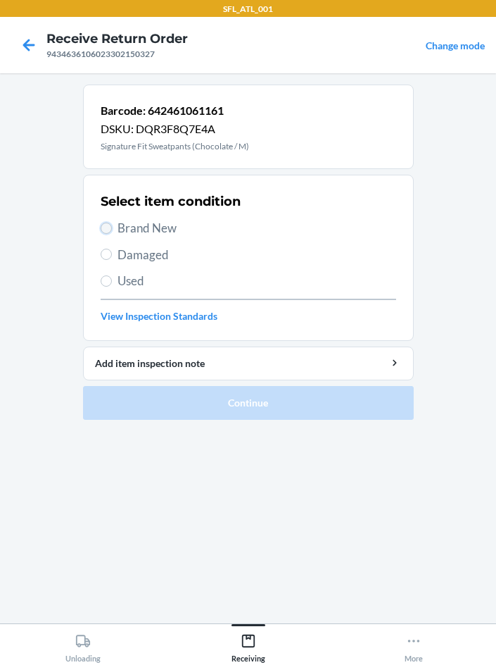
click at [110, 225] on input "Brand New" at bounding box center [106, 228] width 11 height 11
radio input "true"
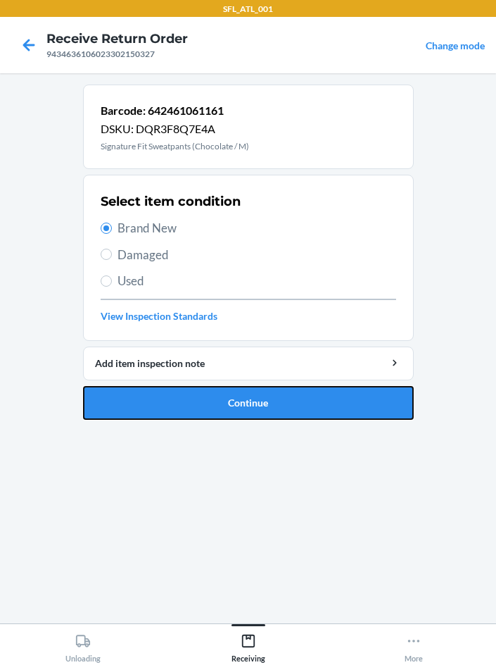
click at [237, 404] on button "Continue" at bounding box center [248, 403] width 331 height 34
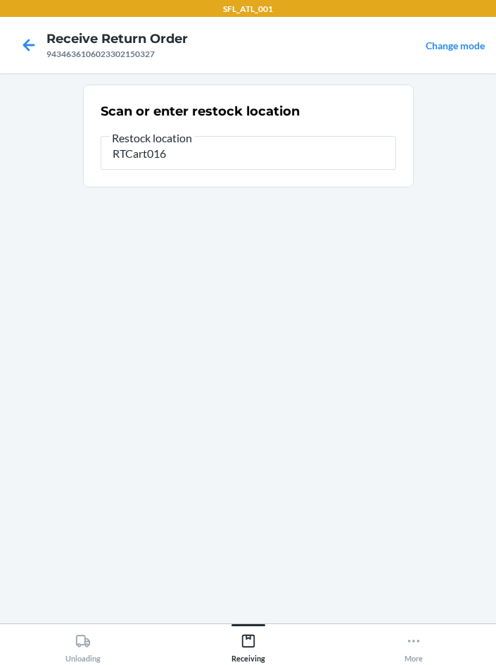
type input "RTCart016"
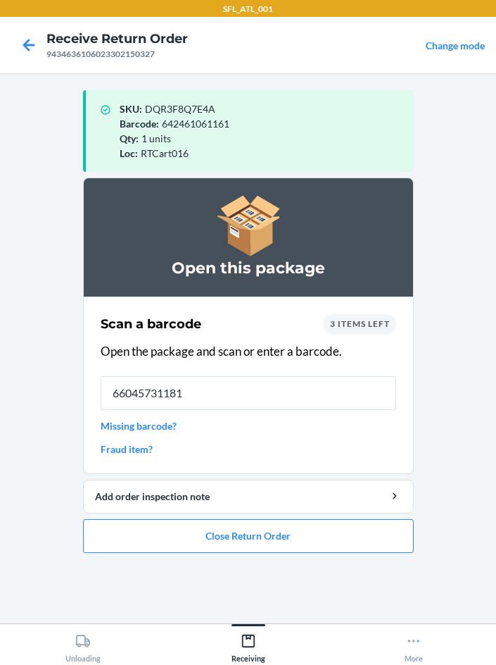
type input "660457311816"
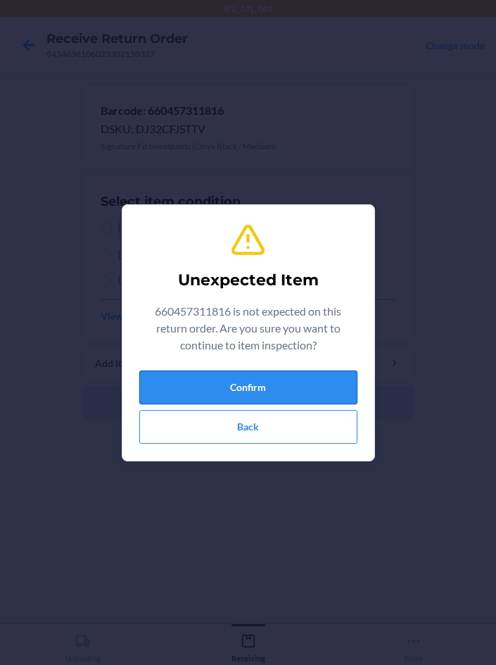
click at [146, 393] on button "Confirm" at bounding box center [248, 387] width 218 height 34
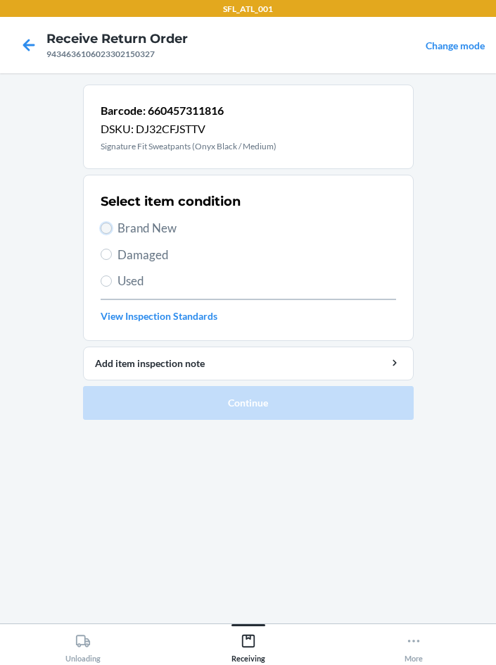
click at [102, 230] on input "Brand New" at bounding box center [106, 228] width 11 height 11
radio input "true"
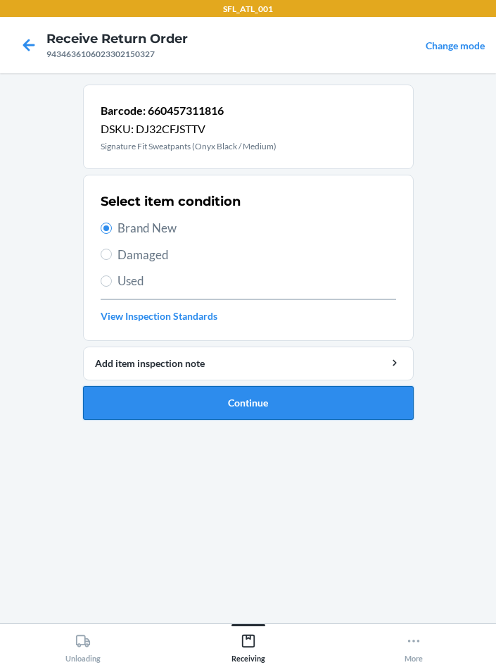
click at [211, 408] on button "Continue" at bounding box center [248, 403] width 331 height 34
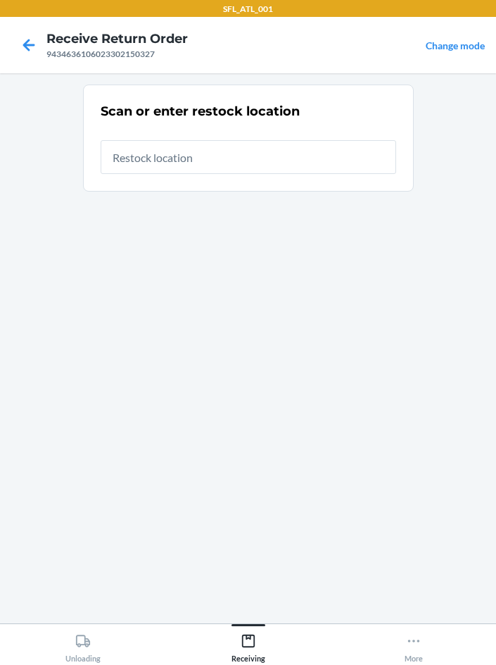
click at [163, 170] on input "text" at bounding box center [249, 157] width 296 height 34
type input "RTCart016"
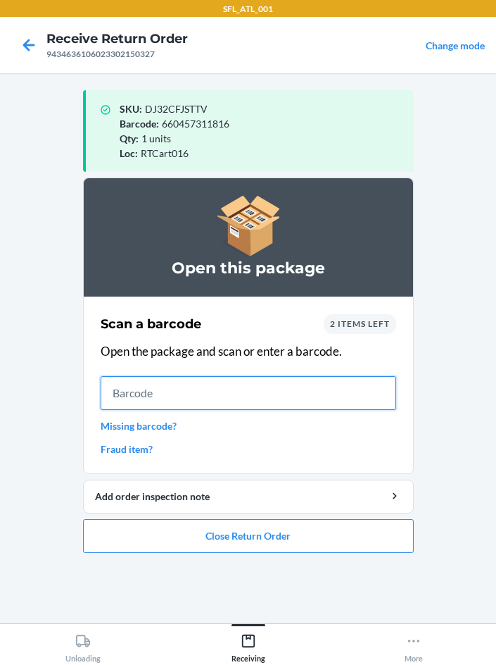
click at [212, 386] on input "text" at bounding box center [249, 393] width 296 height 34
type input "610655339464"
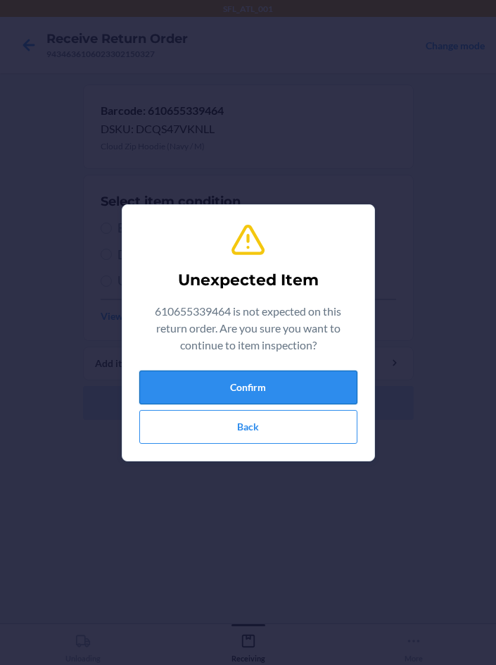
click at [201, 382] on button "Confirm" at bounding box center [248, 387] width 218 height 34
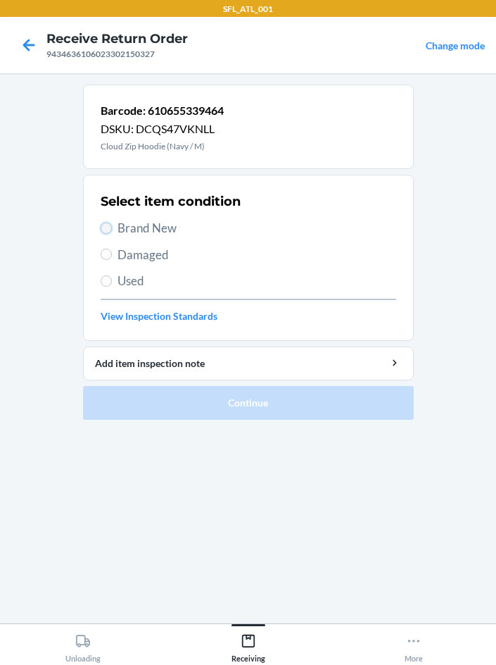
click at [111, 228] on input "Brand New" at bounding box center [106, 228] width 11 height 11
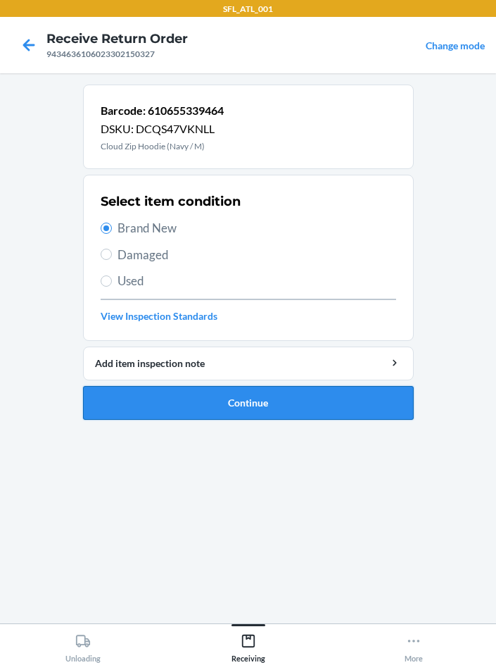
click at [259, 413] on button "Continue" at bounding box center [248, 403] width 331 height 34
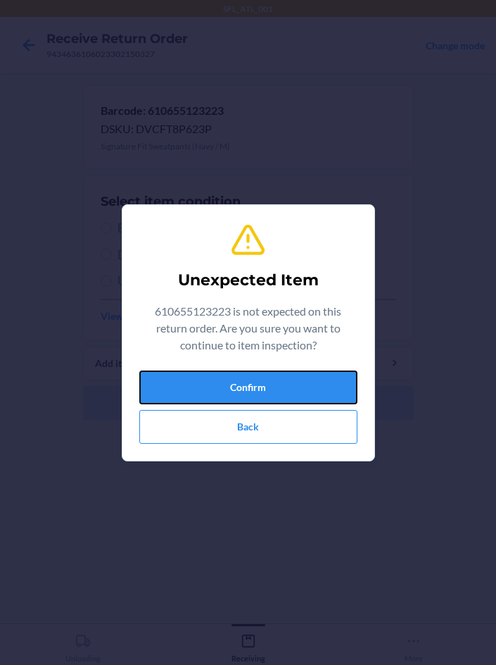
drag, startPoint x: 307, startPoint y: 379, endPoint x: 296, endPoint y: 383, distance: 12.0
click at [305, 380] on button "Confirm" at bounding box center [248, 387] width 218 height 34
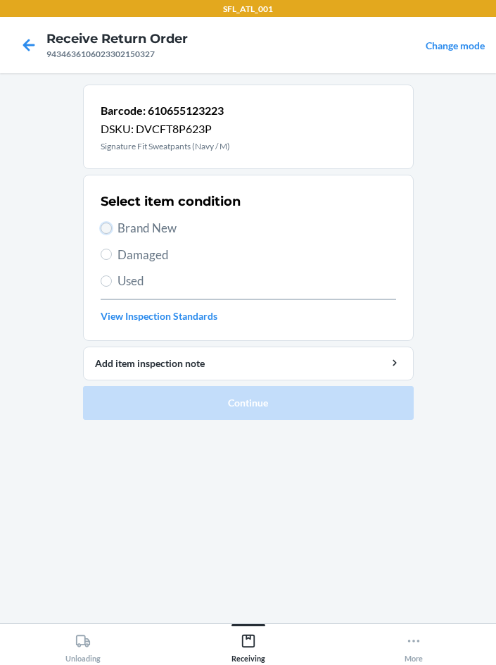
click at [110, 232] on input "Brand New" at bounding box center [106, 228] width 11 height 11
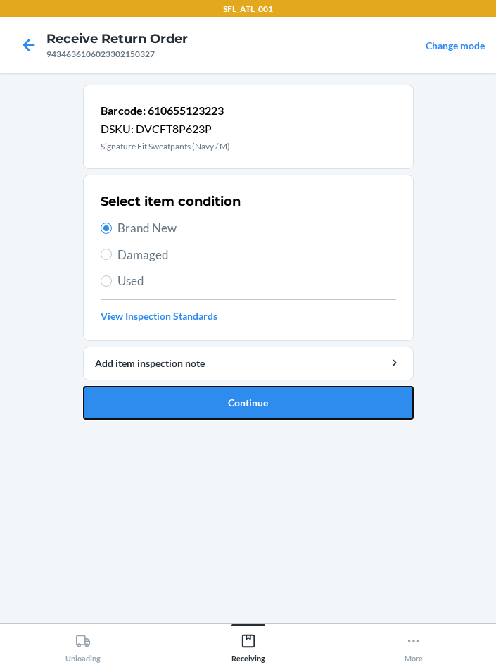
click at [180, 401] on button "Continue" at bounding box center [248, 403] width 331 height 34
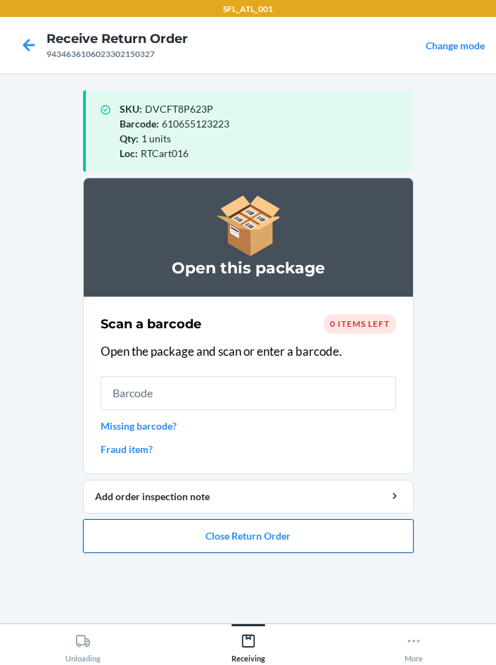
click at [249, 534] on button "Close Return Order" at bounding box center [248, 536] width 331 height 34
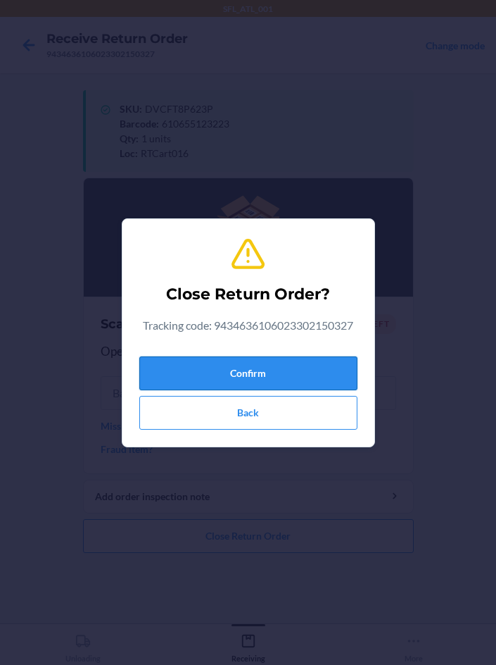
drag, startPoint x: 156, startPoint y: 377, endPoint x: 144, endPoint y: 368, distance: 14.1
click at [148, 369] on button "Confirm" at bounding box center [248, 373] width 218 height 34
